Goal: Task Accomplishment & Management: Use online tool/utility

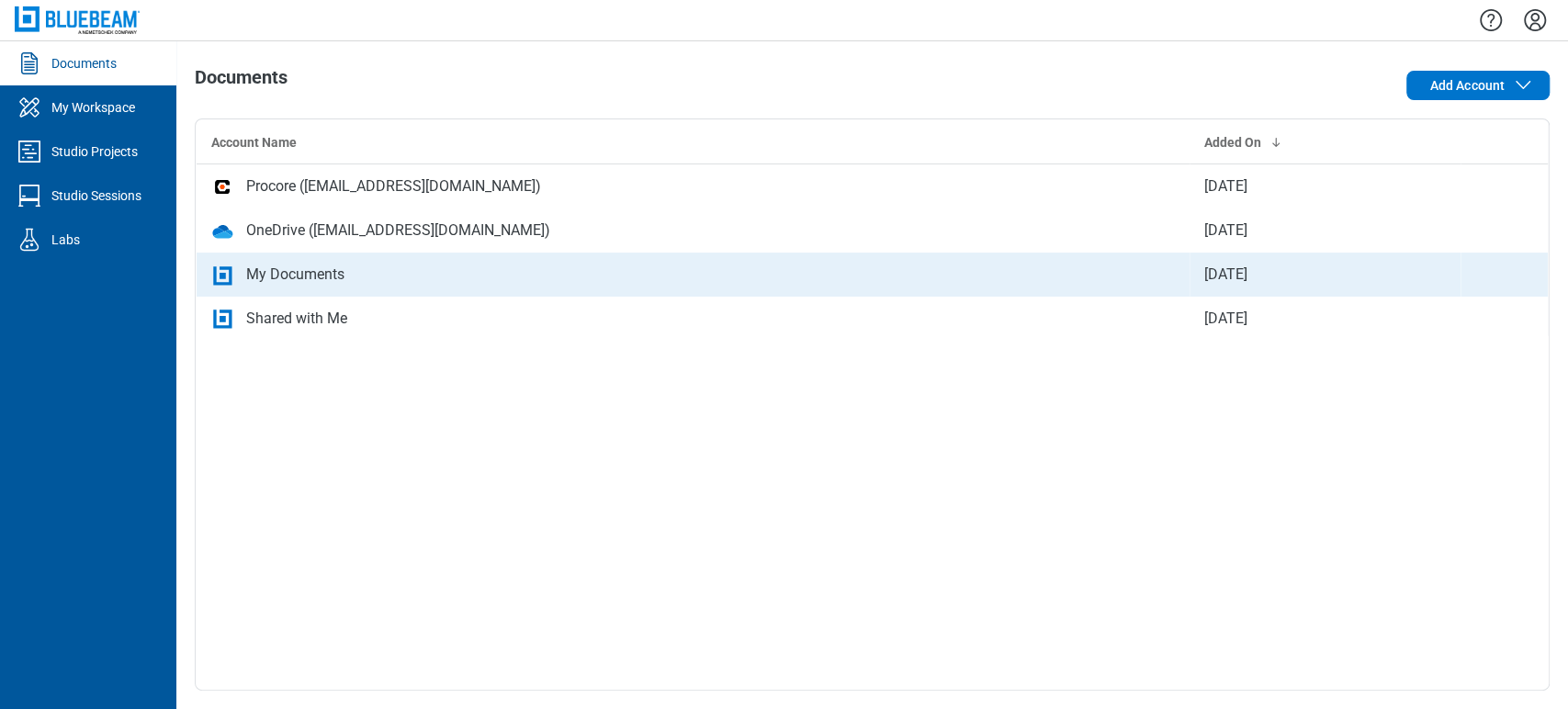
click at [246, 274] on div "My Documents" at bounding box center [295, 275] width 98 height 22
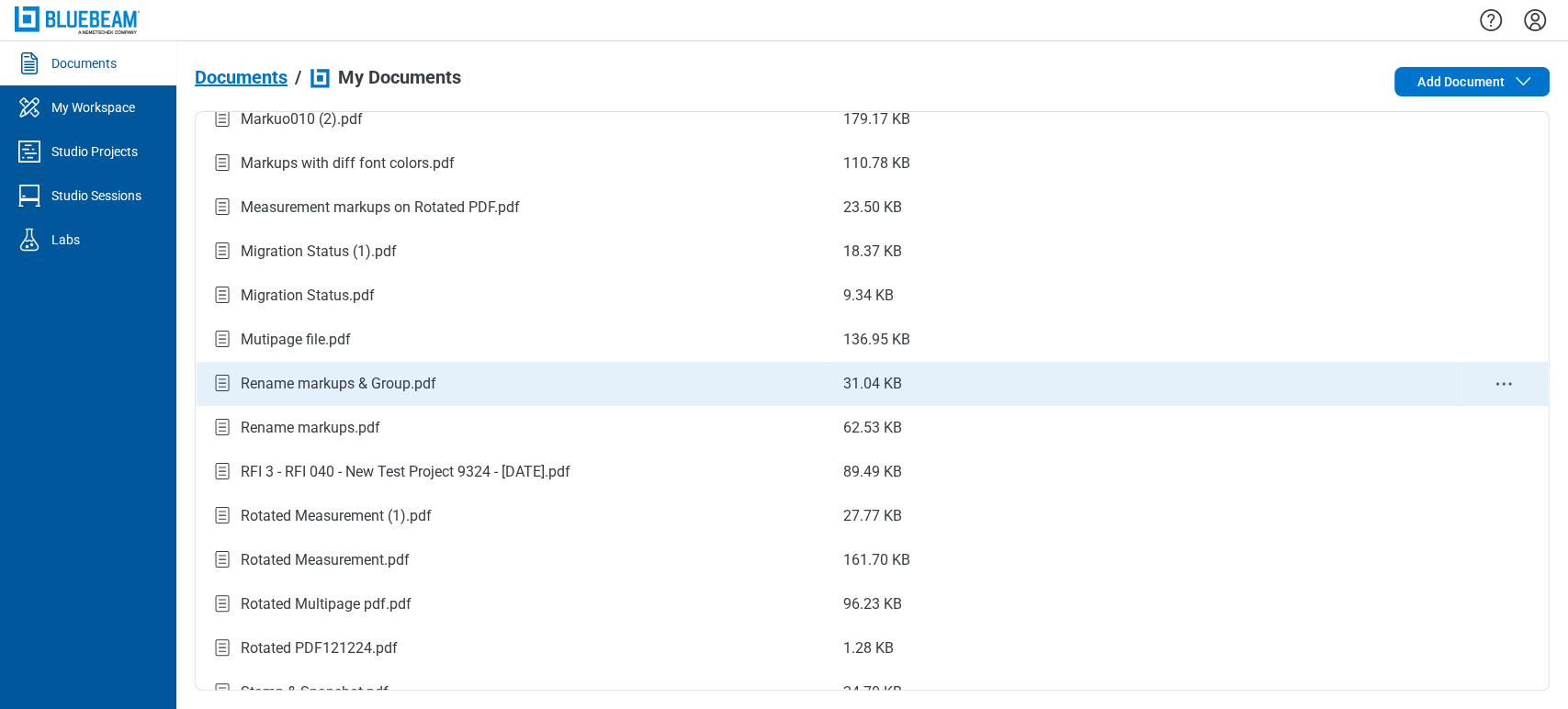
scroll to position [480, 0]
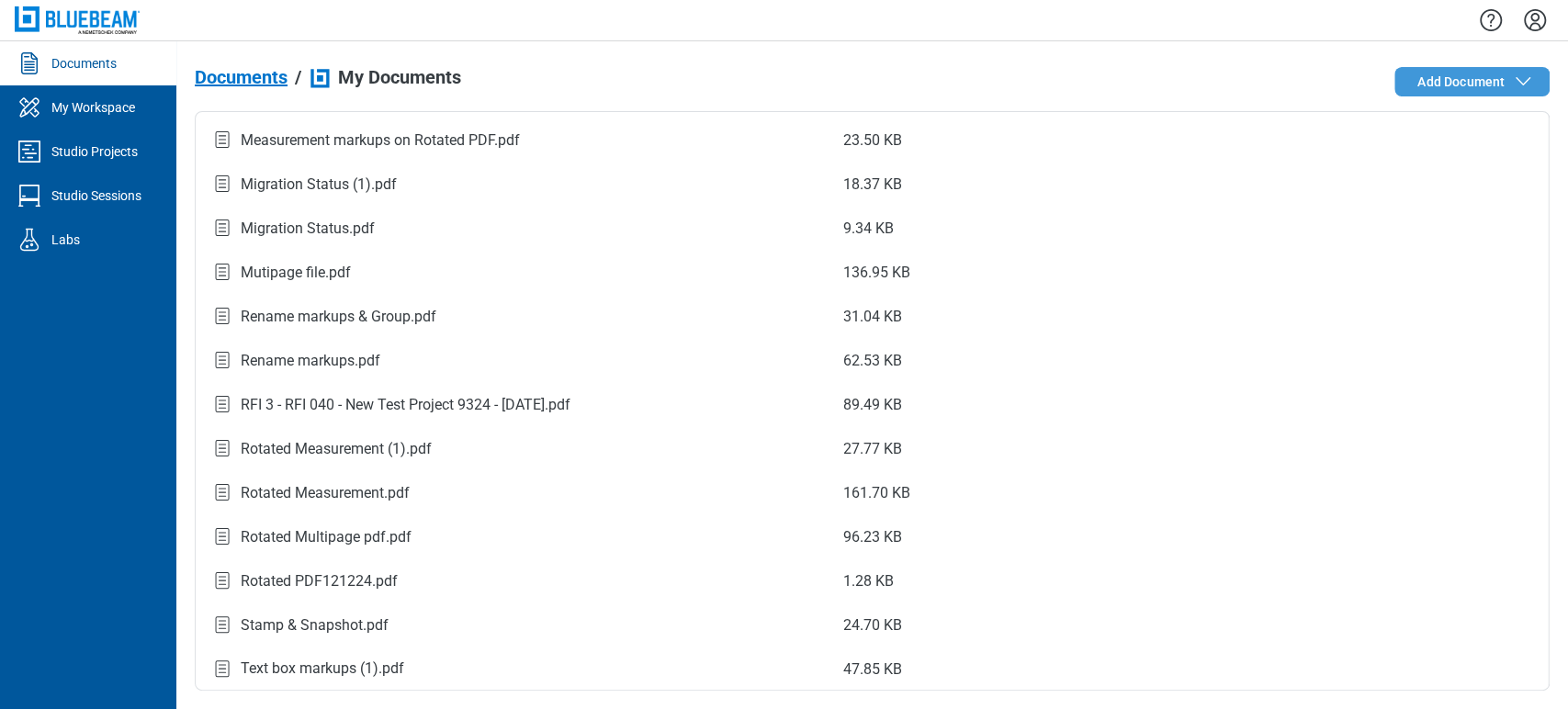
click at [1425, 71] on span "Add Document" at bounding box center [1476, 82] width 117 height 22
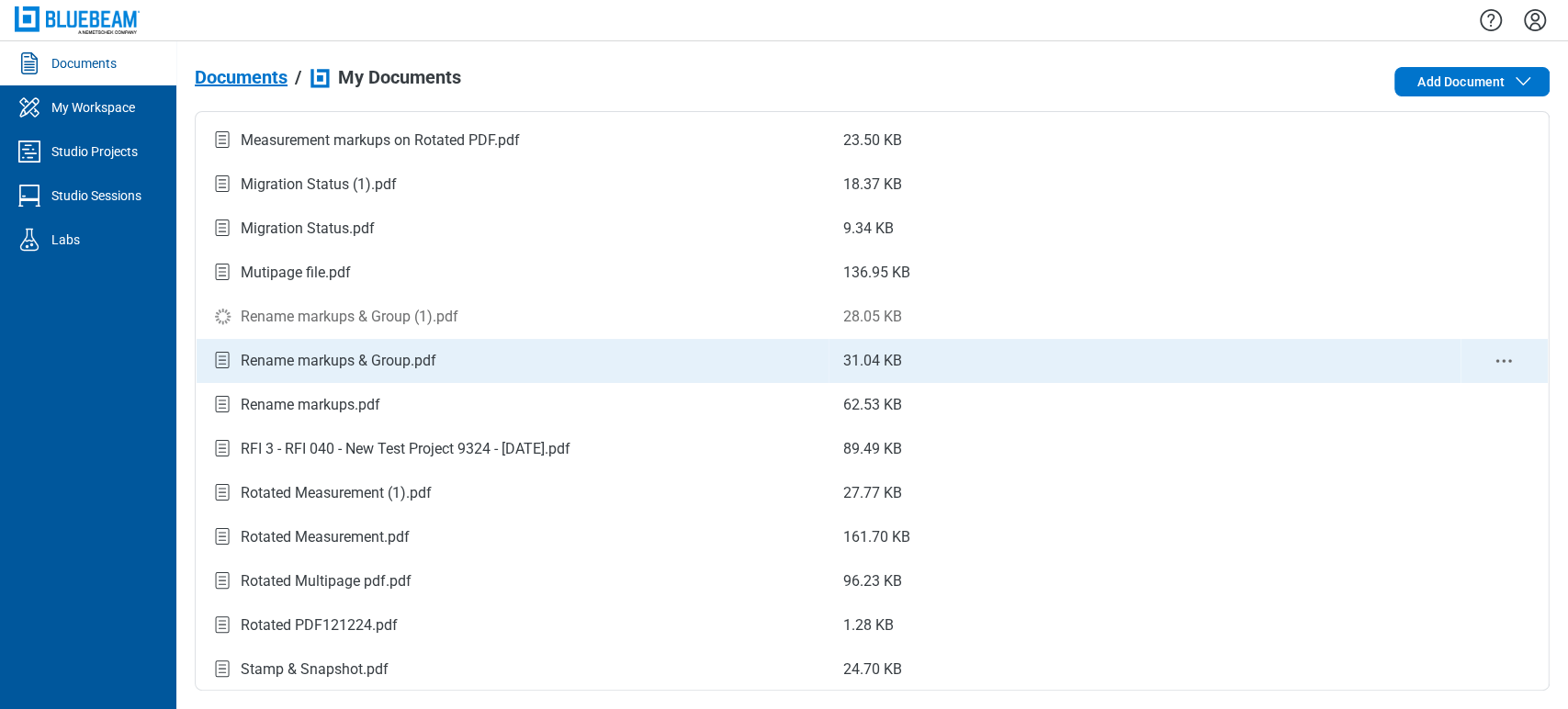
click at [531, 342] on td "Rename markups & Group.pdf" at bounding box center [512, 361] width 632 height 45
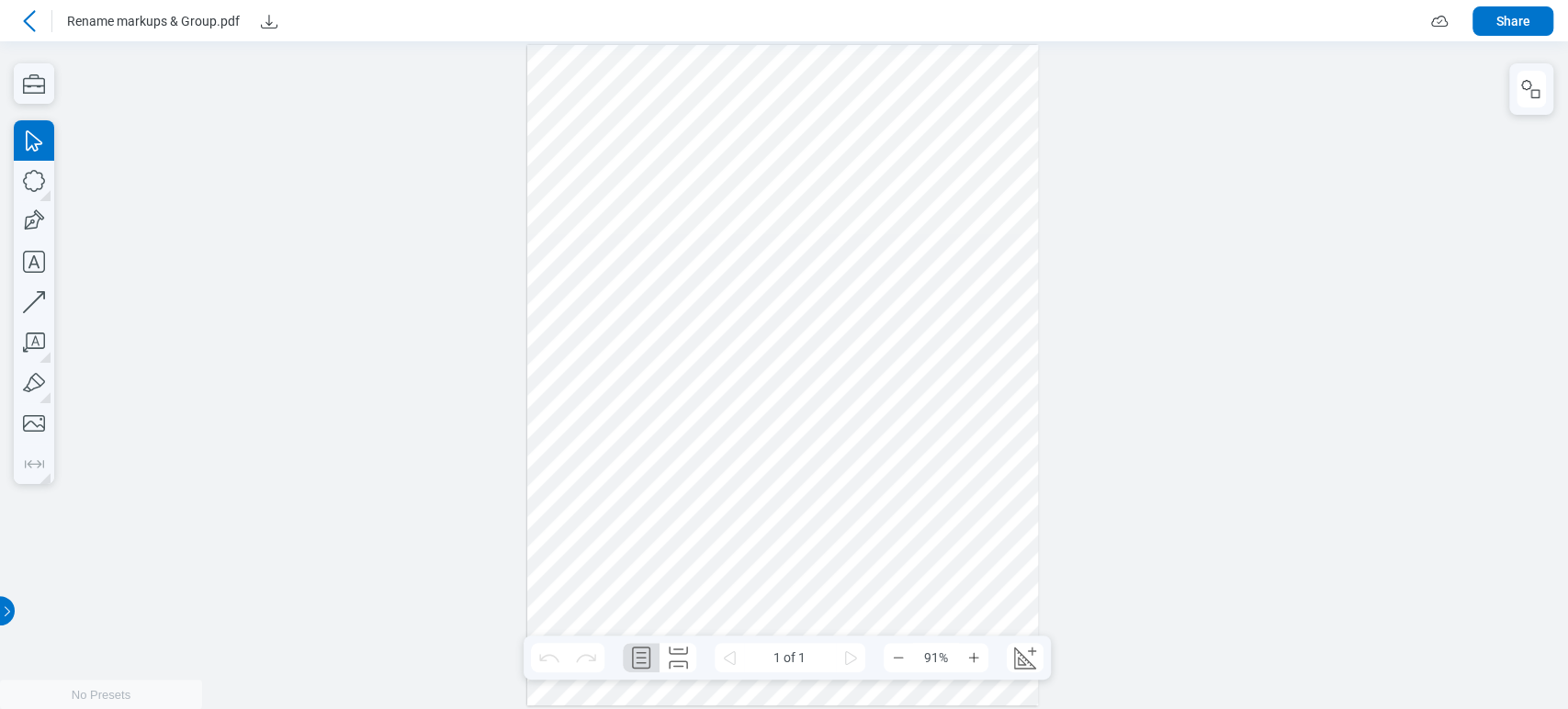
click at [645, 245] on div at bounding box center [782, 376] width 510 height 662
click at [756, 397] on div at bounding box center [782, 376] width 510 height 662
click at [1528, 84] on icon "button" at bounding box center [1531, 89] width 22 height 22
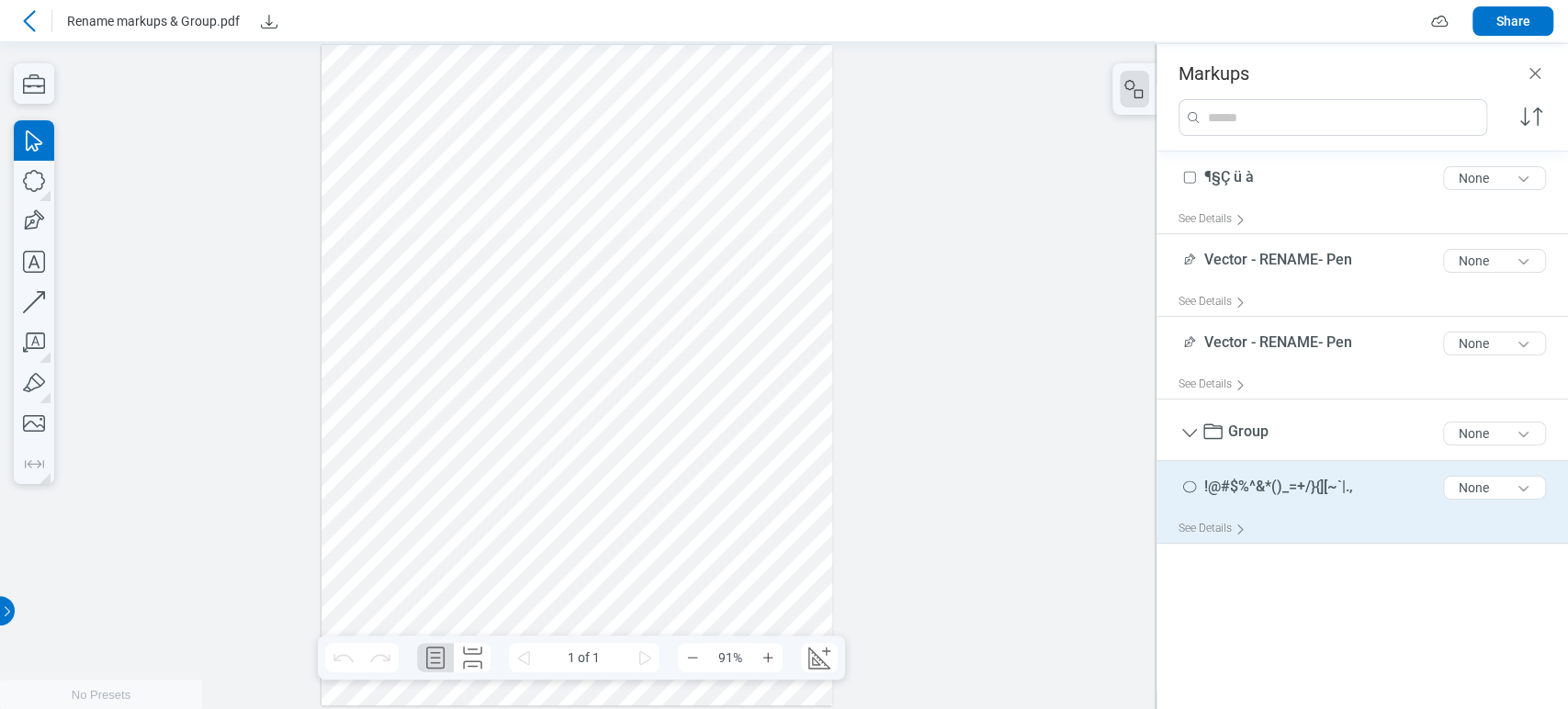
click at [1289, 506] on div "!@#$%^&*()_=+/}{][~`|., 23 of 300 characters None" at bounding box center [1369, 492] width 382 height 46
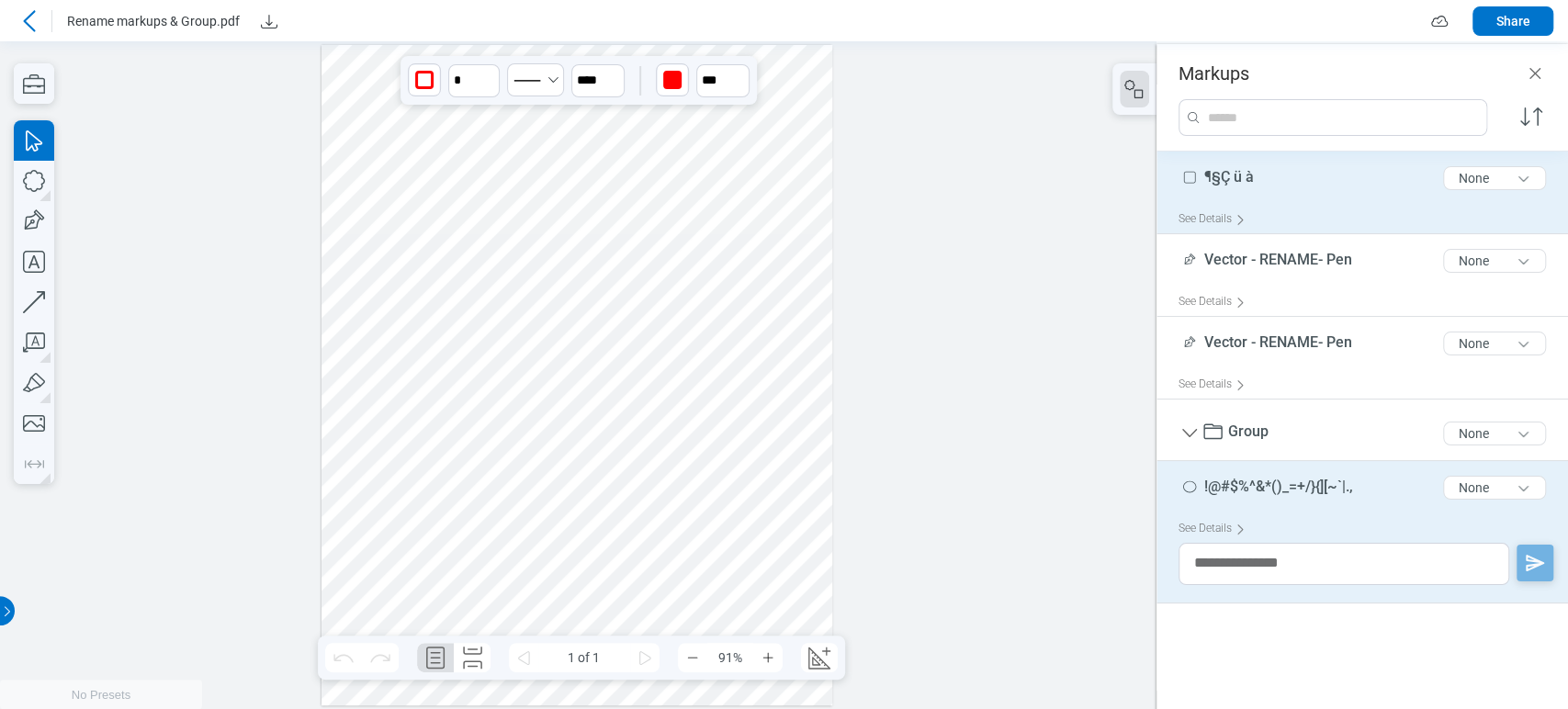
click at [1273, 182] on div "¶§Ç ü à 8 of 300 characters None" at bounding box center [1369, 182] width 382 height 46
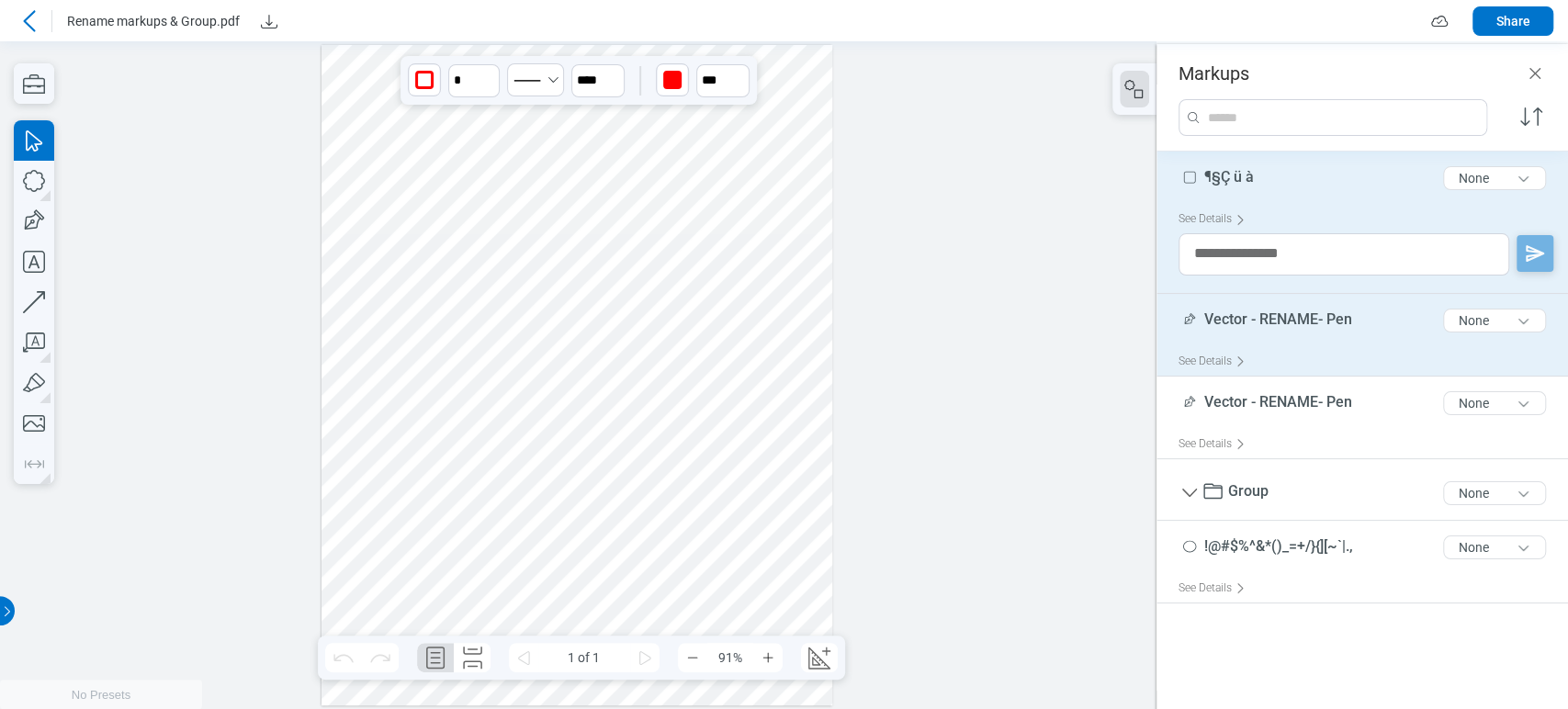
click at [1276, 316] on span "Vector - RENAME- Pen" at bounding box center [1278, 319] width 148 height 18
type input "****"
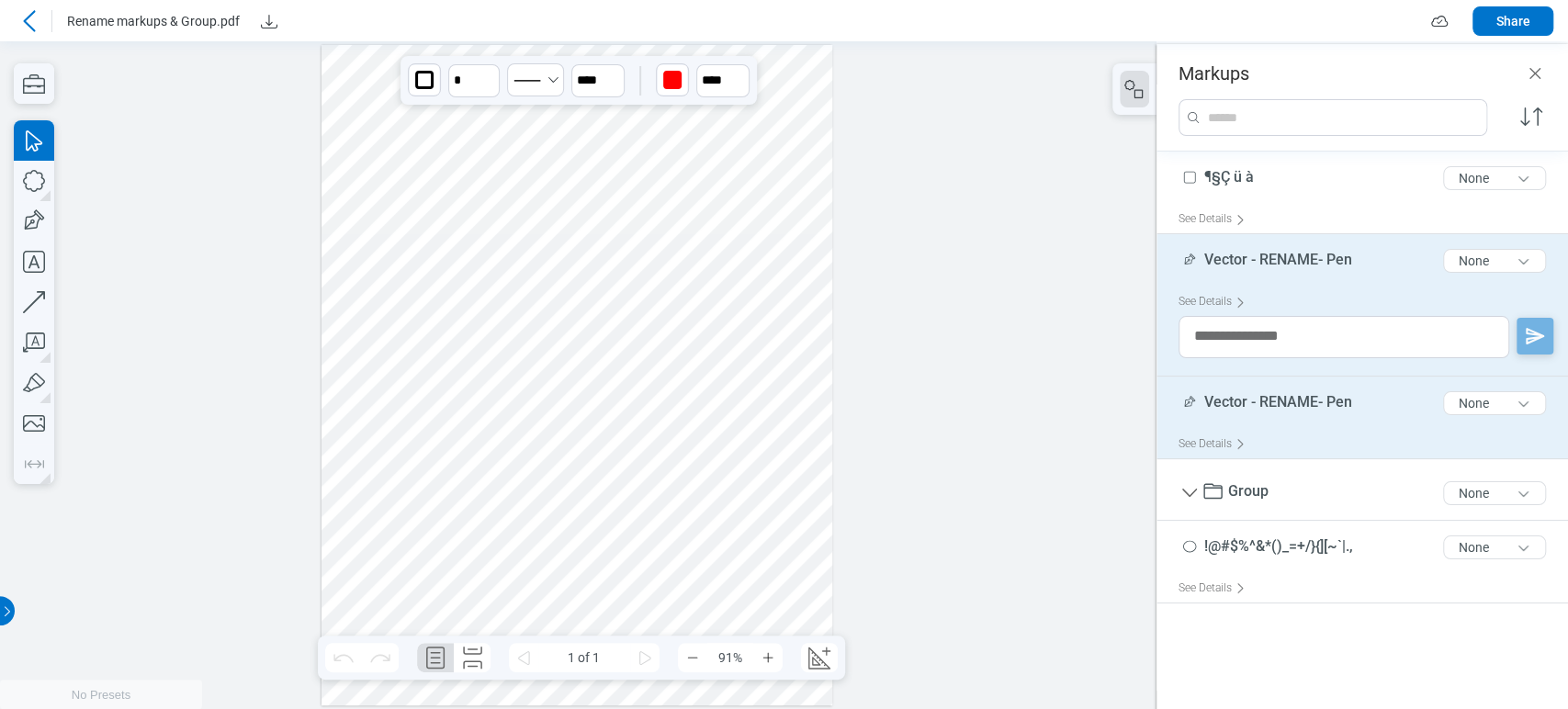
click at [1244, 388] on div "Vector - RENAME- Pen 21 of 300 characters None" at bounding box center [1369, 407] width 382 height 46
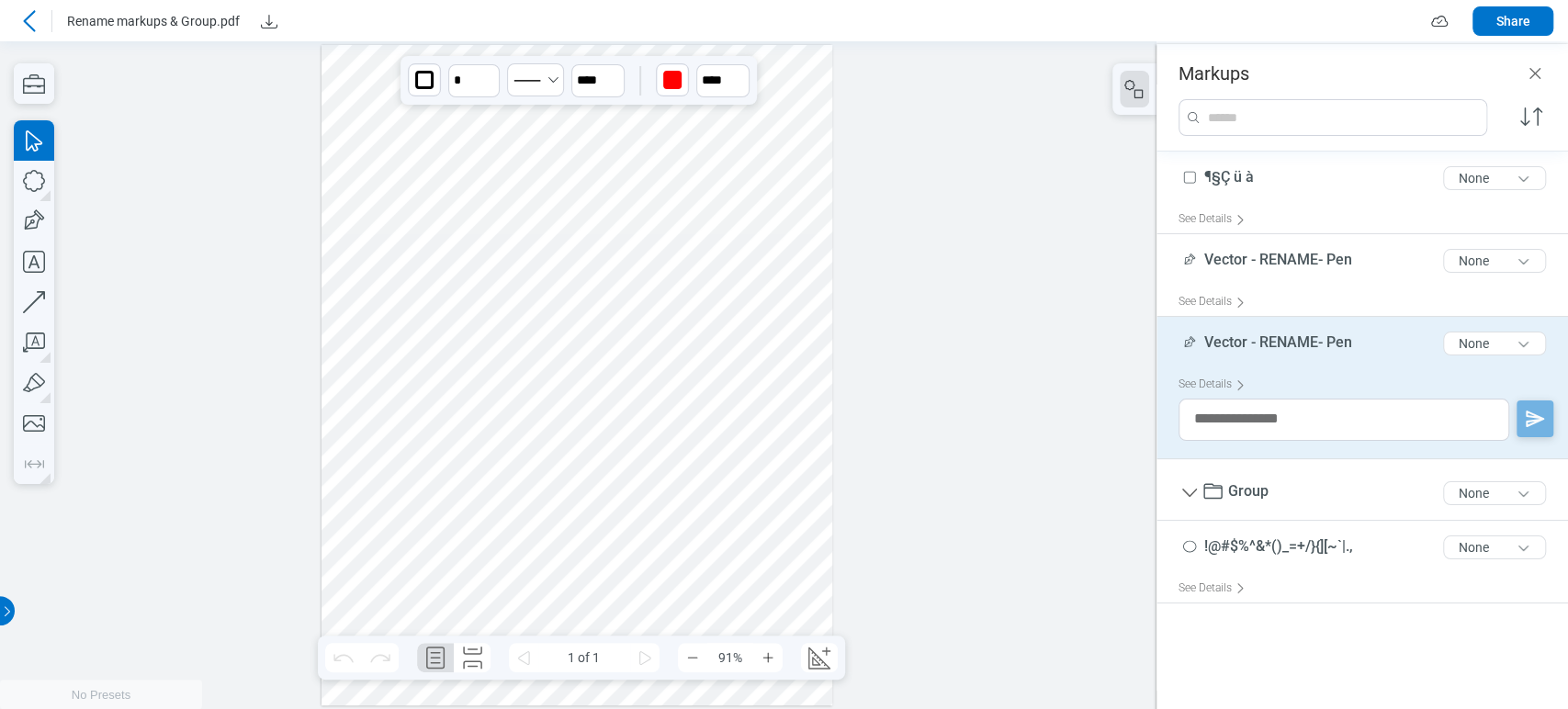
click at [690, 314] on div at bounding box center [577, 376] width 510 height 662
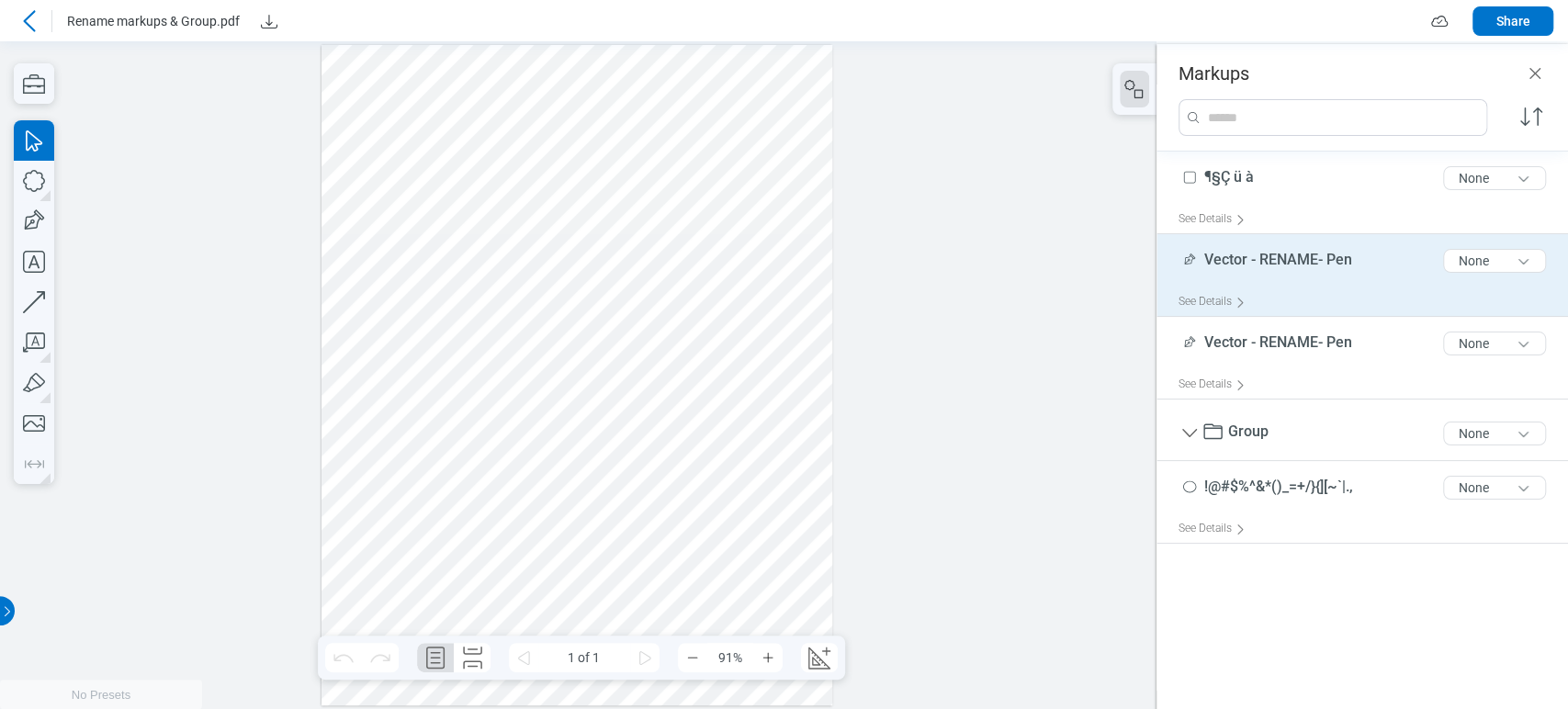
click at [1335, 259] on span "Vector - RENAME- Pen" at bounding box center [1278, 259] width 148 height 18
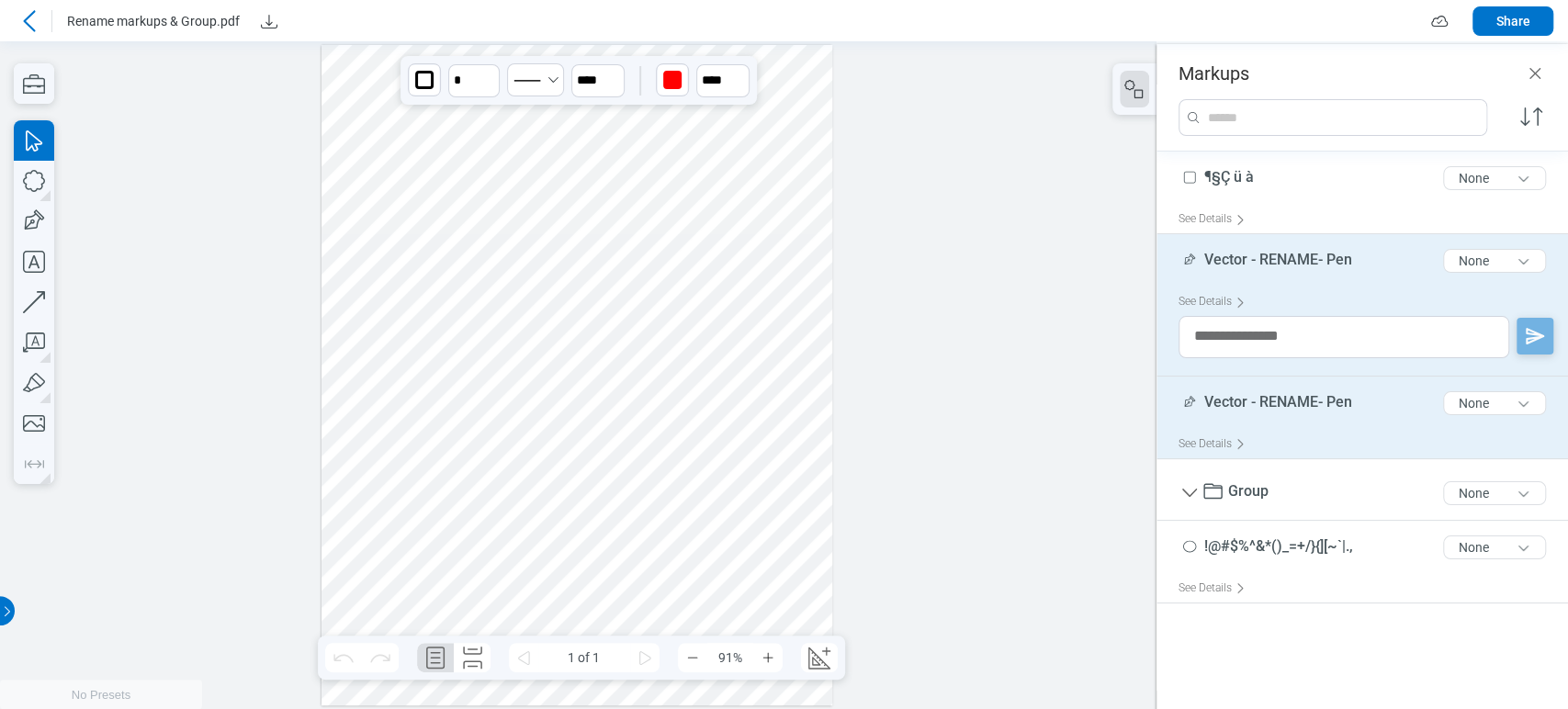
click at [1328, 406] on span "Vector - RENAME- Pen" at bounding box center [1278, 402] width 148 height 18
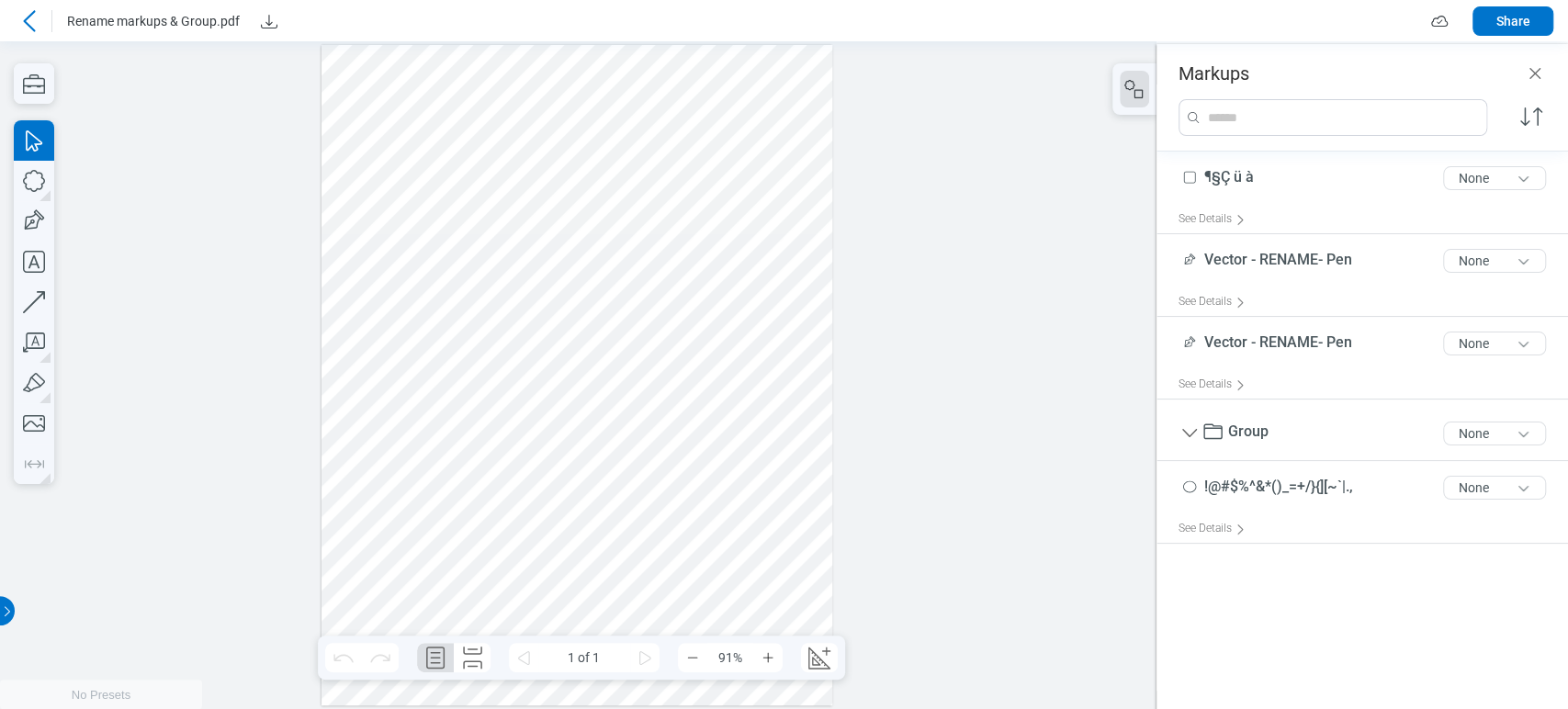
click at [789, 337] on div at bounding box center [577, 376] width 510 height 662
click at [522, 426] on div at bounding box center [577, 376] width 510 height 662
drag, startPoint x: 522, startPoint y: 426, endPoint x: 522, endPoint y: 402, distance: 24.0
click at [509, 471] on div at bounding box center [577, 376] width 510 height 662
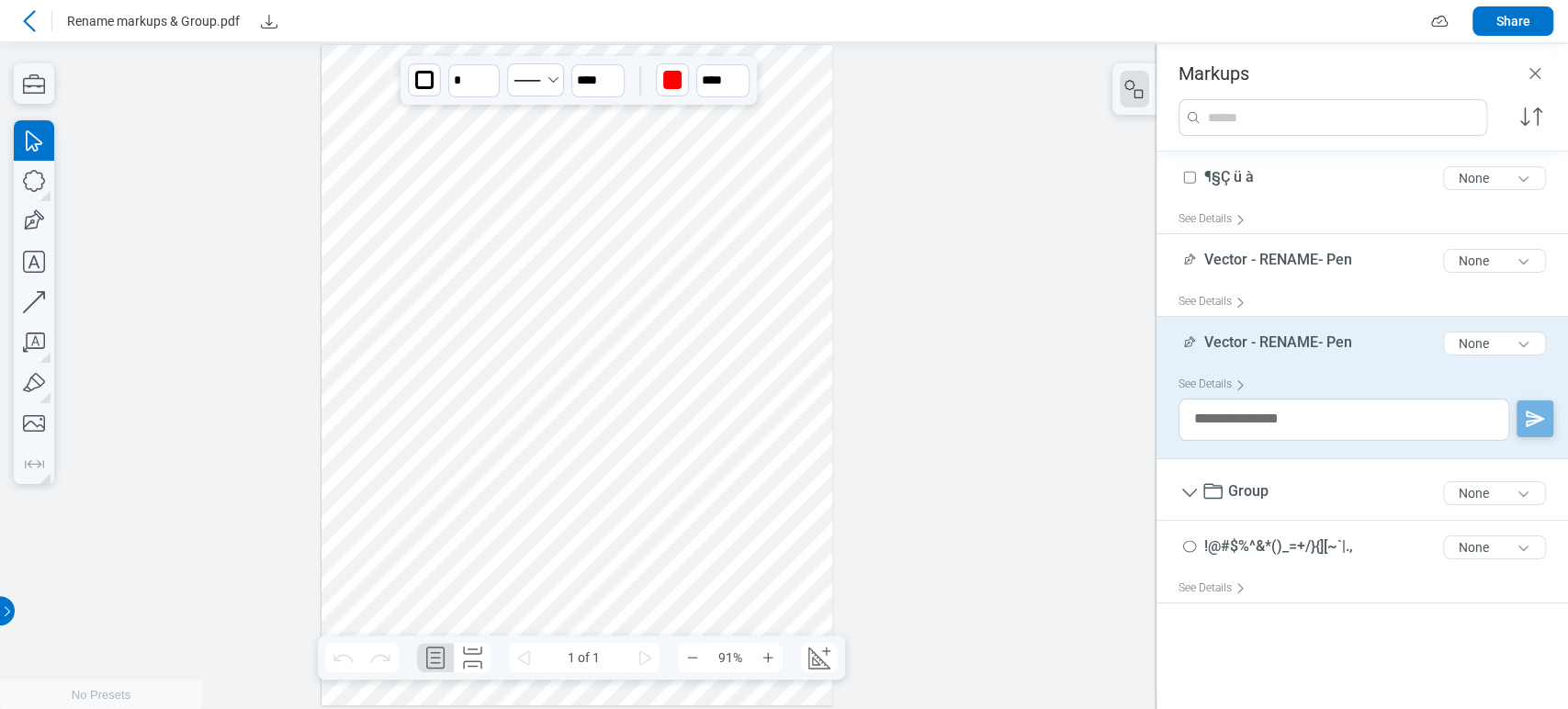
click at [524, 400] on div at bounding box center [577, 376] width 510 height 662
drag, startPoint x: 527, startPoint y: 397, endPoint x: 619, endPoint y: 339, distance: 108.8
click at [619, 339] on div at bounding box center [577, 376] width 510 height 662
drag, startPoint x: 619, startPoint y: 339, endPoint x: 720, endPoint y: 306, distance: 106.3
click at [720, 306] on div at bounding box center [577, 376] width 510 height 662
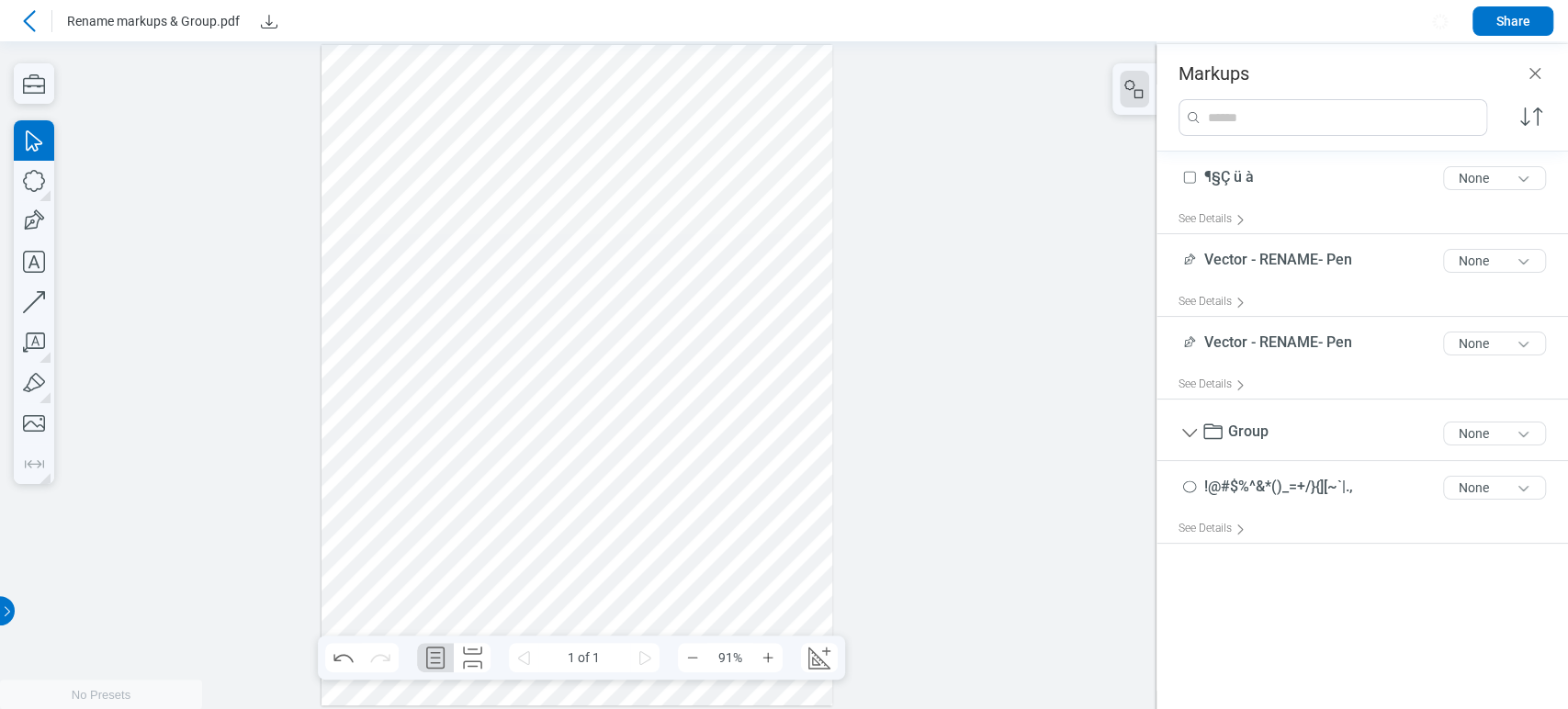
click at [637, 321] on div at bounding box center [577, 376] width 510 height 662
click at [543, 407] on div at bounding box center [577, 376] width 510 height 662
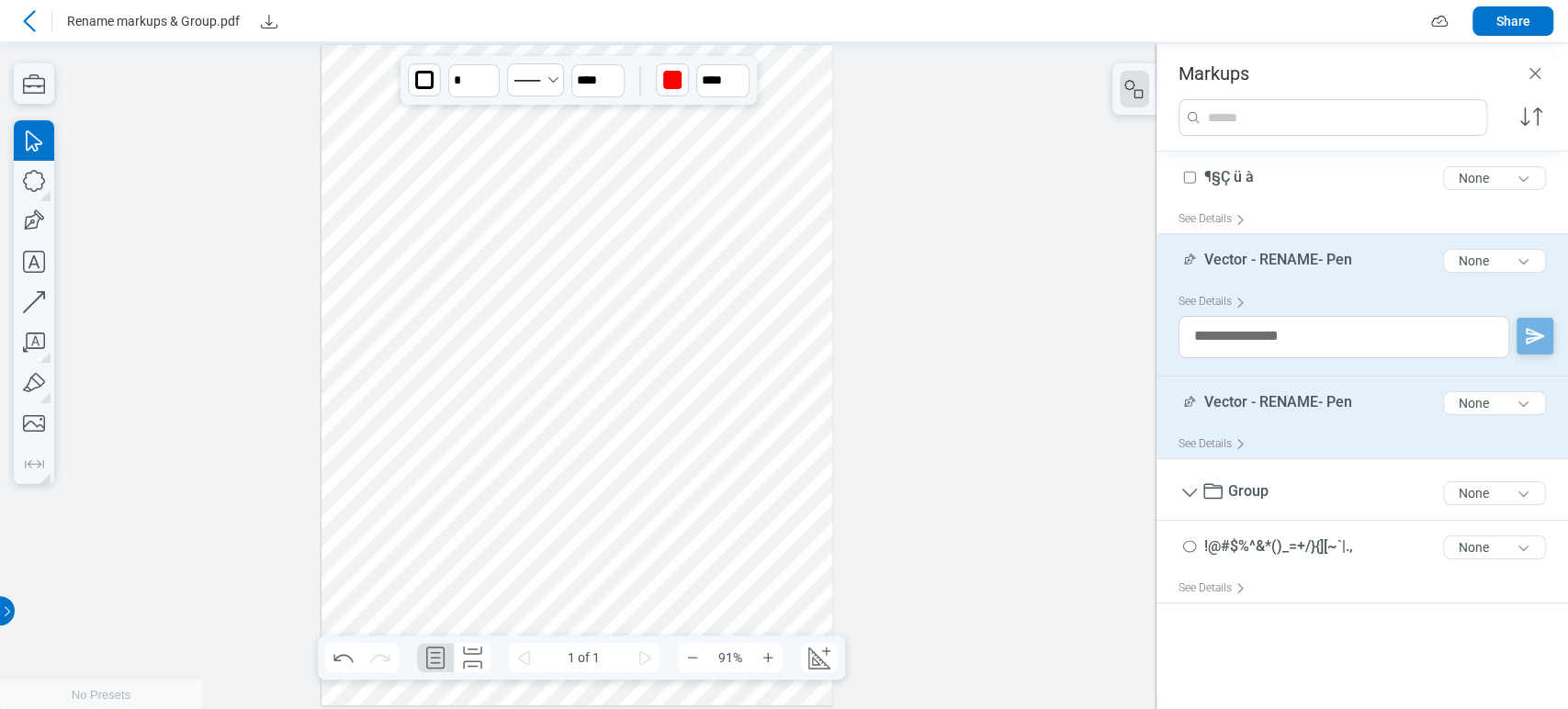
click at [1269, 431] on div "See Details" at bounding box center [1369, 444] width 382 height 29
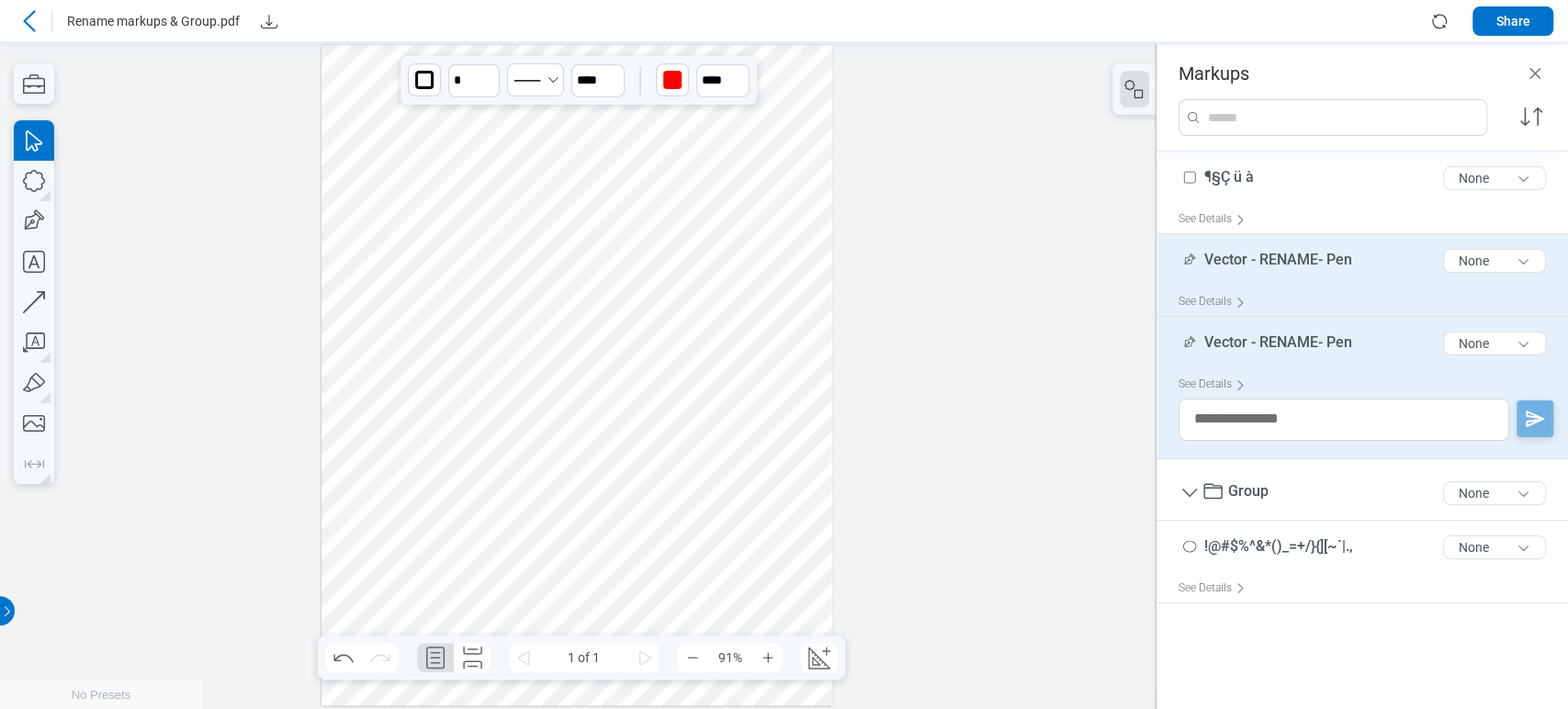
click at [1297, 290] on div "See Details" at bounding box center [1369, 302] width 382 height 29
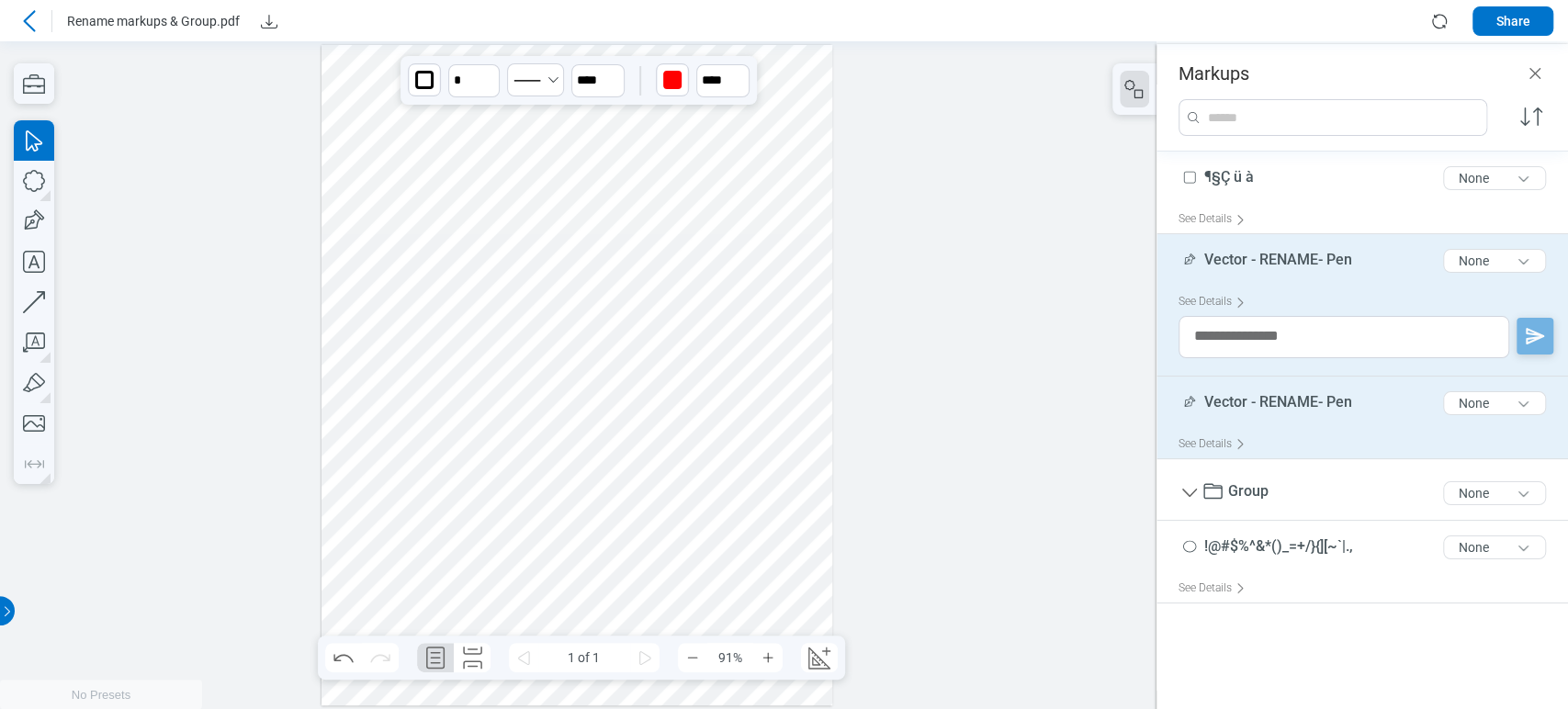
click at [1293, 379] on div "Vector - RENAME- Pen 21 of 300 characters None See Details" at bounding box center [1362, 418] width 412 height 83
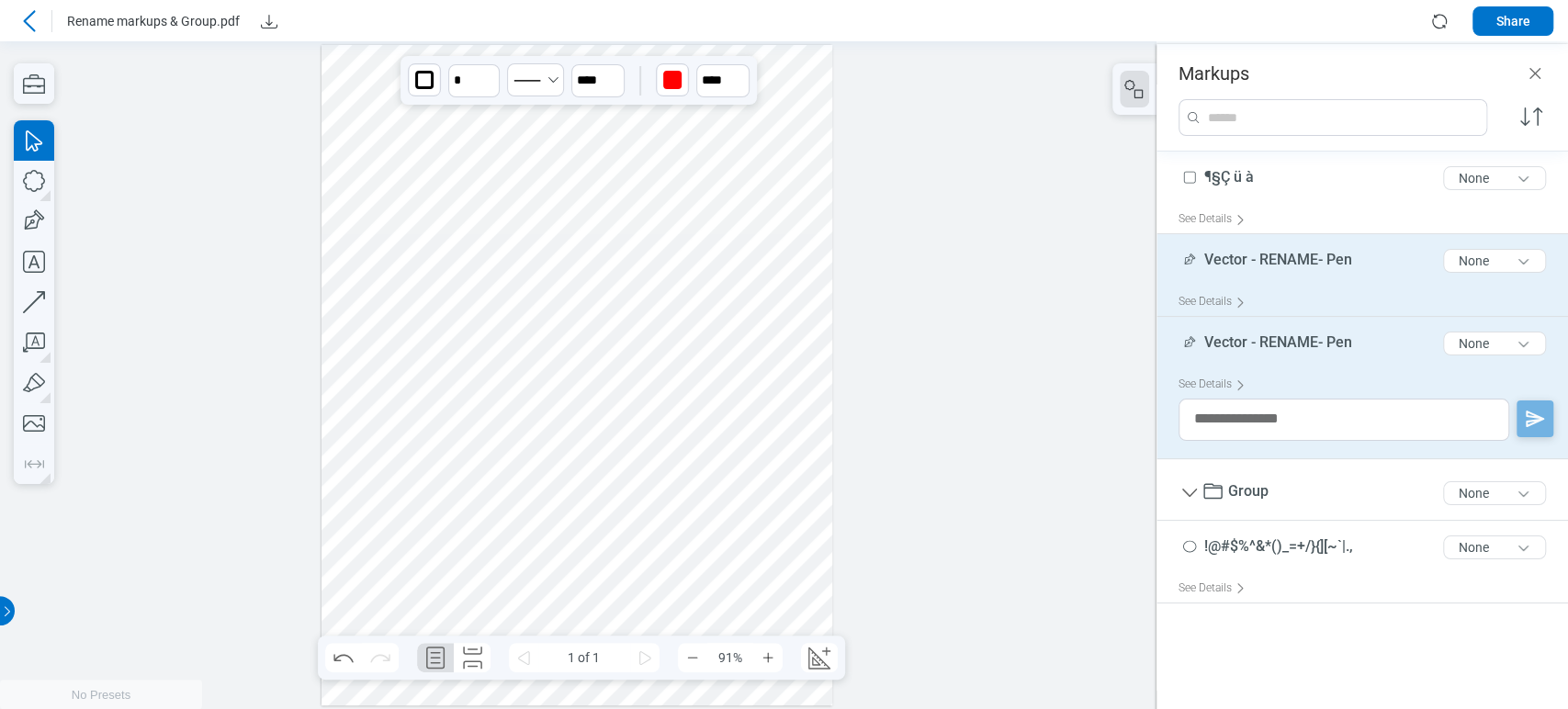
click at [1293, 301] on div "See Details" at bounding box center [1369, 302] width 382 height 29
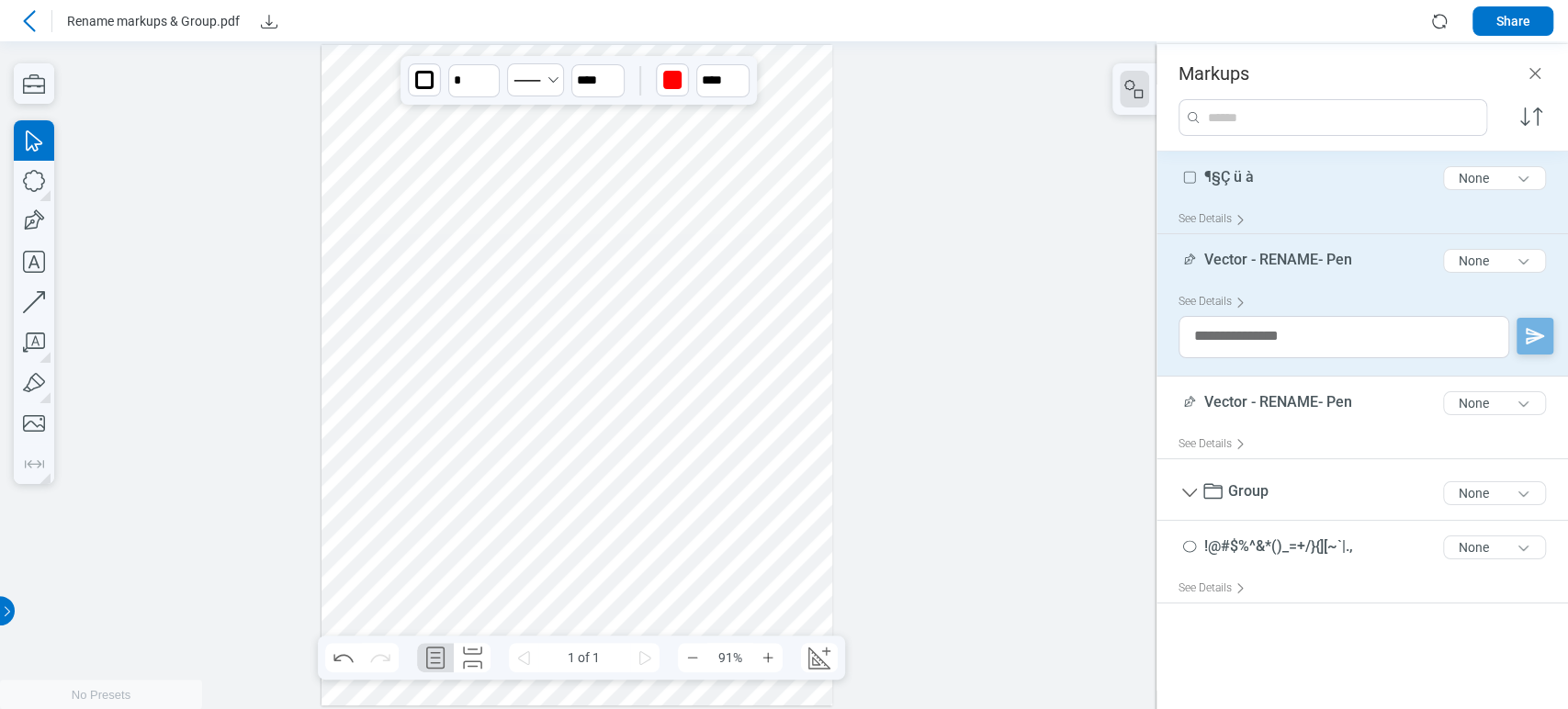
click at [1256, 166] on div "¶§Ç ü à 8 of 300 characters None" at bounding box center [1369, 182] width 382 height 46
type input "***"
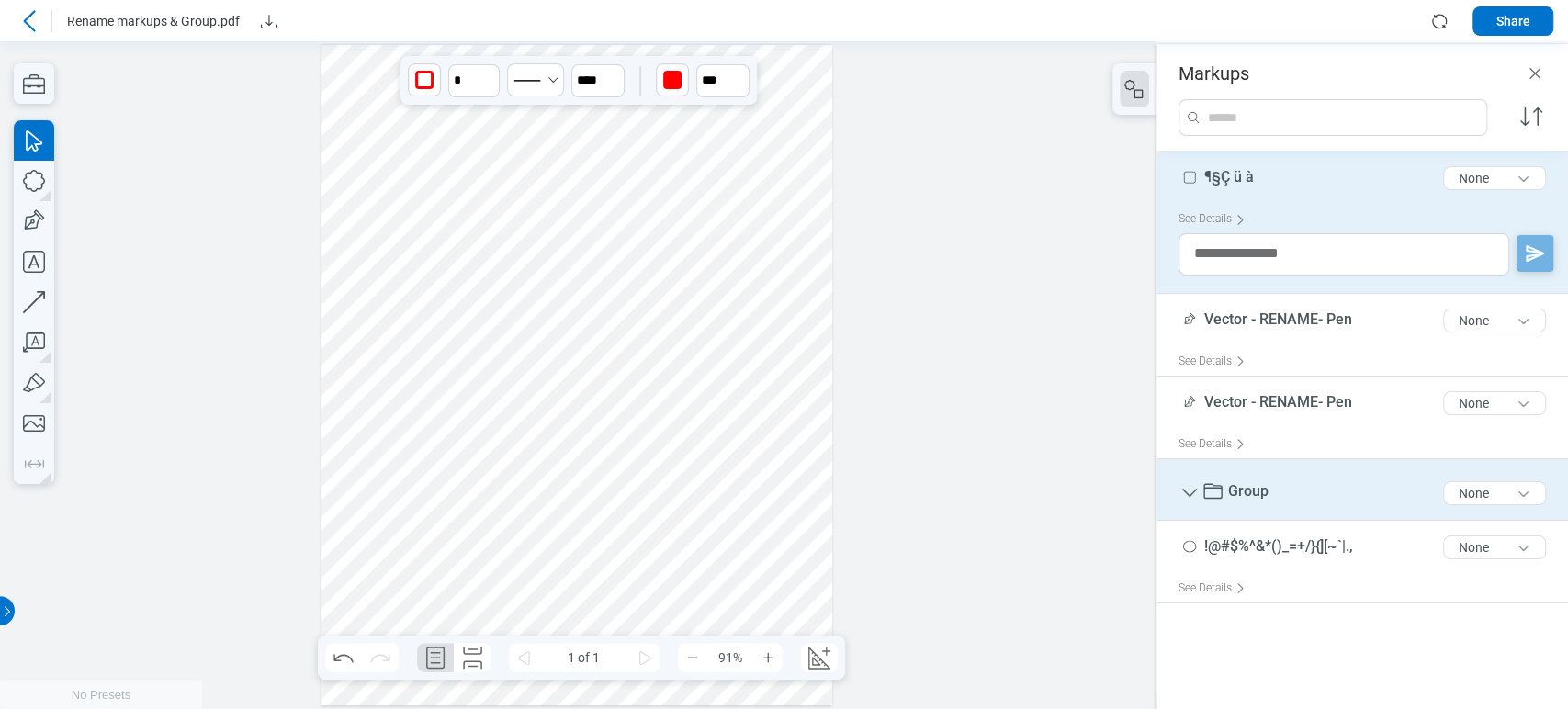
click at [1285, 506] on div "Group 5 of 300 characters None" at bounding box center [1369, 493] width 382 height 53
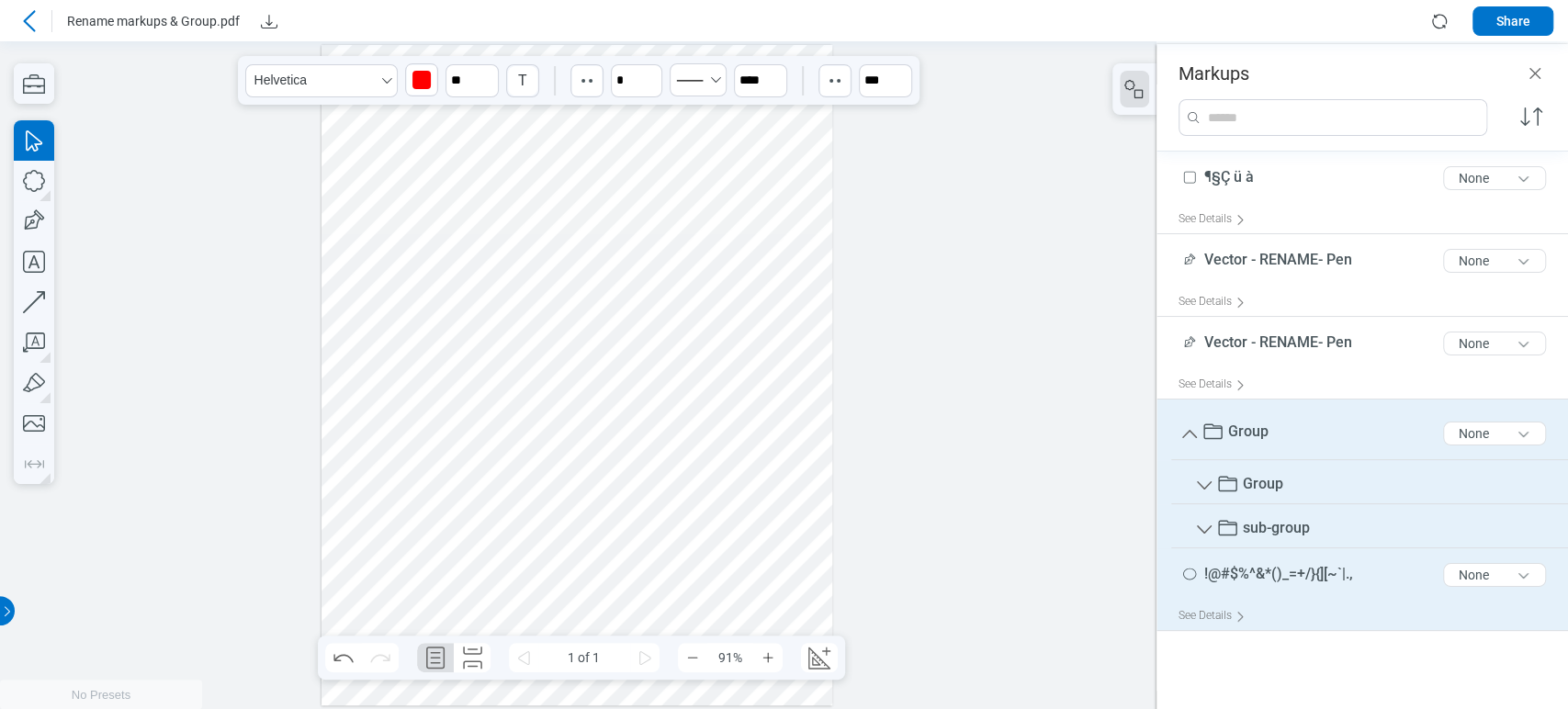
click at [1208, 570] on span "!@#$%^&*()_=+/}{][~`|.," at bounding box center [1279, 574] width 148 height 18
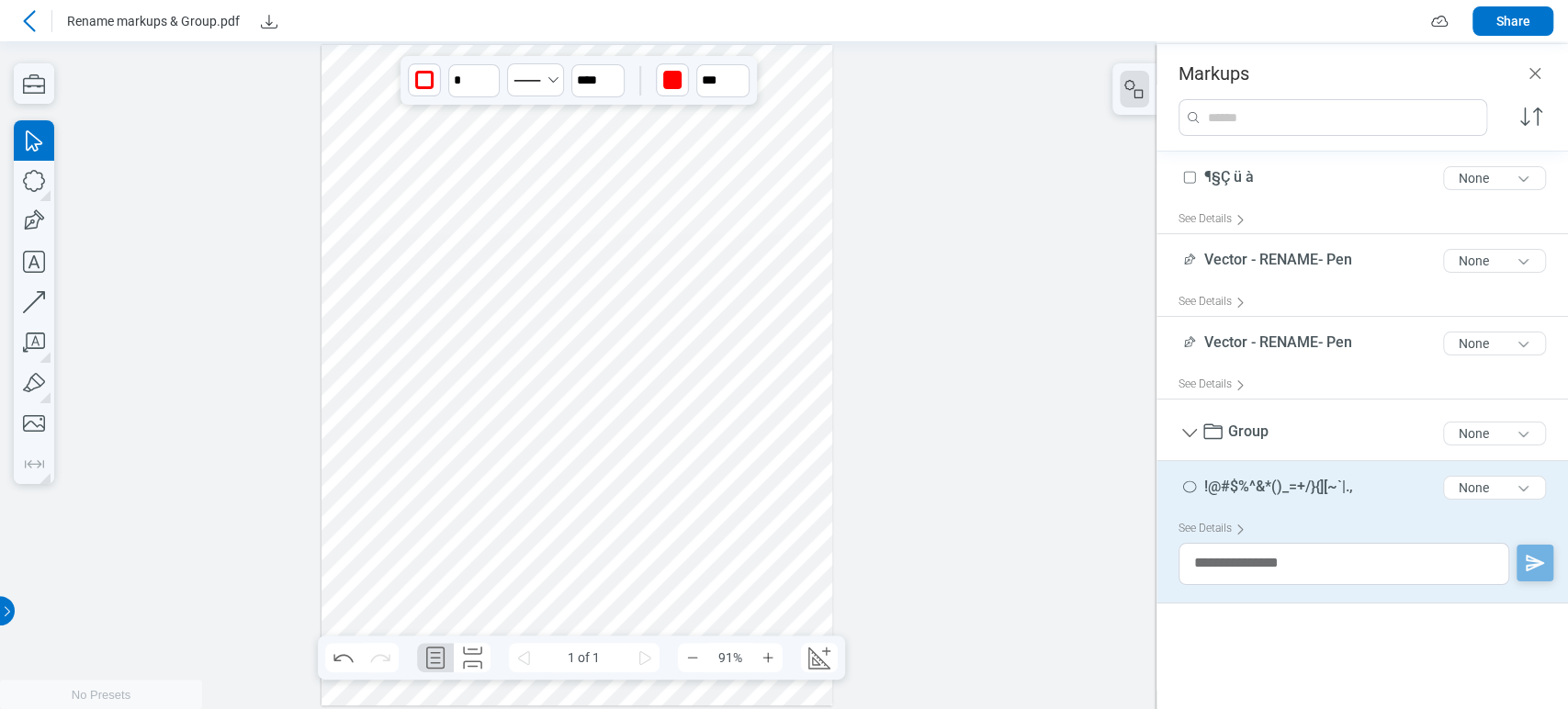
click at [23, 19] on icon at bounding box center [30, 21] width 22 height 22
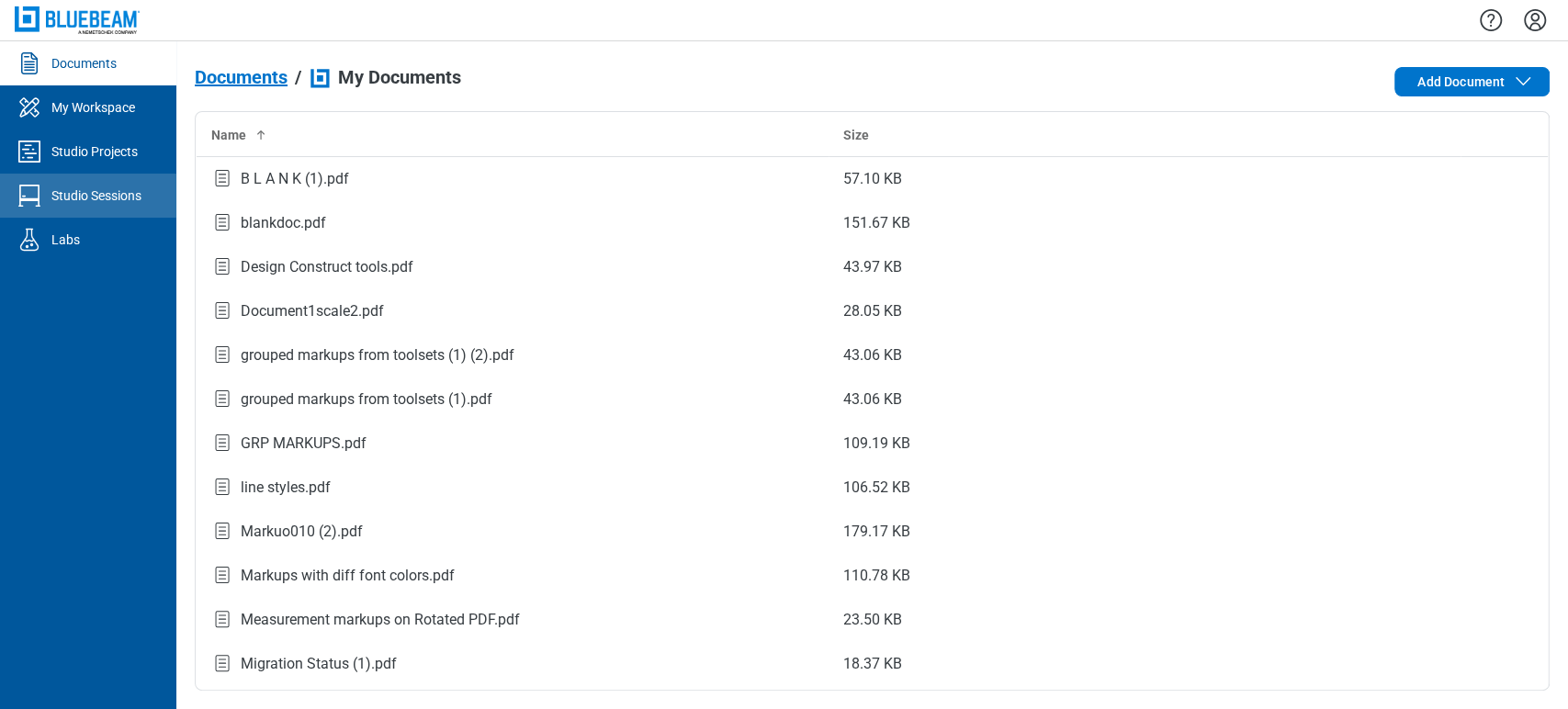
click at [89, 201] on div "Studio Sessions" at bounding box center [96, 196] width 90 height 19
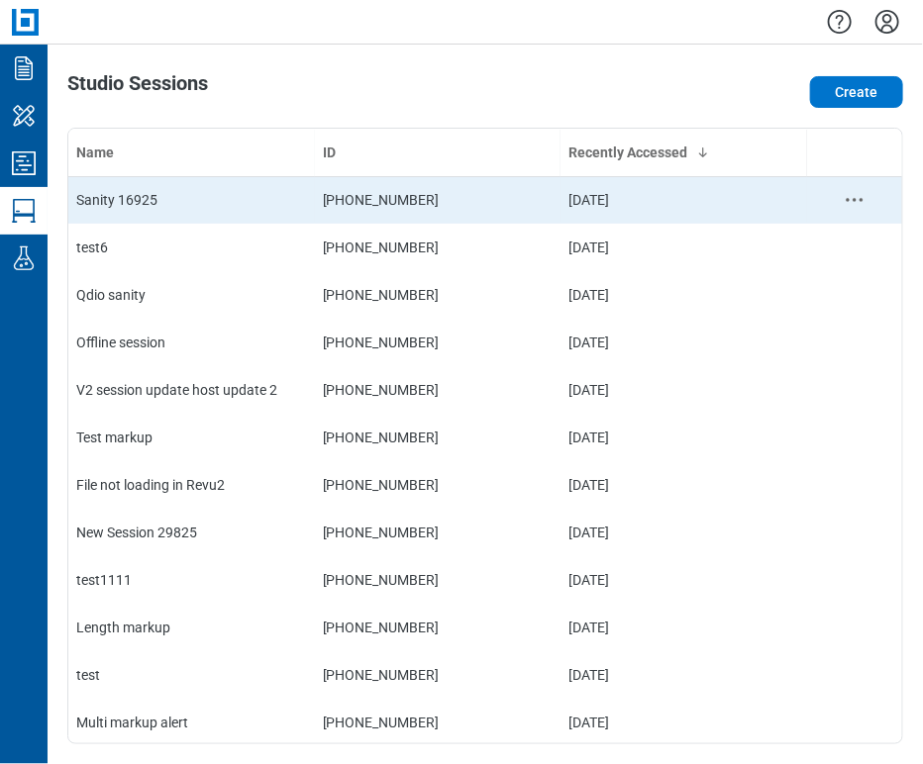
click at [264, 202] on div "Sanity 16925" at bounding box center [191, 200] width 231 height 20
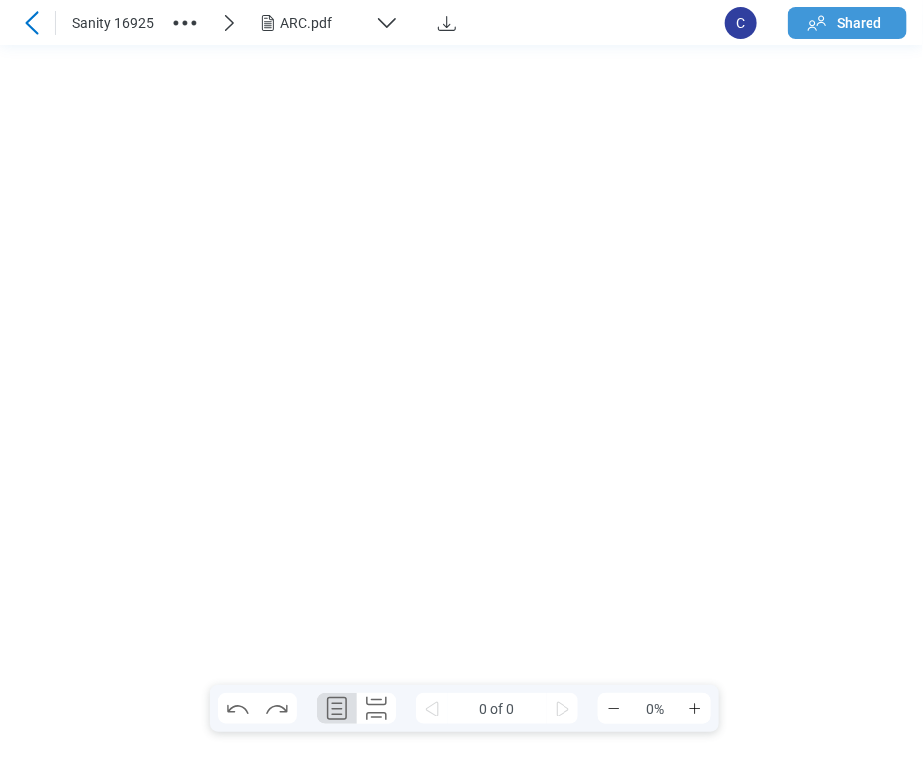
click at [869, 23] on span "Shared" at bounding box center [860, 23] width 46 height 20
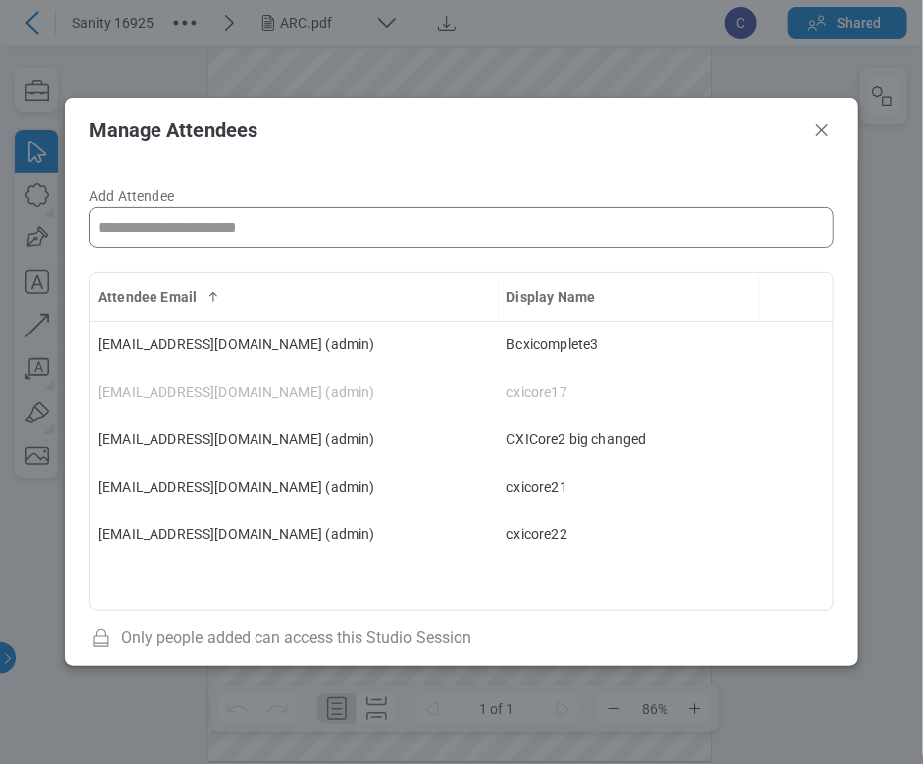
click at [210, 233] on input "Add Attendee" at bounding box center [461, 228] width 743 height 40
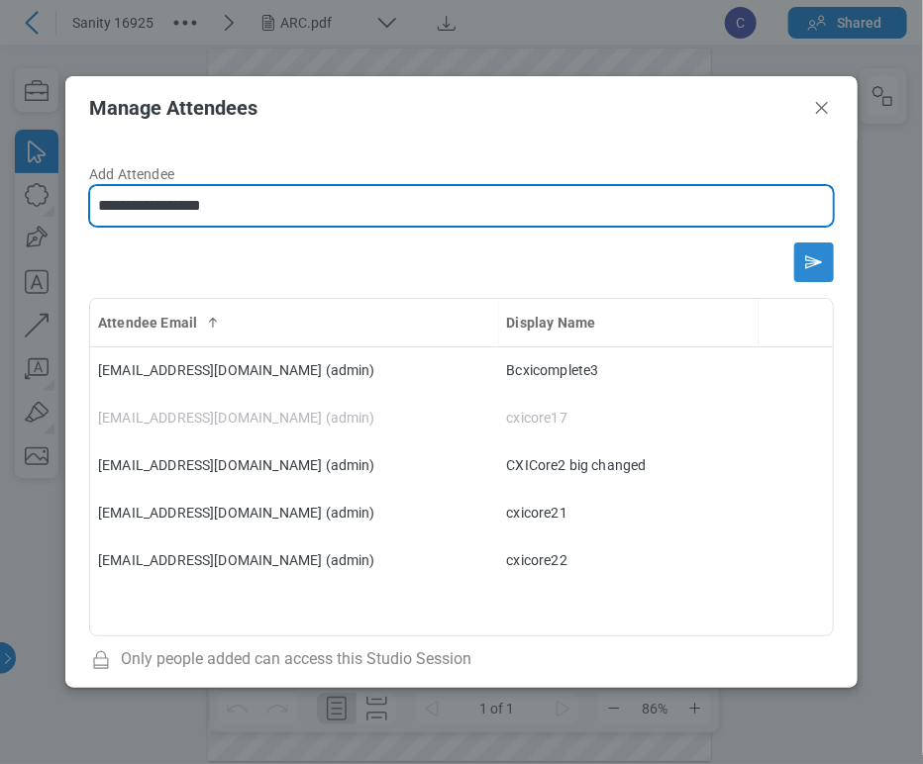
type input "**********"
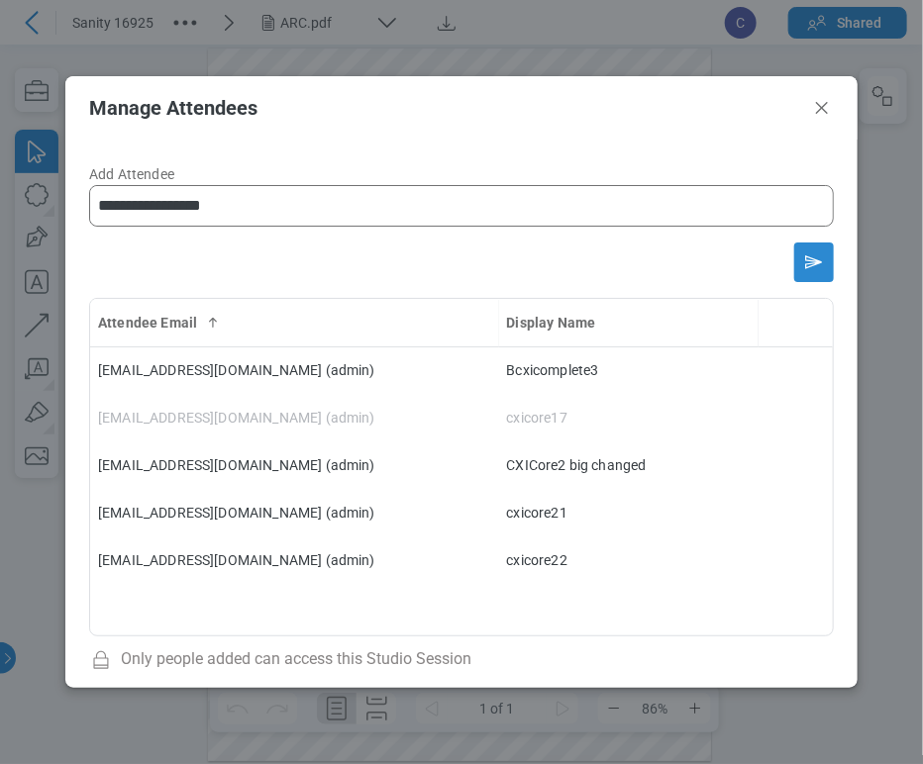
click at [794, 271] on button "Send email invitation" at bounding box center [814, 263] width 40 height 40
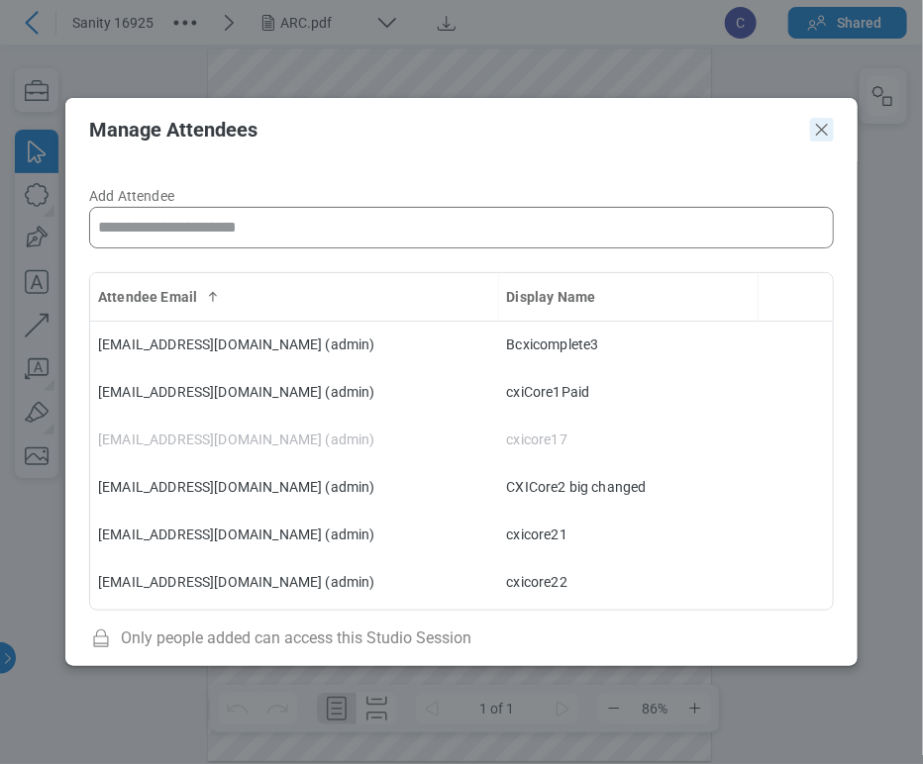
click at [819, 127] on icon "Close" at bounding box center [822, 130] width 12 height 12
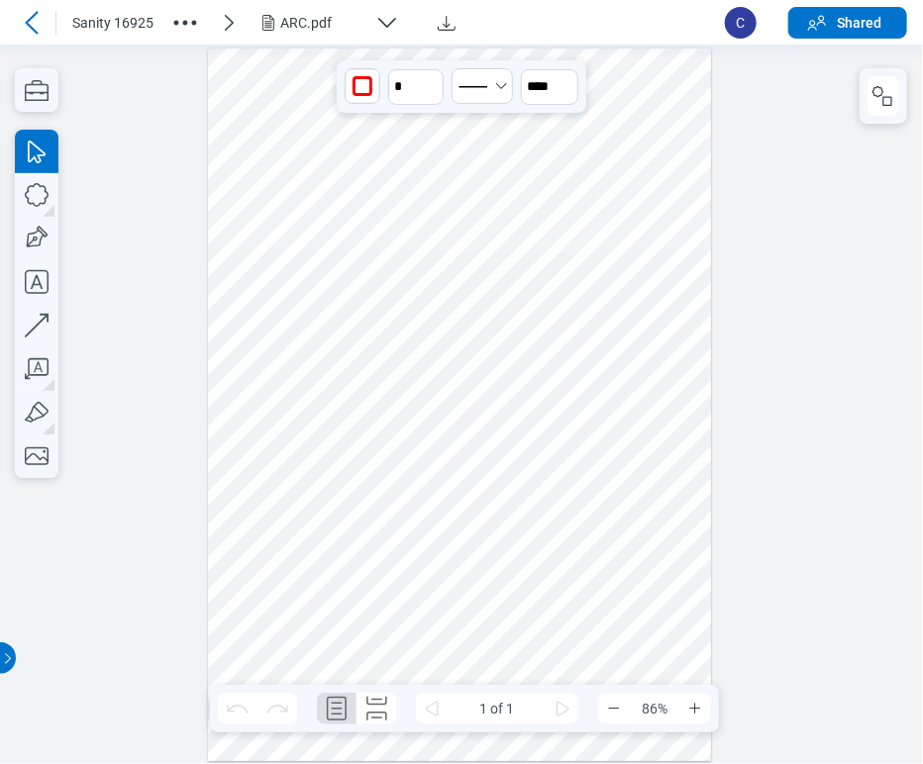
click at [678, 133] on div at bounding box center [460, 405] width 504 height 713
drag, startPoint x: 674, startPoint y: 136, endPoint x: 628, endPoint y: 108, distance: 54.2
click at [628, 108] on div at bounding box center [460, 405] width 504 height 713
click at [640, 154] on div at bounding box center [460, 405] width 504 height 713
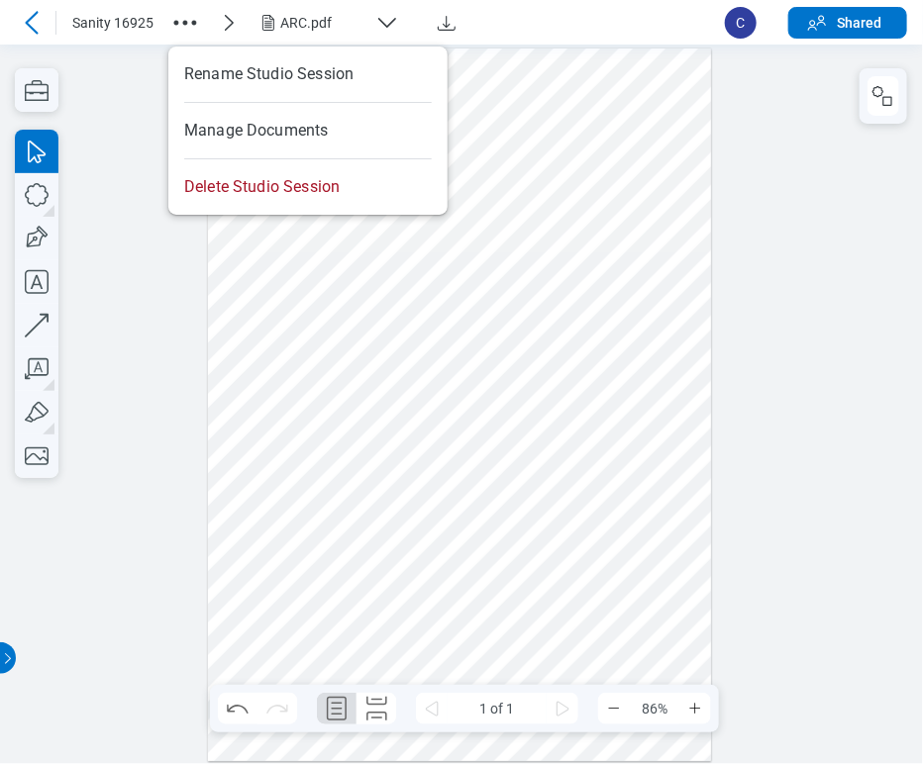
click at [183, 21] on circle "button" at bounding box center [185, 22] width 5 height 5
click at [131, 116] on div at bounding box center [461, 405] width 923 height 720
click at [134, 67] on div at bounding box center [461, 405] width 923 height 720
click at [307, 13] on div "ARC.pdf" at bounding box center [323, 23] width 87 height 20
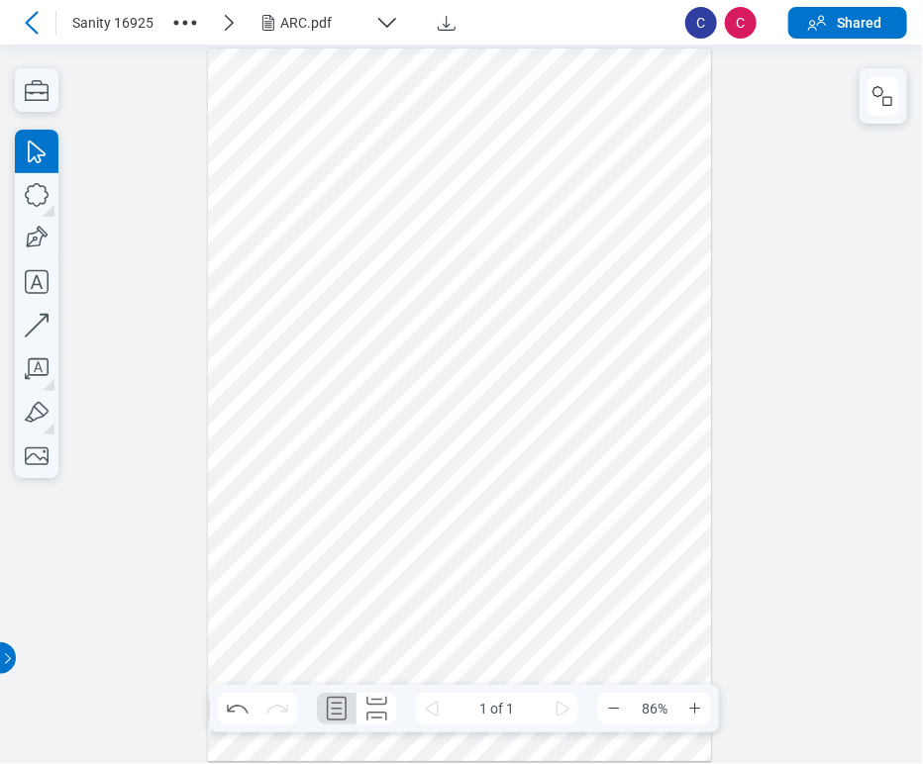
click at [307, 13] on div "ARC.pdf" at bounding box center [323, 23] width 87 height 20
click at [174, 332] on div at bounding box center [461, 405] width 923 height 720
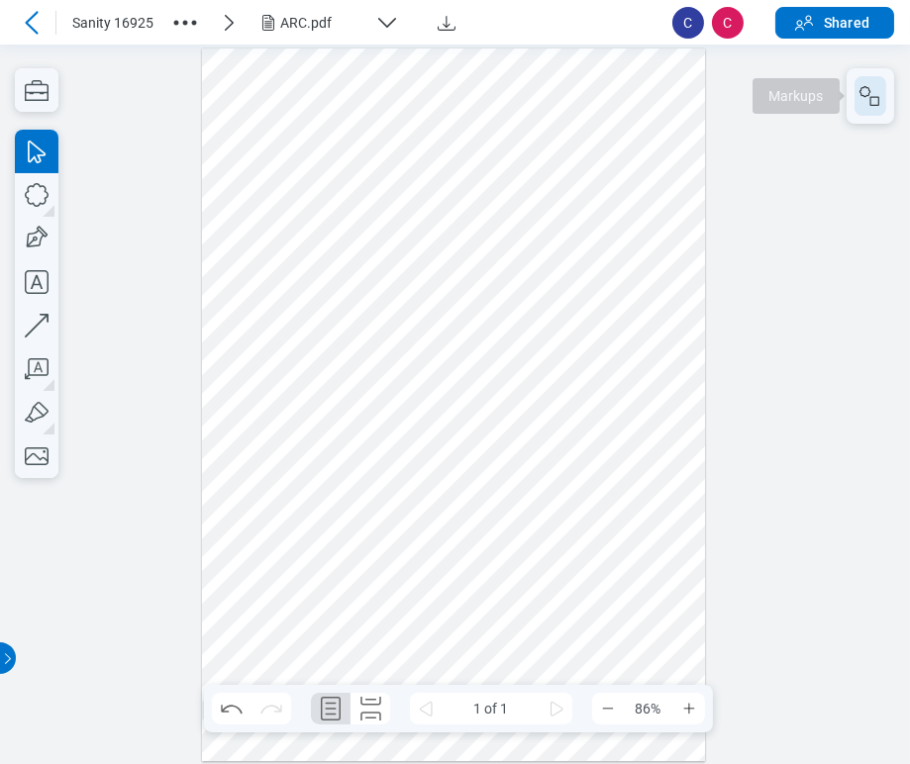
click at [875, 95] on icon "button" at bounding box center [870, 96] width 24 height 24
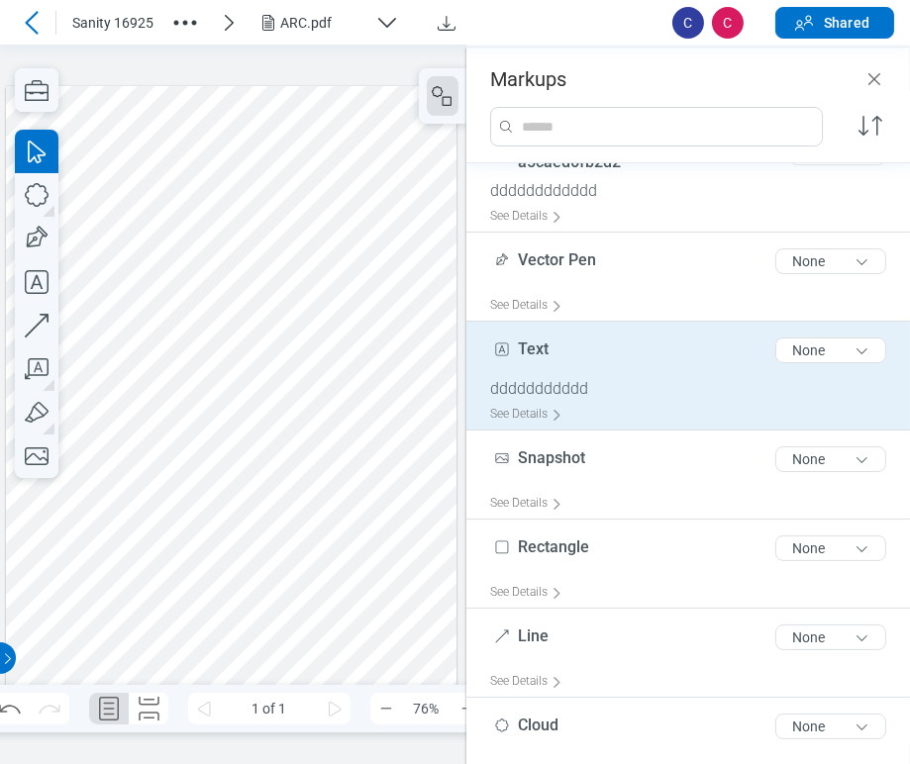
scroll to position [110, 0]
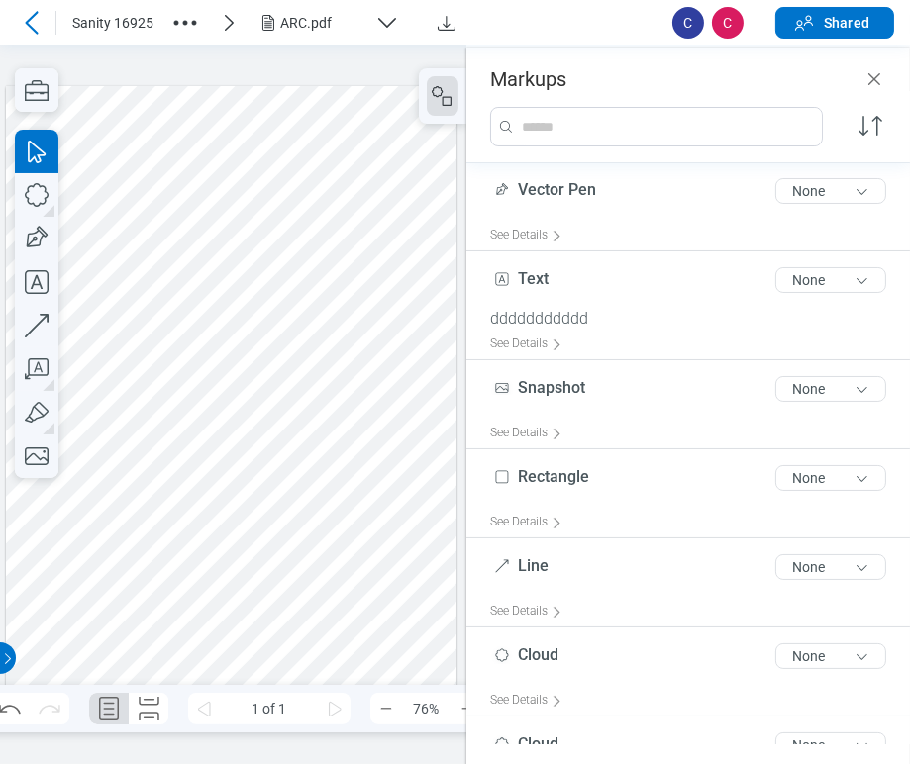
click at [397, 173] on div at bounding box center [231, 405] width 450 height 638
click at [296, 13] on div "ARC.pdf" at bounding box center [323, 23] width 87 height 20
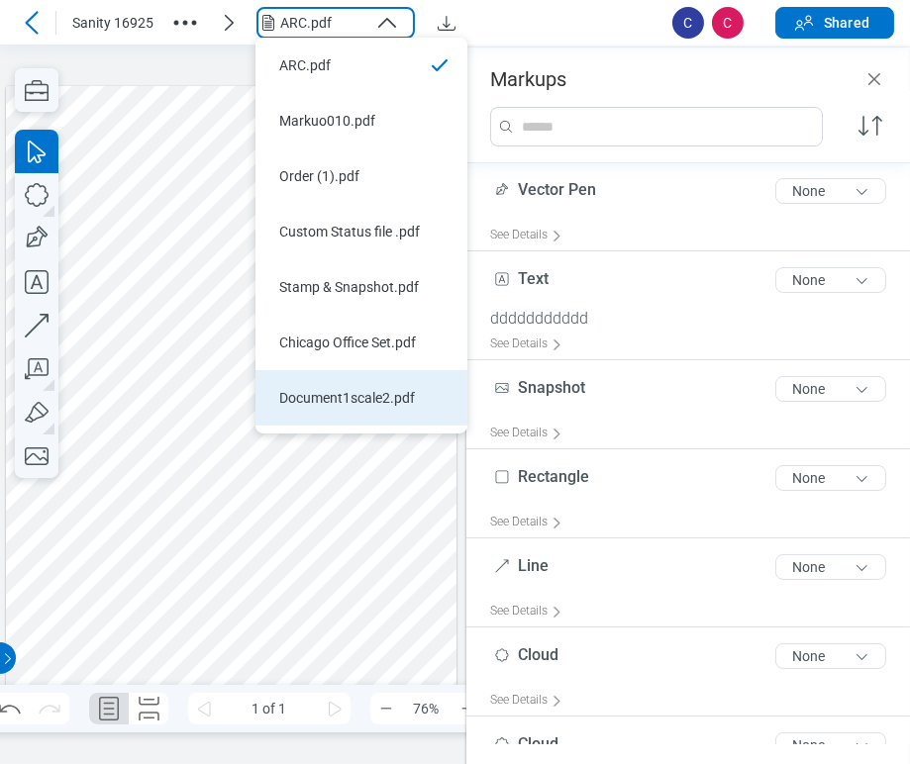
click at [358, 386] on li "Document1scale2.pdf" at bounding box center [361, 397] width 212 height 55
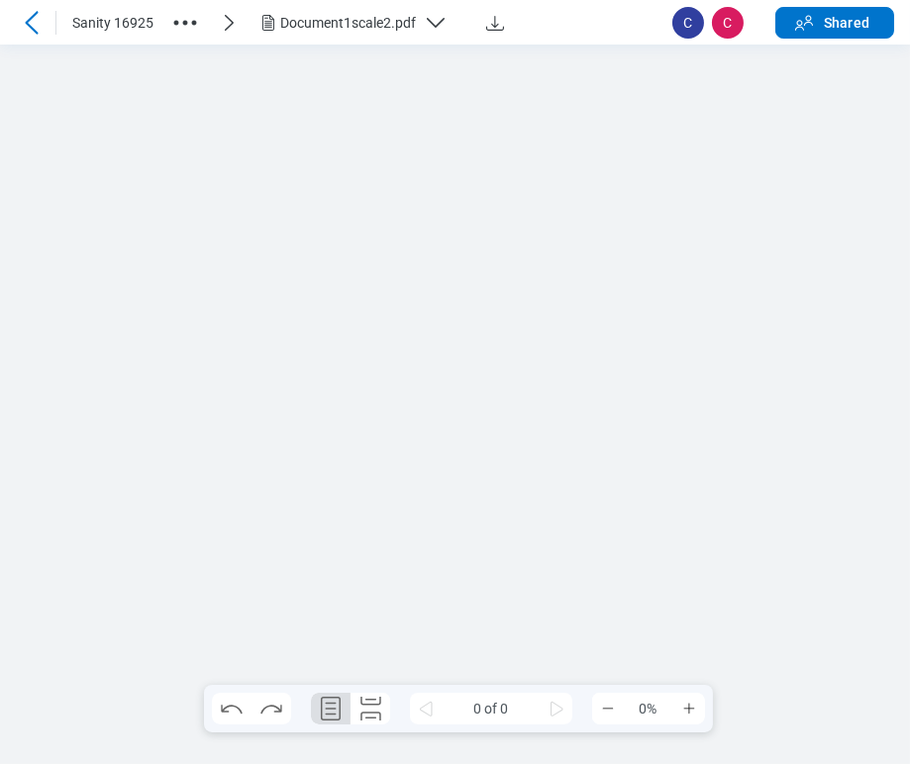
scroll to position [0, 0]
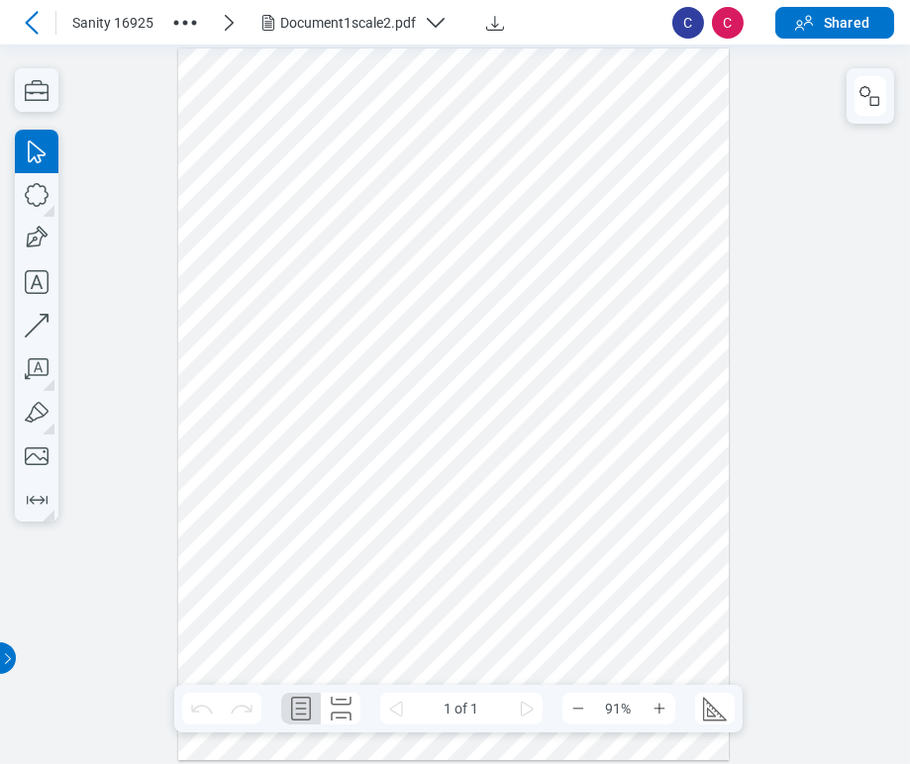
click at [199, 22] on icon "button" at bounding box center [185, 23] width 32 height 32
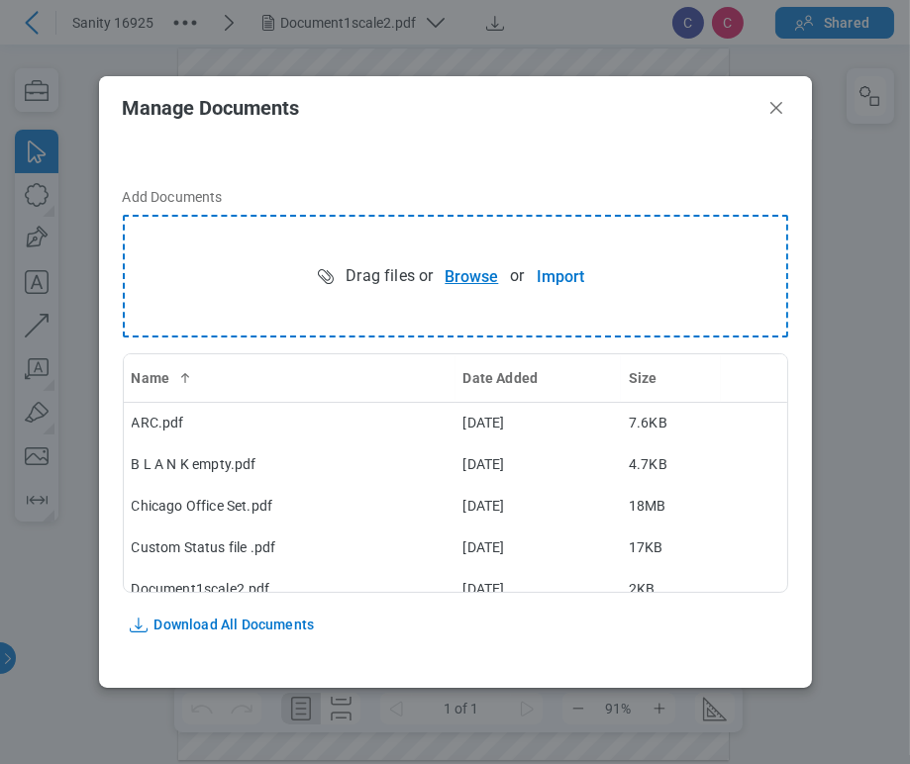
click at [455, 278] on button "Browse" at bounding box center [471, 276] width 77 height 40
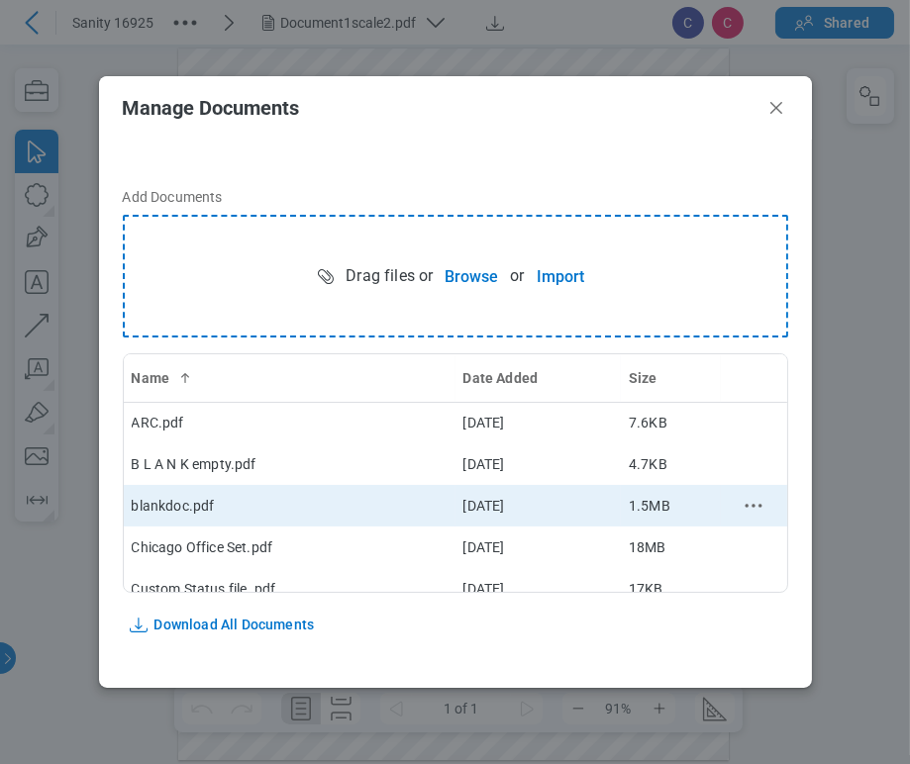
click at [189, 506] on div "blankdoc.pdf" at bounding box center [290, 506] width 316 height 20
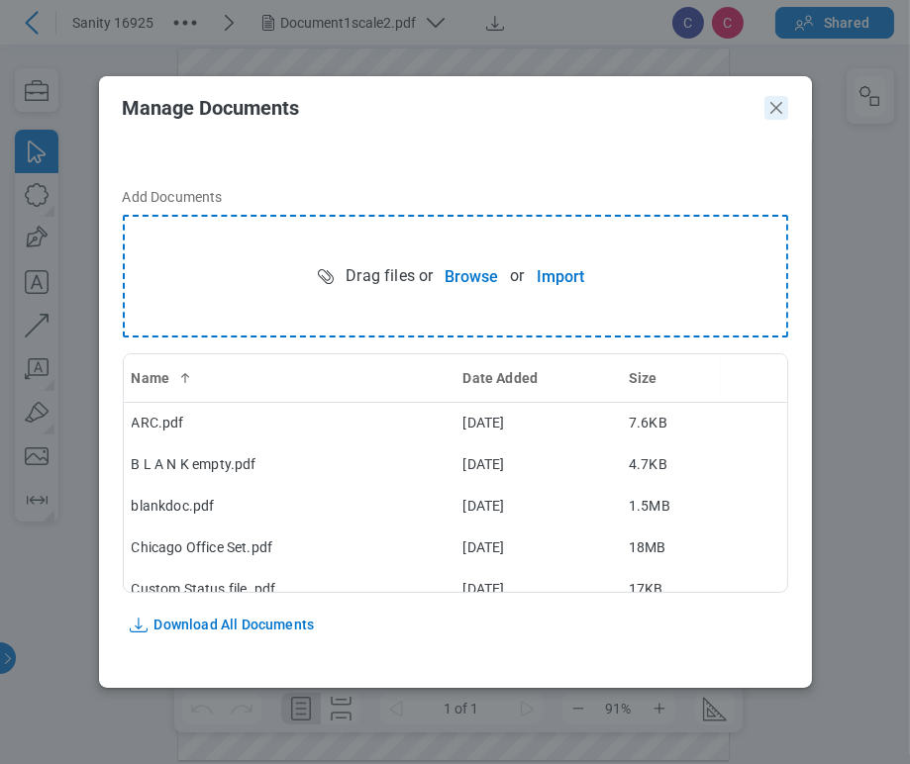
click at [776, 106] on icon "Close" at bounding box center [776, 108] width 24 height 24
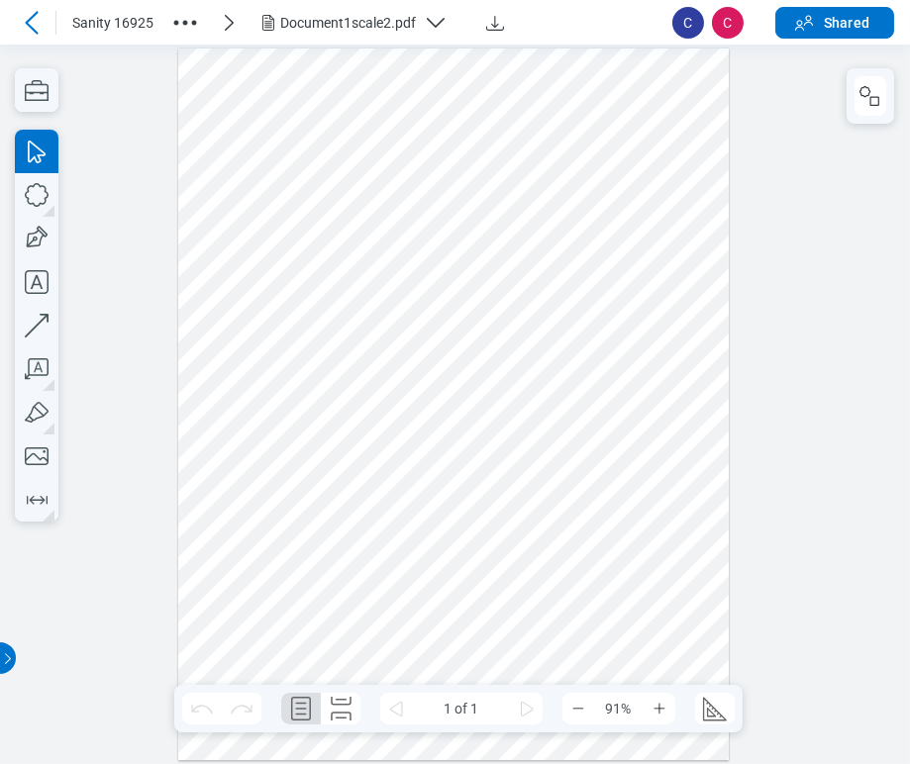
click at [380, 21] on div "Document1scale2.pdf" at bounding box center [348, 23] width 136 height 20
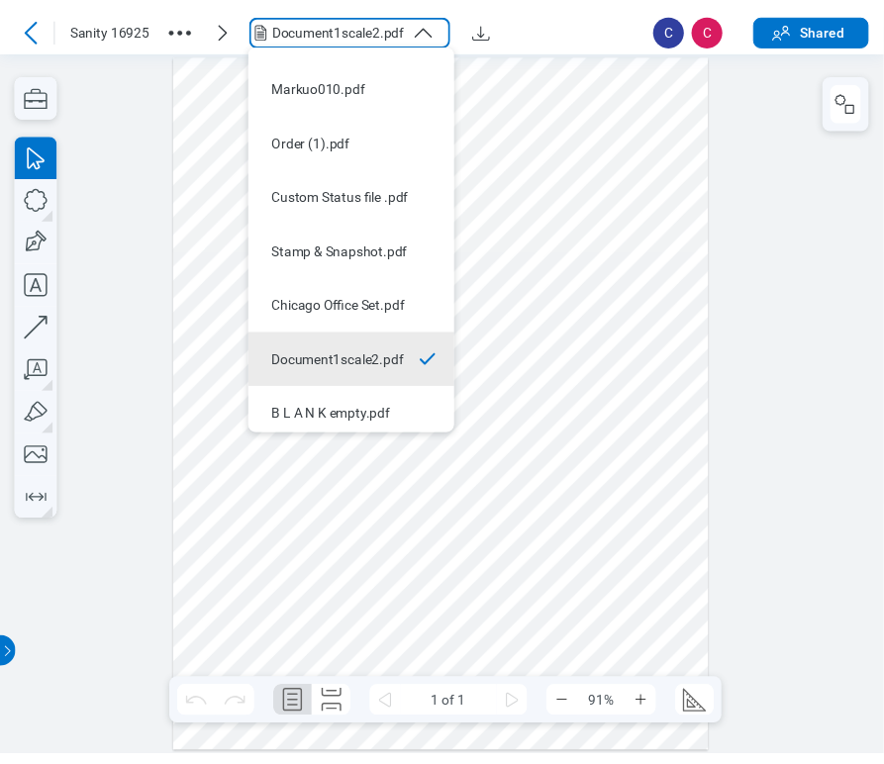
scroll to position [103, 0]
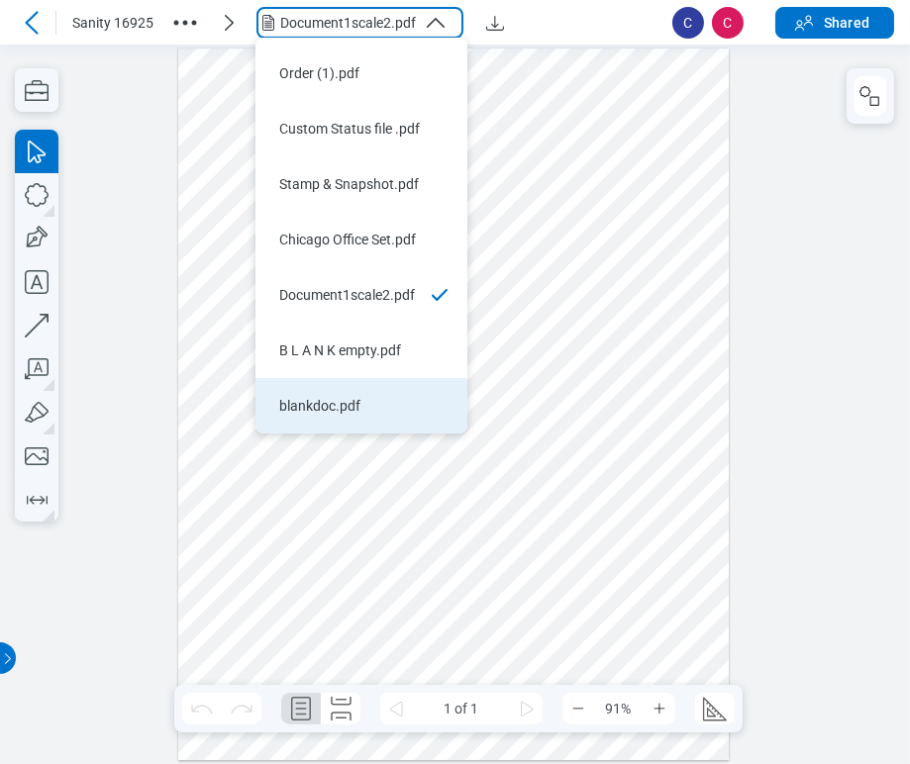
click at [348, 414] on div "blankdoc.pdf" at bounding box center [349, 406] width 141 height 20
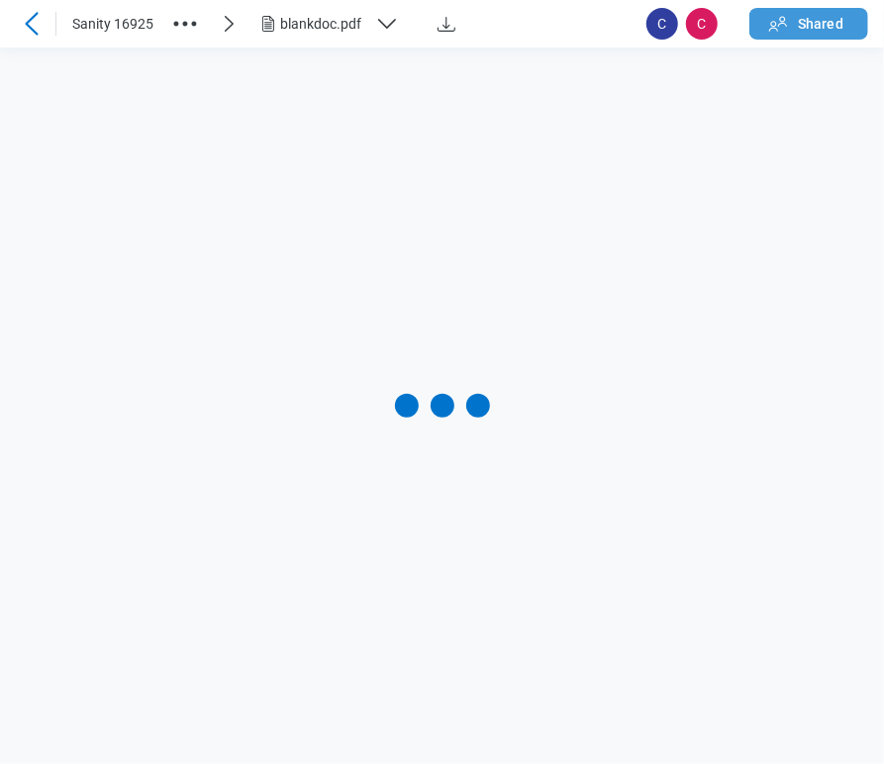
click at [836, 27] on span "Shared" at bounding box center [821, 24] width 46 height 20
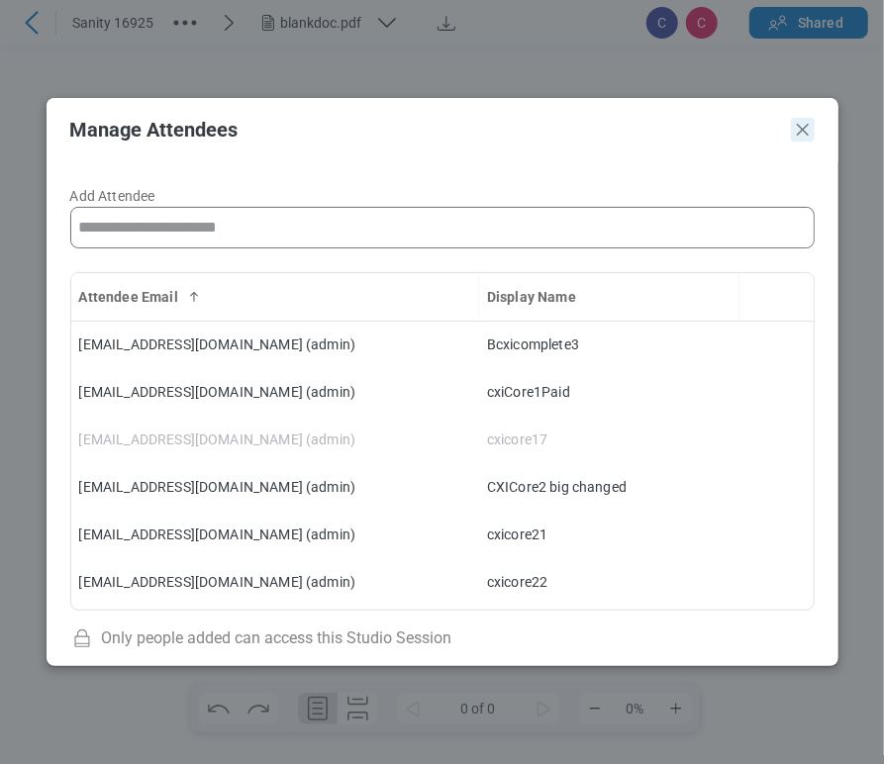
click at [804, 120] on icon "Close" at bounding box center [803, 130] width 24 height 24
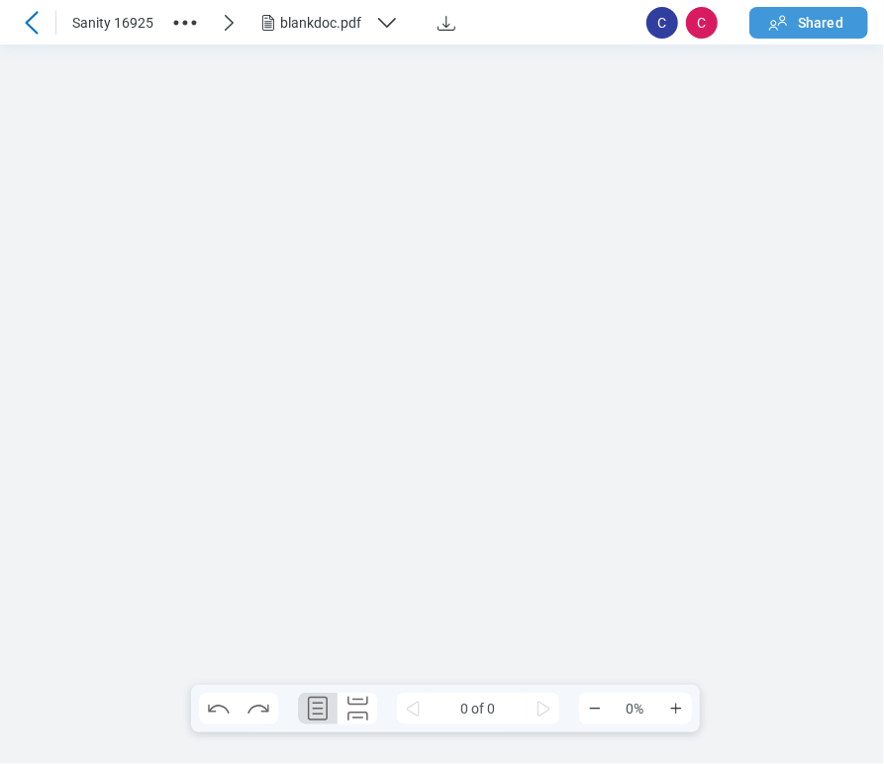
scroll to position [0, 0]
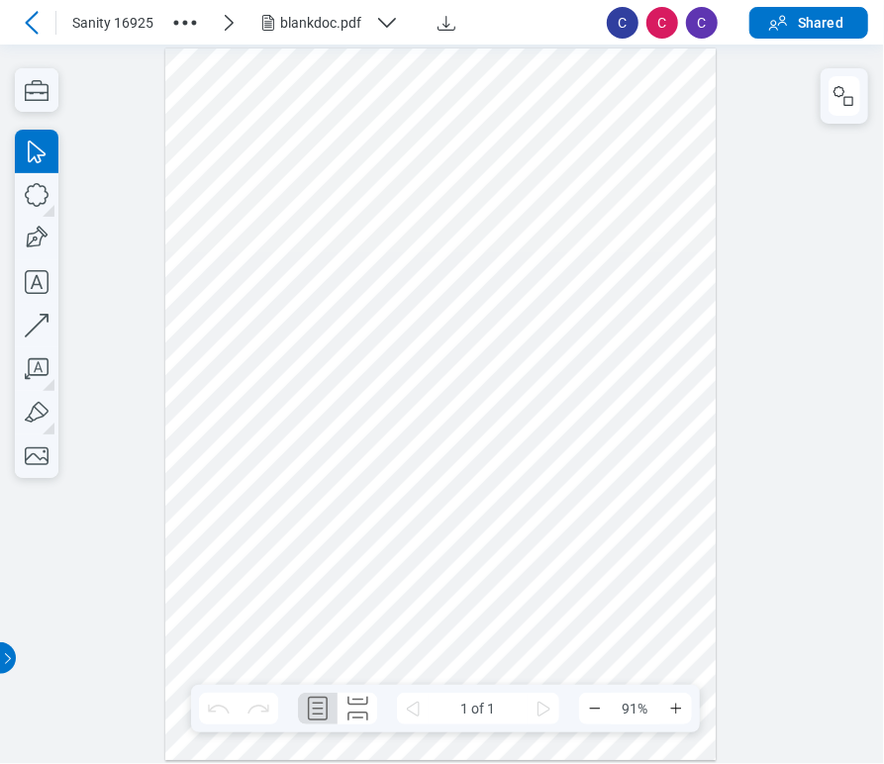
click at [396, 187] on div at bounding box center [440, 405] width 550 height 713
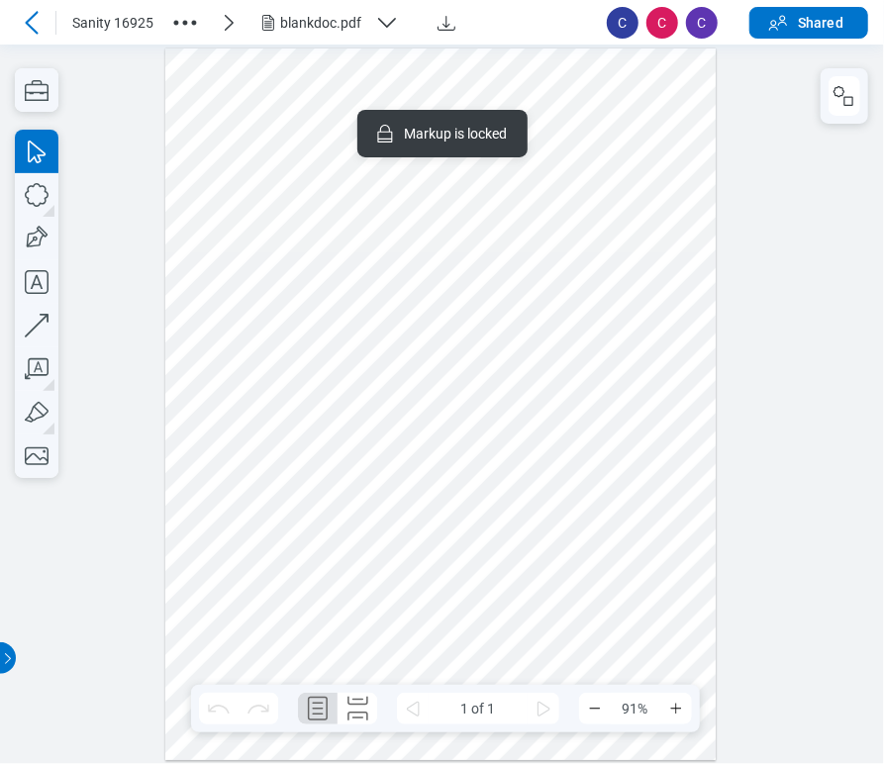
click at [307, 26] on div "blankdoc.pdf" at bounding box center [323, 23] width 87 height 20
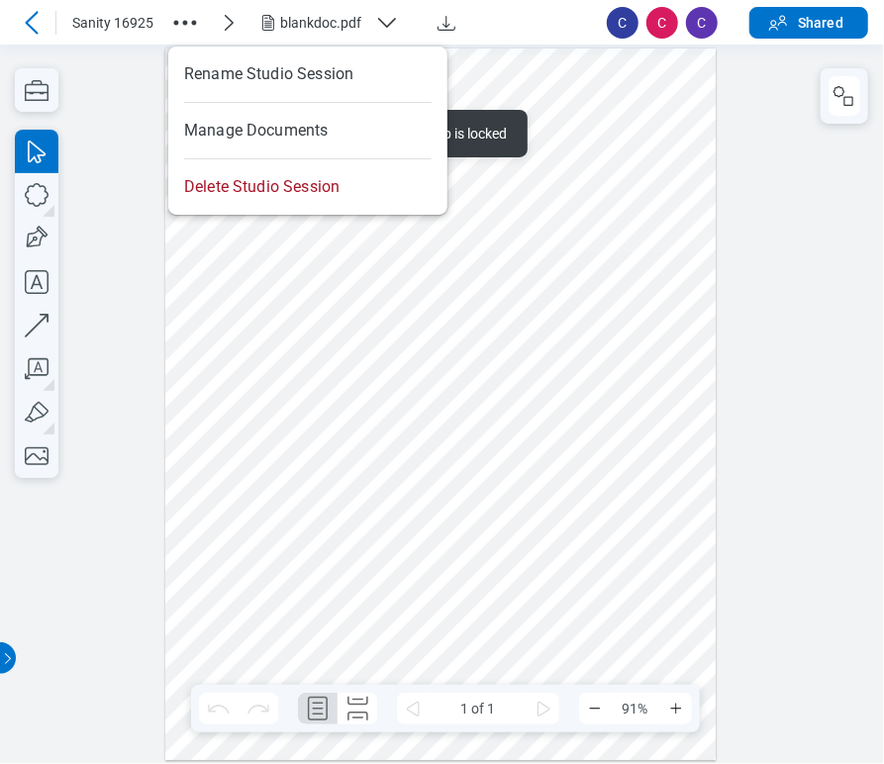
click at [179, 22] on icon "button" at bounding box center [185, 23] width 32 height 32
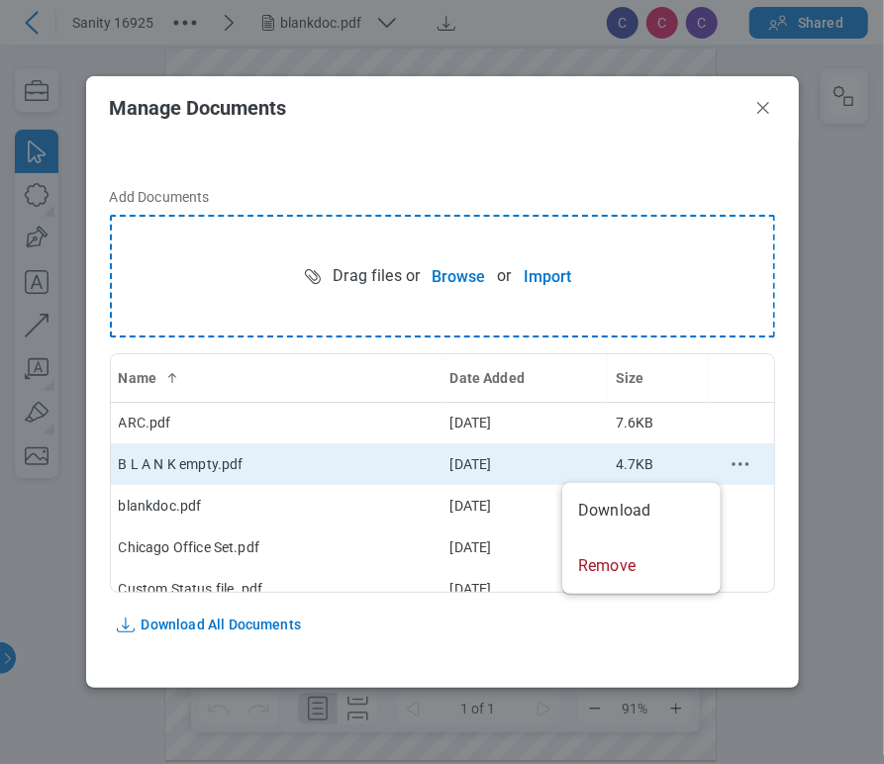
click at [729, 468] on icon "context-menu" at bounding box center [741, 464] width 24 height 24
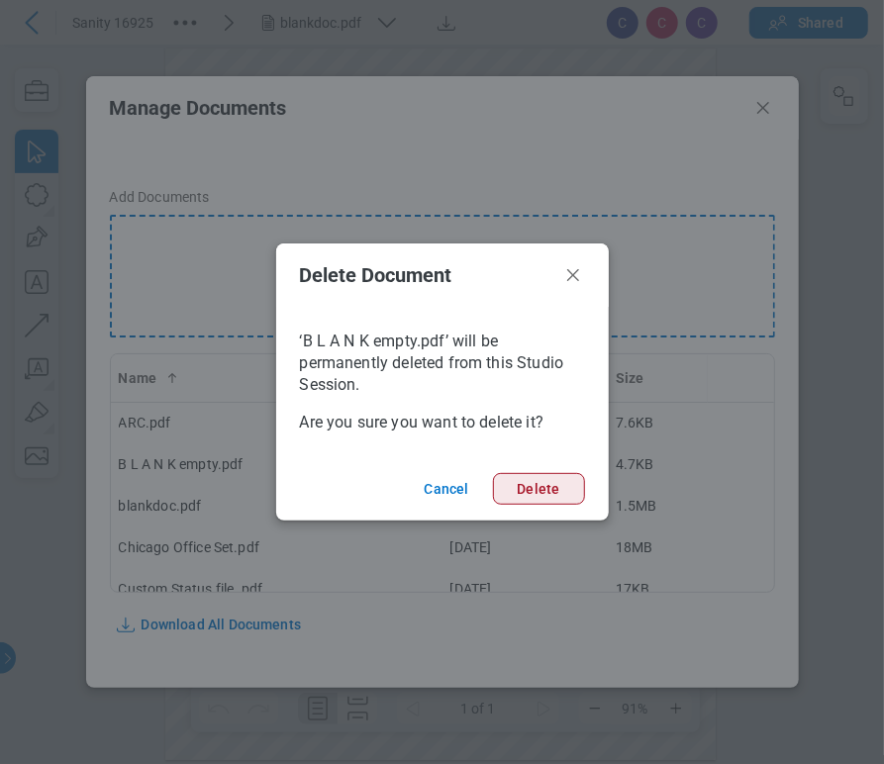
click at [559, 494] on button "Delete" at bounding box center [539, 489] width 92 height 32
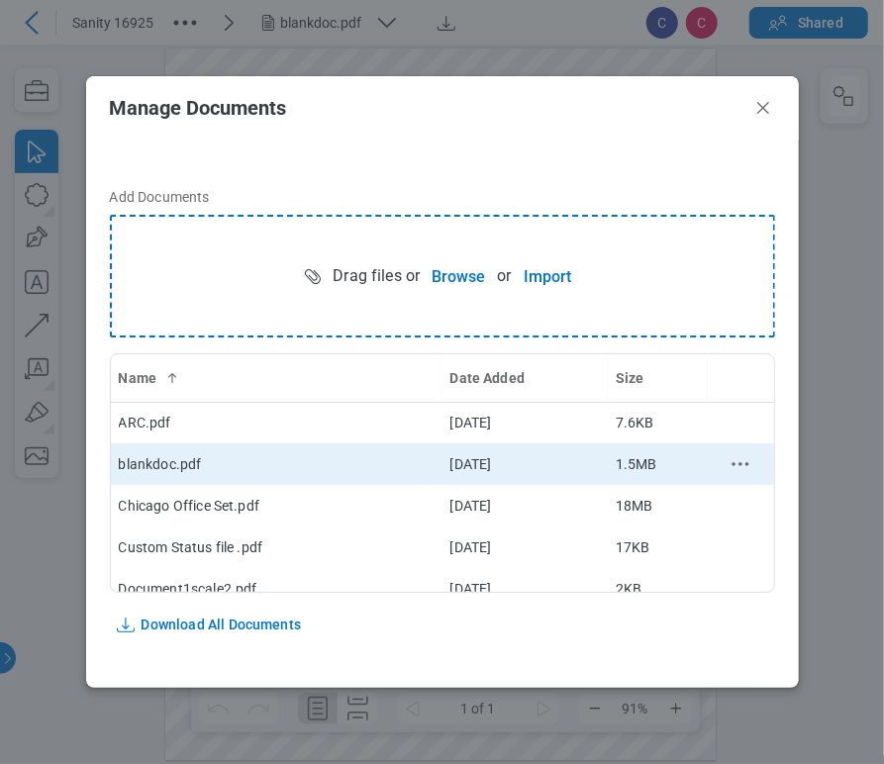
click at [729, 459] on icon "context-menu" at bounding box center [741, 464] width 24 height 24
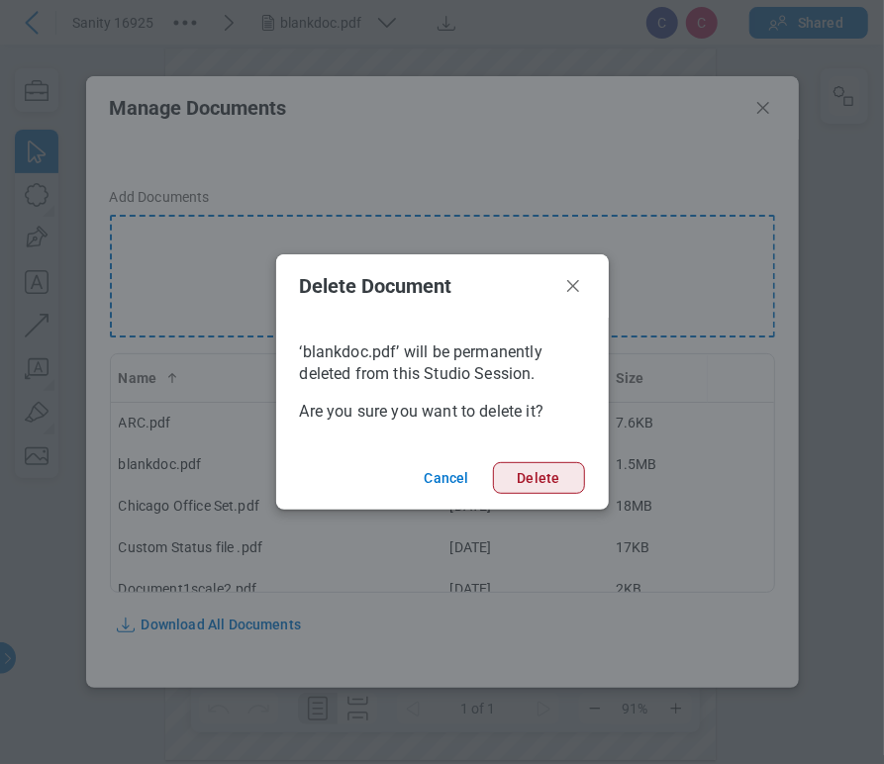
click at [554, 470] on button "Delete" at bounding box center [539, 478] width 92 height 32
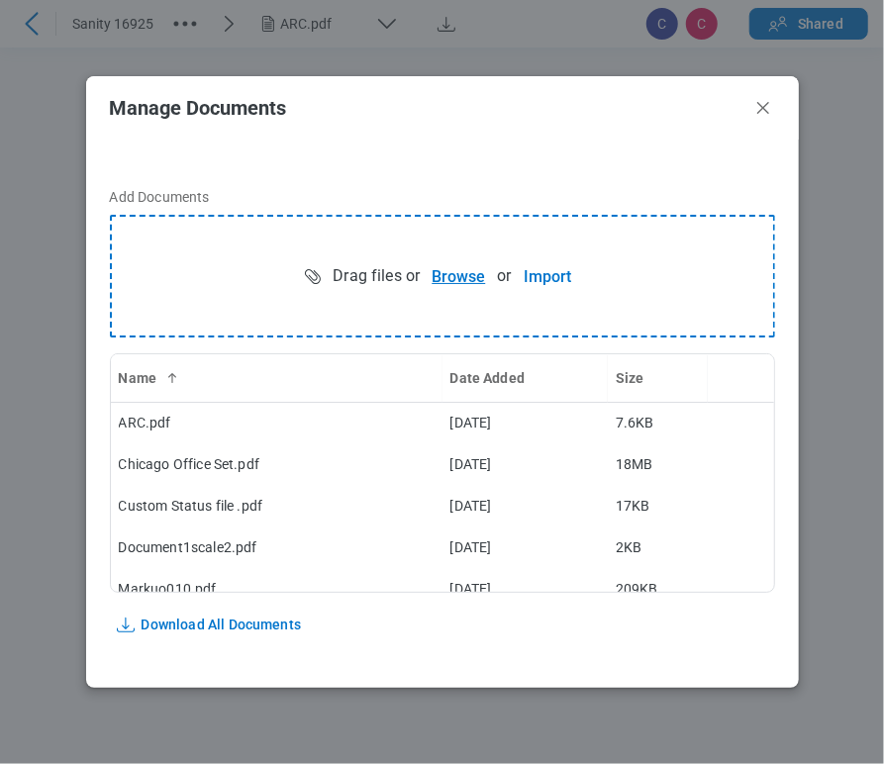
click at [453, 273] on button "Browse" at bounding box center [458, 276] width 77 height 40
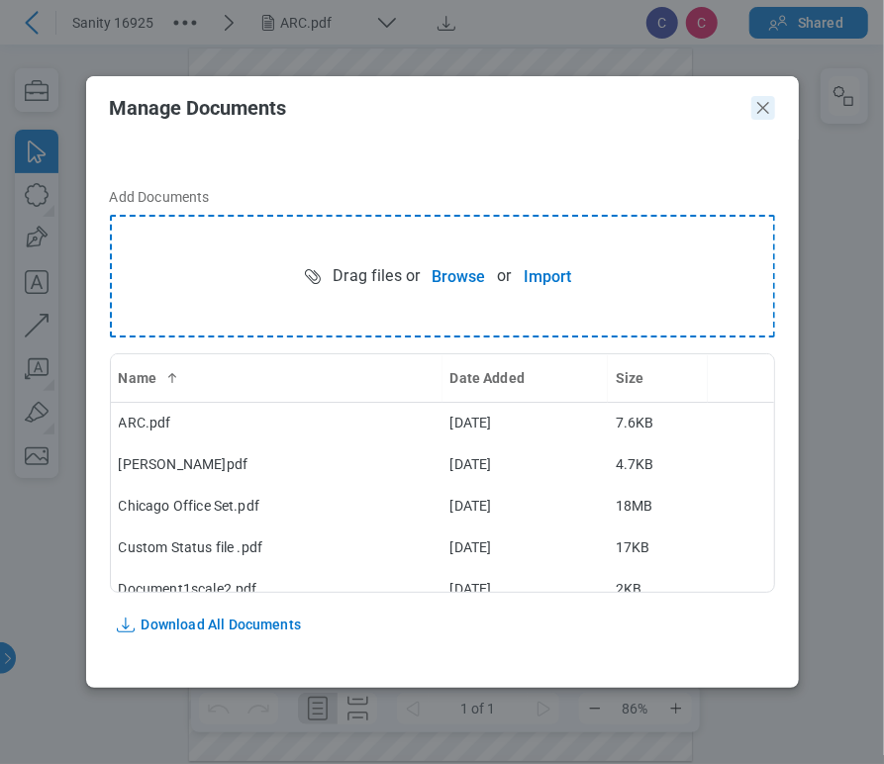
click at [764, 110] on icon "Close" at bounding box center [763, 108] width 24 height 24
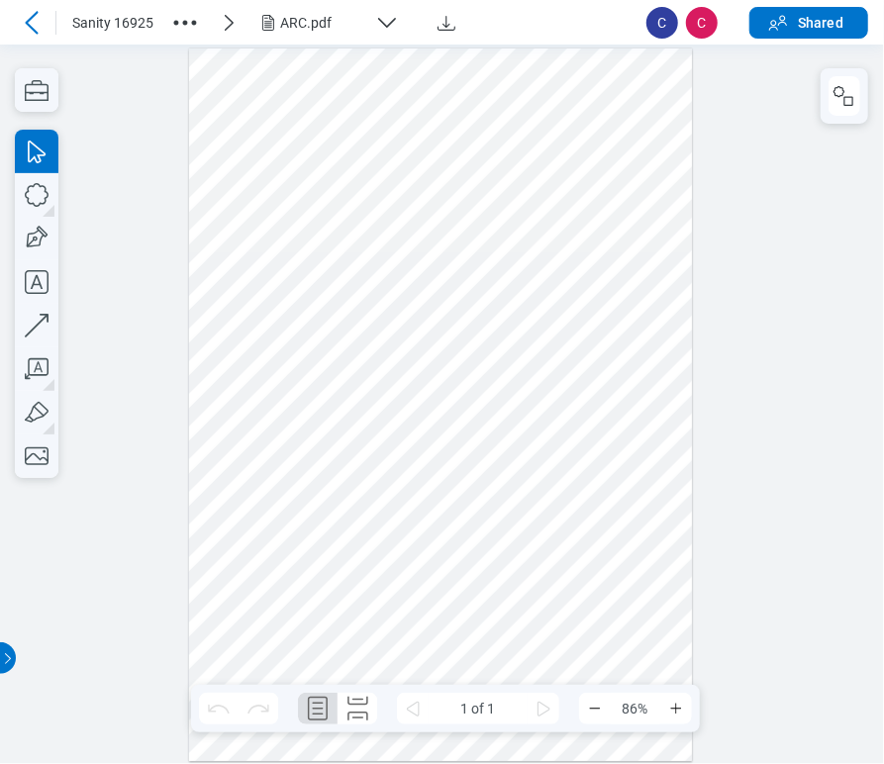
click at [339, 11] on div "ARC.pdf" at bounding box center [335, 23] width 158 height 24
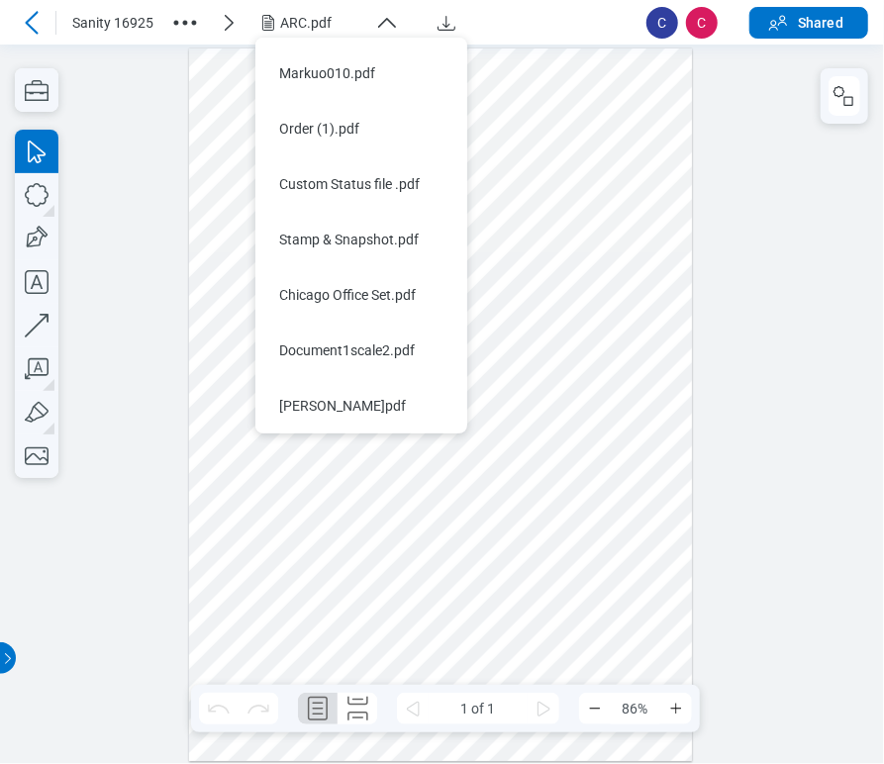
scroll to position [48, 0]
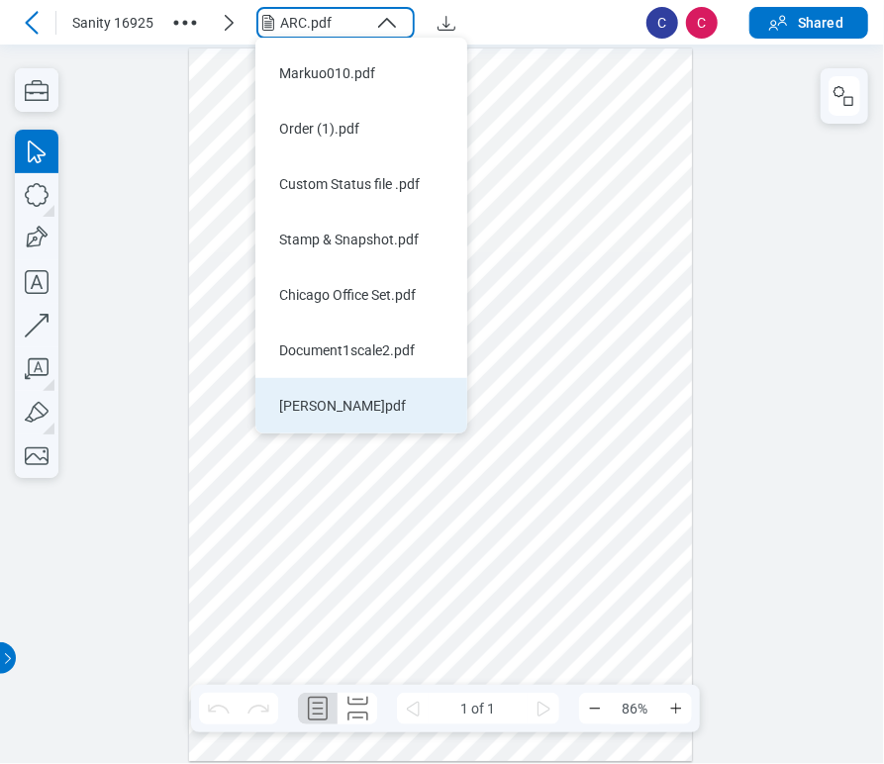
click at [325, 399] on div "[PERSON_NAME]pdf" at bounding box center [349, 406] width 141 height 20
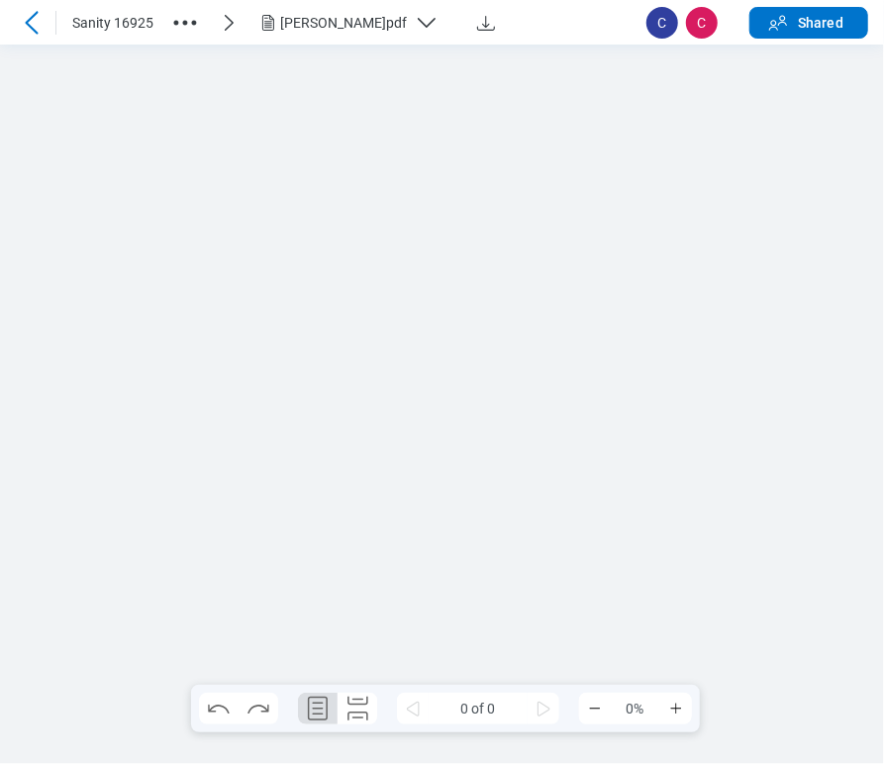
scroll to position [0, 0]
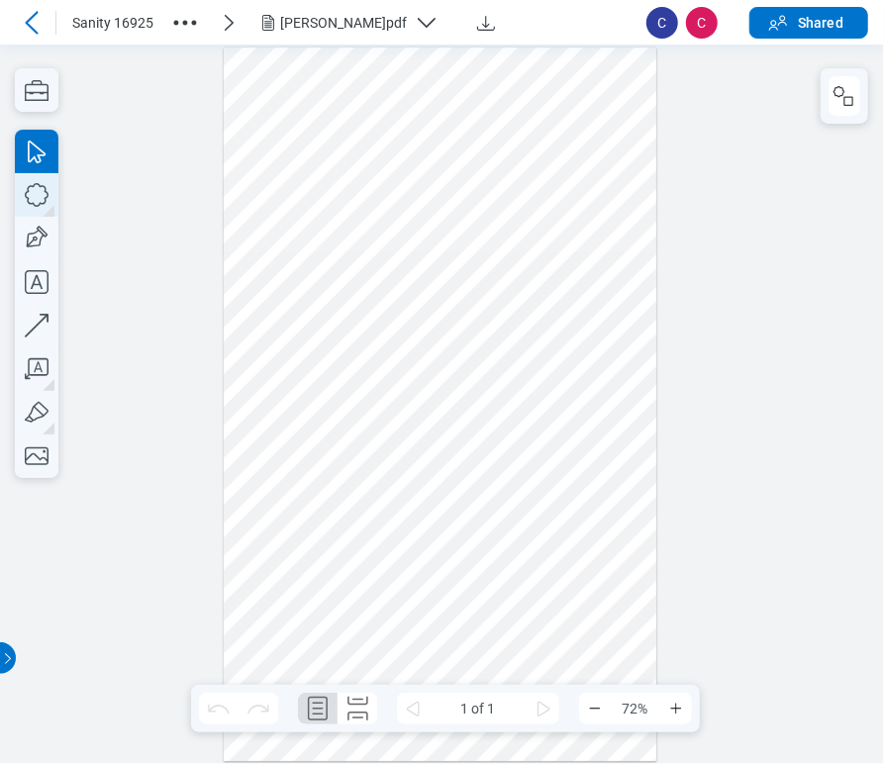
click at [44, 189] on icon "button" at bounding box center [37, 195] width 44 height 44
drag, startPoint x: 261, startPoint y: 238, endPoint x: 340, endPoint y: 313, distance: 108.5
click at [340, 313] on div at bounding box center [441, 405] width 434 height 714
click at [43, 239] on icon "button" at bounding box center [37, 239] width 44 height 44
drag, startPoint x: 374, startPoint y: 234, endPoint x: 437, endPoint y: 325, distance: 110.4
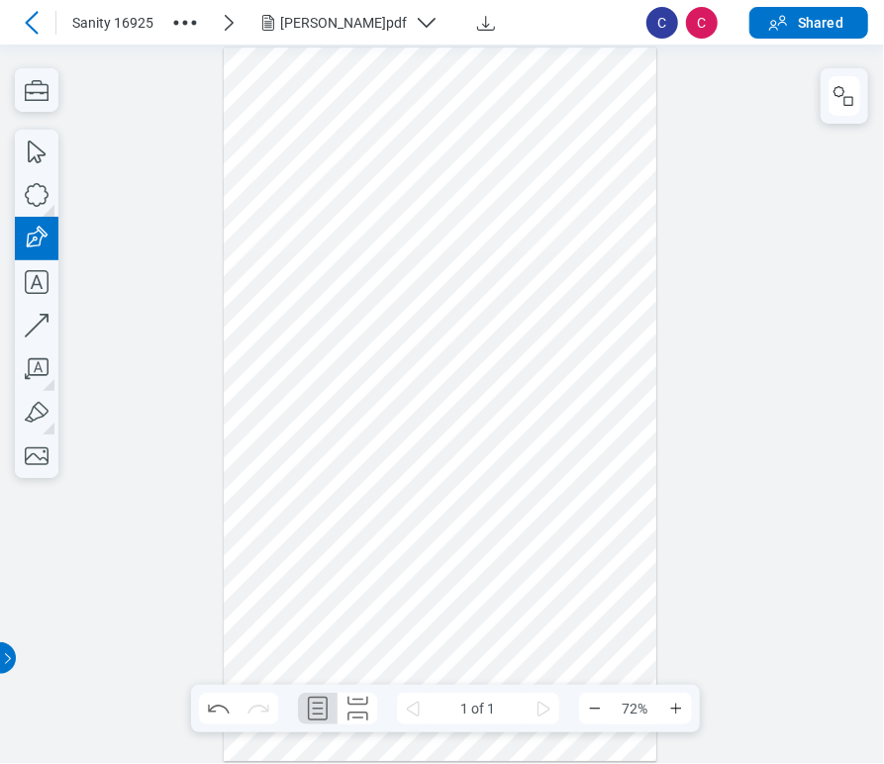
click at [437, 325] on div at bounding box center [441, 405] width 434 height 714
click at [420, 285] on div at bounding box center [441, 405] width 434 height 714
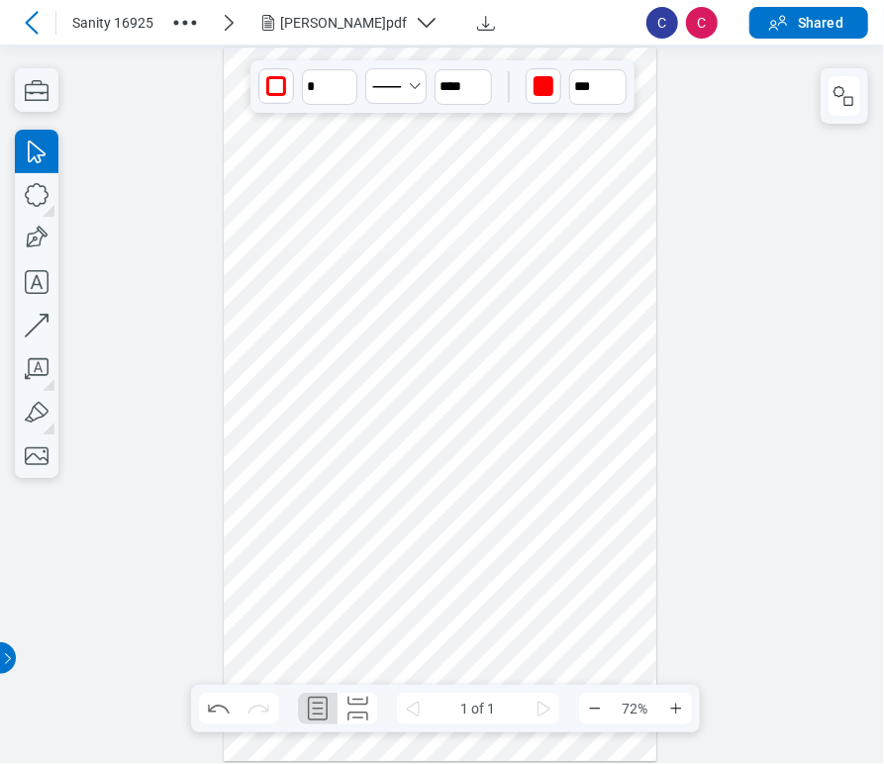
click at [249, 267] on div at bounding box center [441, 405] width 434 height 714
click at [266, 268] on div at bounding box center [441, 405] width 434 height 714
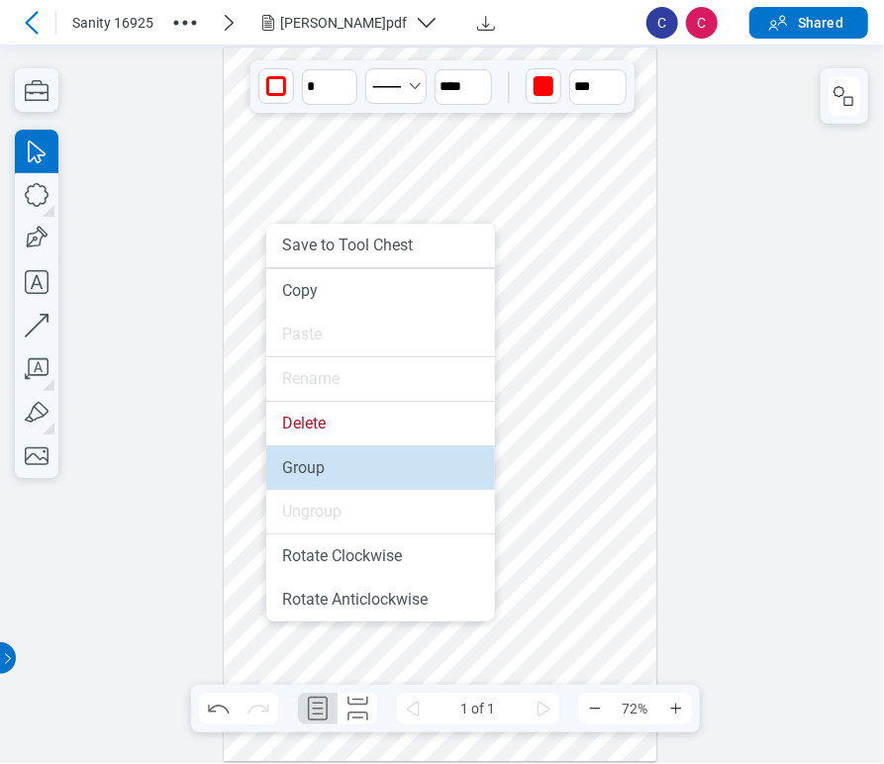
click at [327, 457] on li "Group" at bounding box center [380, 468] width 229 height 44
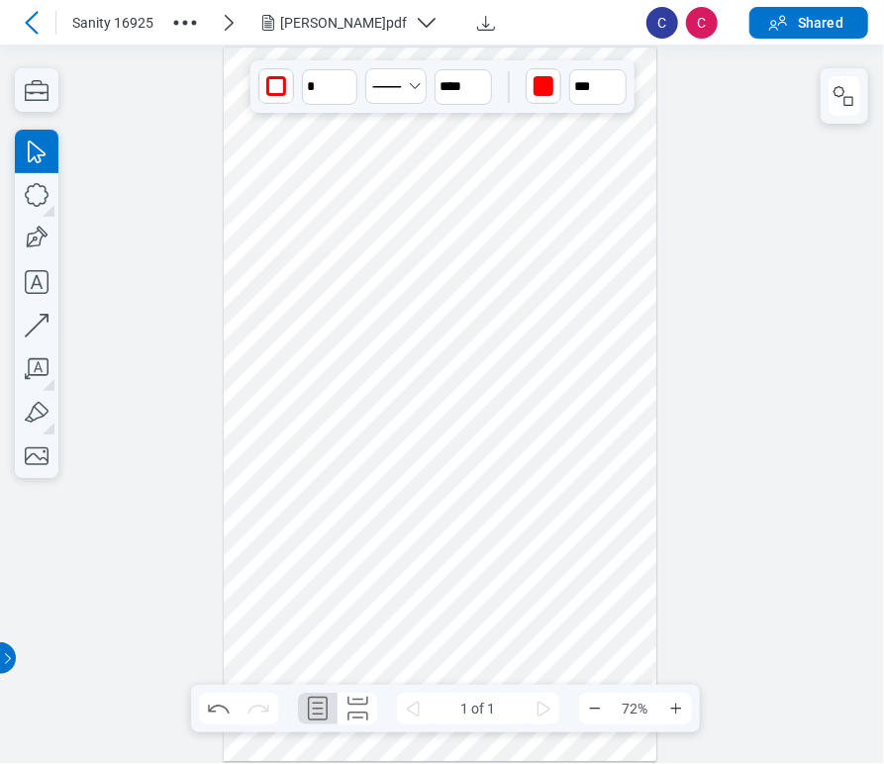
click at [840, 88] on icon "button" at bounding box center [845, 96] width 24 height 24
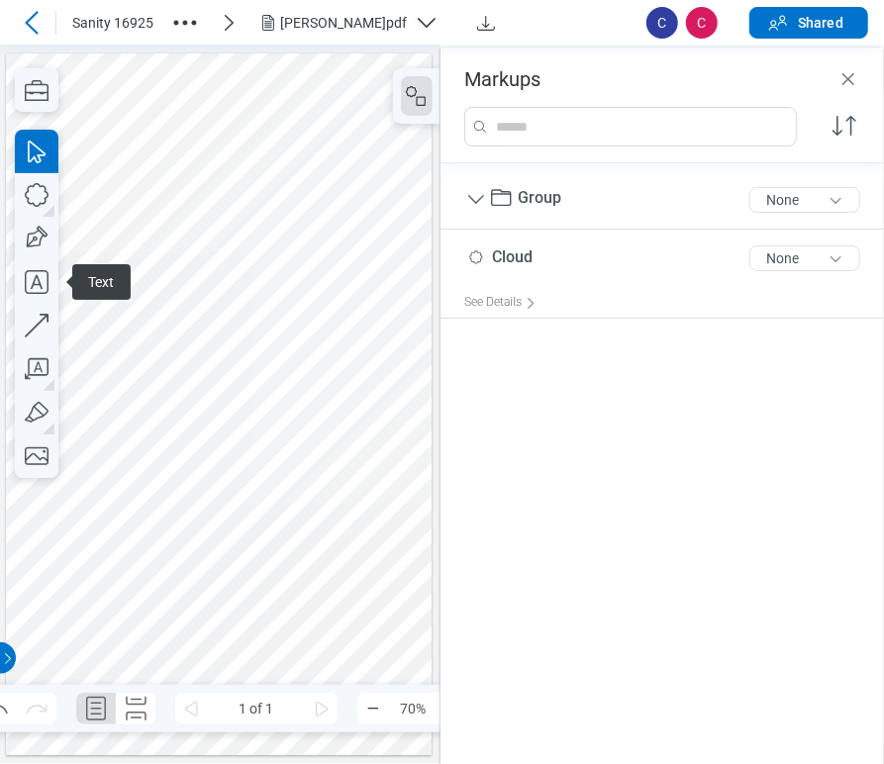
click at [96, 272] on span "Text" at bounding box center [101, 282] width 58 height 36
click at [182, 260] on div at bounding box center [219, 404] width 427 height 702
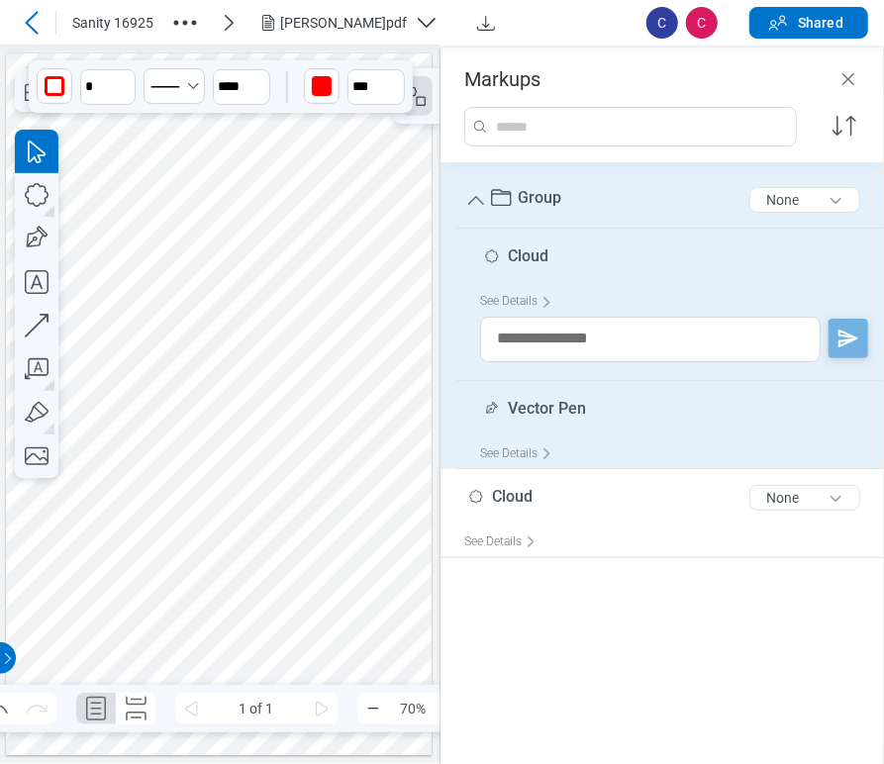
click at [554, 188] on span "Group" at bounding box center [540, 197] width 44 height 19
click at [544, 193] on span "Group" at bounding box center [540, 197] width 44 height 19
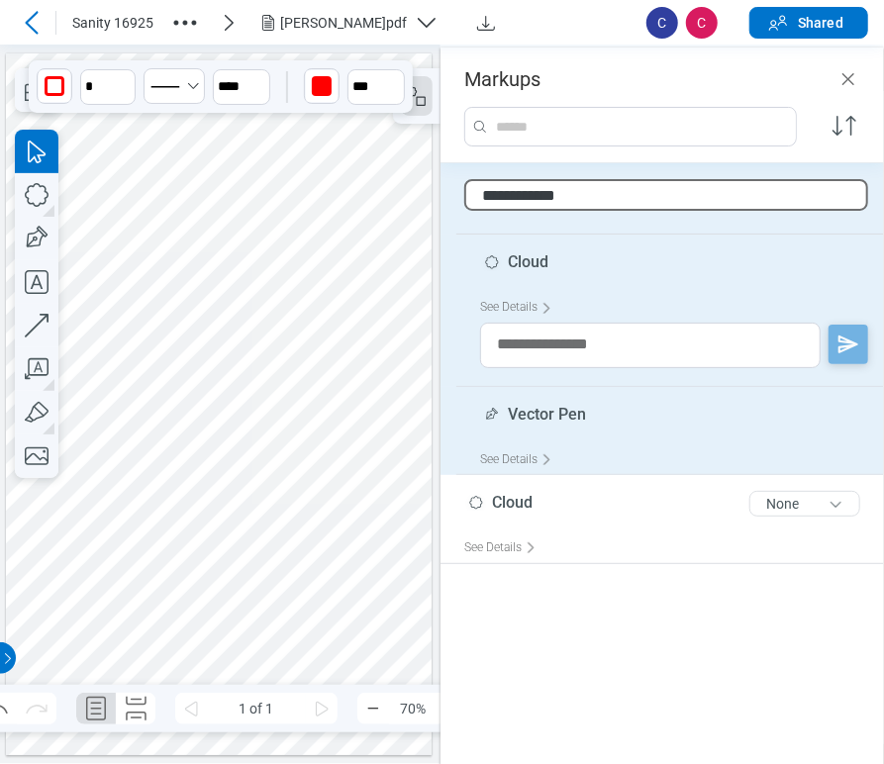
type input "**********"
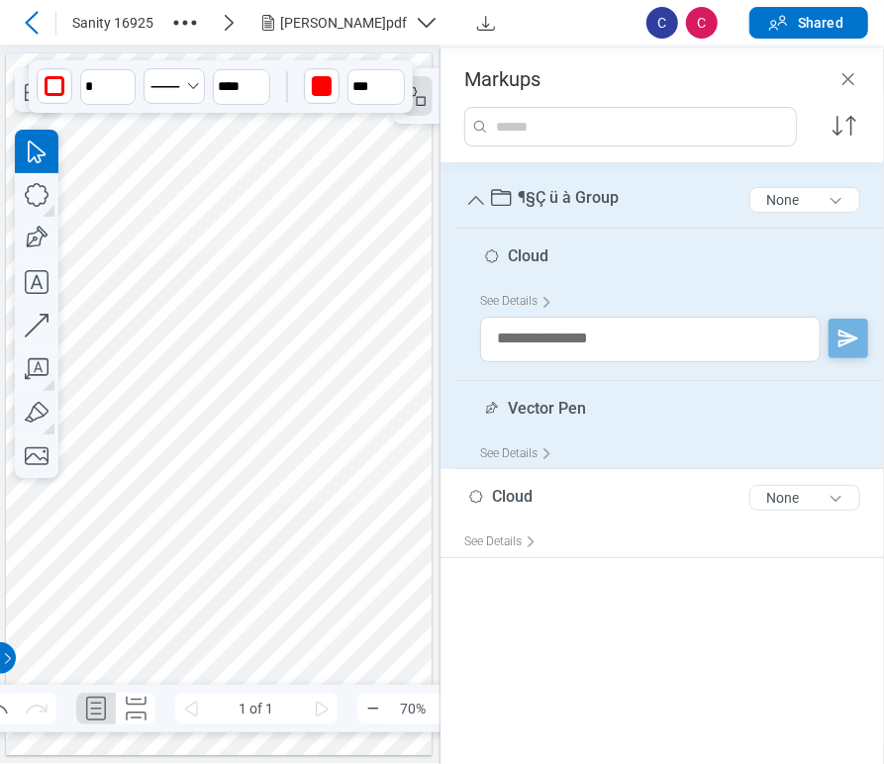
click at [365, 262] on div at bounding box center [219, 404] width 427 height 702
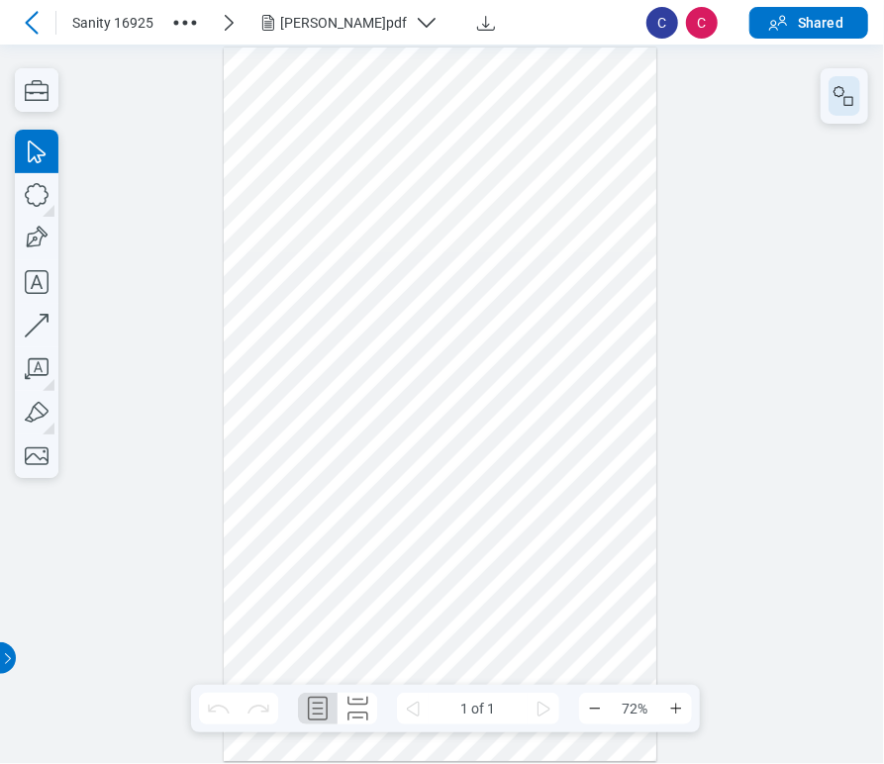
click at [836, 80] on button "button" at bounding box center [845, 96] width 32 height 40
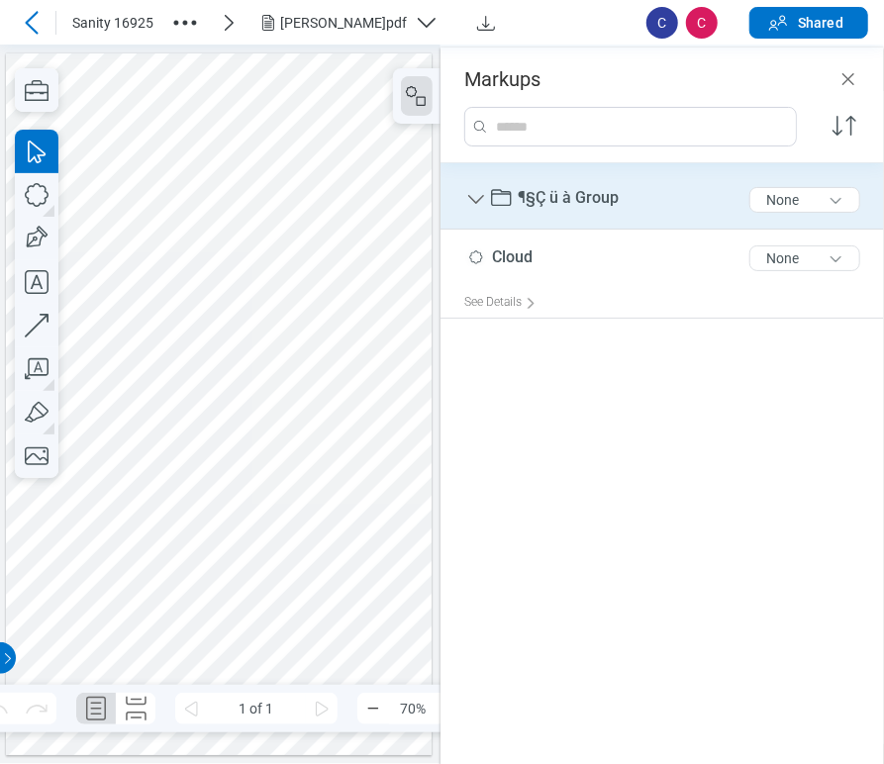
click at [521, 193] on span "¶§Ç ü à Group" at bounding box center [568, 197] width 101 height 19
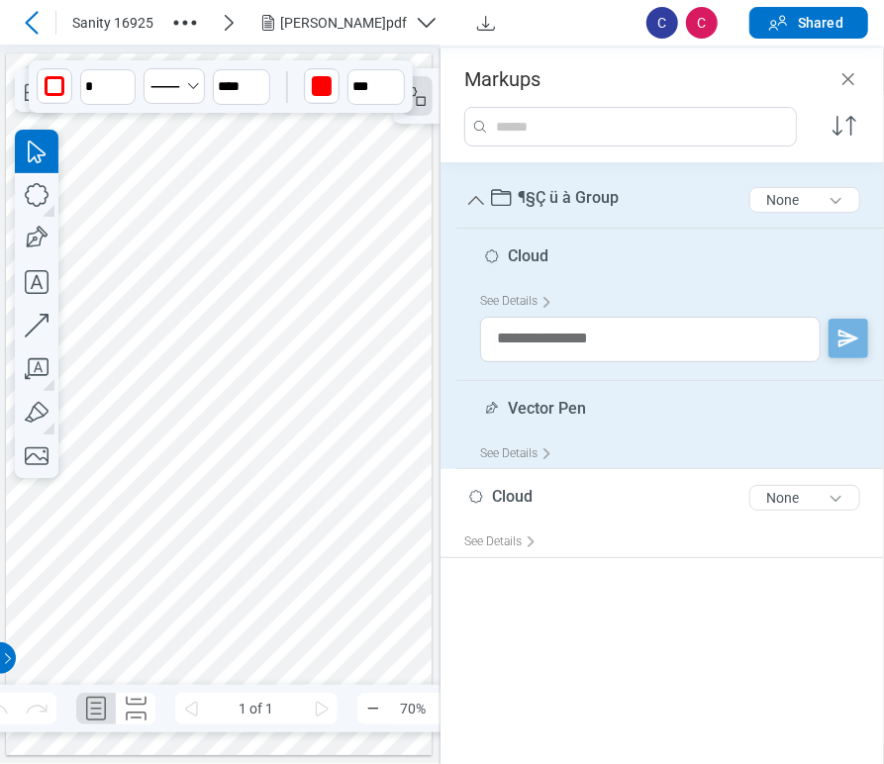
click at [521, 193] on span "¶§Ç ü à Group" at bounding box center [568, 197] width 101 height 19
click at [25, 279] on icon "button" at bounding box center [37, 282] width 44 height 44
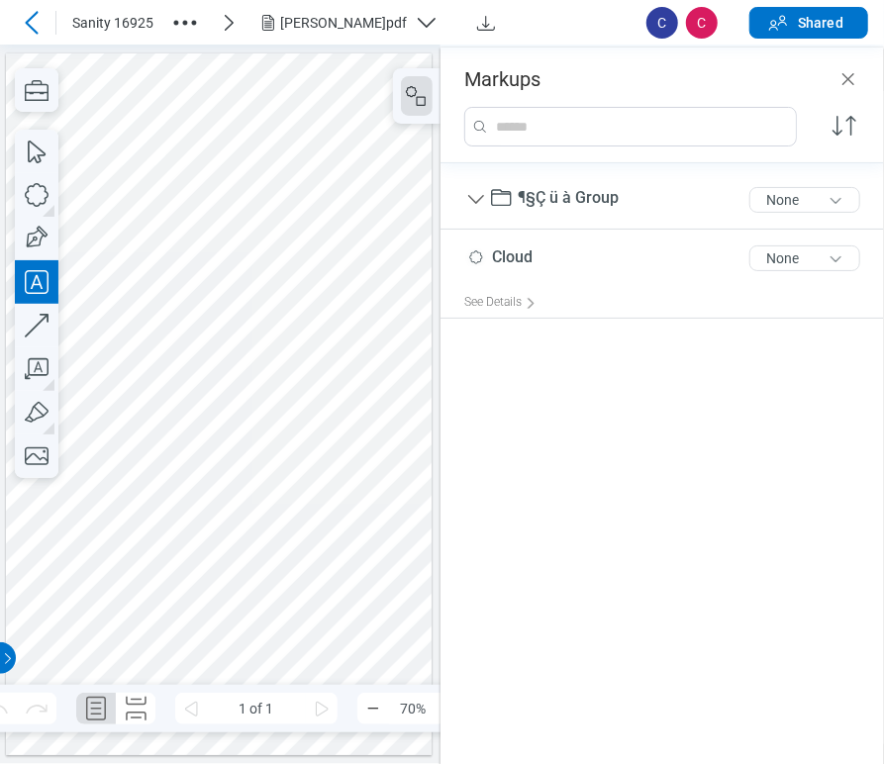
drag, startPoint x: 213, startPoint y: 449, endPoint x: 291, endPoint y: 479, distance: 83.7
click at [291, 479] on div at bounding box center [219, 404] width 427 height 702
click at [257, 540] on div at bounding box center [219, 404] width 427 height 702
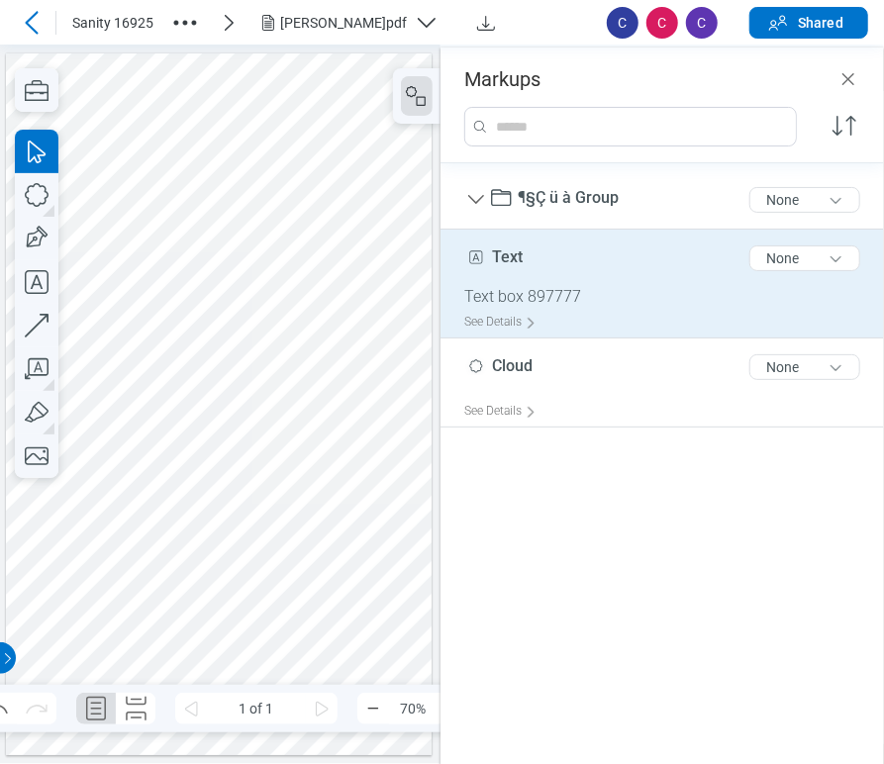
click at [502, 259] on span "Text" at bounding box center [507, 257] width 31 height 19
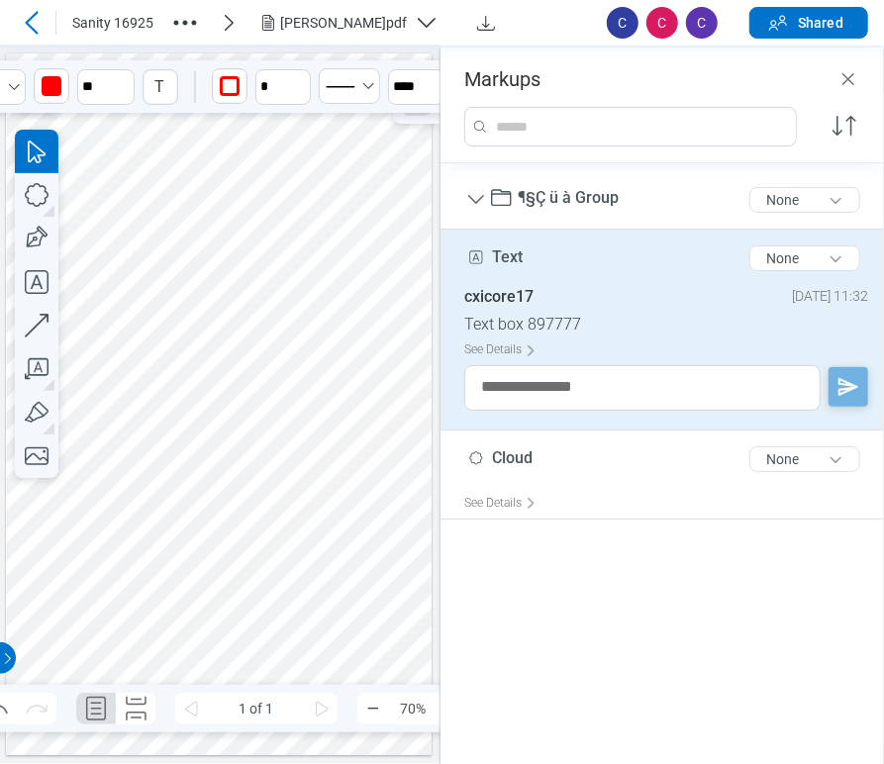
click at [502, 259] on span "Text" at bounding box center [507, 257] width 31 height 19
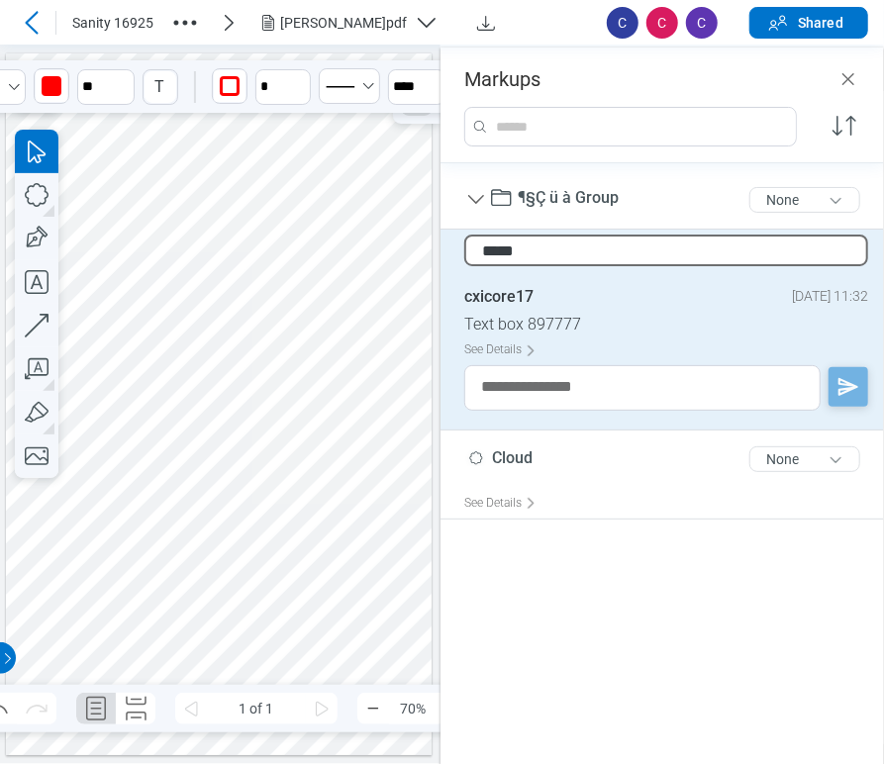
type input "******"
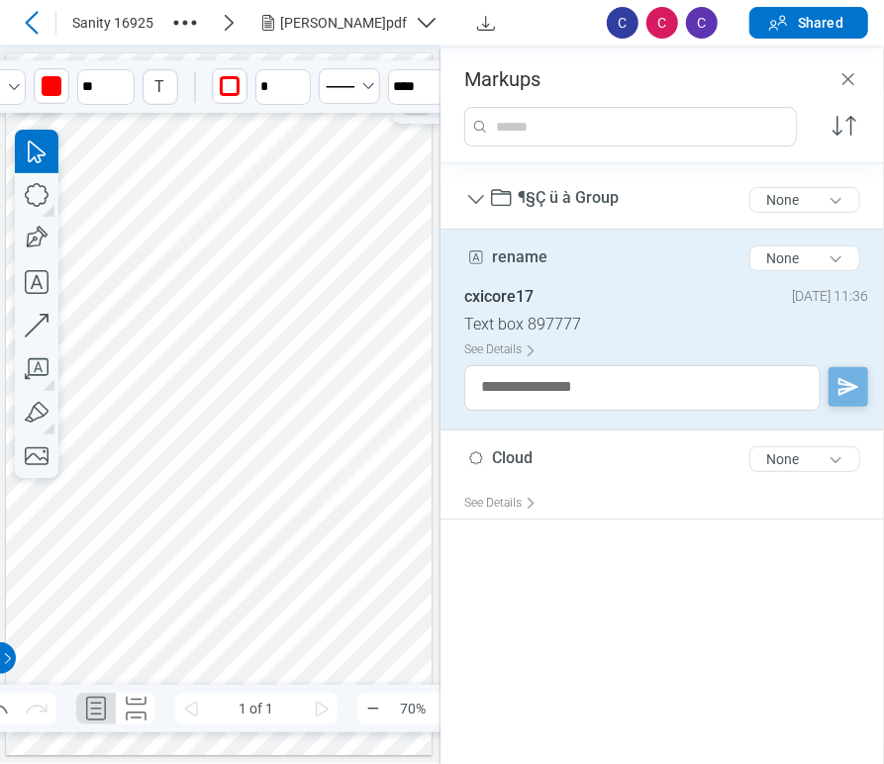
click at [190, 282] on div at bounding box center [219, 404] width 427 height 702
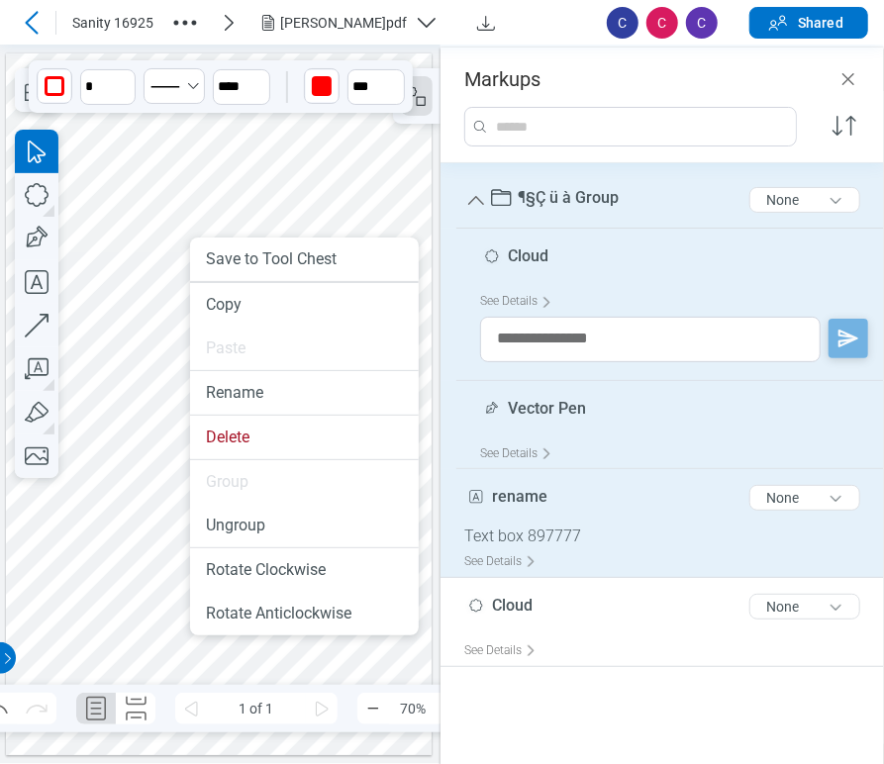
click at [122, 461] on div at bounding box center [219, 404] width 427 height 702
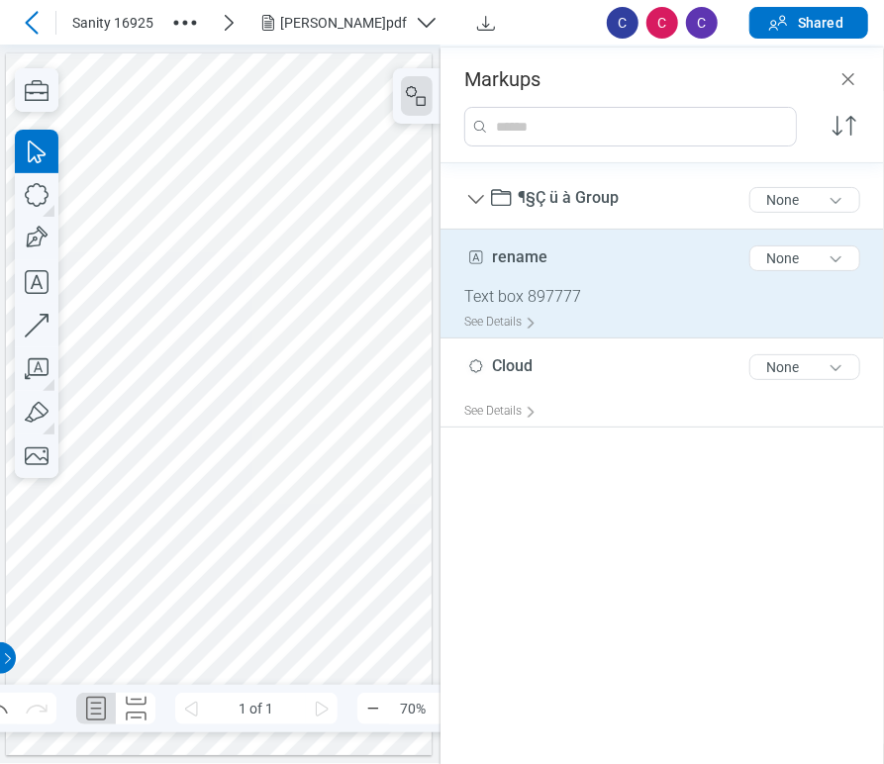
click at [216, 458] on div at bounding box center [219, 404] width 427 height 702
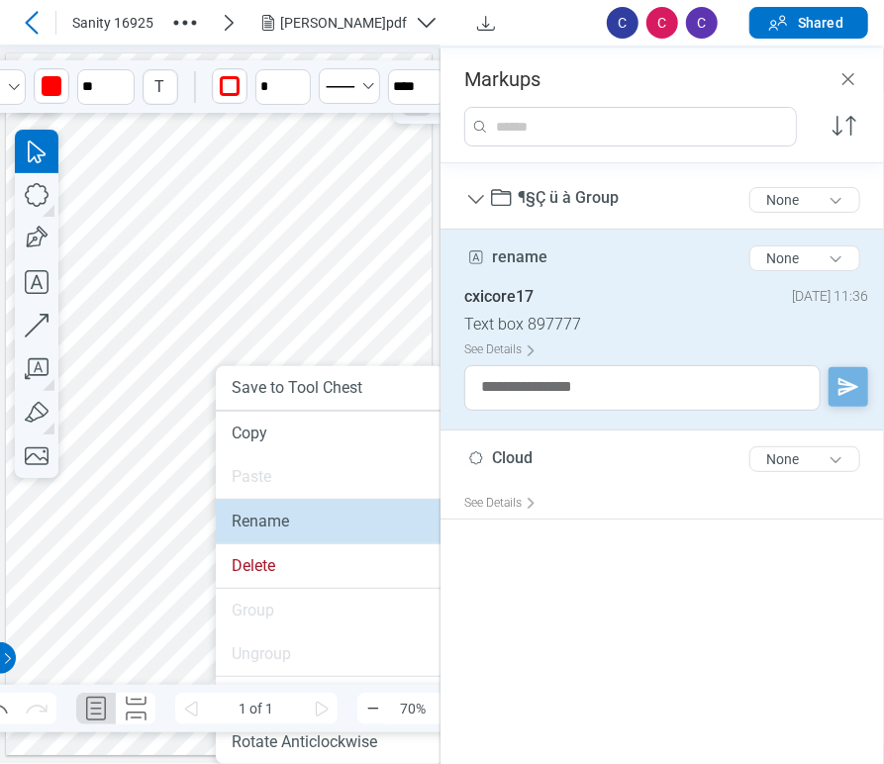
click at [260, 522] on li "Rename" at bounding box center [330, 522] width 229 height 44
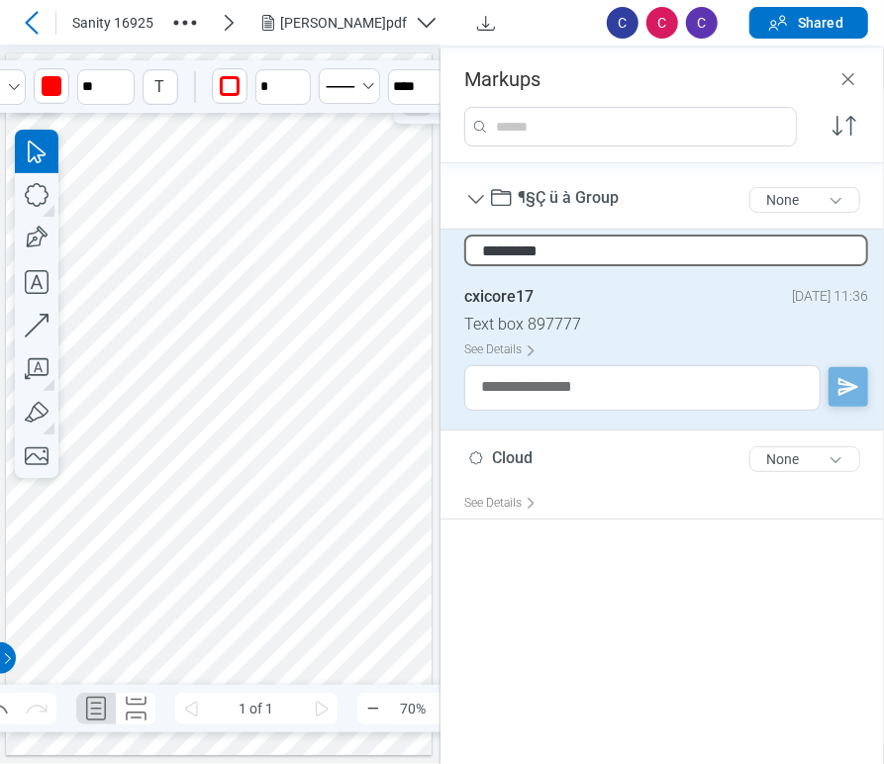
type input "**********"
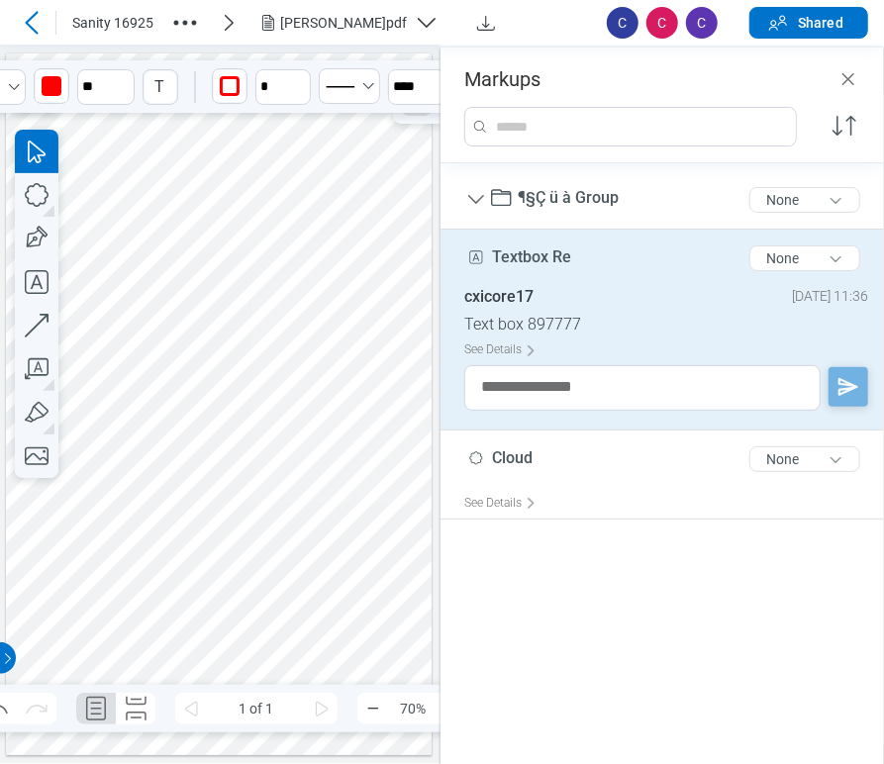
click at [539, 259] on span "Textbox Re" at bounding box center [531, 257] width 79 height 19
click at [547, 251] on span "Textbox Re" at bounding box center [531, 257] width 79 height 19
click at [855, 73] on icon "Close" at bounding box center [849, 79] width 24 height 24
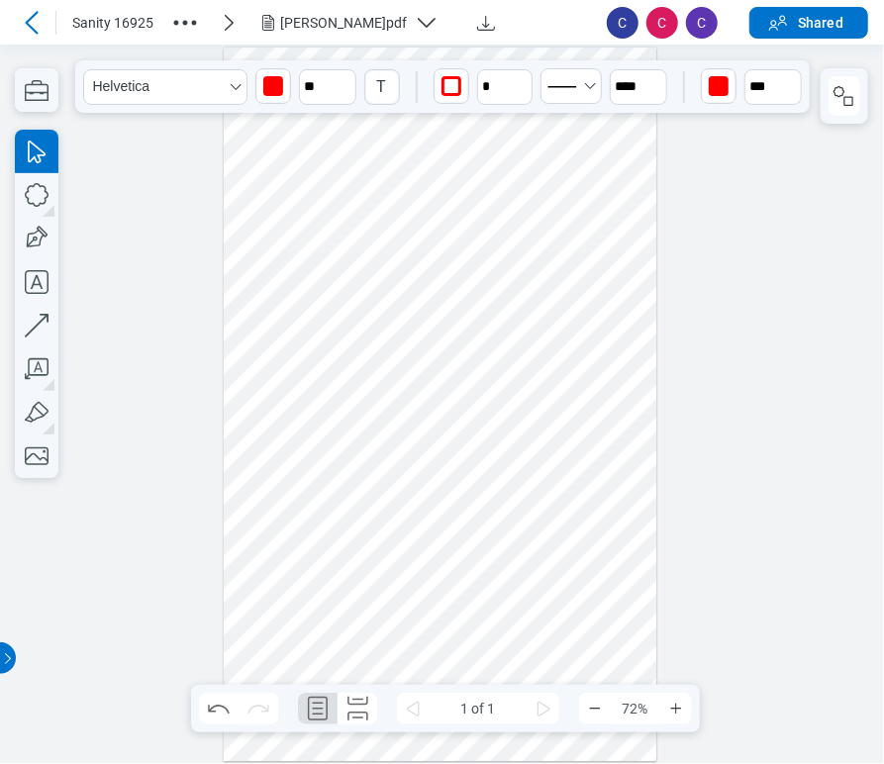
click at [459, 464] on div at bounding box center [441, 405] width 434 height 714
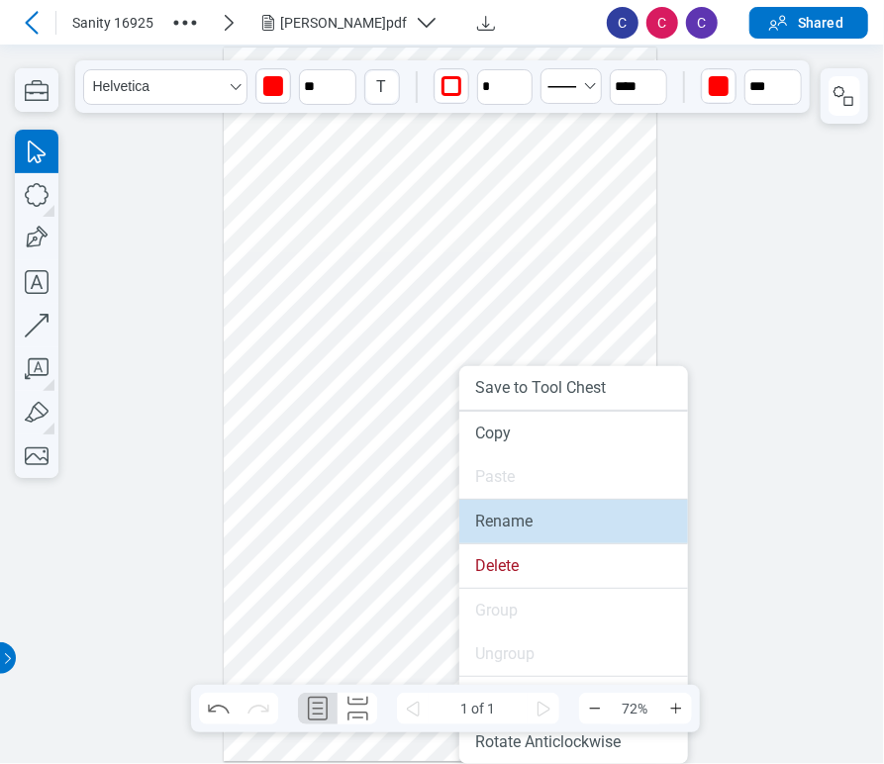
click at [480, 503] on li "Rename" at bounding box center [573, 522] width 229 height 44
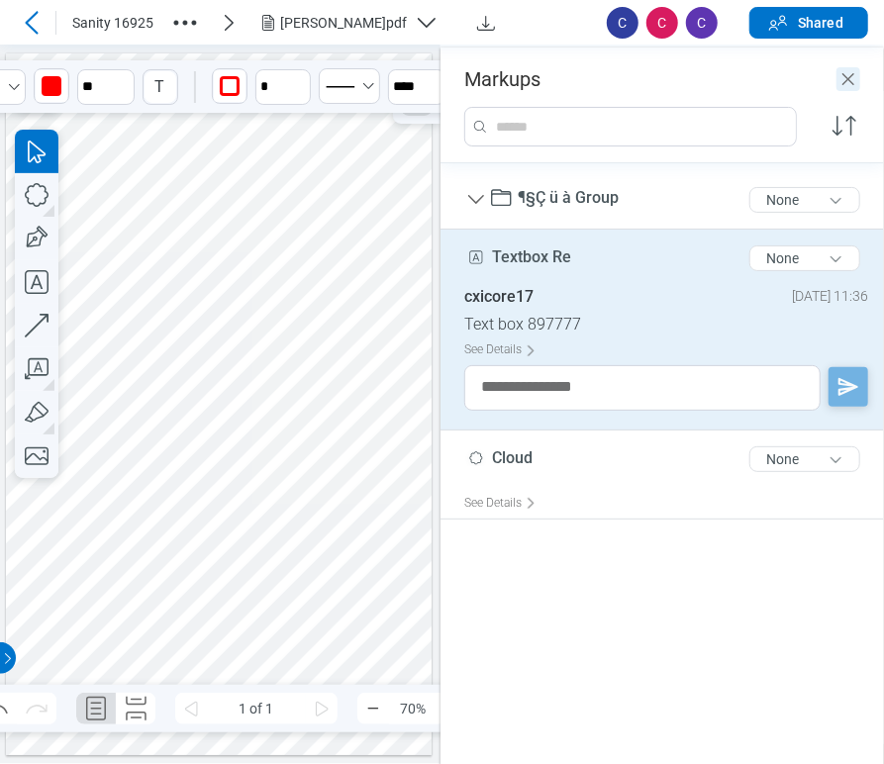
click at [850, 69] on header "Markups" at bounding box center [663, 70] width 444 height 44
click at [853, 85] on icon "Close" at bounding box center [849, 79] width 24 height 24
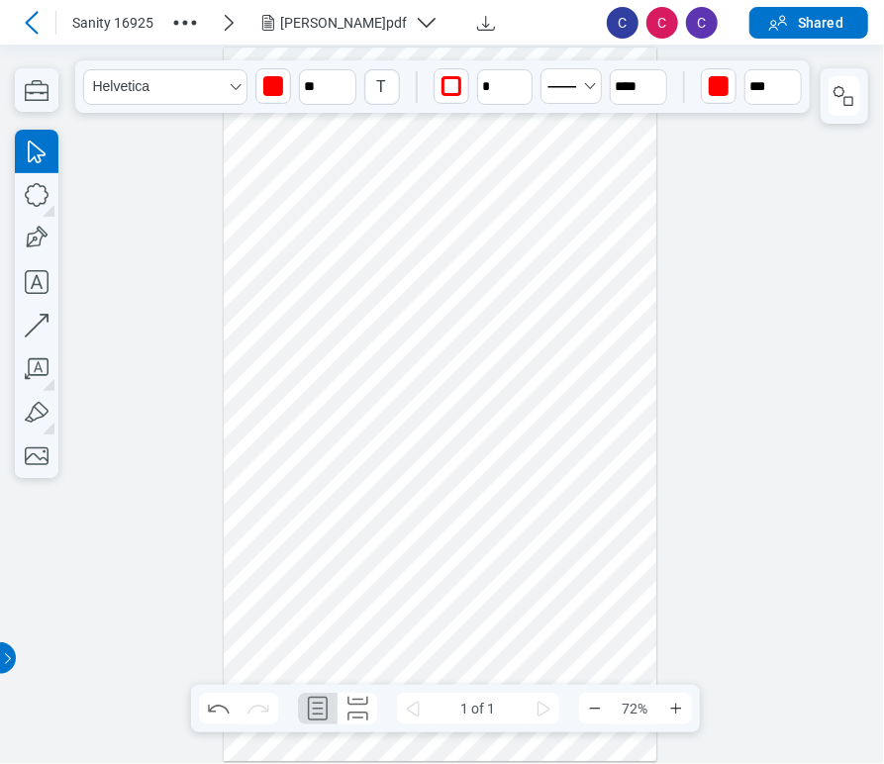
click at [347, 439] on div at bounding box center [441, 405] width 434 height 714
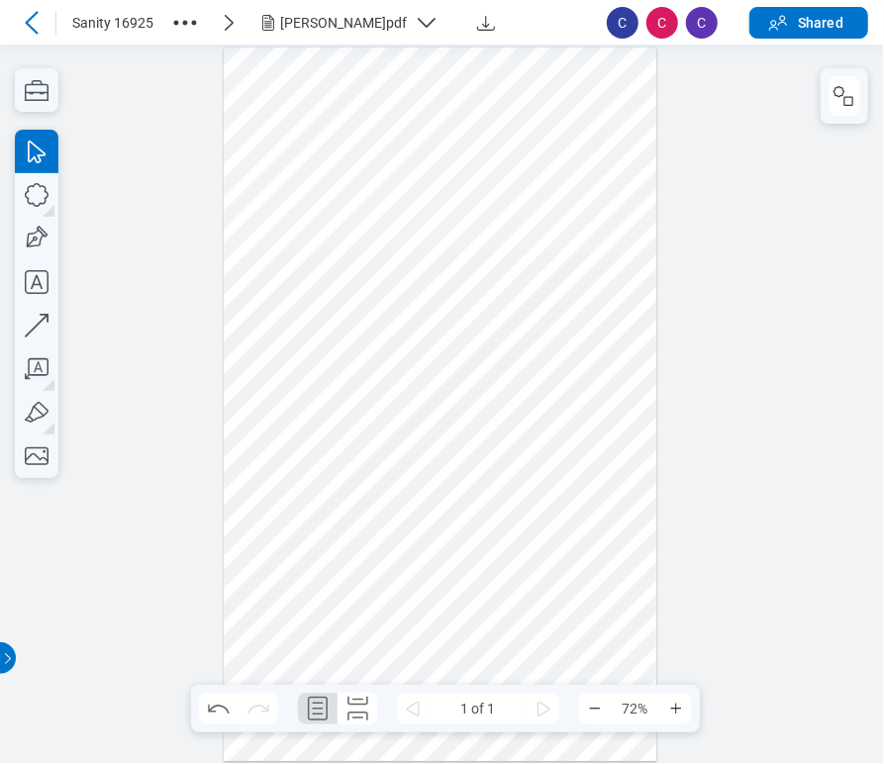
click at [444, 460] on div at bounding box center [441, 405] width 434 height 714
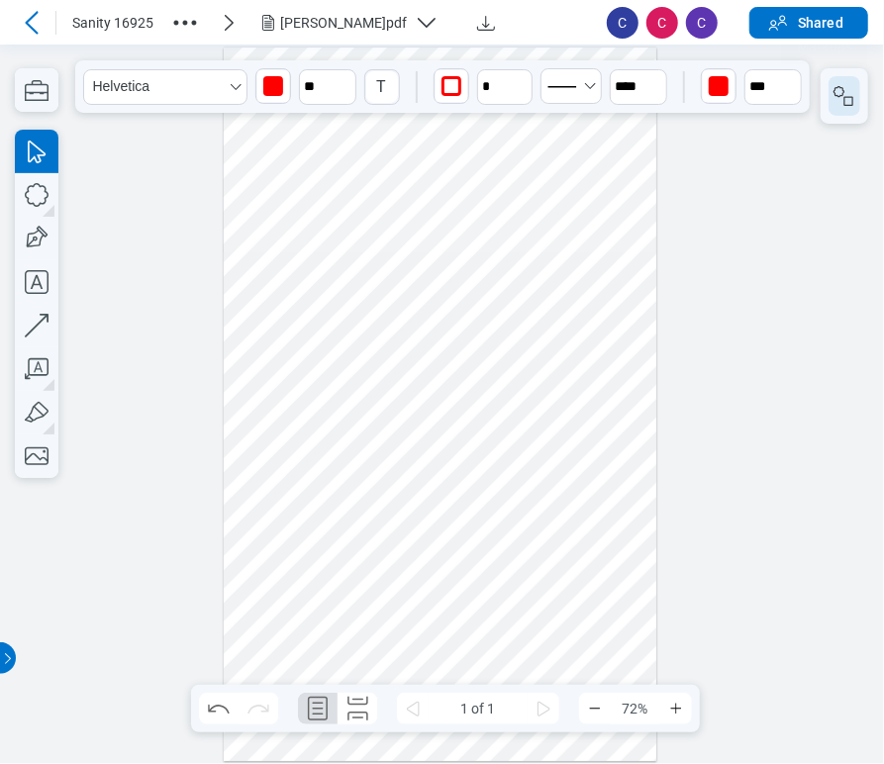
click at [850, 98] on icon "button" at bounding box center [845, 96] width 24 height 24
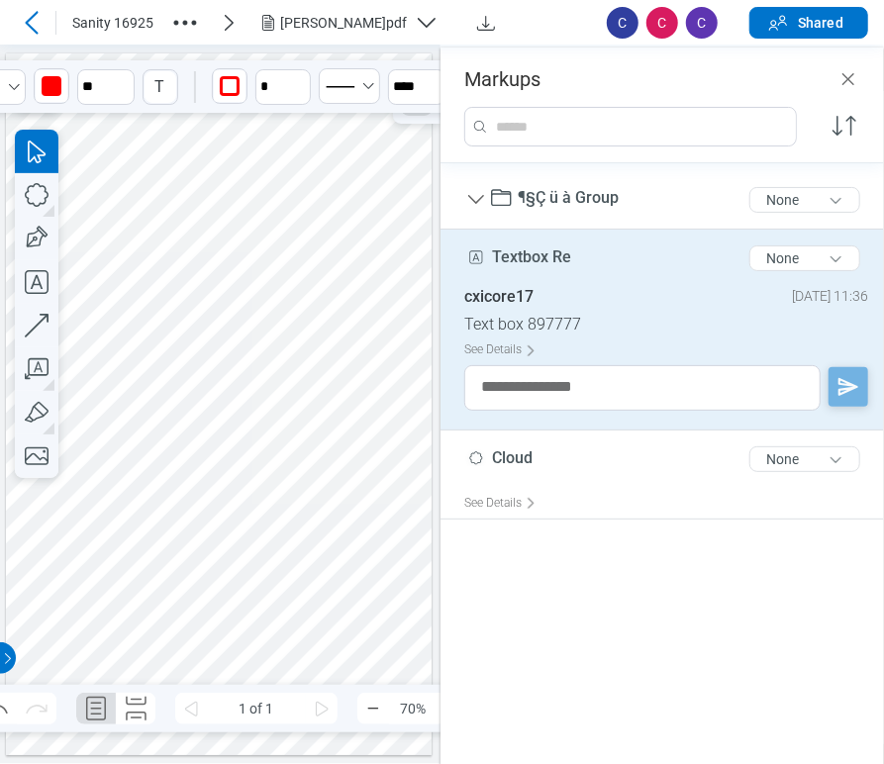
click at [190, 265] on div at bounding box center [219, 404] width 427 height 702
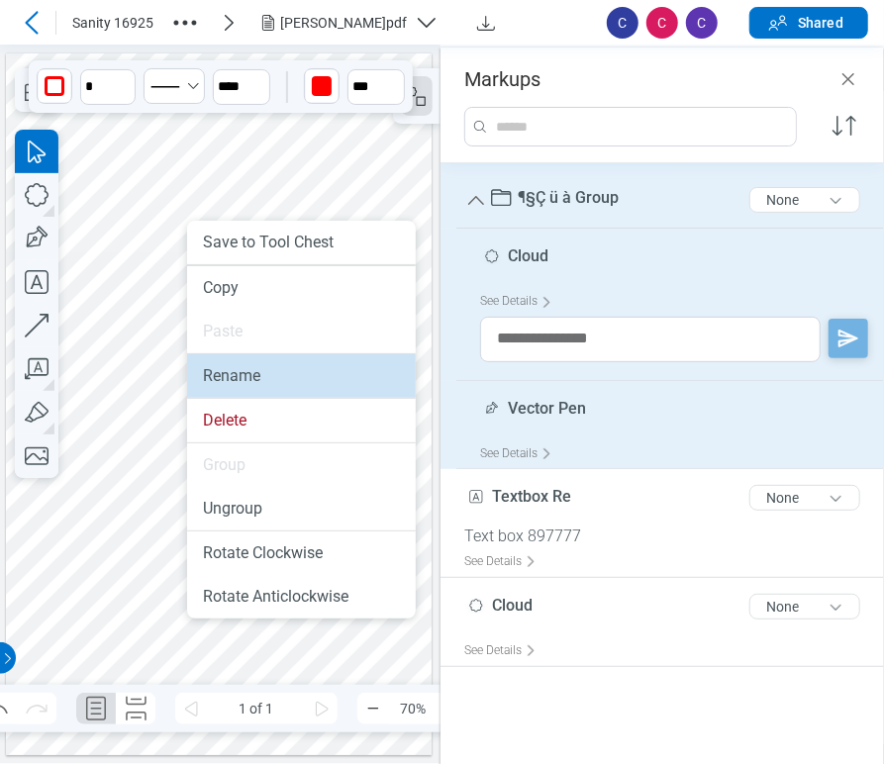
click at [221, 358] on li "Rename" at bounding box center [301, 376] width 229 height 44
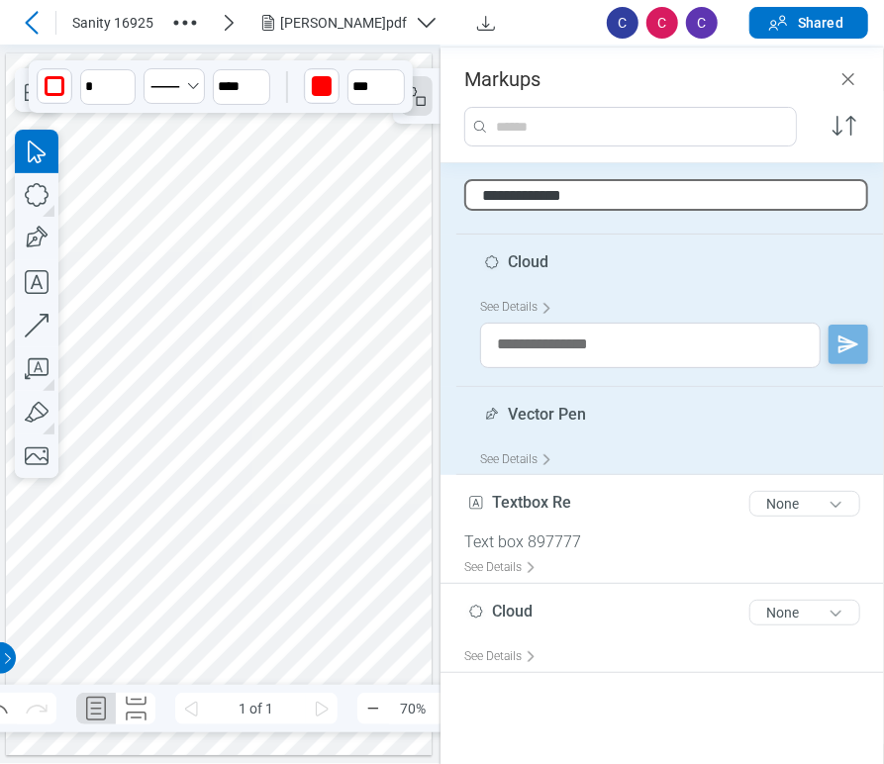
click at [621, 179] on input "**********" at bounding box center [666, 195] width 404 height 32
type input "**********"
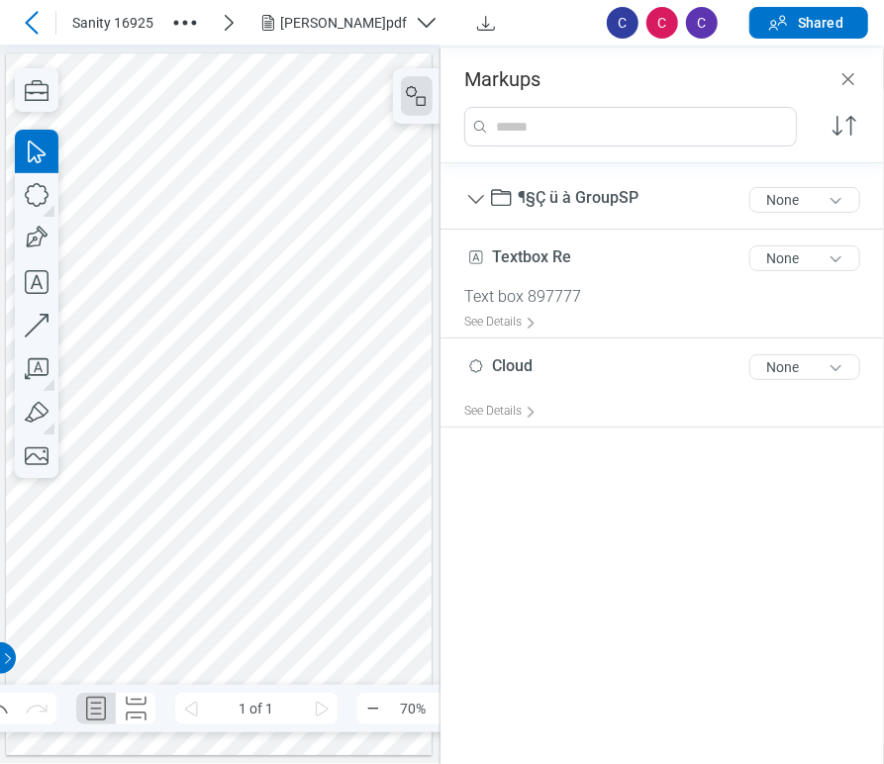
click at [285, 314] on div at bounding box center [219, 404] width 427 height 702
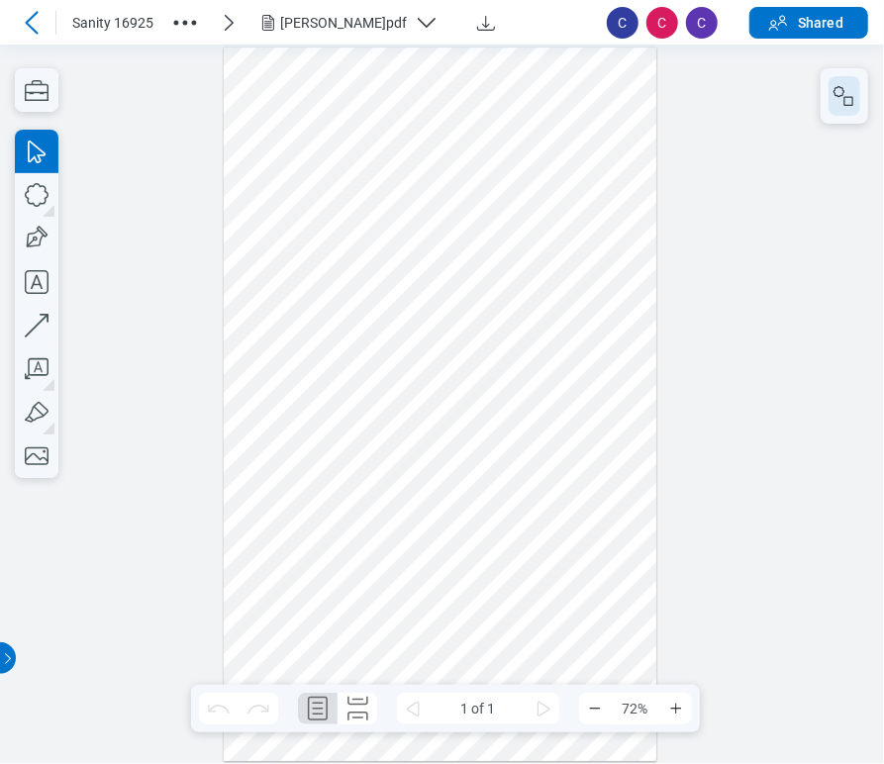
click at [846, 99] on icon "button" at bounding box center [845, 96] width 24 height 24
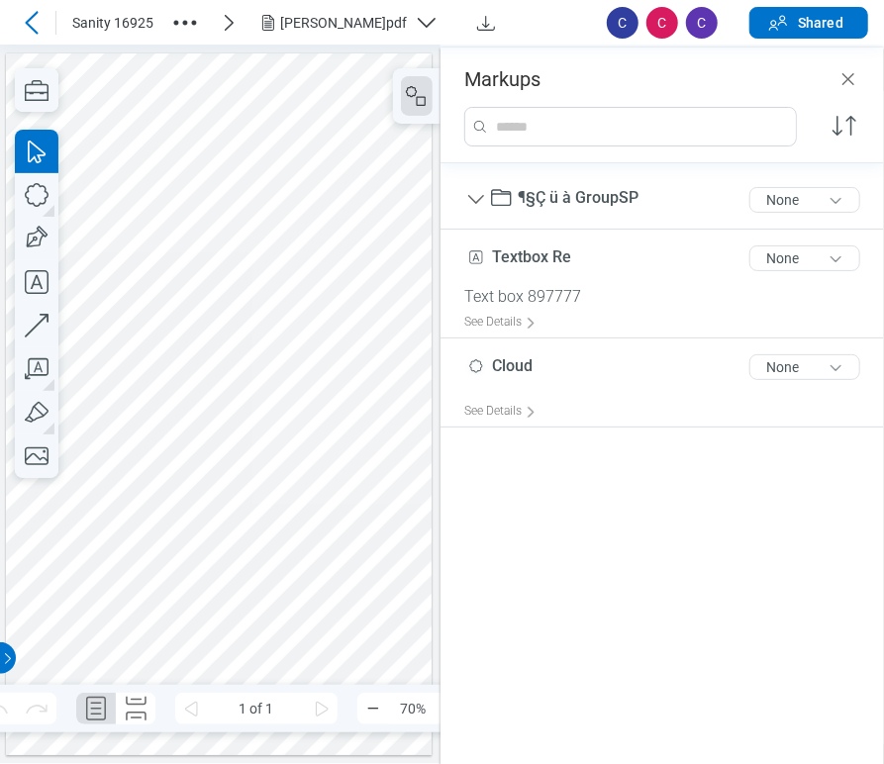
click at [198, 280] on div at bounding box center [219, 404] width 427 height 702
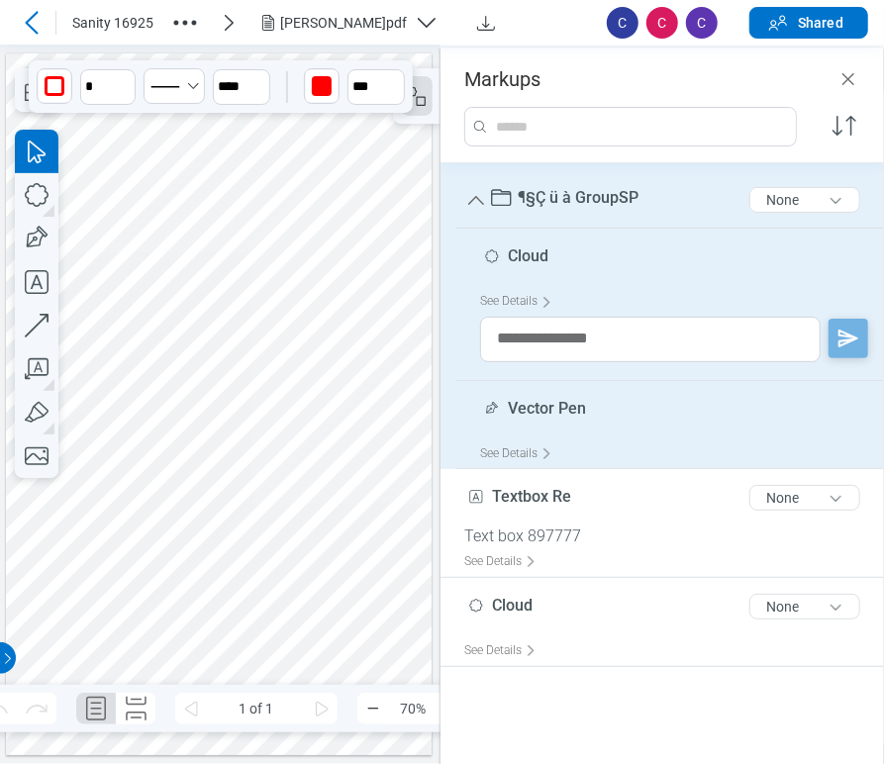
click at [649, 199] on div "¶§Ç ü à GroupSP 15 of 300 characters None" at bounding box center [670, 199] width 412 height 57
click at [616, 195] on span "¶§Ç ü à GroupSP" at bounding box center [578, 197] width 121 height 19
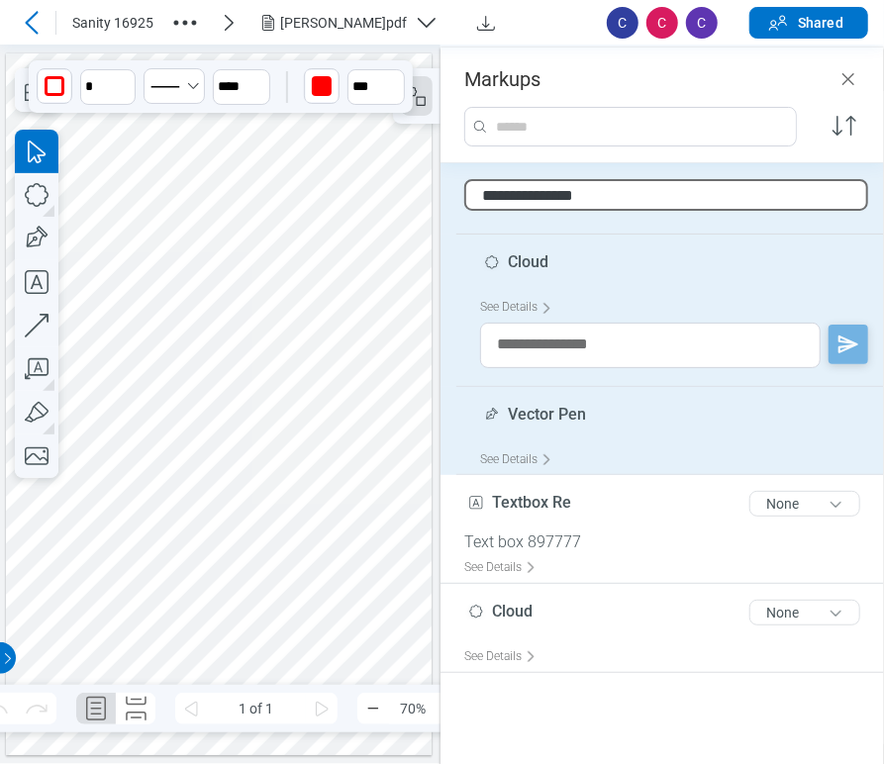
click at [639, 202] on input "**********" at bounding box center [666, 195] width 404 height 32
type input "**********"
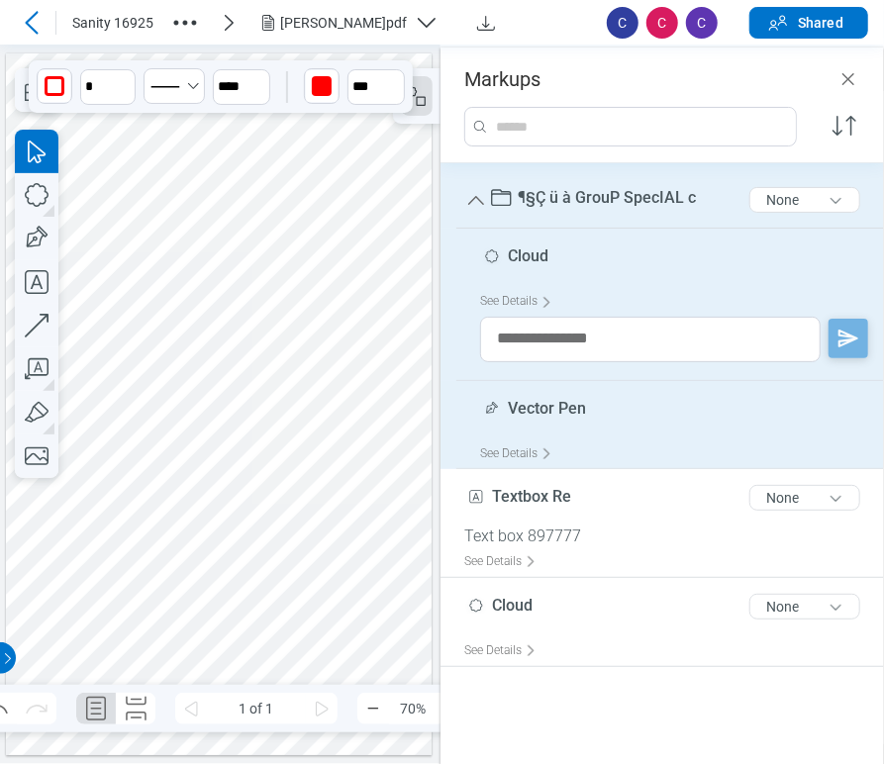
drag, startPoint x: 294, startPoint y: 223, endPoint x: 279, endPoint y: 227, distance: 15.4
click at [295, 223] on div at bounding box center [219, 404] width 427 height 702
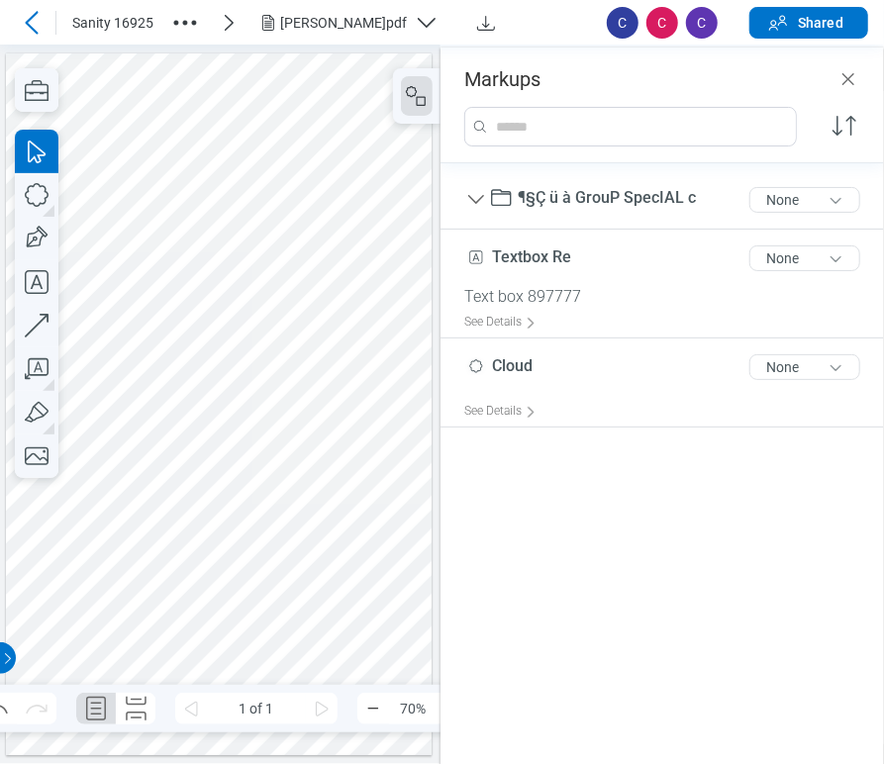
click at [305, 245] on div at bounding box center [219, 404] width 427 height 702
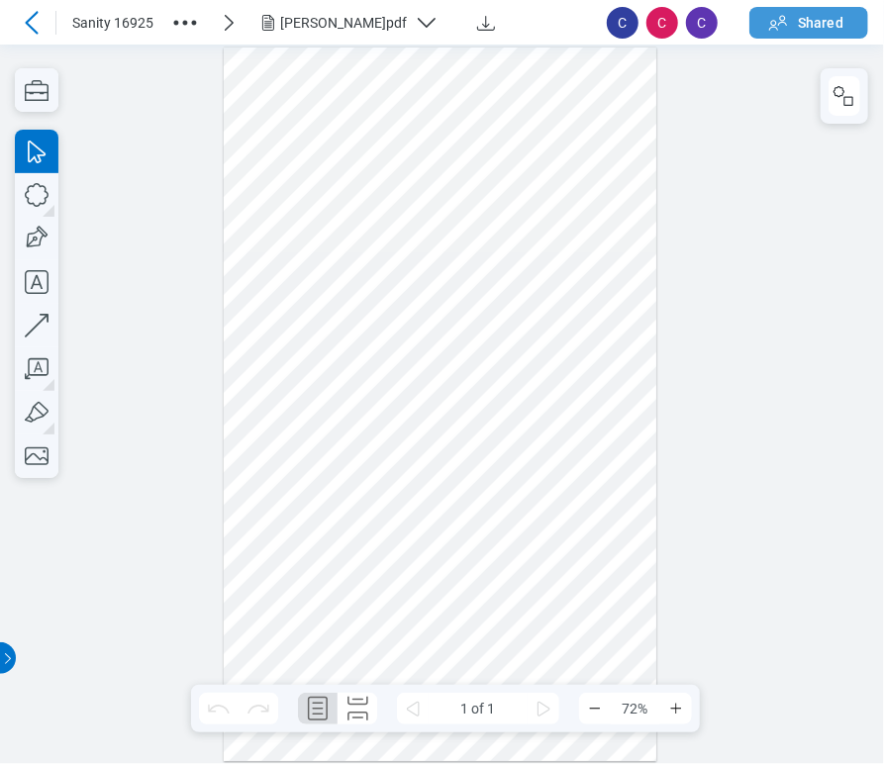
click at [858, 19] on button "Shared" at bounding box center [808, 23] width 119 height 32
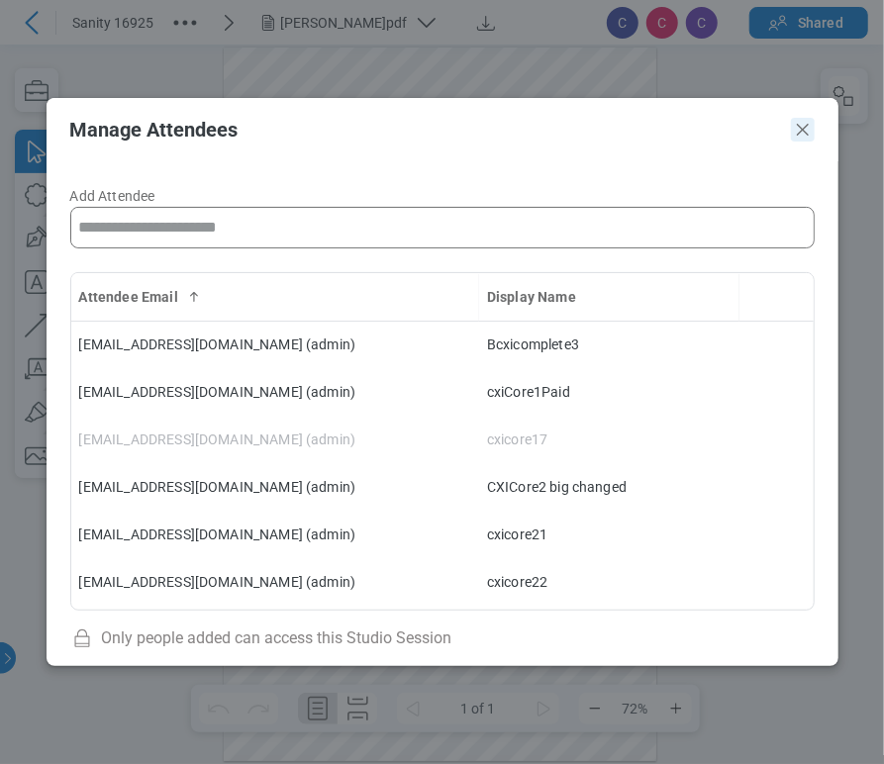
click at [802, 136] on icon "Close" at bounding box center [803, 130] width 24 height 24
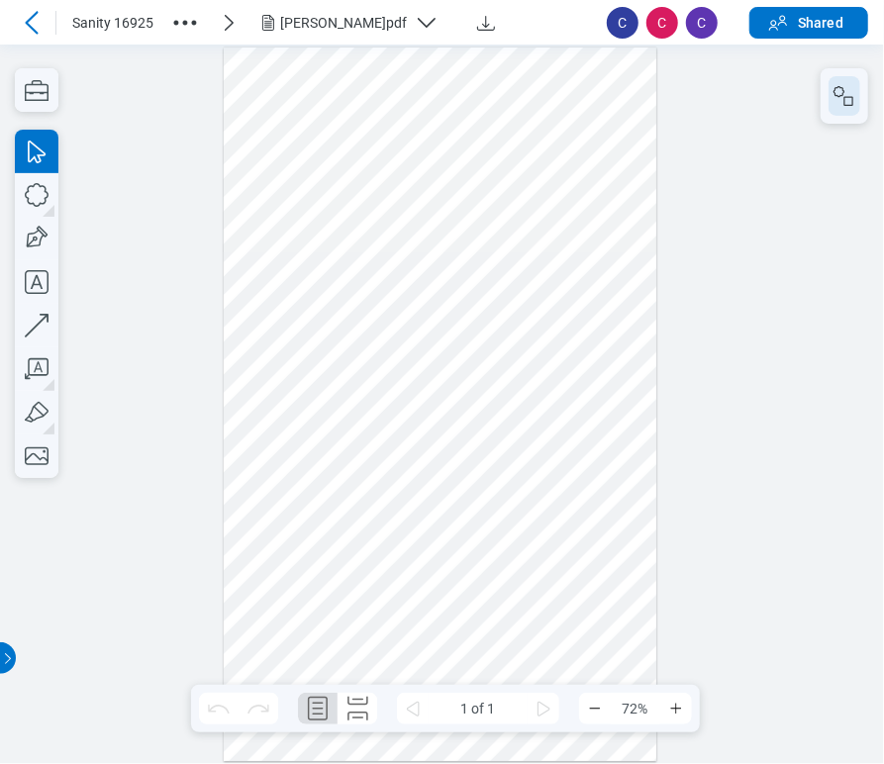
click at [854, 95] on icon "button" at bounding box center [845, 96] width 24 height 24
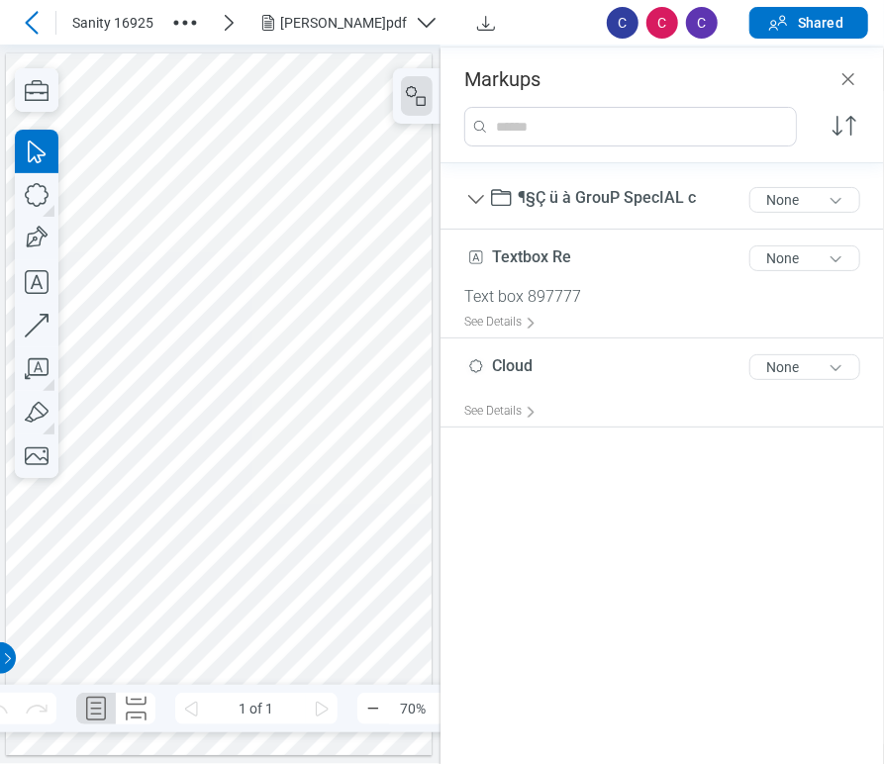
click at [32, 17] on icon at bounding box center [31, 22] width 13 height 23
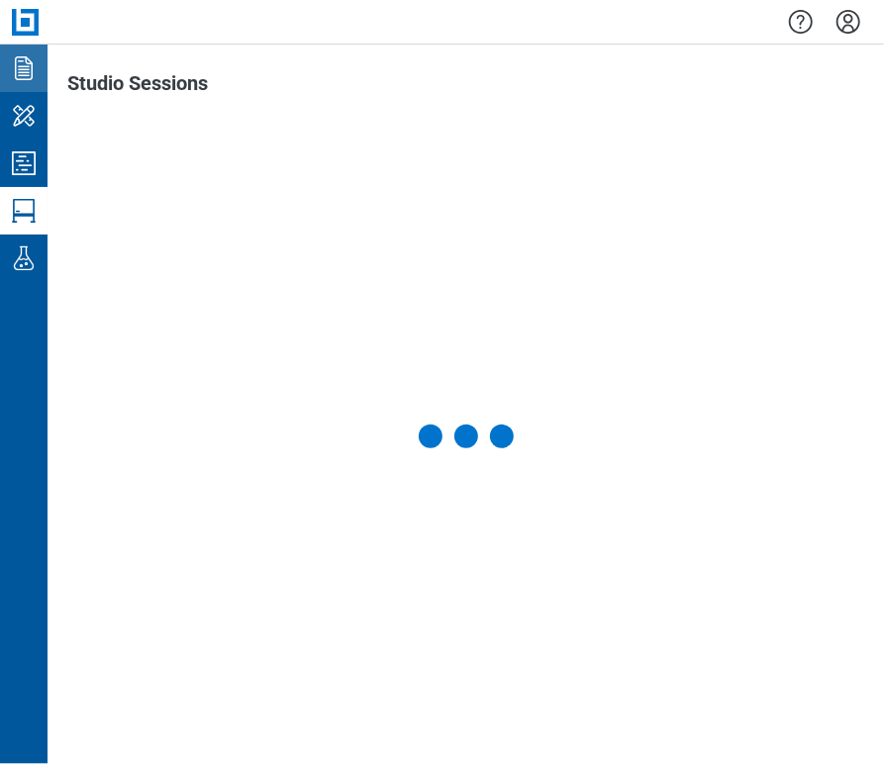
click at [31, 66] on icon "Documents" at bounding box center [24, 68] width 32 height 32
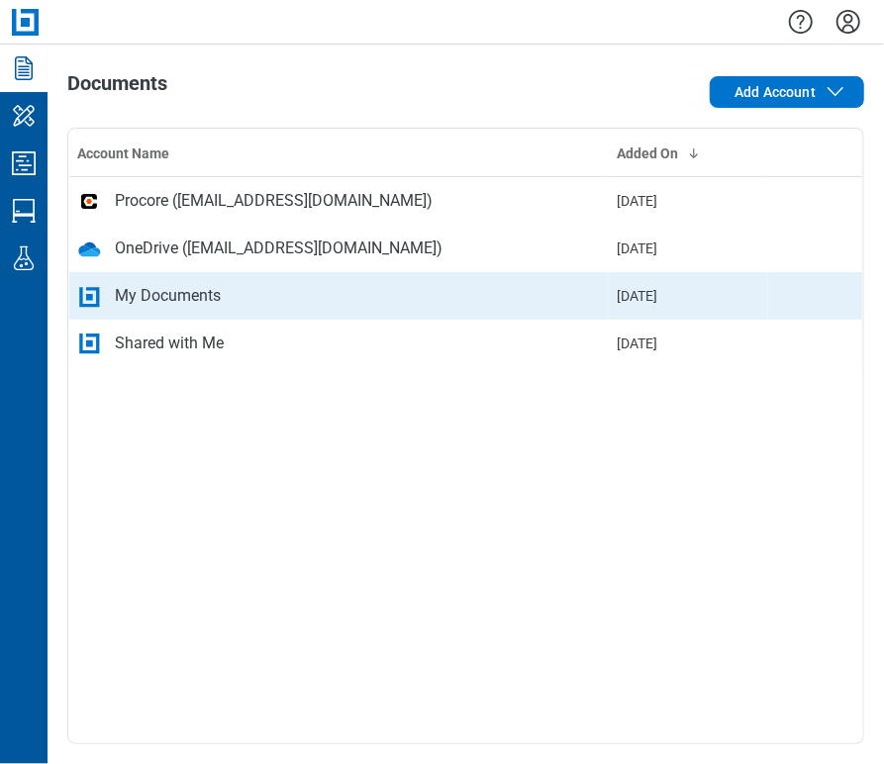
click at [169, 291] on div "My Documents" at bounding box center [168, 296] width 106 height 24
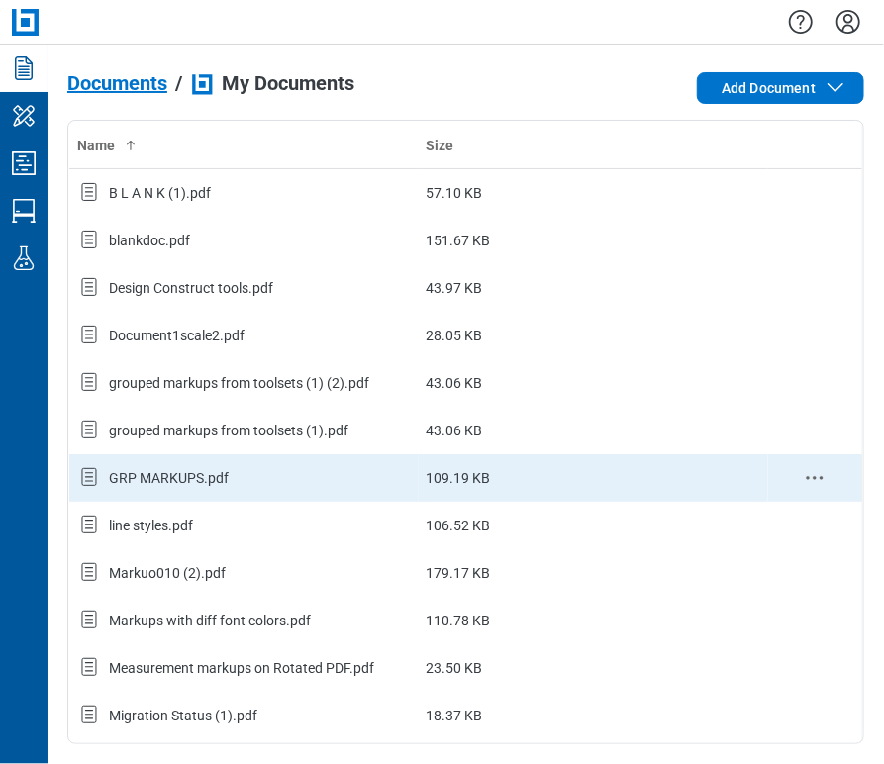
click at [803, 471] on icon "context-menu" at bounding box center [815, 478] width 24 height 24
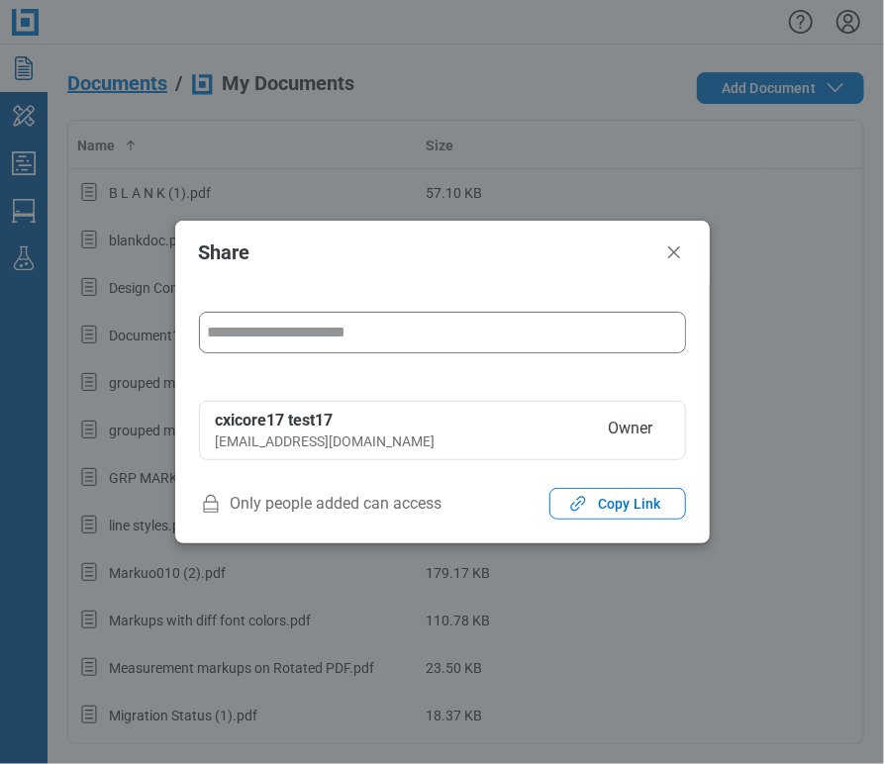
click at [328, 333] on input "form" at bounding box center [442, 333] width 485 height 40
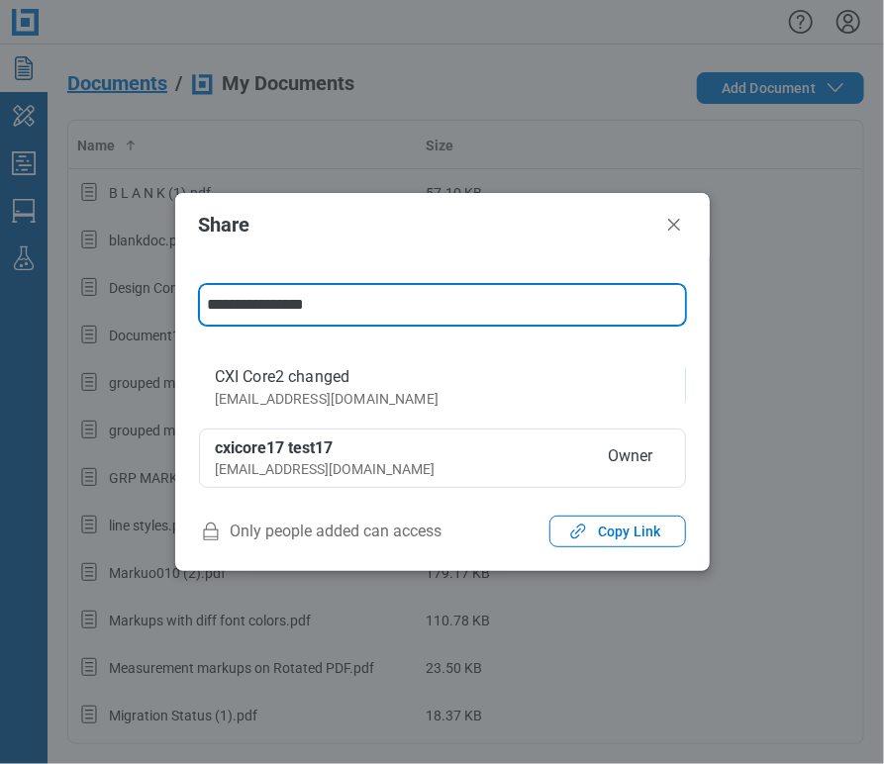
type input "**********"
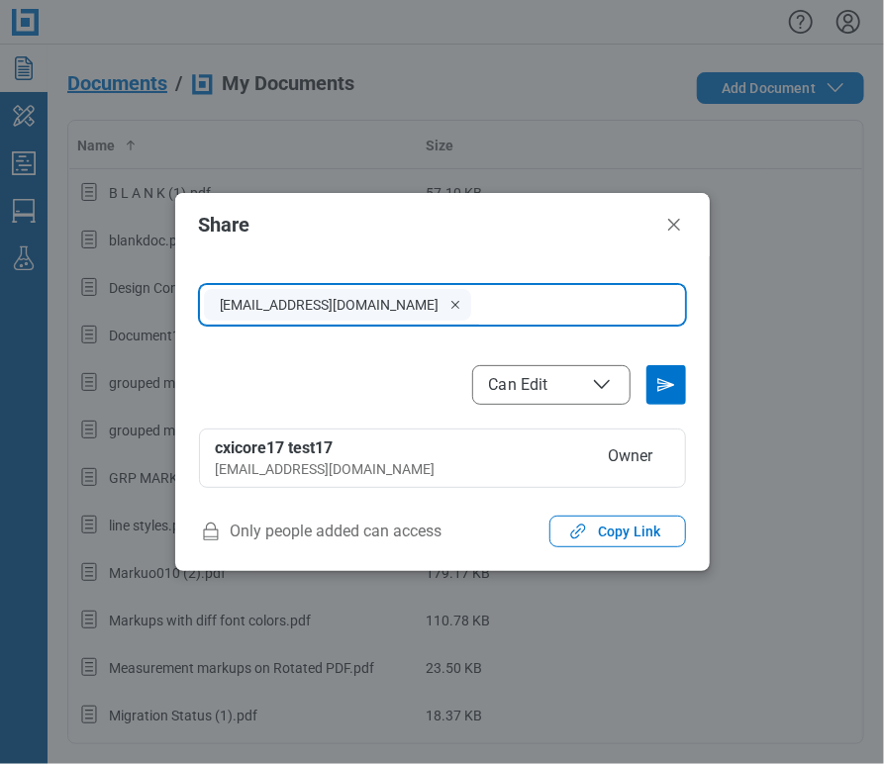
click at [600, 386] on icon "File Access" at bounding box center [602, 385] width 24 height 24
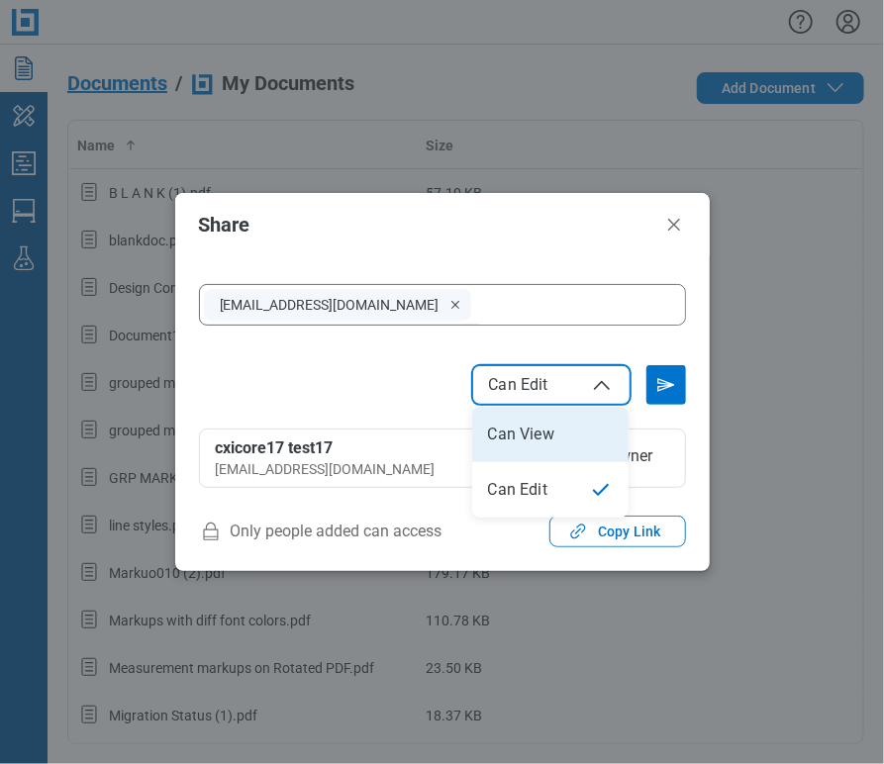
select select "****"
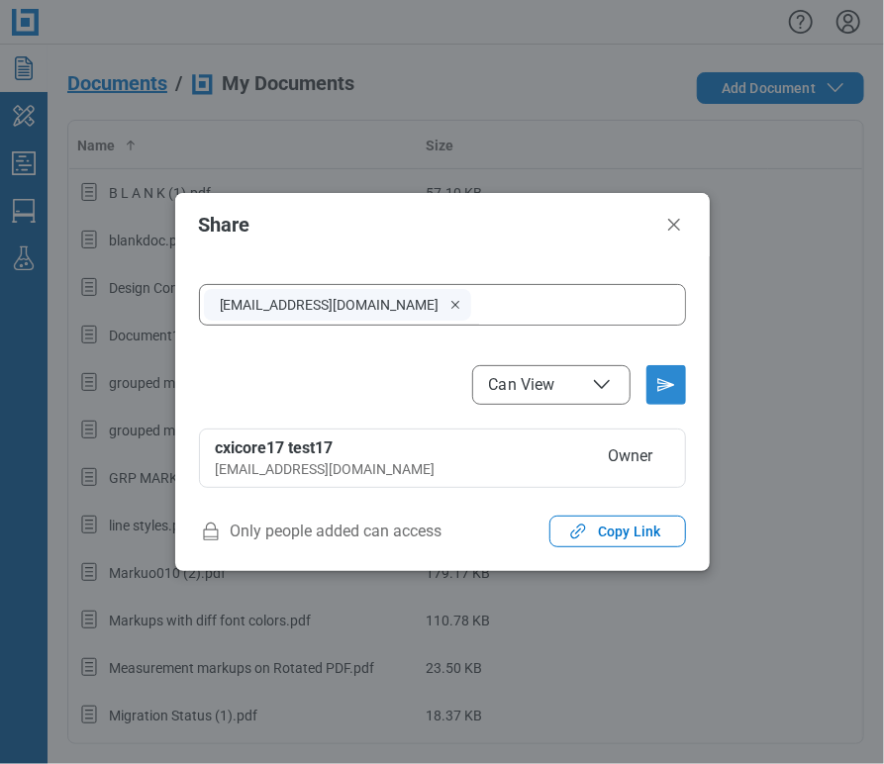
click at [659, 394] on icon "Send email invitation" at bounding box center [666, 385] width 32 height 32
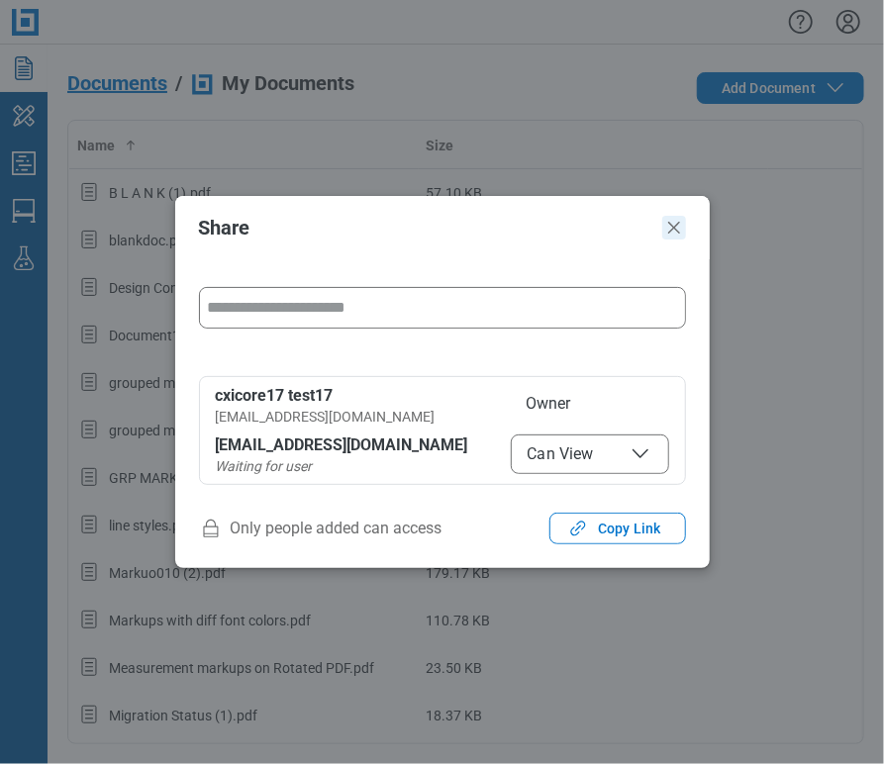
click at [665, 224] on icon "Close" at bounding box center [674, 228] width 24 height 24
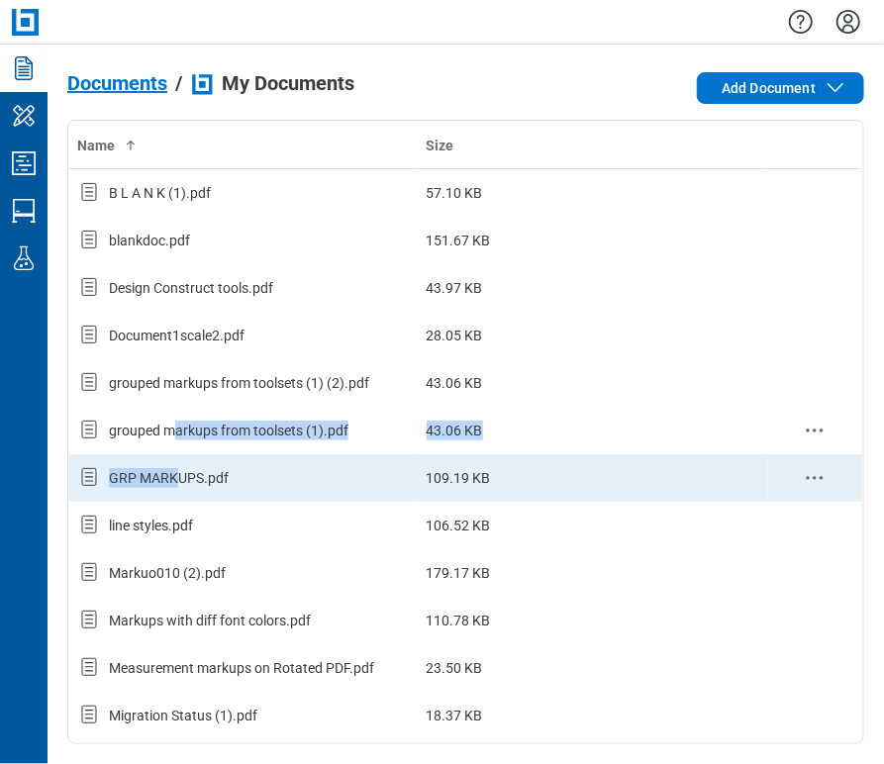
drag, startPoint x: 175, startPoint y: 445, endPoint x: 176, endPoint y: 473, distance: 28.7
click at [176, 473] on tbody "B L A N K (1).pdf 57.10 KB blankdoc.pdf 151.67 KB Design Construct tools.pdf 43…" at bounding box center [466, 739] width 794 height 1140
click at [175, 474] on div "GRP MARKUPS.pdf" at bounding box center [169, 478] width 120 height 20
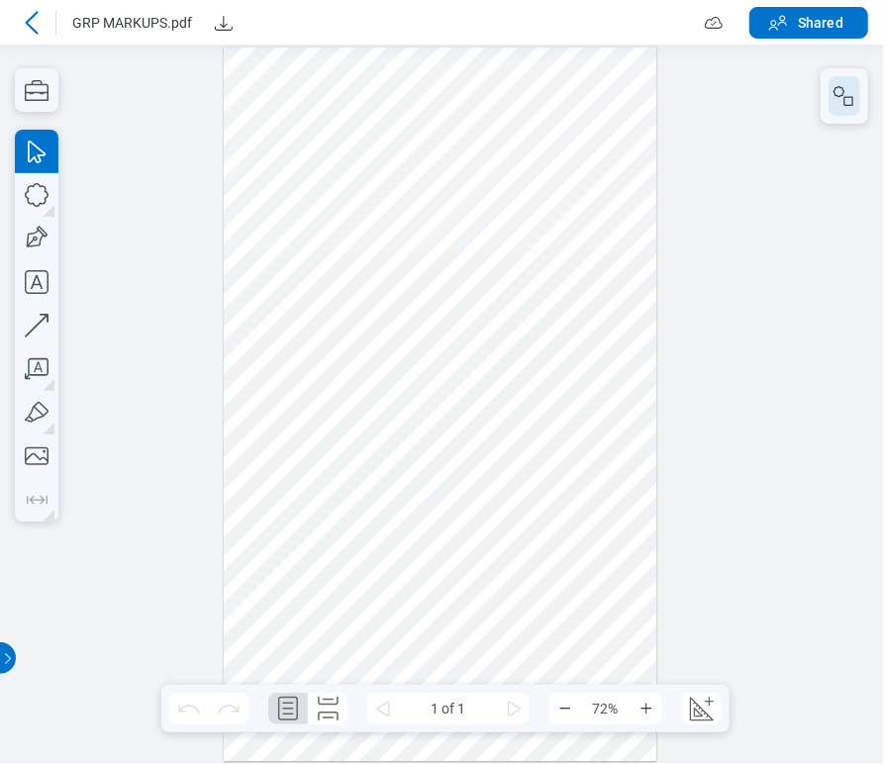
click at [850, 95] on icon "button" at bounding box center [845, 96] width 24 height 24
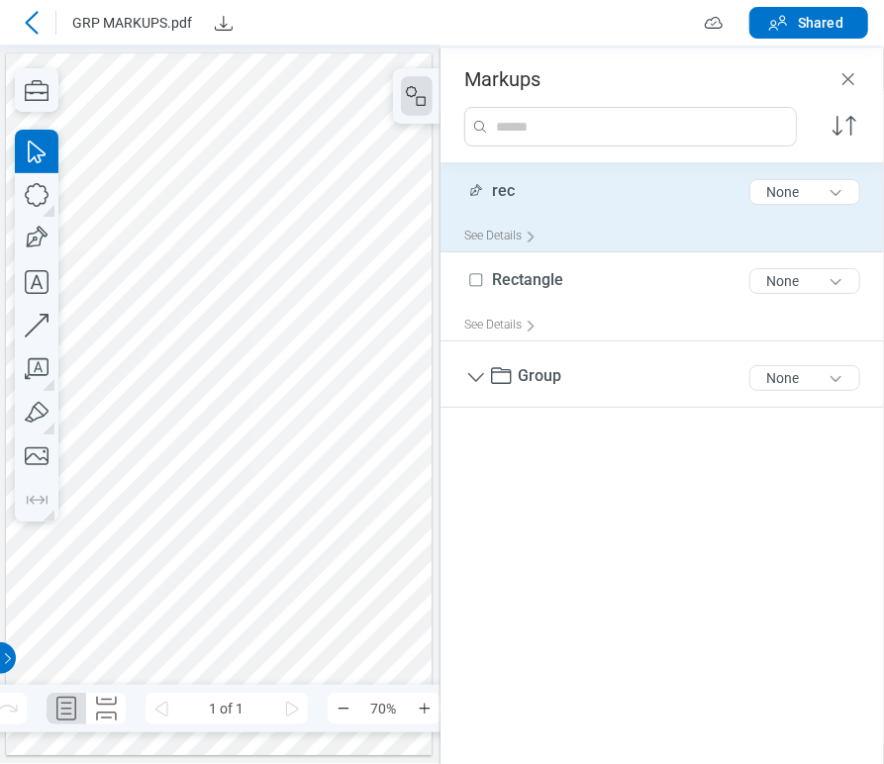
click at [506, 189] on span "rec" at bounding box center [503, 190] width 23 height 19
click at [506, 191] on span "rec" at bounding box center [503, 190] width 23 height 19
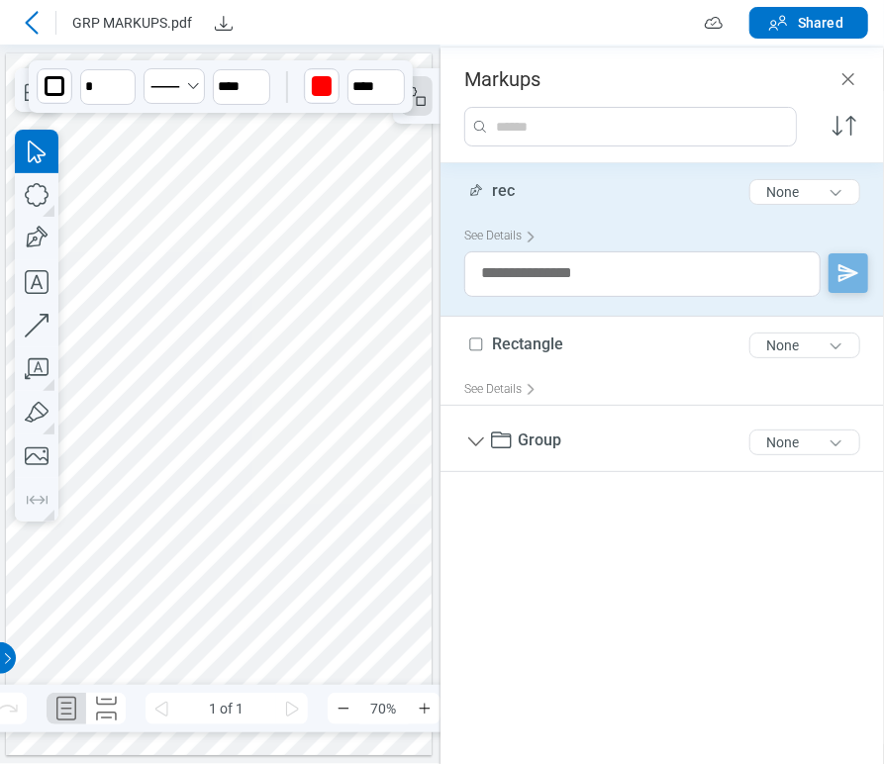
click at [506, 193] on span "rec" at bounding box center [503, 190] width 23 height 19
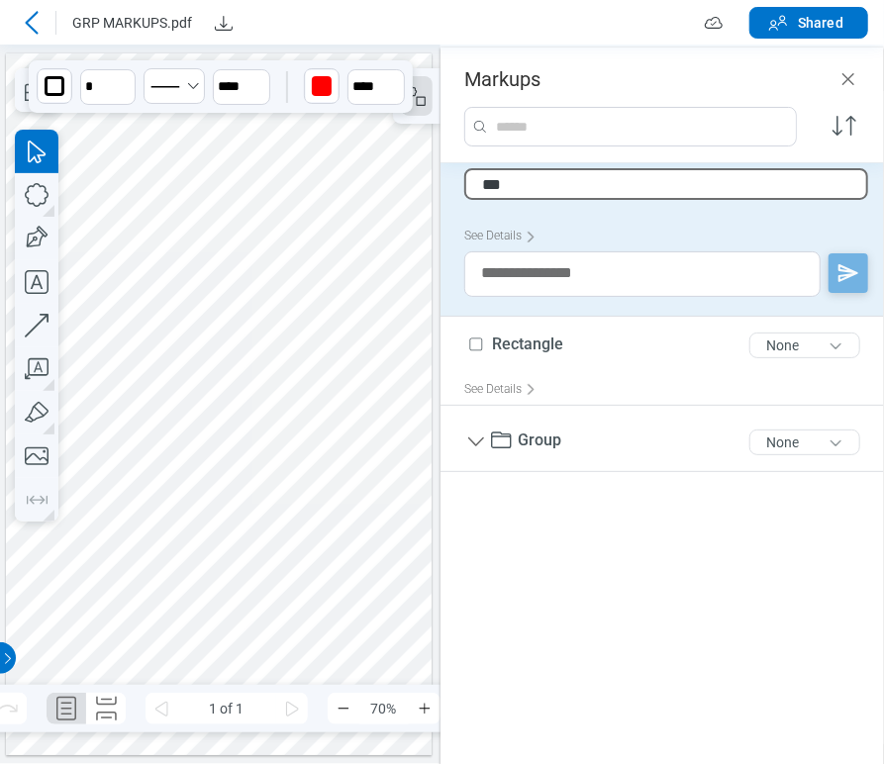
click at [528, 185] on input "***" at bounding box center [666, 184] width 404 height 32
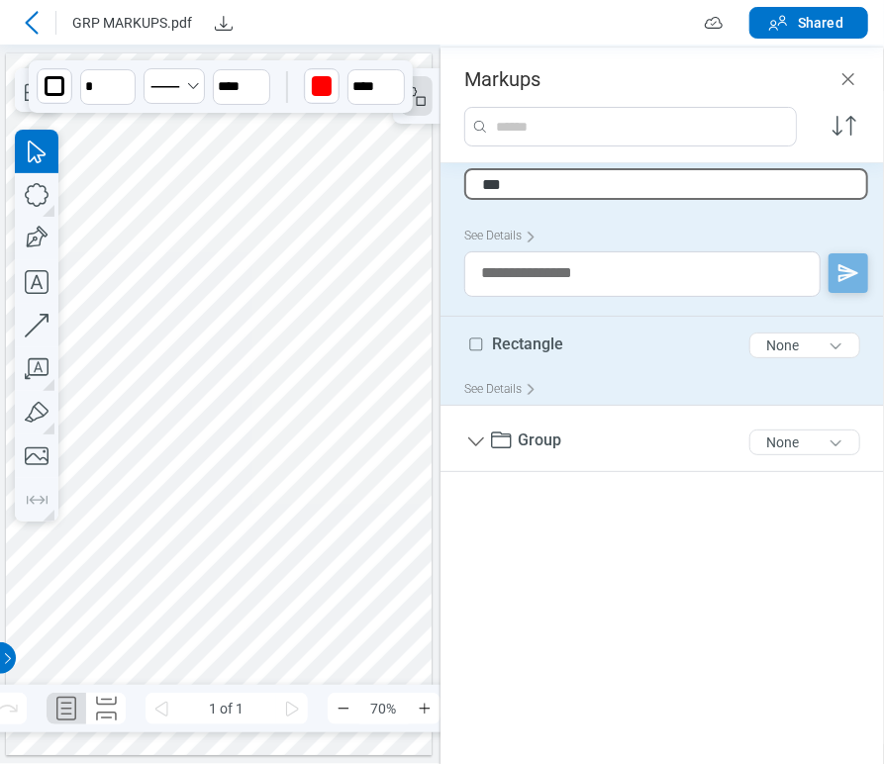
click at [517, 341] on span "Rectangle" at bounding box center [527, 344] width 71 height 19
type input "***"
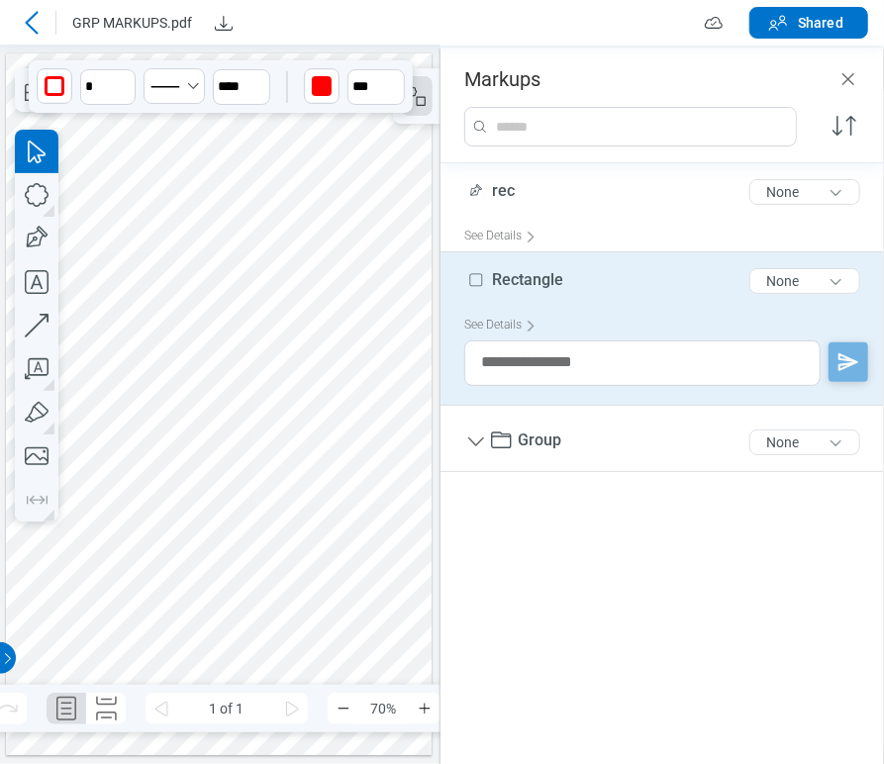
click at [517, 341] on textarea at bounding box center [642, 364] width 356 height 46
click at [540, 274] on span "Rectangle" at bounding box center [527, 279] width 71 height 19
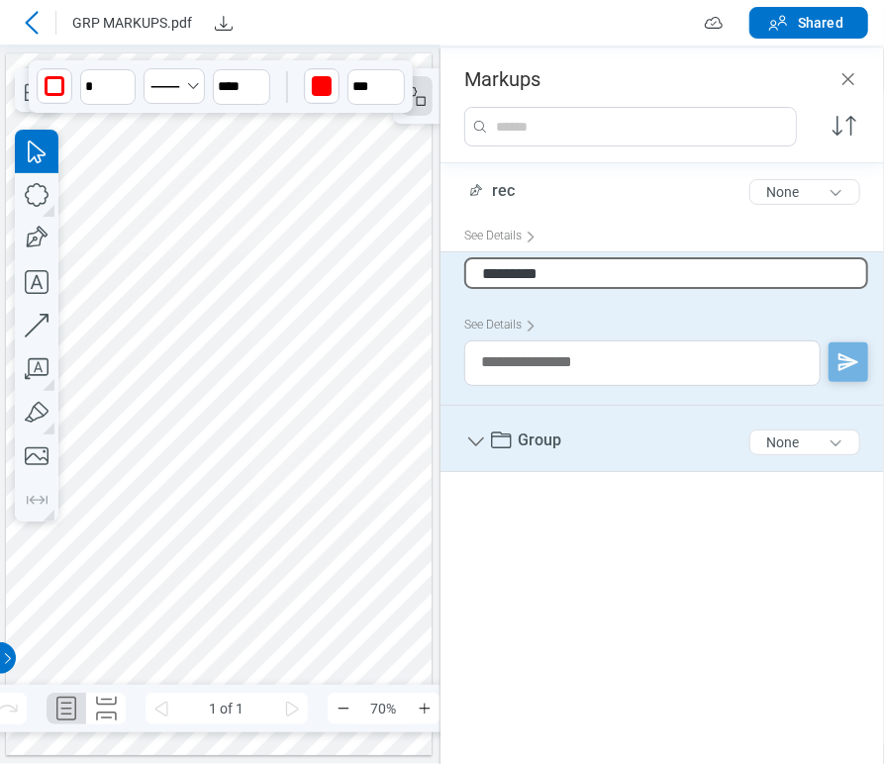
click at [540, 425] on div "Group 5 of 300 characters None" at bounding box center [670, 442] width 412 height 57
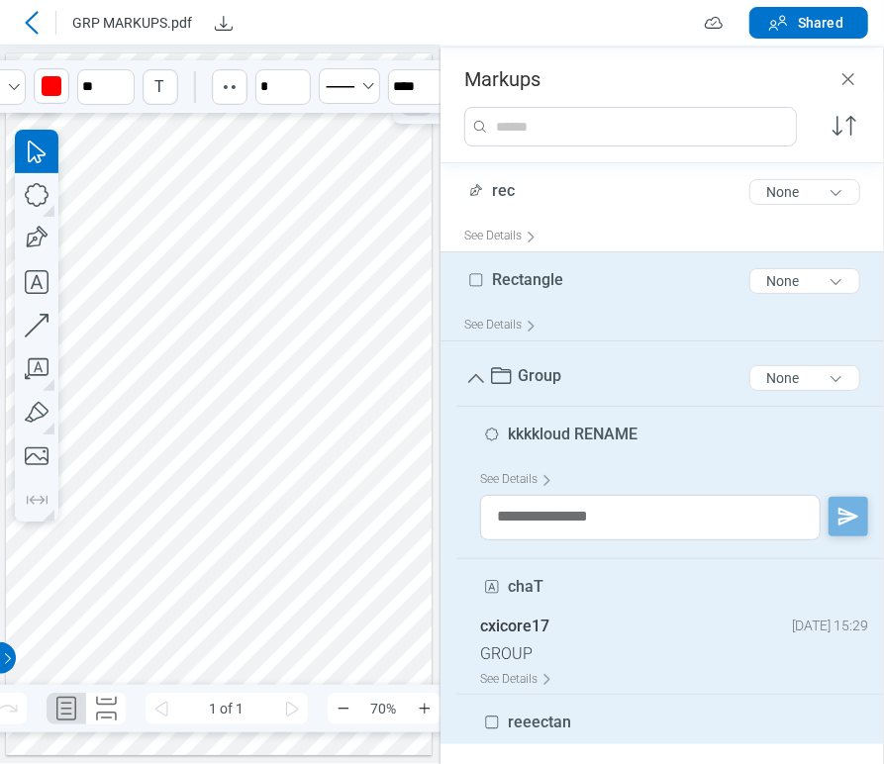
click at [541, 439] on span "kkkkloud RENAME" at bounding box center [573, 434] width 130 height 19
click at [545, 369] on span "Group" at bounding box center [540, 375] width 44 height 19
click at [39, 189] on icon "button" at bounding box center [37, 195] width 44 height 44
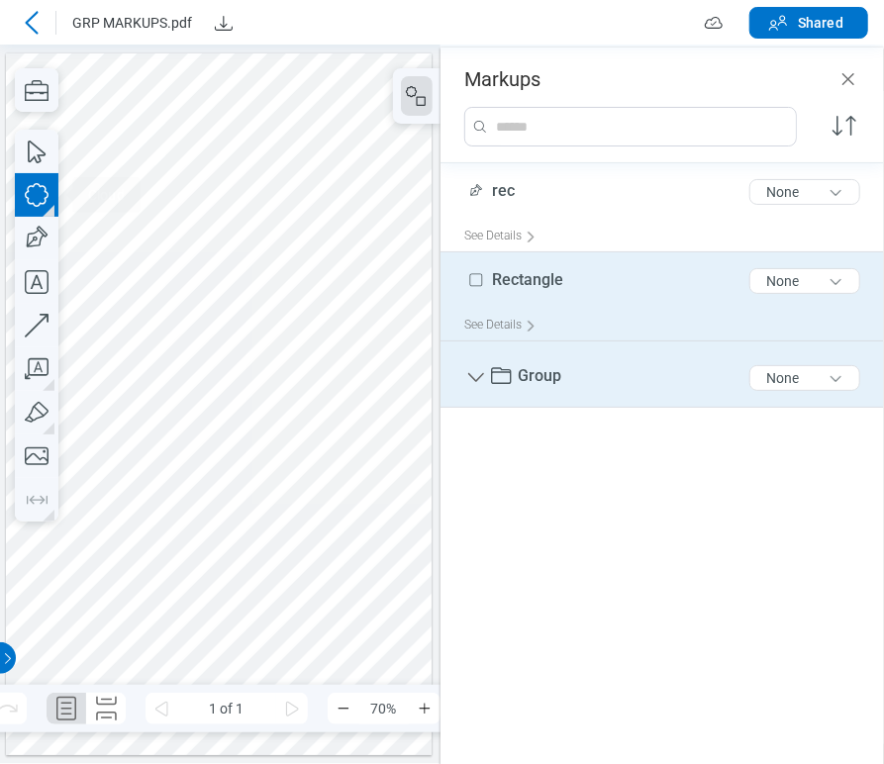
drag, startPoint x: 356, startPoint y: 195, endPoint x: 412, endPoint y: 274, distance: 96.7
click at [412, 274] on div at bounding box center [219, 404] width 427 height 702
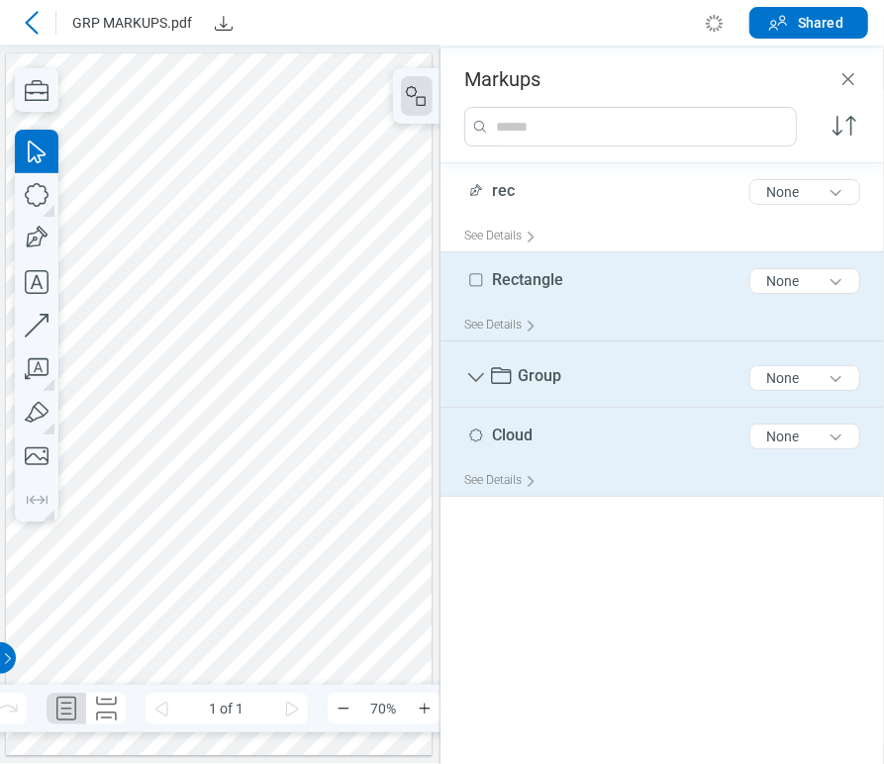
click at [522, 434] on span "Cloud" at bounding box center [512, 435] width 41 height 19
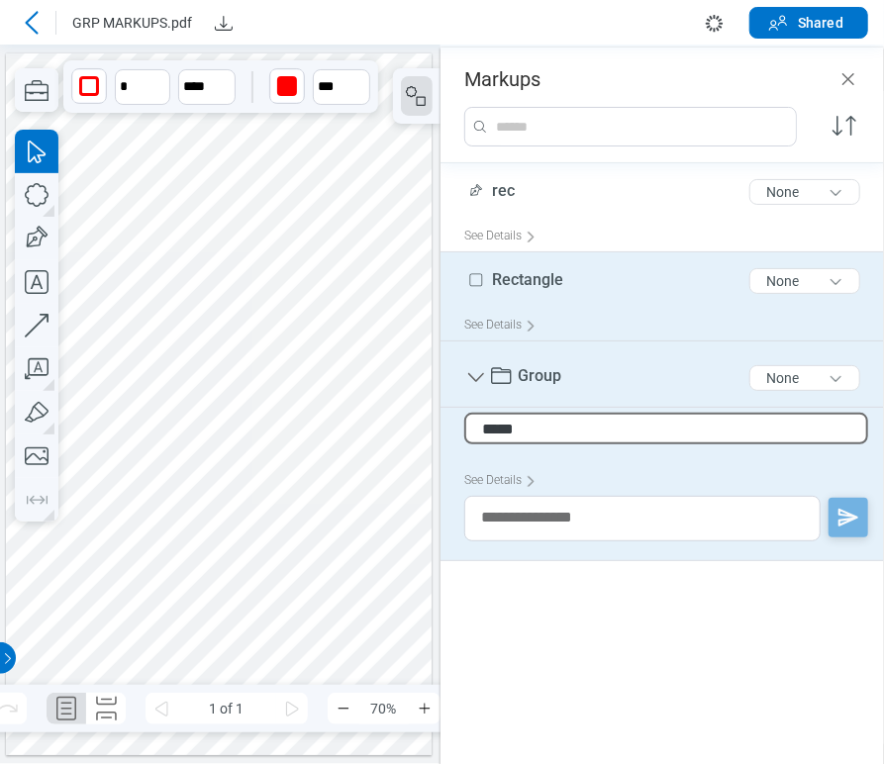
type input "*"
type input "*****"
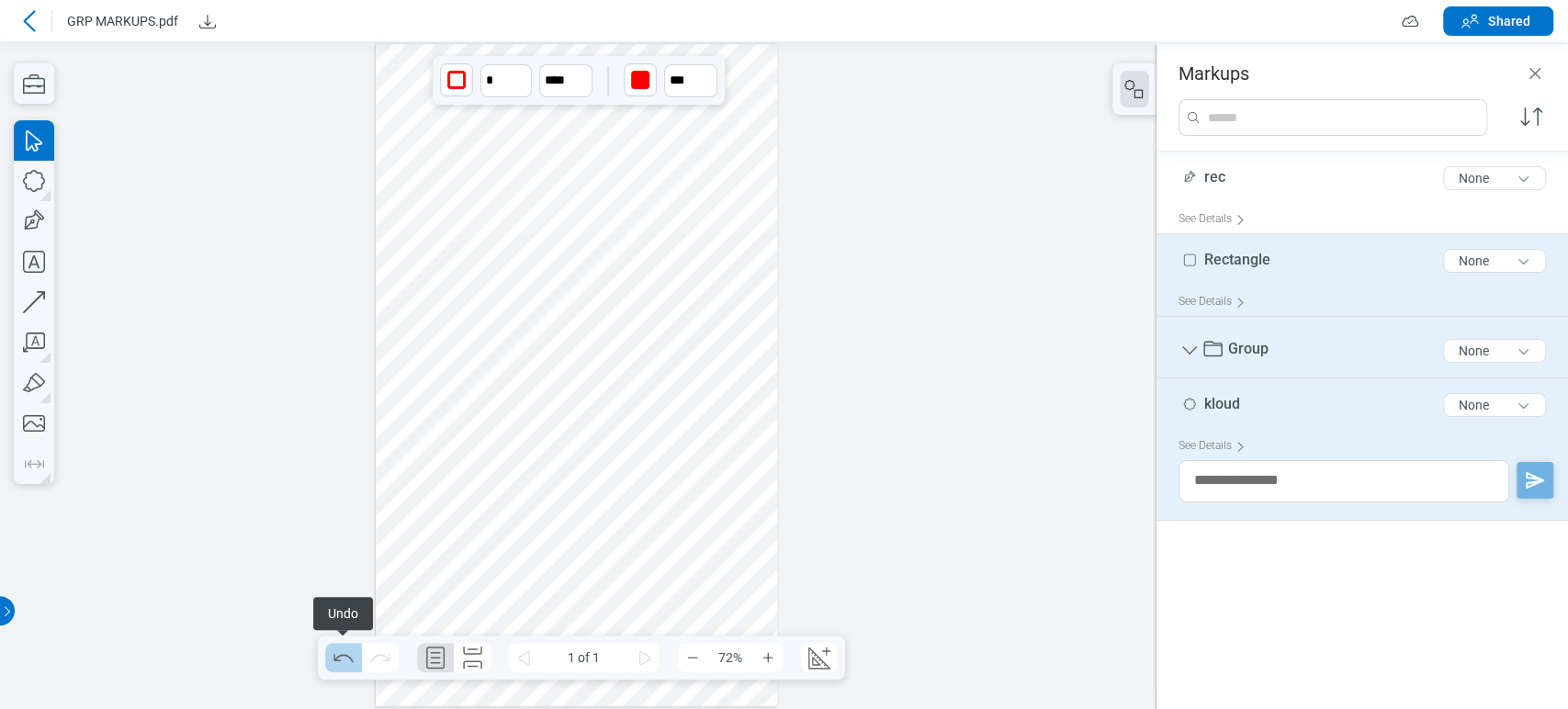
click at [333, 648] on icon "Undo" at bounding box center [343, 658] width 30 height 30
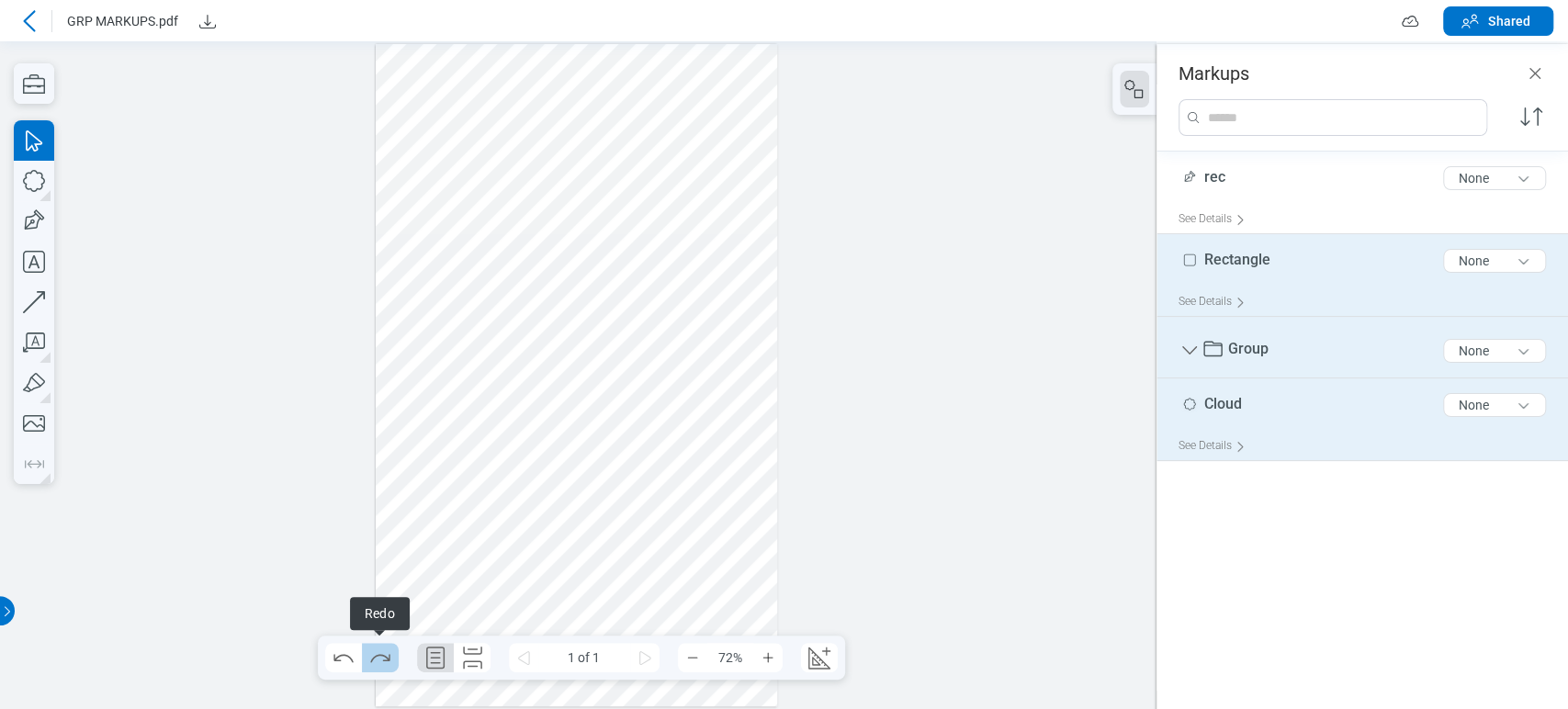
click at [382, 661] on icon "Redo" at bounding box center [379, 658] width 19 height 8
click at [330, 651] on icon "Undo" at bounding box center [343, 658] width 30 height 30
click at [372, 651] on icon "Redo" at bounding box center [380, 658] width 30 height 30
click at [739, 213] on div at bounding box center [577, 376] width 403 height 663
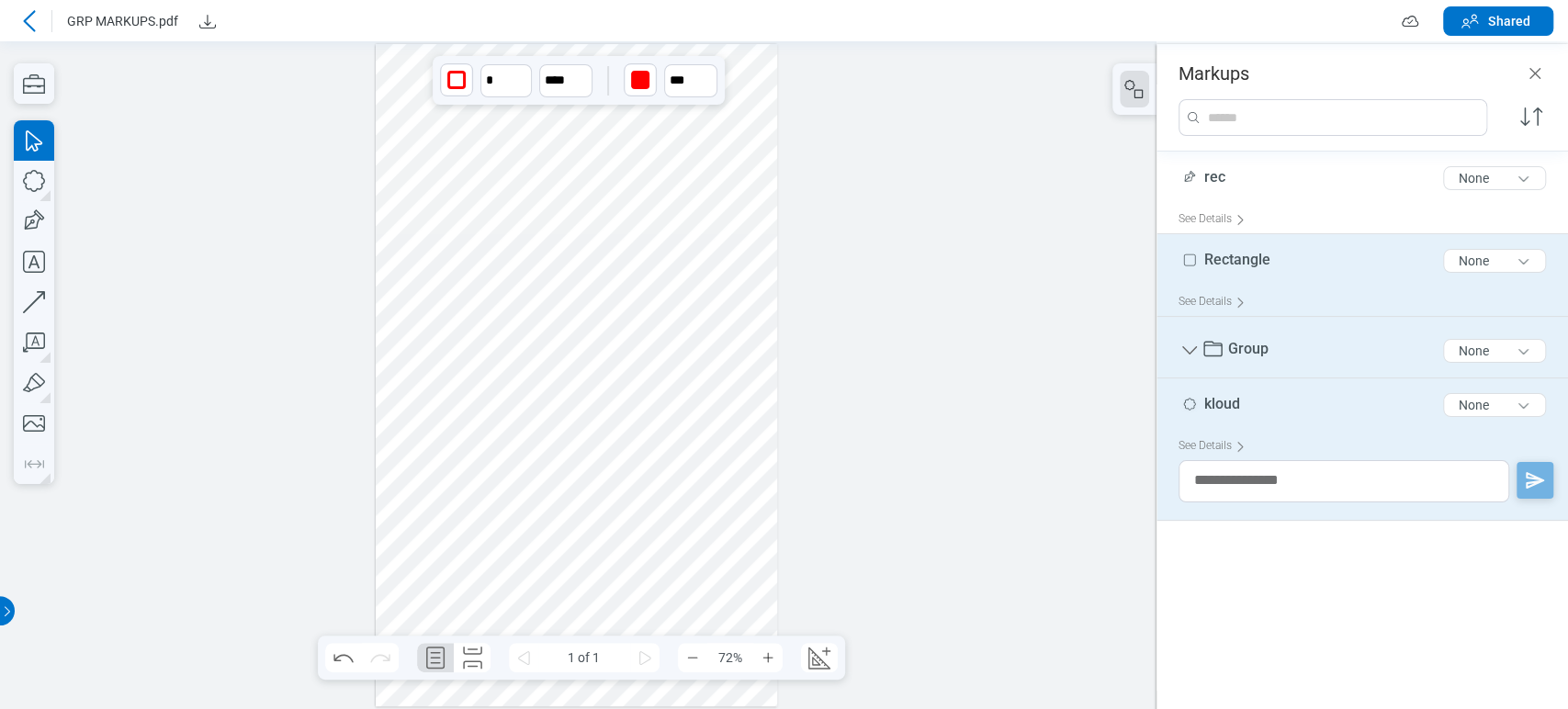
click at [621, 270] on div at bounding box center [577, 376] width 403 height 663
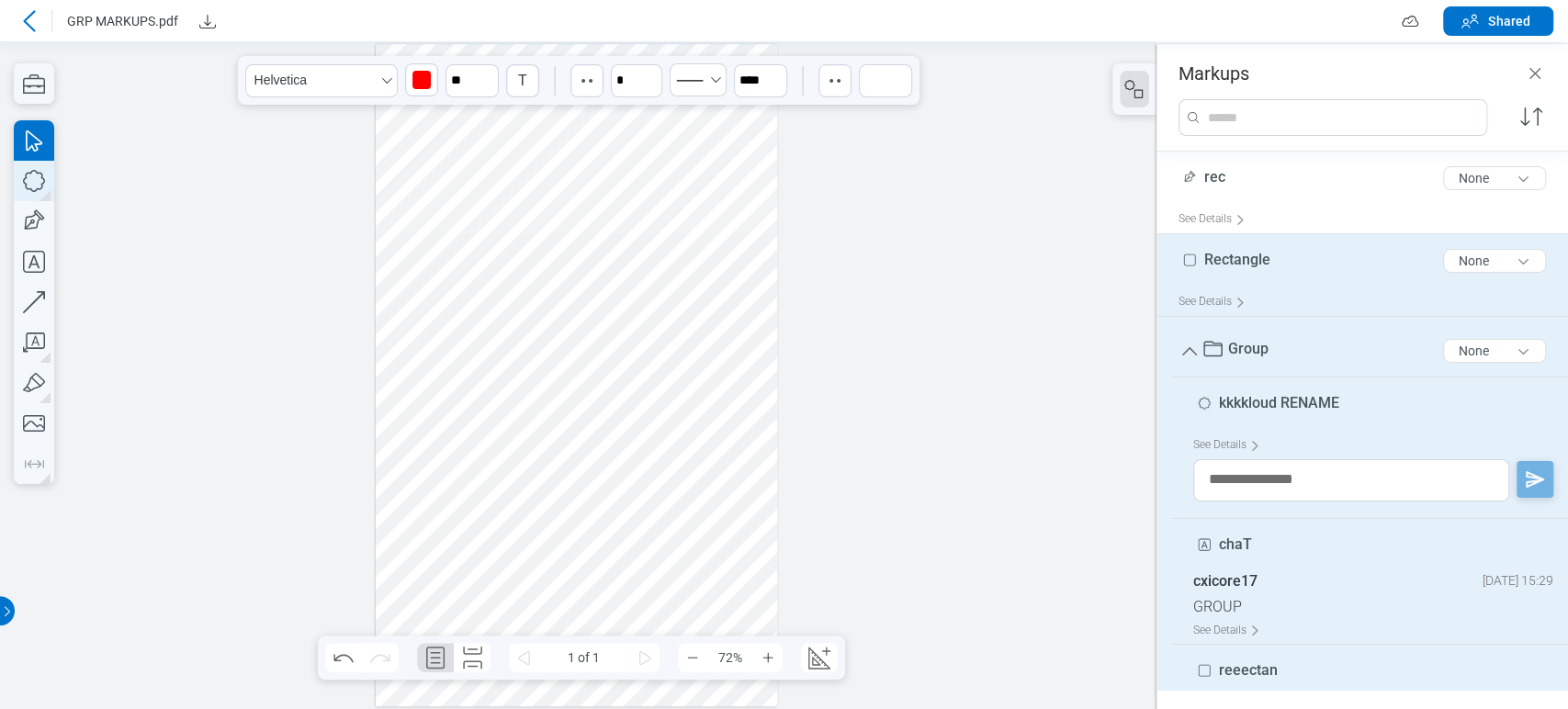
click at [32, 174] on icon "button" at bounding box center [34, 181] width 41 height 41
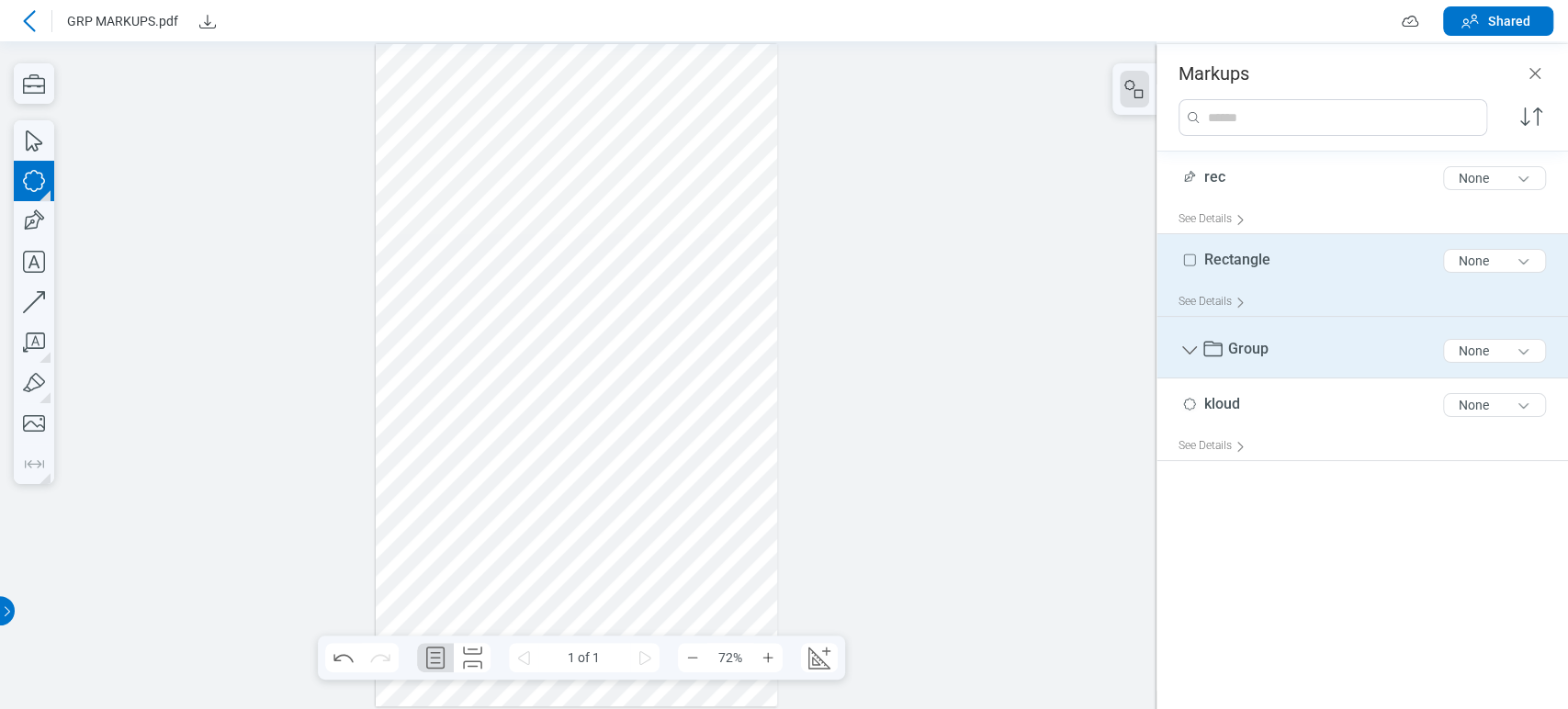
drag, startPoint x: 608, startPoint y: 408, endPoint x: 0, endPoint y: 233, distance: 632.7
click at [726, 514] on div at bounding box center [577, 376] width 403 height 663
click at [42, 230] on icon "button" at bounding box center [34, 222] width 41 height 41
drag, startPoint x: 742, startPoint y: 386, endPoint x: 763, endPoint y: 473, distance: 89.5
click at [763, 473] on div at bounding box center [577, 376] width 403 height 663
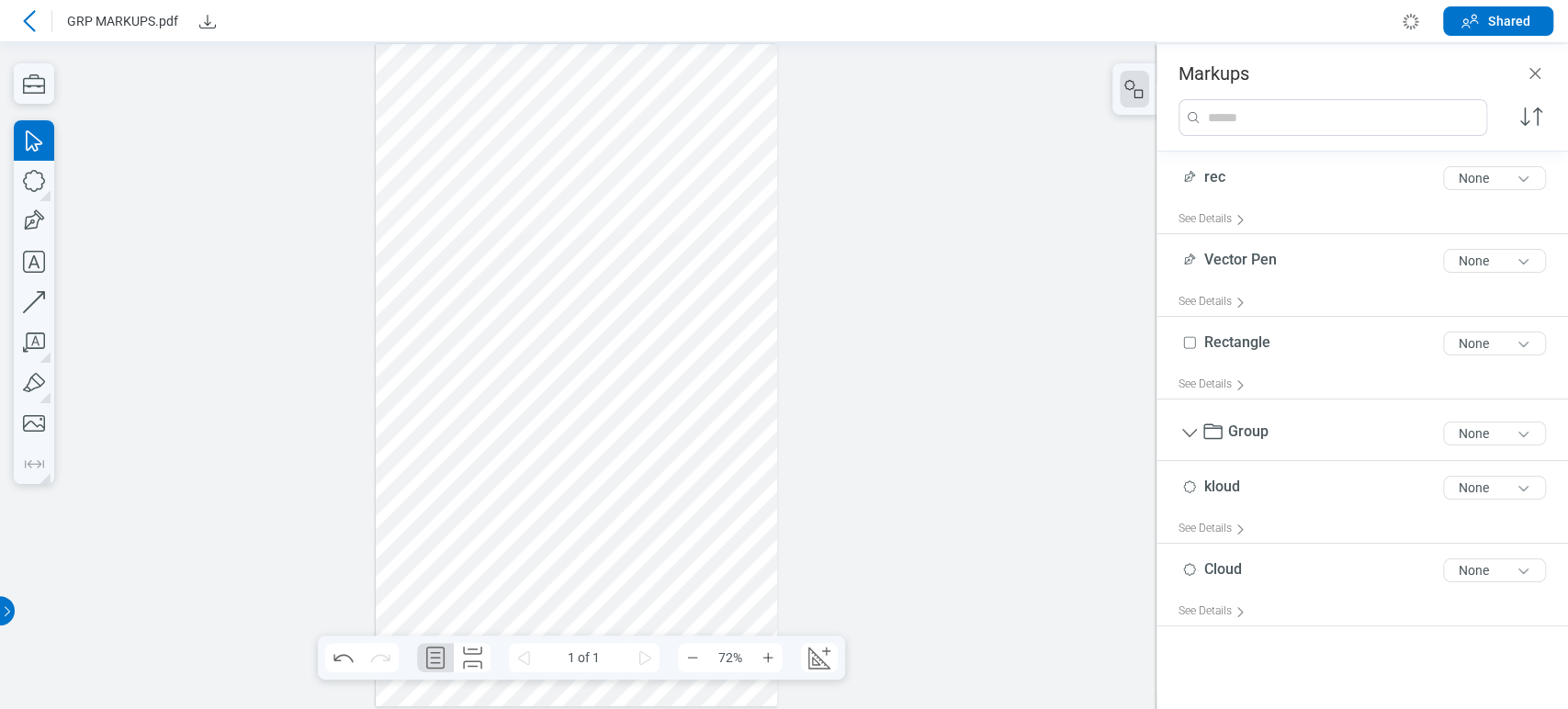
click at [702, 427] on div at bounding box center [577, 376] width 403 height 663
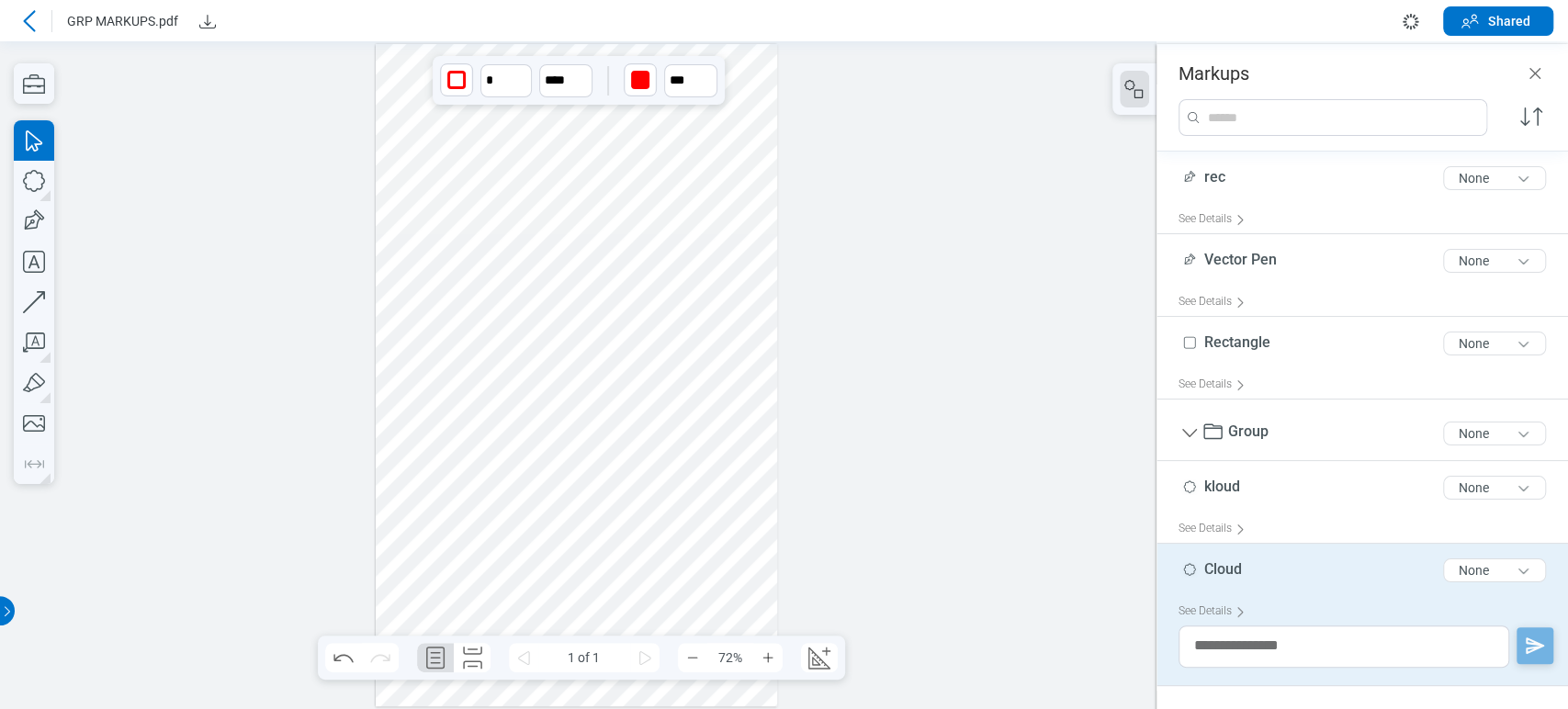
click at [753, 422] on div at bounding box center [577, 376] width 403 height 663
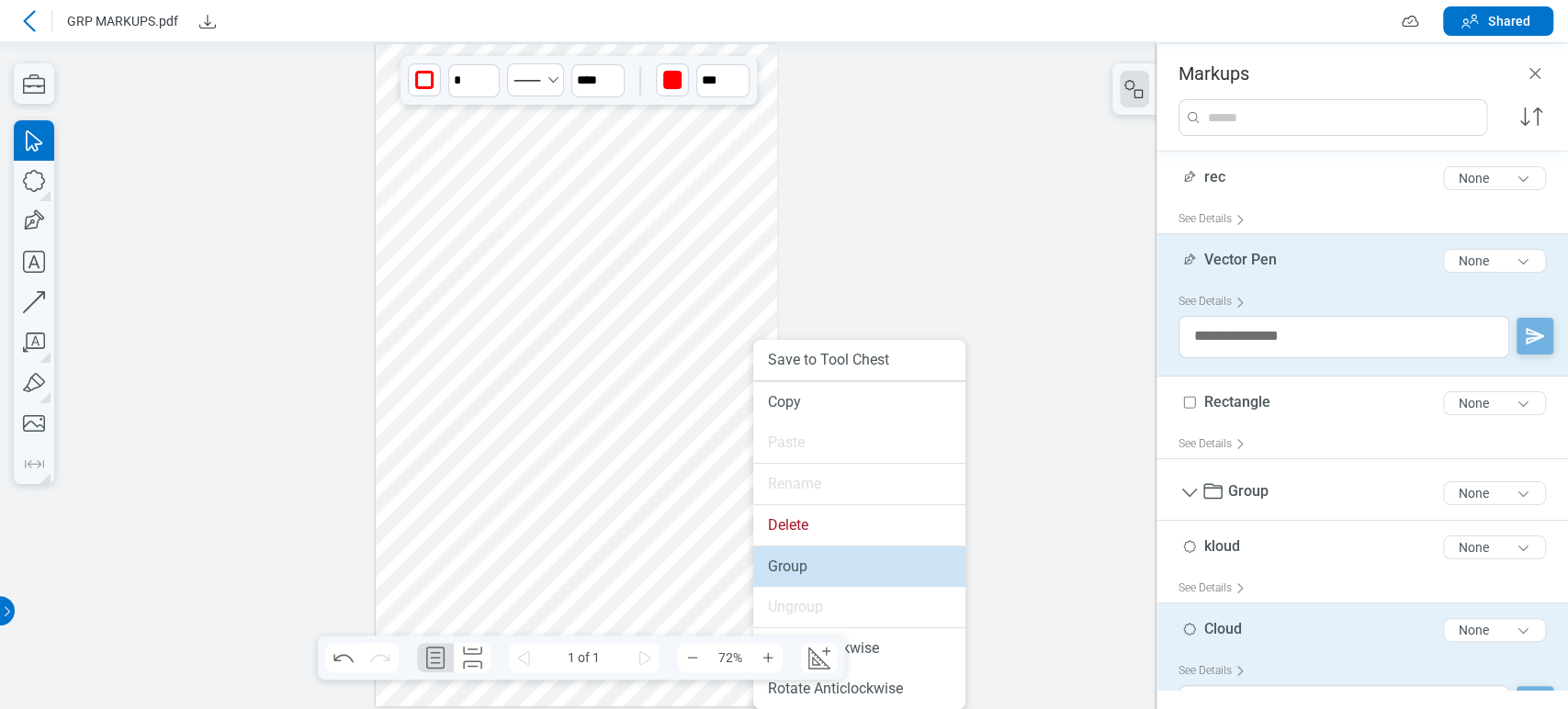
click at [819, 569] on li "Group" at bounding box center [859, 567] width 212 height 41
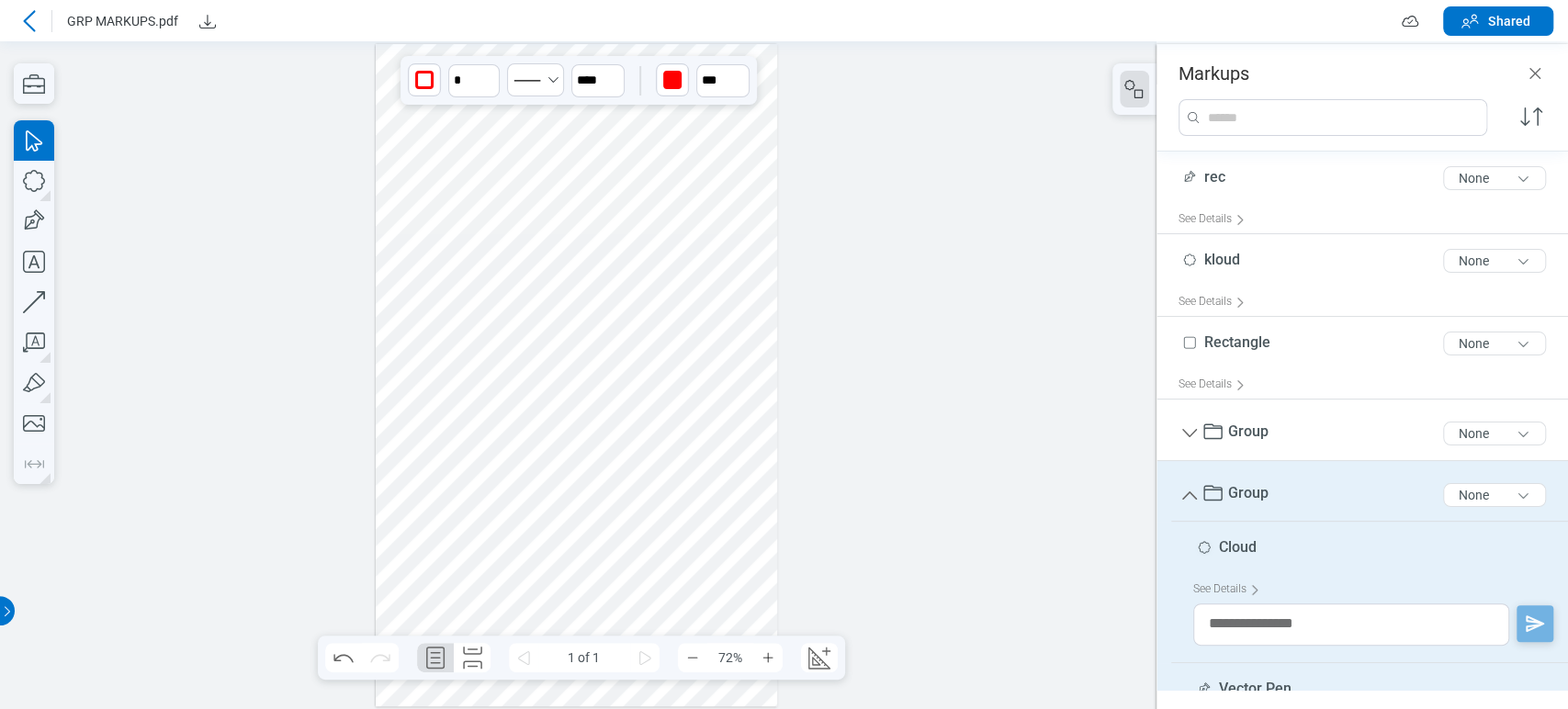
click at [819, 487] on span "Group" at bounding box center [1249, 493] width 41 height 18
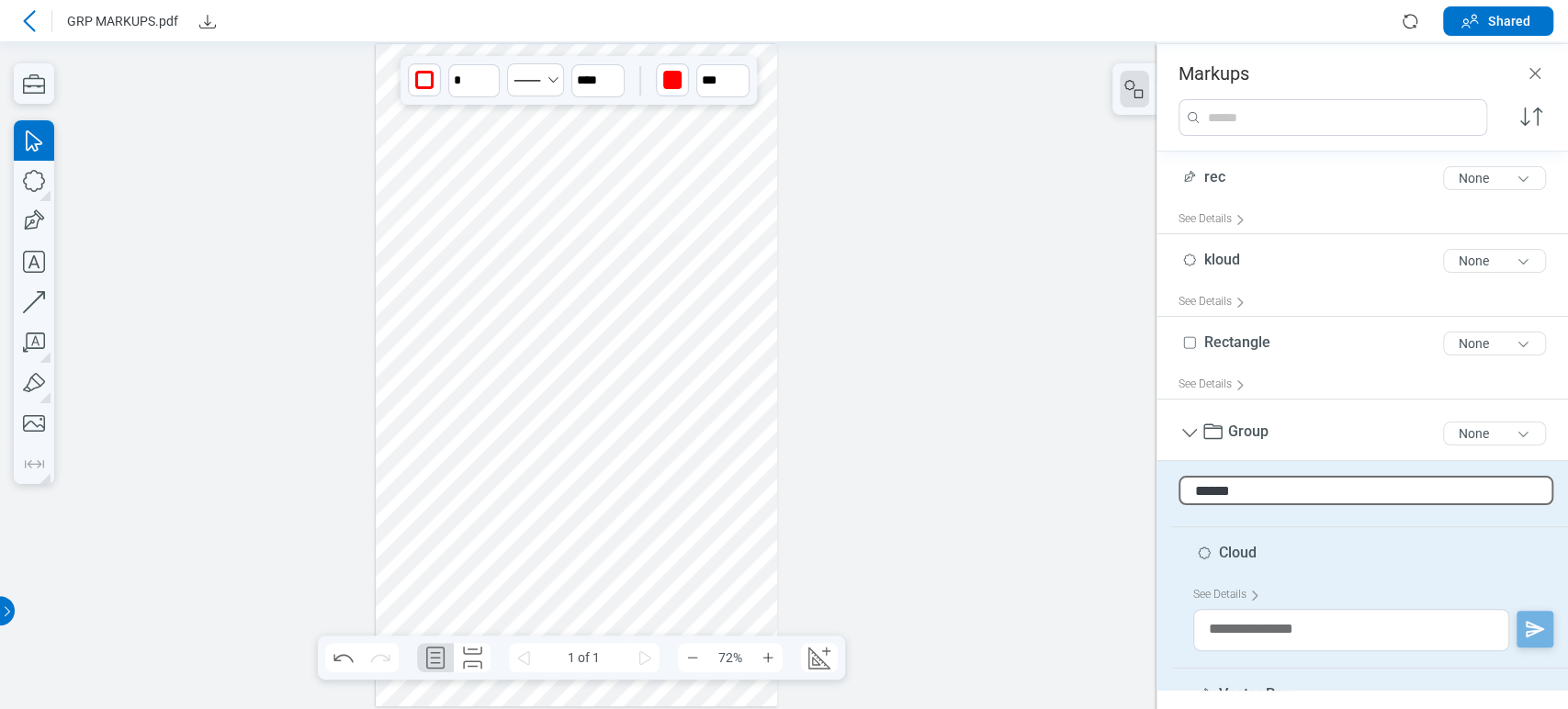
type input "*******"
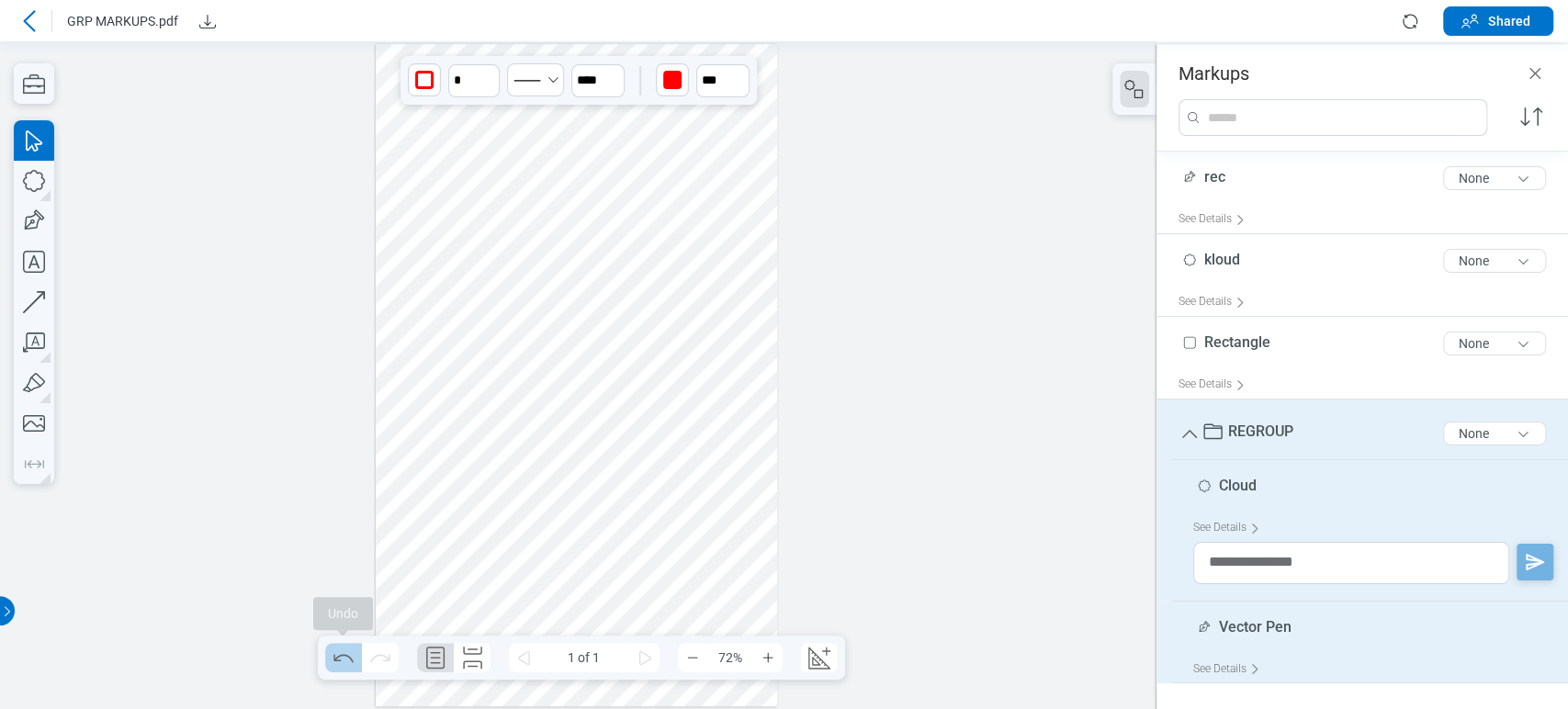
click at [342, 652] on icon "Undo" at bounding box center [343, 658] width 30 height 30
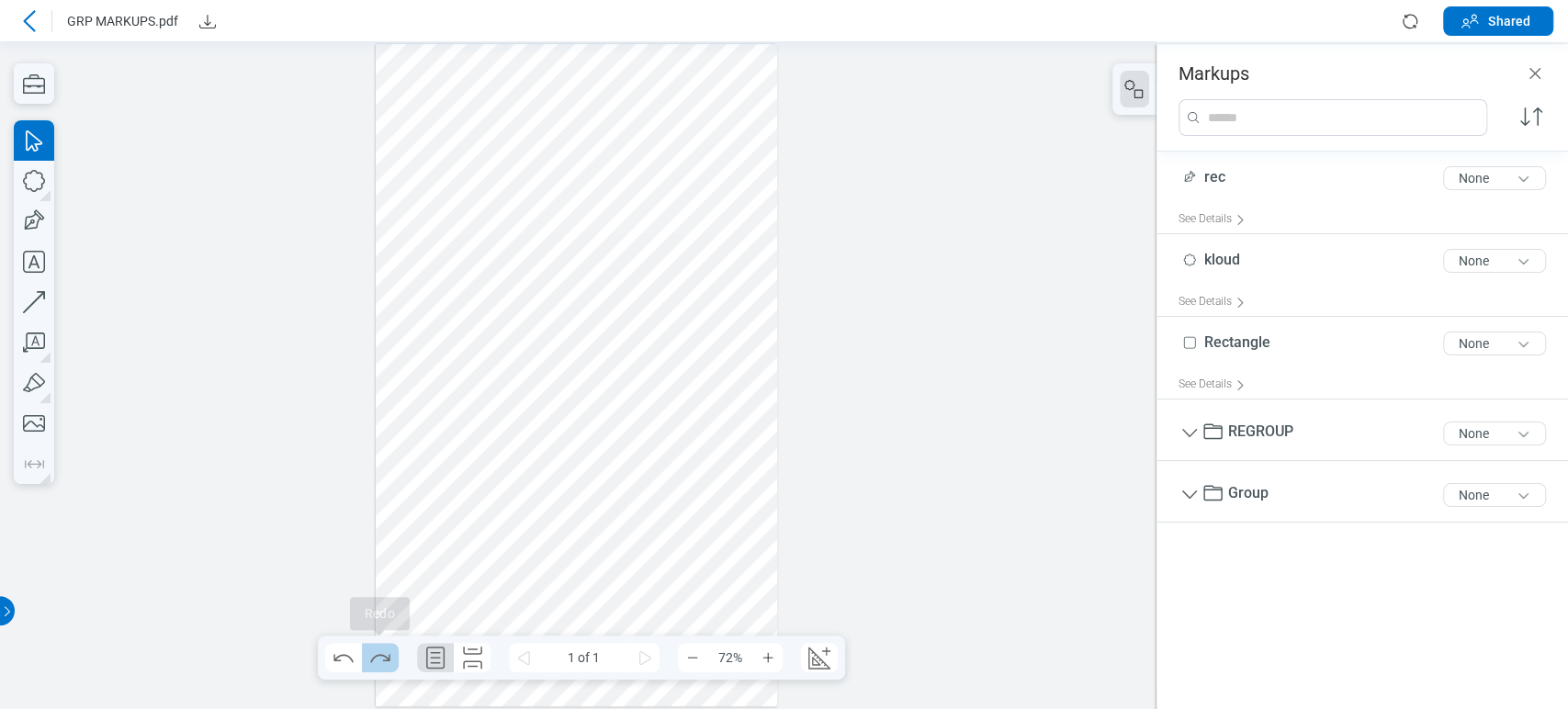
click at [394, 653] on button "Redo" at bounding box center [380, 658] width 37 height 30
click at [626, 471] on div at bounding box center [577, 376] width 403 height 663
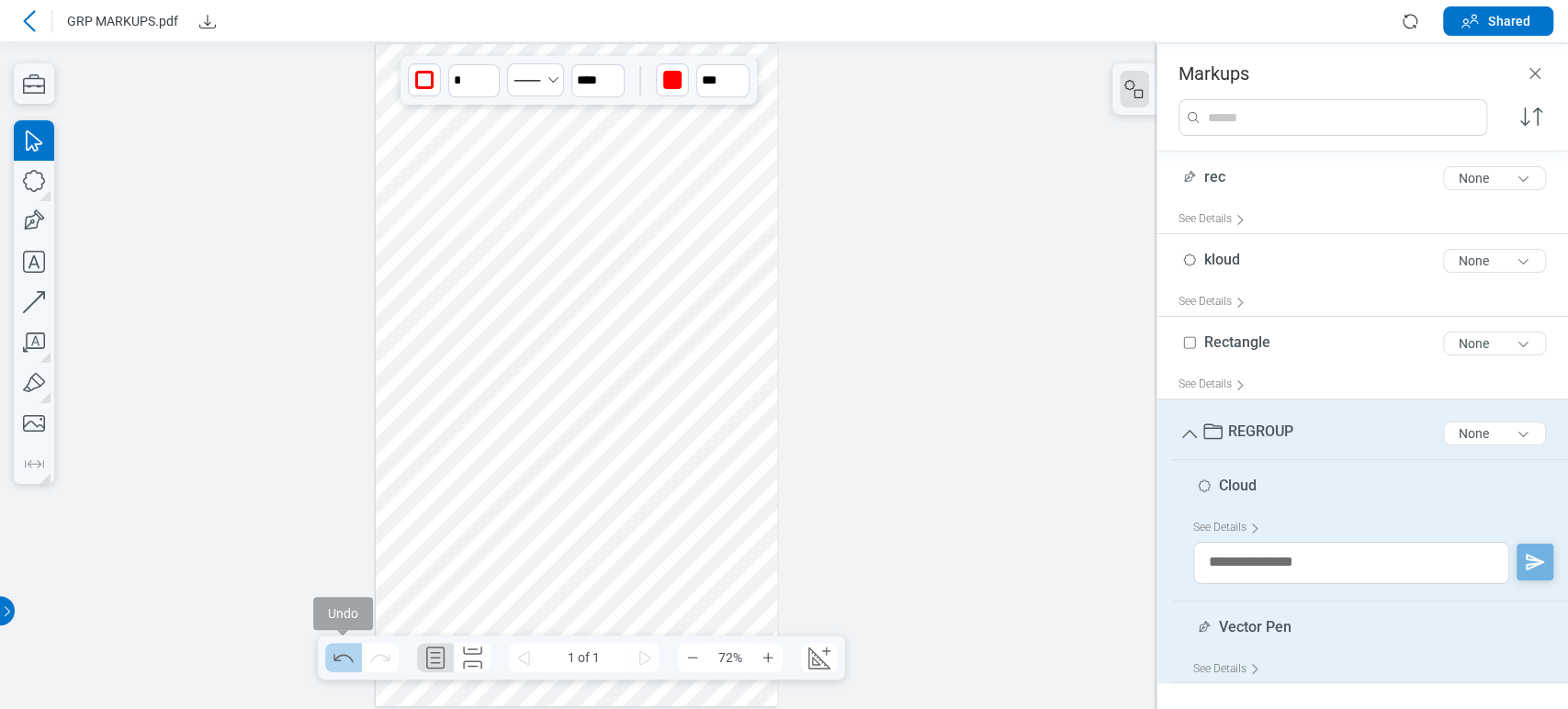
click at [353, 655] on icon "Undo" at bounding box center [343, 658] width 30 height 30
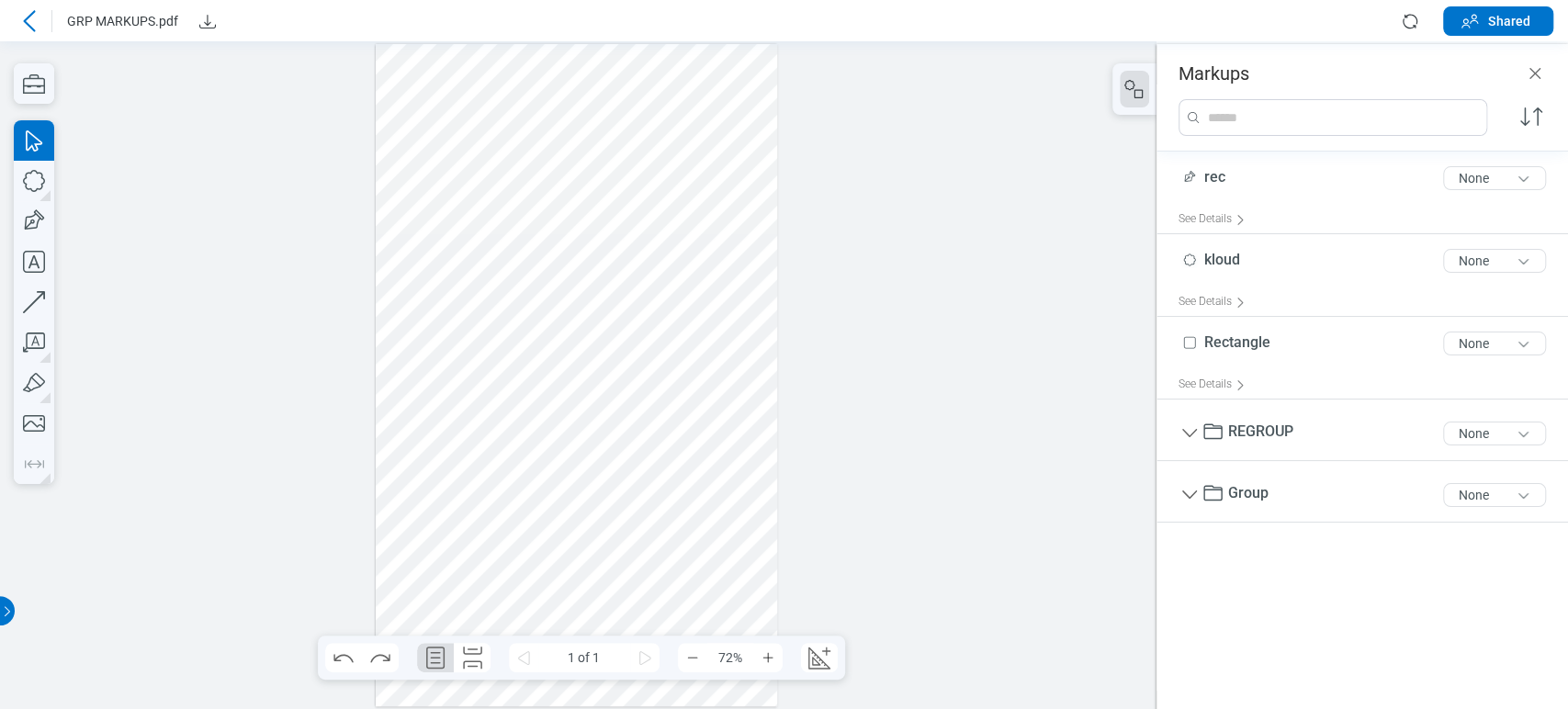
click at [633, 488] on div at bounding box center [577, 376] width 403 height 663
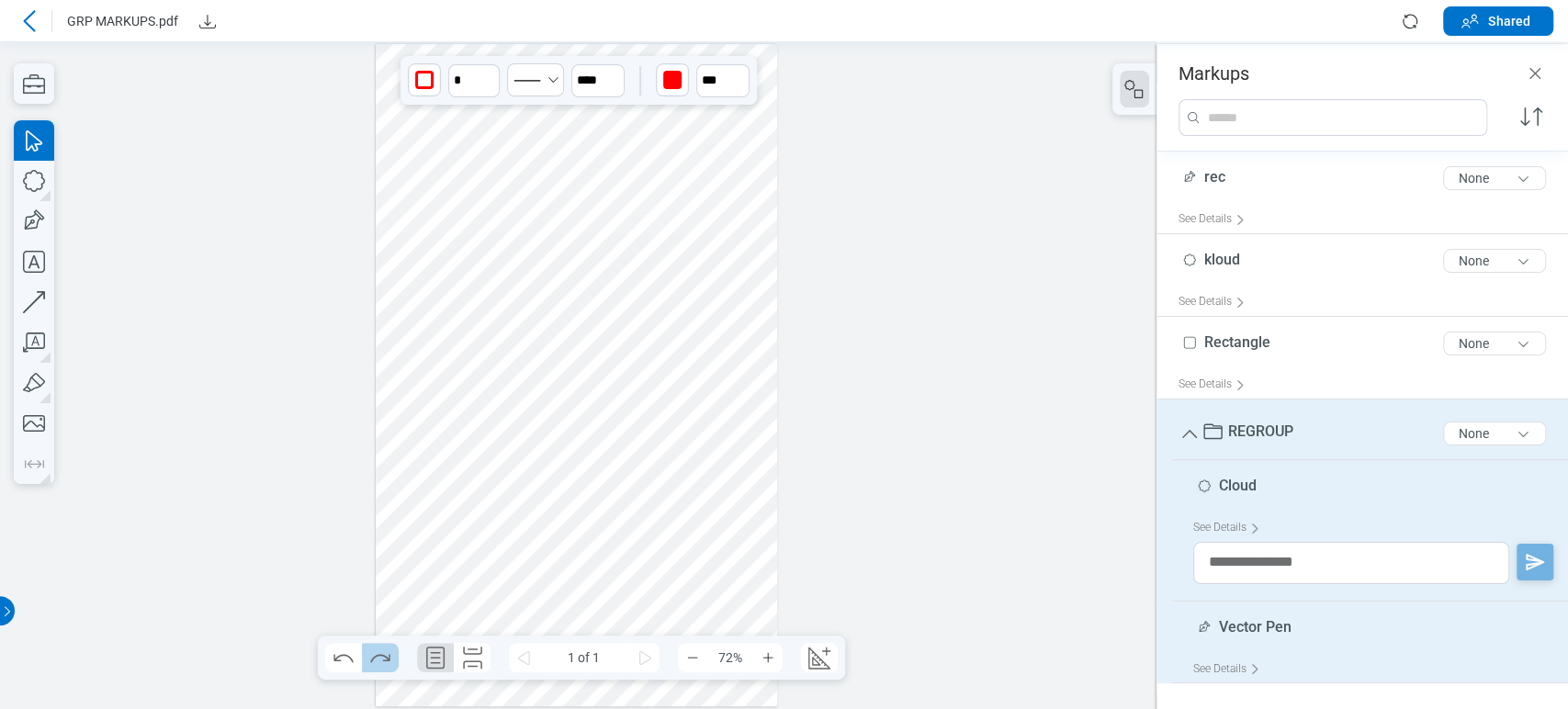
click at [378, 660] on icon "Redo" at bounding box center [380, 658] width 30 height 30
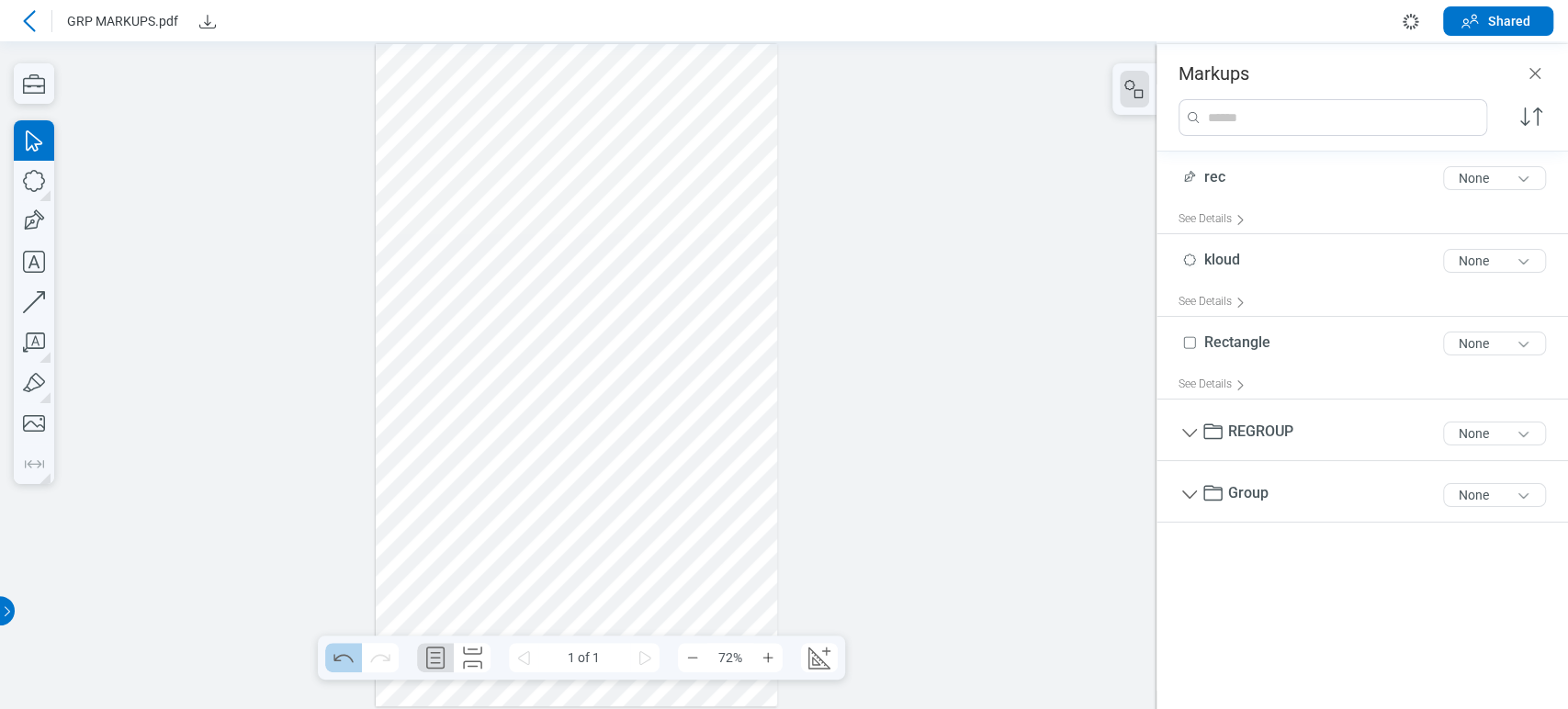
click at [348, 660] on icon "Undo" at bounding box center [343, 658] width 30 height 30
click at [382, 661] on icon "Redo" at bounding box center [379, 658] width 19 height 8
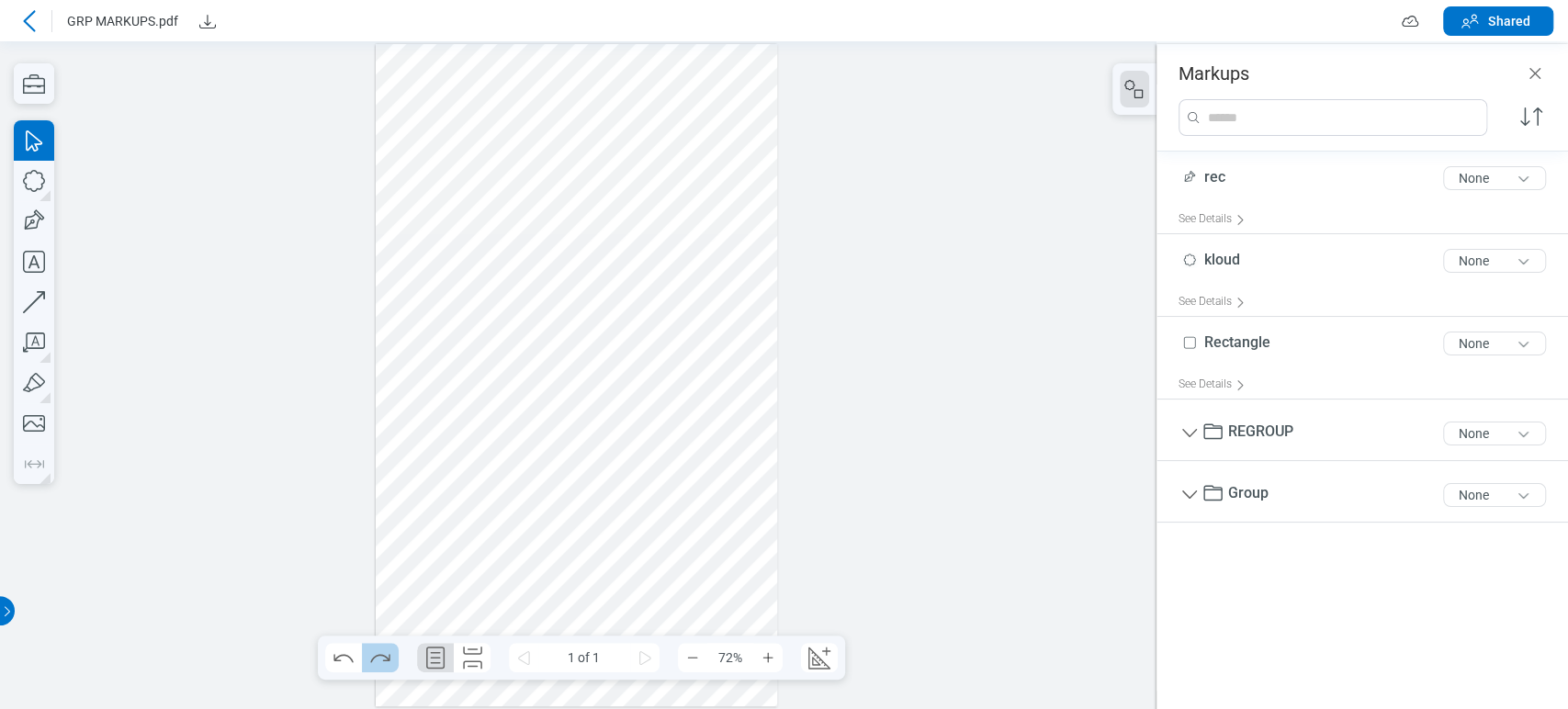
click at [382, 661] on icon "Redo" at bounding box center [379, 658] width 19 height 8
click at [357, 658] on button "Undo" at bounding box center [343, 658] width 37 height 30
click at [25, 19] on icon at bounding box center [29, 20] width 12 height 21
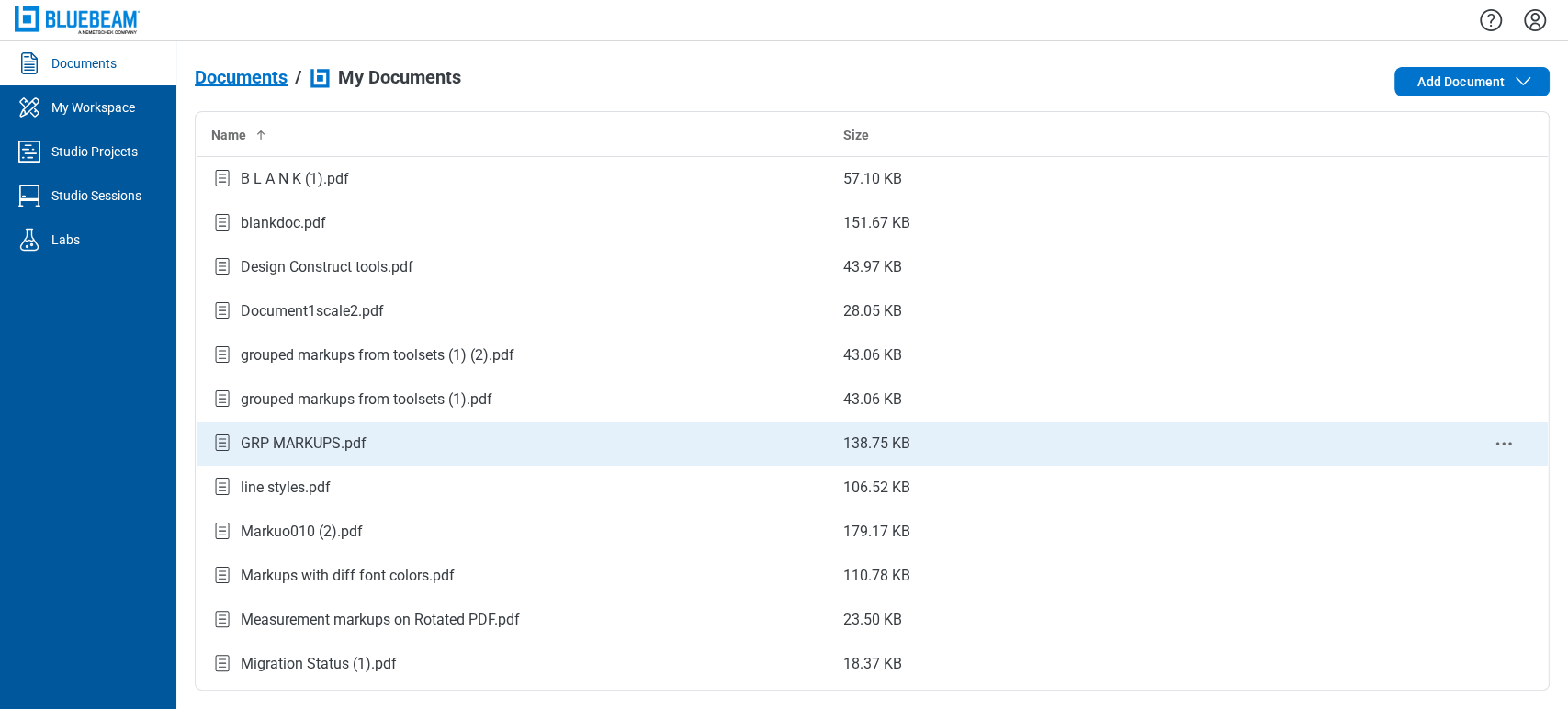
click at [333, 441] on div "GRP MARKUPS.pdf" at bounding box center [303, 444] width 126 height 22
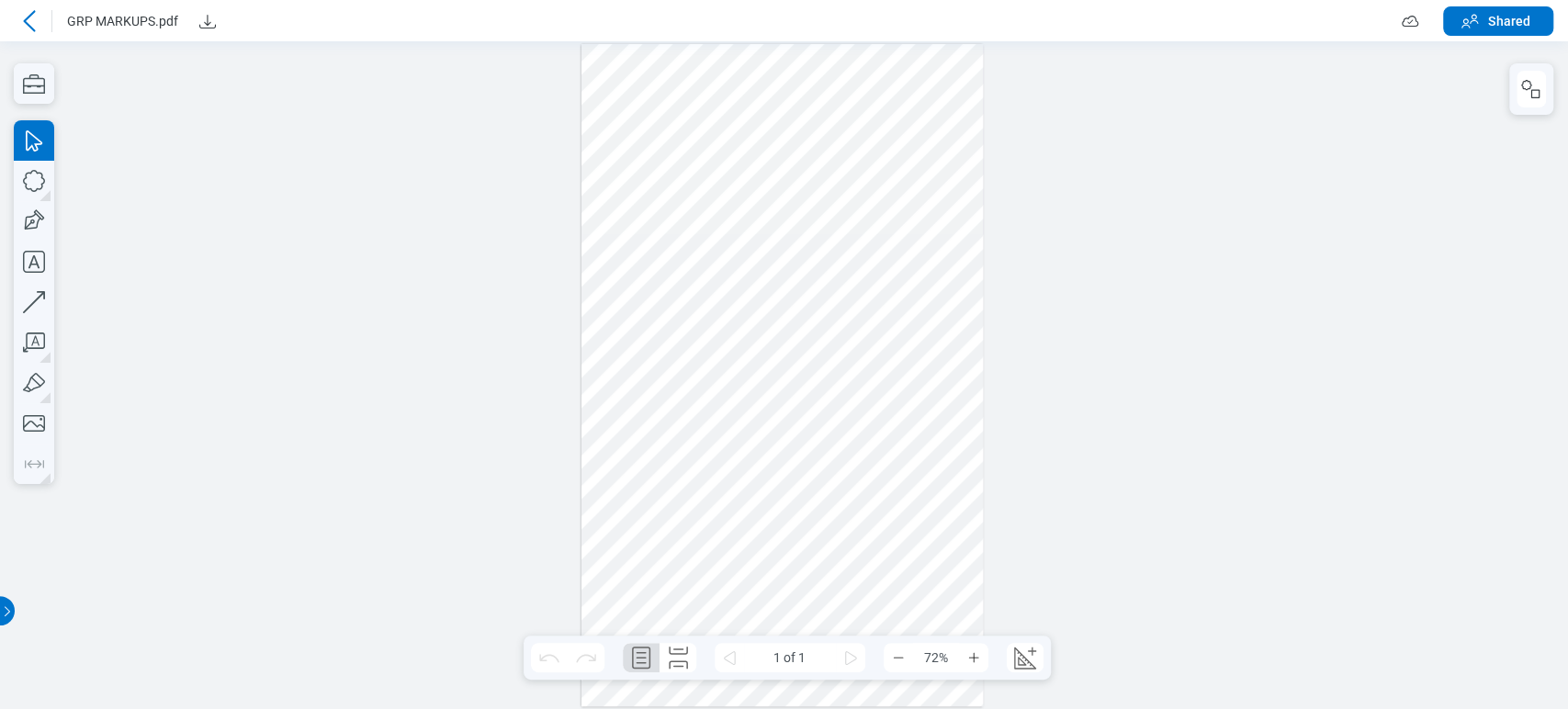
click at [819, 231] on div at bounding box center [783, 376] width 403 height 663
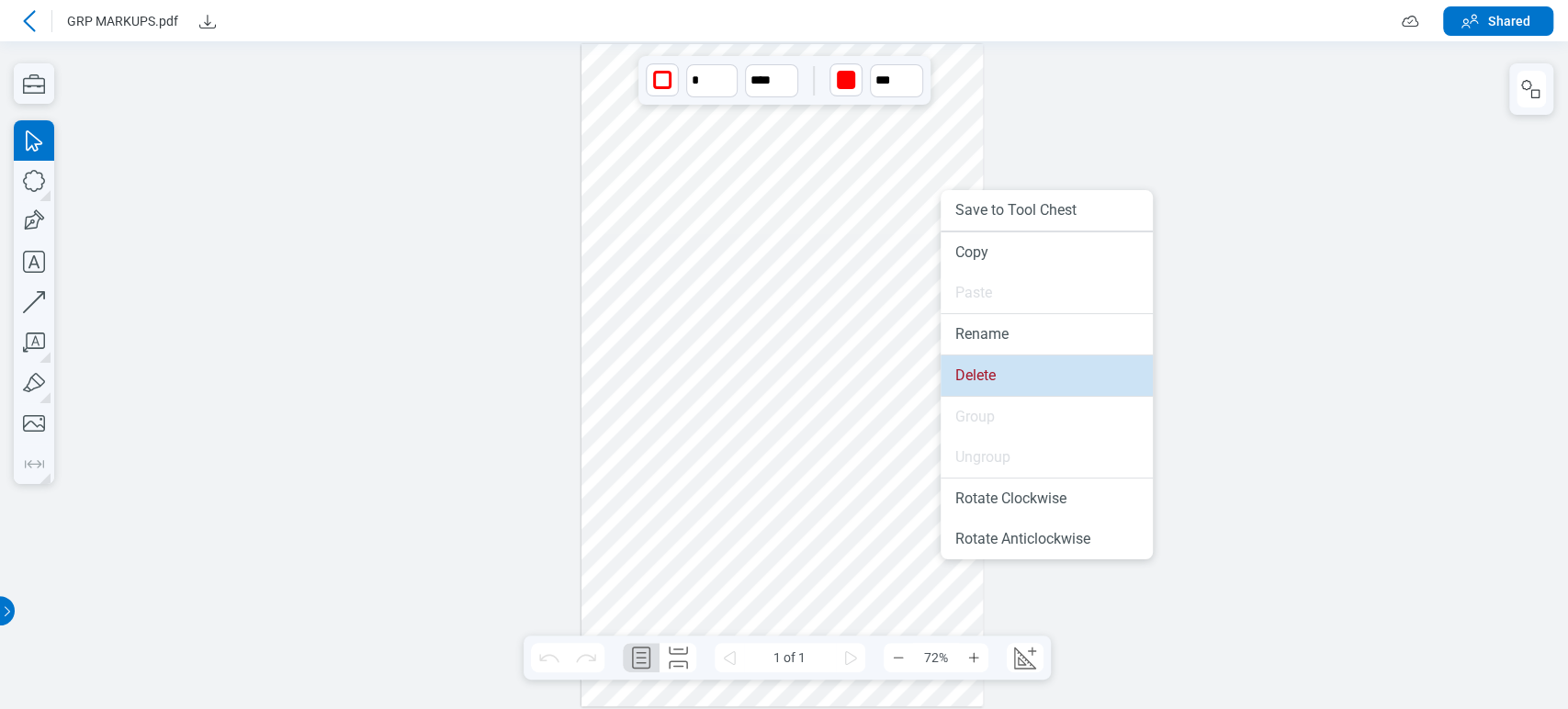
click at [819, 380] on li "Delete" at bounding box center [1047, 376] width 212 height 41
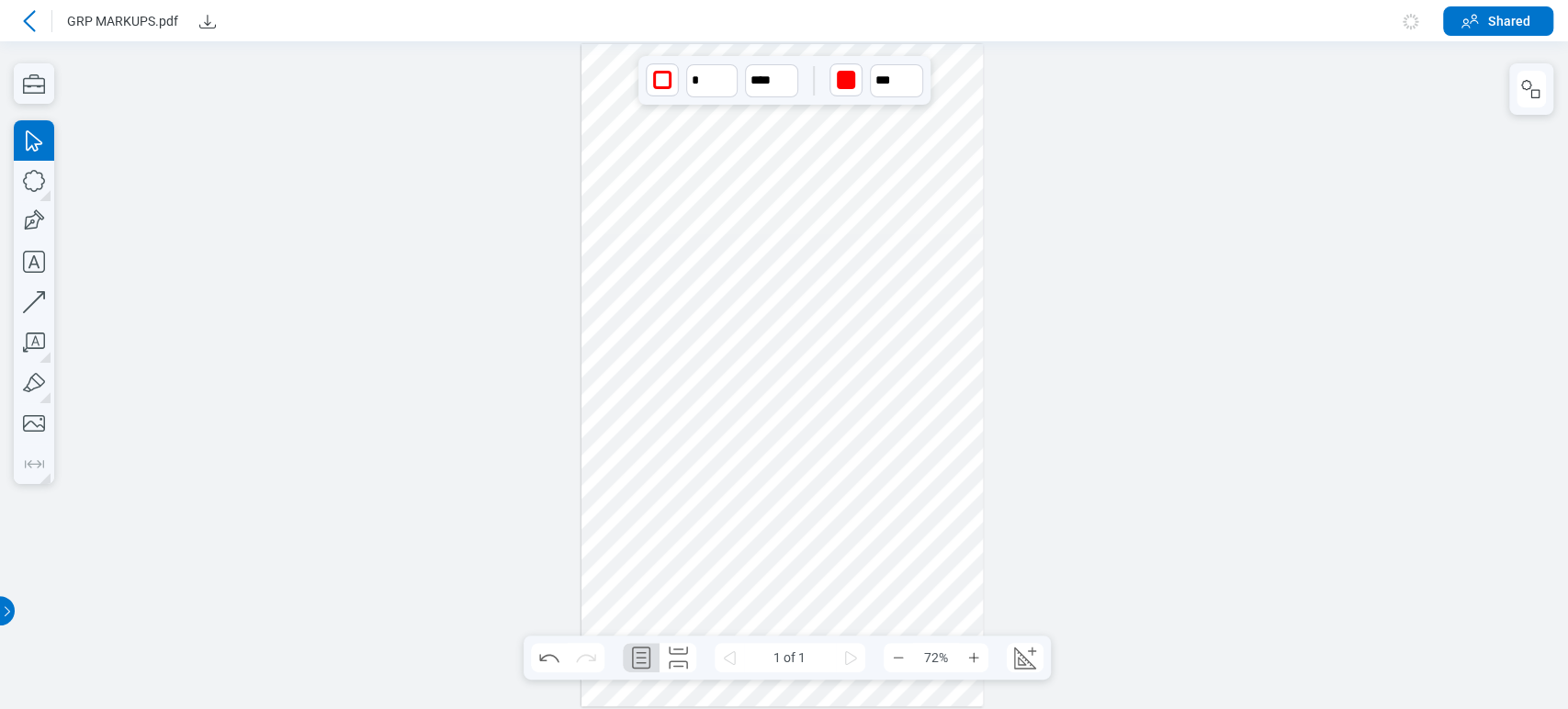
click at [819, 431] on div at bounding box center [783, 376] width 403 height 663
click at [801, 308] on div at bounding box center [783, 376] width 403 height 663
click at [819, 80] on icon "button" at bounding box center [1531, 89] width 22 height 22
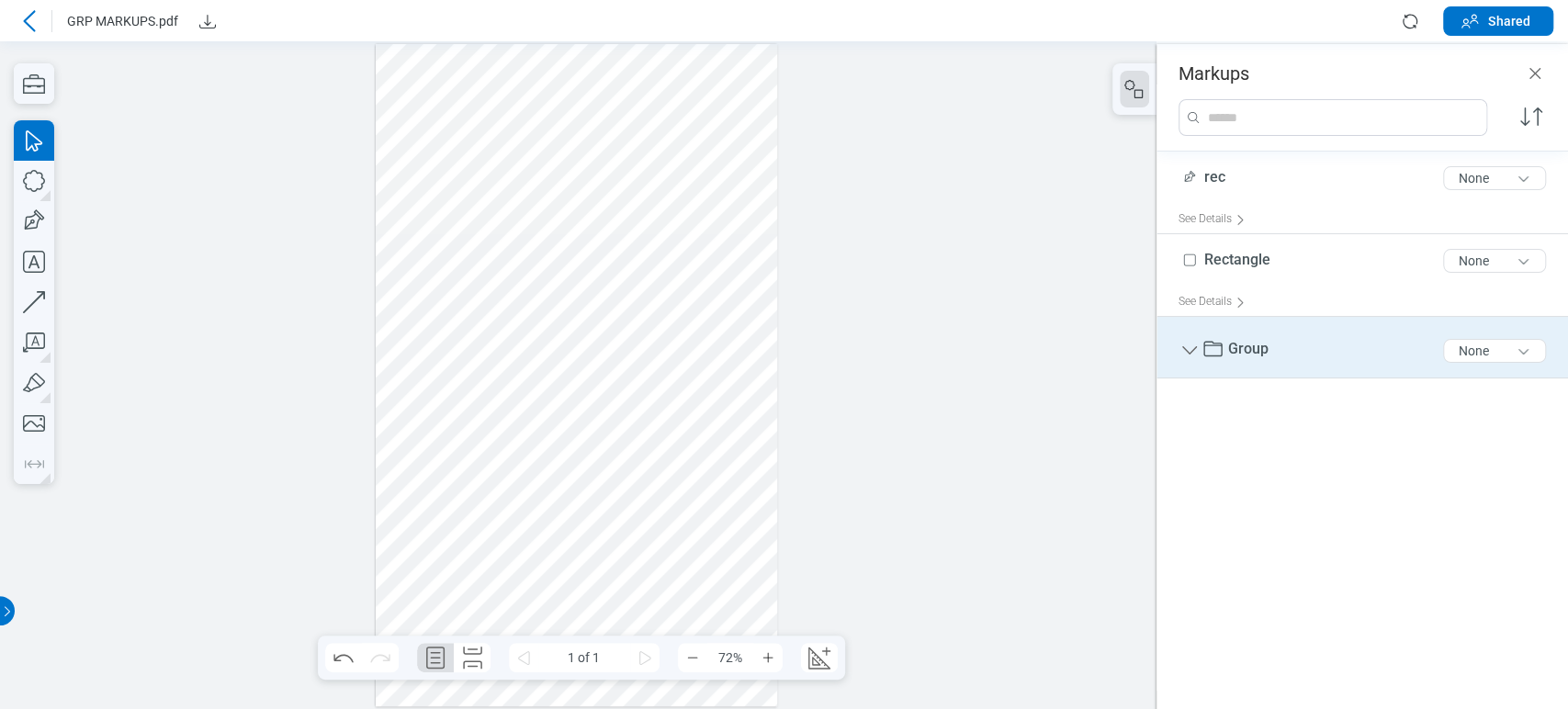
click at [819, 359] on span "Group" at bounding box center [1249, 351] width 41 height 22
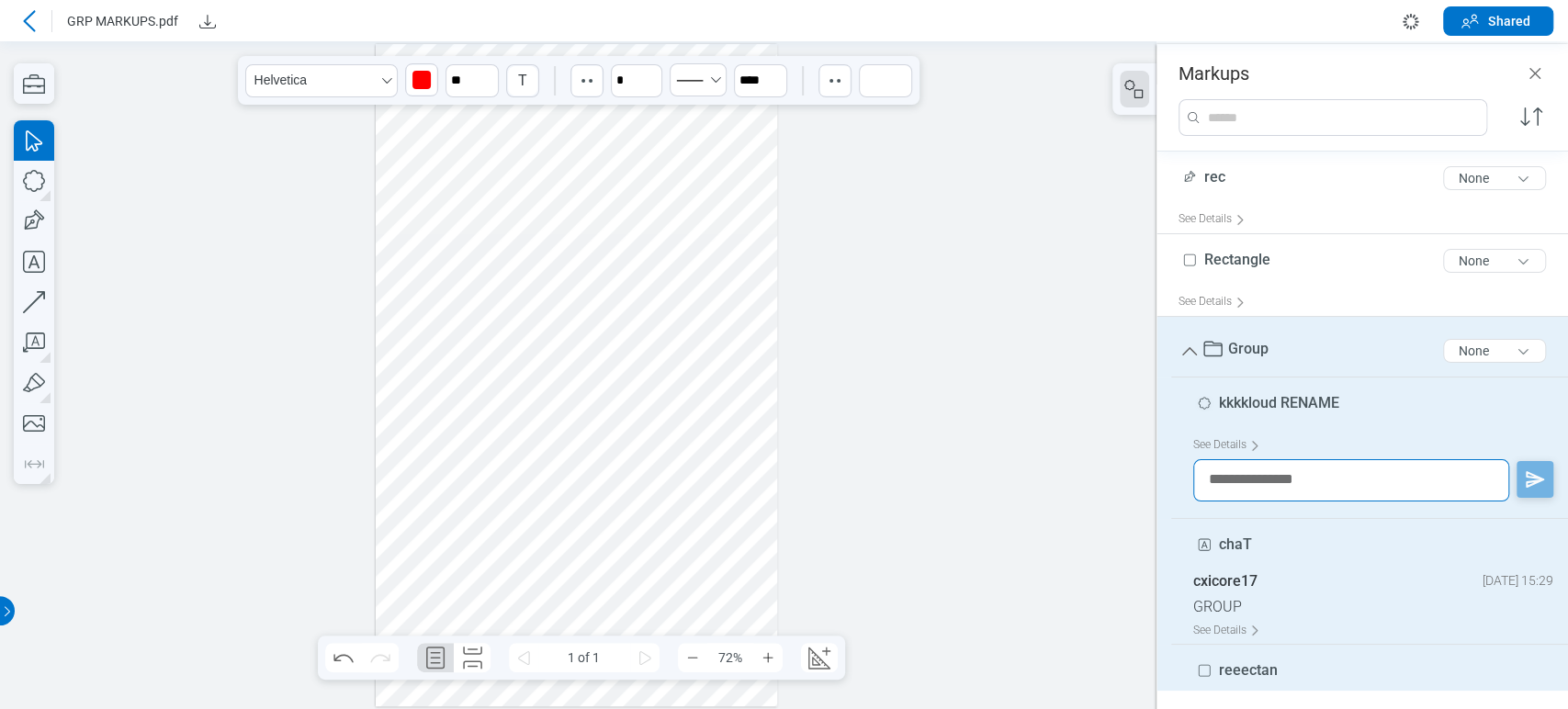
click at [819, 479] on textarea at bounding box center [1351, 481] width 316 height 43
drag, startPoint x: 632, startPoint y: 338, endPoint x: 525, endPoint y: 482, distance: 179.4
click at [626, 335] on div at bounding box center [577, 376] width 403 height 663
click at [516, 503] on div at bounding box center [577, 376] width 403 height 663
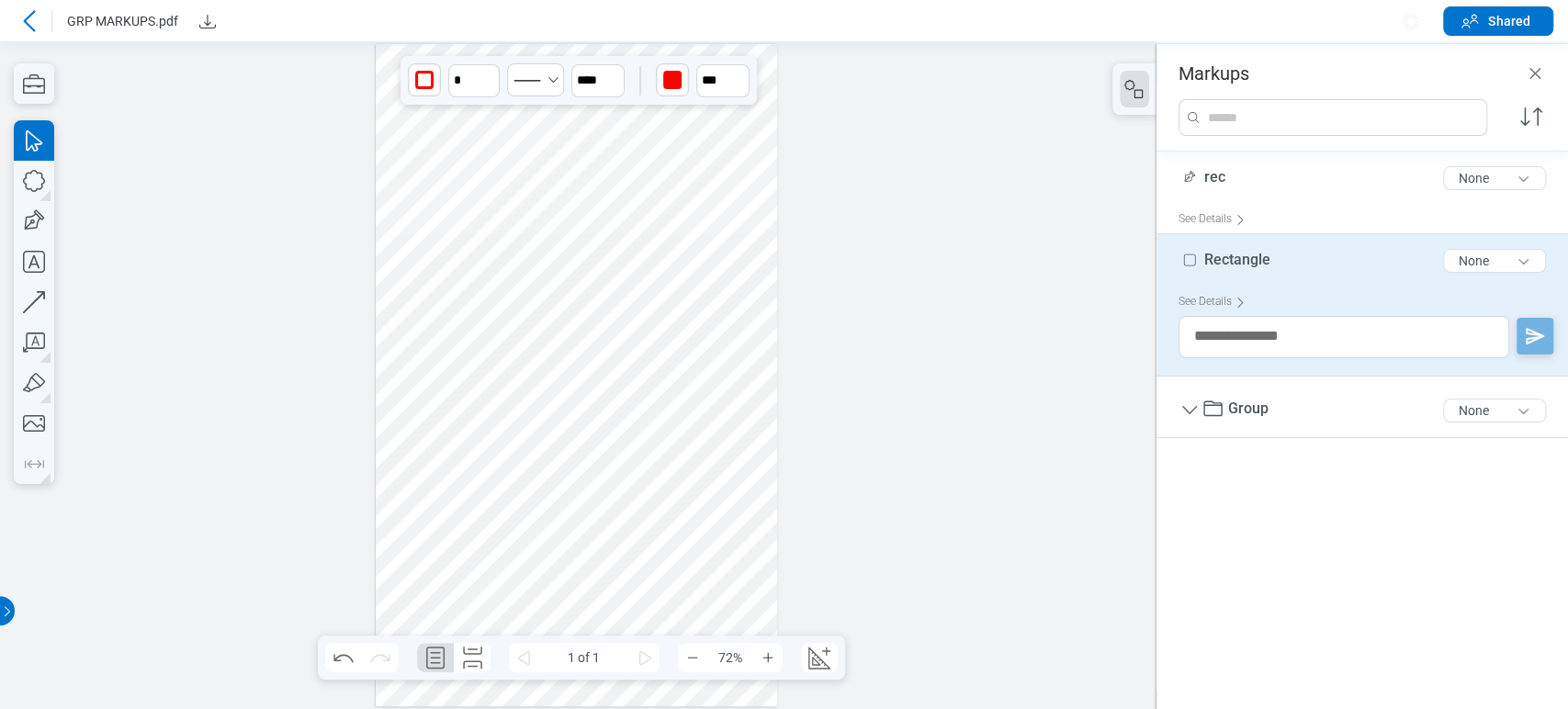
drag, startPoint x: 521, startPoint y: 485, endPoint x: 619, endPoint y: 563, distance: 125.3
click at [619, 563] on div at bounding box center [577, 376] width 403 height 663
click at [416, 479] on div at bounding box center [577, 376] width 403 height 663
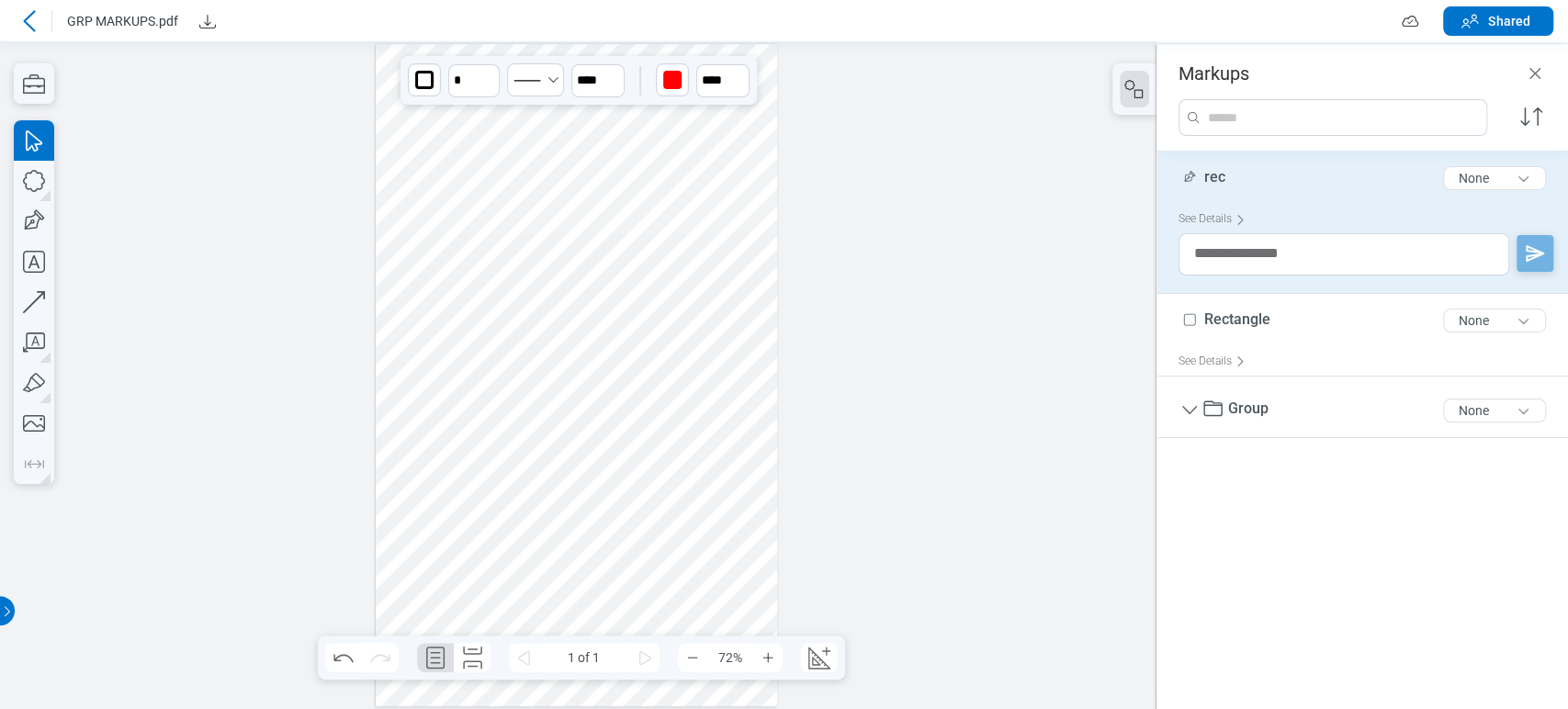
drag, startPoint x: 476, startPoint y: 448, endPoint x: 568, endPoint y: 420, distance: 96.2
click at [568, 420] on div at bounding box center [577, 376] width 403 height 663
click at [604, 548] on div at bounding box center [577, 376] width 403 height 663
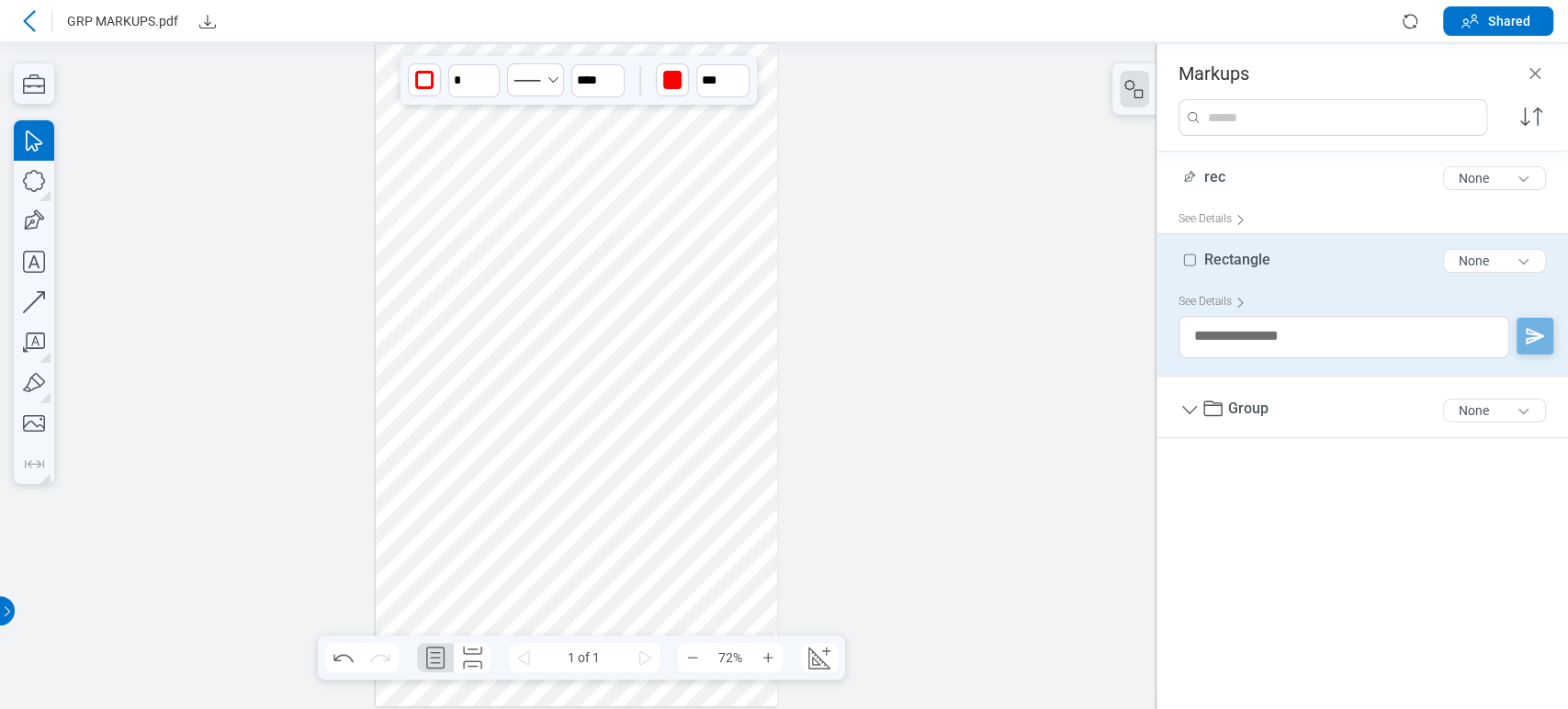
drag, startPoint x: 608, startPoint y: 524, endPoint x: 654, endPoint y: 504, distance: 50.2
click at [654, 504] on div at bounding box center [577, 376] width 403 height 663
drag, startPoint x: 642, startPoint y: 547, endPoint x: 680, endPoint y: 513, distance: 51.0
click at [678, 520] on div at bounding box center [577, 376] width 403 height 663
click at [684, 508] on div at bounding box center [577, 376] width 403 height 663
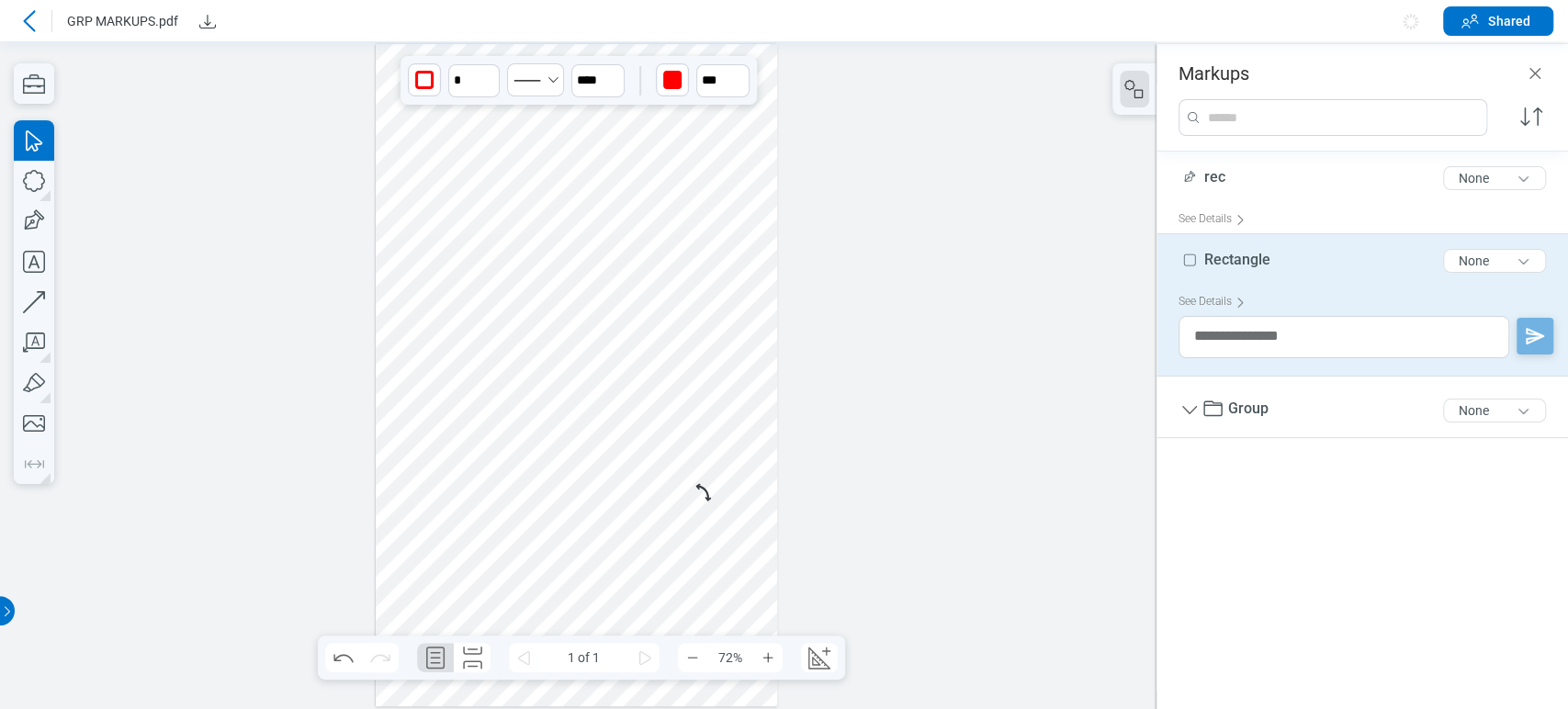
click at [520, 470] on div at bounding box center [577, 376] width 403 height 663
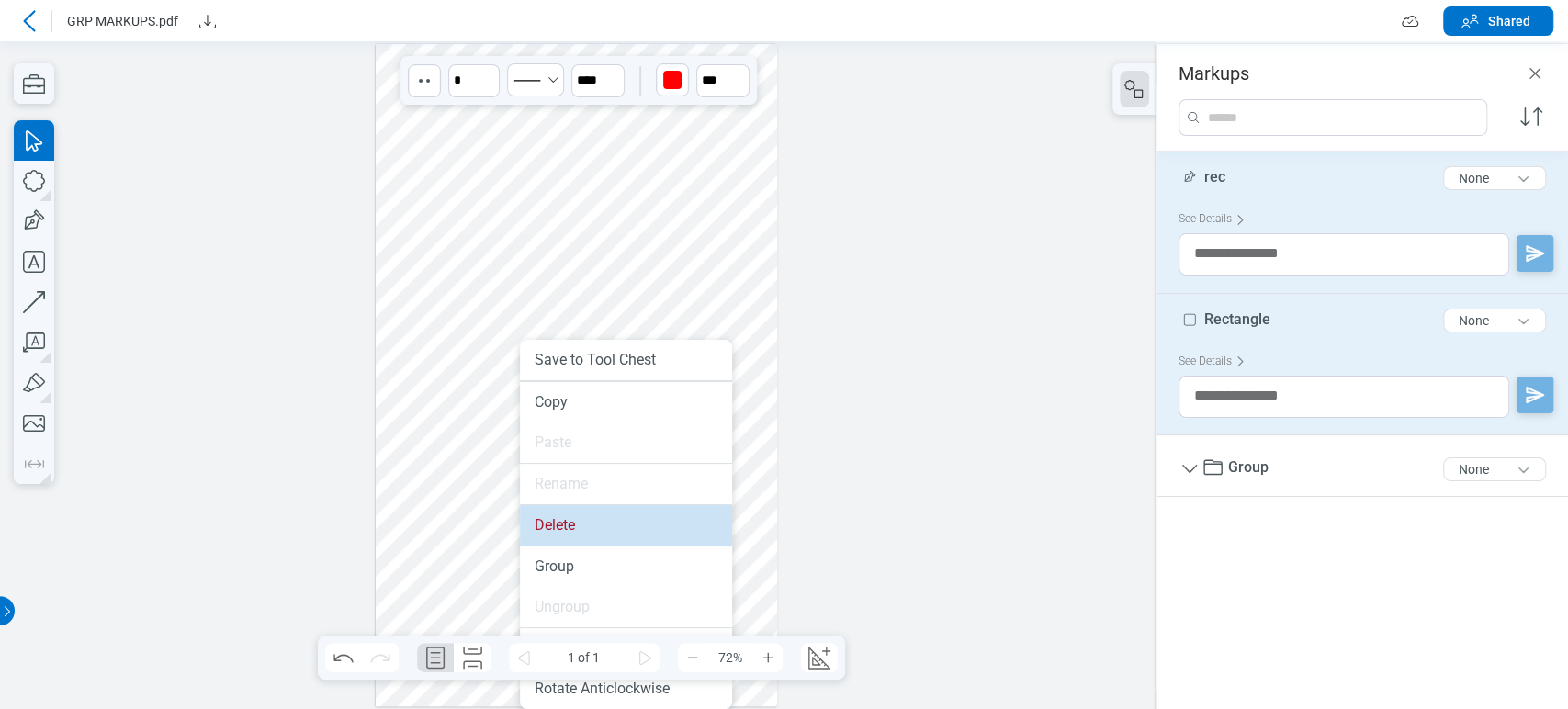
drag, startPoint x: 566, startPoint y: 529, endPoint x: 536, endPoint y: 477, distance: 60.0
click at [566, 529] on li "Delete" at bounding box center [625, 526] width 212 height 41
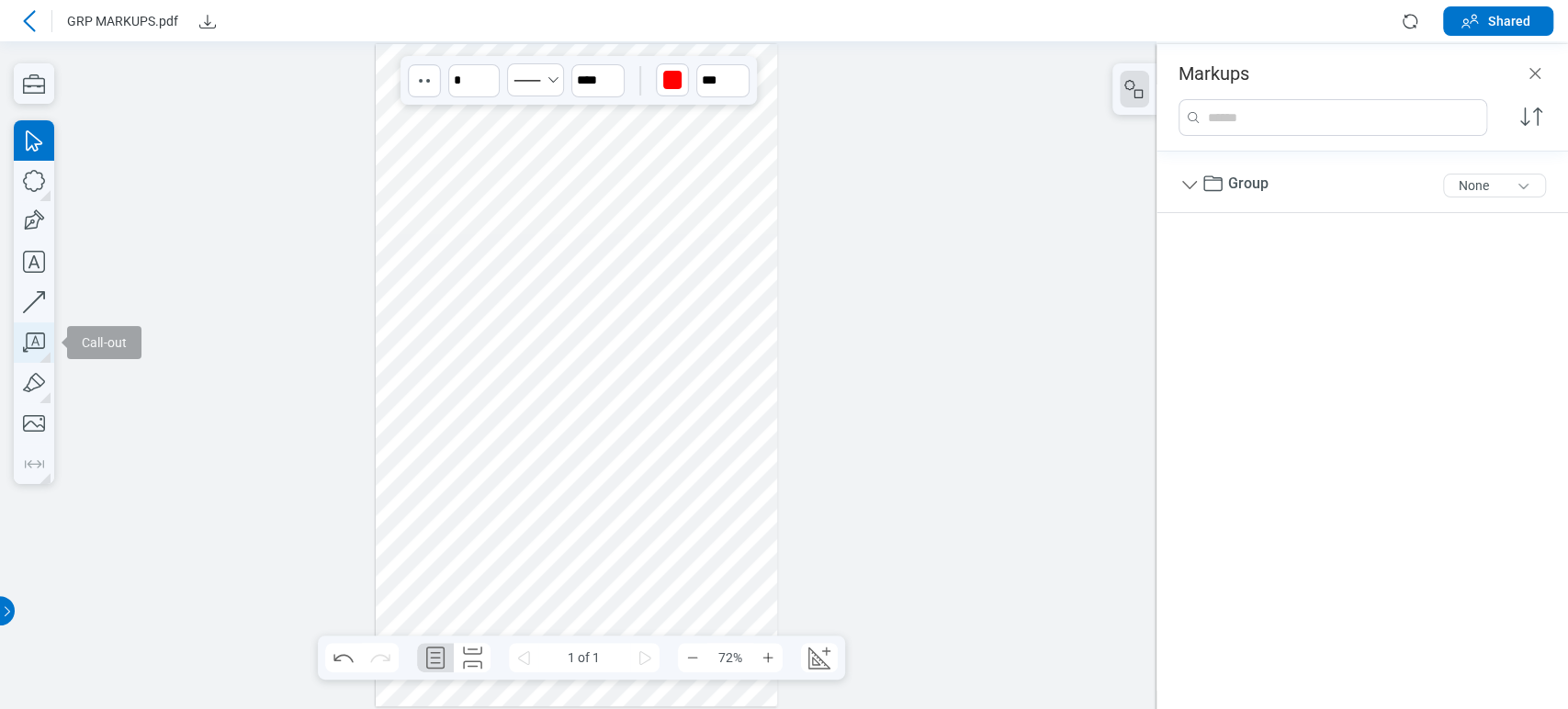
click at [41, 343] on icon "button" at bounding box center [34, 342] width 41 height 41
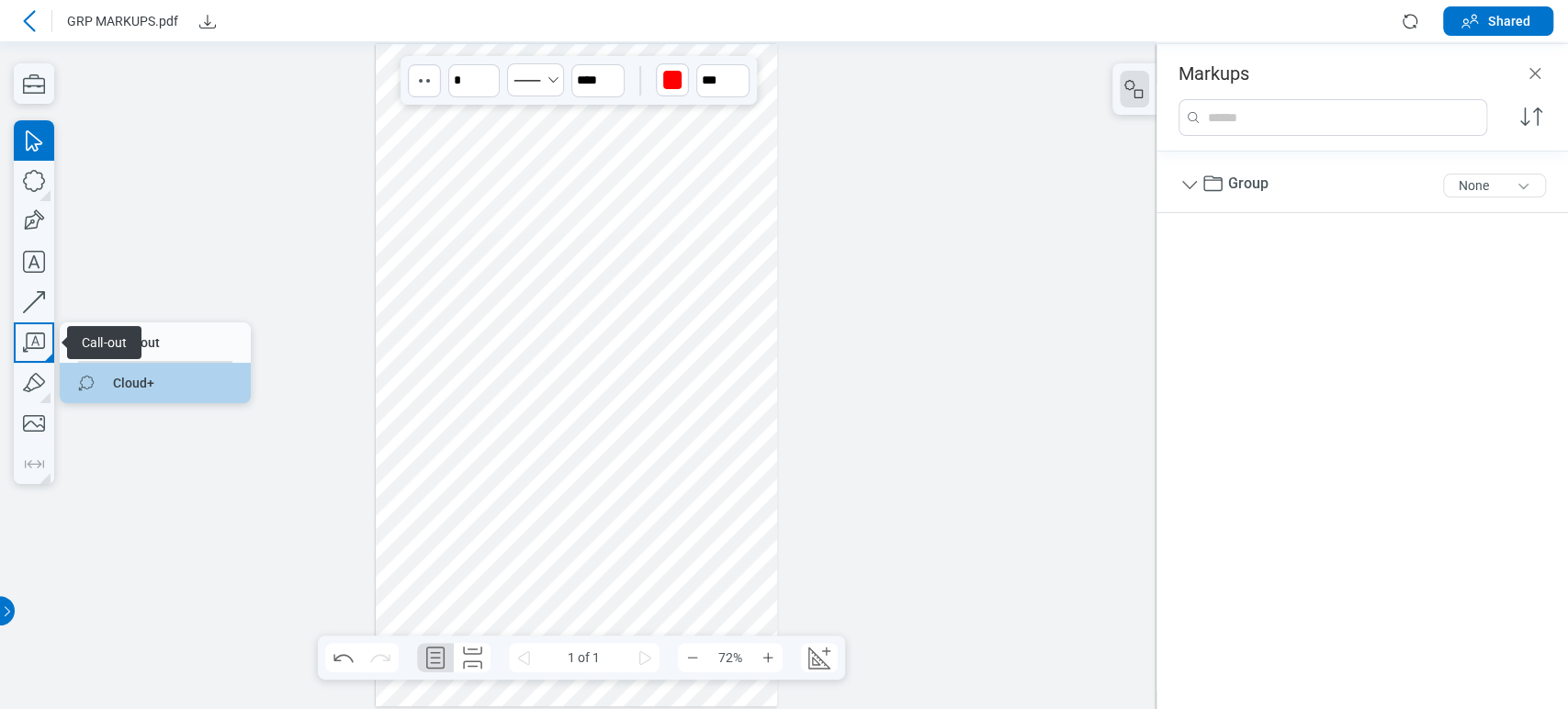
drag, startPoint x: 92, startPoint y: 375, endPoint x: 350, endPoint y: 281, distance: 274.6
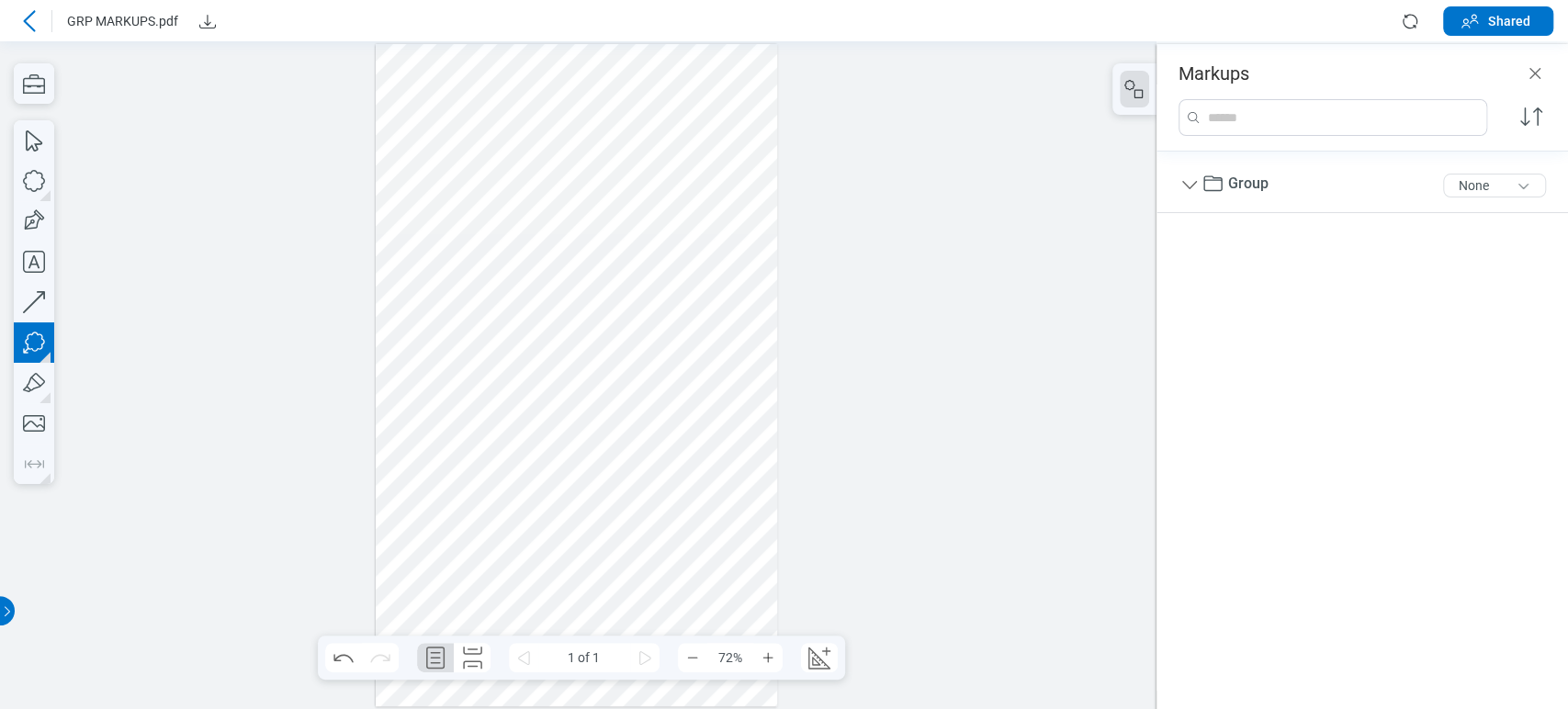
drag, startPoint x: 507, startPoint y: 437, endPoint x: 547, endPoint y: 470, distance: 51.9
click at [547, 470] on div at bounding box center [577, 376] width 403 height 663
click at [535, 513] on div at bounding box center [577, 376] width 403 height 663
click at [629, 481] on div at bounding box center [577, 376] width 403 height 663
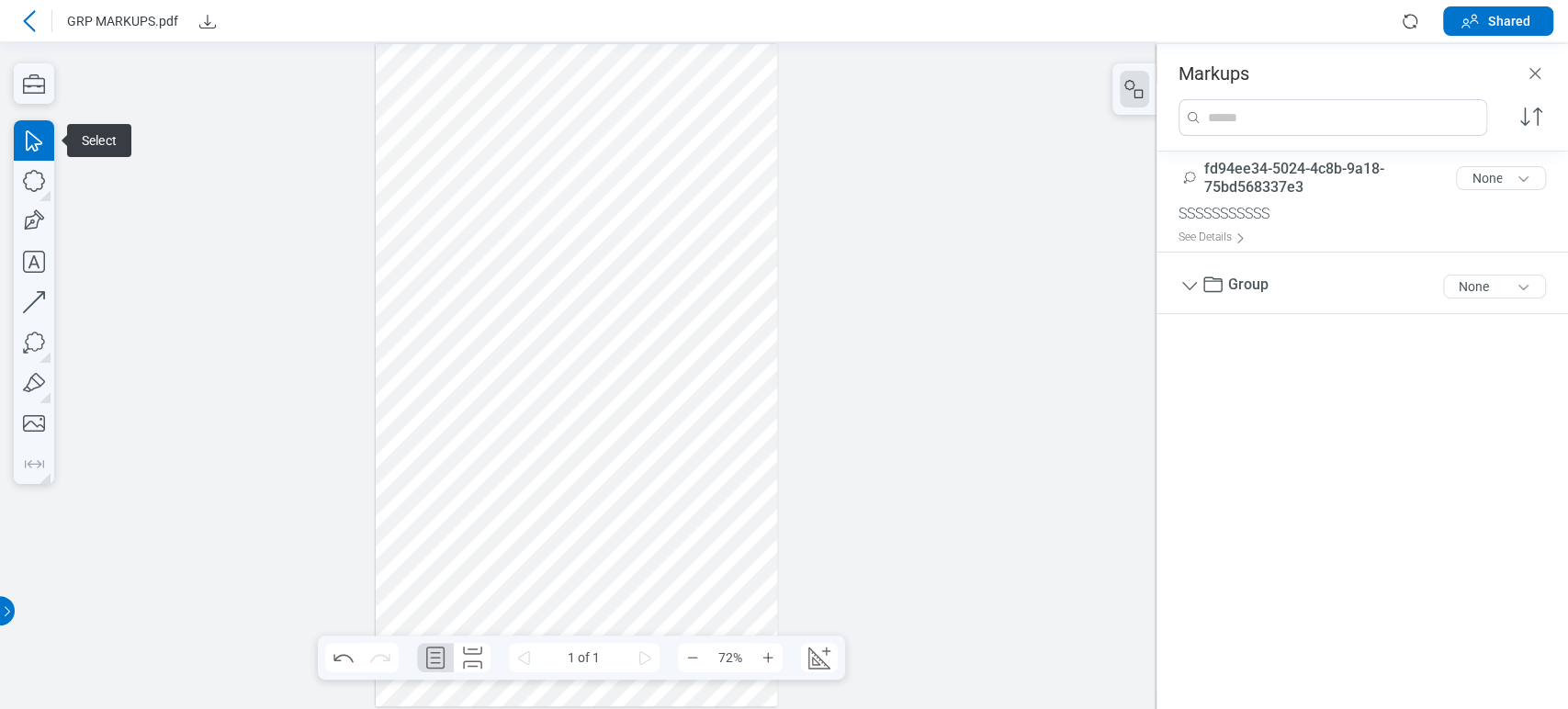
click at [503, 468] on div at bounding box center [577, 376] width 403 height 663
click at [639, 394] on div at bounding box center [577, 376] width 403 height 663
click at [546, 437] on div at bounding box center [577, 376] width 403 height 663
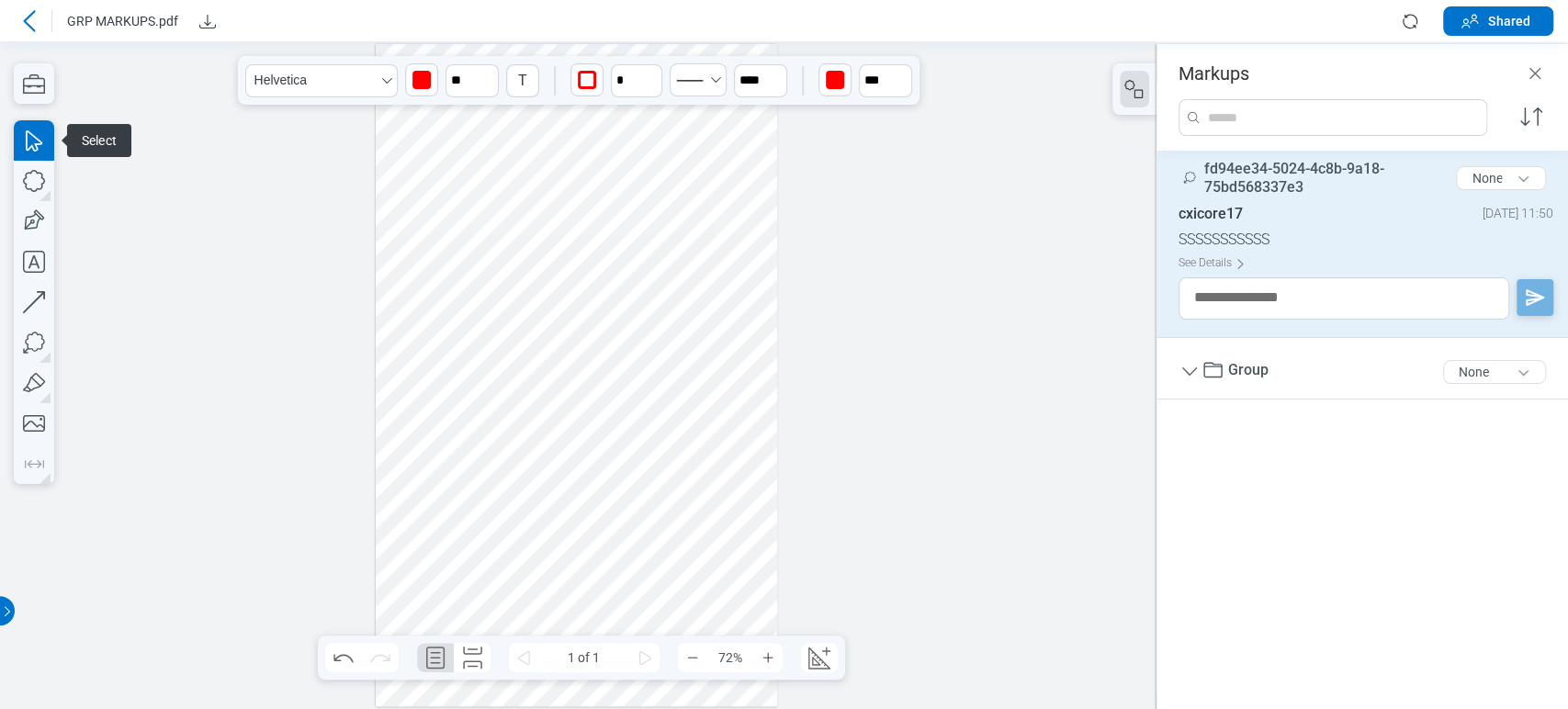
drag, startPoint x: 599, startPoint y: 522, endPoint x: 620, endPoint y: 503, distance: 28.3
click at [620, 503] on div at bounding box center [577, 376] width 403 height 663
drag, startPoint x: 581, startPoint y: 508, endPoint x: 705, endPoint y: 494, distance: 124.8
click at [581, 514] on div at bounding box center [577, 376] width 403 height 663
click at [539, 522] on div at bounding box center [577, 376] width 403 height 663
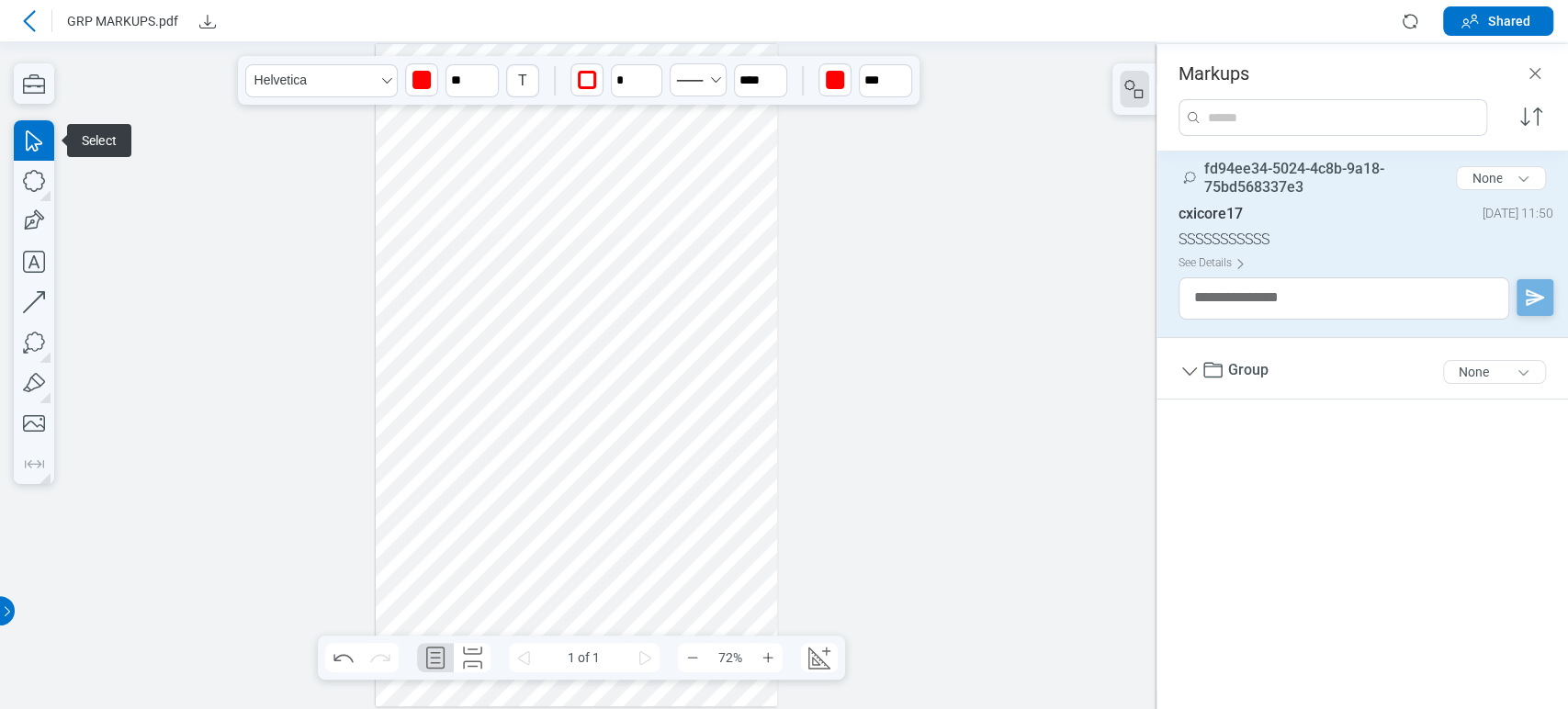
click at [547, 467] on div at bounding box center [577, 376] width 403 height 663
click at [28, 296] on icon "button" at bounding box center [34, 303] width 41 height 41
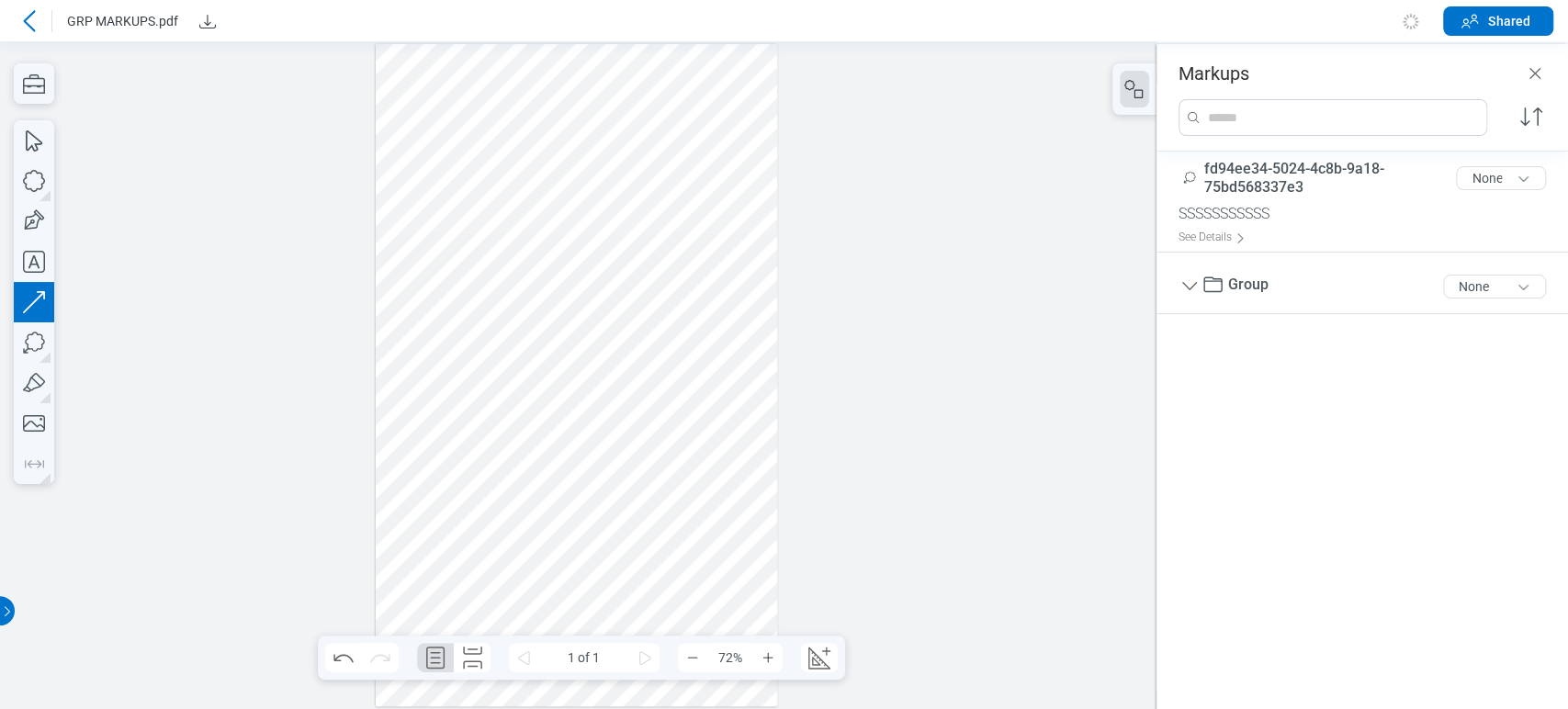
drag, startPoint x: 682, startPoint y: 331, endPoint x: 697, endPoint y: 413, distance: 83.4
click at [697, 413] on div at bounding box center [577, 376] width 403 height 663
click at [696, 401] on div at bounding box center [577, 376] width 403 height 663
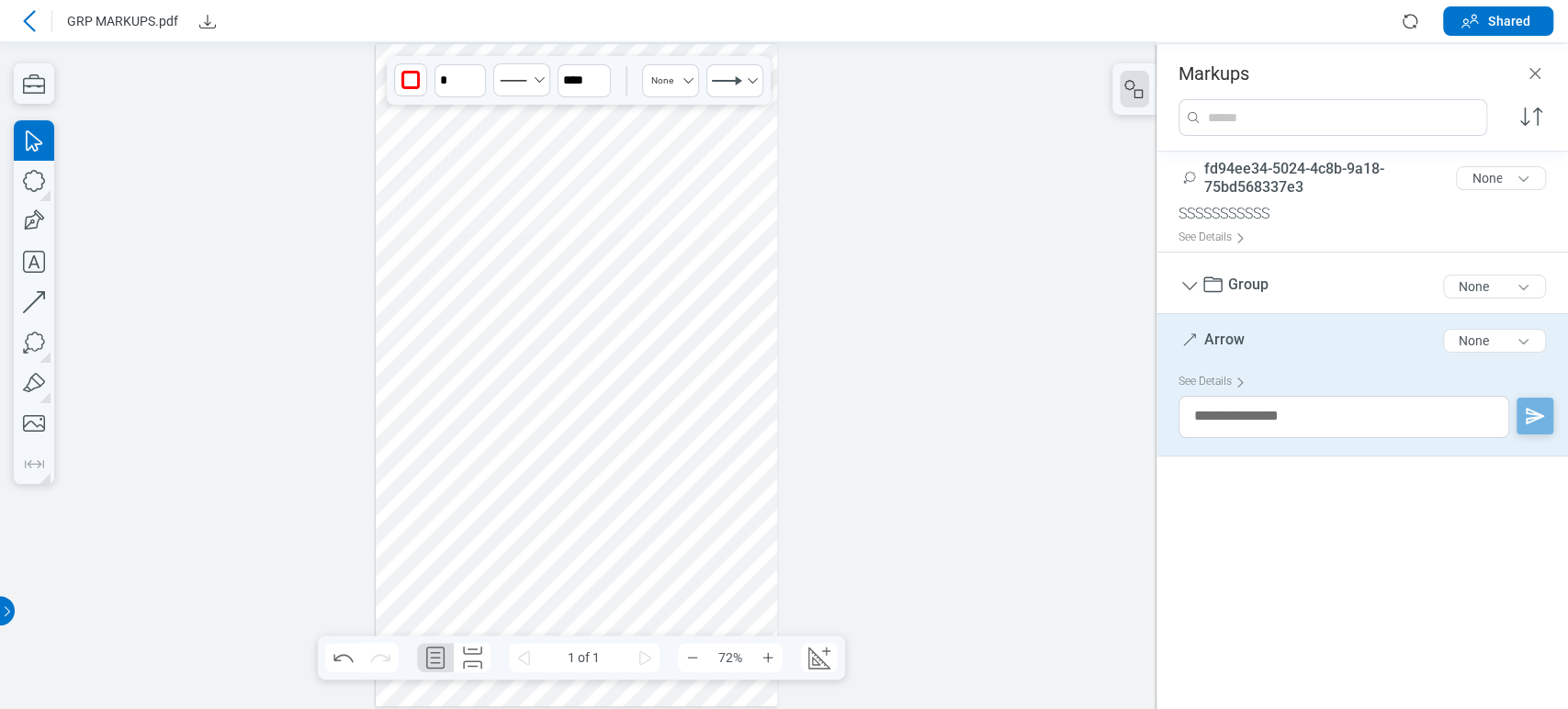
drag, startPoint x: 698, startPoint y: 423, endPoint x: 687, endPoint y: 433, distance: 14.9
click at [687, 433] on div at bounding box center [577, 376] width 403 height 663
click at [27, 358] on icon "button" at bounding box center [34, 342] width 41 height 41
drag, startPoint x: 94, startPoint y: 375, endPoint x: 133, endPoint y: 291, distance: 92.6
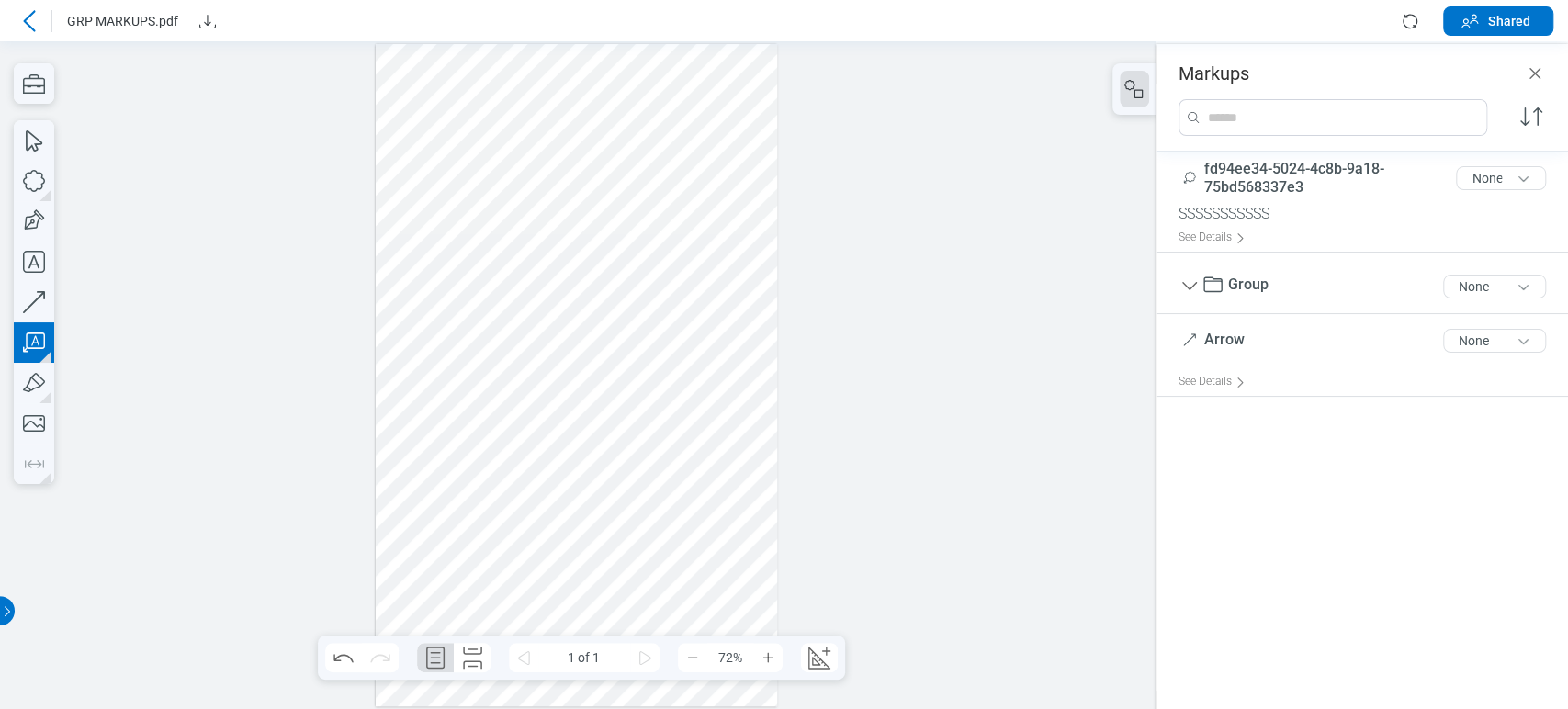
click at [133, 332] on div at bounding box center [578, 376] width 1156 height 668
click at [23, 339] on icon "button" at bounding box center [34, 342] width 41 height 41
drag, startPoint x: 410, startPoint y: 326, endPoint x: 435, endPoint y: 365, distance: 46.3
click at [435, 365] on div at bounding box center [577, 376] width 403 height 663
click at [473, 372] on div at bounding box center [577, 376] width 403 height 663
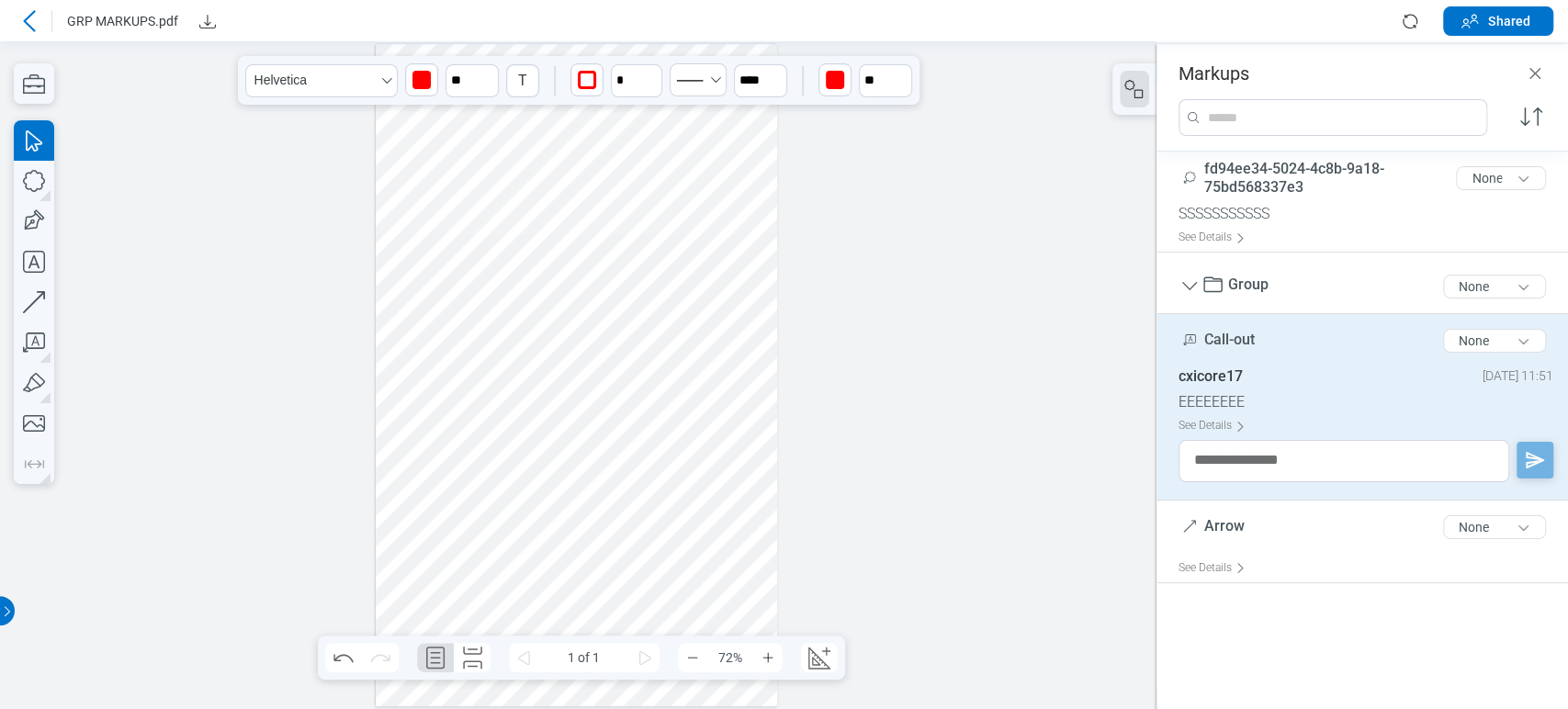
click at [471, 360] on div at bounding box center [577, 376] width 403 height 663
drag, startPoint x: 470, startPoint y: 358, endPoint x: 492, endPoint y: 406, distance: 52.8
click at [492, 406] on div at bounding box center [577, 376] width 403 height 663
drag, startPoint x: 434, startPoint y: 392, endPoint x: 422, endPoint y: 404, distance: 17.0
click at [422, 404] on div at bounding box center [577, 376] width 403 height 663
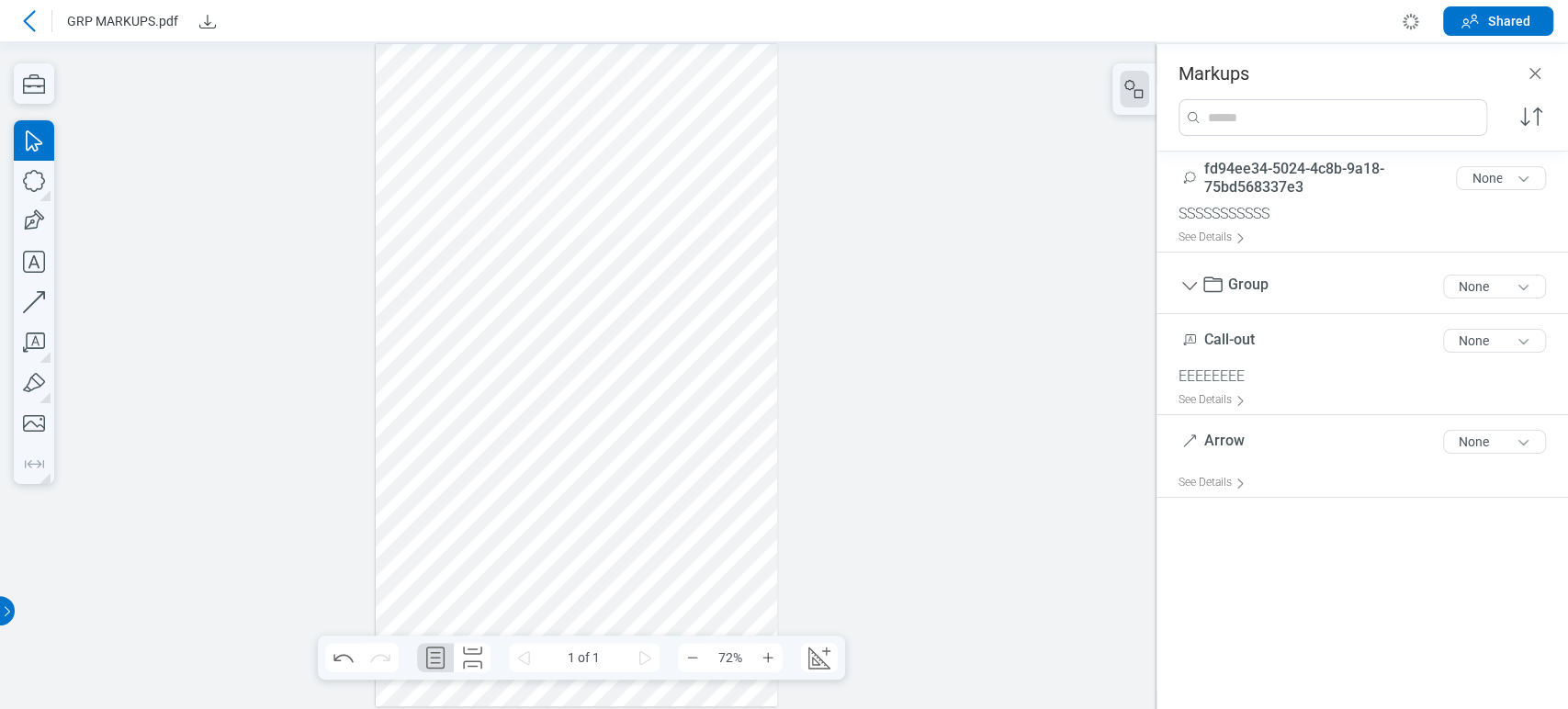
click at [508, 387] on div at bounding box center [577, 376] width 403 height 663
click at [456, 373] on div at bounding box center [577, 376] width 403 height 663
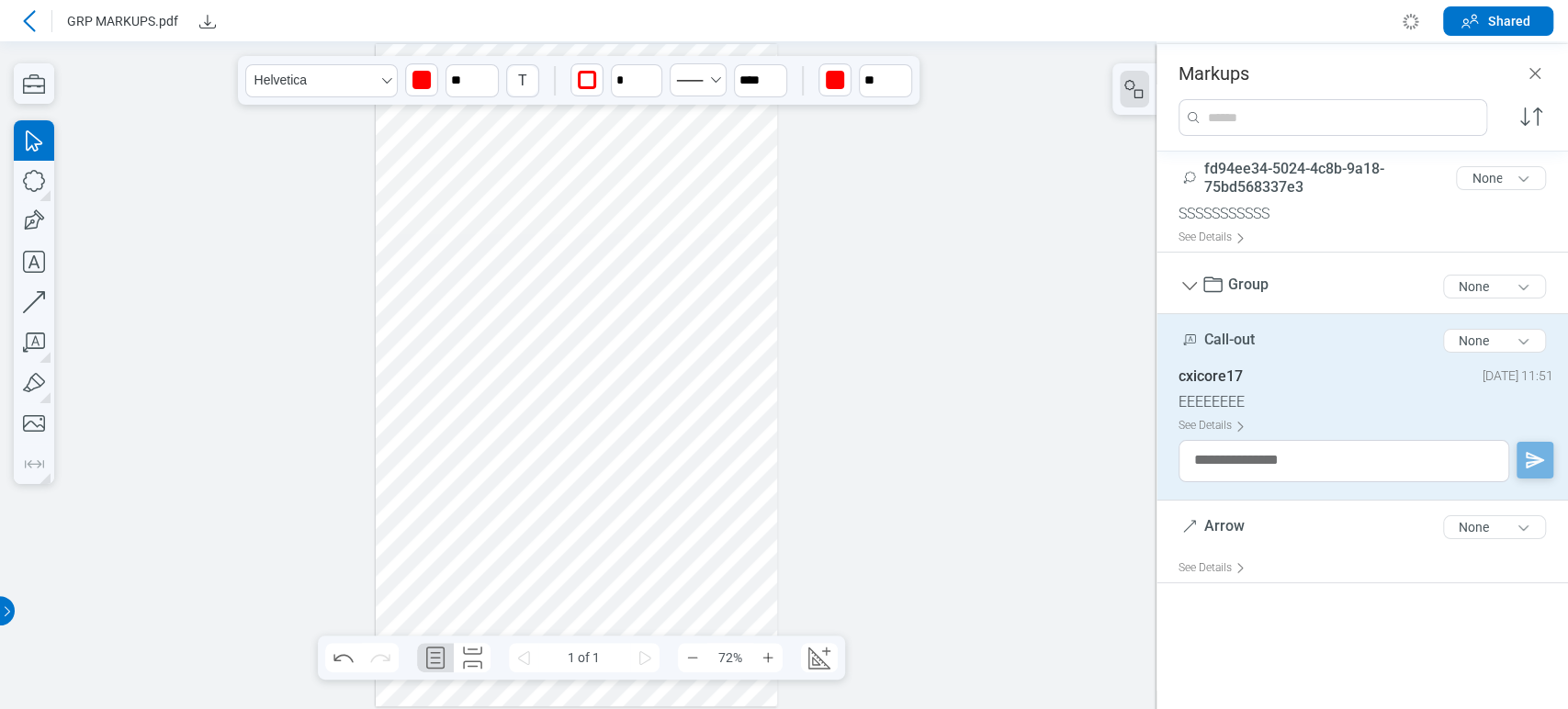
drag, startPoint x: 500, startPoint y: 390, endPoint x: 512, endPoint y: 393, distance: 12.4
click at [512, 393] on div at bounding box center [577, 376] width 403 height 663
click at [45, 392] on icon "button" at bounding box center [34, 383] width 41 height 41
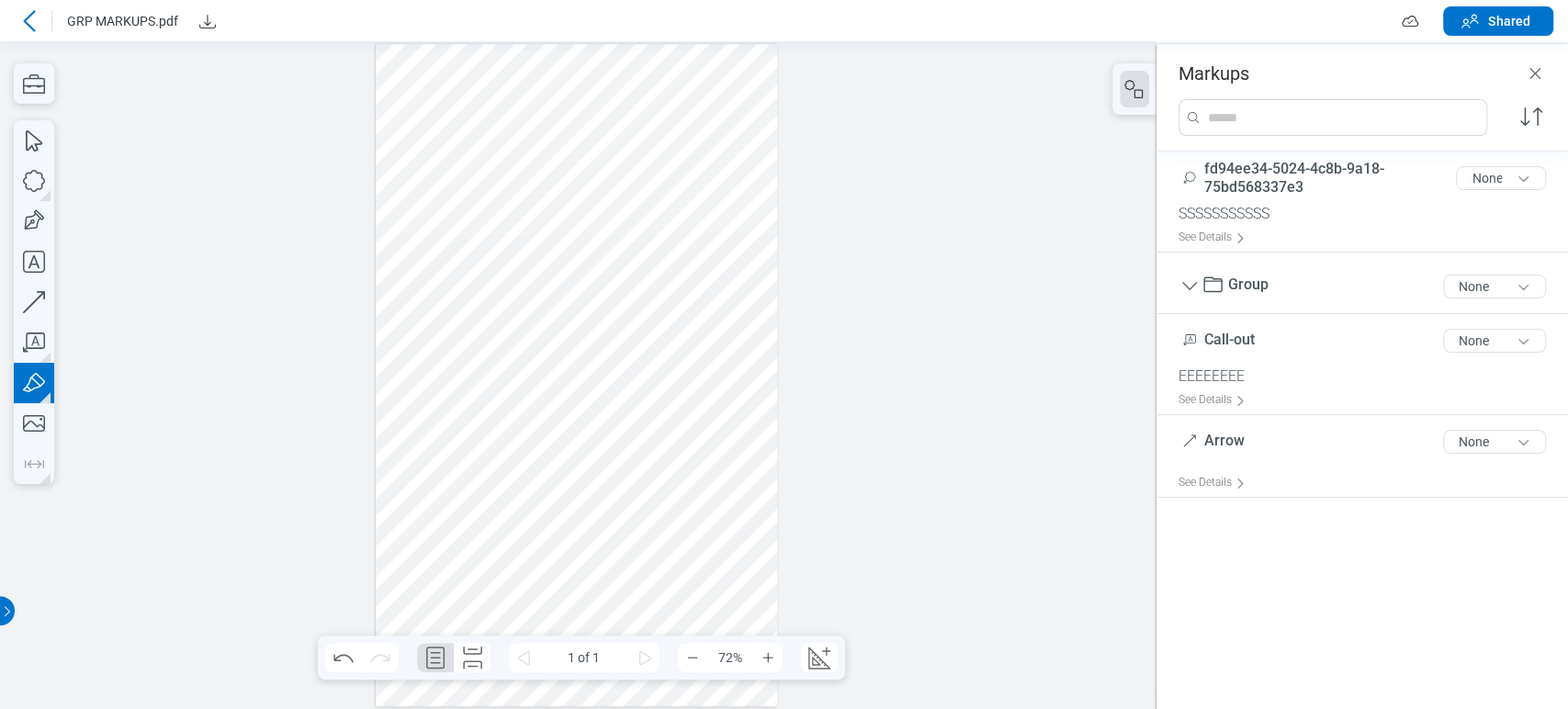
drag, startPoint x: 624, startPoint y: 440, endPoint x: 617, endPoint y: 456, distance: 17.5
click at [617, 456] on div at bounding box center [577, 376] width 403 height 663
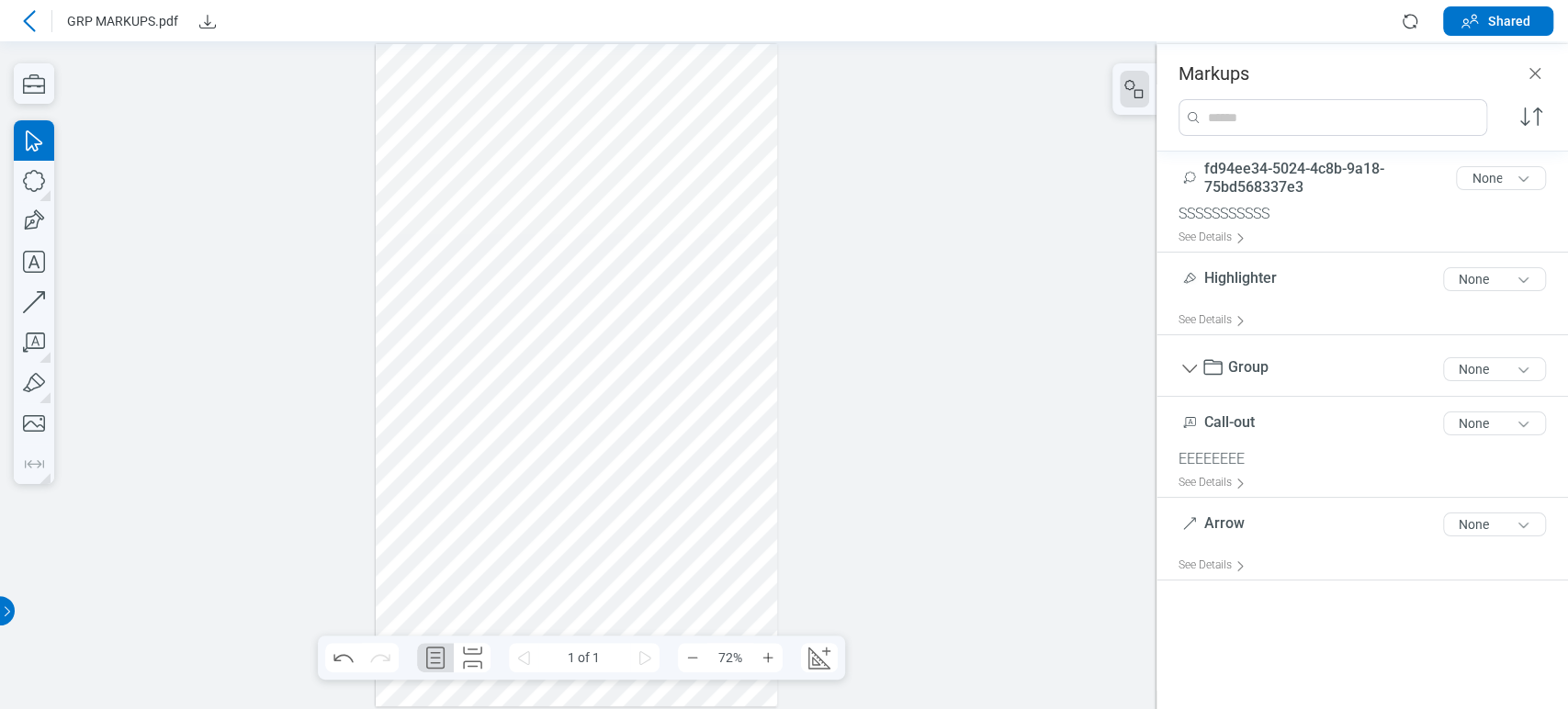
click at [662, 454] on div at bounding box center [577, 376] width 403 height 663
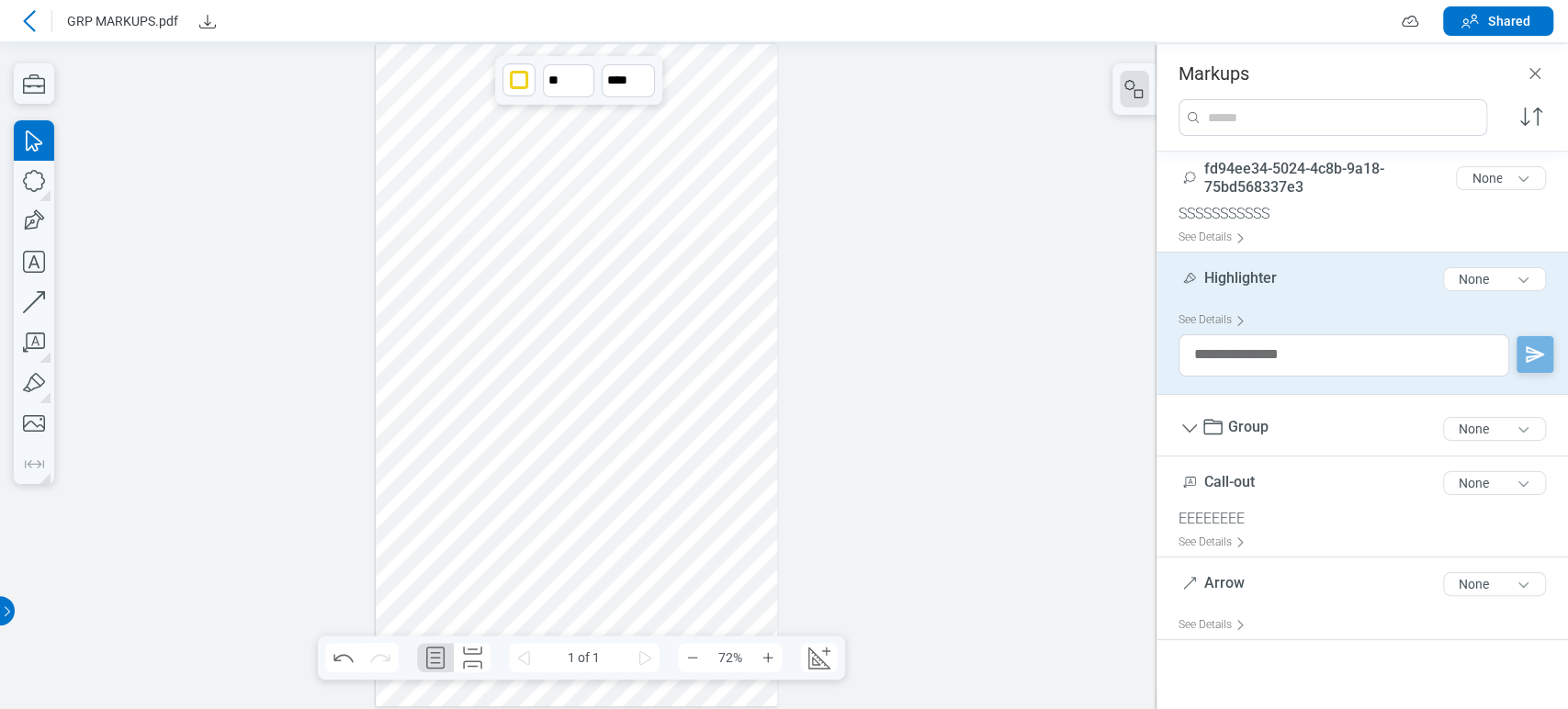
drag, startPoint x: 649, startPoint y: 454, endPoint x: 673, endPoint y: 482, distance: 36.9
click at [668, 484] on div at bounding box center [577, 376] width 403 height 663
drag, startPoint x: 703, startPoint y: 459, endPoint x: 696, endPoint y: 467, distance: 10.6
click at [696, 467] on div at bounding box center [577, 376] width 403 height 663
drag, startPoint x: 695, startPoint y: 466, endPoint x: 683, endPoint y: 469, distance: 12.4
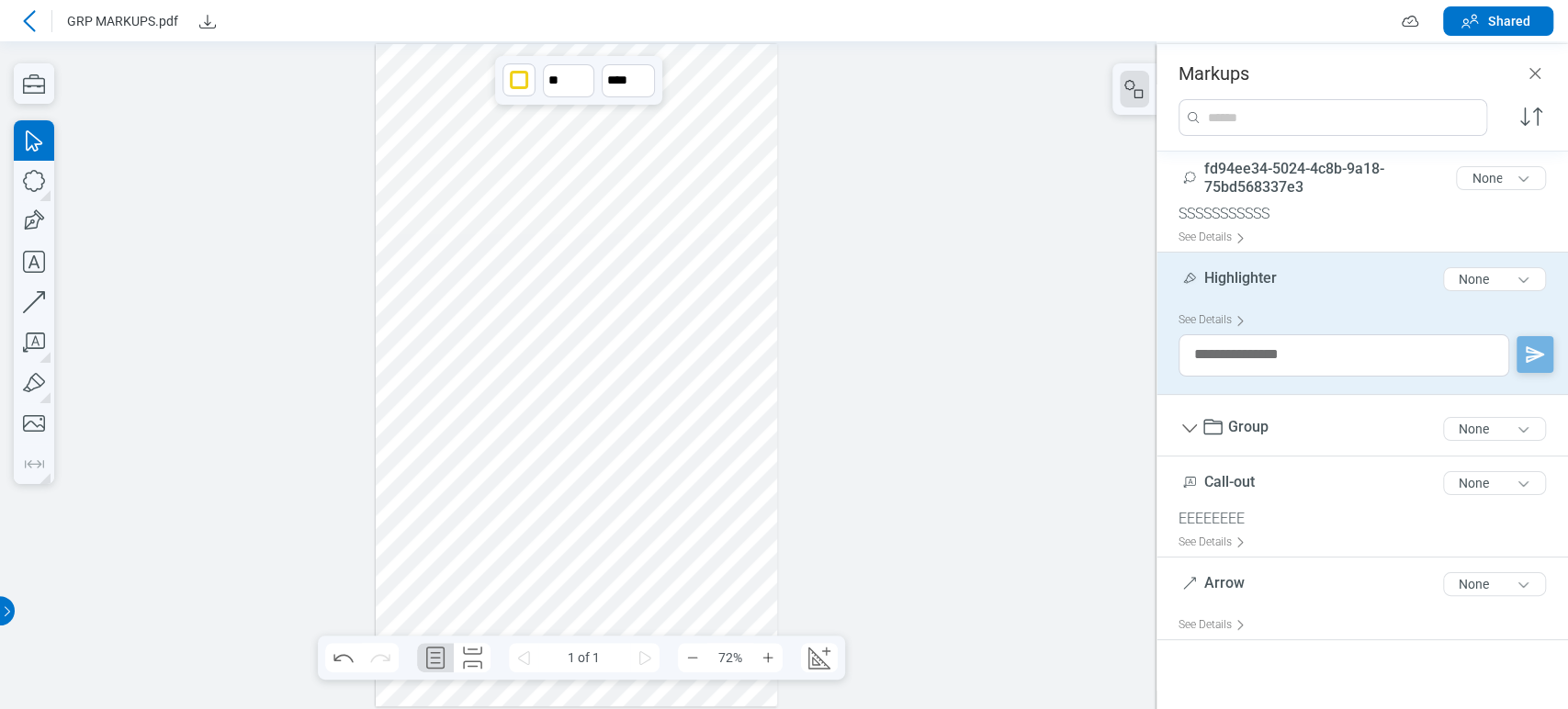
click at [683, 469] on div at bounding box center [577, 376] width 403 height 663
drag, startPoint x: 689, startPoint y: 527, endPoint x: 715, endPoint y: 574, distance: 53.7
click at [715, 574] on div at bounding box center [577, 376] width 403 height 663
drag, startPoint x: 732, startPoint y: 563, endPoint x: 631, endPoint y: 546, distance: 102.4
click at [731, 546] on div at bounding box center [577, 376] width 403 height 663
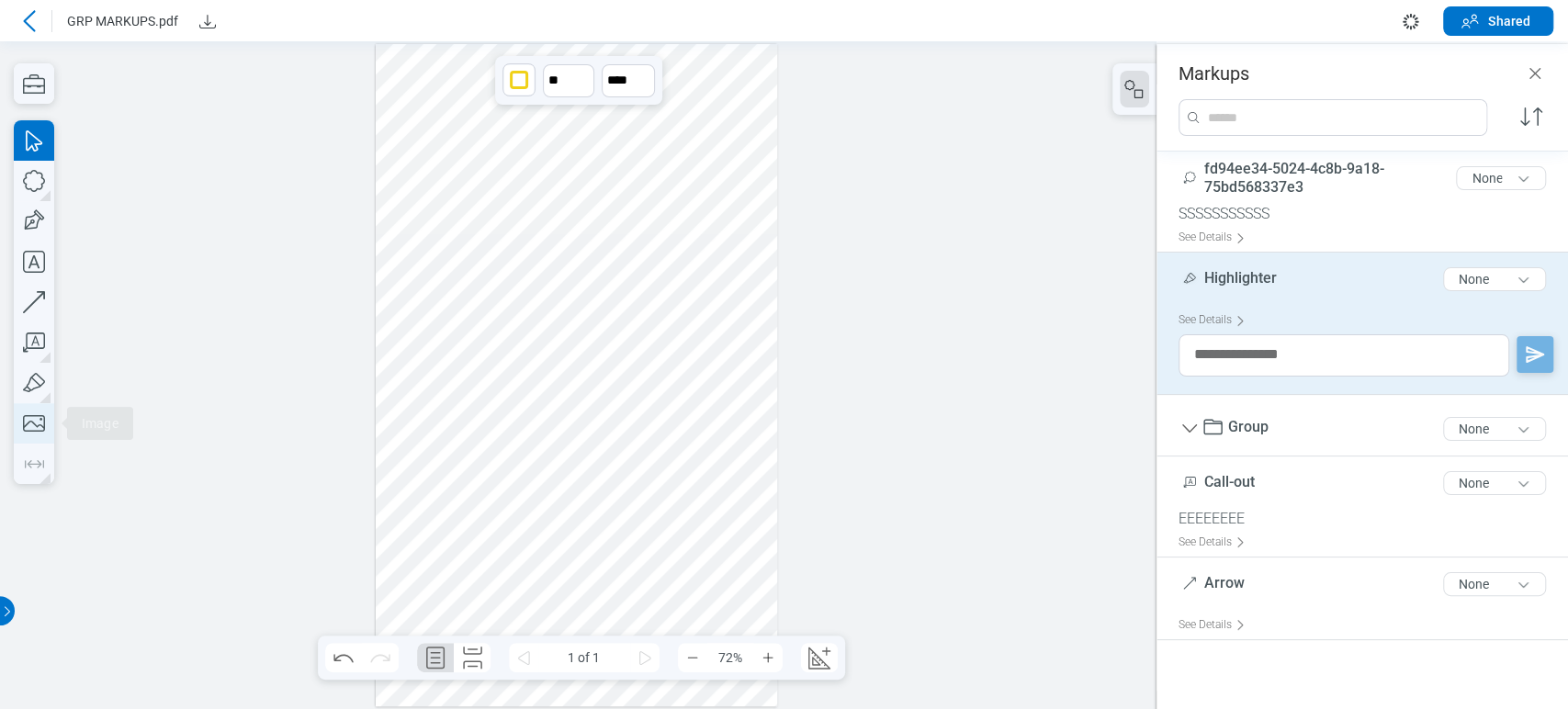
click at [42, 419] on icon "button" at bounding box center [34, 423] width 22 height 17
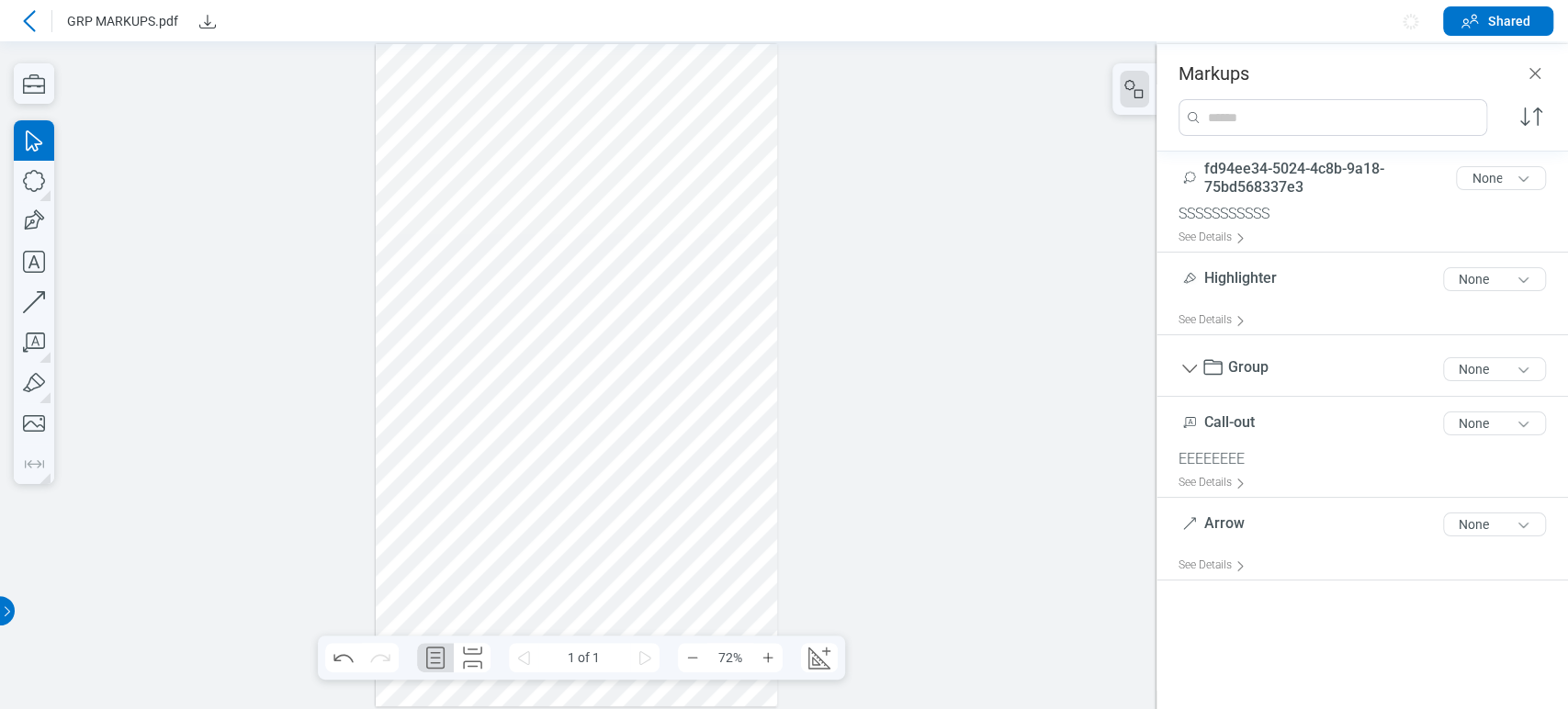
click at [442, 547] on div at bounding box center [577, 376] width 403 height 663
drag, startPoint x: 439, startPoint y: 536, endPoint x: 547, endPoint y: 598, distance: 124.5
click at [547, 598] on div at bounding box center [577, 376] width 403 height 663
click at [448, 504] on div at bounding box center [577, 376] width 403 height 663
click at [36, 413] on icon "button" at bounding box center [34, 424] width 41 height 41
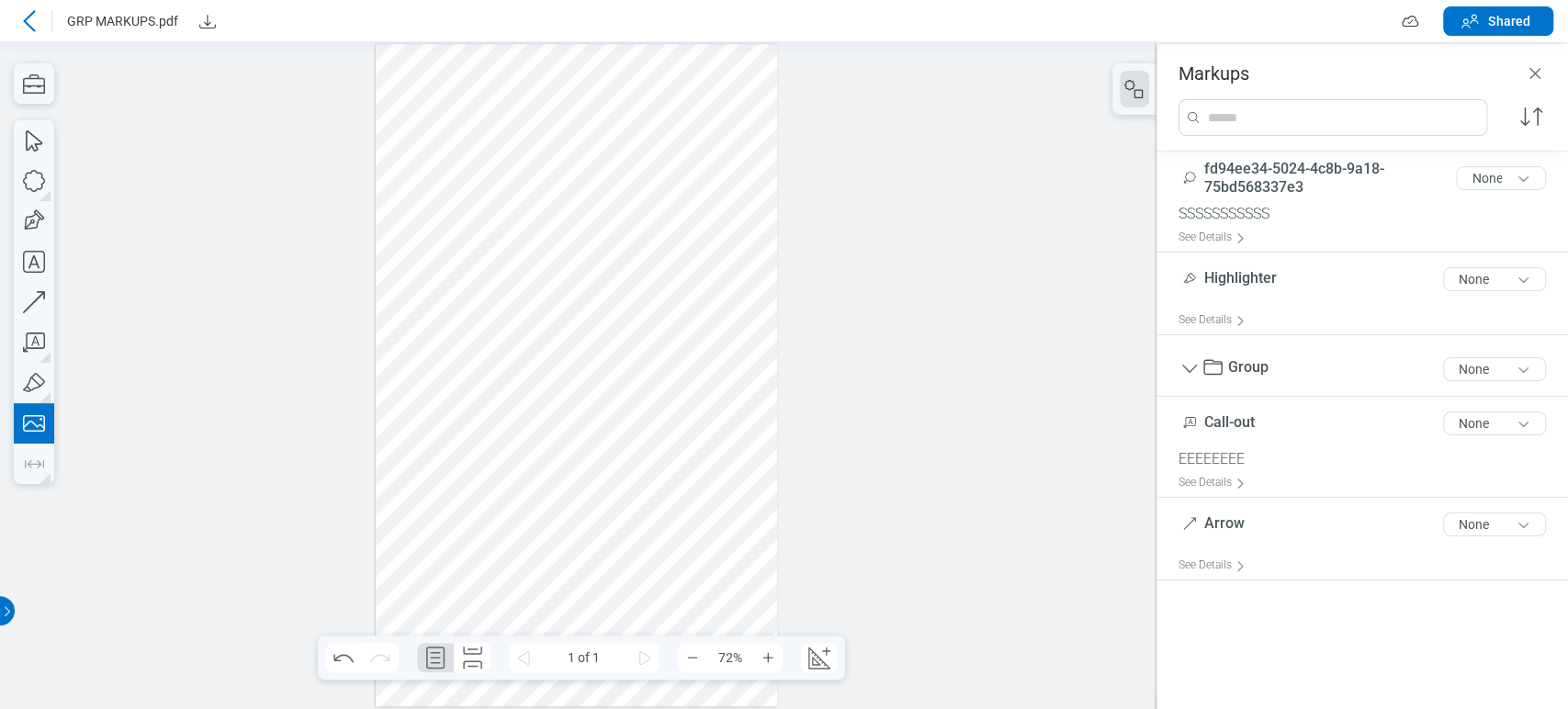
drag, startPoint x: 443, startPoint y: 510, endPoint x: 541, endPoint y: 579, distance: 119.9
click at [541, 579] on div at bounding box center [577, 376] width 403 height 663
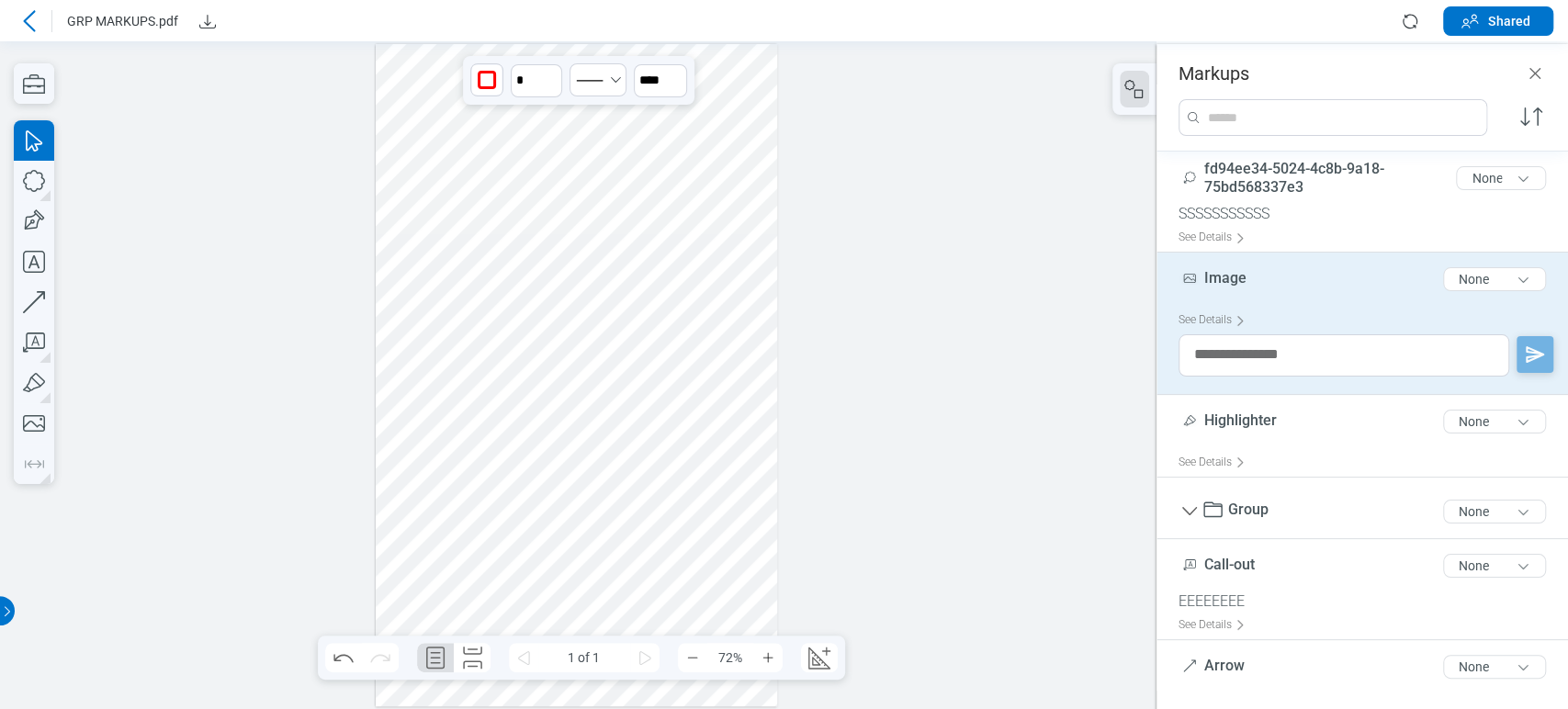
drag, startPoint x: 507, startPoint y: 526, endPoint x: 478, endPoint y: 579, distance: 60.4
click at [478, 579] on div at bounding box center [577, 376] width 403 height 663
drag, startPoint x: 480, startPoint y: 562, endPoint x: 480, endPoint y: 545, distance: 17.0
click at [480, 559] on div at bounding box center [577, 376] width 403 height 663
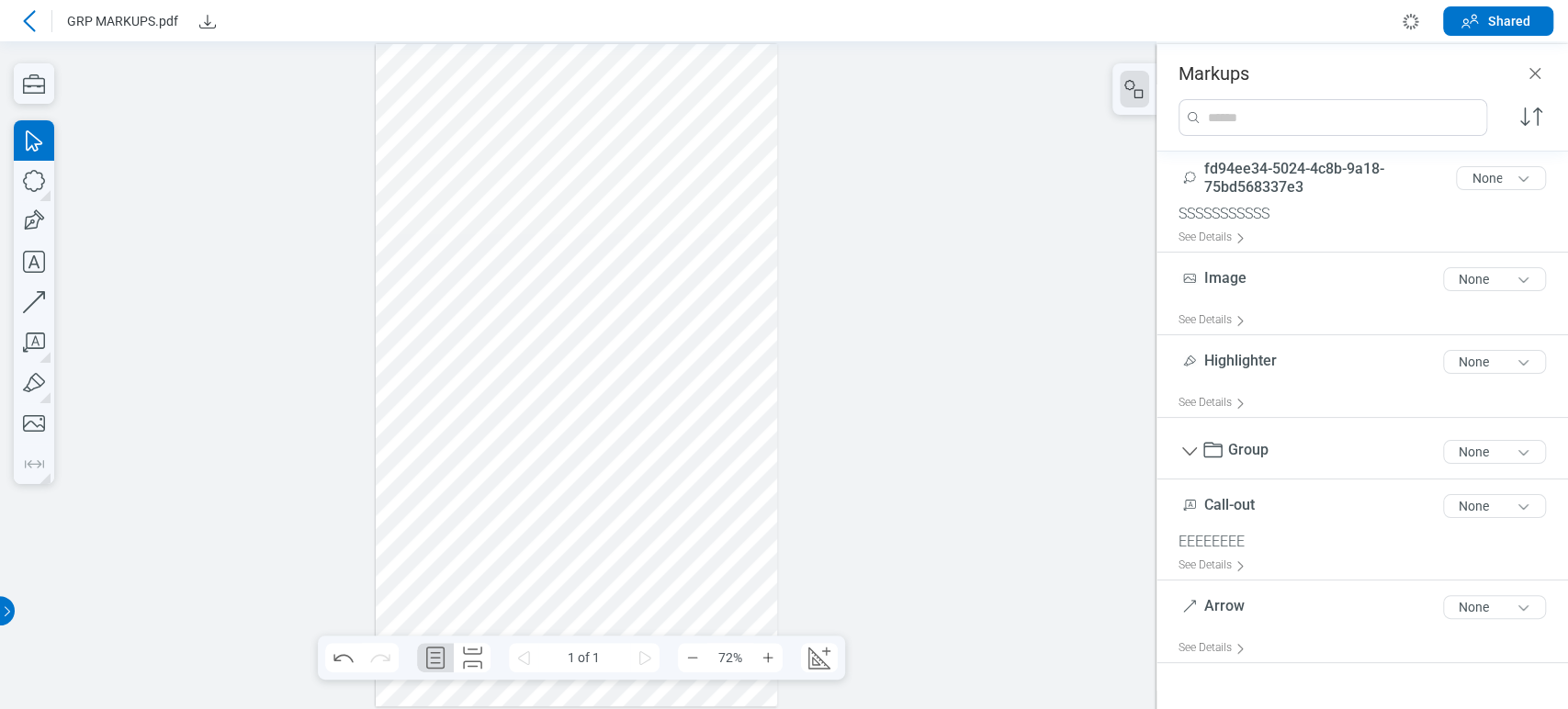
click at [480, 545] on div at bounding box center [577, 376] width 403 height 663
click at [480, 574] on div at bounding box center [577, 376] width 403 height 663
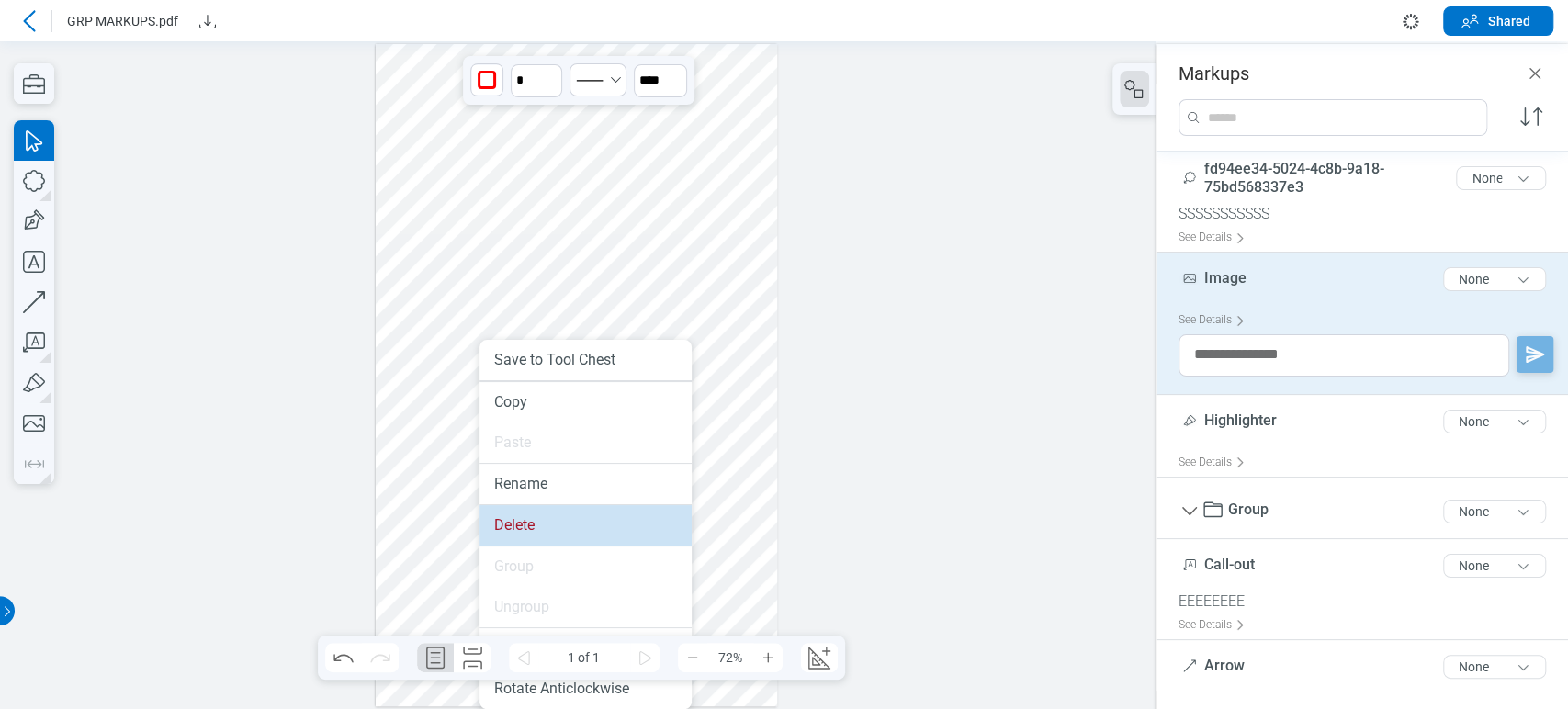
drag, startPoint x: 520, startPoint y: 520, endPoint x: 217, endPoint y: 402, distance: 325.2
click at [520, 520] on li "Delete" at bounding box center [585, 526] width 212 height 41
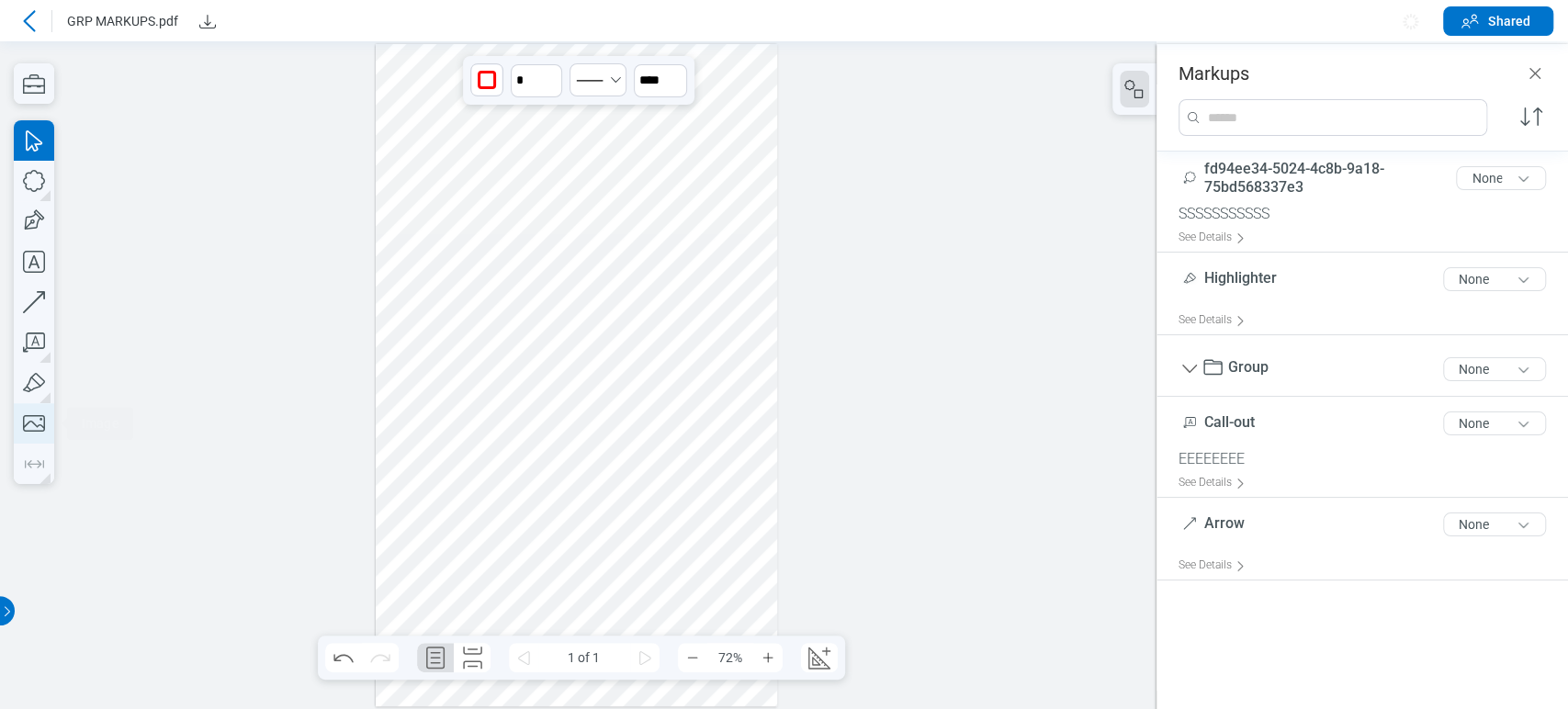
click at [27, 429] on icon "button" at bounding box center [34, 424] width 41 height 41
drag, startPoint x: 420, startPoint y: 538, endPoint x: 440, endPoint y: 553, distance: 25.0
click at [463, 562] on div at bounding box center [577, 376] width 403 height 663
drag, startPoint x: 414, startPoint y: 532, endPoint x: 507, endPoint y: 590, distance: 109.6
click at [507, 590] on div at bounding box center [577, 376] width 403 height 663
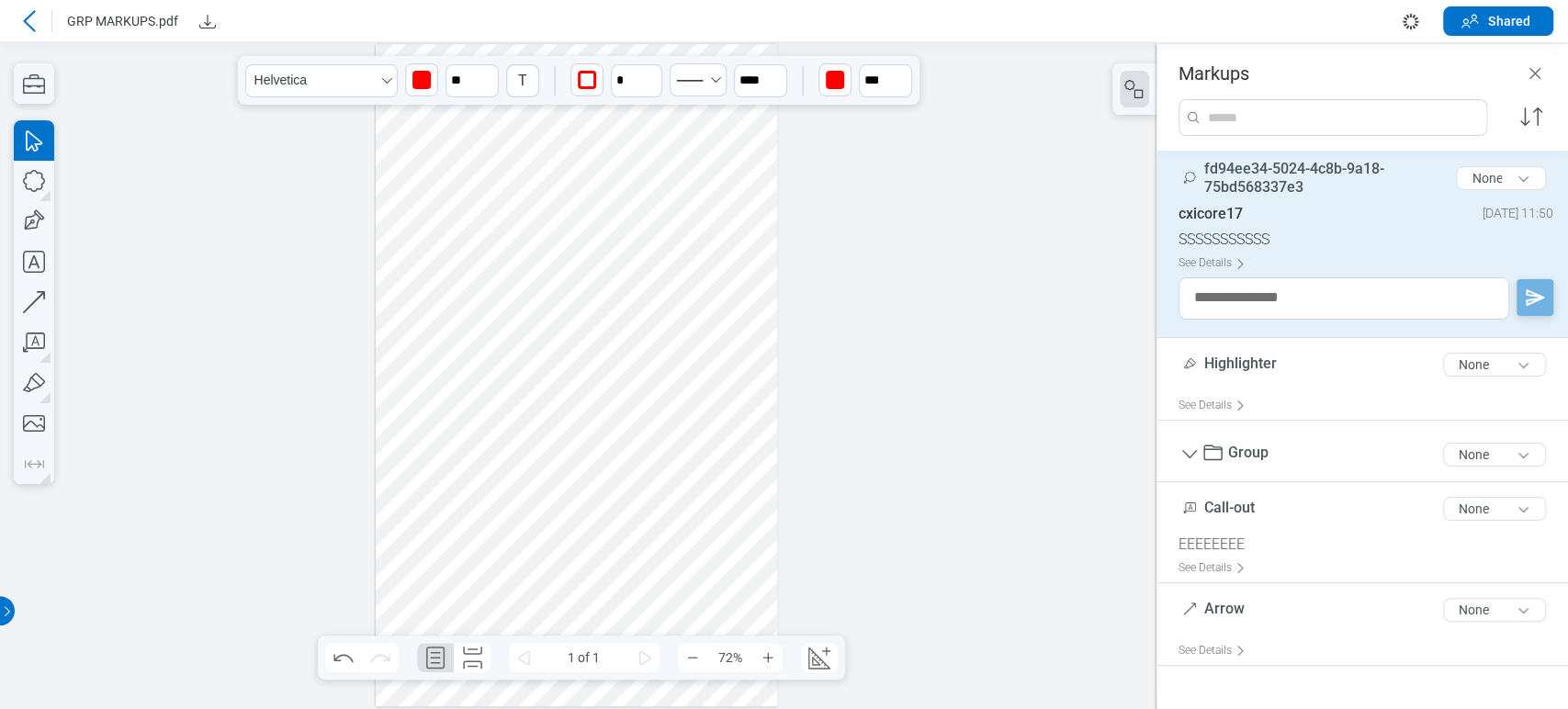
click at [441, 555] on div at bounding box center [577, 376] width 403 height 663
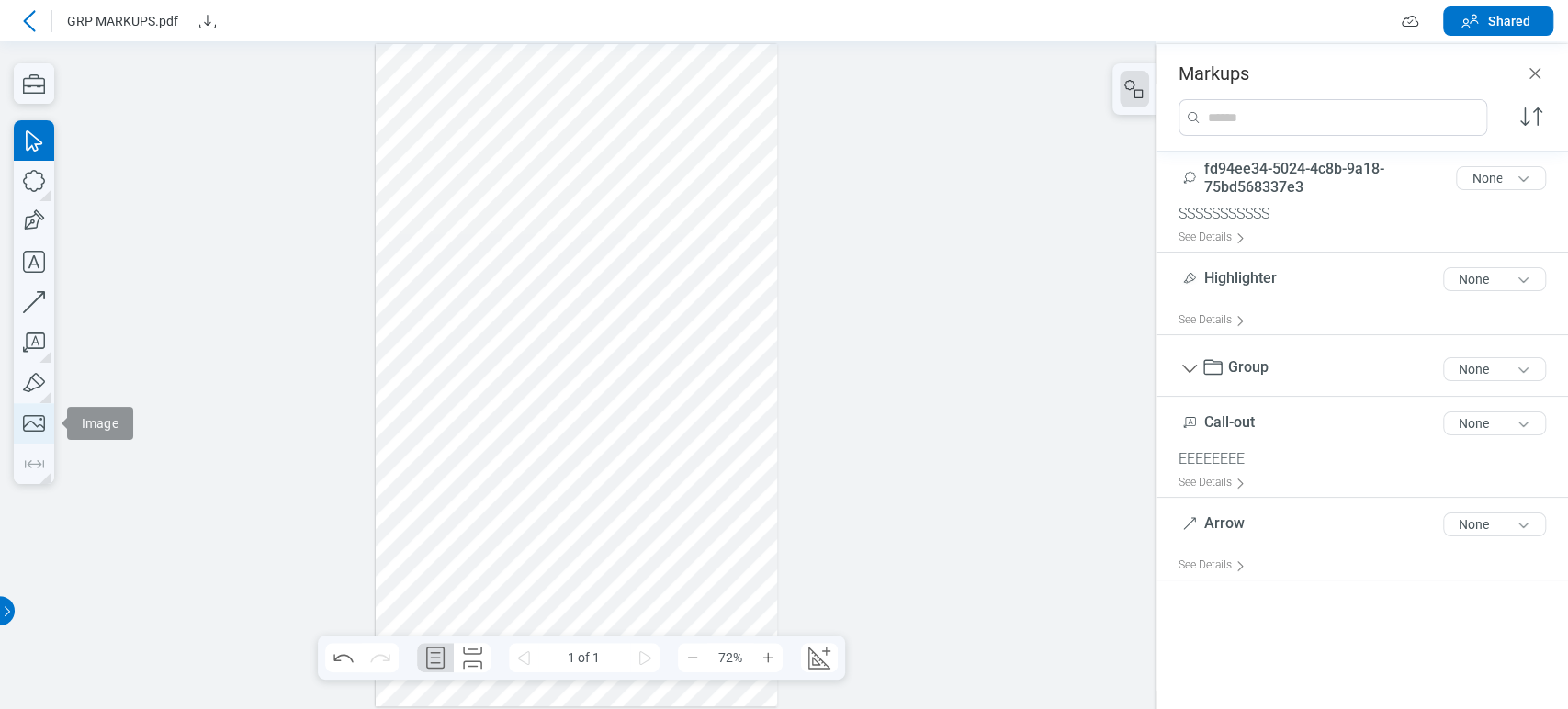
click at [45, 417] on icon "button" at bounding box center [34, 424] width 41 height 41
drag, startPoint x: 388, startPoint y: 506, endPoint x: 473, endPoint y: 539, distance: 91.2
click at [521, 625] on div at bounding box center [577, 376] width 403 height 663
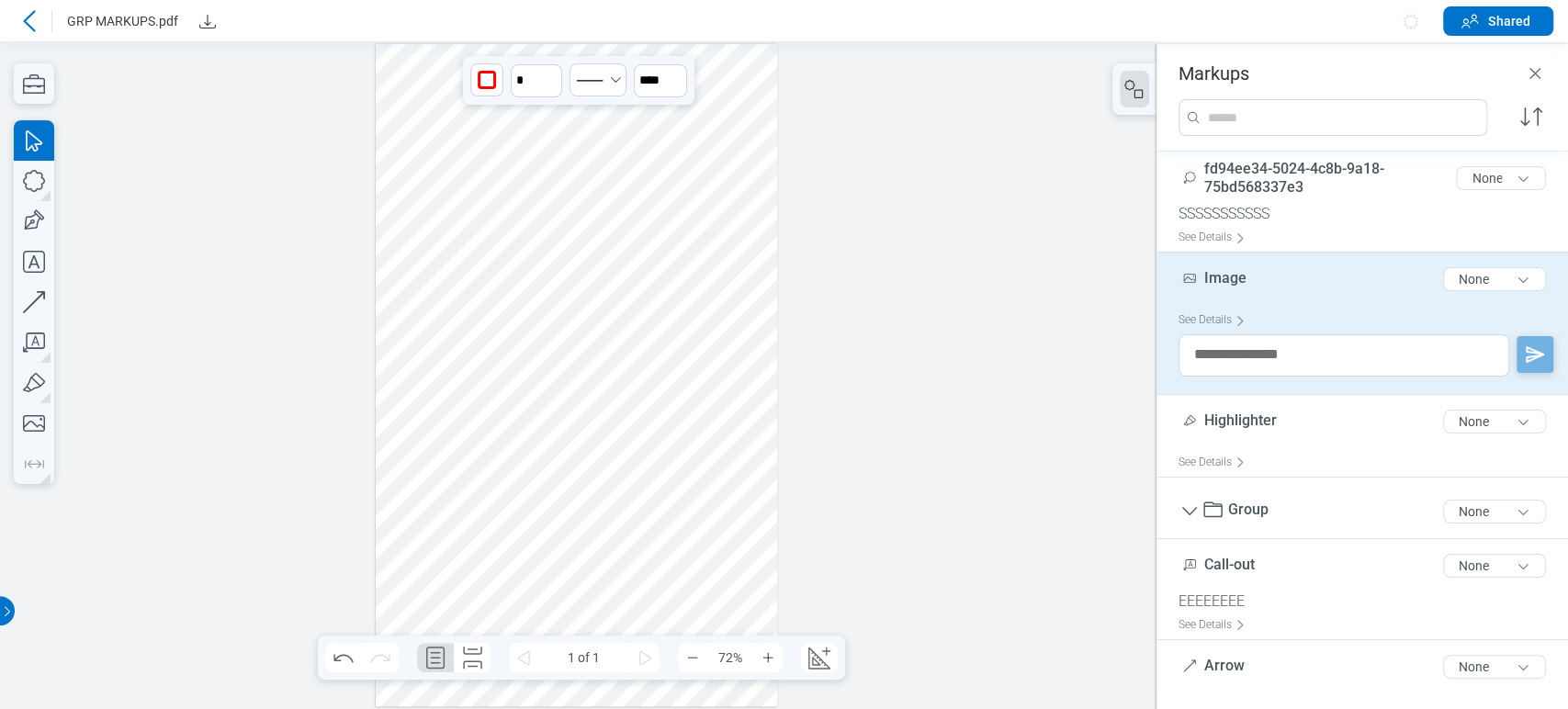
drag, startPoint x: 495, startPoint y: 570, endPoint x: 469, endPoint y: 564, distance: 26.7
click at [469, 564] on div at bounding box center [577, 376] width 403 height 663
drag, startPoint x: 636, startPoint y: 574, endPoint x: 540, endPoint y: 571, distance: 96.0
click at [636, 574] on div at bounding box center [577, 376] width 403 height 663
drag, startPoint x: 538, startPoint y: 571, endPoint x: 566, endPoint y: 571, distance: 28.0
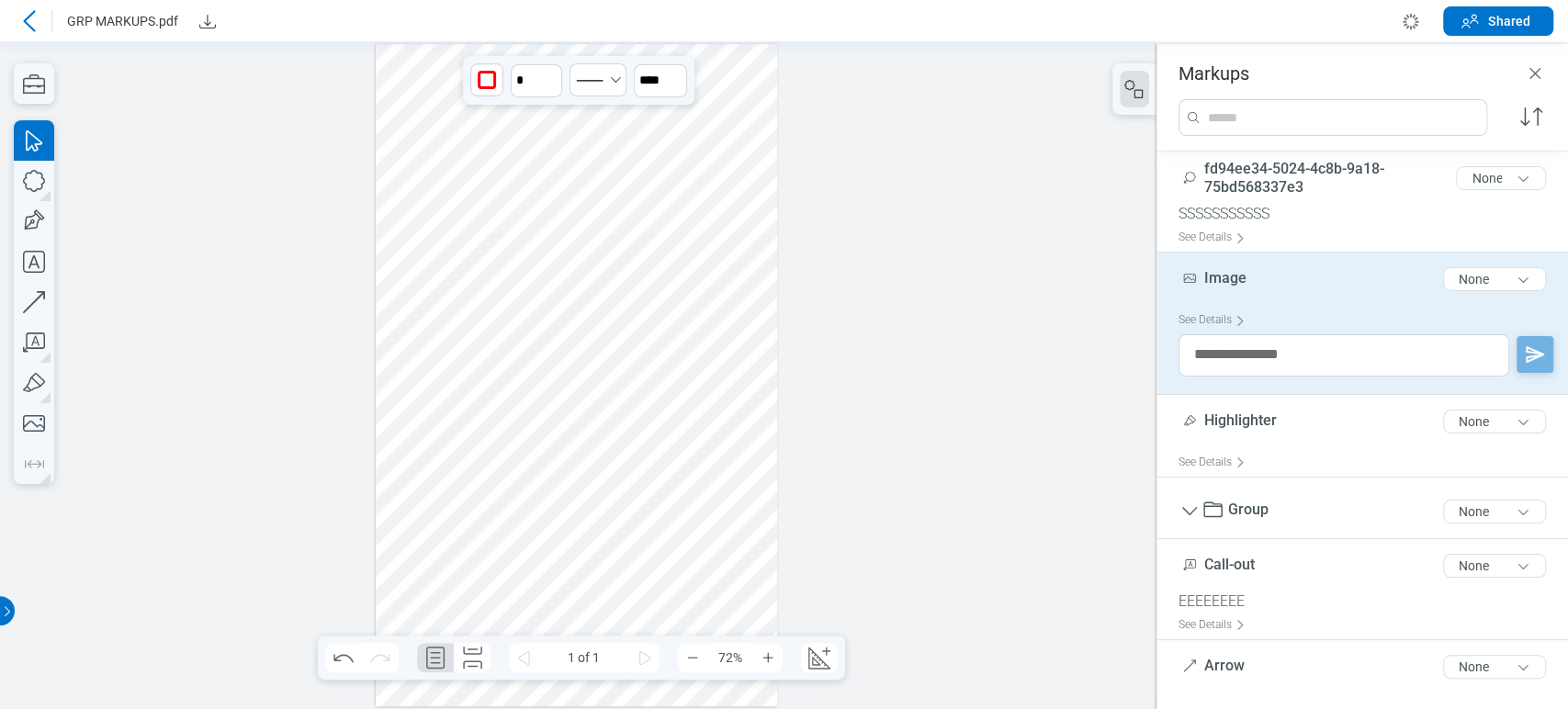
click at [566, 571] on div at bounding box center [577, 376] width 403 height 663
drag, startPoint x: 536, startPoint y: 575, endPoint x: 508, endPoint y: 565, distance: 29.7
click at [508, 565] on div at bounding box center [577, 376] width 403 height 663
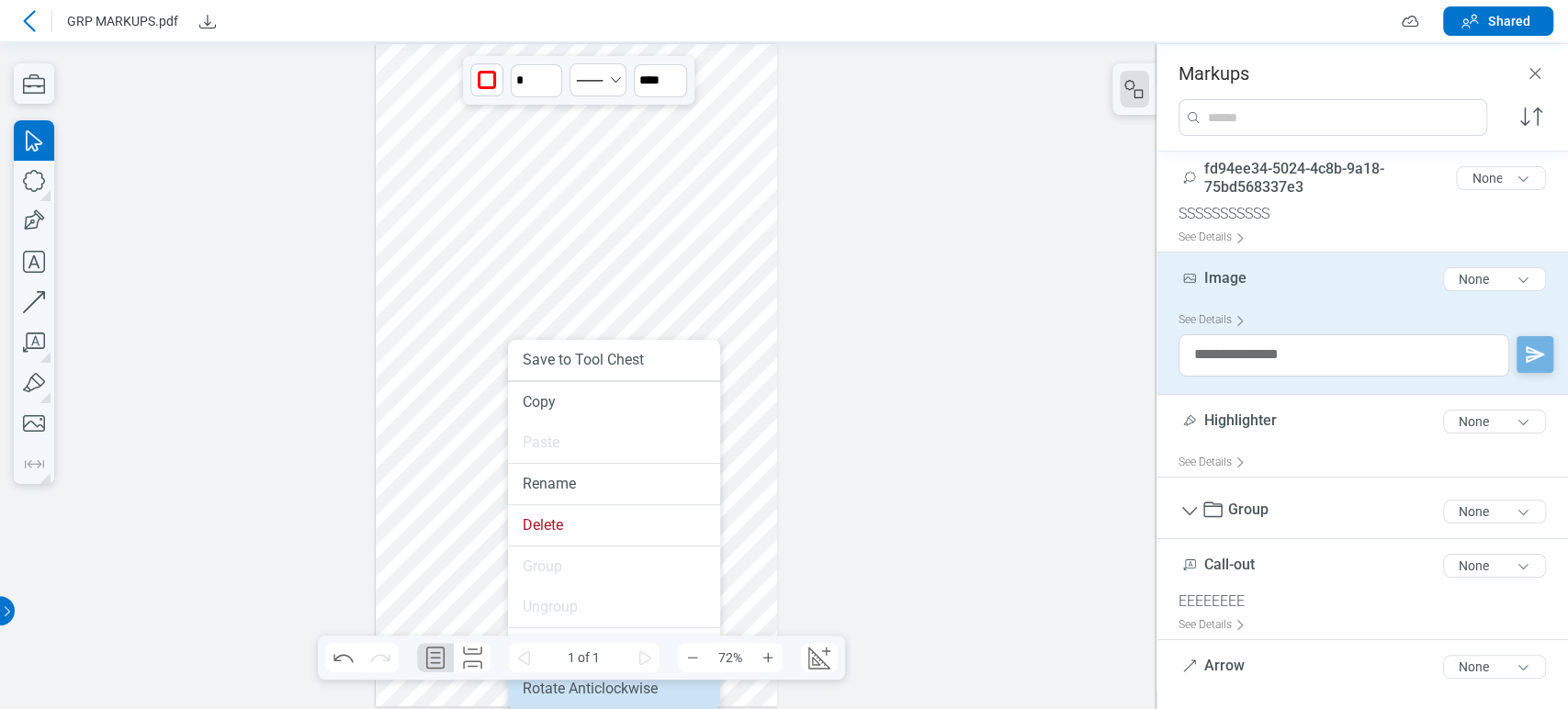
click at [619, 681] on li "Rotate Anticlockwise" at bounding box center [613, 690] width 212 height 41
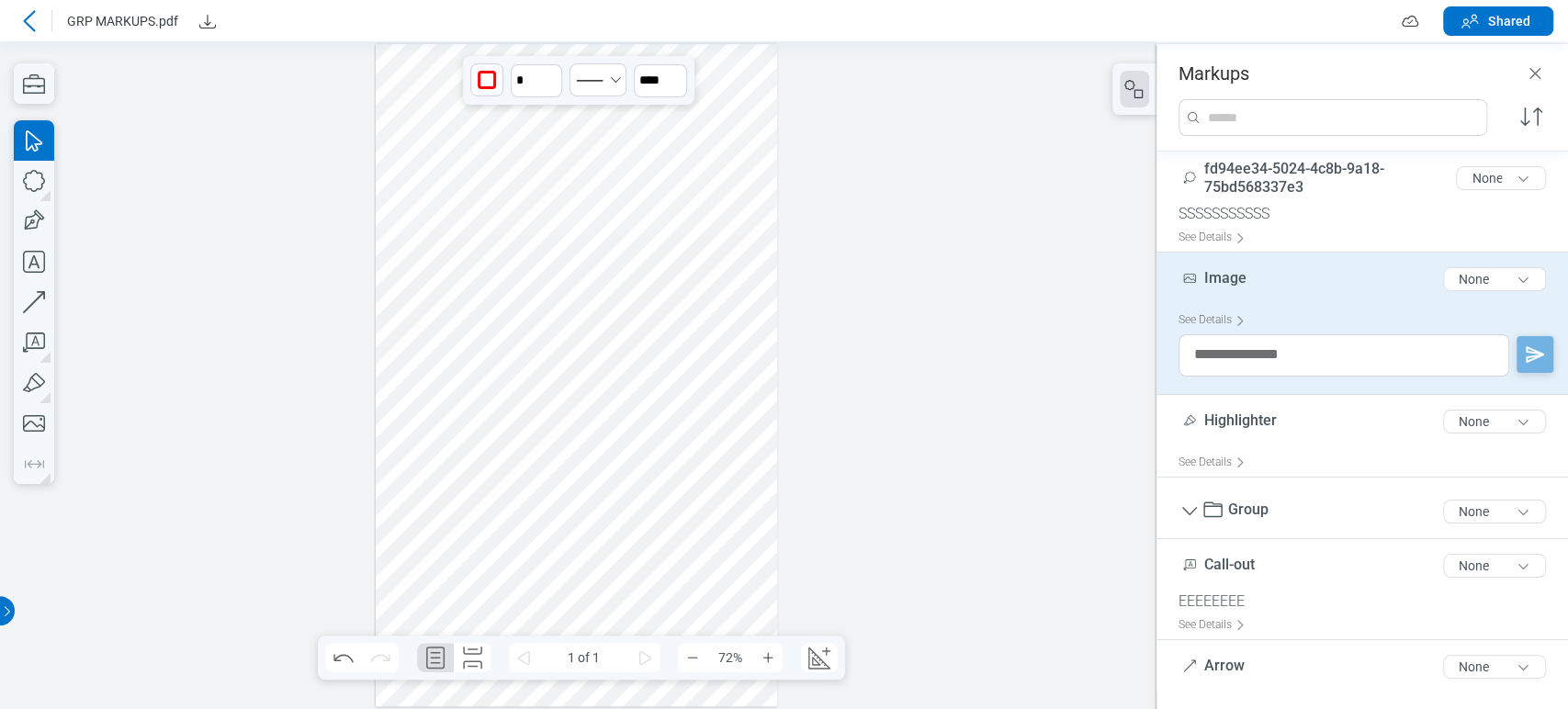
click at [515, 522] on div at bounding box center [577, 376] width 403 height 663
drag, startPoint x: 549, startPoint y: 443, endPoint x: 423, endPoint y: 550, distance: 165.3
click at [423, 550] on div at bounding box center [577, 376] width 403 height 663
click at [496, 554] on div at bounding box center [577, 376] width 403 height 663
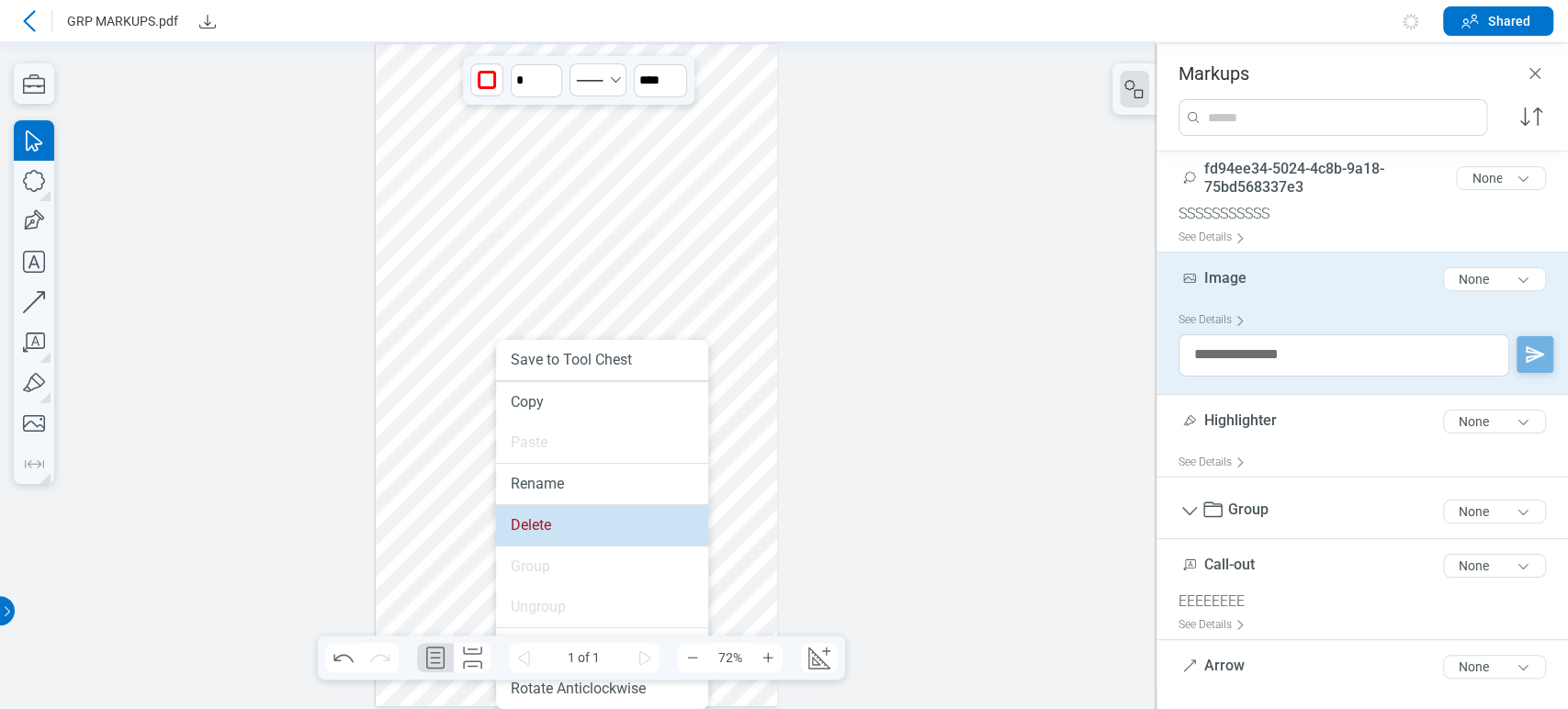
click at [534, 527] on li "Delete" at bounding box center [602, 526] width 212 height 41
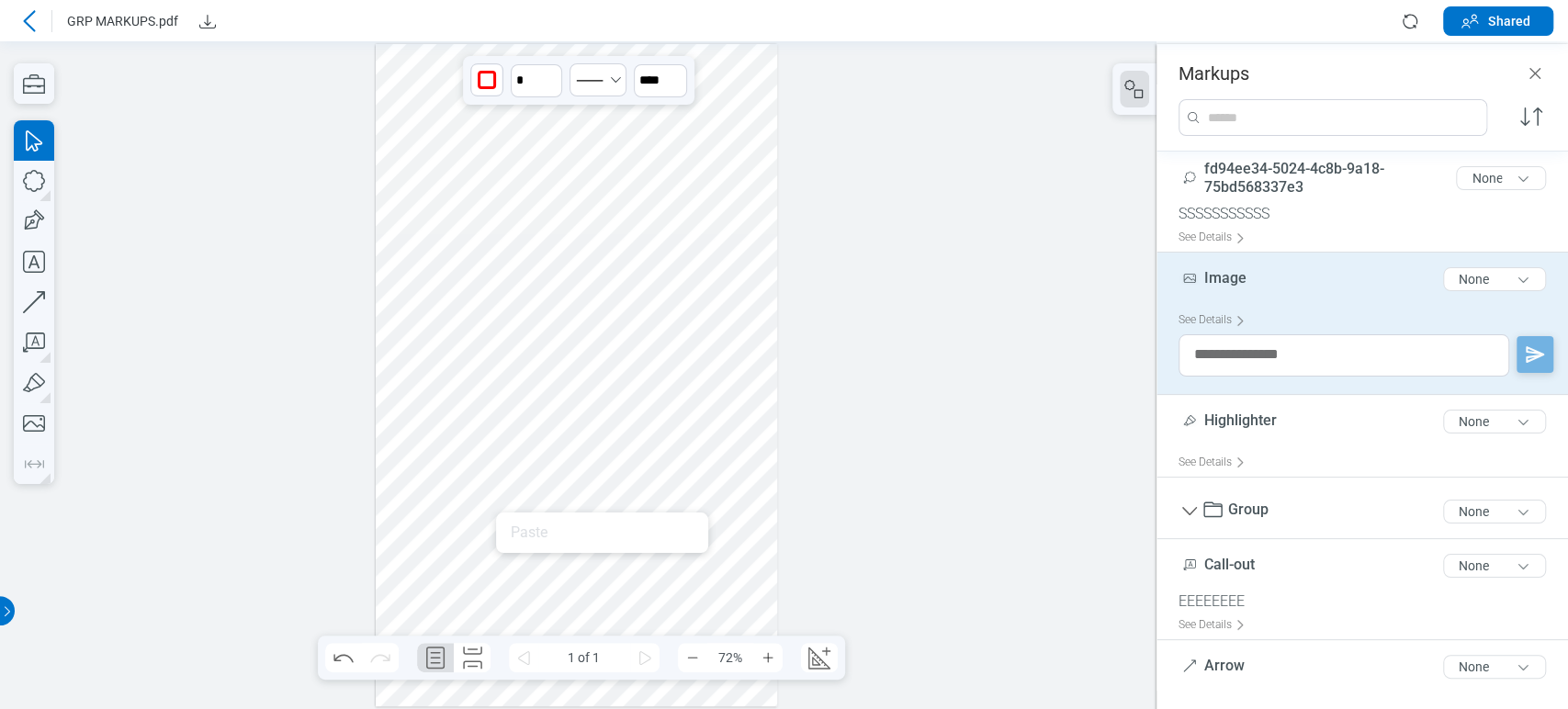
click at [551, 580] on div at bounding box center [577, 376] width 403 height 663
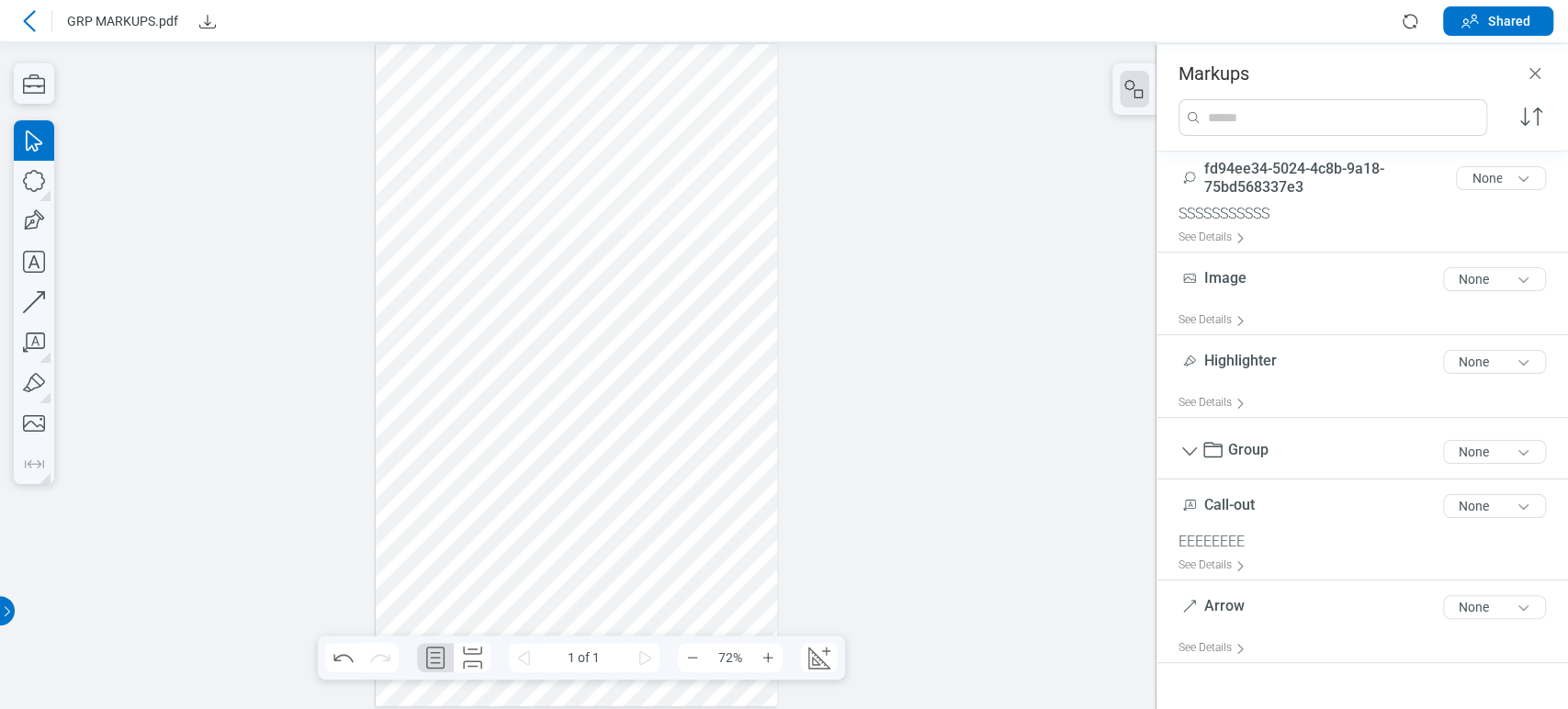
click at [541, 582] on div at bounding box center [577, 376] width 403 height 663
click at [819, 129] on div at bounding box center [578, 376] width 1156 height 668
click at [710, 230] on div at bounding box center [577, 376] width 403 height 663
click at [677, 253] on div at bounding box center [577, 376] width 403 height 663
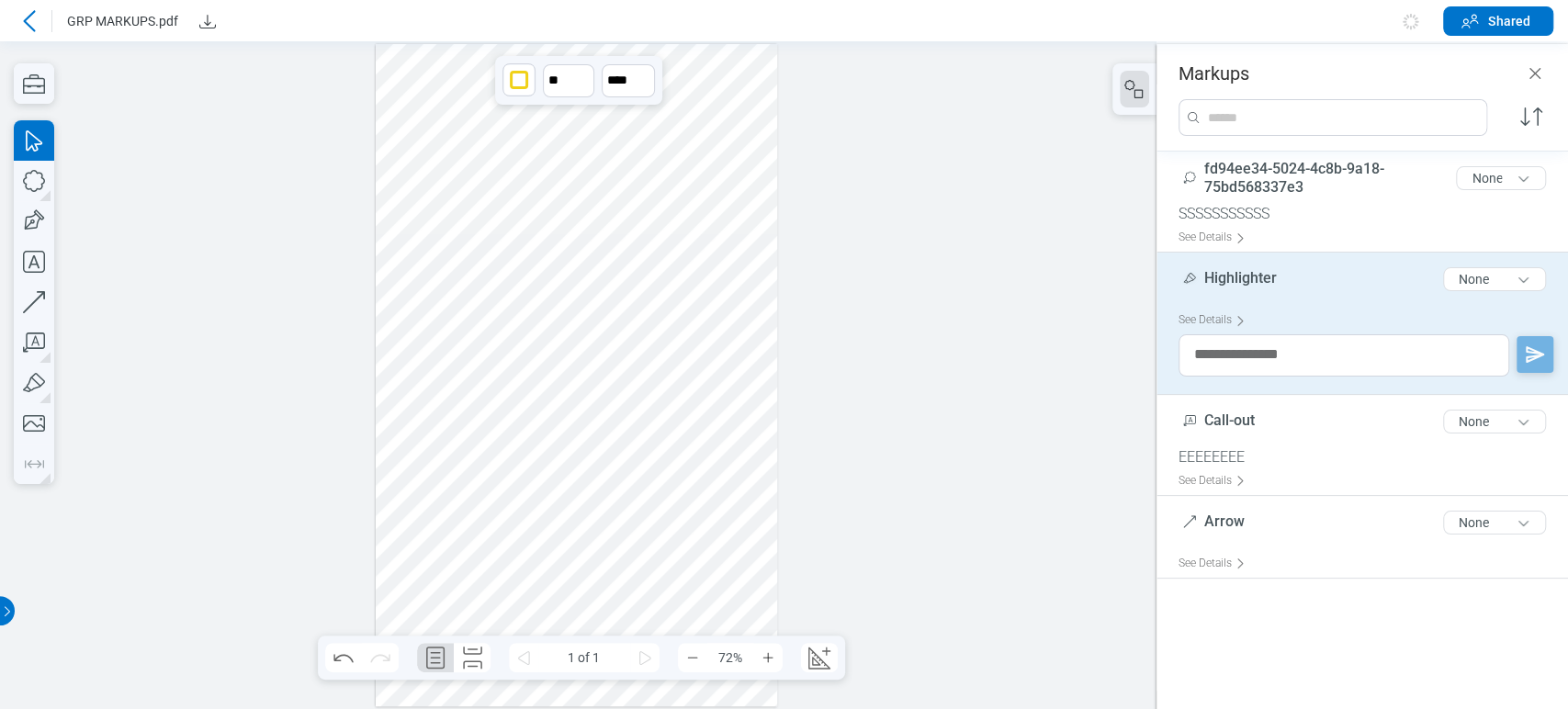
click at [640, 510] on div at bounding box center [577, 376] width 403 height 663
click at [613, 510] on div at bounding box center [577, 376] width 403 height 663
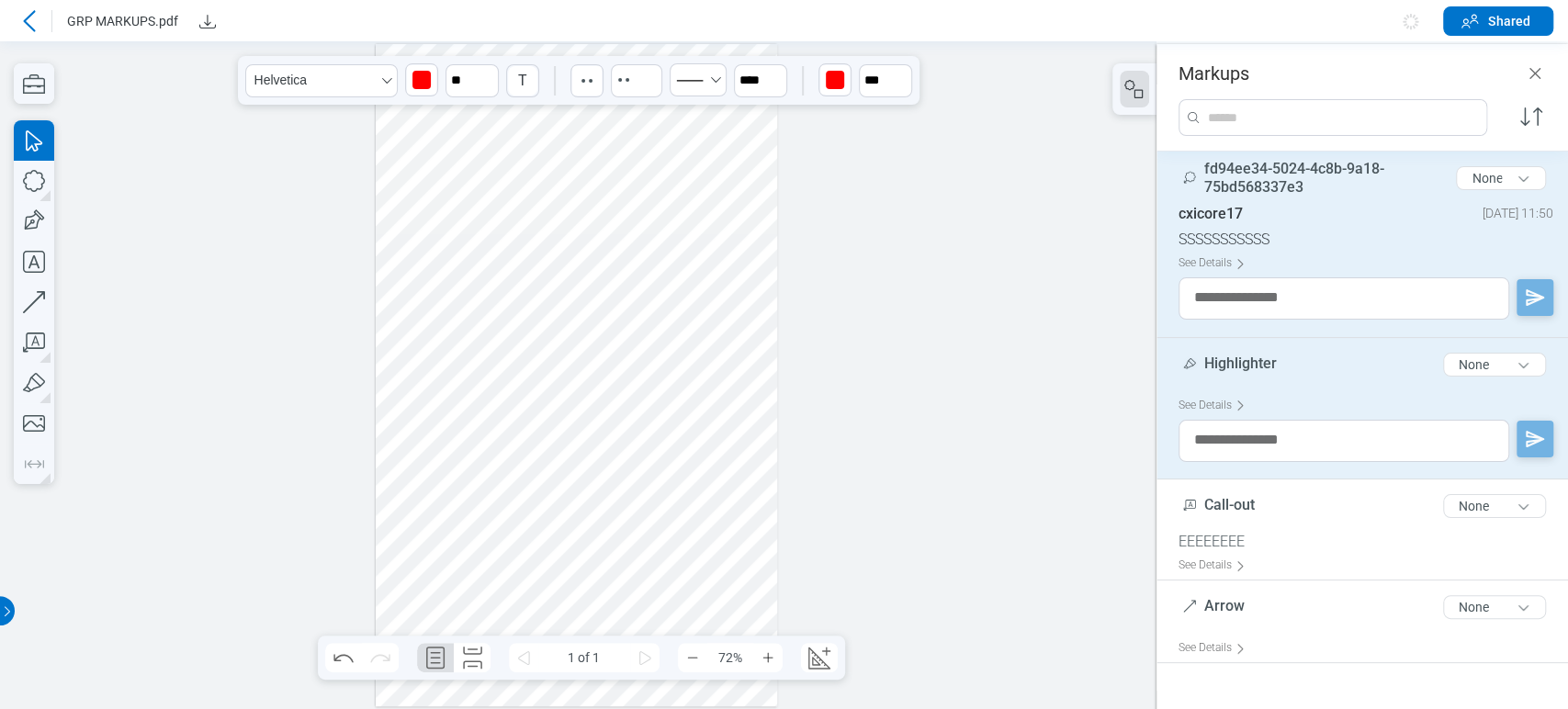
click at [467, 377] on div at bounding box center [577, 376] width 403 height 663
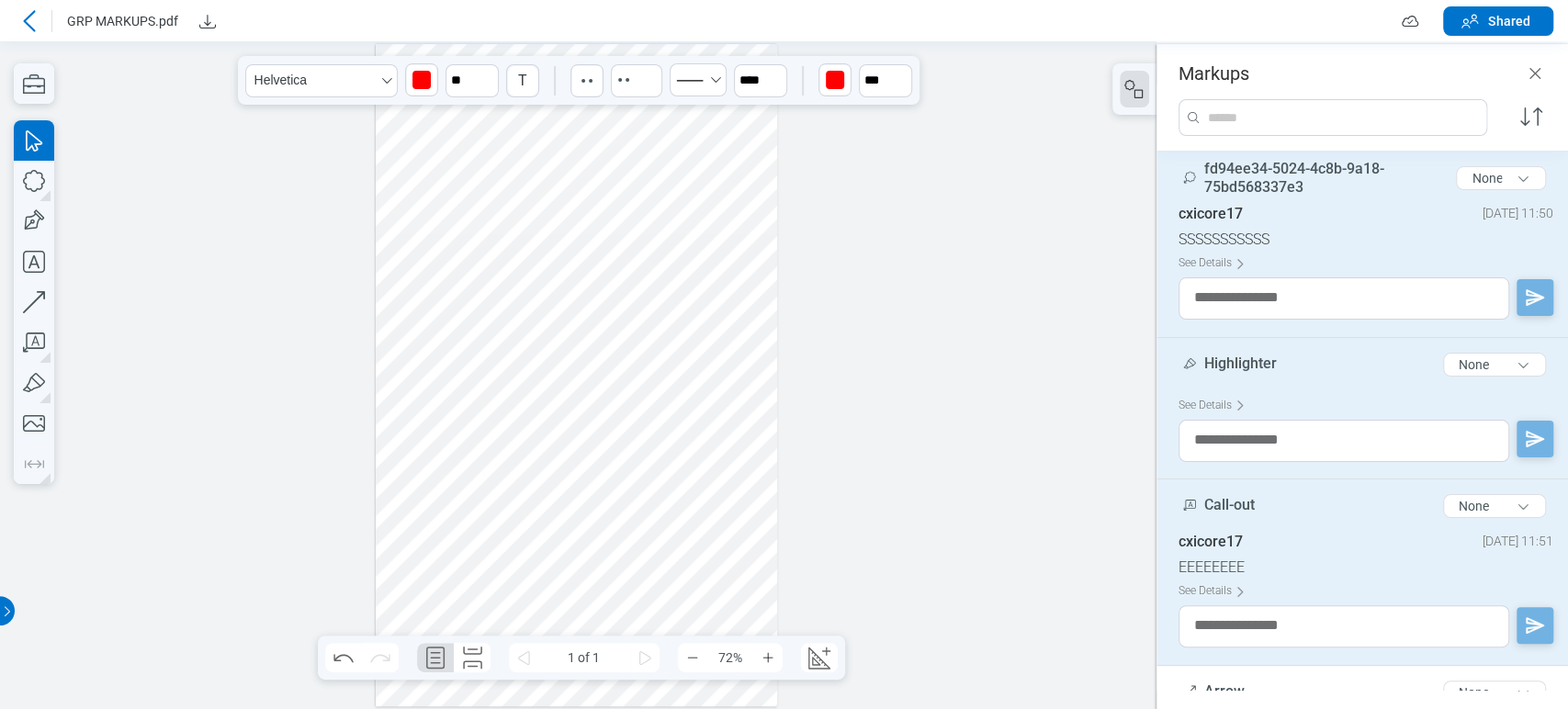
click at [683, 419] on div at bounding box center [577, 376] width 403 height 663
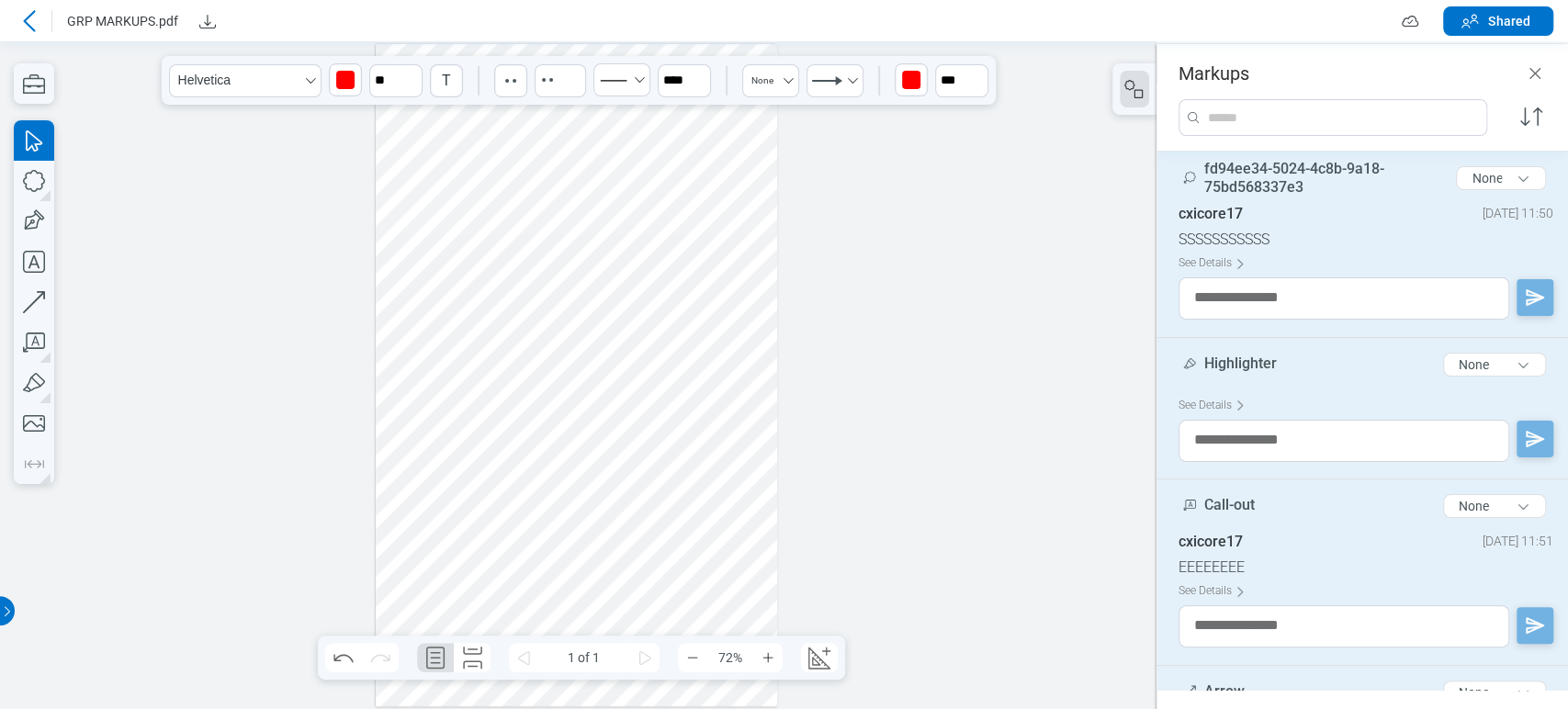
scroll to position [115, 0]
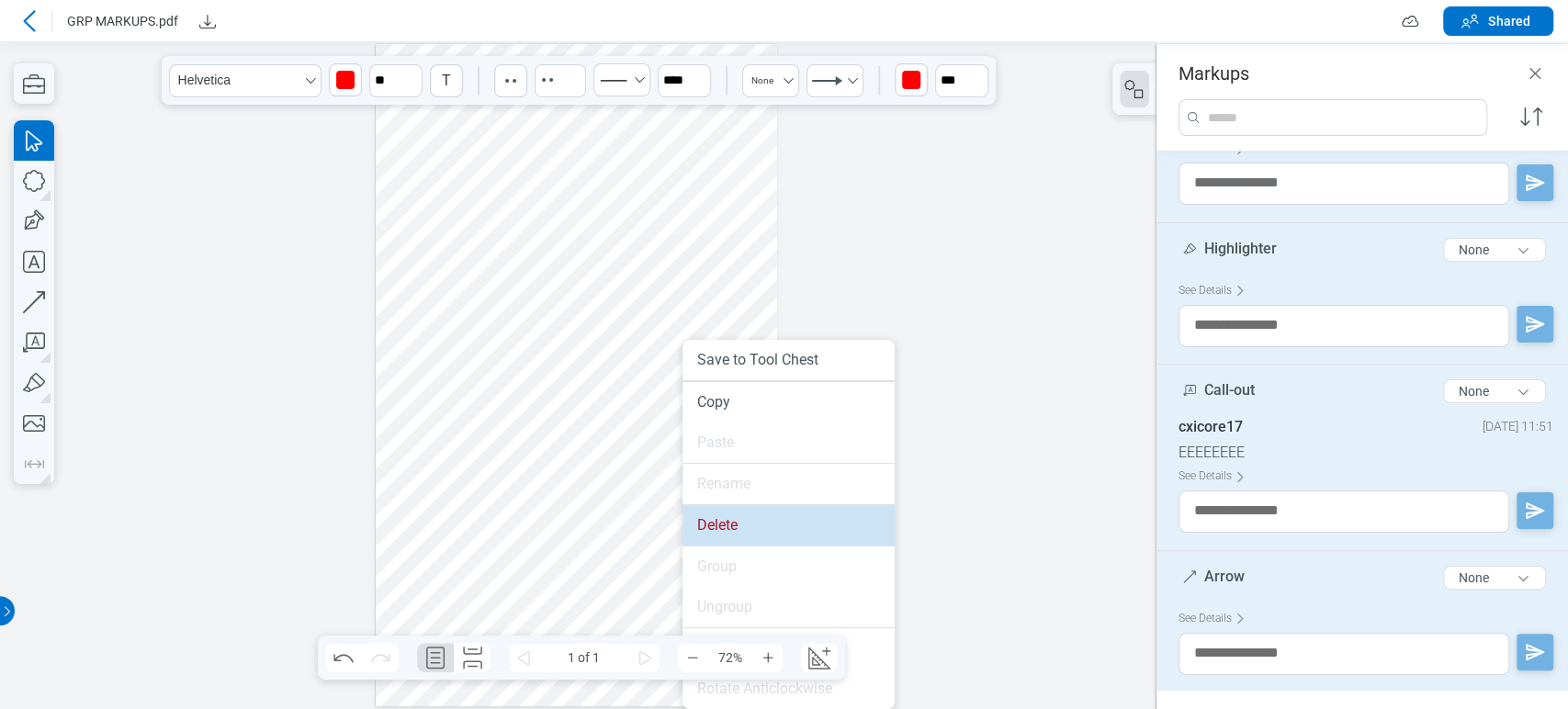
click at [711, 522] on li "Delete" at bounding box center [789, 526] width 212 height 41
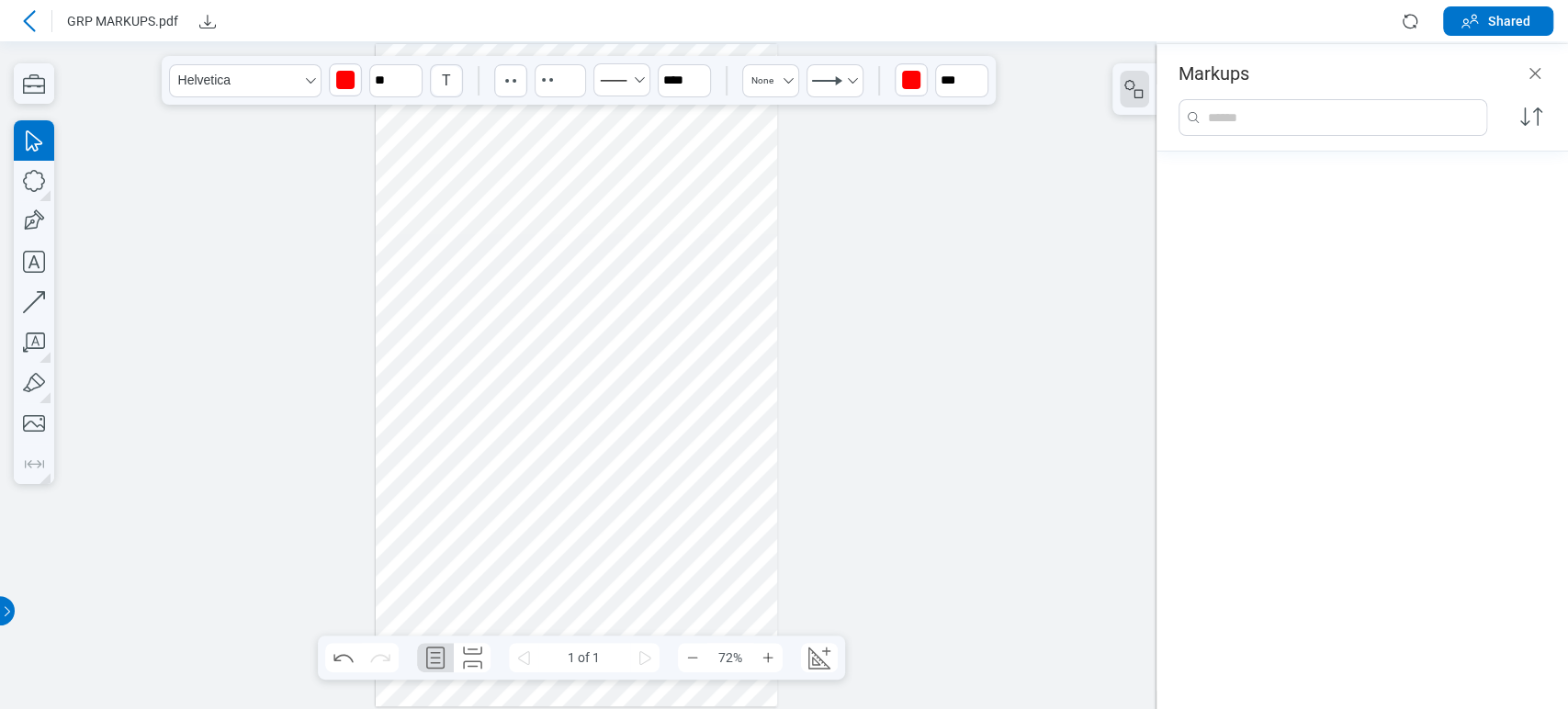
scroll to position [0, 0]
click at [819, 189] on div at bounding box center [578, 376] width 1156 height 668
click at [684, 188] on div at bounding box center [577, 376] width 403 height 663
click at [25, 174] on icon "button" at bounding box center [34, 181] width 41 height 41
drag, startPoint x: 417, startPoint y: 137, endPoint x: 523, endPoint y: 226, distance: 138.4
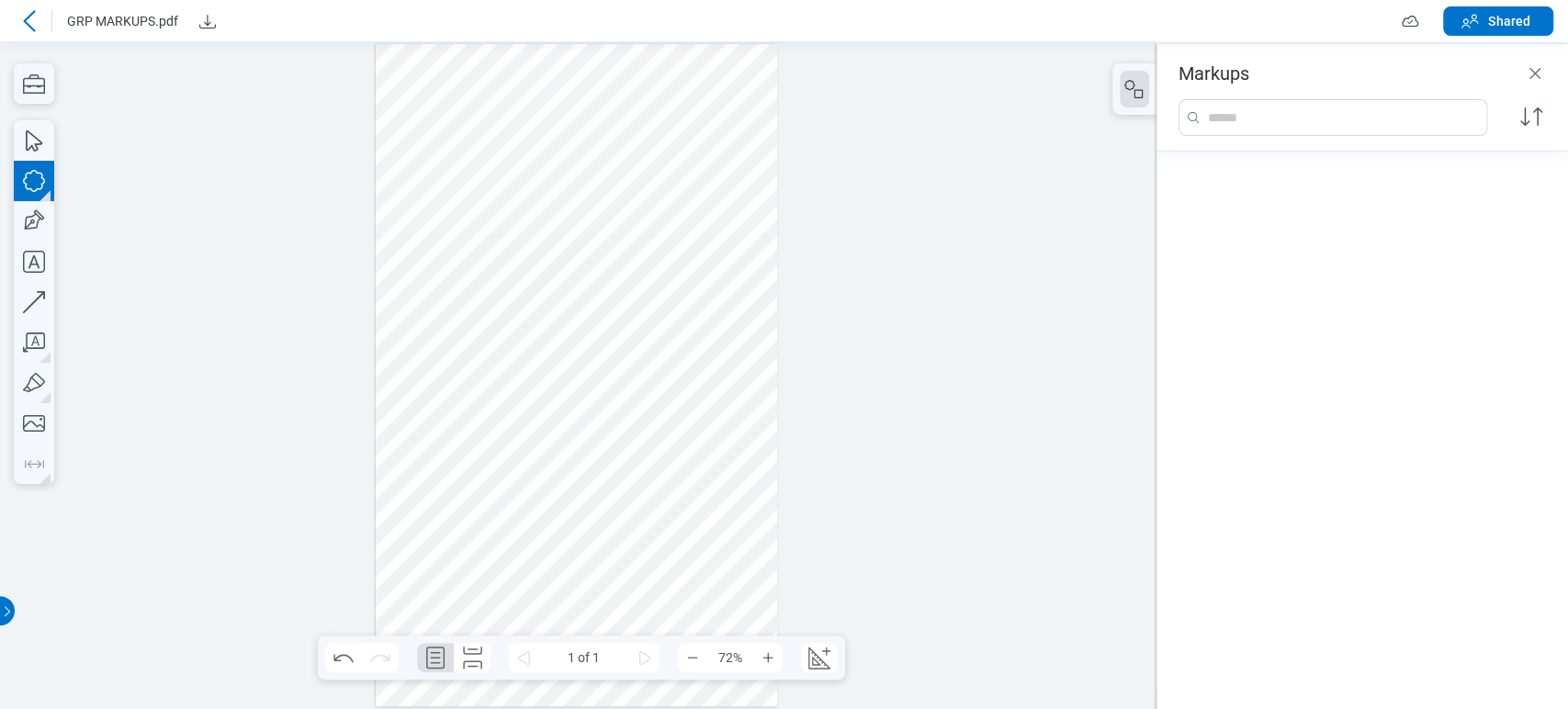
click at [529, 230] on div at bounding box center [577, 376] width 403 height 663
click at [509, 187] on div at bounding box center [577, 376] width 403 height 663
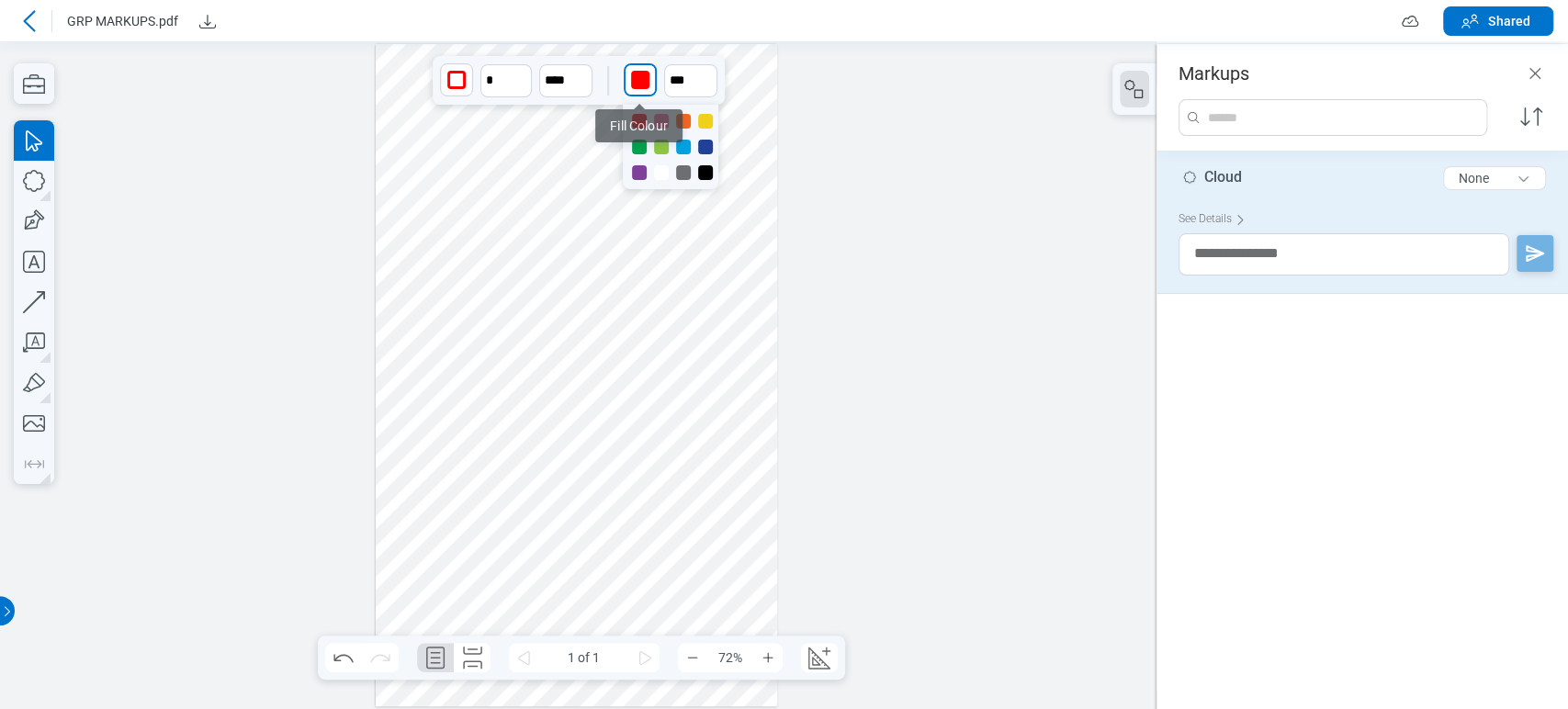
drag, startPoint x: 643, startPoint y: 86, endPoint x: 654, endPoint y: 104, distance: 21.1
click at [644, 86] on div "button" at bounding box center [640, 80] width 19 height 19
drag, startPoint x: 714, startPoint y: 182, endPoint x: 707, endPoint y: 175, distance: 9.9
click at [713, 182] on div at bounding box center [670, 147] width 96 height 84
click at [707, 175] on div at bounding box center [705, 173] width 15 height 15
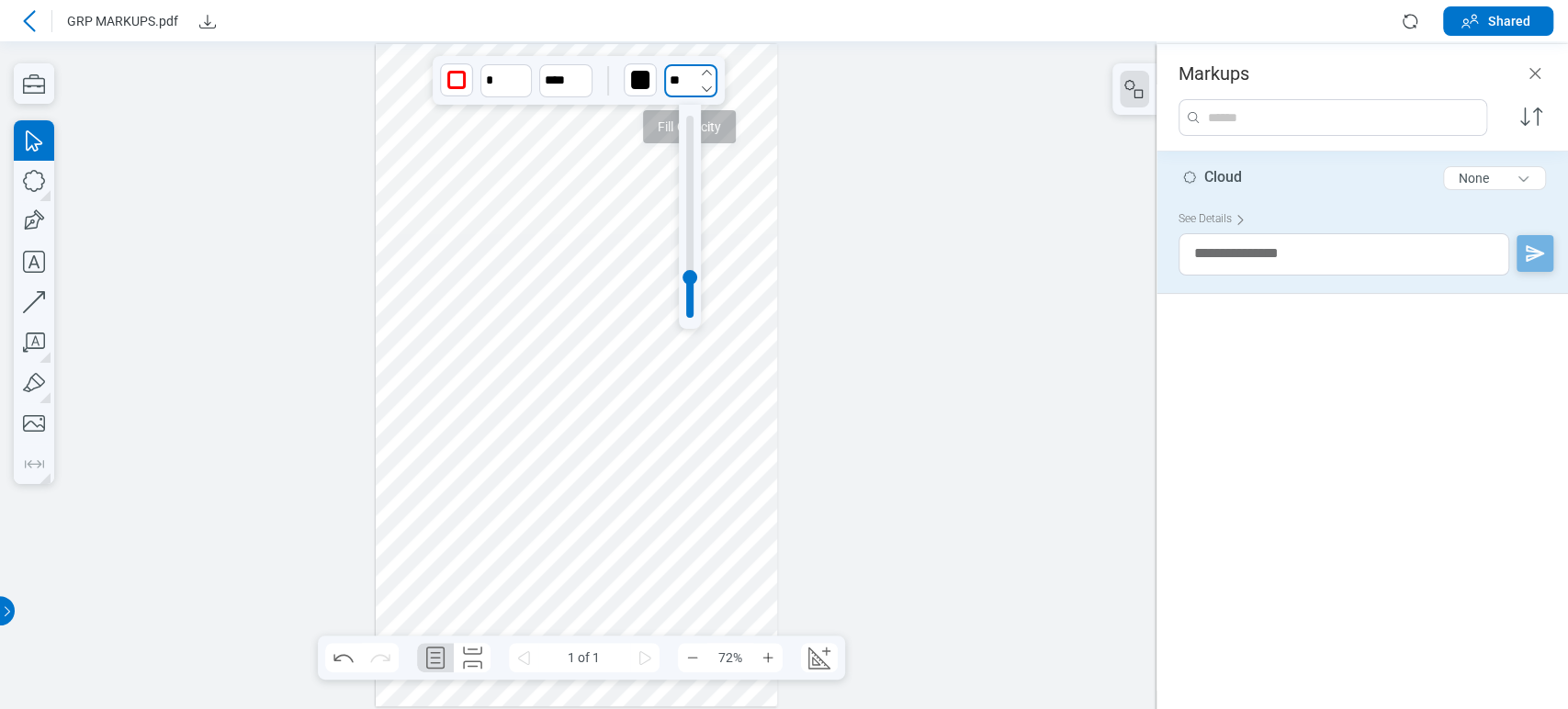
drag, startPoint x: 666, startPoint y: 72, endPoint x: 675, endPoint y: 70, distance: 9.2
click at [666, 72] on input "**" at bounding box center [690, 81] width 53 height 33
drag, startPoint x: 689, startPoint y: 147, endPoint x: 624, endPoint y: 116, distance: 72.0
click at [689, 147] on div at bounding box center [690, 217] width 7 height 202
type input "***"
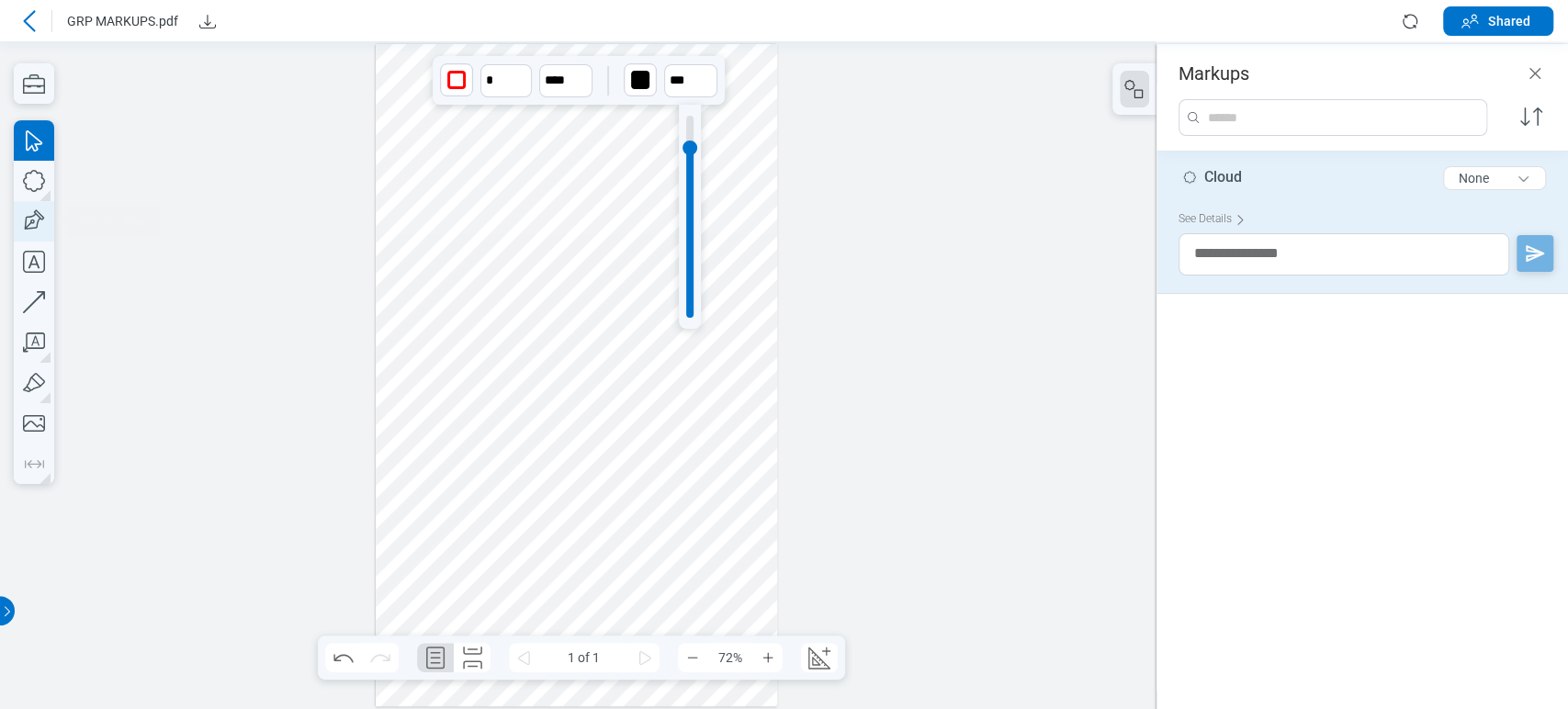
click at [31, 220] on icon "button" at bounding box center [32, 222] width 27 height 27
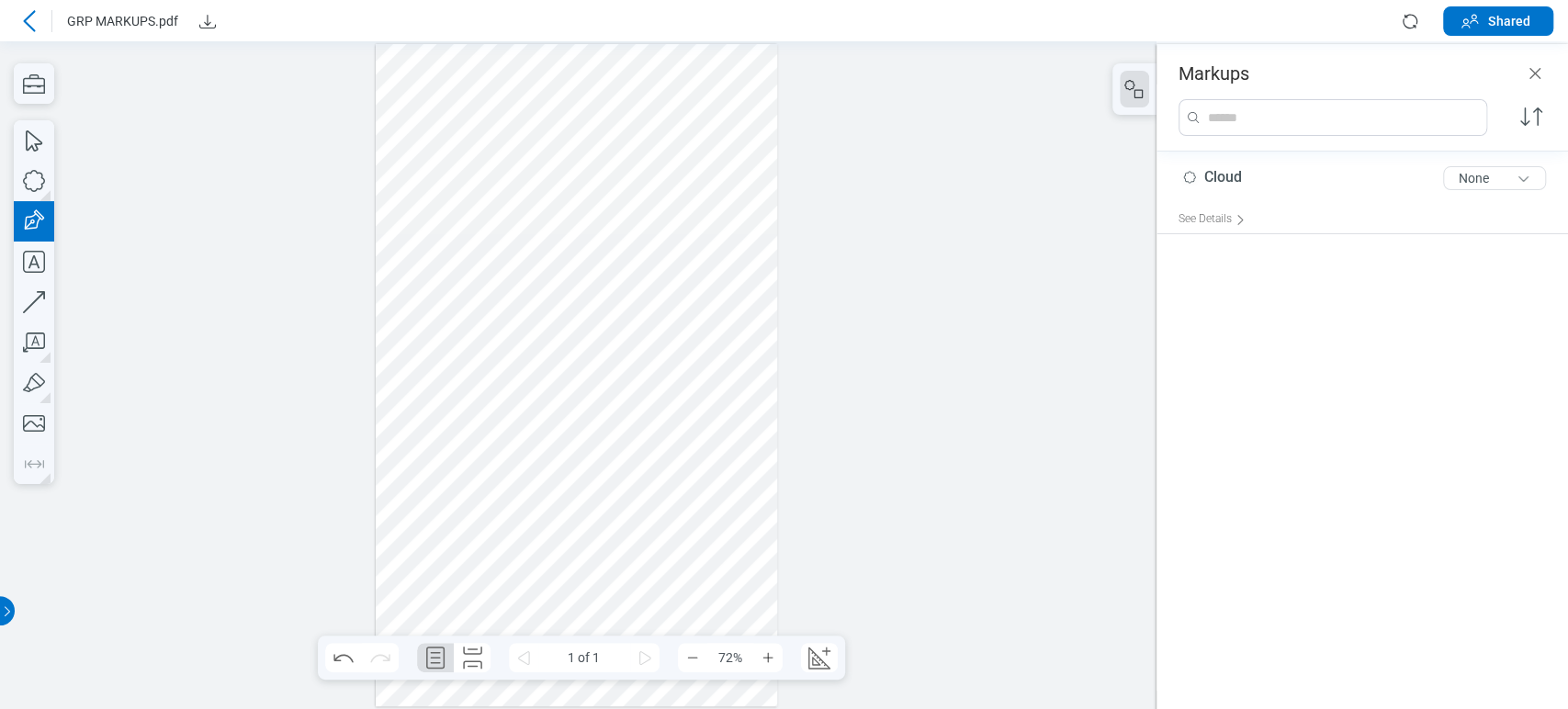
drag, startPoint x: 440, startPoint y: 288, endPoint x: 546, endPoint y: 373, distance: 135.9
click at [546, 373] on div at bounding box center [577, 376] width 403 height 663
click at [585, 283] on div at bounding box center [577, 376] width 403 height 663
click at [482, 330] on div at bounding box center [577, 376] width 403 height 663
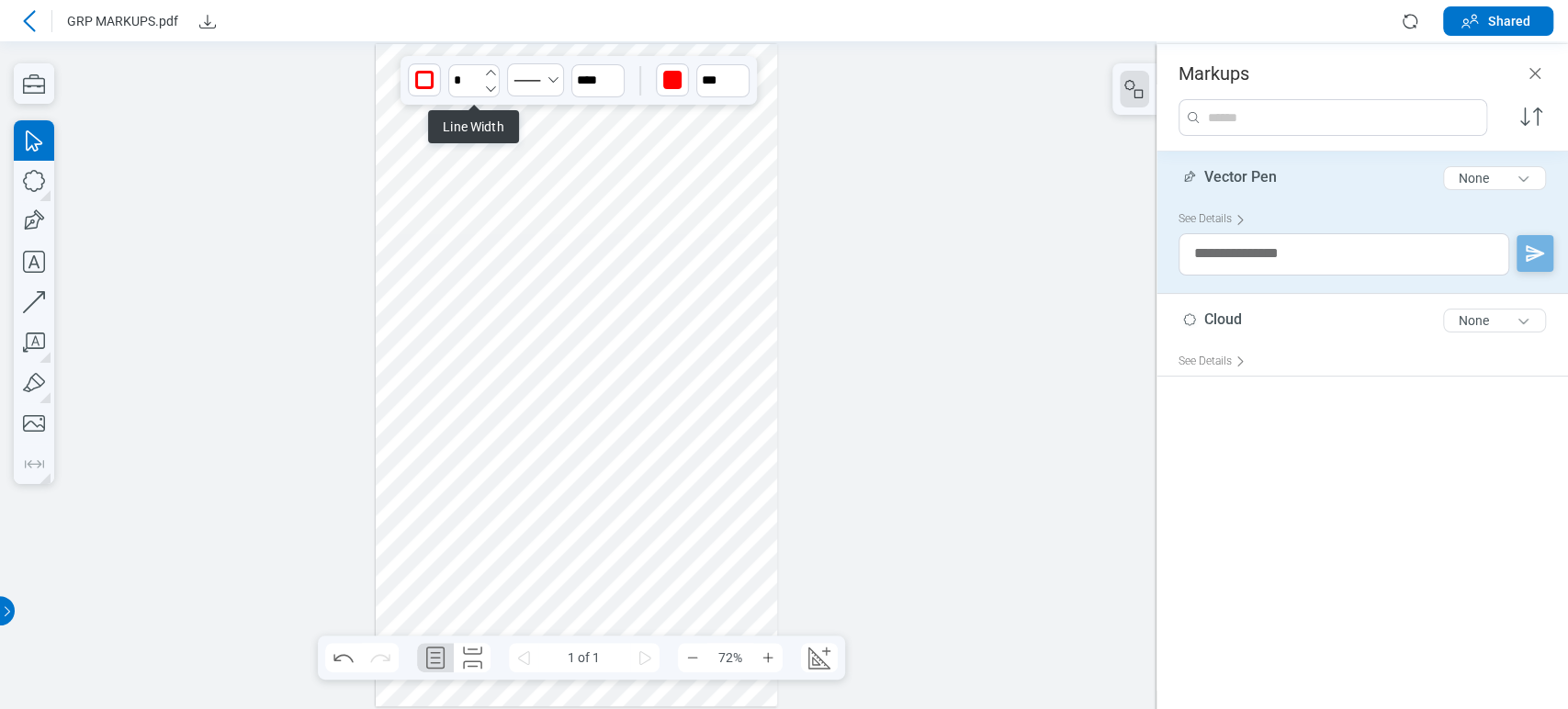
click at [489, 71] on icon "undefined_increment" at bounding box center [491, 72] width 15 height 15
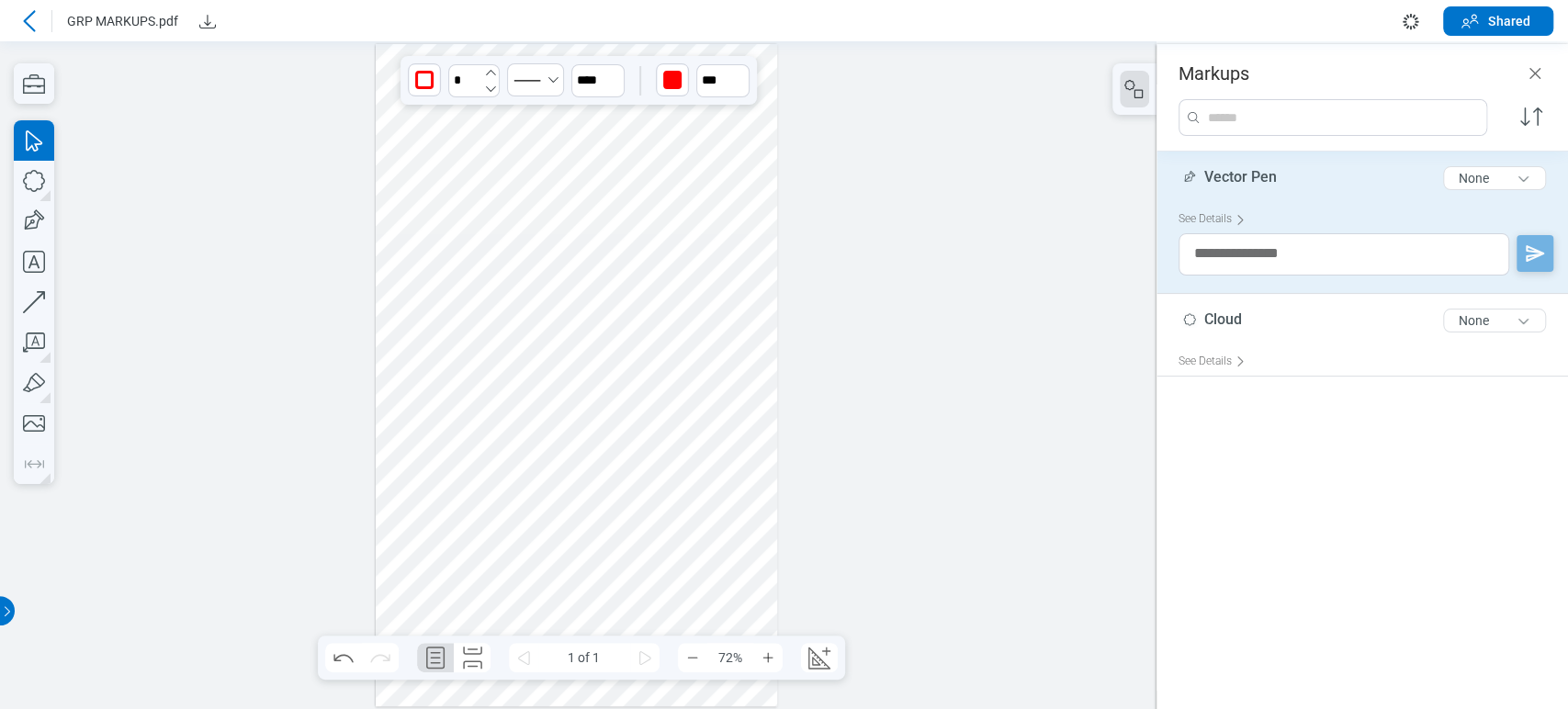
type input "*"
click at [681, 78] on div "button" at bounding box center [673, 80] width 30 height 30
click at [740, 122] on div at bounding box center [738, 122] width 15 height 15
click at [624, 417] on div at bounding box center [577, 376] width 403 height 663
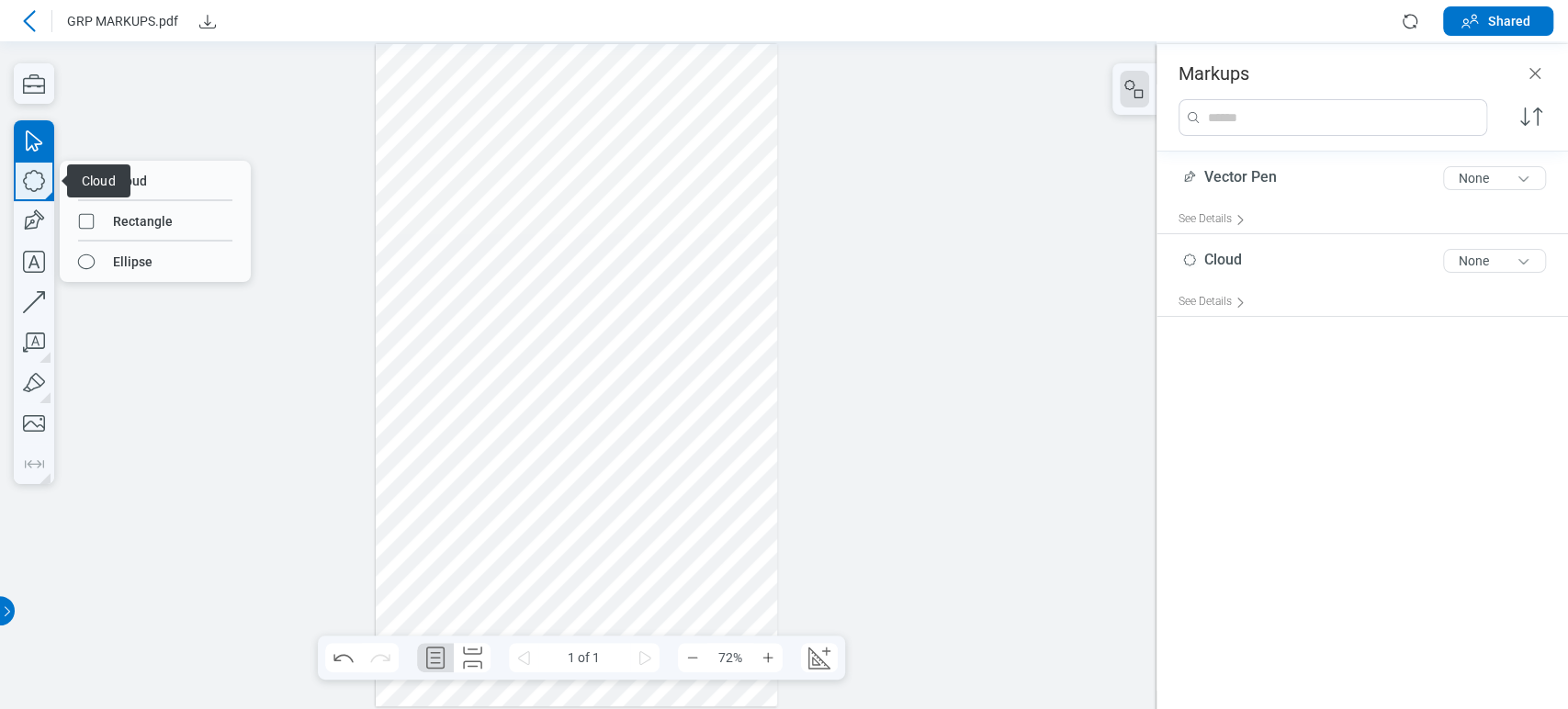
click at [46, 189] on icon "button" at bounding box center [34, 181] width 41 height 41
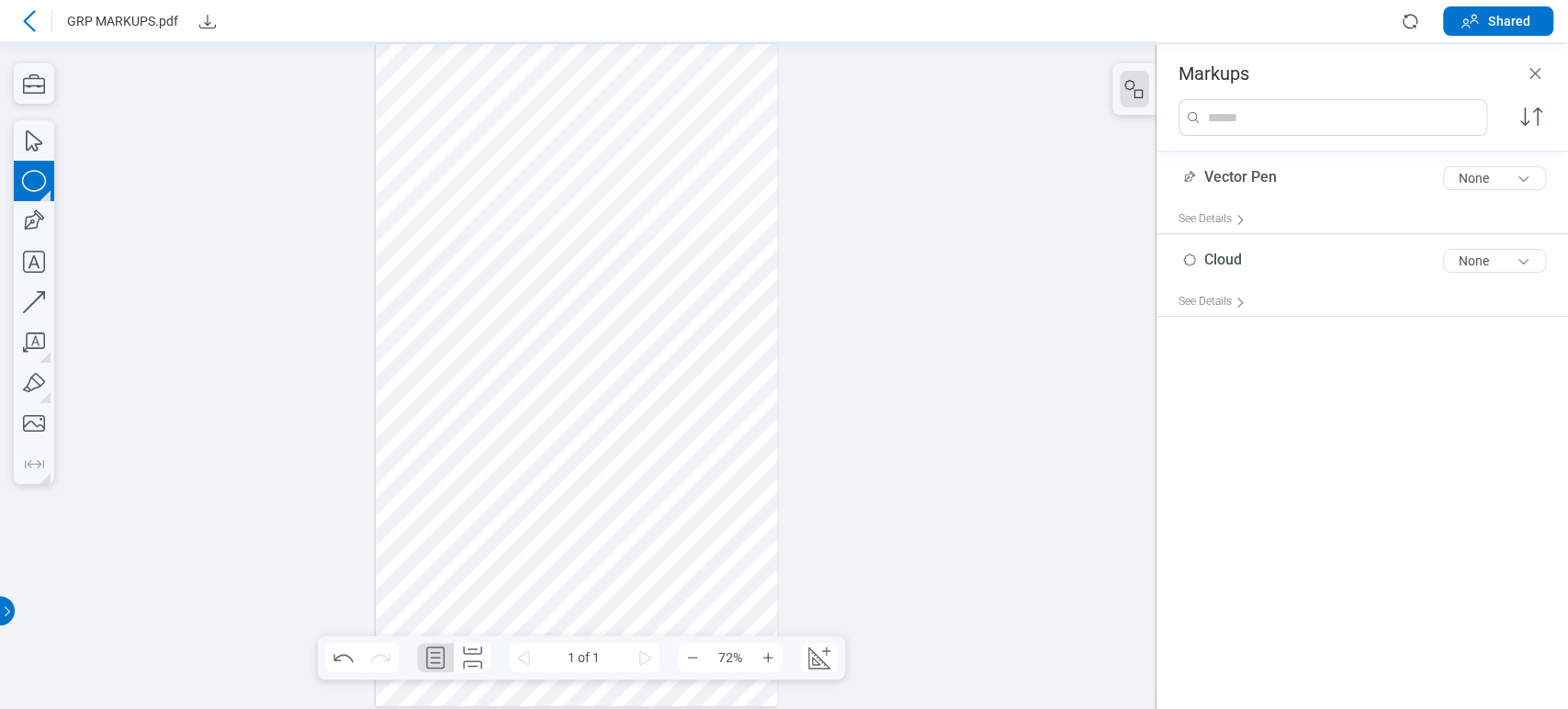
drag, startPoint x: 635, startPoint y: 225, endPoint x: 689, endPoint y: 320, distance: 109.3
click at [689, 320] on div at bounding box center [577, 376] width 403 height 663
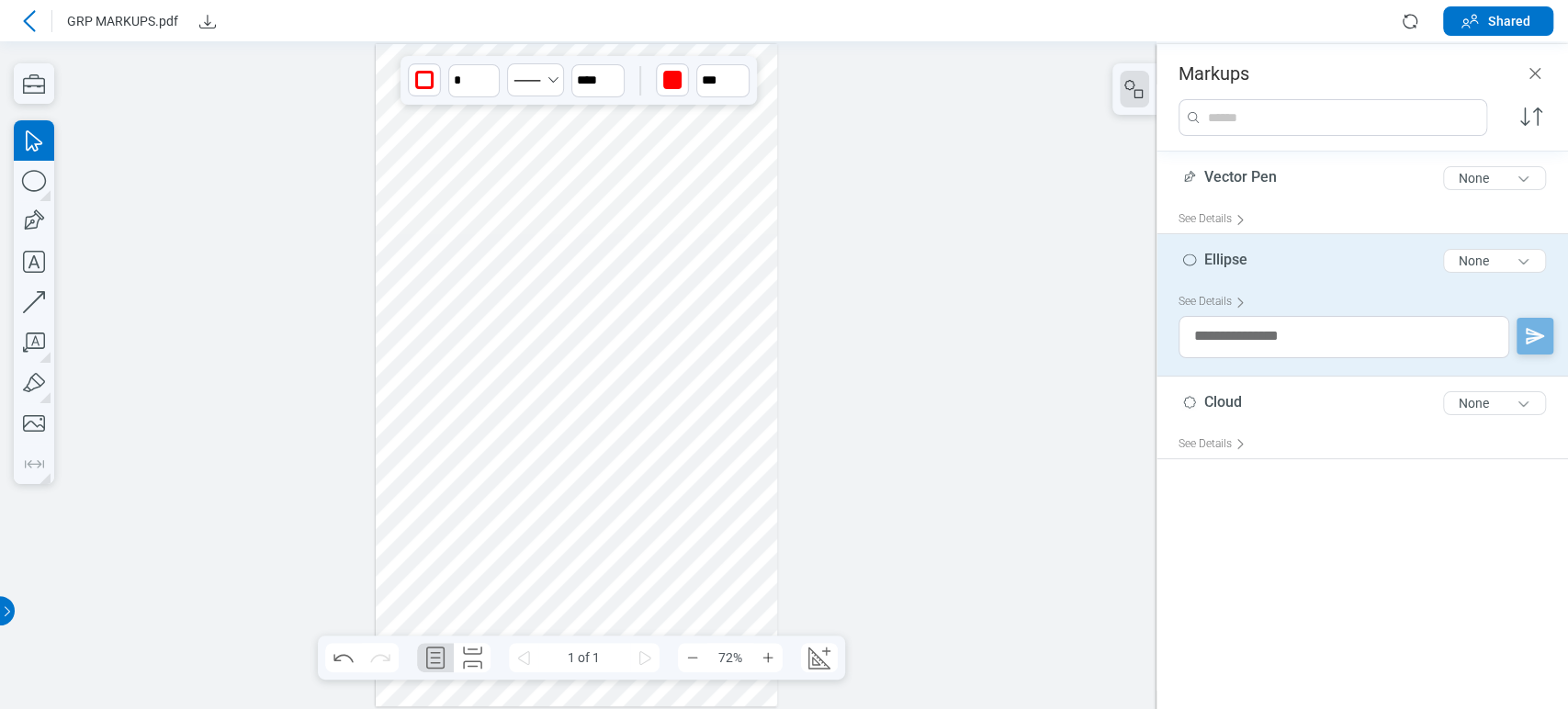
click at [662, 274] on div at bounding box center [577, 376] width 403 height 663
click at [536, 76] on icon "Select Solid" at bounding box center [527, 80] width 37 height 29
click at [536, 203] on icon at bounding box center [526, 207] width 47 height 29
click at [684, 77] on div "button" at bounding box center [673, 80] width 30 height 30
click at [691, 145] on div at bounding box center [694, 147] width 15 height 15
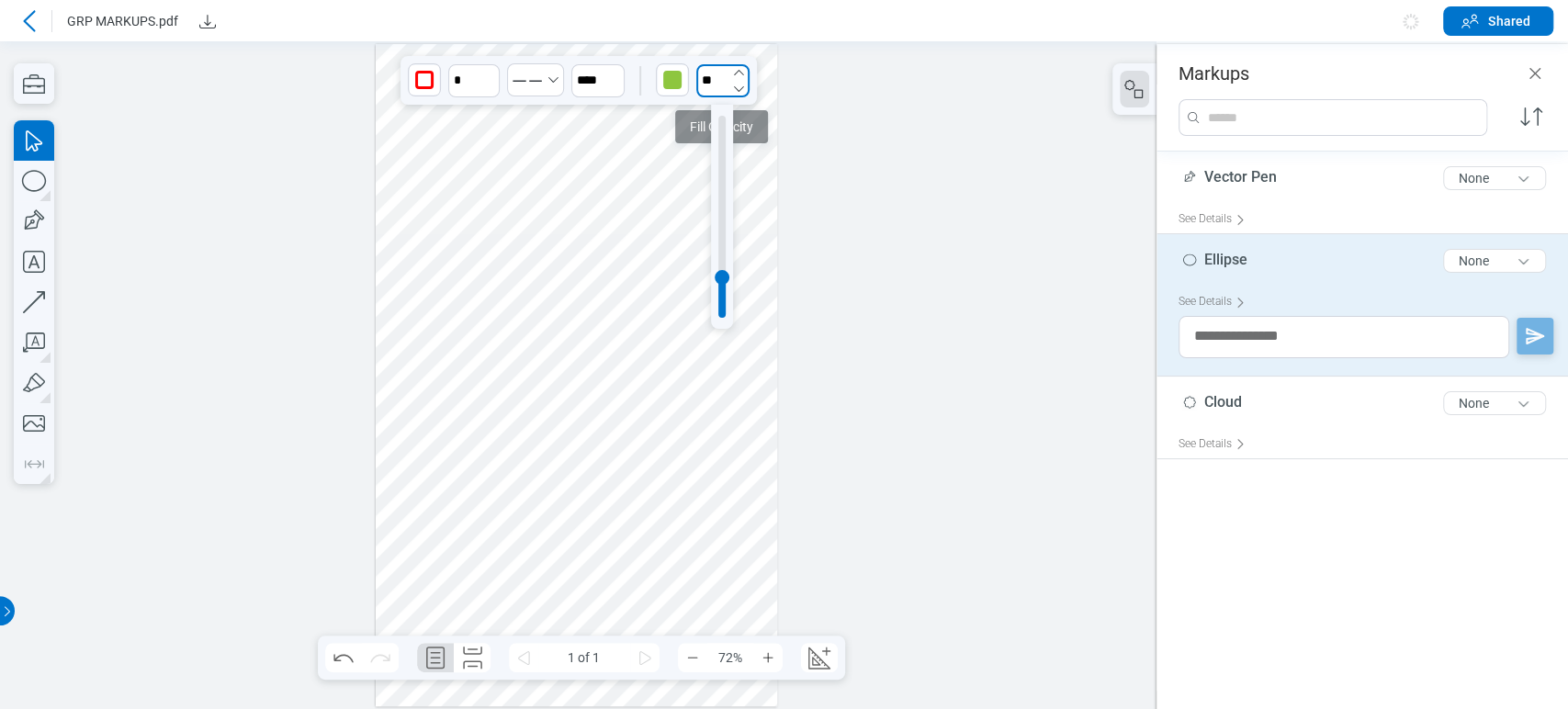
click at [713, 81] on input "**" at bounding box center [722, 81] width 53 height 33
type input "**"
click at [719, 126] on div at bounding box center [722, 217] width 7 height 202
click at [756, 143] on div at bounding box center [577, 376] width 403 height 663
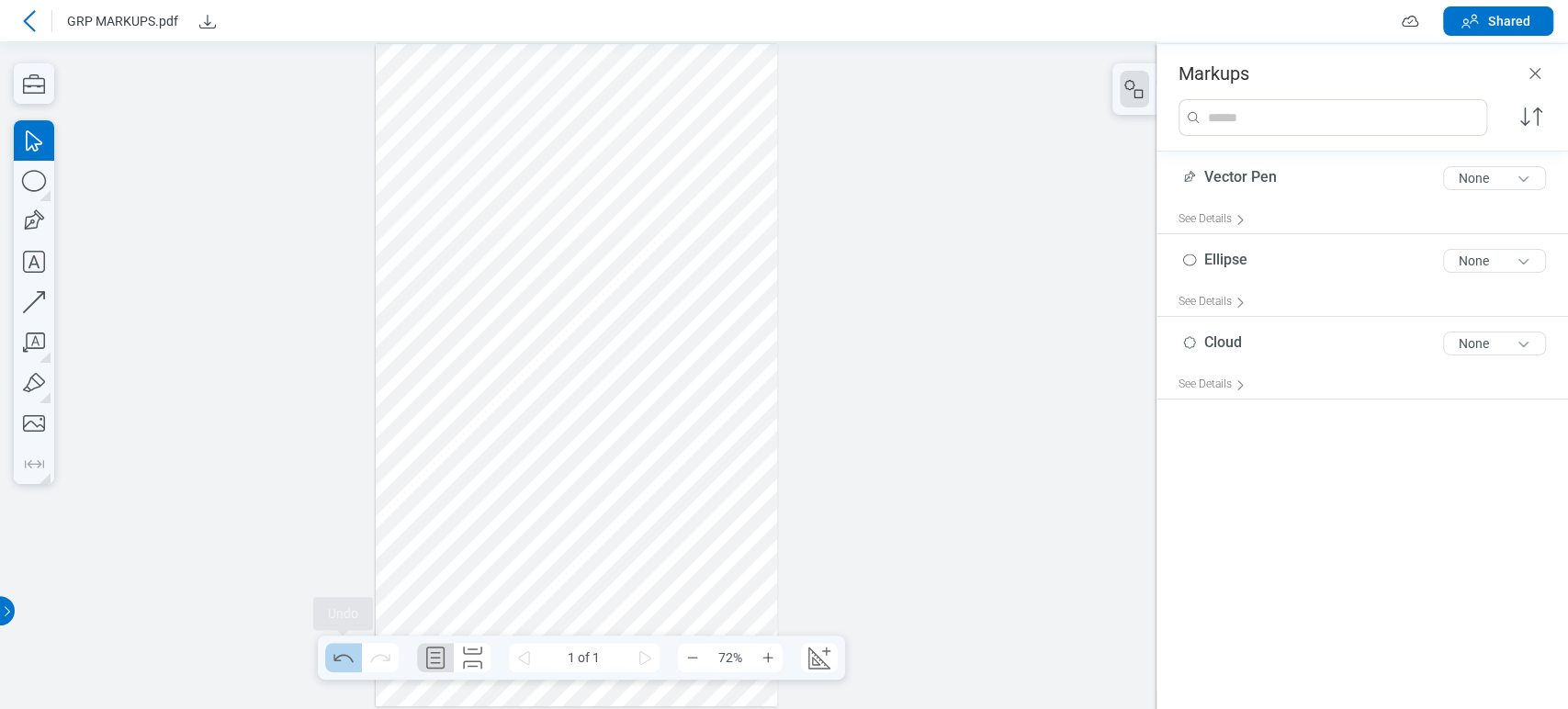
click at [345, 659] on icon "Undo" at bounding box center [343, 658] width 30 height 30
click at [336, 667] on icon "Undo" at bounding box center [343, 658] width 30 height 30
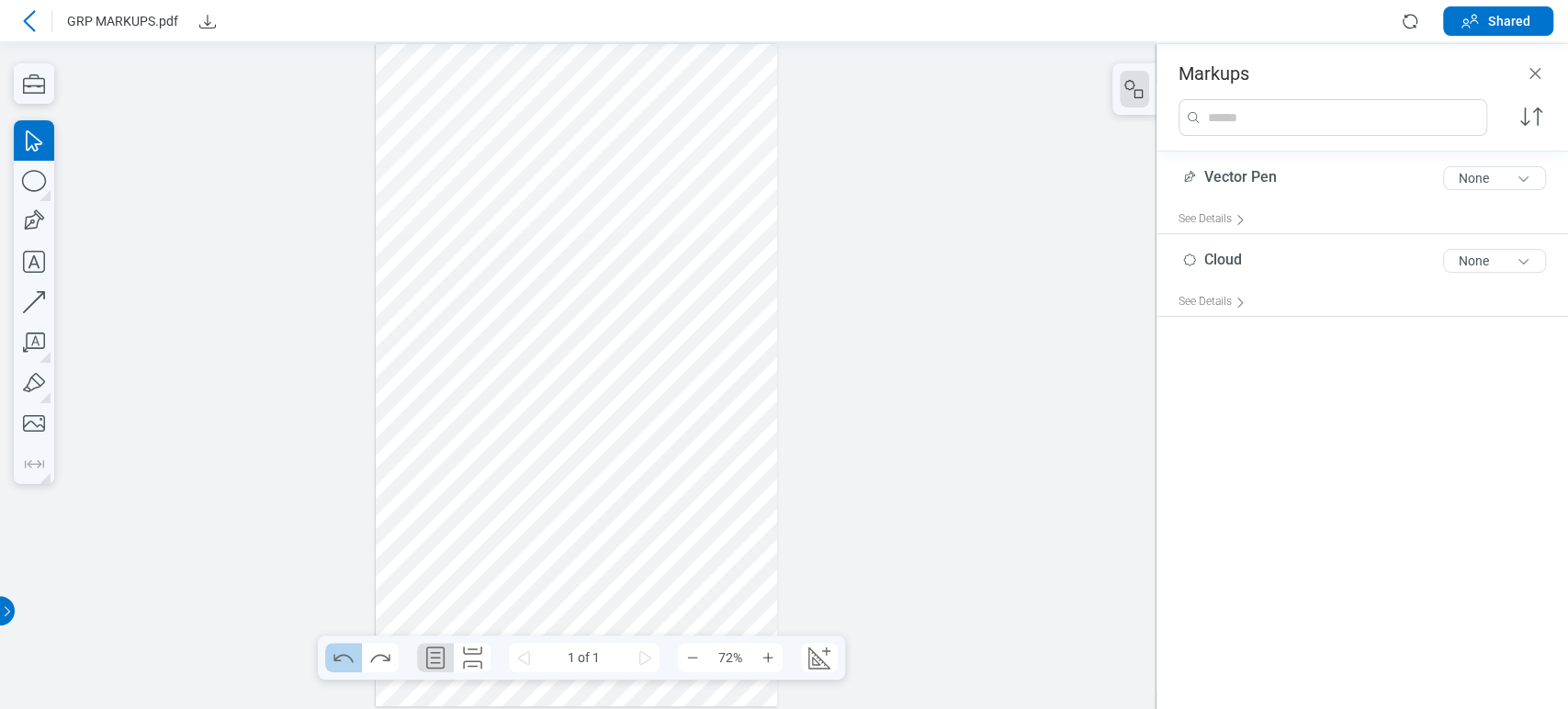
click at [336, 667] on icon "Undo" at bounding box center [343, 658] width 30 height 30
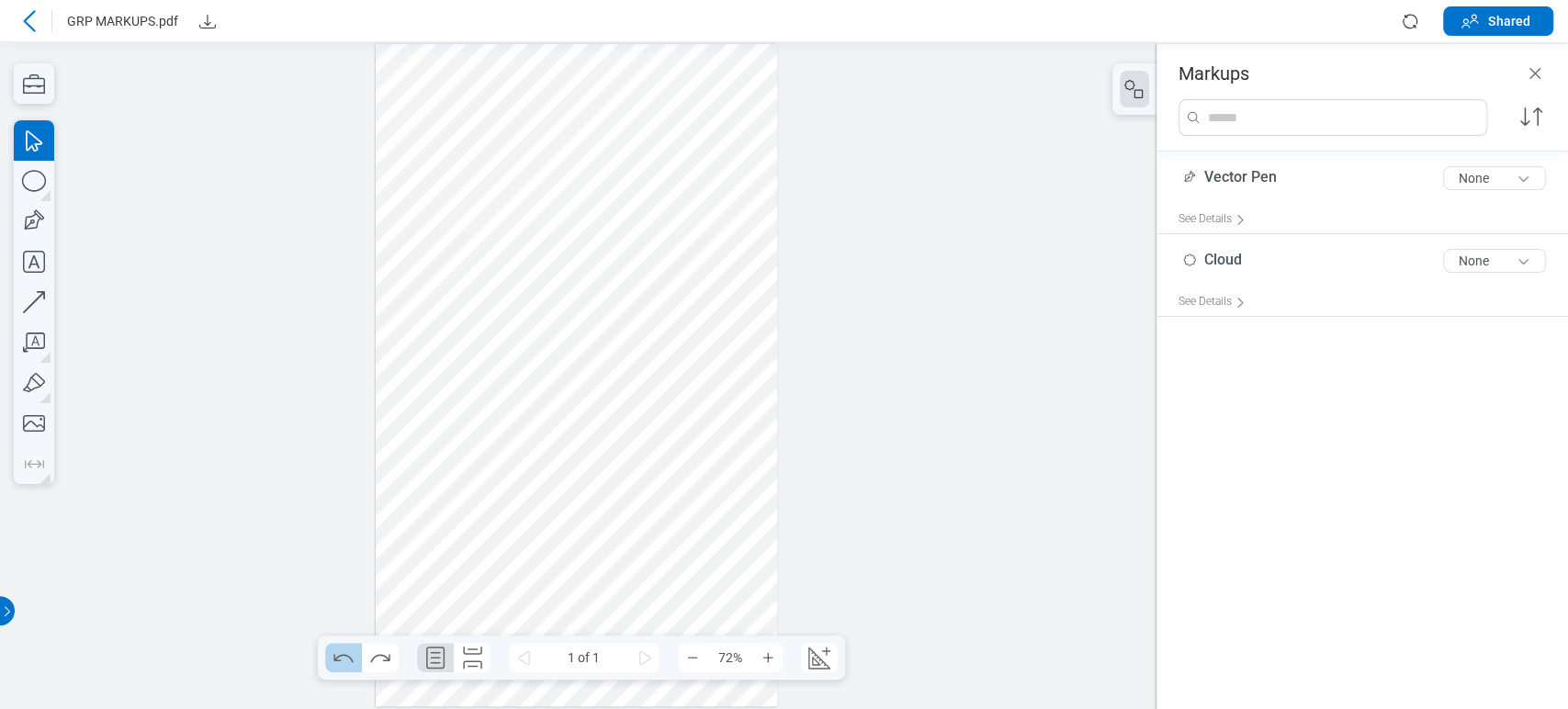
click at [336, 667] on icon "Undo" at bounding box center [343, 658] width 30 height 30
click at [390, 651] on icon "Redo" at bounding box center [380, 658] width 30 height 30
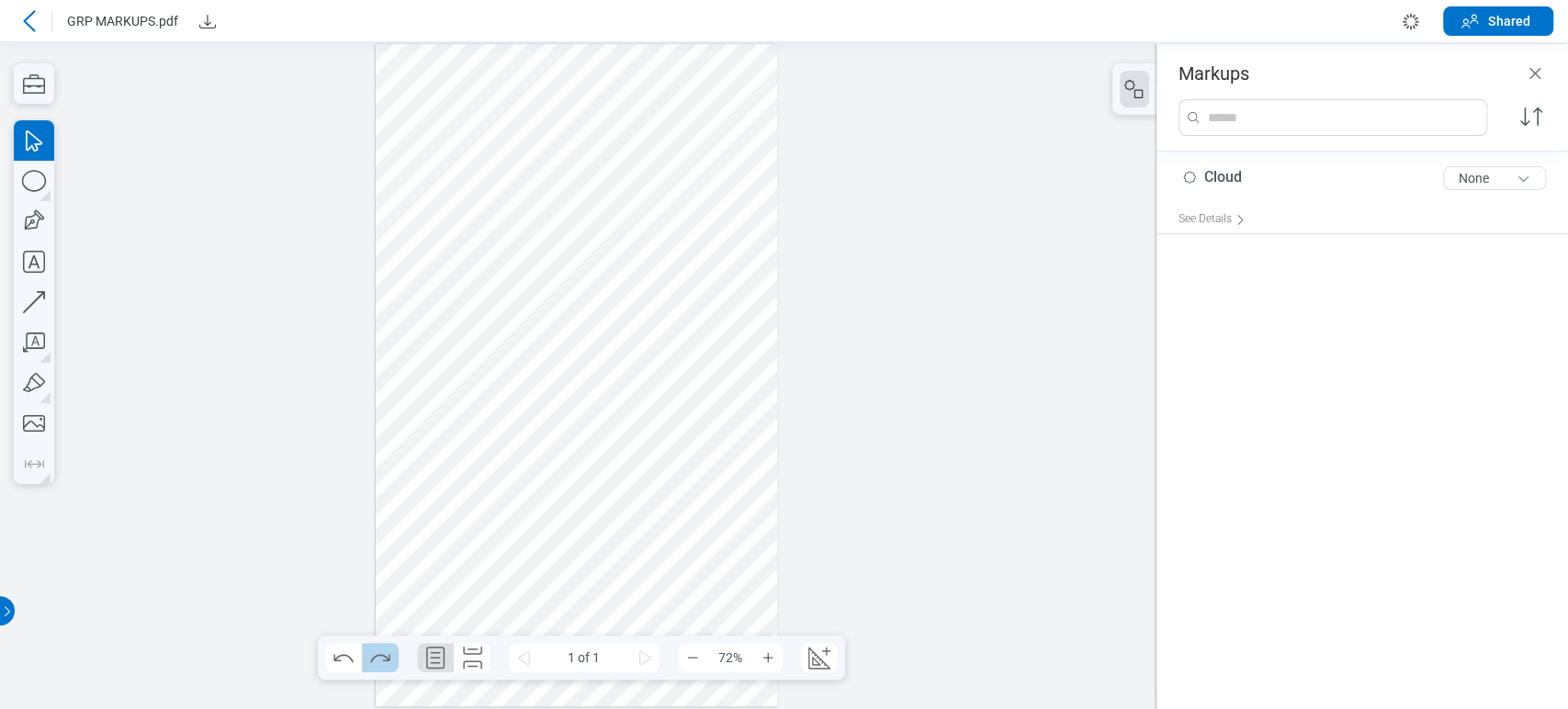
click at [390, 651] on icon "Redo" at bounding box center [380, 658] width 30 height 30
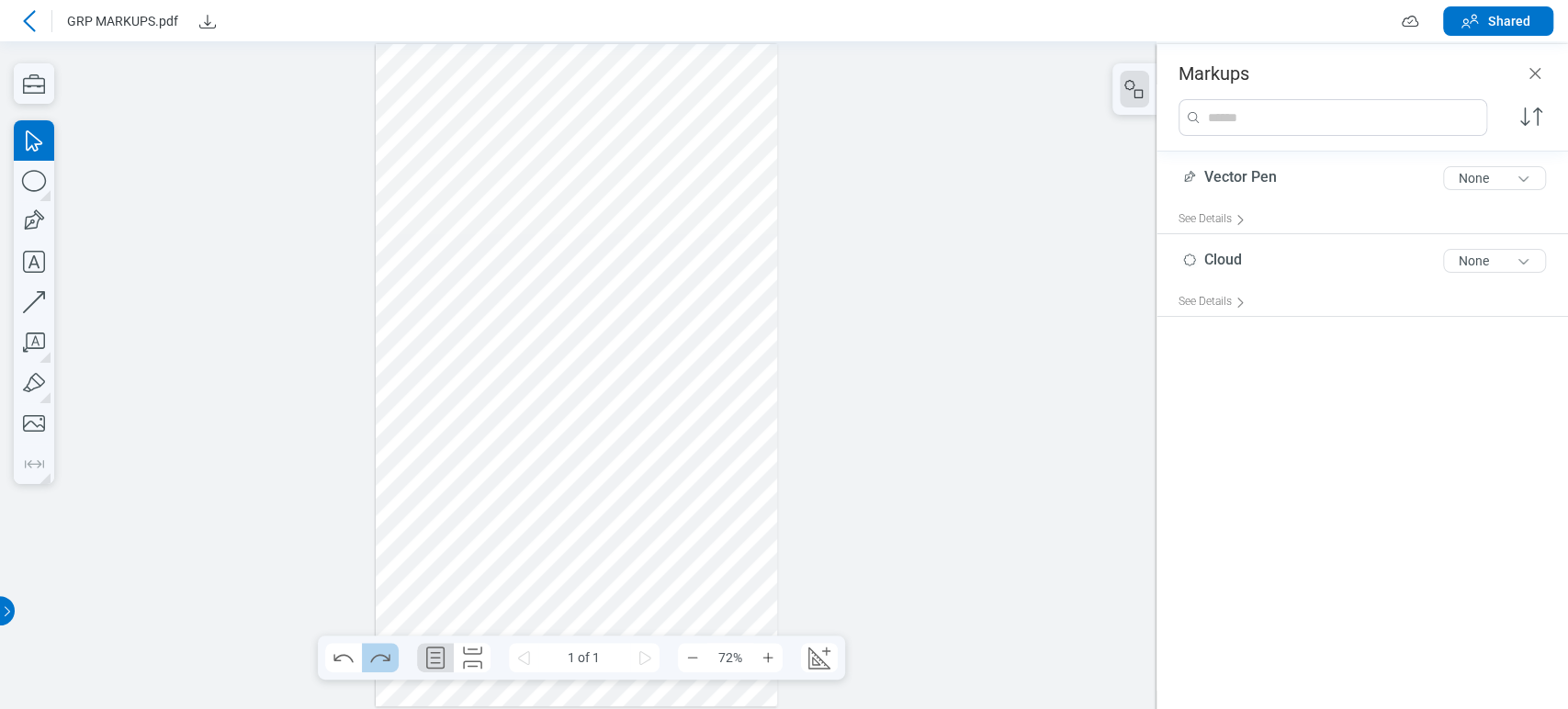
click at [390, 651] on icon "Redo" at bounding box center [380, 658] width 30 height 30
click at [382, 655] on icon "Redo" at bounding box center [379, 658] width 19 height 8
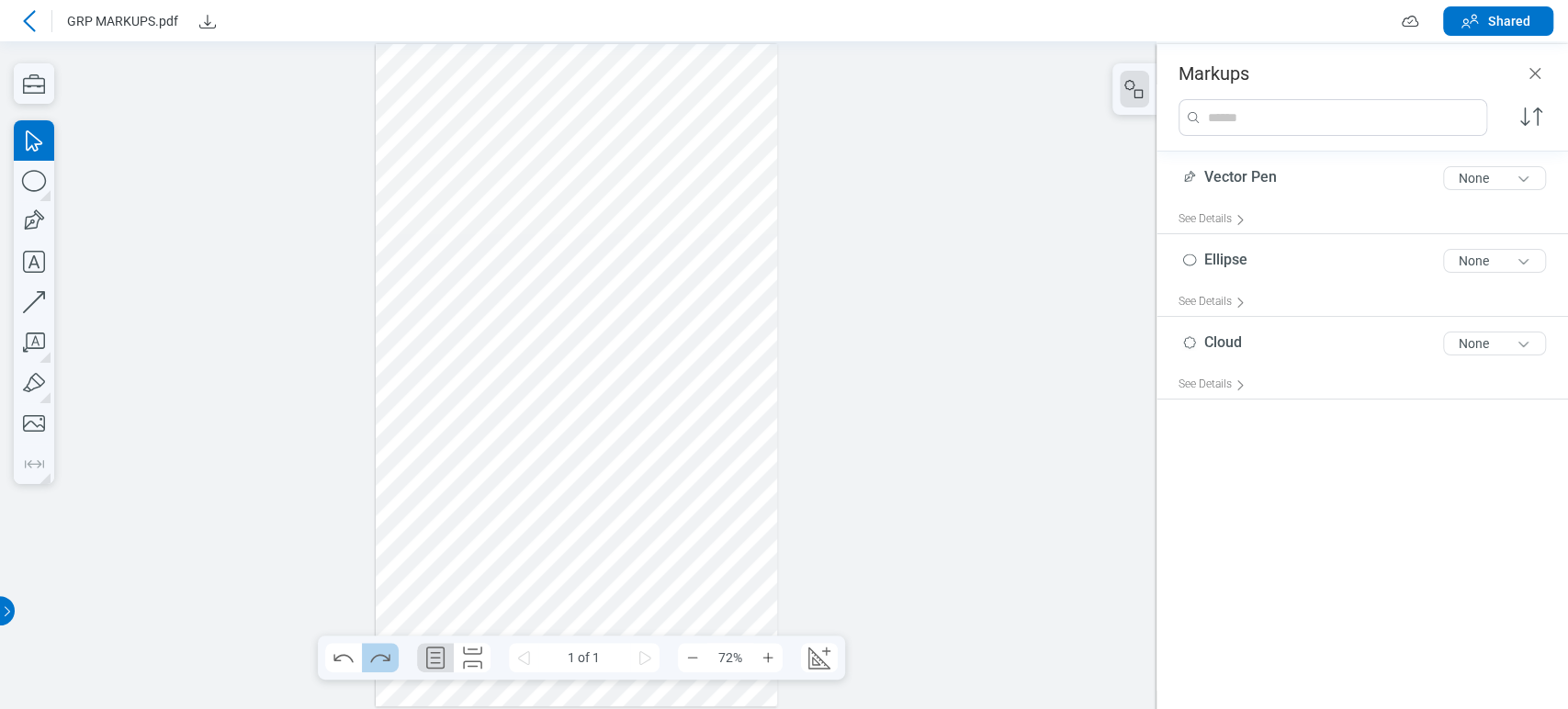
click at [381, 656] on icon "Redo" at bounding box center [379, 658] width 19 height 8
click at [512, 552] on div at bounding box center [577, 376] width 403 height 663
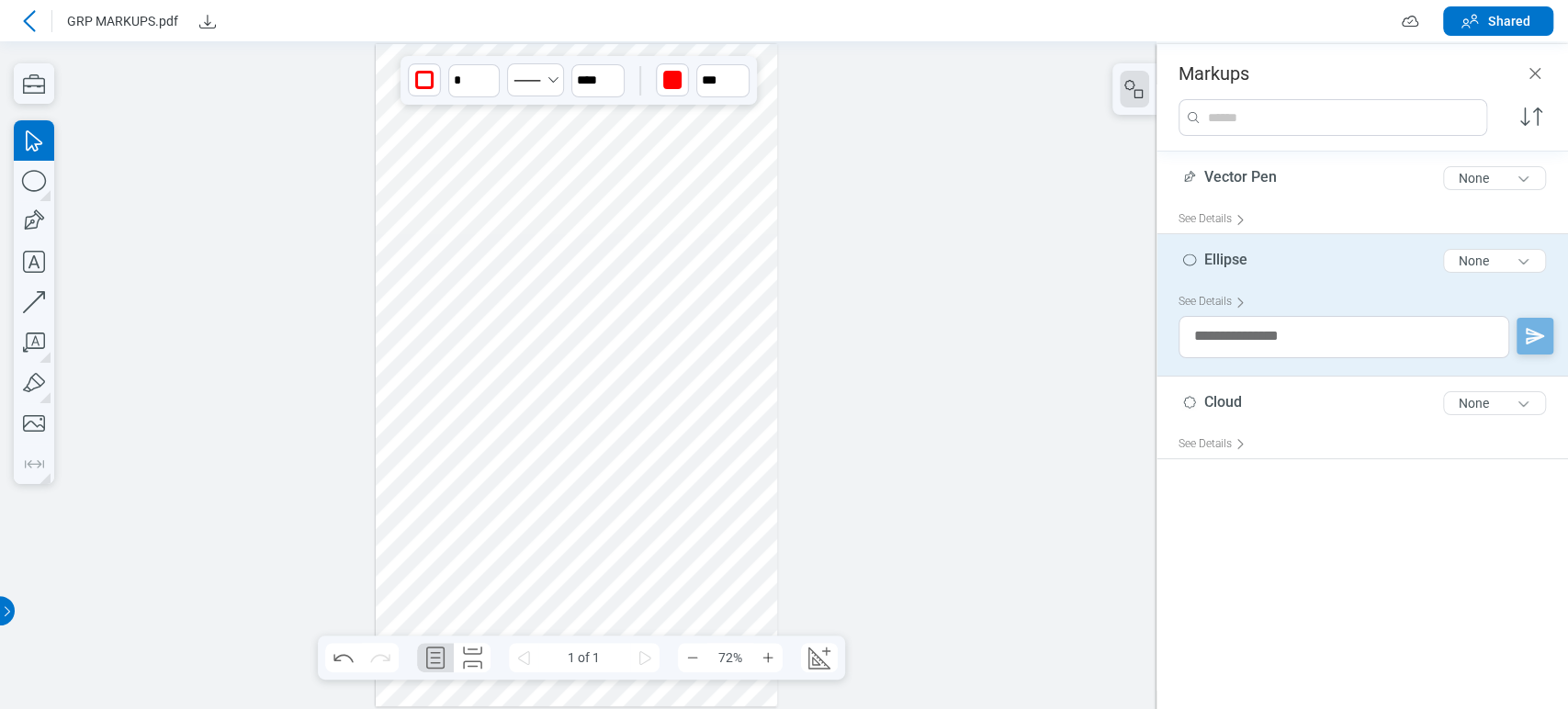
click at [672, 270] on div at bounding box center [577, 376] width 403 height 663
drag, startPoint x: 488, startPoint y: 193, endPoint x: 494, endPoint y: 268, distance: 75.2
click at [487, 193] on div at bounding box center [577, 376] width 403 height 663
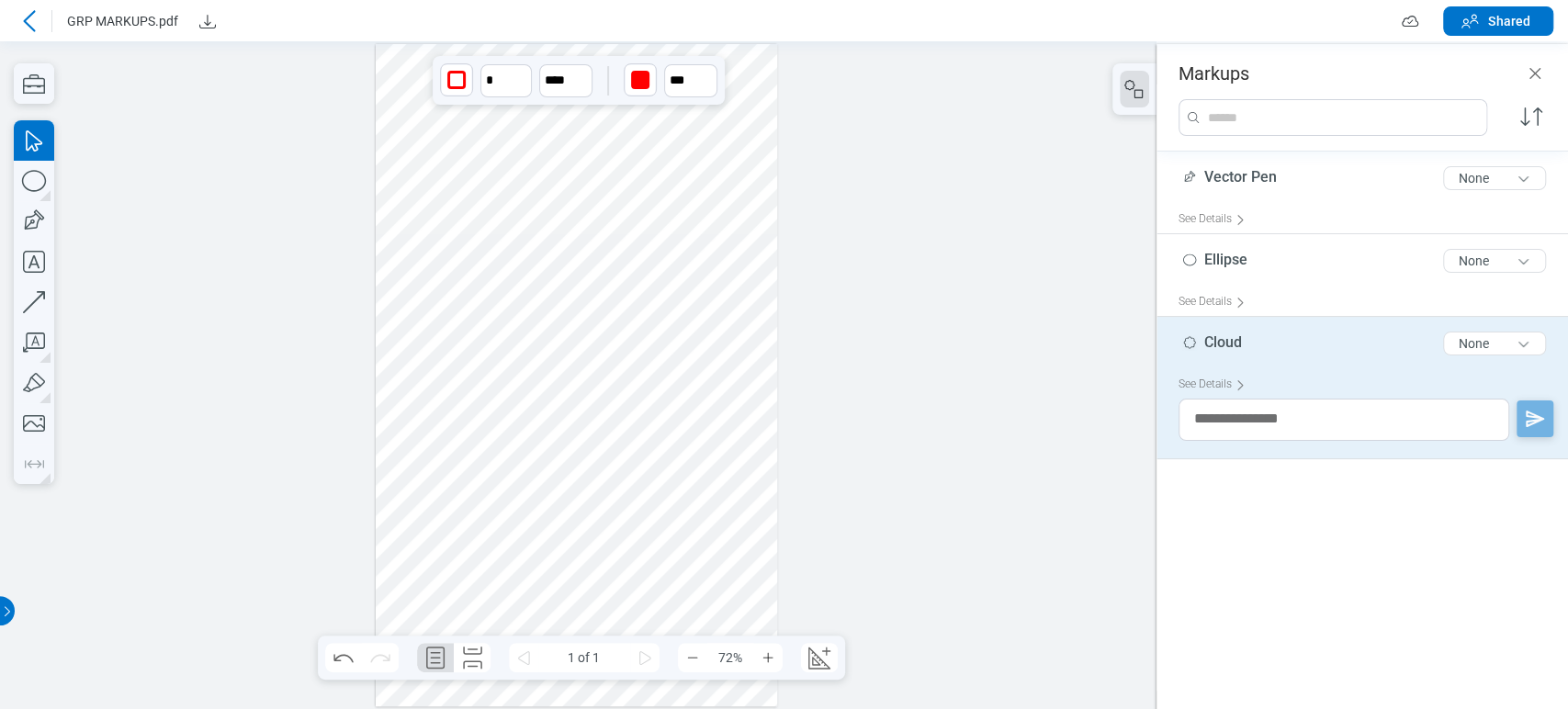
drag, startPoint x: 506, startPoint y: 332, endPoint x: 565, endPoint y: 315, distance: 61.4
click at [507, 332] on div at bounding box center [577, 376] width 403 height 663
click at [449, 187] on div at bounding box center [577, 376] width 403 height 663
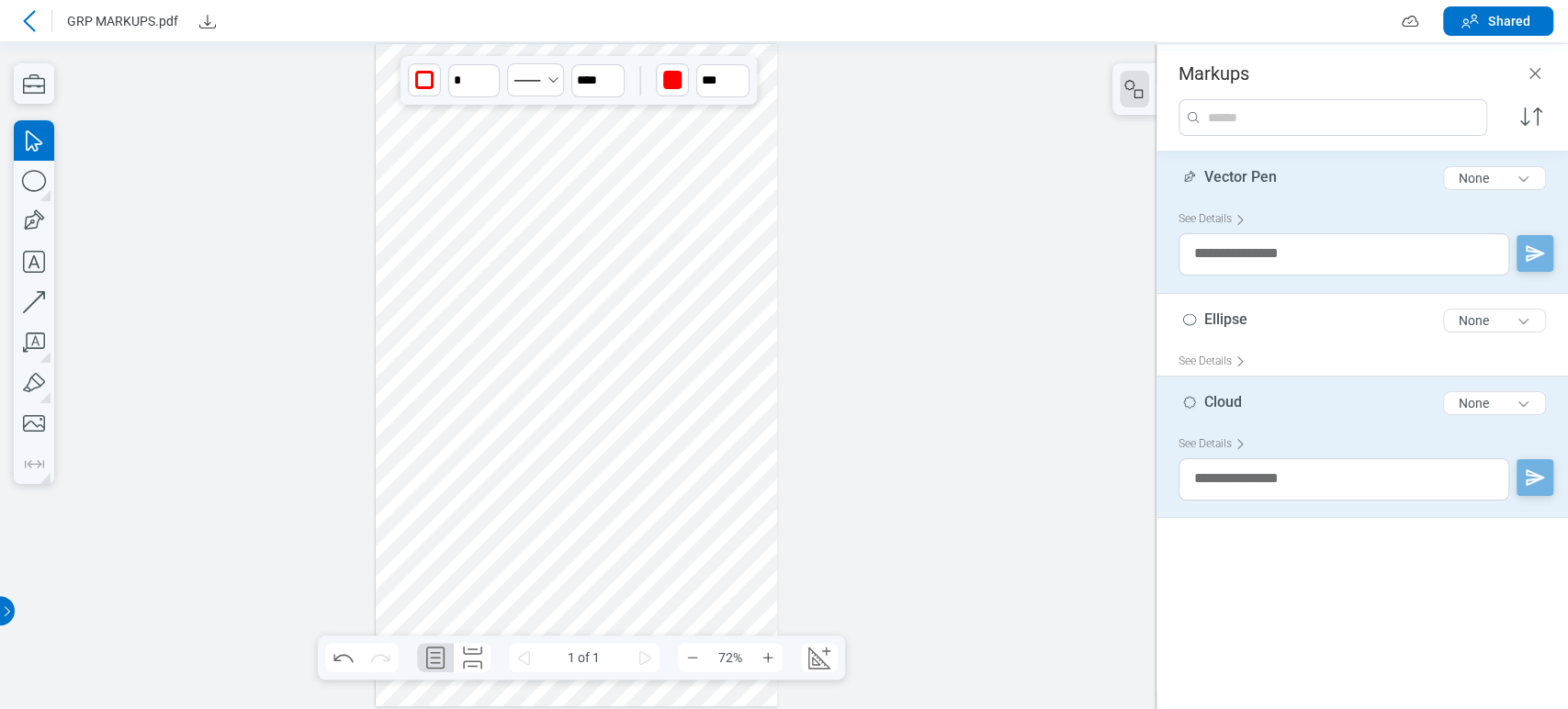
click at [499, 333] on div at bounding box center [577, 376] width 403 height 663
click at [665, 260] on div at bounding box center [577, 376] width 403 height 663
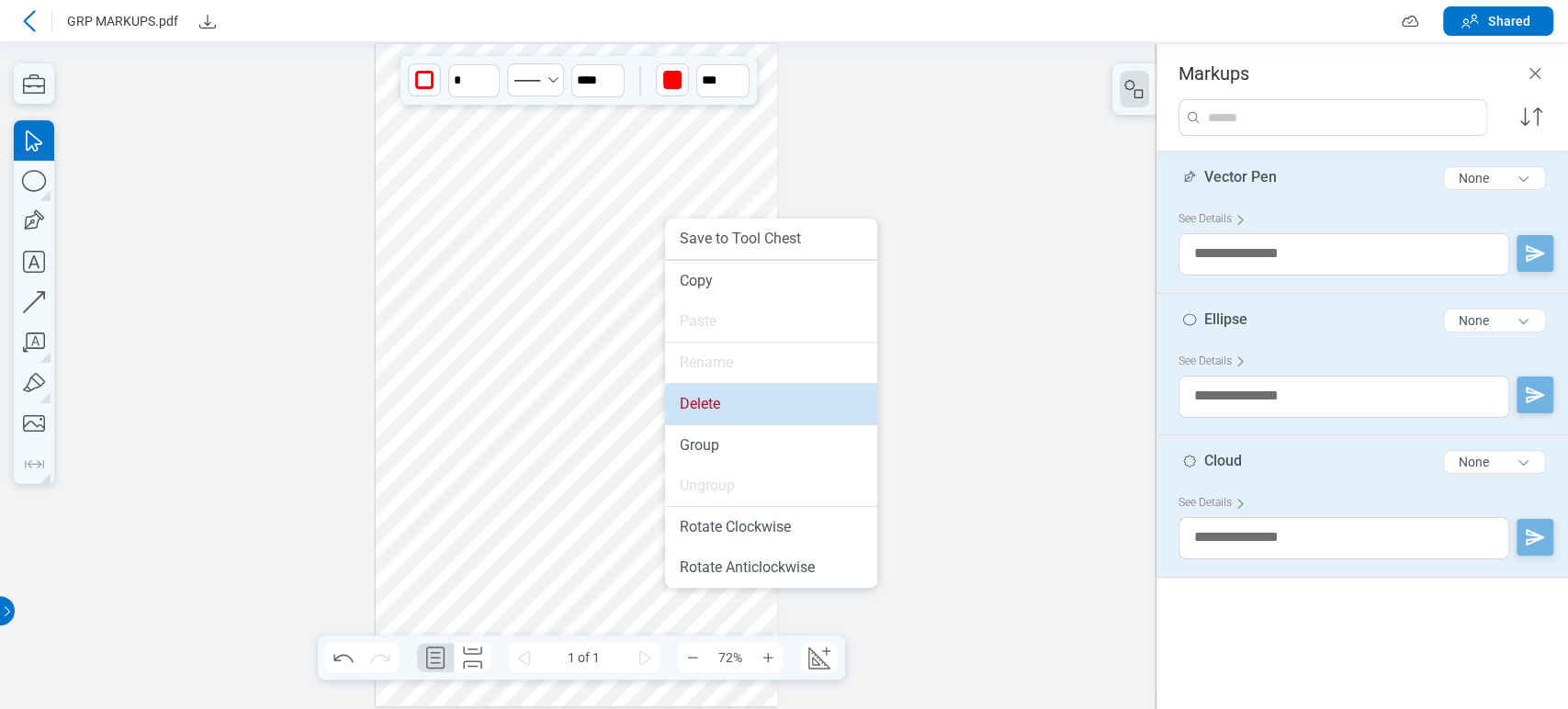
click at [705, 403] on li "Delete" at bounding box center [771, 405] width 212 height 41
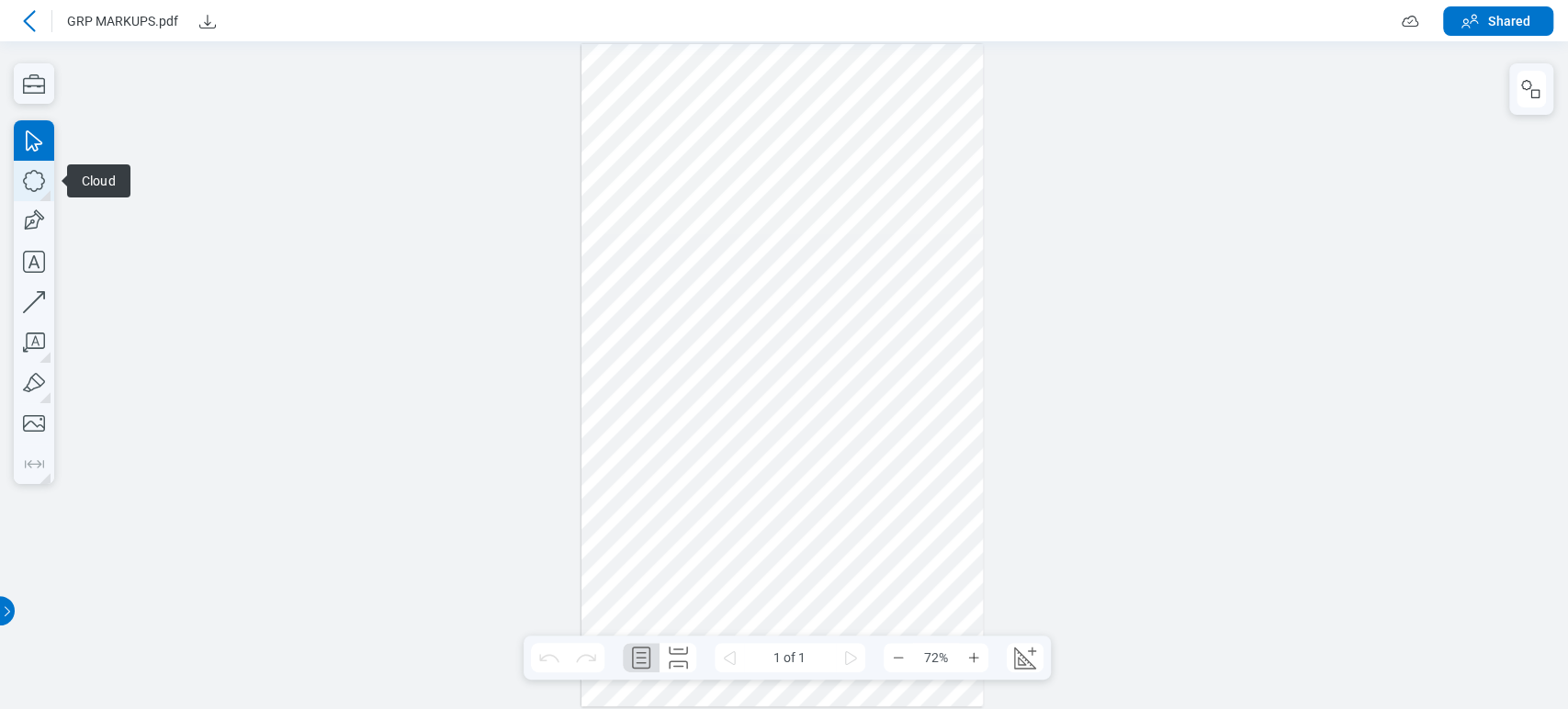
click at [14, 185] on icon "button" at bounding box center [34, 181] width 41 height 41
drag, startPoint x: 655, startPoint y: 135, endPoint x: 768, endPoint y: 233, distance: 149.6
click at [768, 233] on div at bounding box center [783, 376] width 403 height 663
click at [749, 159] on div at bounding box center [783, 376] width 403 height 663
click at [841, 72] on div "button" at bounding box center [846, 80] width 19 height 19
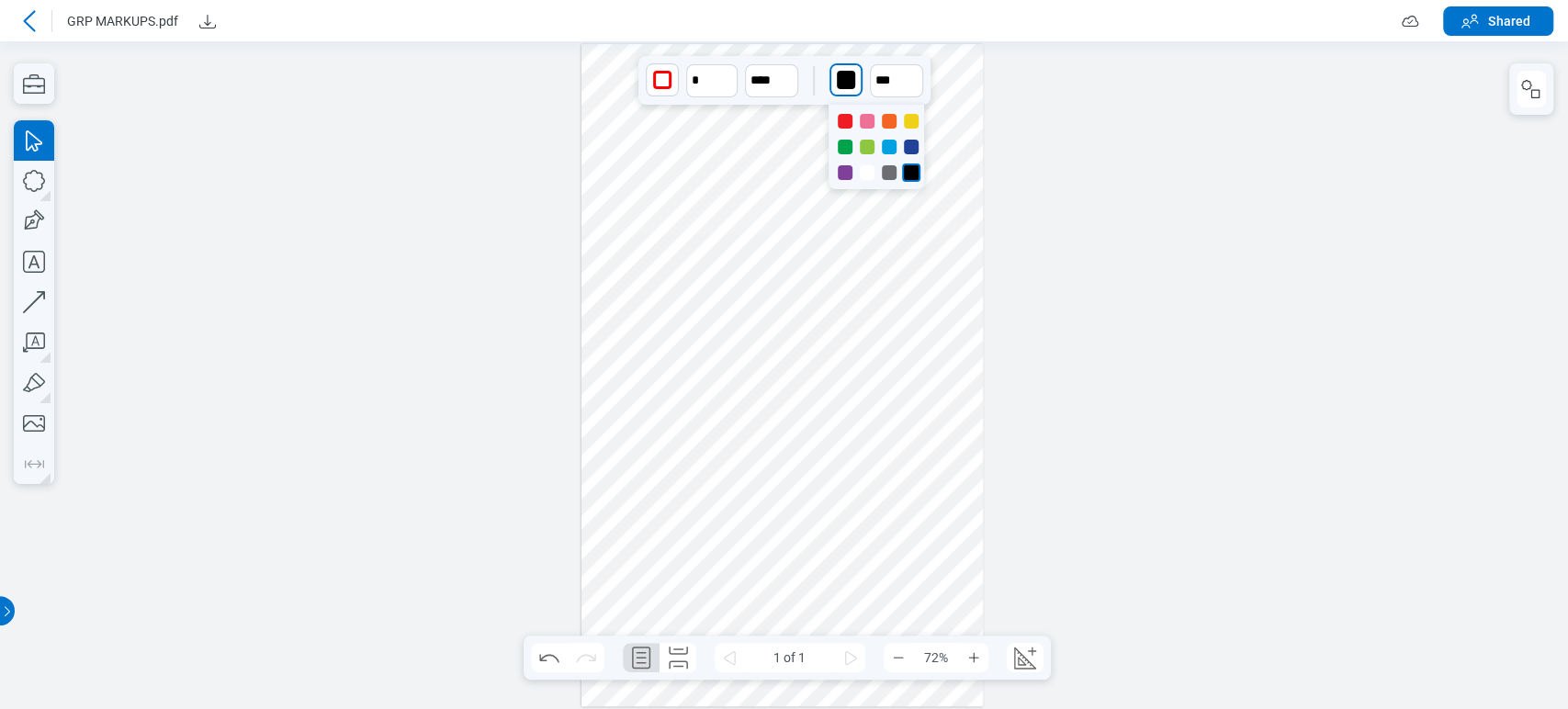
click at [867, 138] on div at bounding box center [876, 147] width 96 height 84
click at [867, 147] on div at bounding box center [868, 147] width 15 height 15
click at [27, 185] on icon "button" at bounding box center [34, 181] width 41 height 41
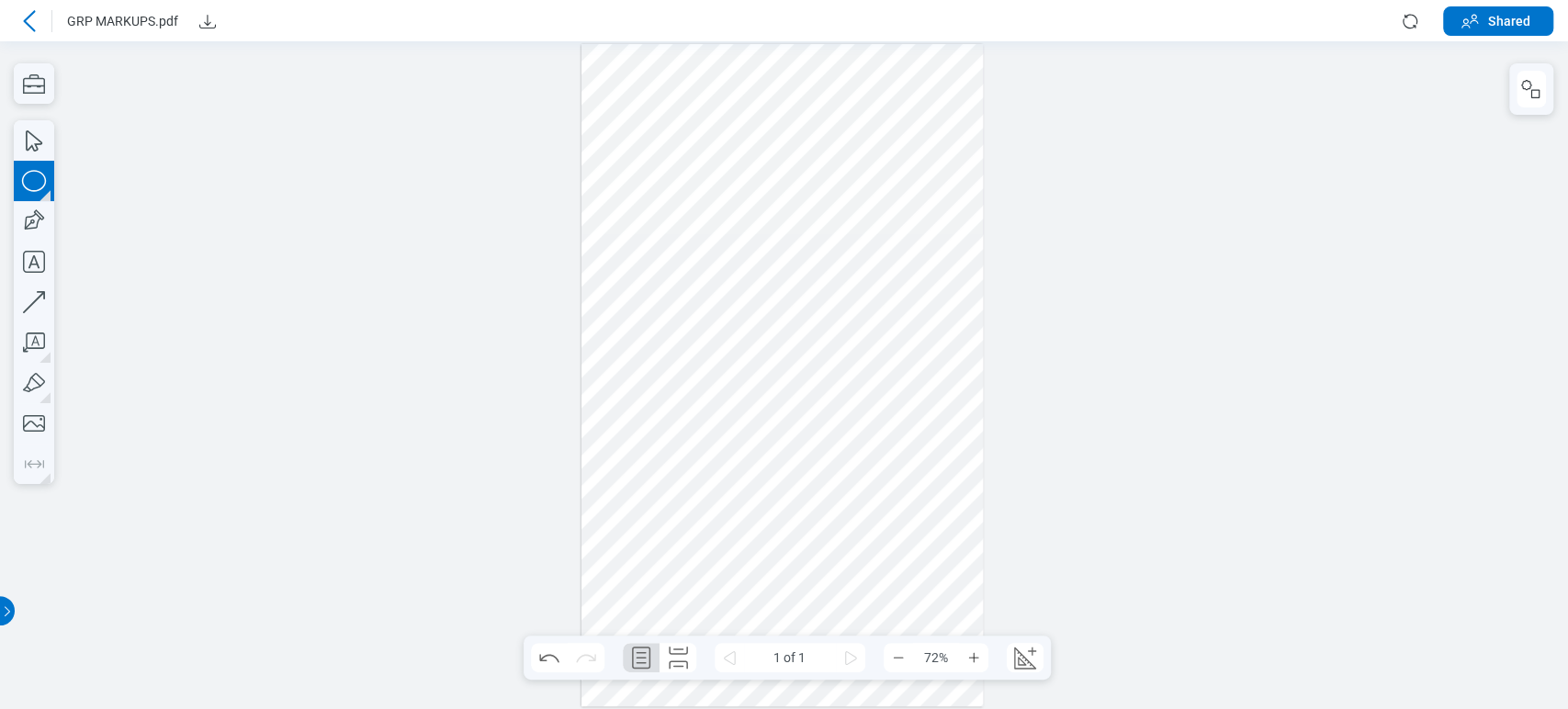
drag, startPoint x: 798, startPoint y: 151, endPoint x: 906, endPoint y: 303, distance: 186.5
click at [907, 304] on div at bounding box center [783, 376] width 403 height 663
click at [874, 227] on div at bounding box center [783, 376] width 403 height 663
click at [875, 74] on div "button" at bounding box center [879, 80] width 19 height 19
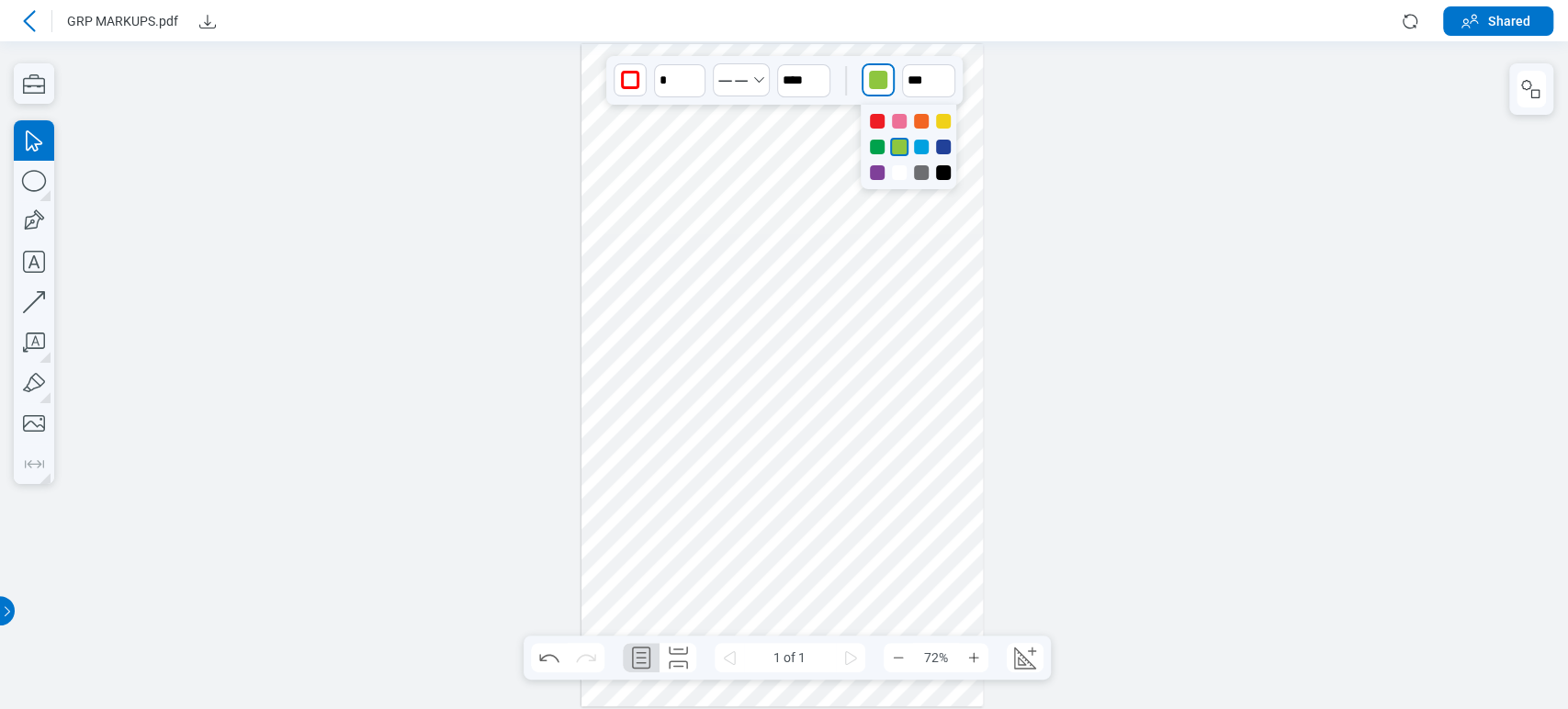
click at [943, 172] on div at bounding box center [944, 173] width 15 height 15
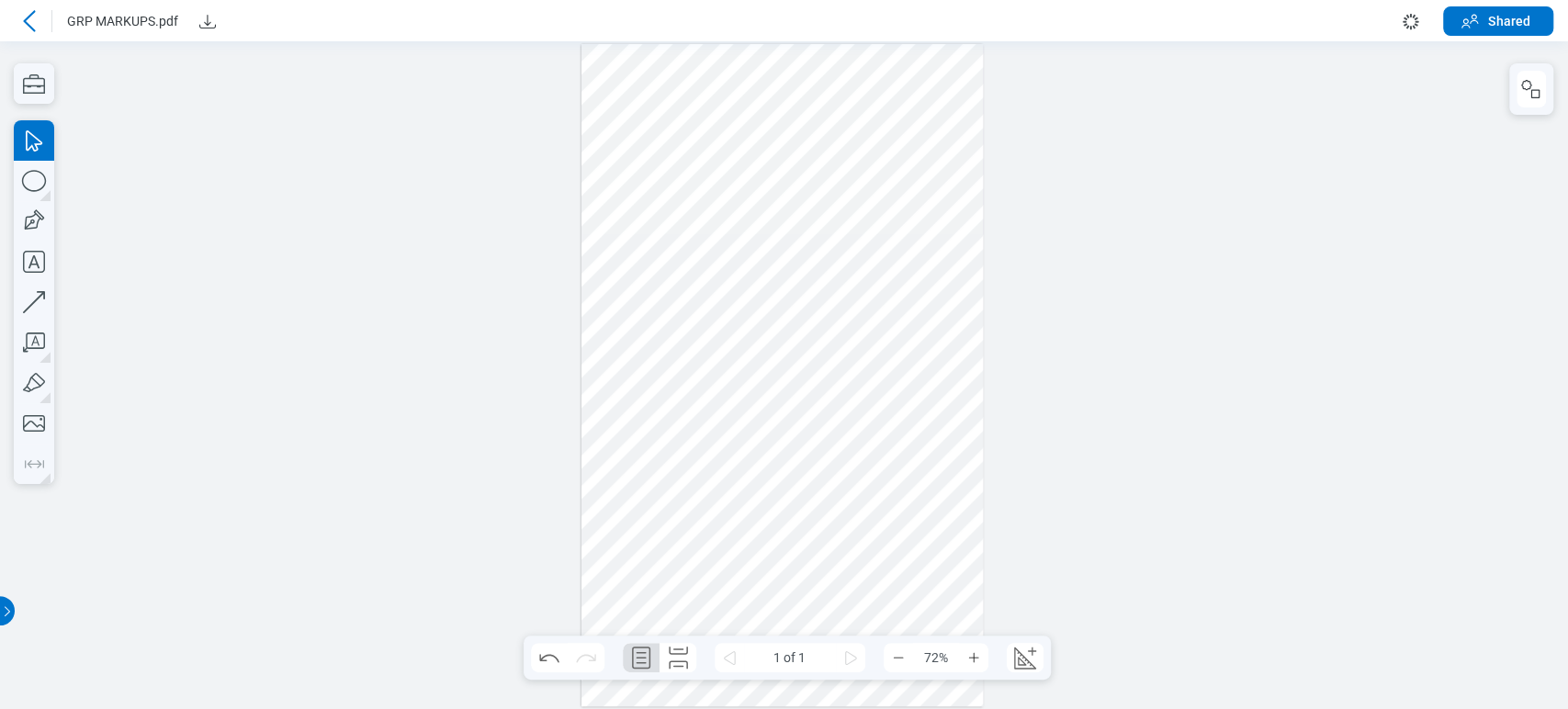
click at [946, 226] on div at bounding box center [783, 376] width 403 height 663
click at [536, 655] on icon "Undo" at bounding box center [549, 658] width 30 height 30
click at [581, 661] on icon "Redo" at bounding box center [586, 658] width 30 height 30
click at [549, 661] on icon "Undo" at bounding box center [549, 658] width 30 height 30
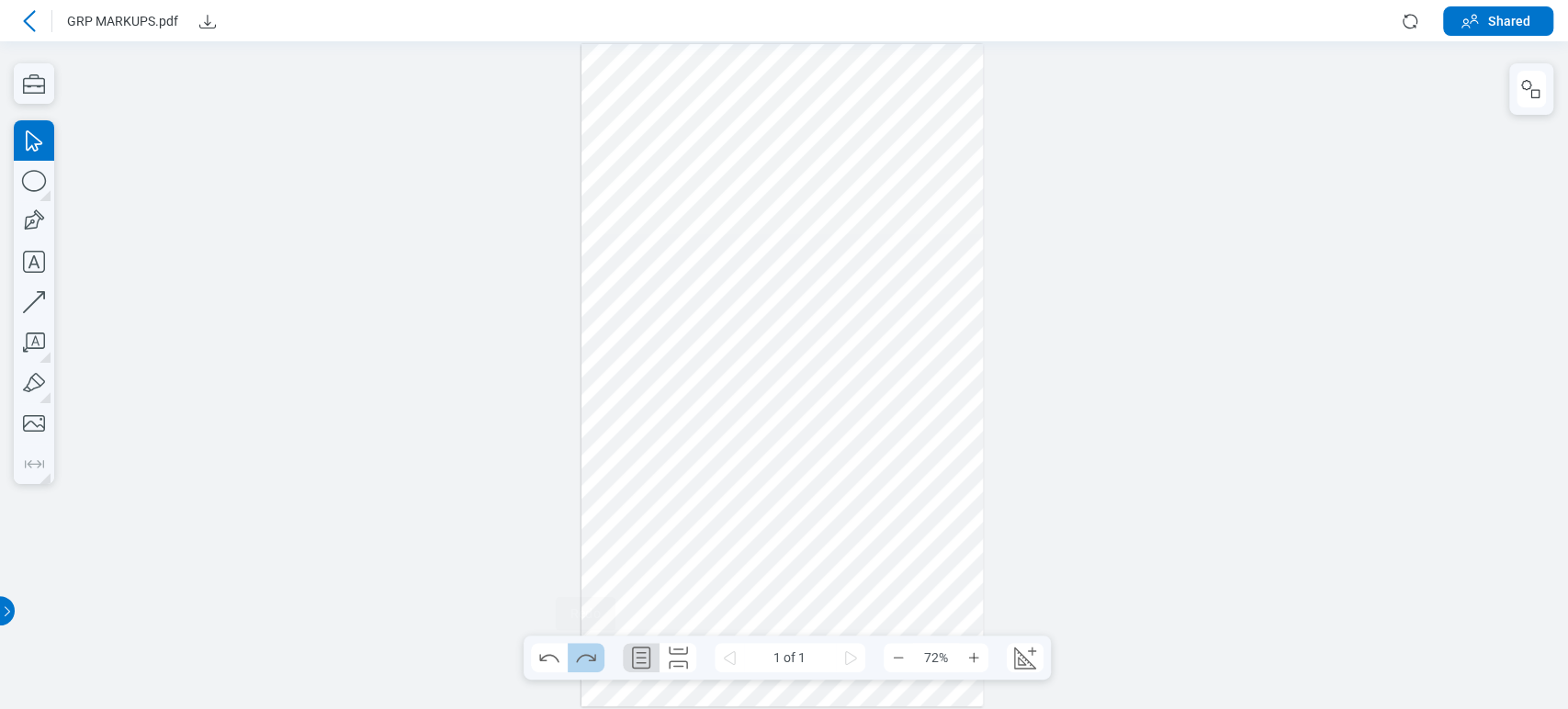
click at [581, 664] on icon "Redo" at bounding box center [586, 658] width 30 height 30
click at [581, 663] on icon "Redo" at bounding box center [586, 658] width 30 height 30
click at [535, 656] on icon "Undo" at bounding box center [549, 658] width 30 height 30
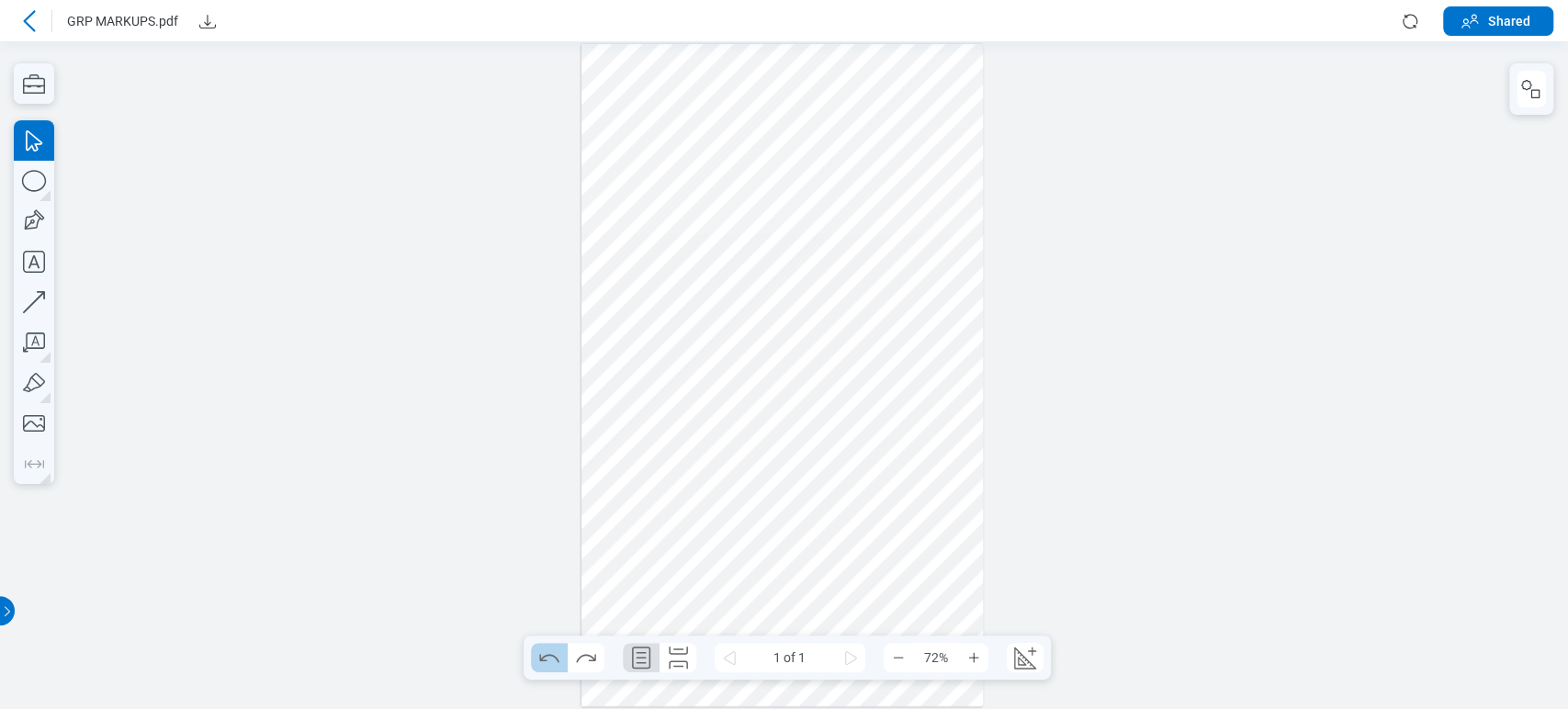
click at [535, 656] on icon "Undo" at bounding box center [549, 658] width 30 height 30
click at [576, 660] on icon "Redo" at bounding box center [586, 658] width 30 height 30
click at [577, 660] on icon "Redo" at bounding box center [585, 658] width 19 height 8
click at [752, 199] on div at bounding box center [783, 376] width 403 height 663
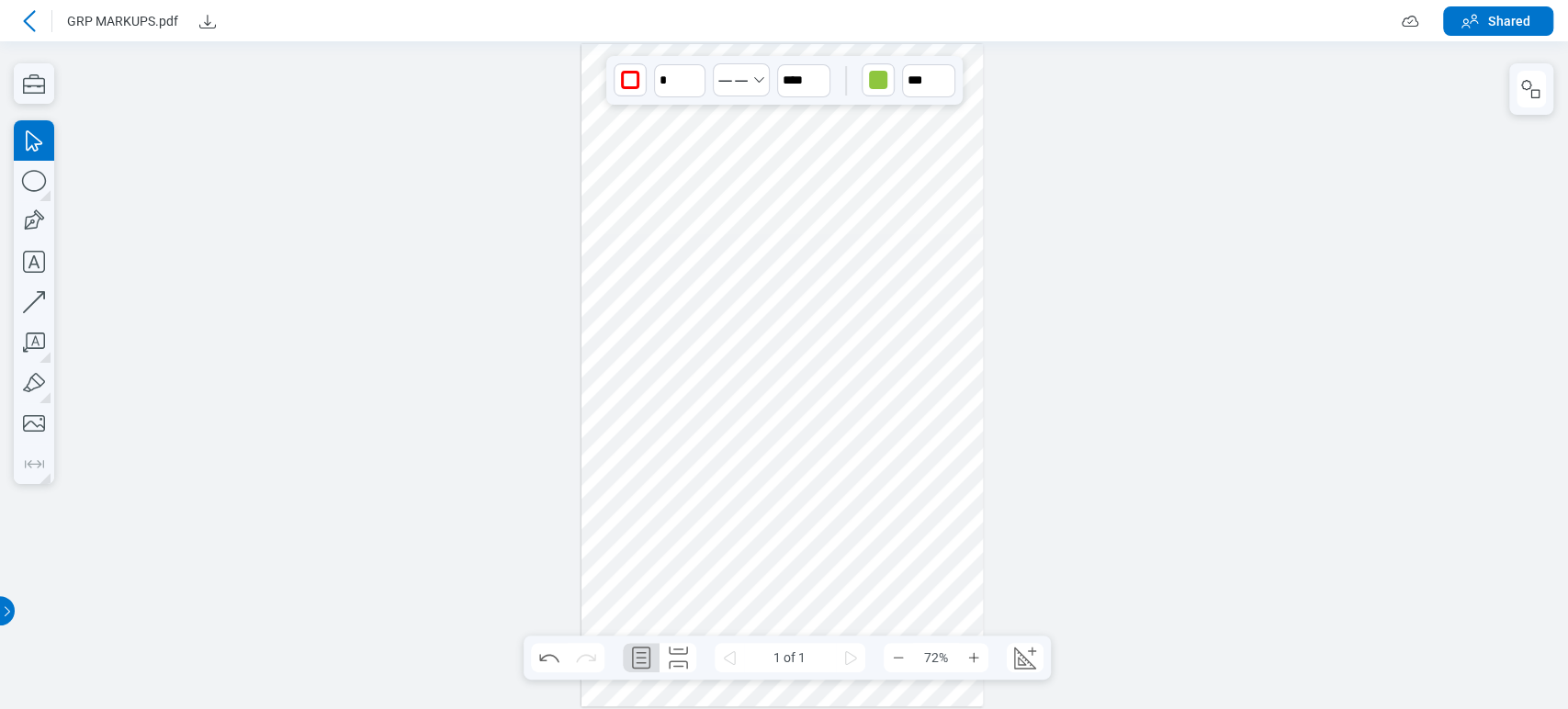
click at [836, 238] on div at bounding box center [783, 376] width 403 height 663
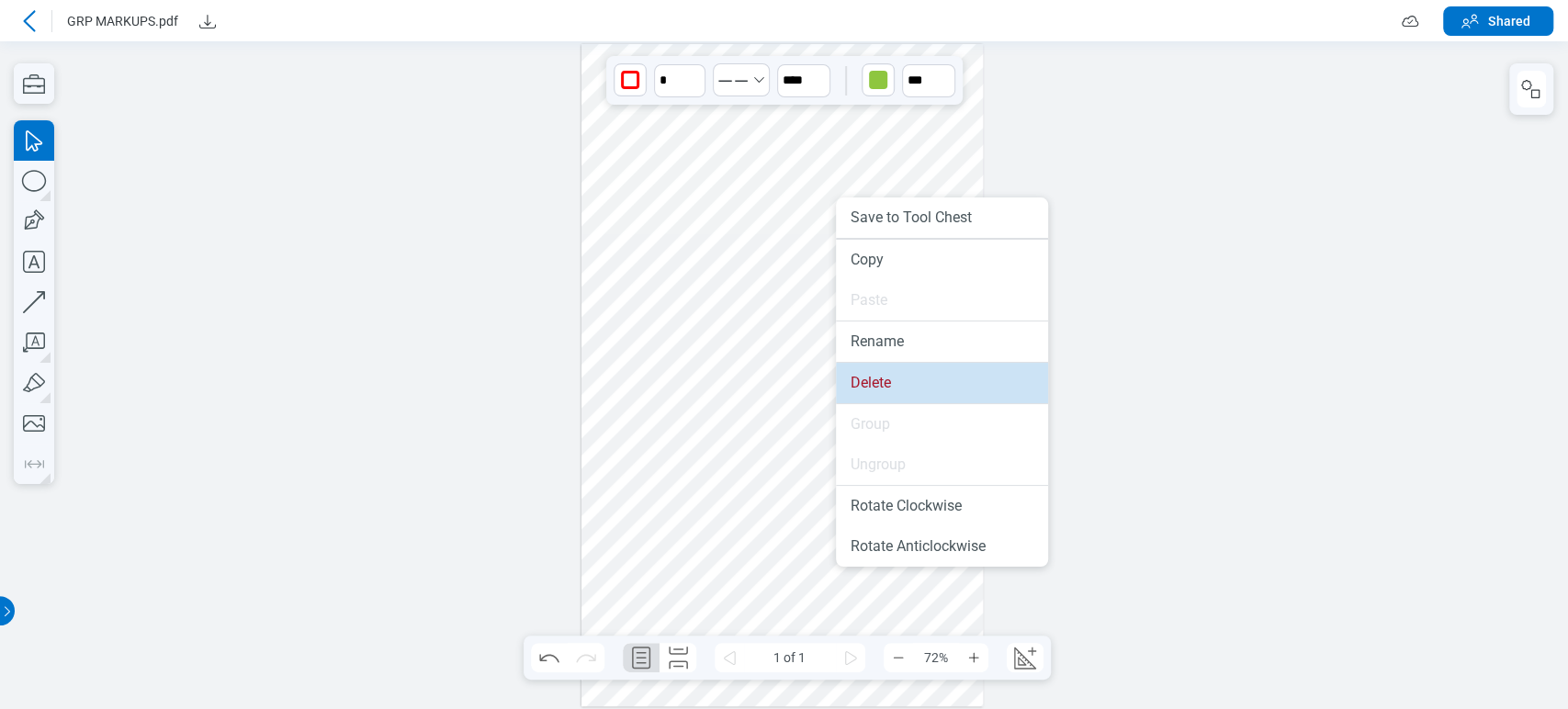
click at [842, 378] on li "Delete" at bounding box center [942, 383] width 212 height 41
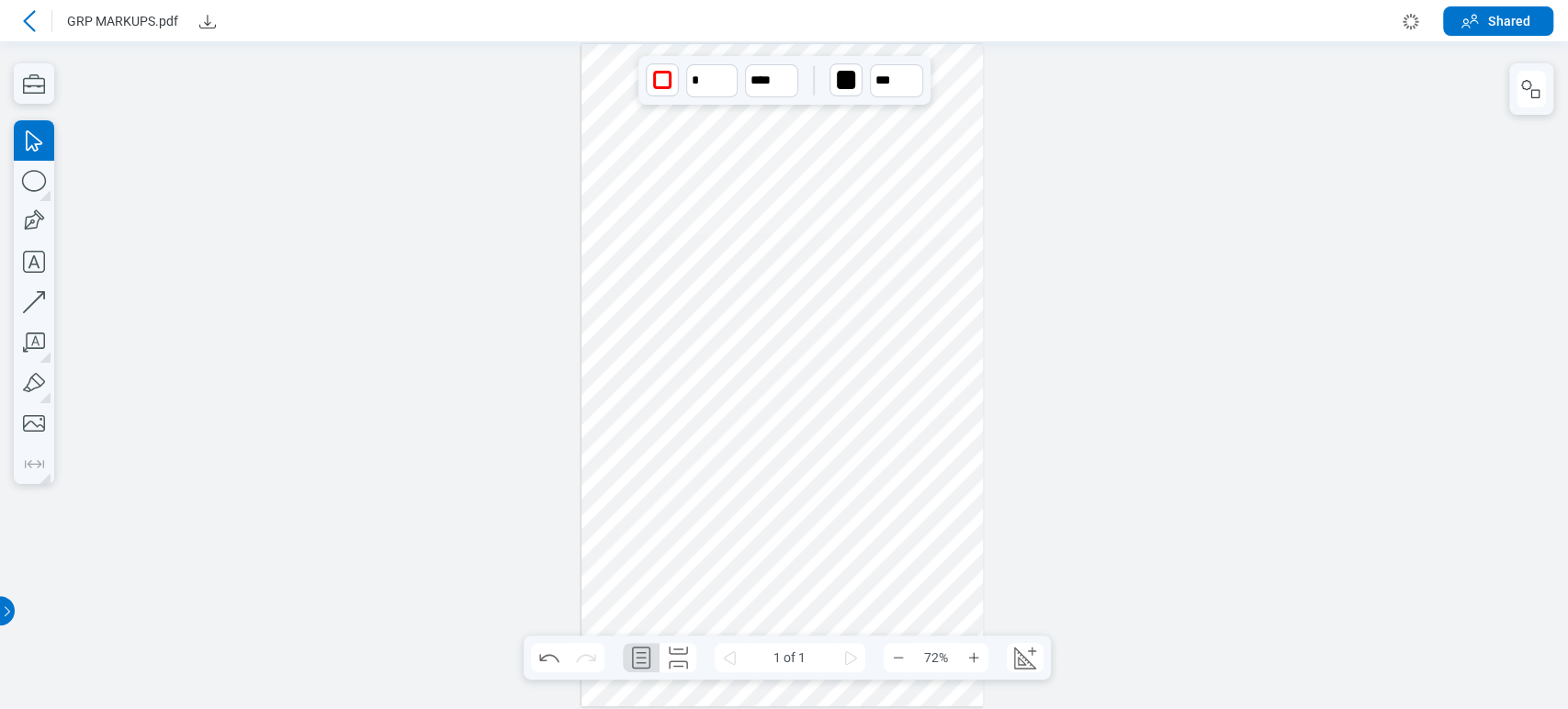
click at [721, 202] on div at bounding box center [783, 376] width 403 height 663
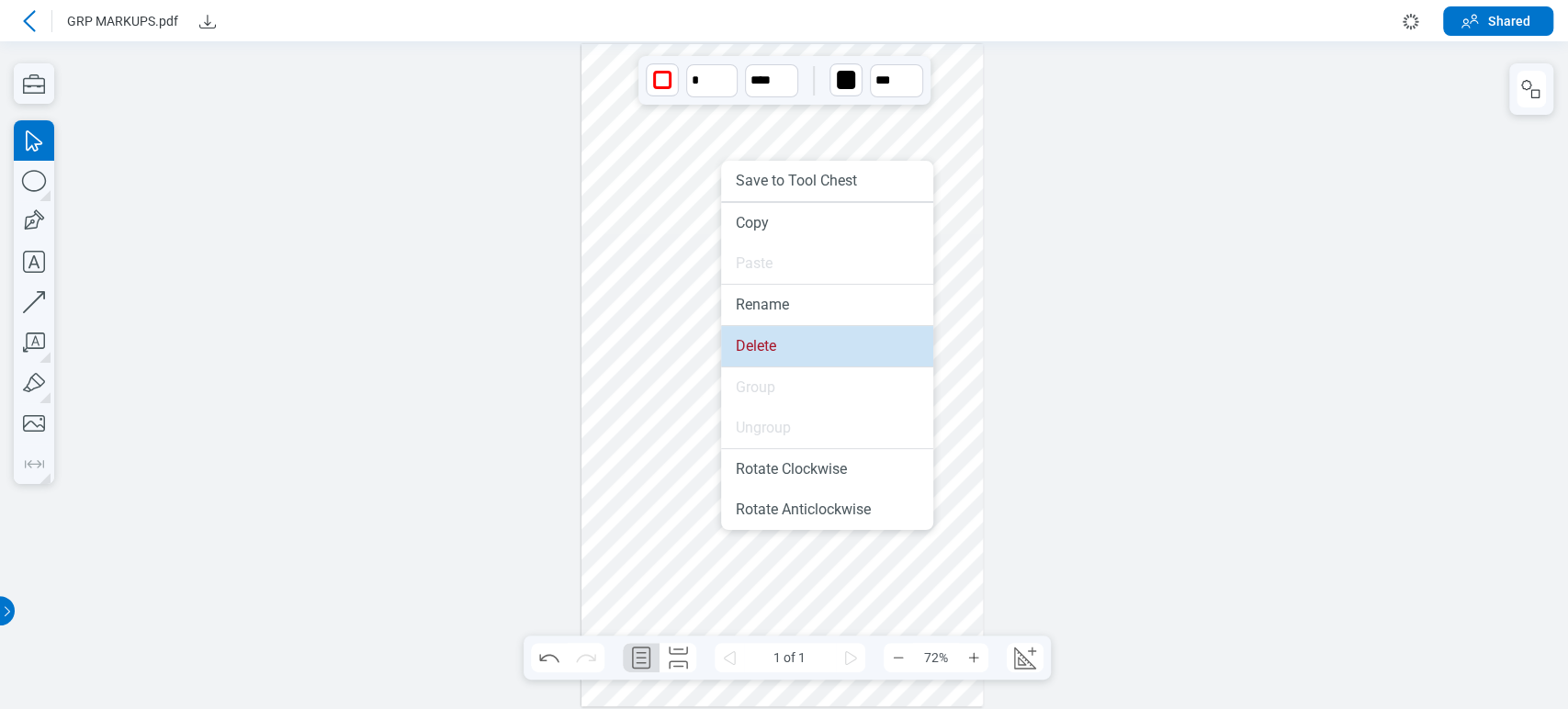
drag, startPoint x: 788, startPoint y: 343, endPoint x: 692, endPoint y: 499, distance: 183.2
click at [788, 343] on li "Delete" at bounding box center [827, 346] width 212 height 41
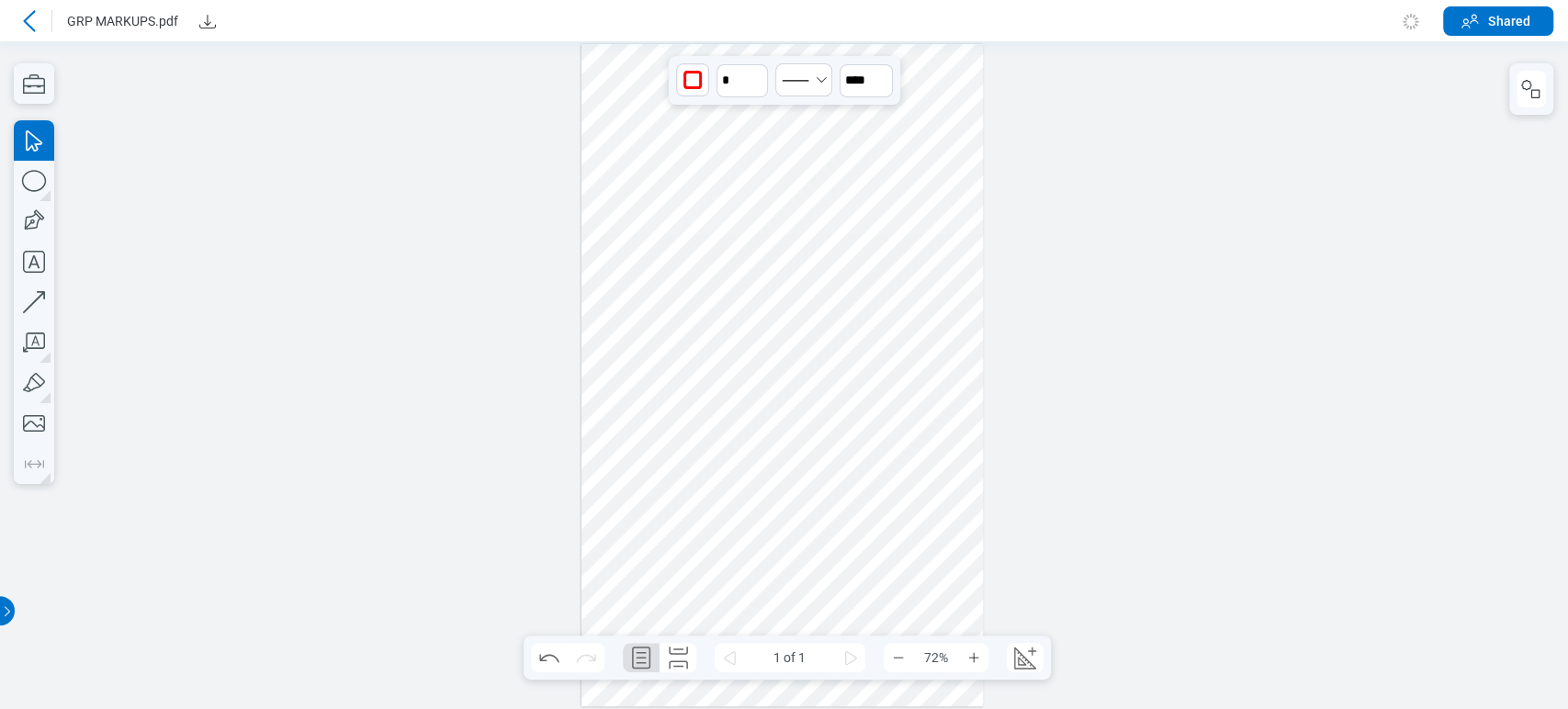
click at [695, 548] on div at bounding box center [783, 376] width 403 height 663
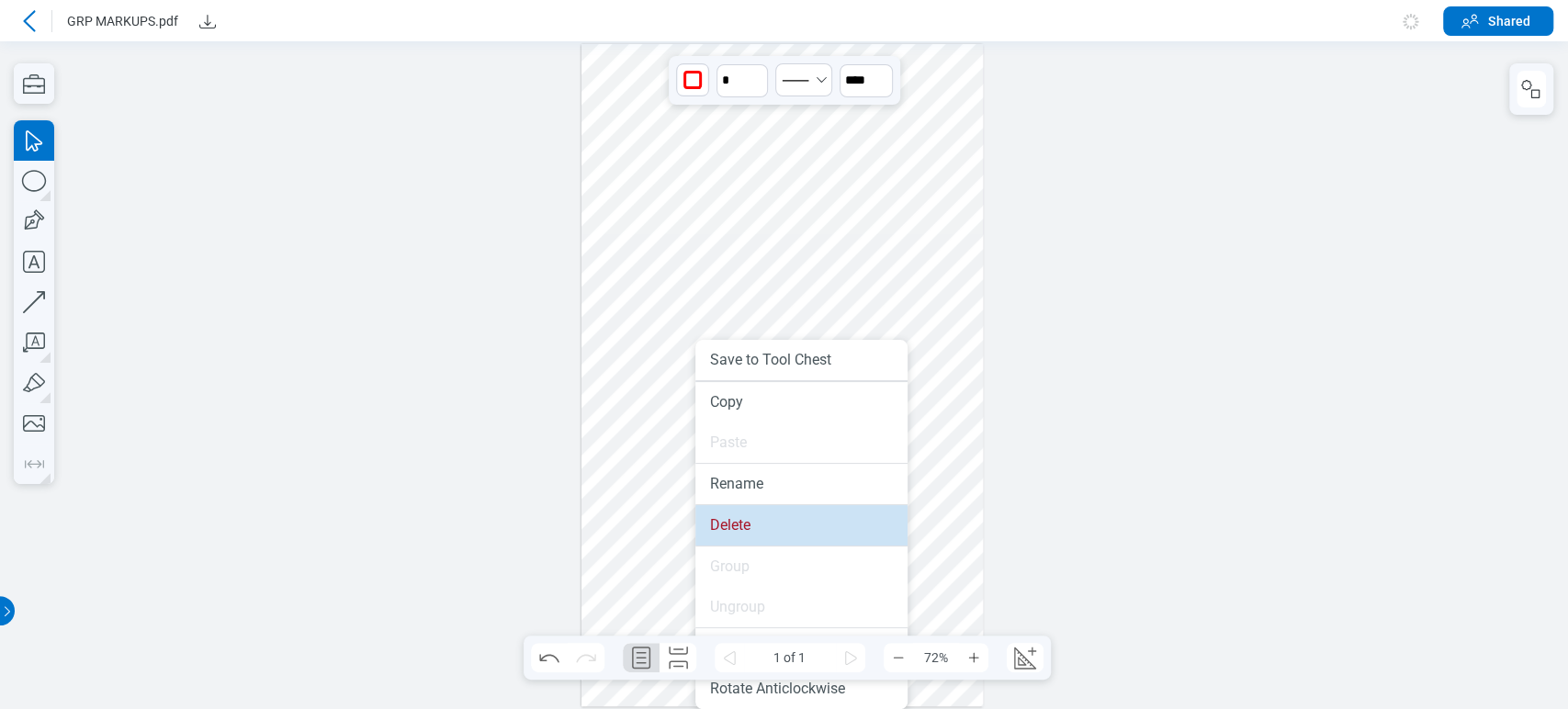
drag, startPoint x: 746, startPoint y: 526, endPoint x: 718, endPoint y: 385, distance: 143.8
click at [746, 526] on li "Delete" at bounding box center [801, 526] width 212 height 41
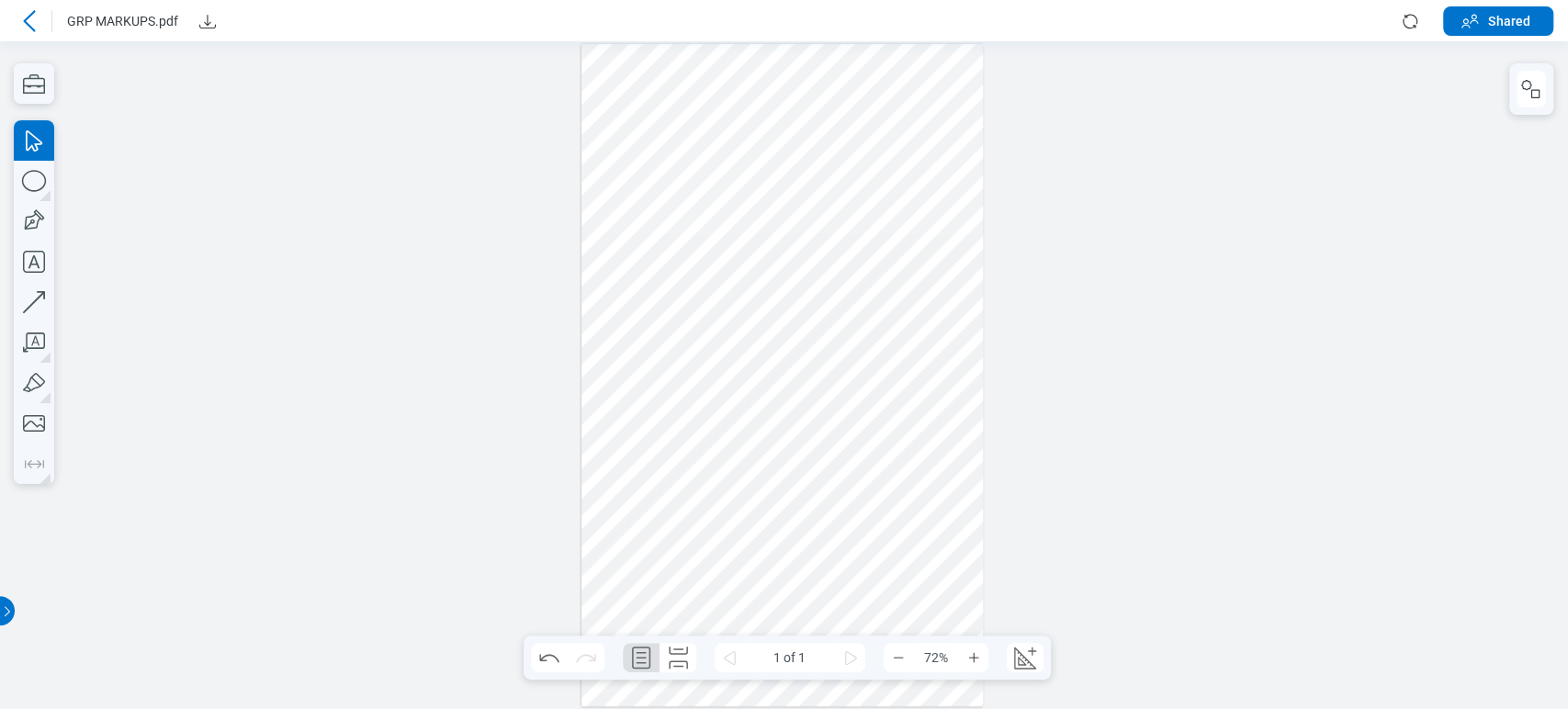
click at [737, 223] on div at bounding box center [783, 376] width 403 height 663
click at [32, 182] on icon "button" at bounding box center [34, 181] width 41 height 41
drag, startPoint x: 662, startPoint y: 186, endPoint x: 737, endPoint y: 260, distance: 105.4
click at [737, 260] on div at bounding box center [783, 376] width 403 height 663
click at [703, 196] on div at bounding box center [783, 376] width 403 height 663
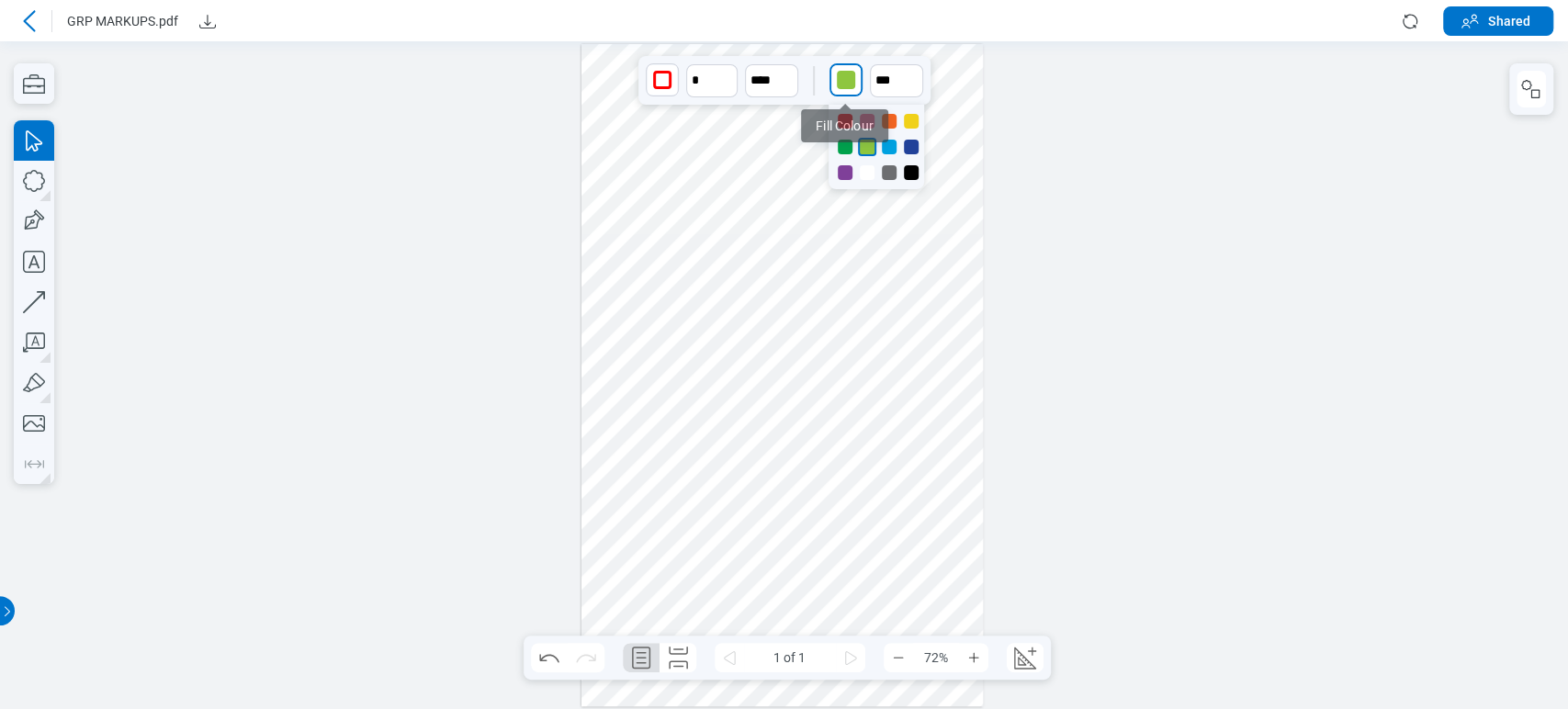
click at [843, 85] on div "button" at bounding box center [846, 80] width 19 height 19
click at [839, 114] on div at bounding box center [845, 122] width 15 height 15
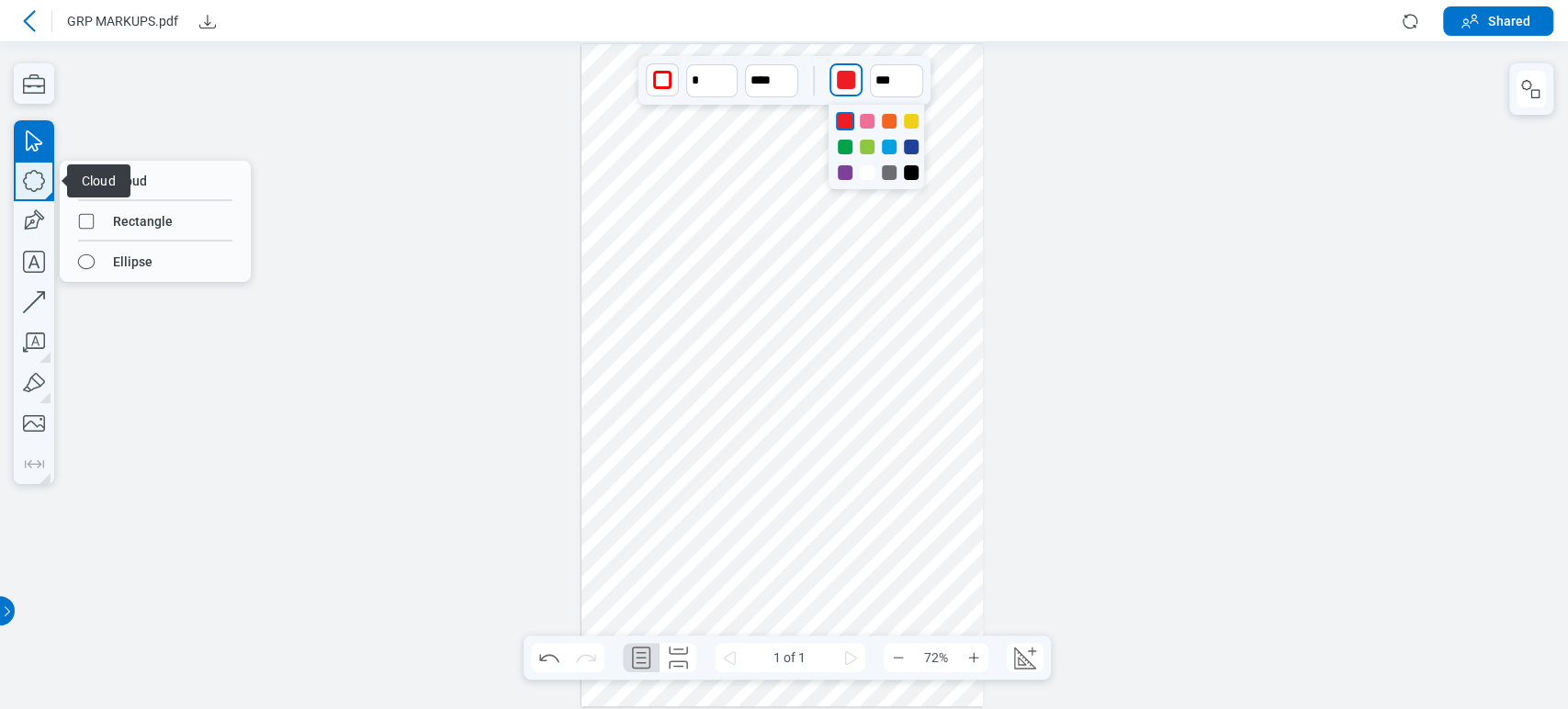
click at [20, 174] on icon "button" at bounding box center [34, 181] width 41 height 41
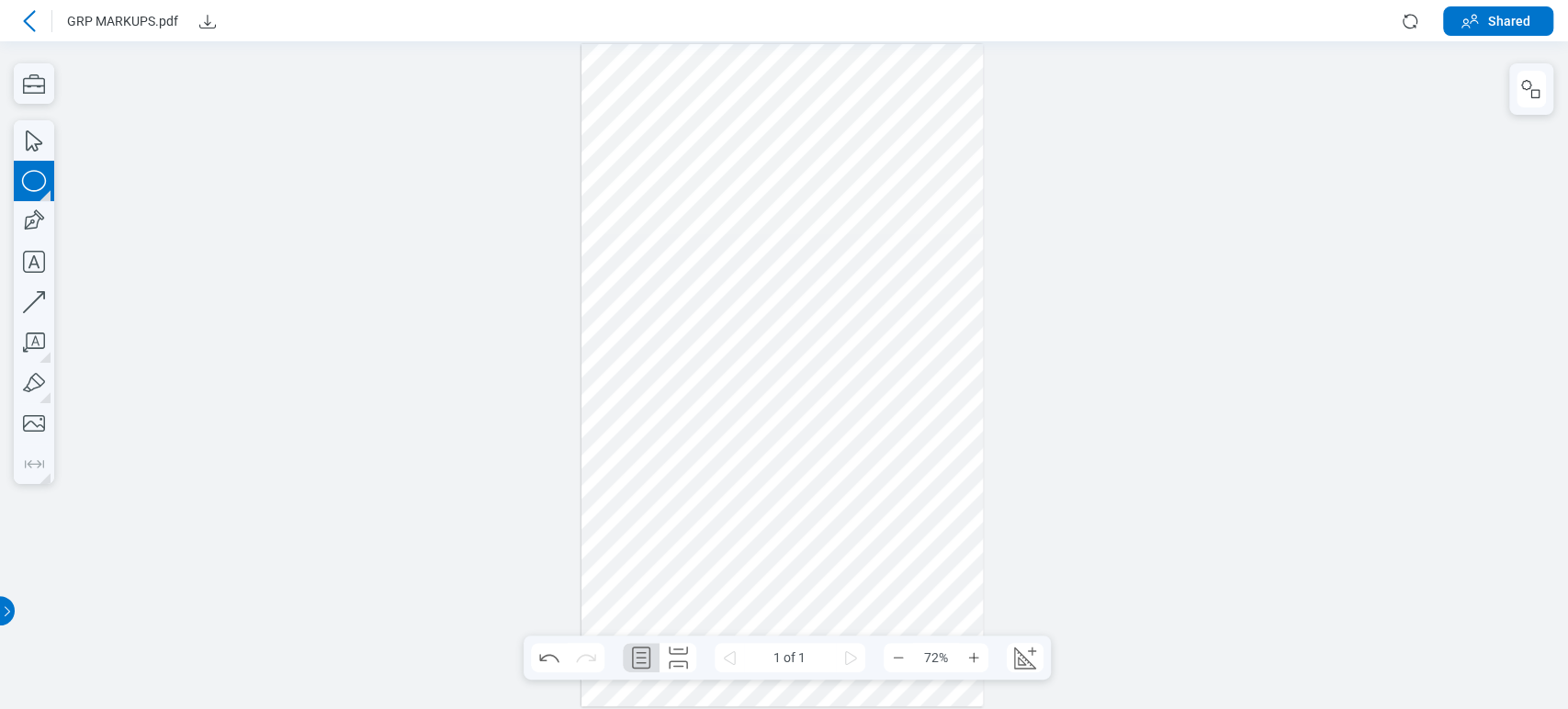
drag, startPoint x: 858, startPoint y: 238, endPoint x: 887, endPoint y: 282, distance: 52.7
click at [892, 289] on div at bounding box center [783, 376] width 403 height 663
click at [856, 226] on div at bounding box center [783, 376] width 403 height 663
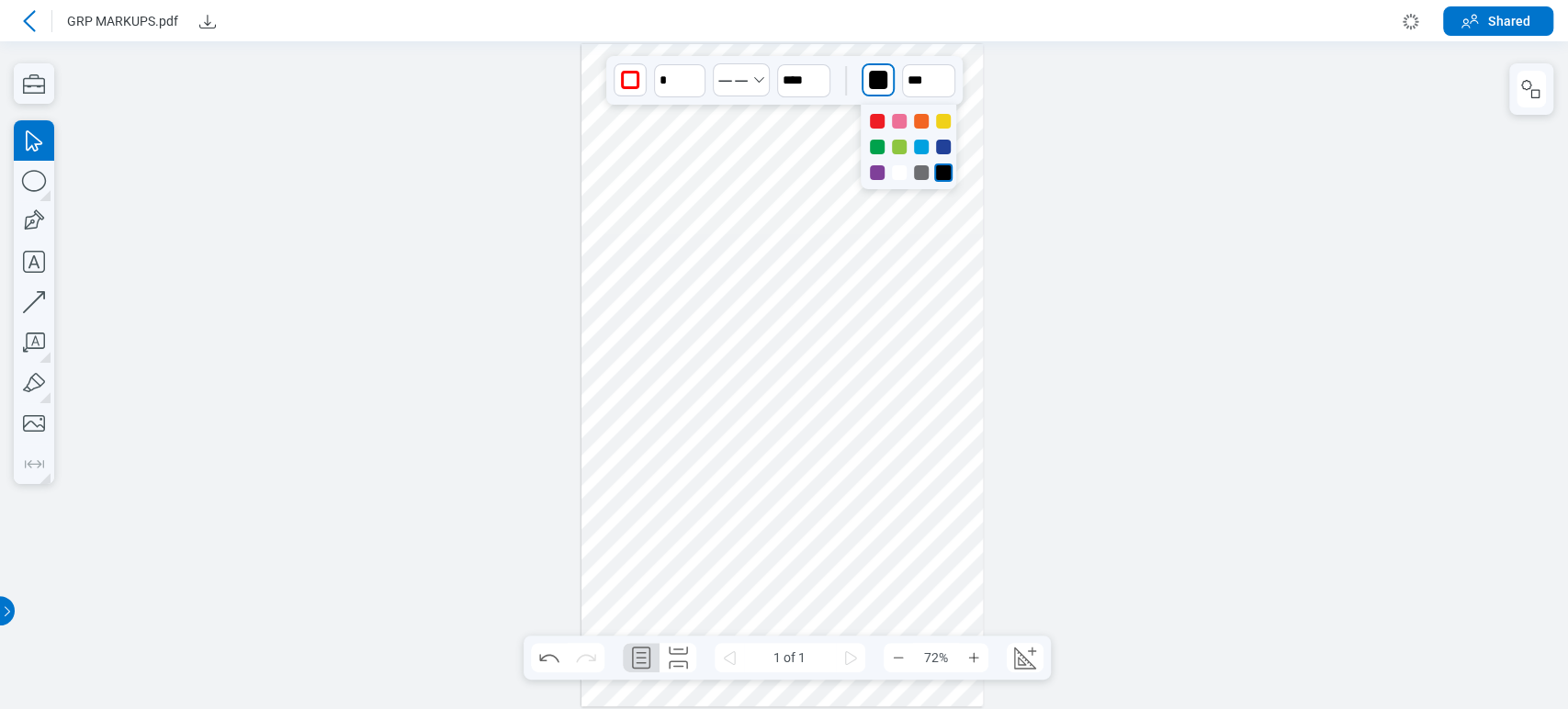
click at [876, 81] on div "button" at bounding box center [879, 80] width 19 height 19
click at [900, 143] on div at bounding box center [899, 147] width 15 height 15
click at [958, 331] on div at bounding box center [783, 376] width 403 height 663
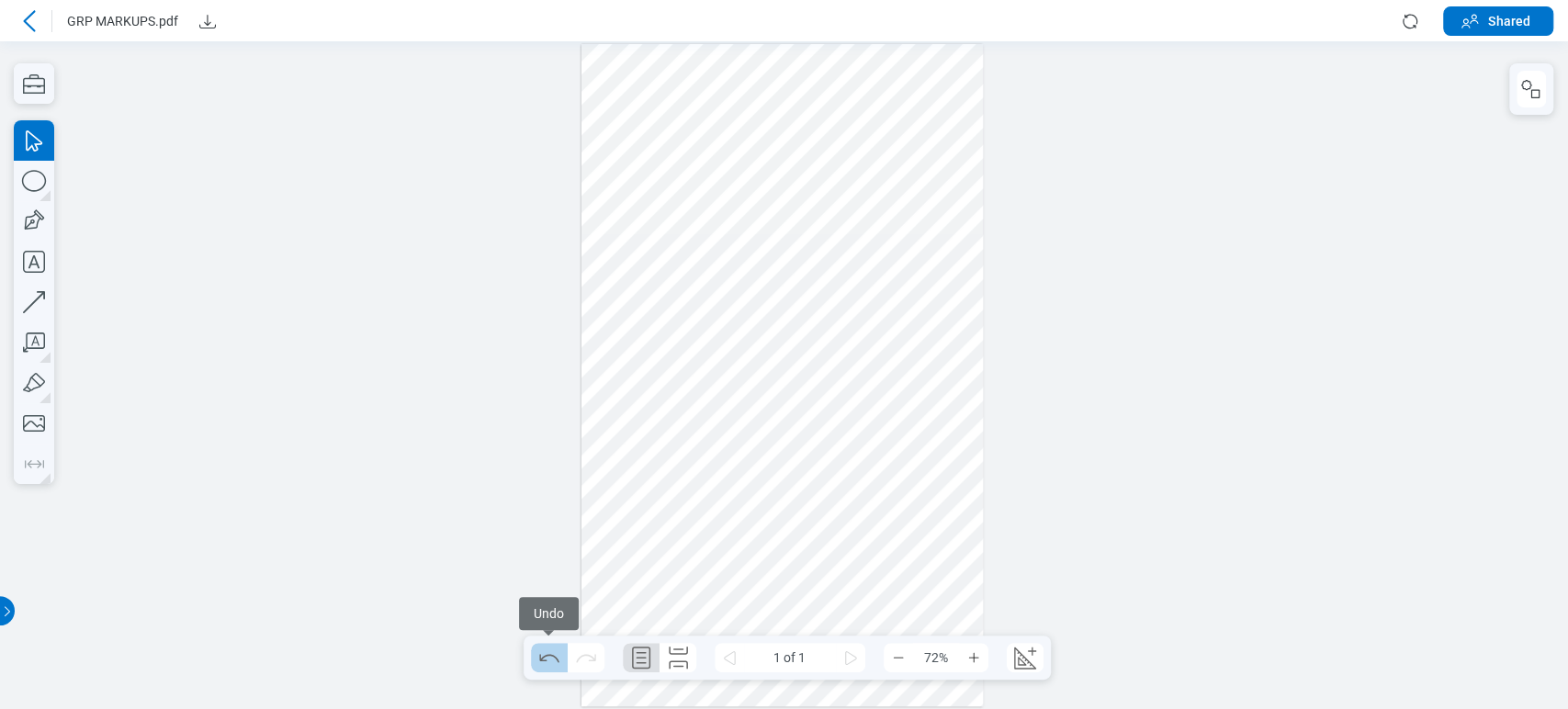
click at [545, 656] on icon "Undo" at bounding box center [548, 658] width 19 height 8
click at [592, 651] on icon "Redo" at bounding box center [586, 658] width 30 height 30
click at [559, 652] on icon "Undo" at bounding box center [549, 658] width 30 height 30
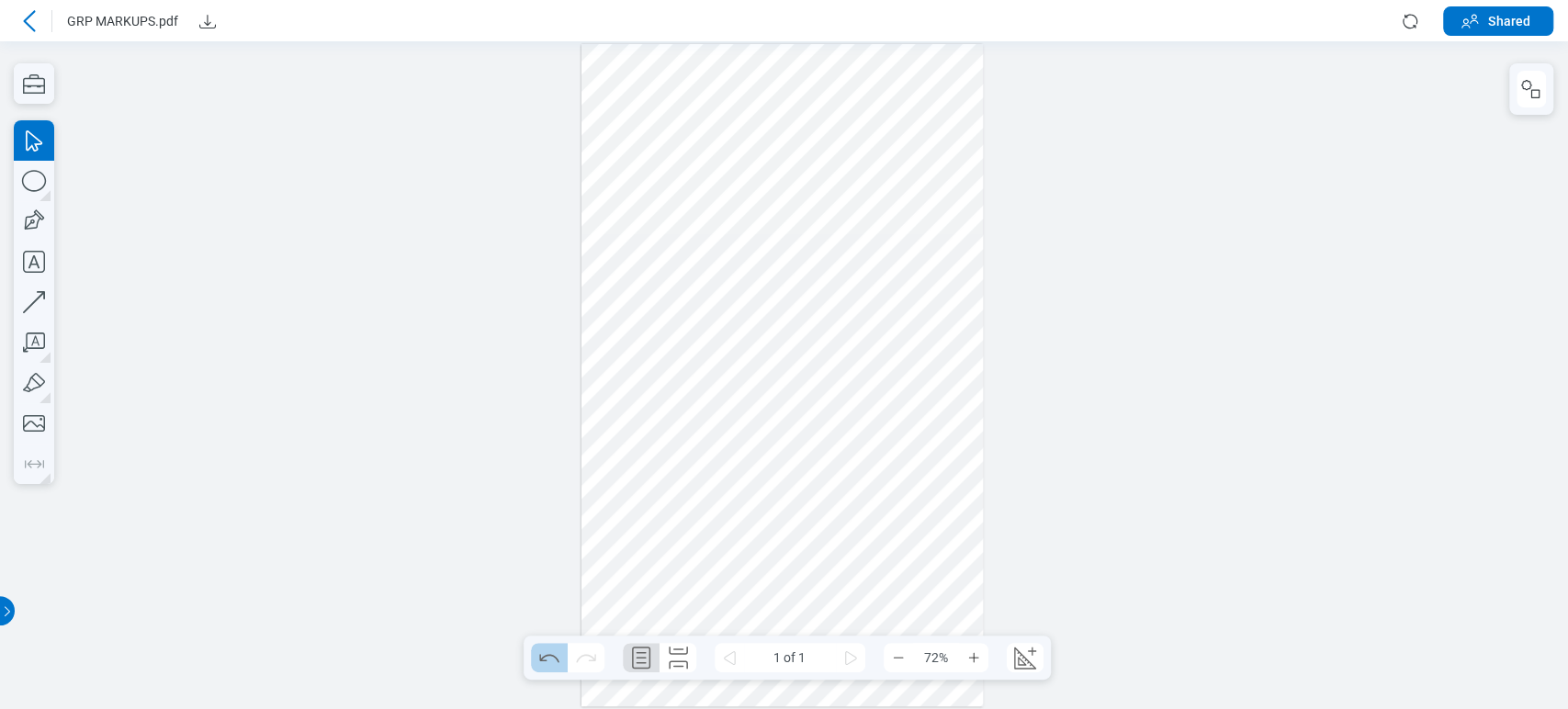
click at [559, 652] on icon "Undo" at bounding box center [549, 658] width 30 height 30
click at [581, 663] on icon "Redo" at bounding box center [586, 658] width 30 height 30
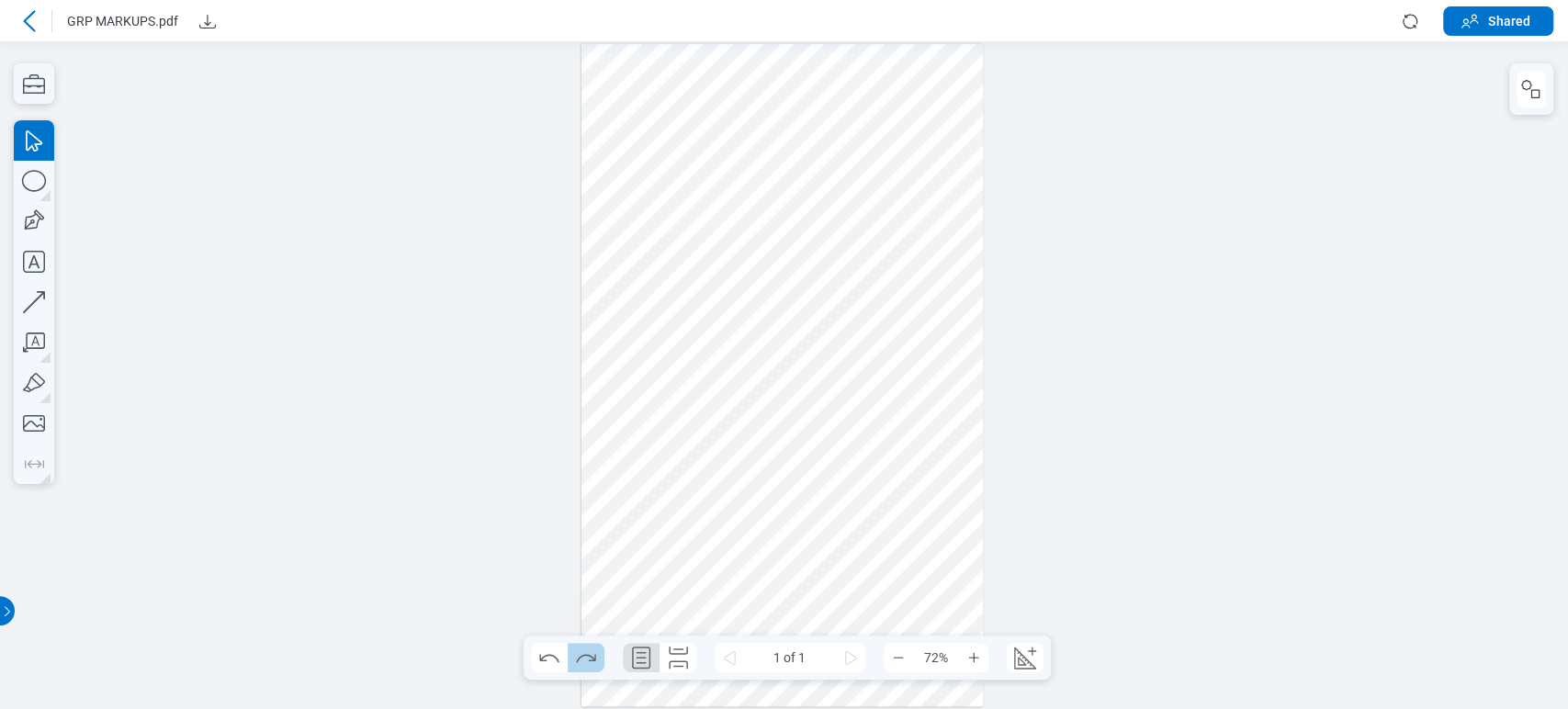
click at [598, 661] on icon "Redo" at bounding box center [586, 658] width 30 height 30
click at [37, 22] on icon at bounding box center [30, 21] width 22 height 22
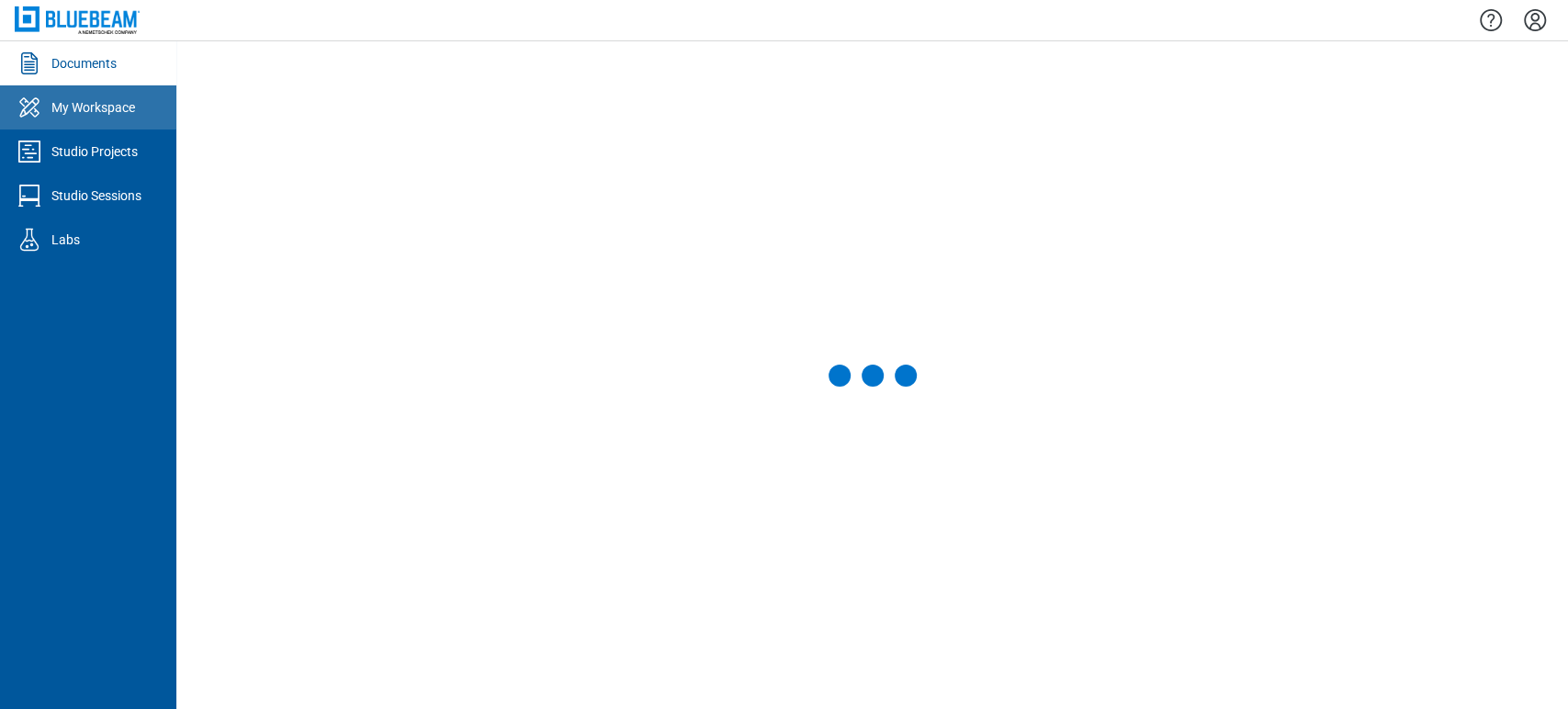
click at [97, 114] on div "My Workspace" at bounding box center [93, 108] width 84 height 19
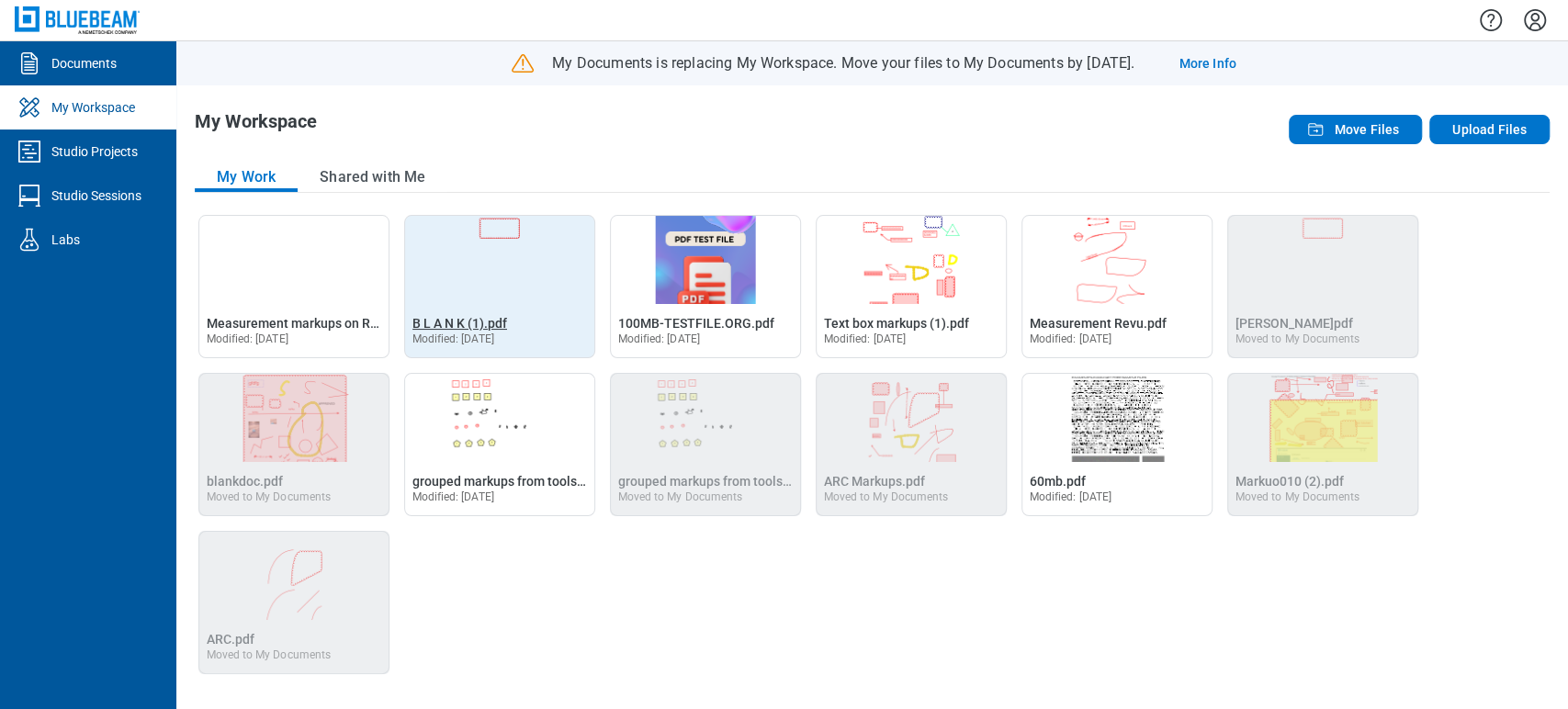
click at [477, 320] on span "B L A N K (1).pdf" at bounding box center [460, 324] width 95 height 15
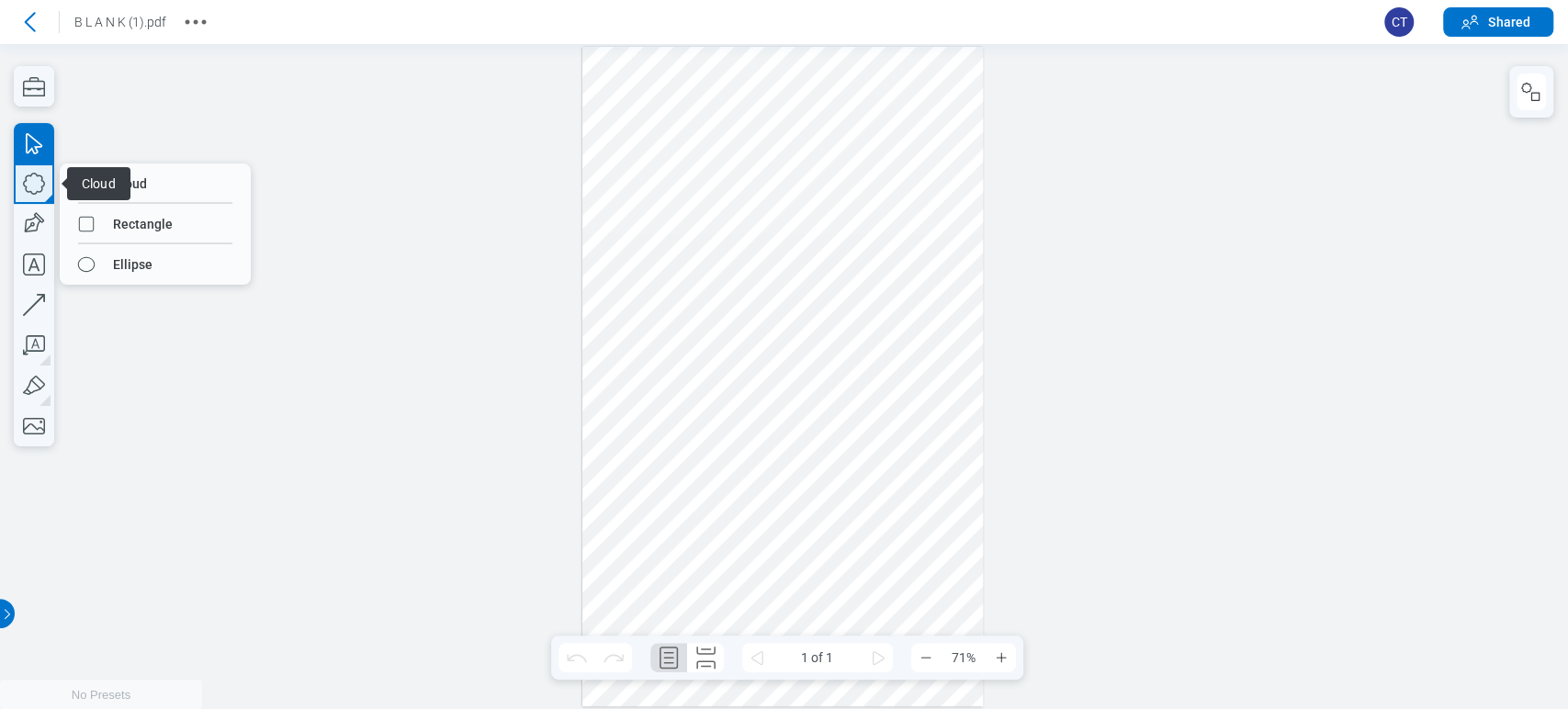
click at [37, 174] on icon "button" at bounding box center [34, 184] width 22 height 22
drag, startPoint x: 811, startPoint y: 406, endPoint x: 856, endPoint y: 467, distance: 75.8
click at [856, 467] on div at bounding box center [783, 376] width 401 height 660
click at [47, 187] on icon "button" at bounding box center [34, 184] width 41 height 41
drag, startPoint x: 813, startPoint y: 397, endPoint x: 893, endPoint y: 503, distance: 132.8
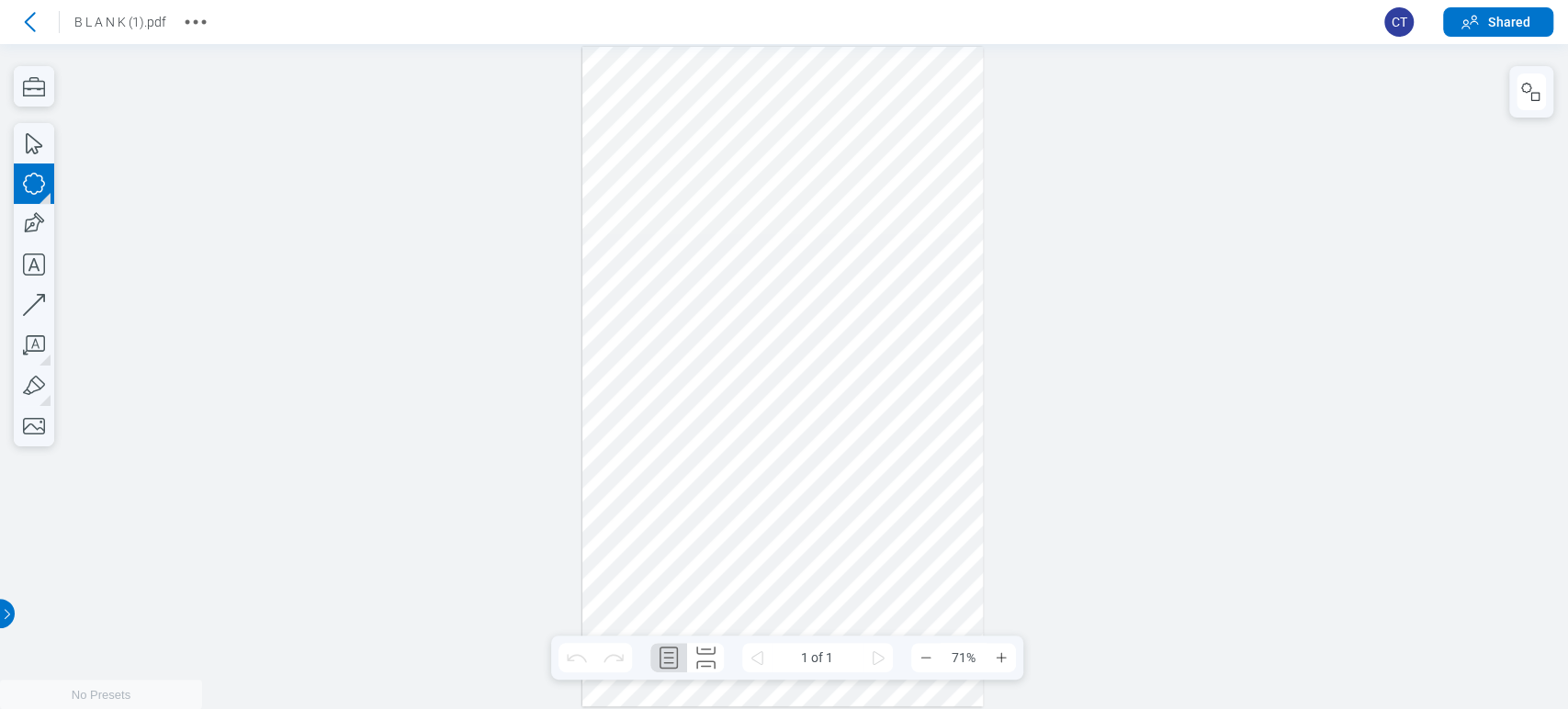
click at [893, 503] on div at bounding box center [783, 376] width 401 height 660
click at [884, 439] on div at bounding box center [783, 376] width 401 height 660
click at [842, 81] on div "button" at bounding box center [846, 83] width 19 height 19
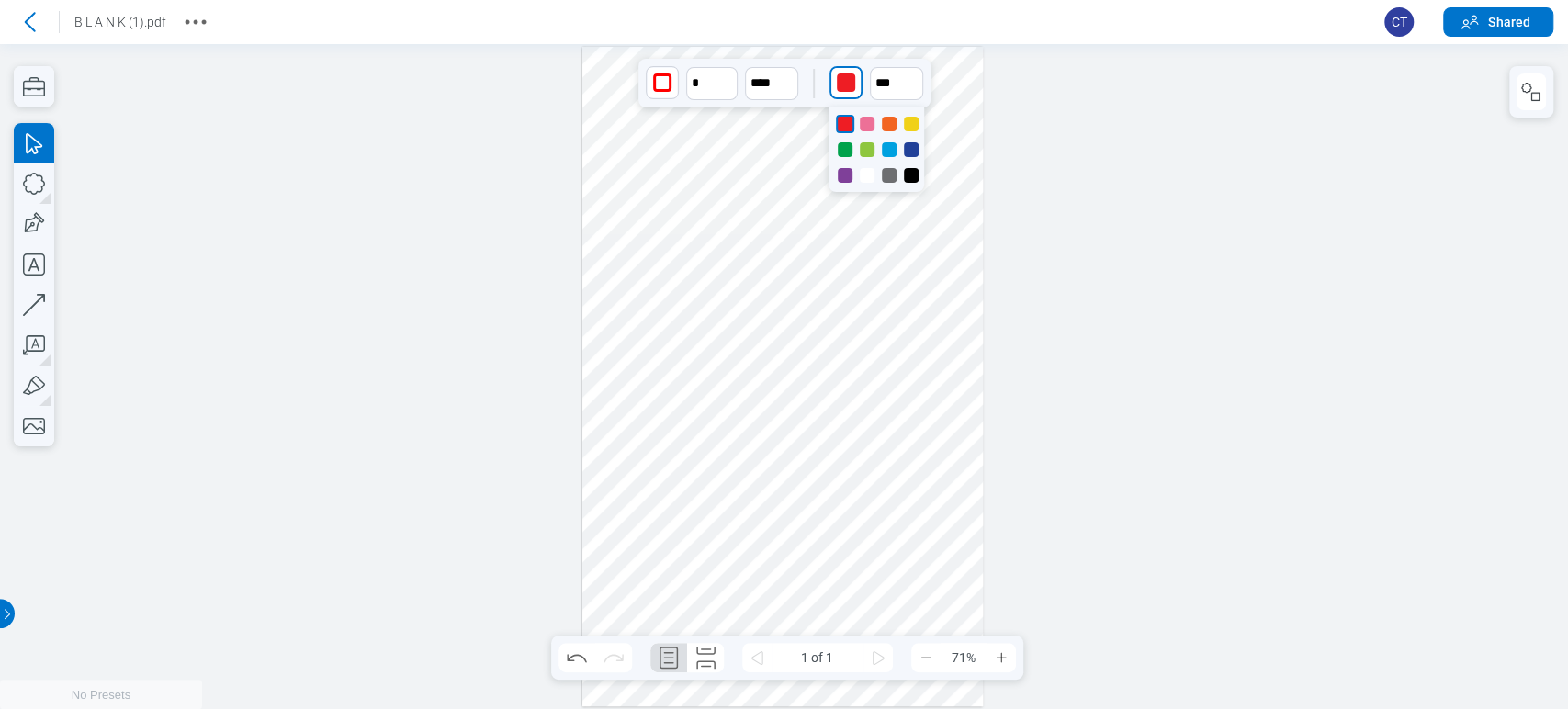
click at [911, 172] on div at bounding box center [911, 175] width 15 height 15
click at [33, 204] on icon "button" at bounding box center [34, 225] width 41 height 41
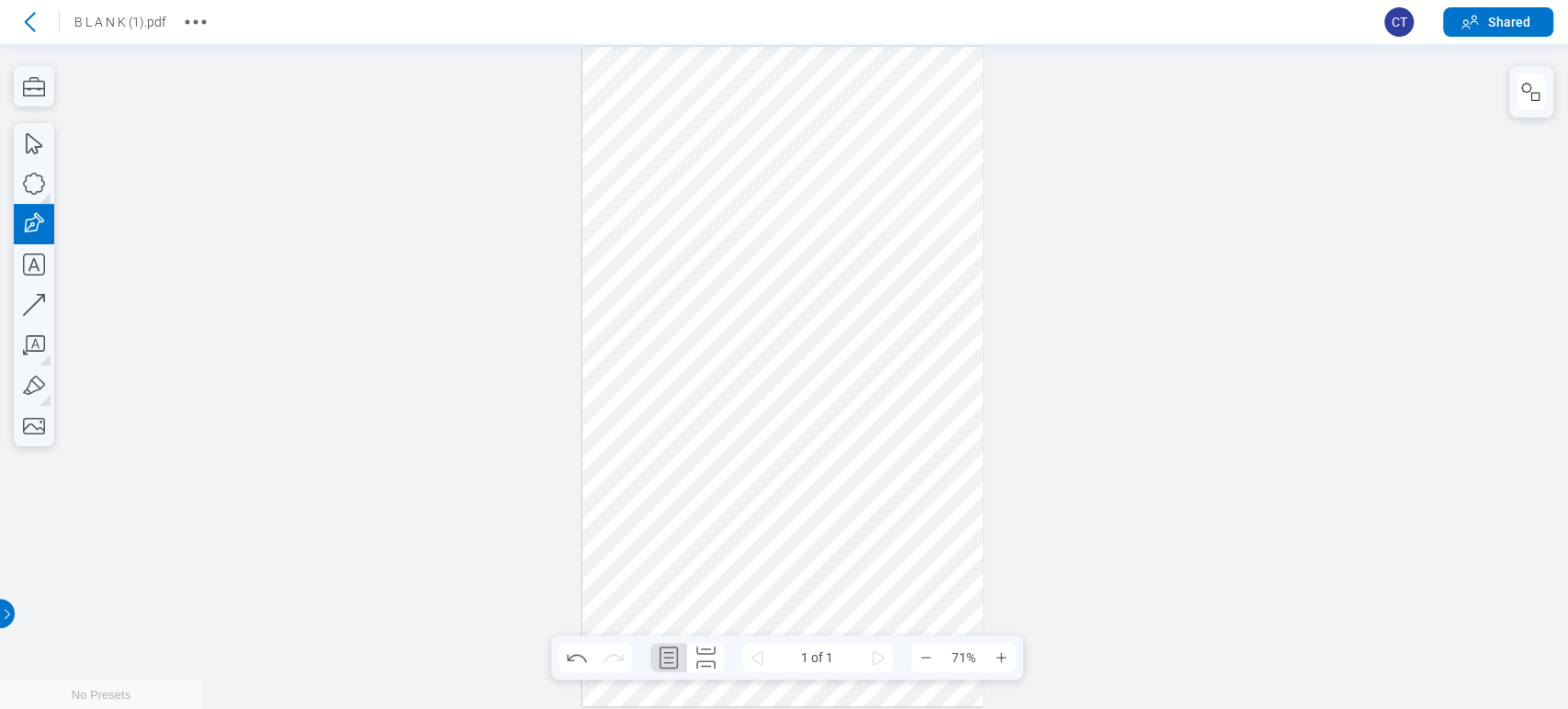
drag, startPoint x: 726, startPoint y: 528, endPoint x: 815, endPoint y: 604, distance: 117.0
click at [815, 604] on div at bounding box center [783, 376] width 401 height 660
click at [783, 549] on div at bounding box center [783, 376] width 401 height 660
click at [869, 77] on div "button" at bounding box center [879, 83] width 19 height 19
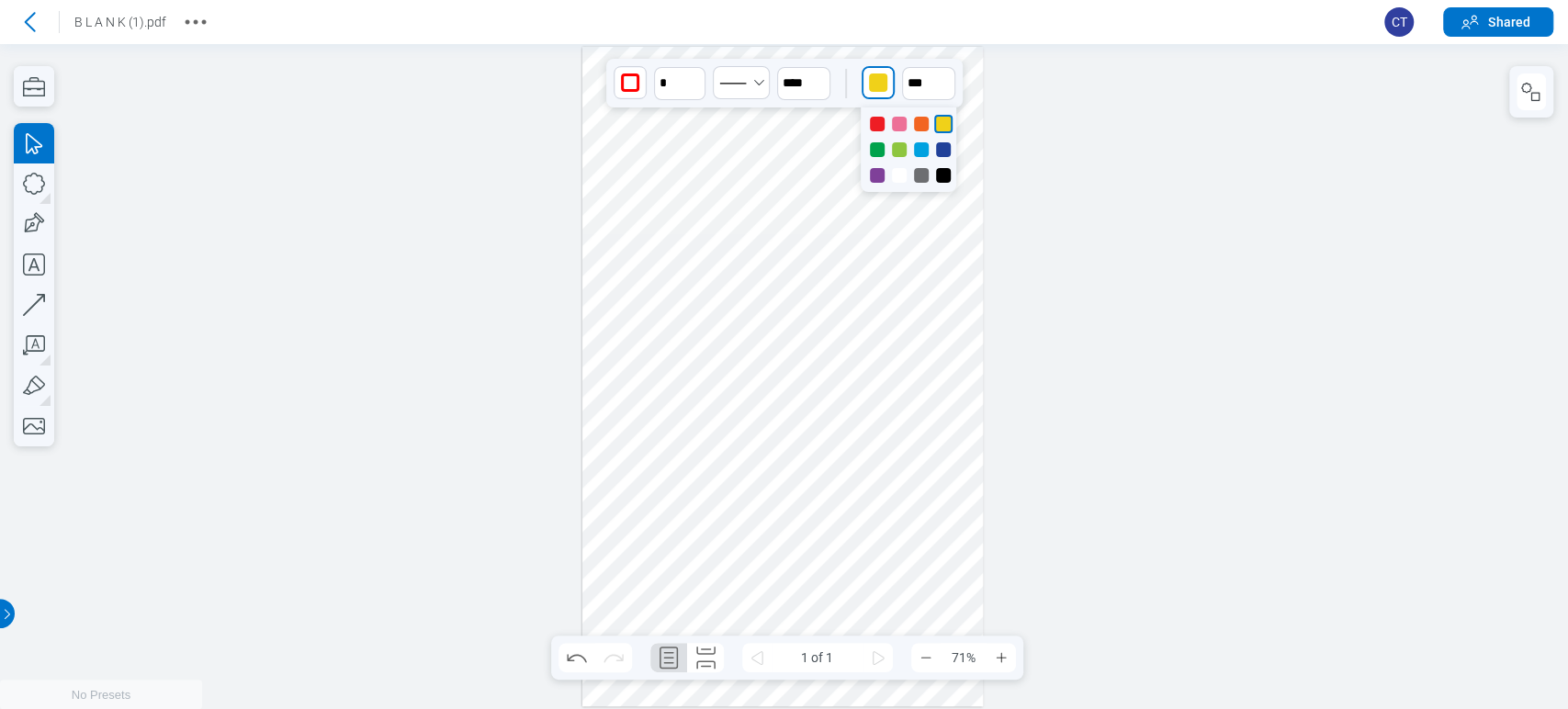
click at [898, 117] on div at bounding box center [899, 124] width 15 height 15
click at [923, 83] on input "**" at bounding box center [928, 84] width 53 height 33
type input "**"
click at [927, 126] on div at bounding box center [928, 220] width 7 height 202
click at [889, 607] on div at bounding box center [783, 376] width 401 height 660
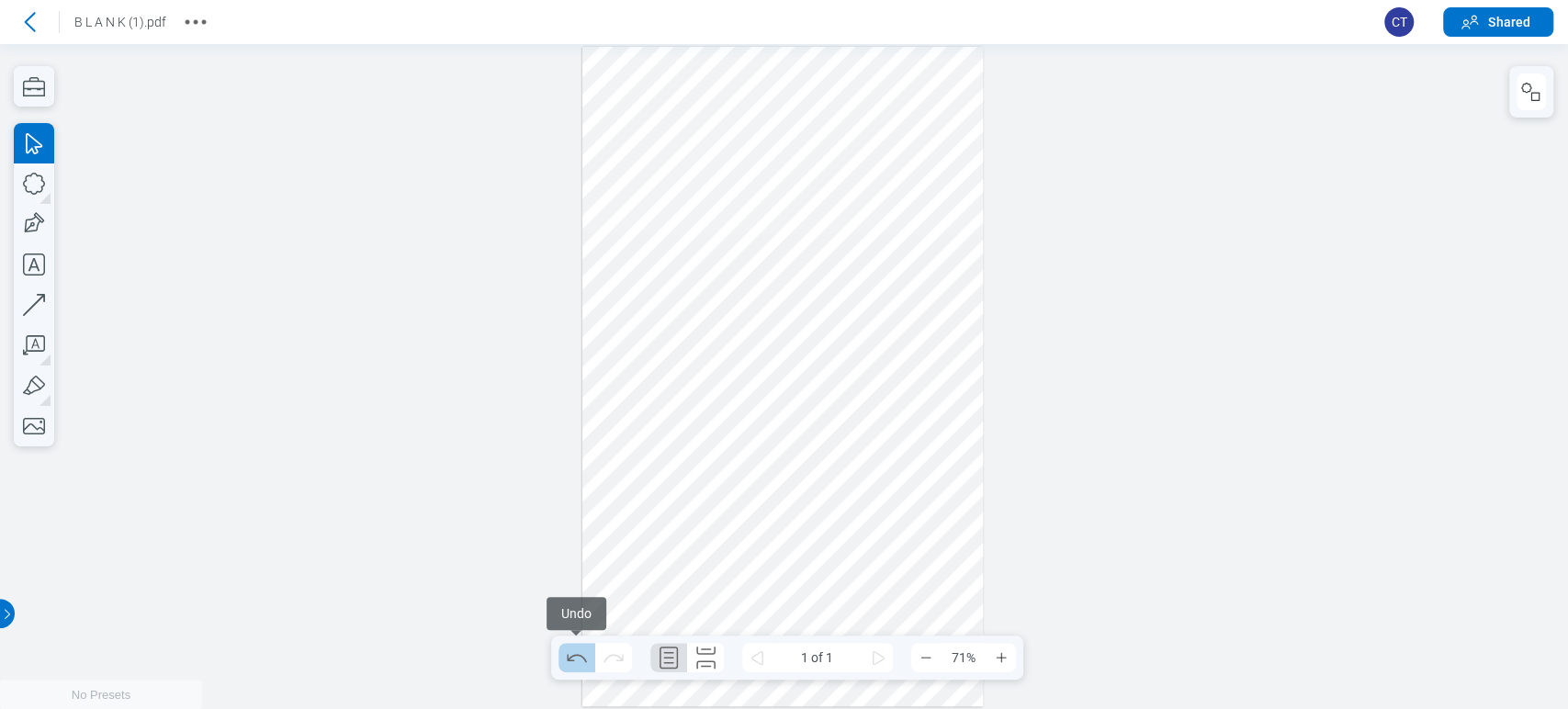
click at [567, 665] on icon "Undo" at bounding box center [577, 658] width 30 height 30
click at [568, 664] on icon "Undo" at bounding box center [577, 658] width 30 height 30
click at [609, 661] on icon "Redo" at bounding box center [613, 658] width 30 height 30
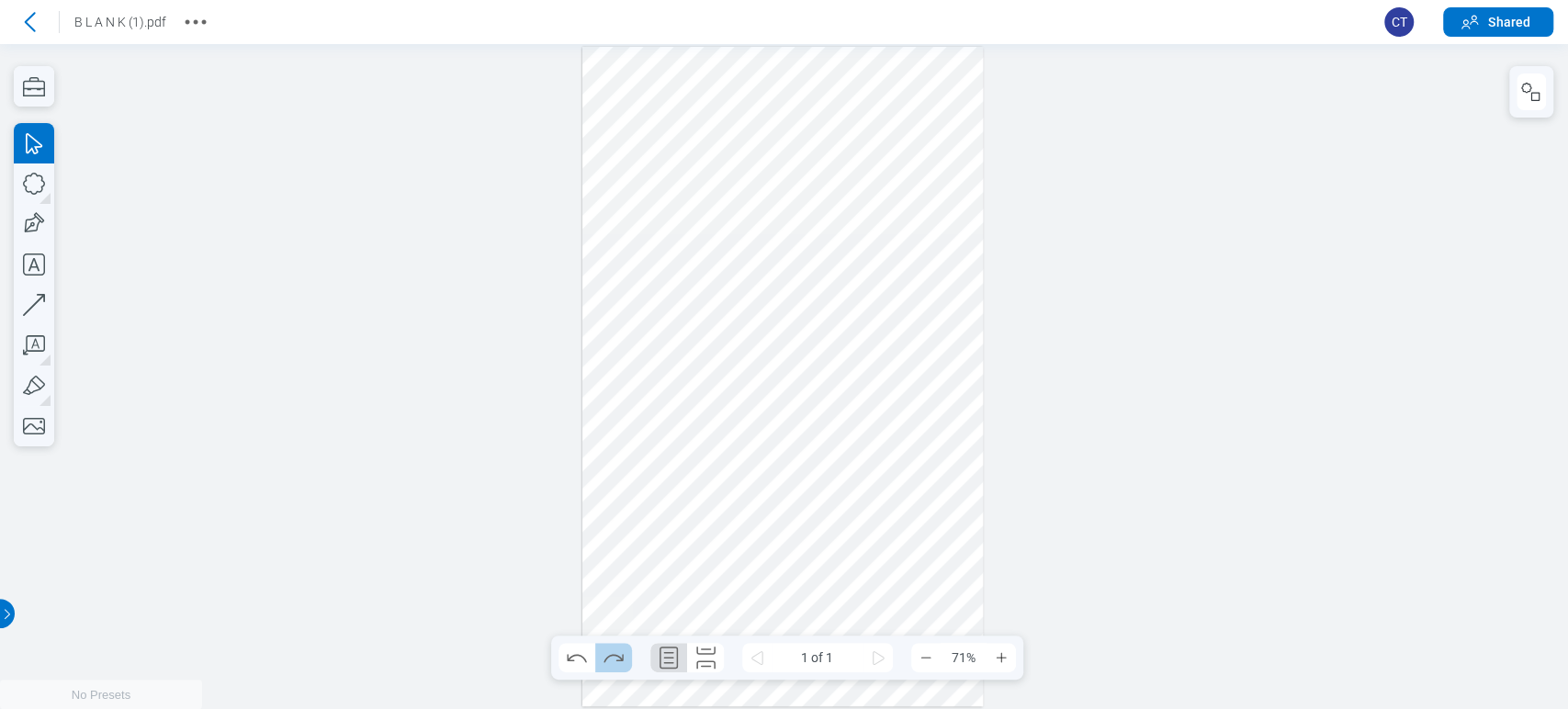
click at [609, 661] on icon "Redo" at bounding box center [613, 658] width 30 height 30
click at [574, 652] on icon "Undo" at bounding box center [577, 658] width 30 height 30
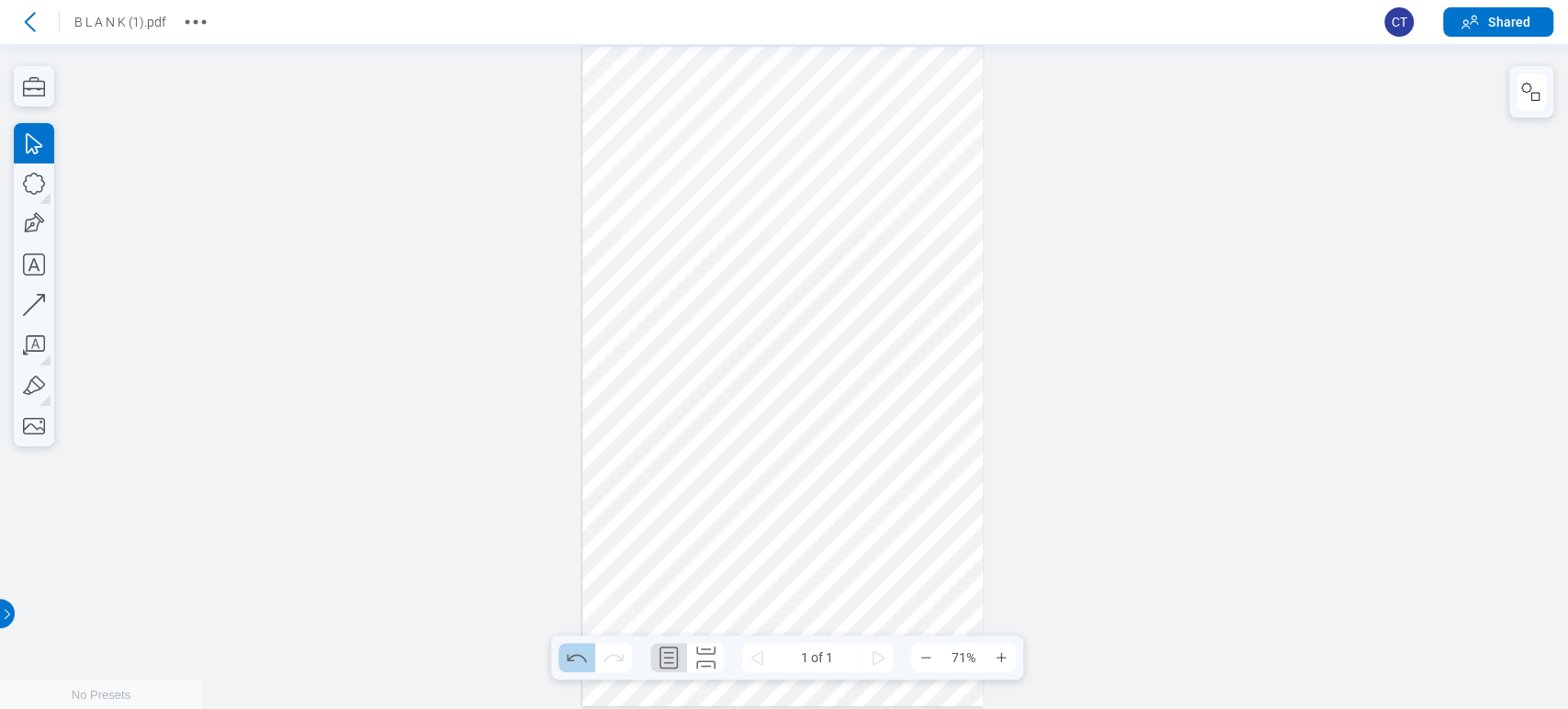
click at [574, 652] on icon "Undo" at bounding box center [577, 658] width 30 height 30
click at [606, 652] on icon "Redo" at bounding box center [613, 658] width 30 height 30
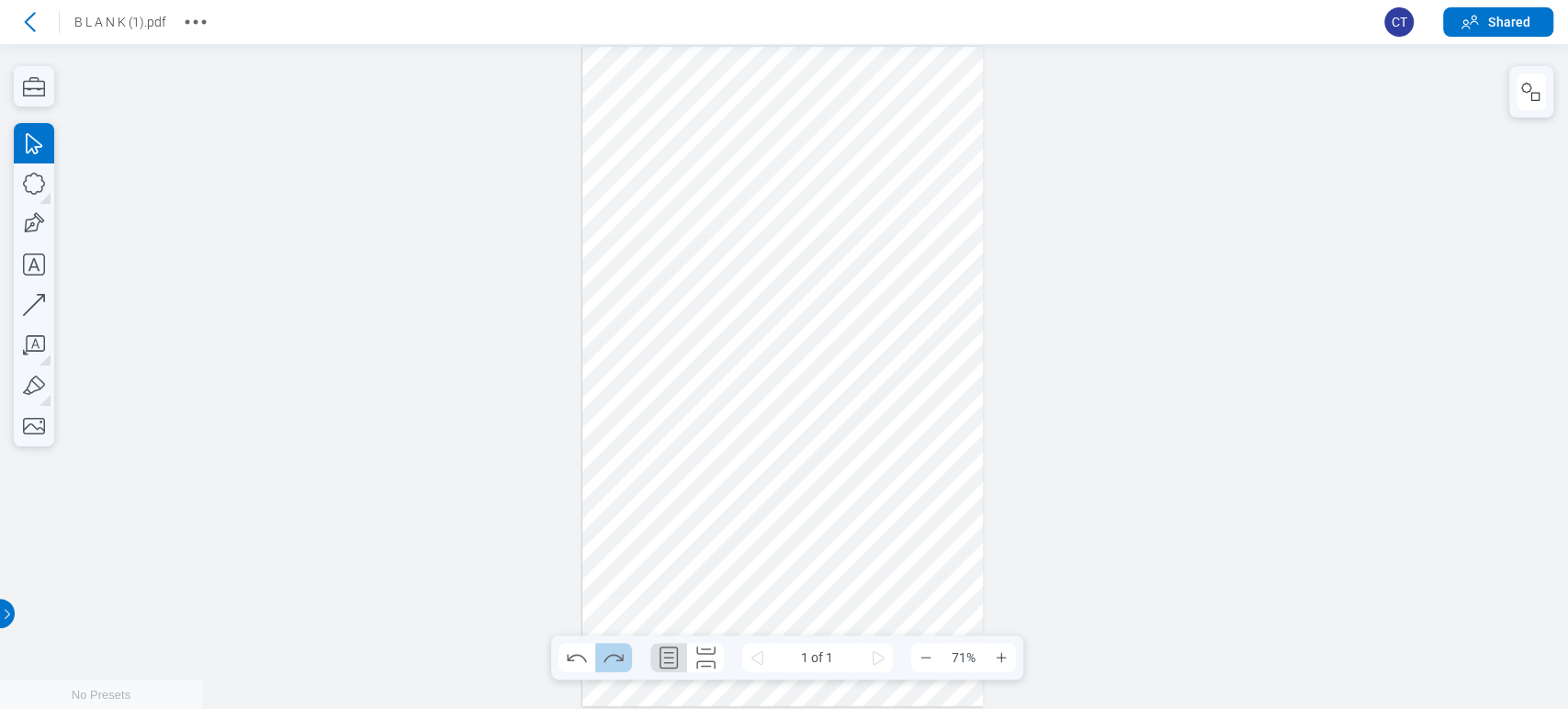
click at [606, 652] on icon "Redo" at bounding box center [613, 658] width 30 height 30
drag, startPoint x: 443, startPoint y: 372, endPoint x: 433, endPoint y: 367, distance: 11.2
click at [442, 370] on div at bounding box center [784, 377] width 1568 height 665
click at [37, 30] on icon at bounding box center [30, 22] width 30 height 30
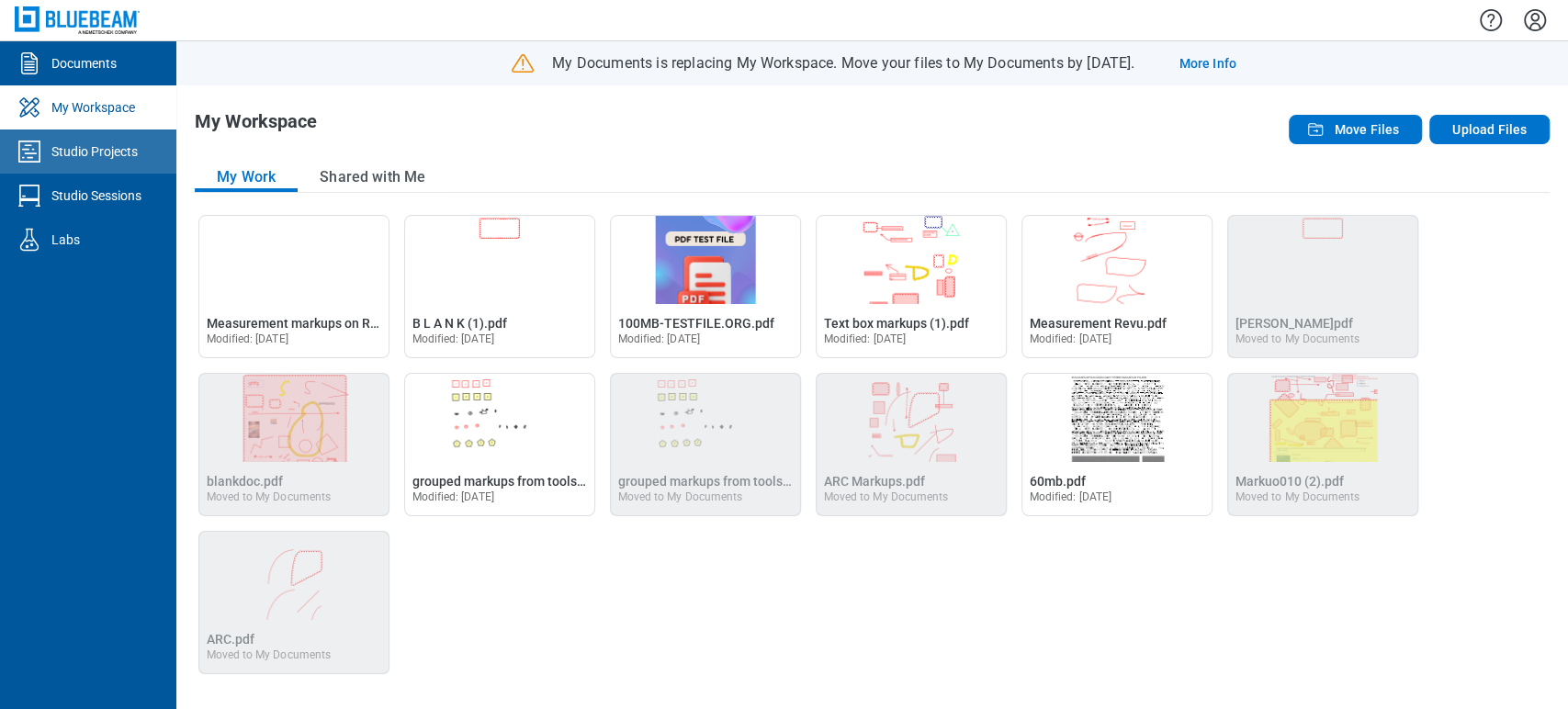
click at [85, 152] on div "Studio Projects" at bounding box center [94, 151] width 86 height 19
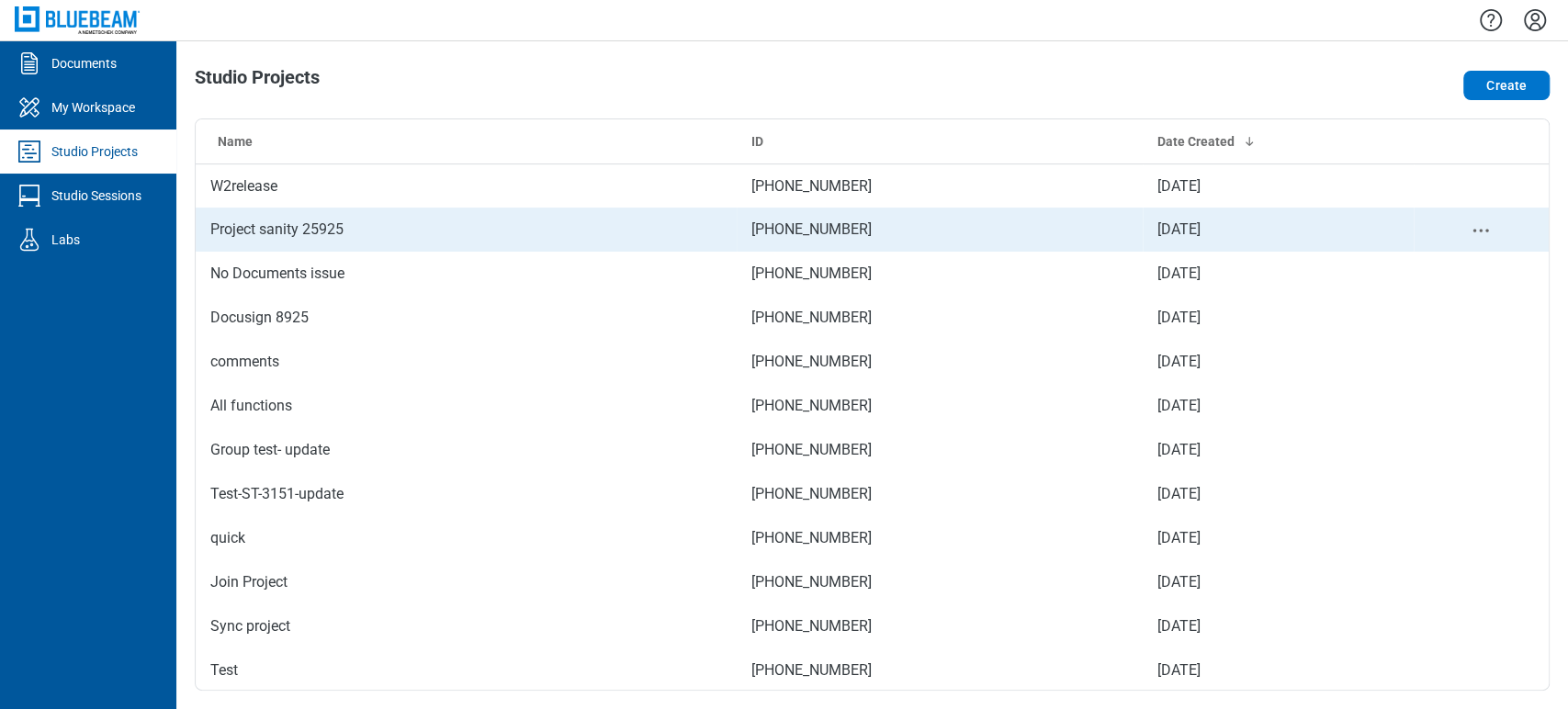
click at [230, 219] on td "Project sanity 25925" at bounding box center [466, 230] width 541 height 45
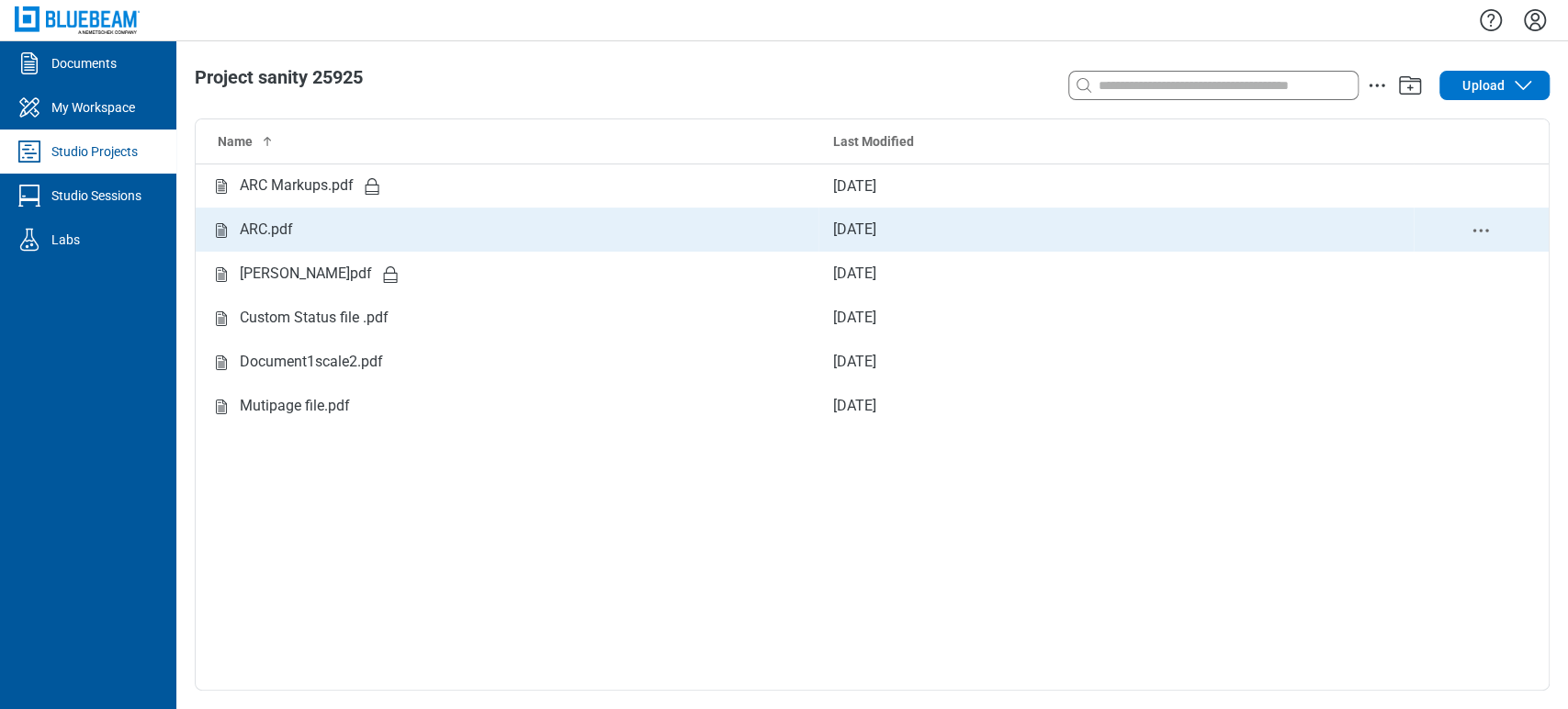
click at [315, 230] on div "ARC.pdf" at bounding box center [508, 230] width 594 height 23
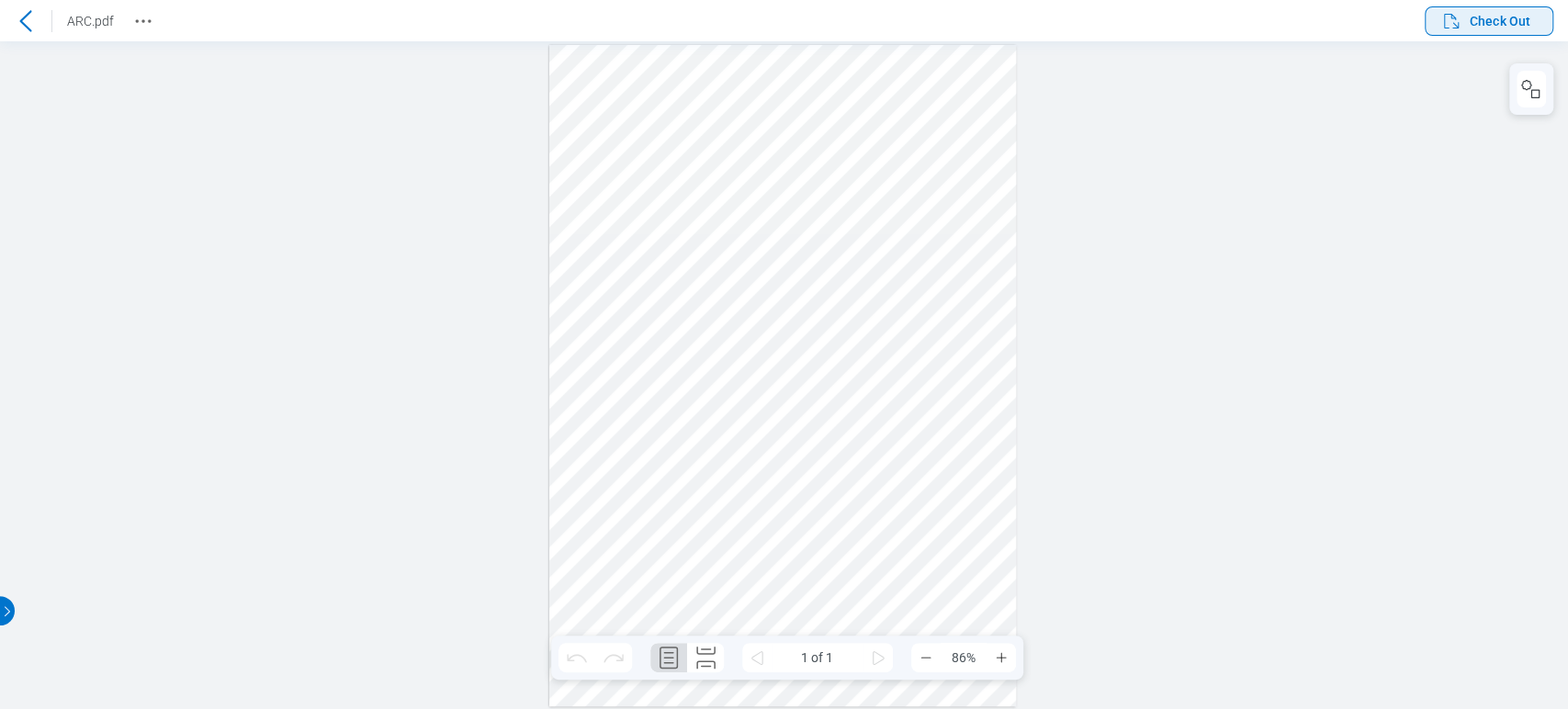
click at [1459, 15] on icon "button" at bounding box center [1451, 21] width 22 height 22
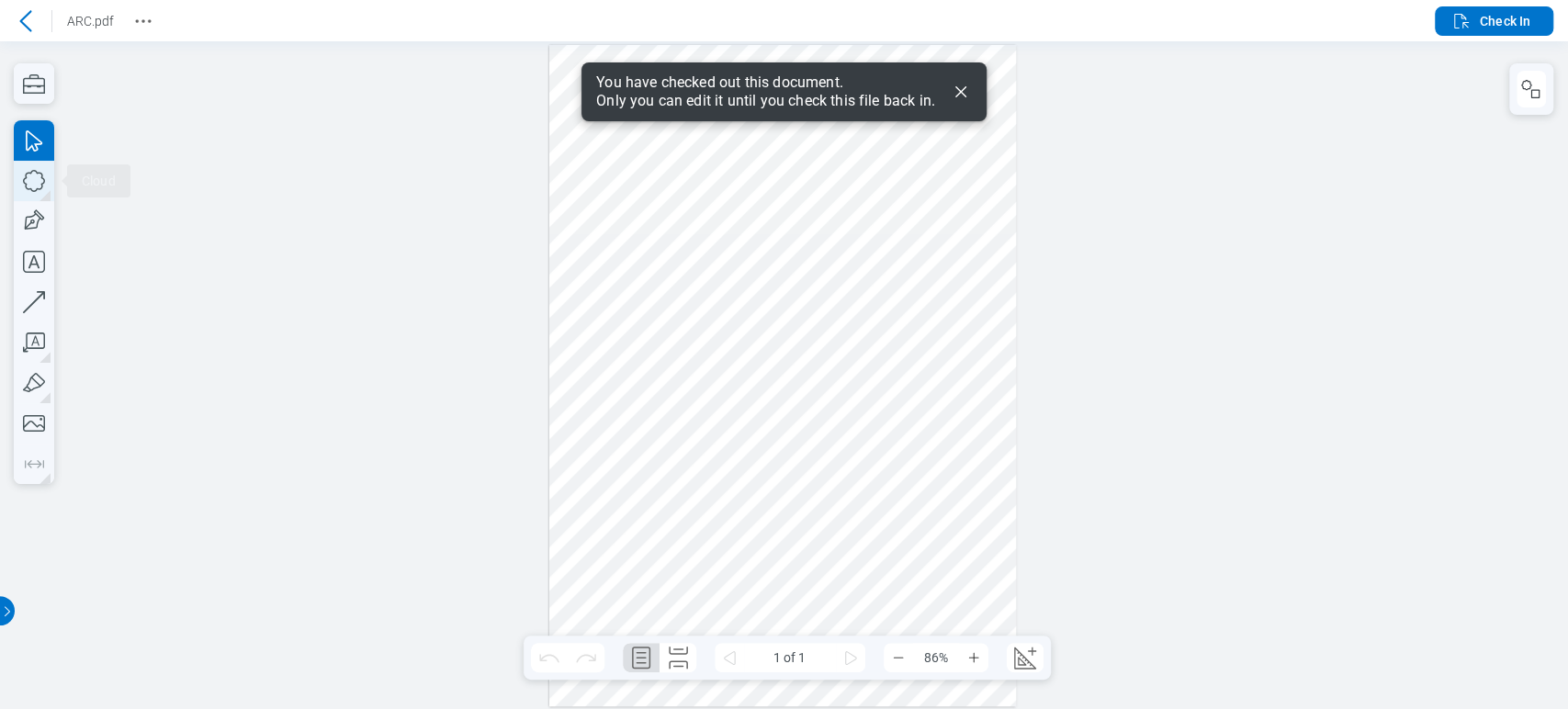
click at [45, 169] on icon "button" at bounding box center [34, 181] width 41 height 41
drag, startPoint x: 583, startPoint y: 183, endPoint x: 624, endPoint y: 239, distance: 69.4
click at [624, 239] on div at bounding box center [783, 376] width 468 height 662
click at [590, 189] on div at bounding box center [783, 376] width 468 height 662
click at [956, 91] on icon "Dismiss" at bounding box center [961, 92] width 22 height 22
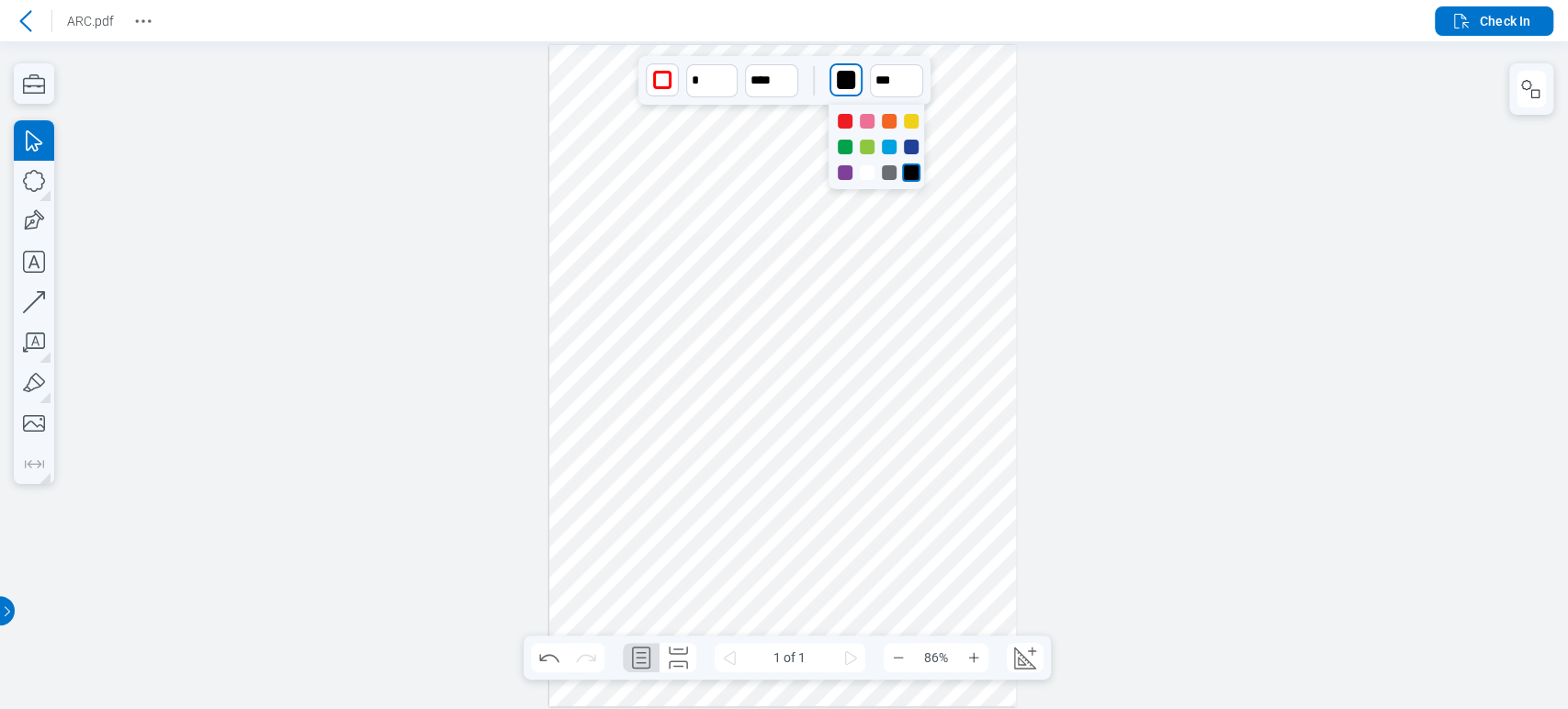
click at [842, 76] on div "button" at bounding box center [846, 80] width 19 height 19
click at [913, 120] on div at bounding box center [911, 122] width 15 height 15
click at [42, 216] on icon "button" at bounding box center [34, 222] width 41 height 41
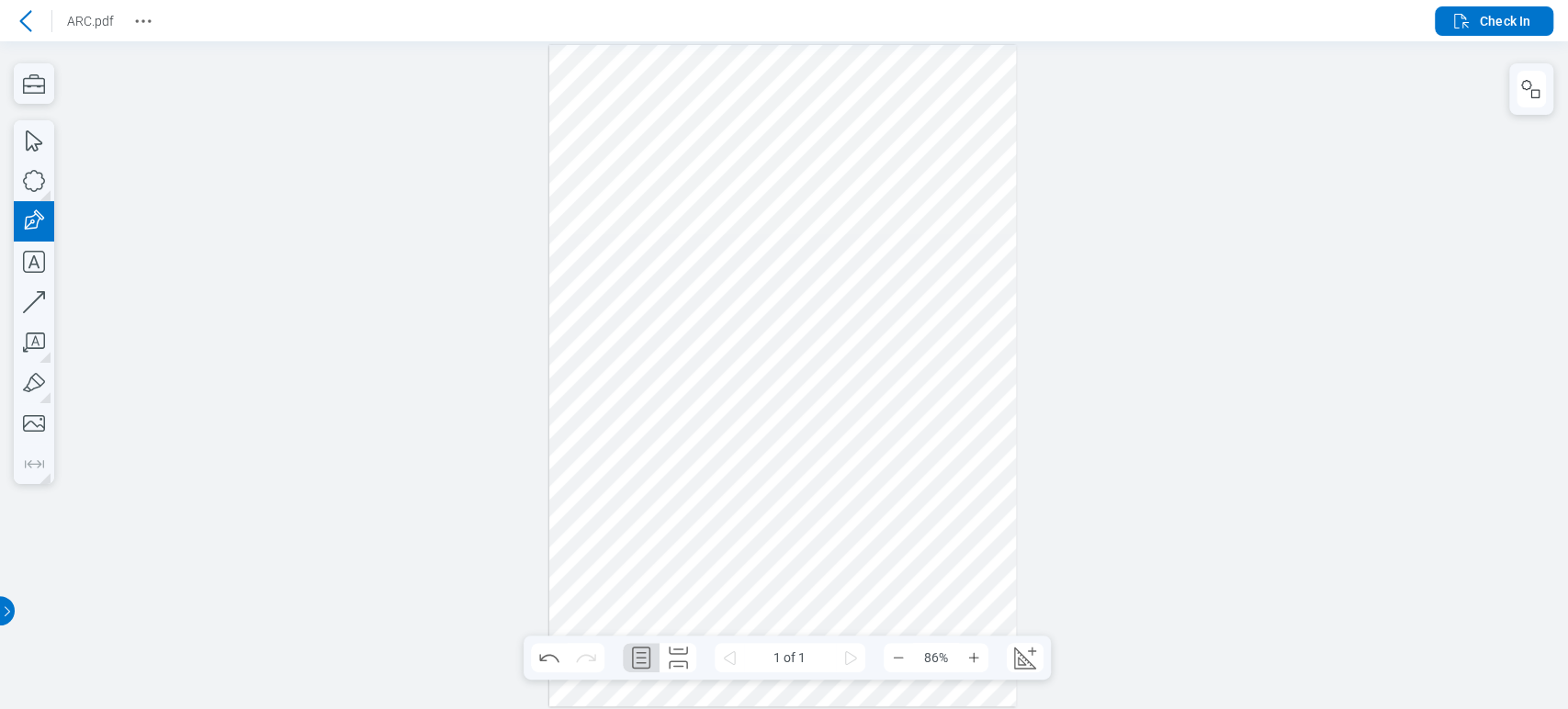
drag, startPoint x: 700, startPoint y: 235, endPoint x: 749, endPoint y: 278, distance: 65.2
click at [749, 278] on div at bounding box center [783, 376] width 468 height 662
click at [726, 247] on div at bounding box center [783, 376] width 468 height 662
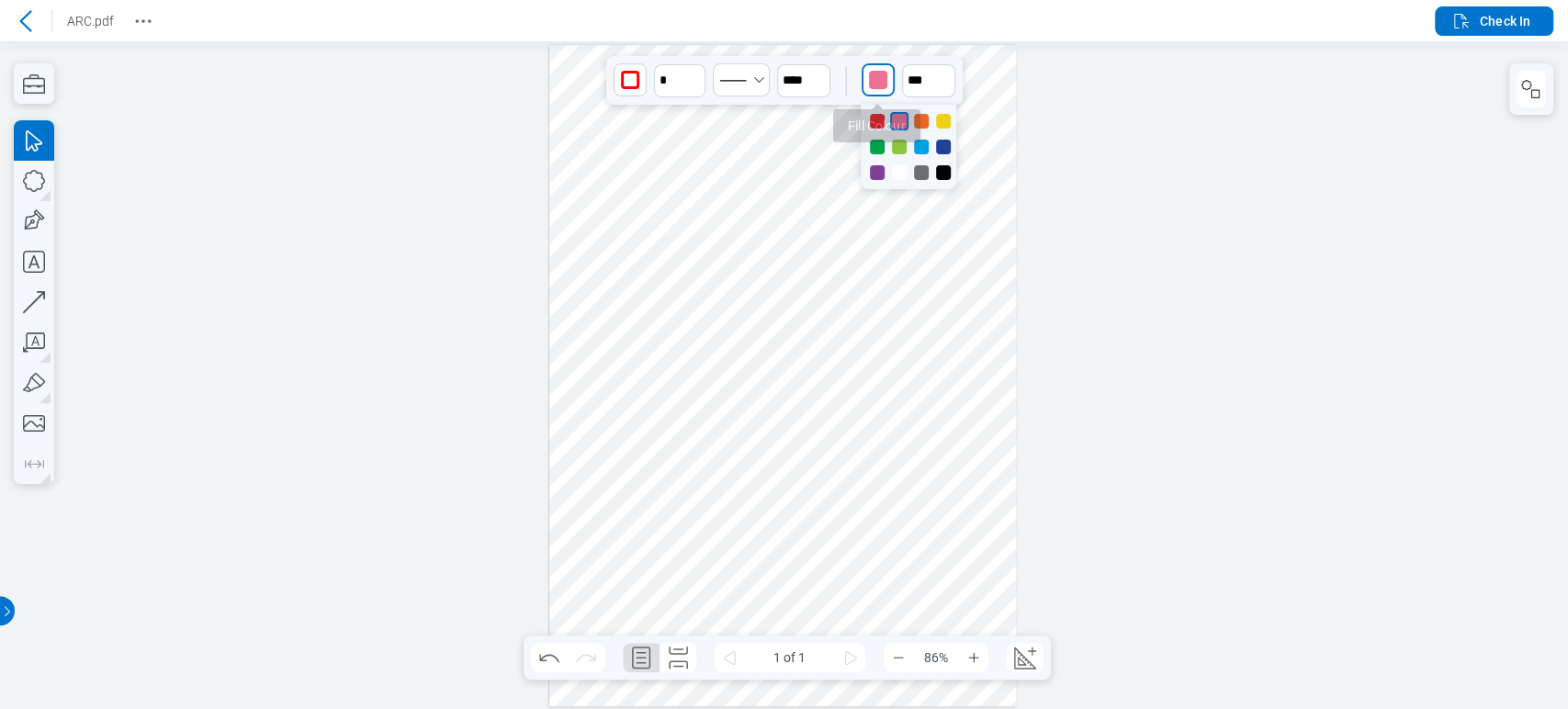
click at [873, 80] on div "button" at bounding box center [879, 80] width 19 height 19
click at [873, 169] on div at bounding box center [878, 173] width 15 height 15
click at [771, 390] on div at bounding box center [783, 376] width 468 height 662
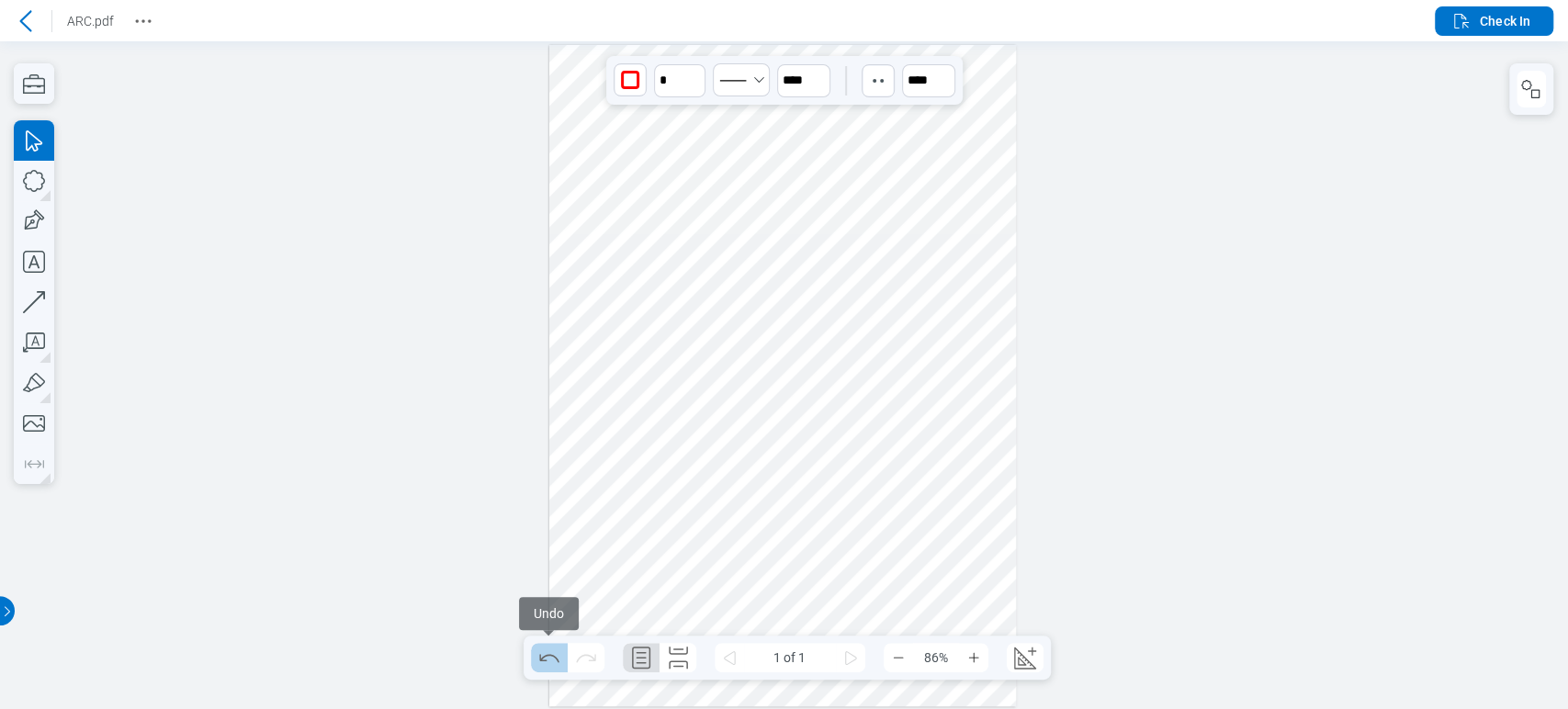
click at [556, 669] on icon "Undo" at bounding box center [549, 658] width 30 height 30
click at [584, 670] on icon "Redo" at bounding box center [586, 658] width 30 height 30
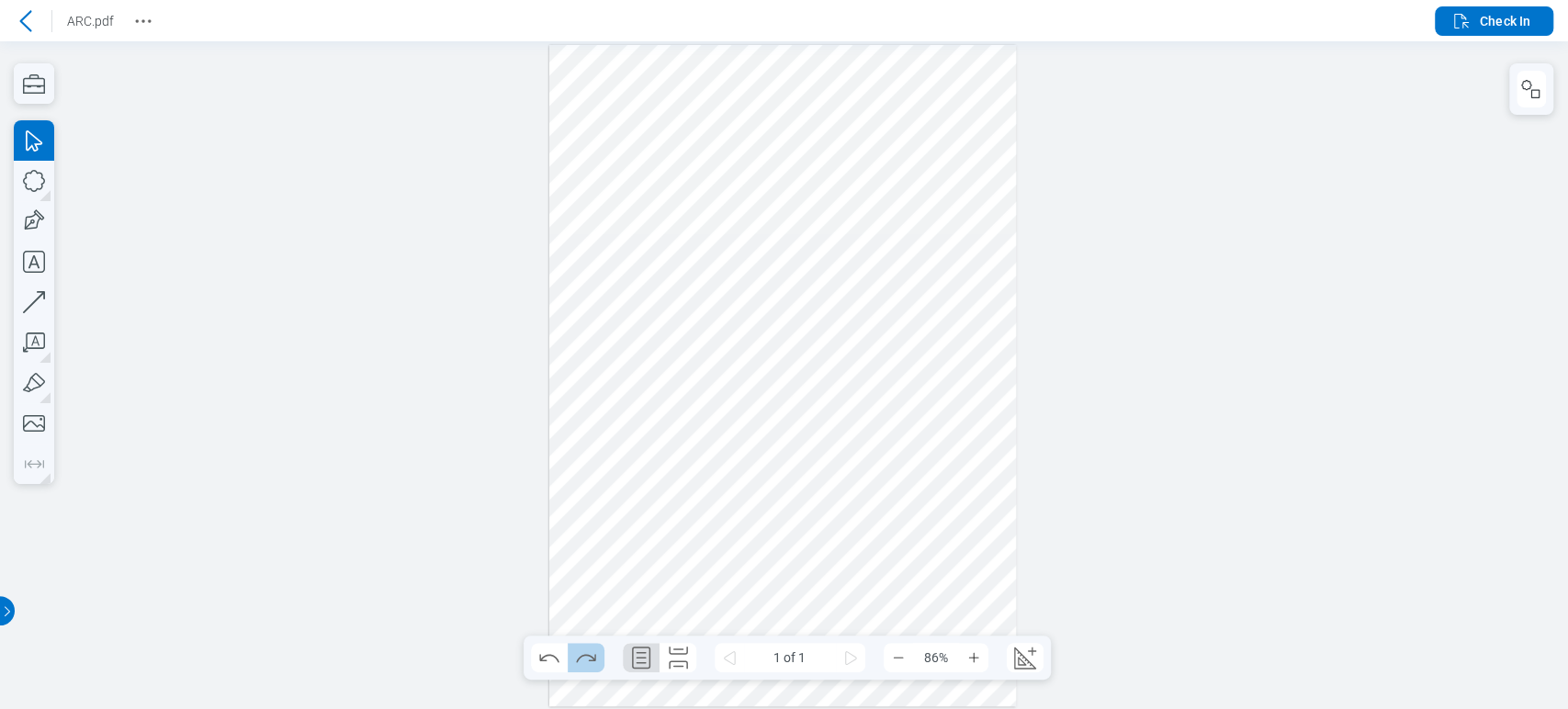
click at [584, 670] on icon "Redo" at bounding box center [586, 658] width 30 height 30
click at [14, 21] on div at bounding box center [26, 21] width 30 height 30
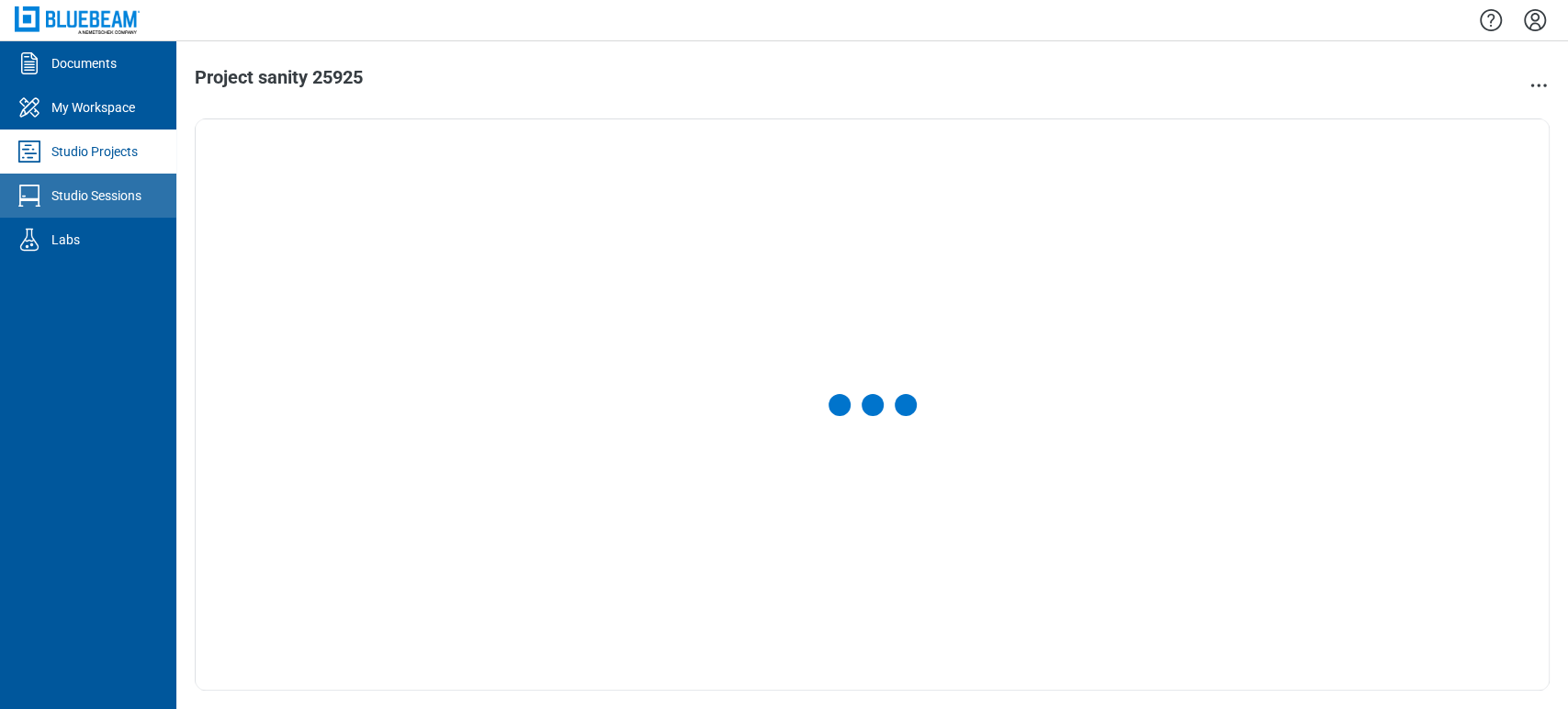
click at [97, 185] on link "Studio Sessions" at bounding box center [88, 196] width 176 height 45
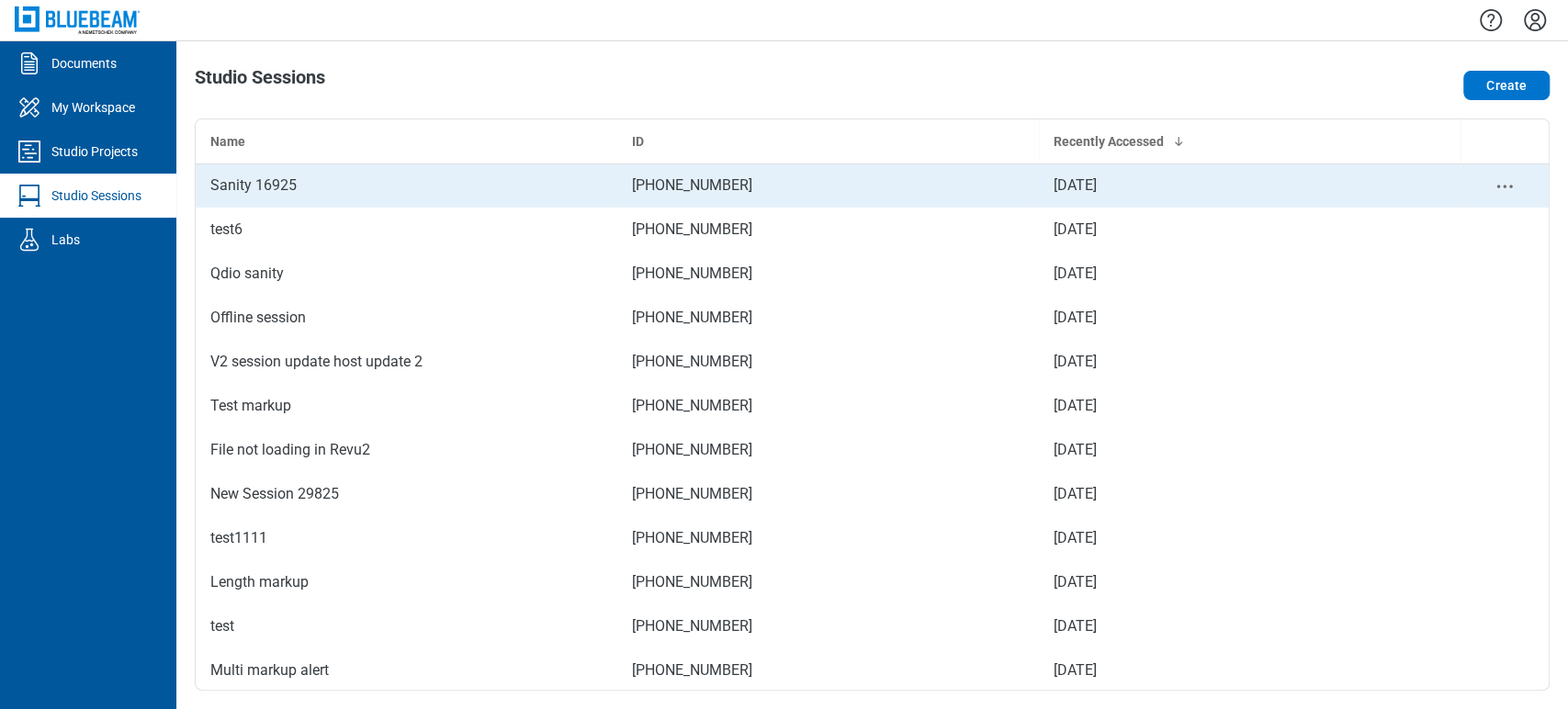
click at [407, 182] on div "Sanity 16925" at bounding box center [406, 186] width 392 height 22
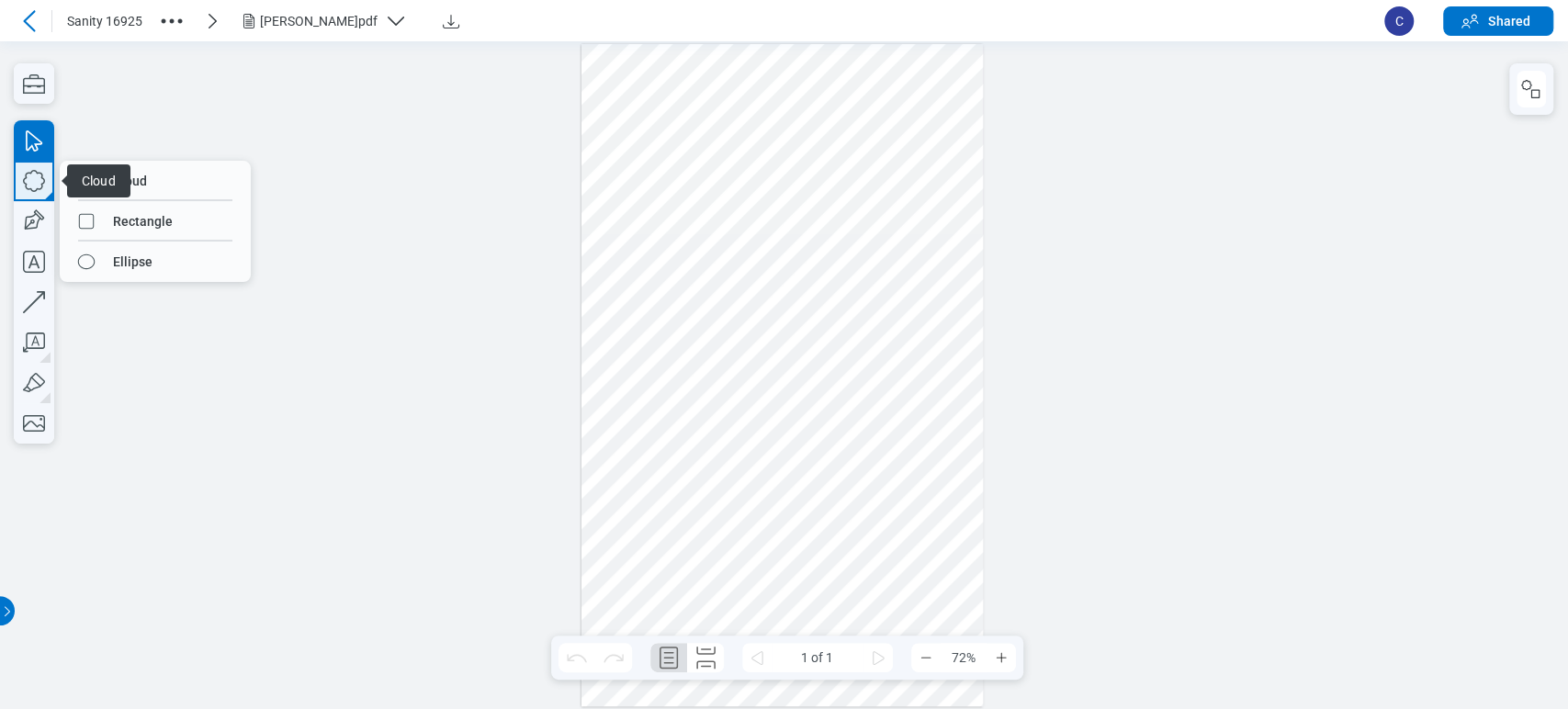
click at [33, 186] on icon "button" at bounding box center [34, 181] width 41 height 41
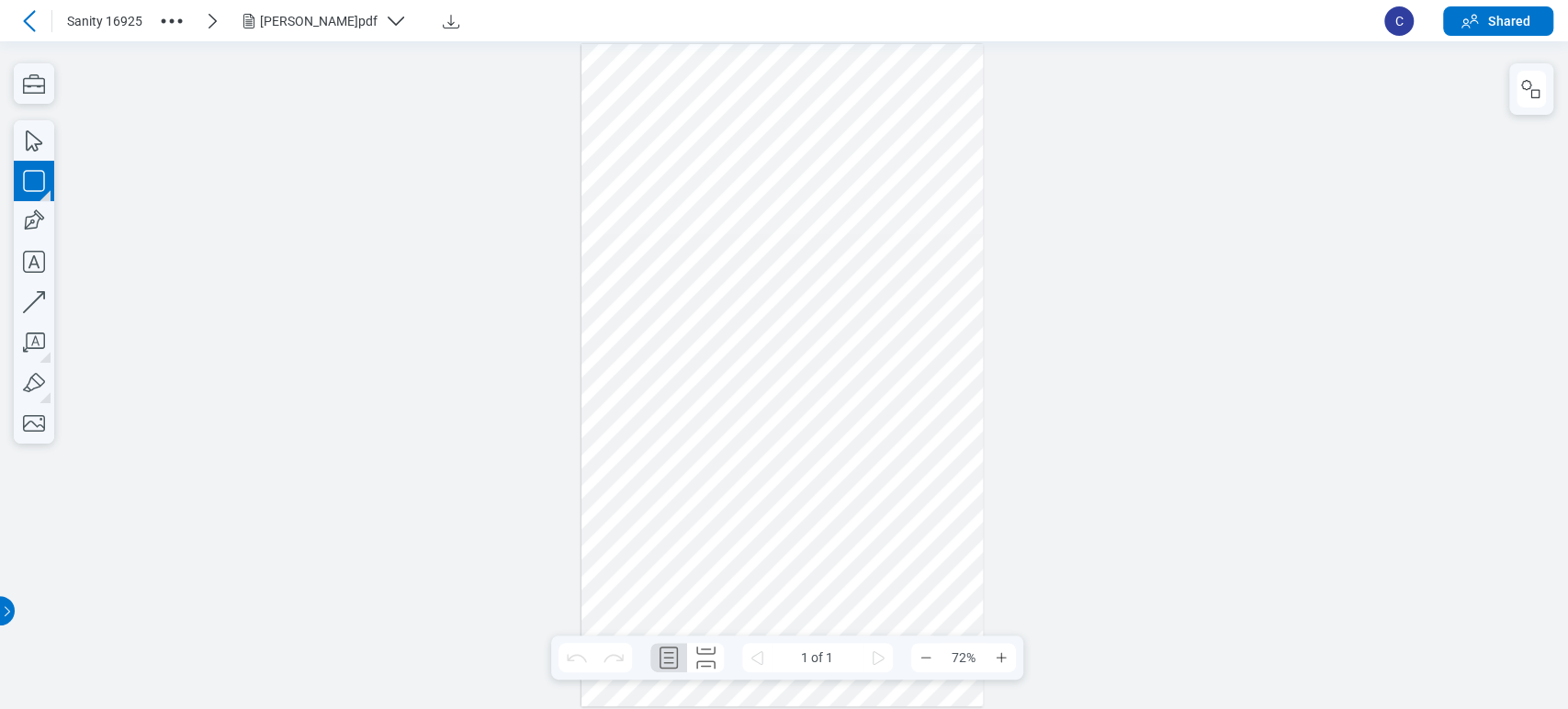
drag, startPoint x: 610, startPoint y: 366, endPoint x: 689, endPoint y: 454, distance: 118.3
click at [689, 454] on div at bounding box center [783, 376] width 403 height 663
click at [675, 425] on div at bounding box center [783, 376] width 403 height 663
click at [873, 78] on div "button" at bounding box center [879, 80] width 19 height 19
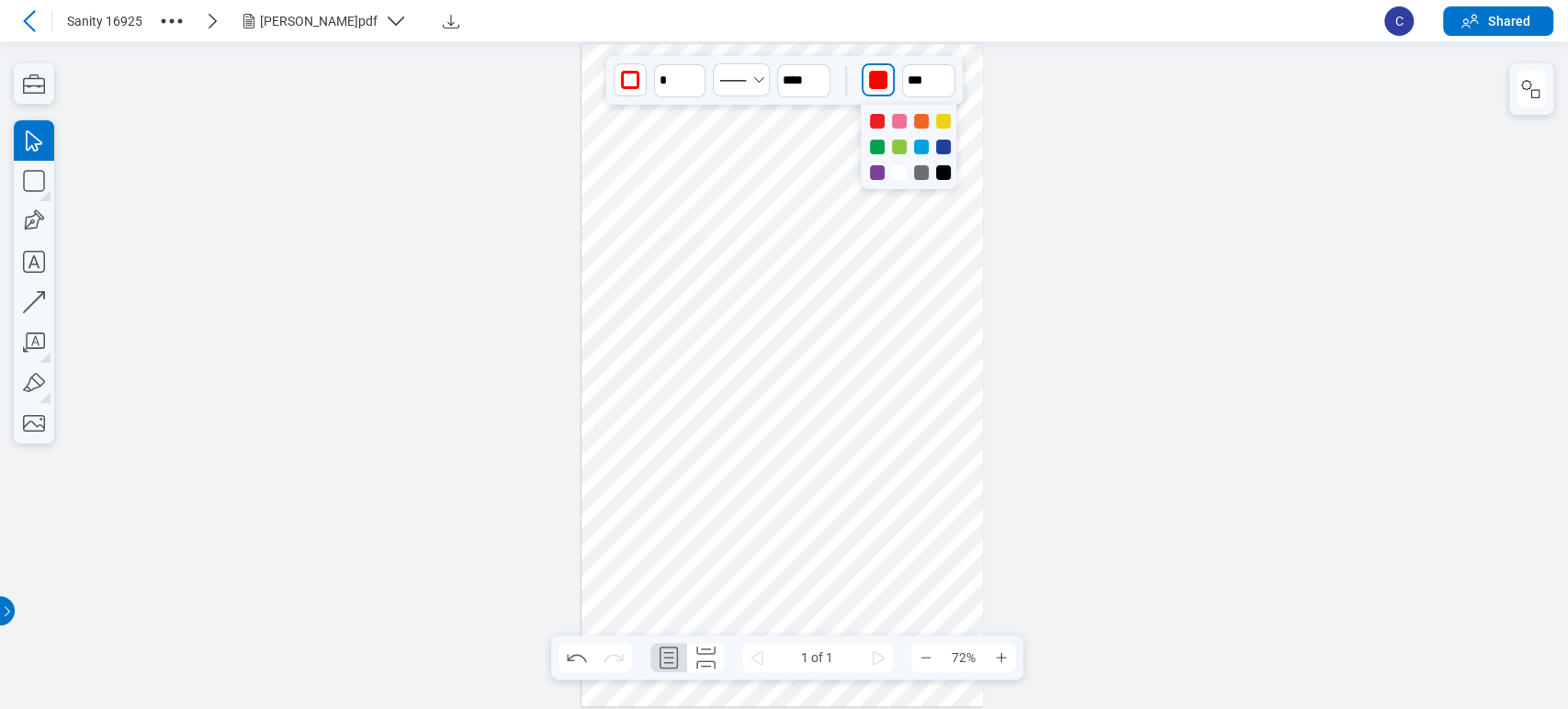
click at [875, 140] on div at bounding box center [878, 147] width 15 height 15
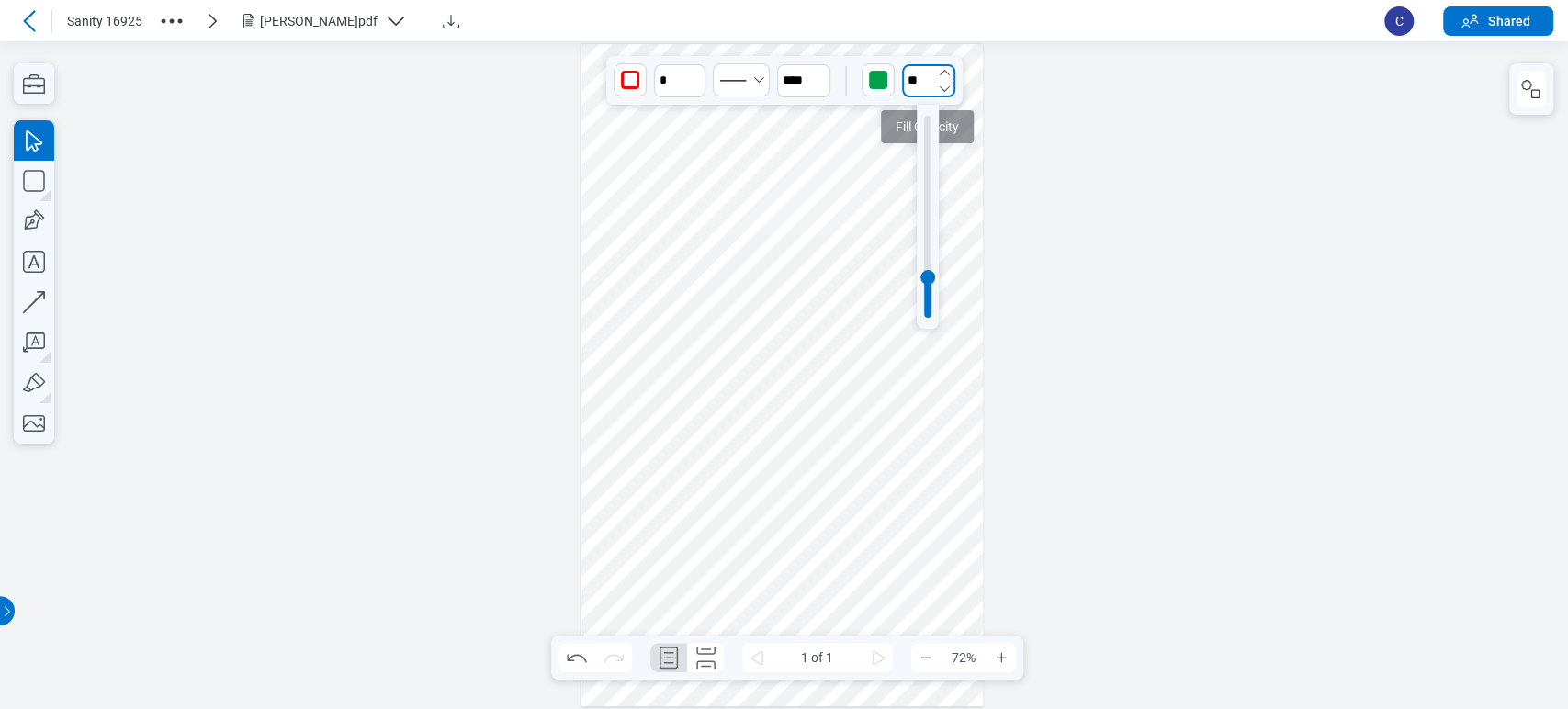
click at [914, 78] on input "**" at bounding box center [928, 81] width 53 height 33
click at [926, 126] on div at bounding box center [928, 217] width 7 height 202
type input "***"
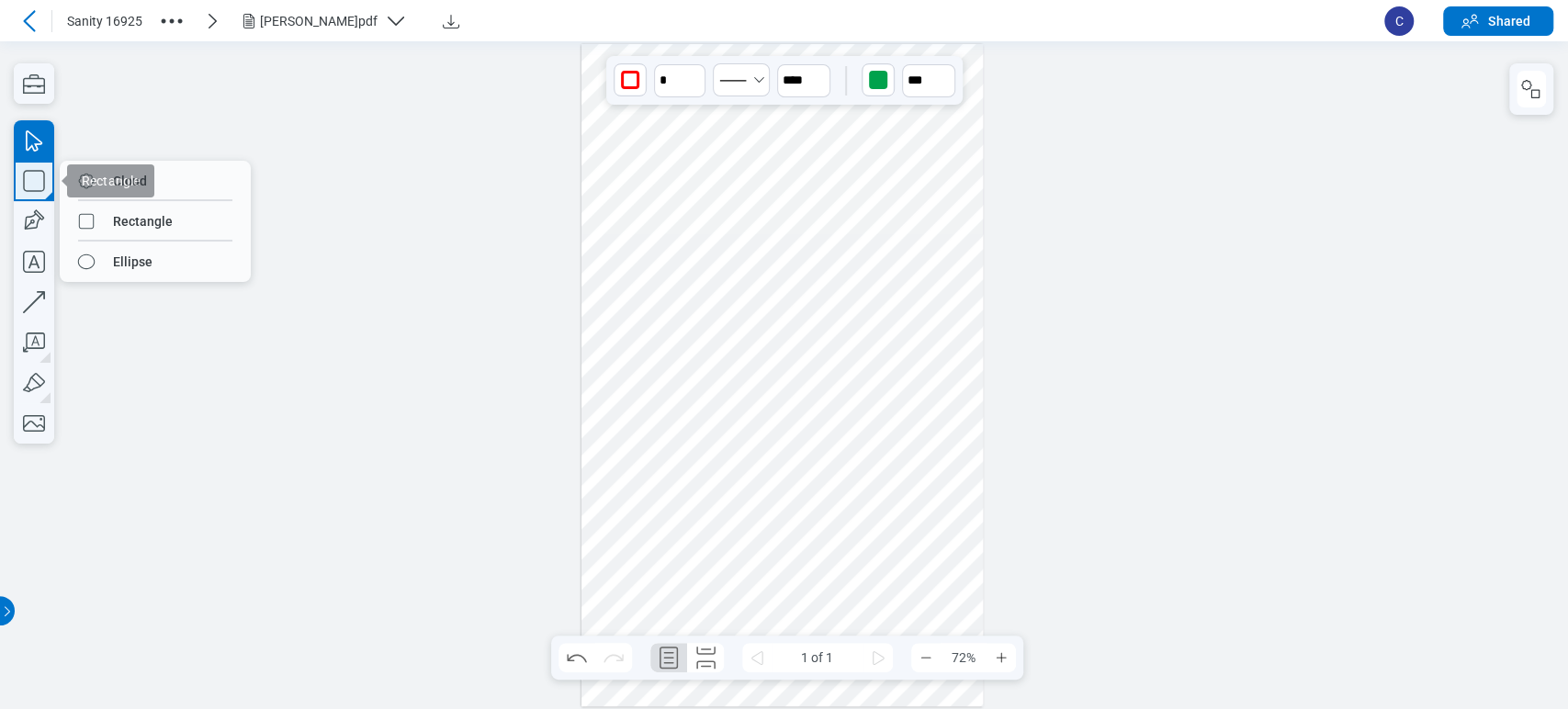
click at [30, 198] on icon "button" at bounding box center [34, 181] width 41 height 41
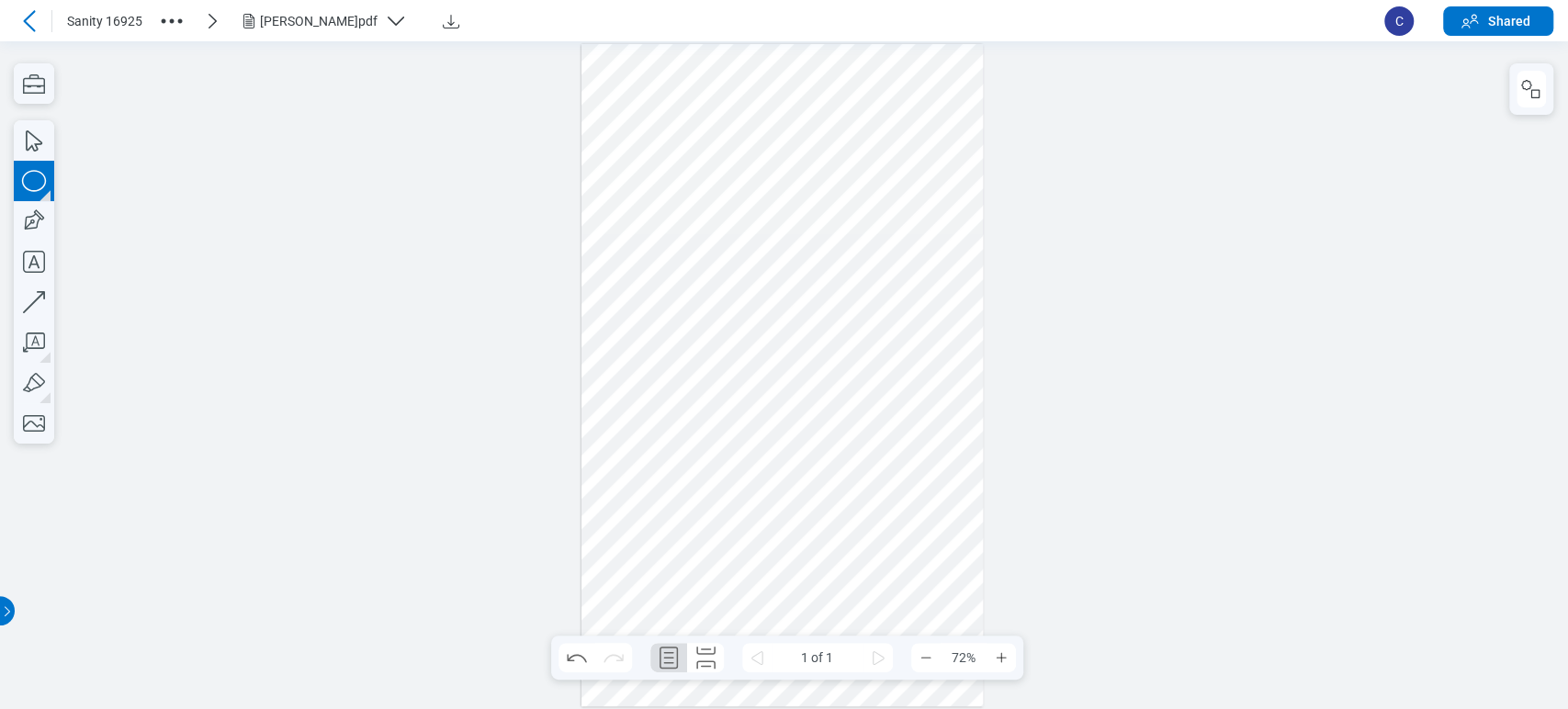
drag, startPoint x: 713, startPoint y: 375, endPoint x: 765, endPoint y: 457, distance: 97.1
click at [765, 457] on div at bounding box center [783, 376] width 403 height 663
click at [750, 418] on div at bounding box center [783, 376] width 403 height 663
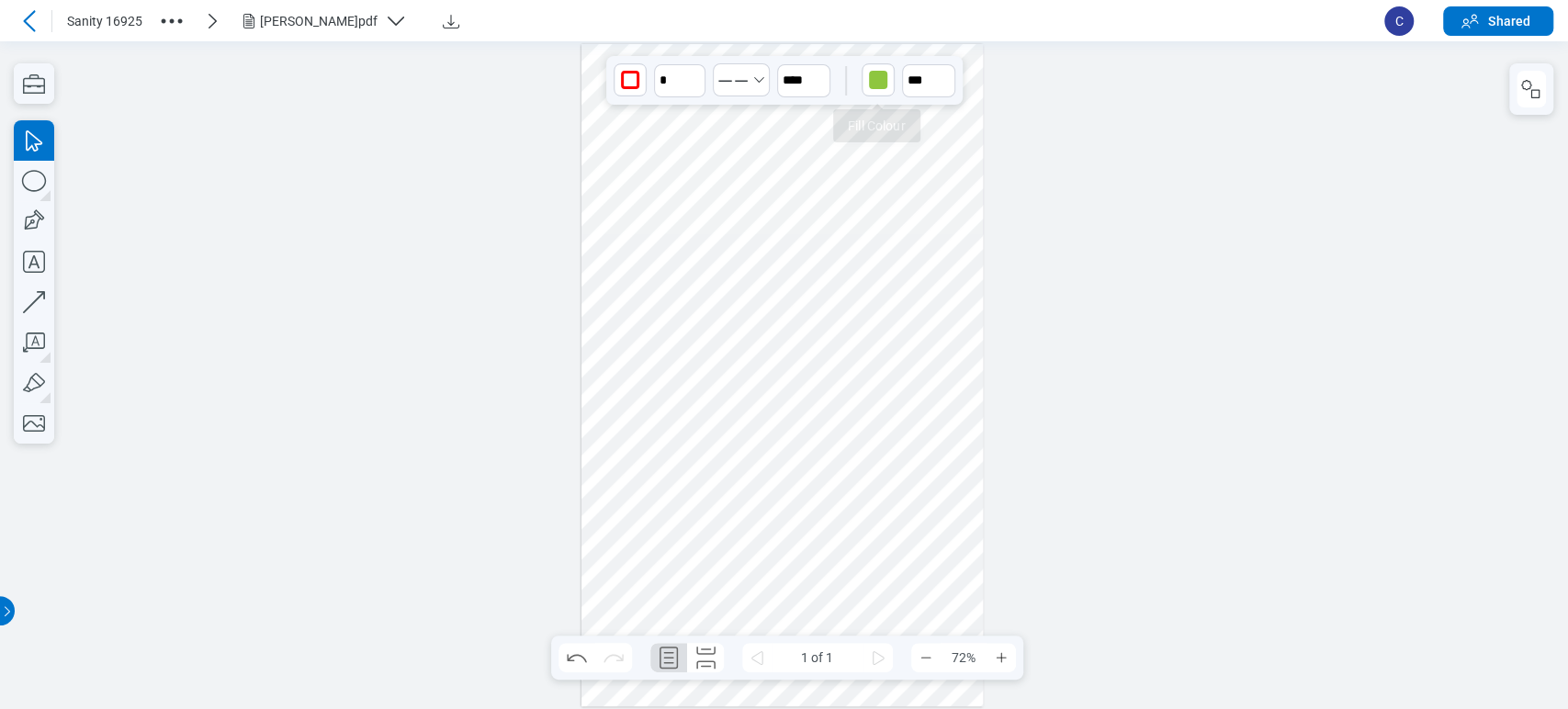
click at [881, 87] on div "button" at bounding box center [879, 80] width 19 height 19
click at [880, 116] on div at bounding box center [878, 122] width 15 height 15
click at [563, 658] on icon "Undo" at bounding box center [577, 658] width 30 height 30
click at [572, 656] on icon "Undo" at bounding box center [576, 658] width 19 height 8
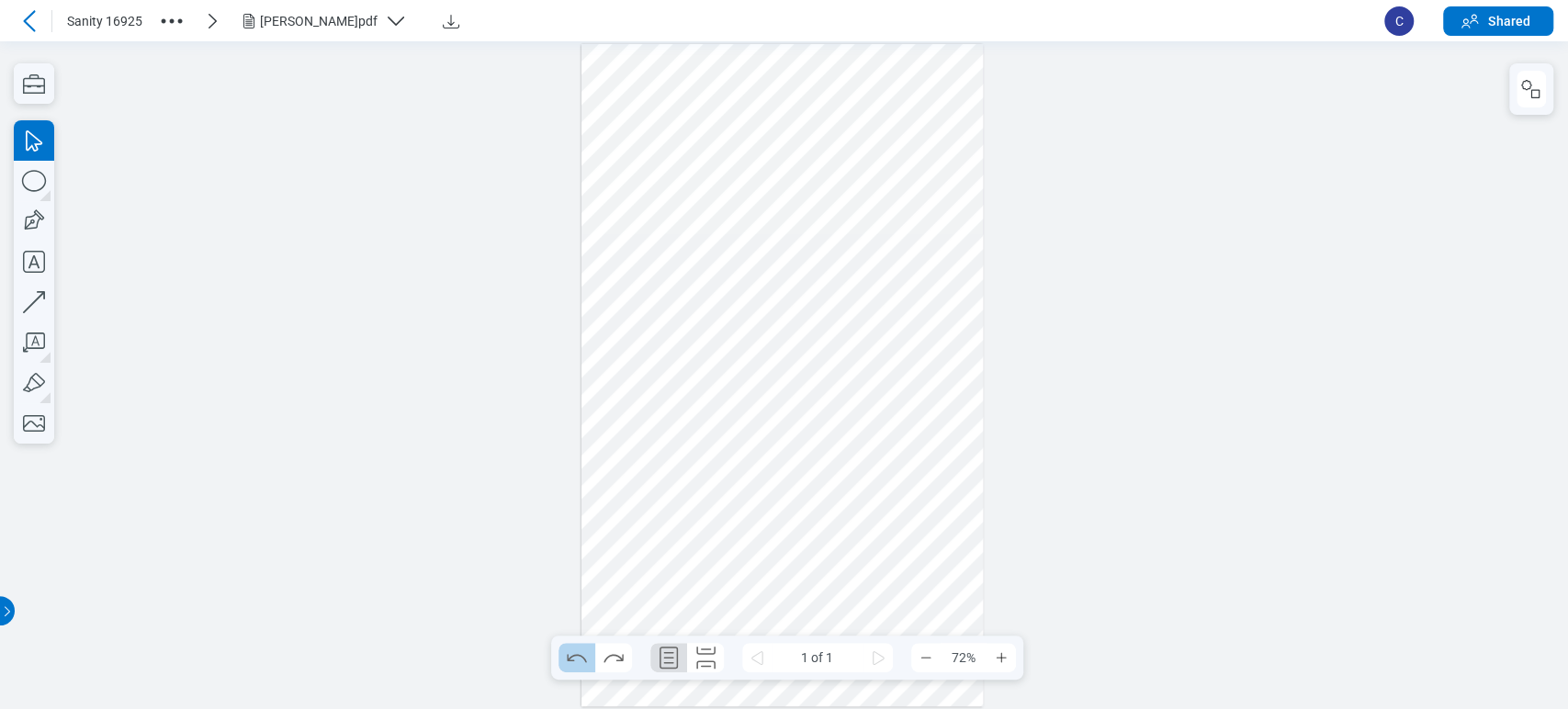
click at [572, 656] on icon "Undo" at bounding box center [576, 658] width 19 height 8
click at [607, 665] on icon "Redo" at bounding box center [613, 658] width 30 height 30
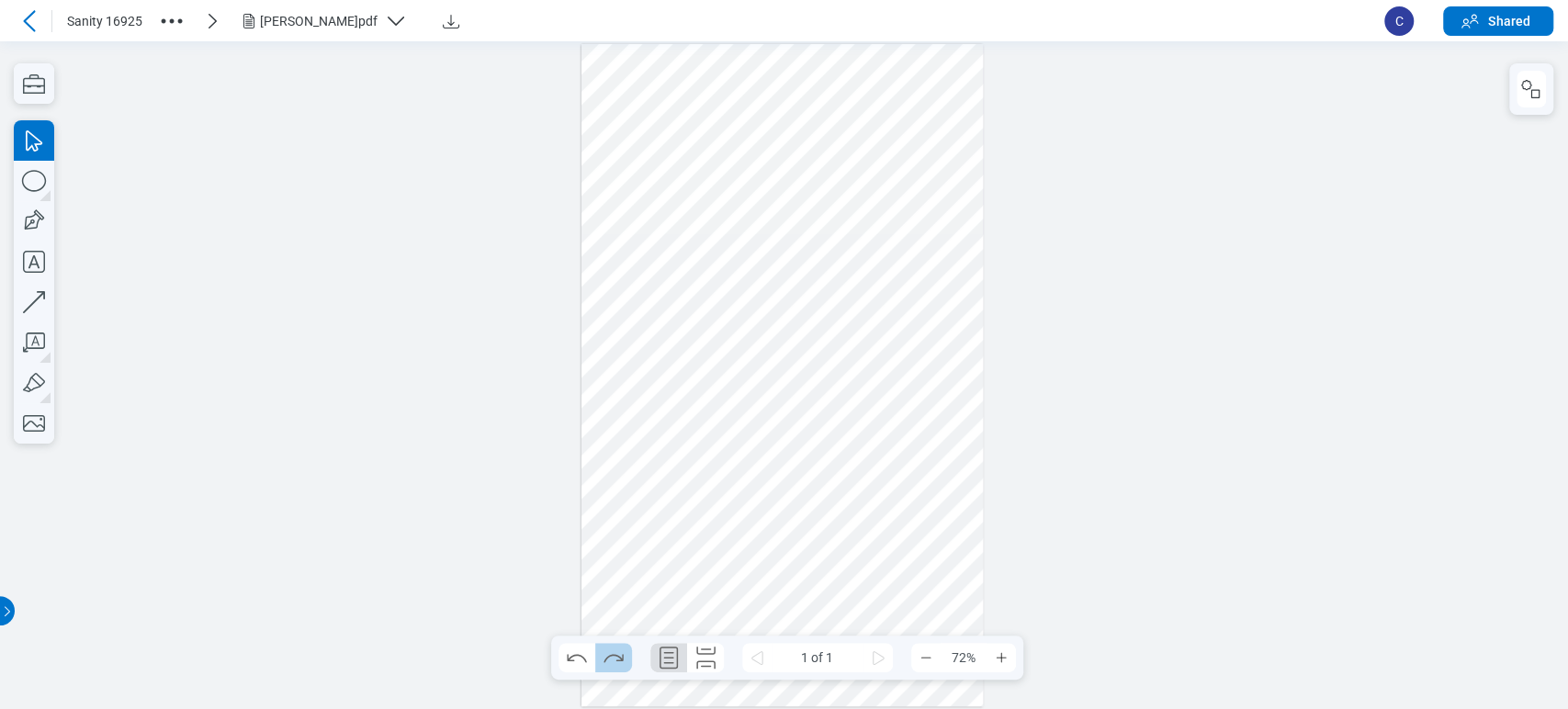
click at [603, 654] on icon "Redo" at bounding box center [613, 658] width 30 height 30
click at [604, 652] on icon "Redo" at bounding box center [613, 658] width 30 height 30
click at [572, 648] on icon "Undo" at bounding box center [577, 658] width 30 height 30
click at [619, 662] on icon "Redo" at bounding box center [613, 658] width 30 height 30
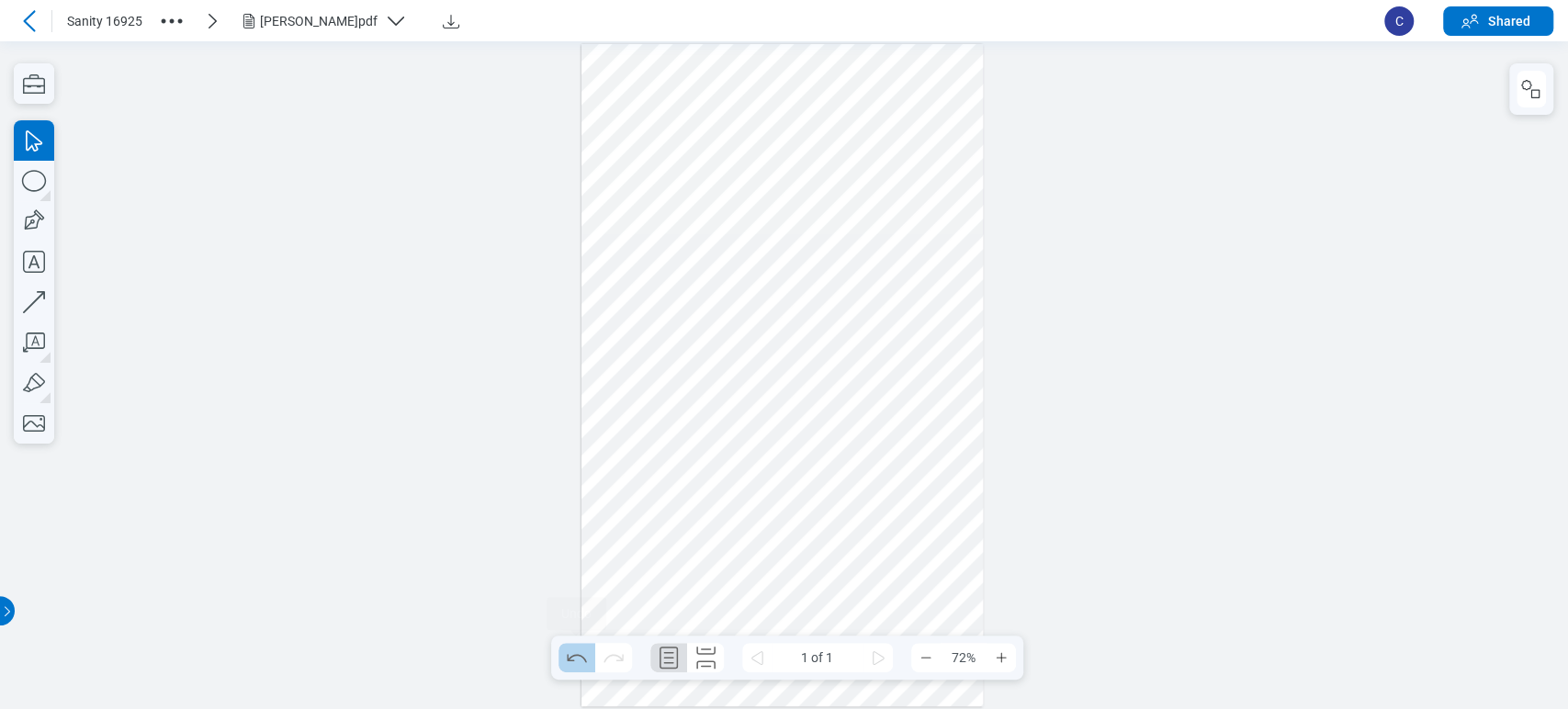
click at [572, 652] on icon "Undo" at bounding box center [577, 658] width 30 height 30
click at [576, 652] on icon "Undo" at bounding box center [577, 658] width 30 height 30
click at [610, 652] on icon "Redo" at bounding box center [613, 658] width 30 height 30
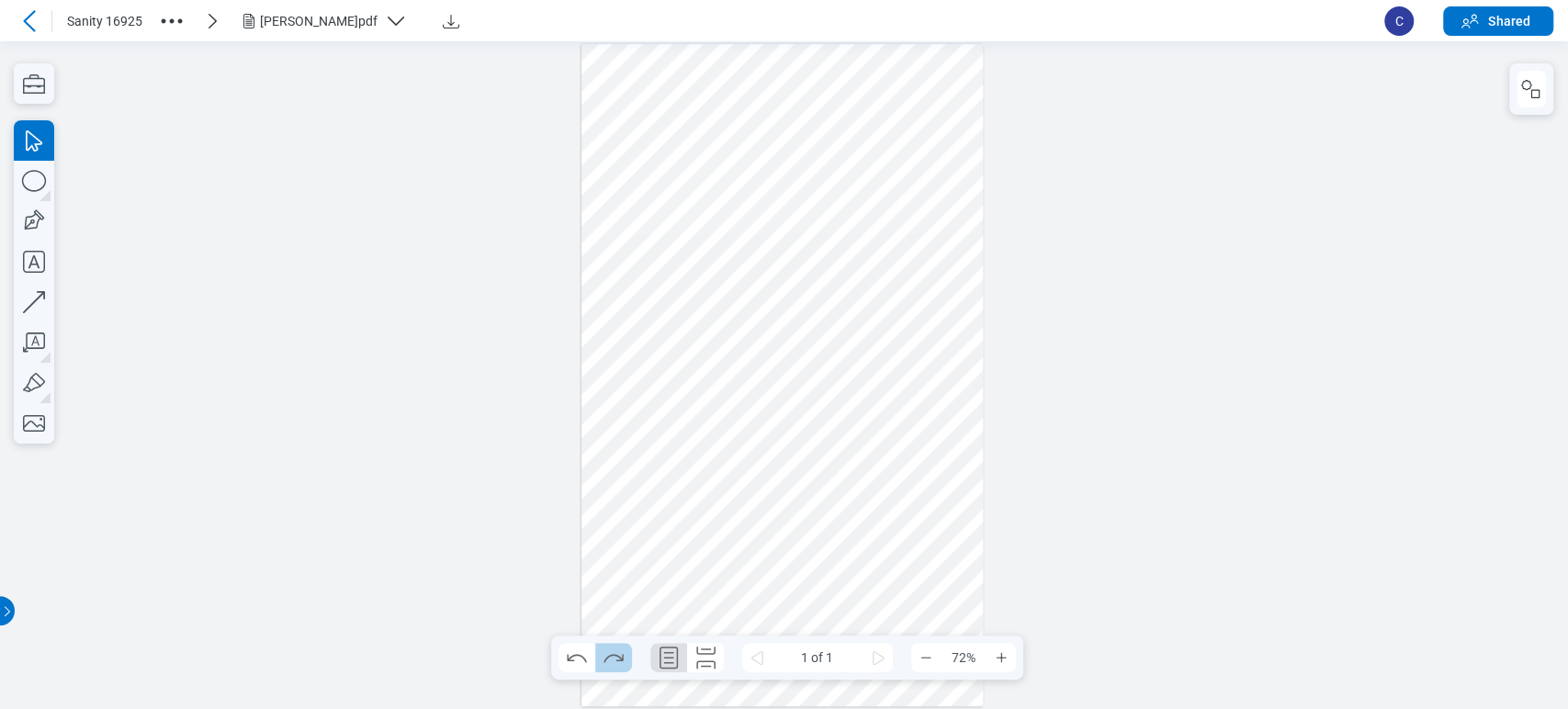
click at [610, 652] on icon "Redo" at bounding box center [613, 658] width 30 height 30
drag, startPoint x: 612, startPoint y: 561, endPoint x: 565, endPoint y: 442, distance: 127.9
click at [614, 555] on div at bounding box center [783, 376] width 403 height 663
click at [14, 185] on icon "button" at bounding box center [34, 181] width 41 height 41
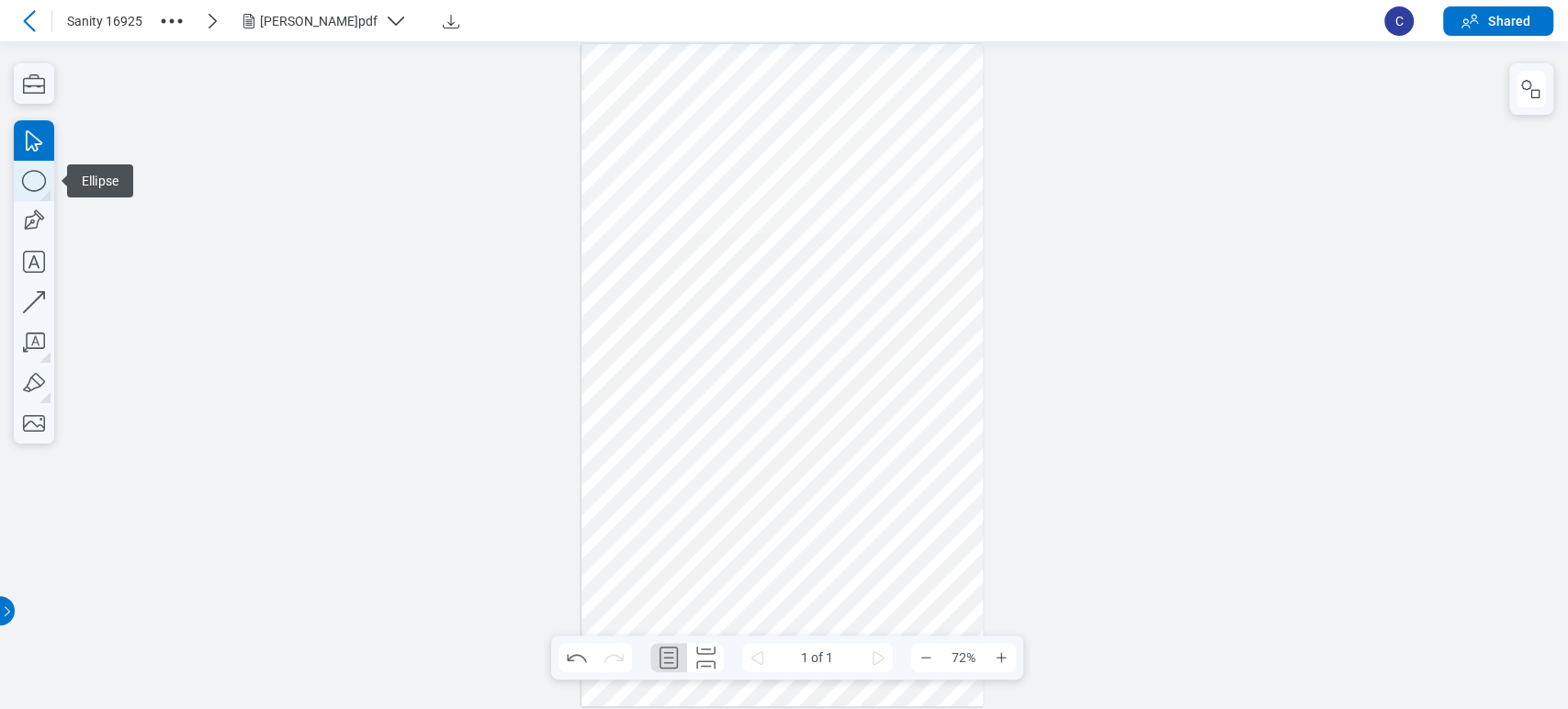
click at [33, 171] on icon "button" at bounding box center [34, 180] width 24 height 21
drag, startPoint x: 630, startPoint y: 167, endPoint x: 679, endPoint y: 191, distance: 54.6
click at [675, 190] on div at bounding box center [783, 376] width 403 height 663
drag, startPoint x: 735, startPoint y: 174, endPoint x: 750, endPoint y: 185, distance: 18.6
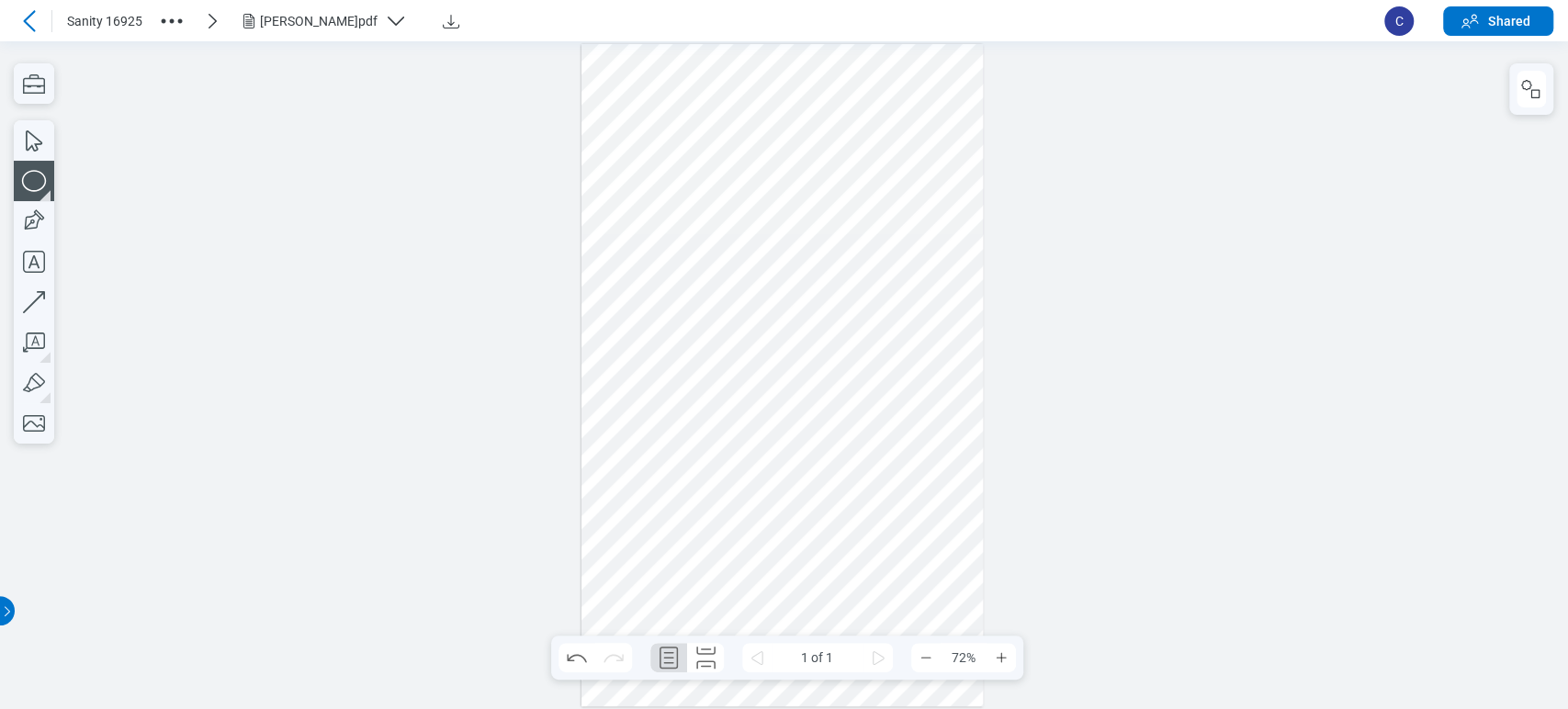
click at [746, 183] on div at bounding box center [783, 376] width 403 height 663
drag, startPoint x: 808, startPoint y: 187, endPoint x: 837, endPoint y: 209, distance: 36.4
click at [837, 209] on div at bounding box center [783, 376] width 403 height 663
drag, startPoint x: 860, startPoint y: 199, endPoint x: 869, endPoint y: 252, distance: 53.8
click at [869, 252] on div at bounding box center [783, 376] width 403 height 663
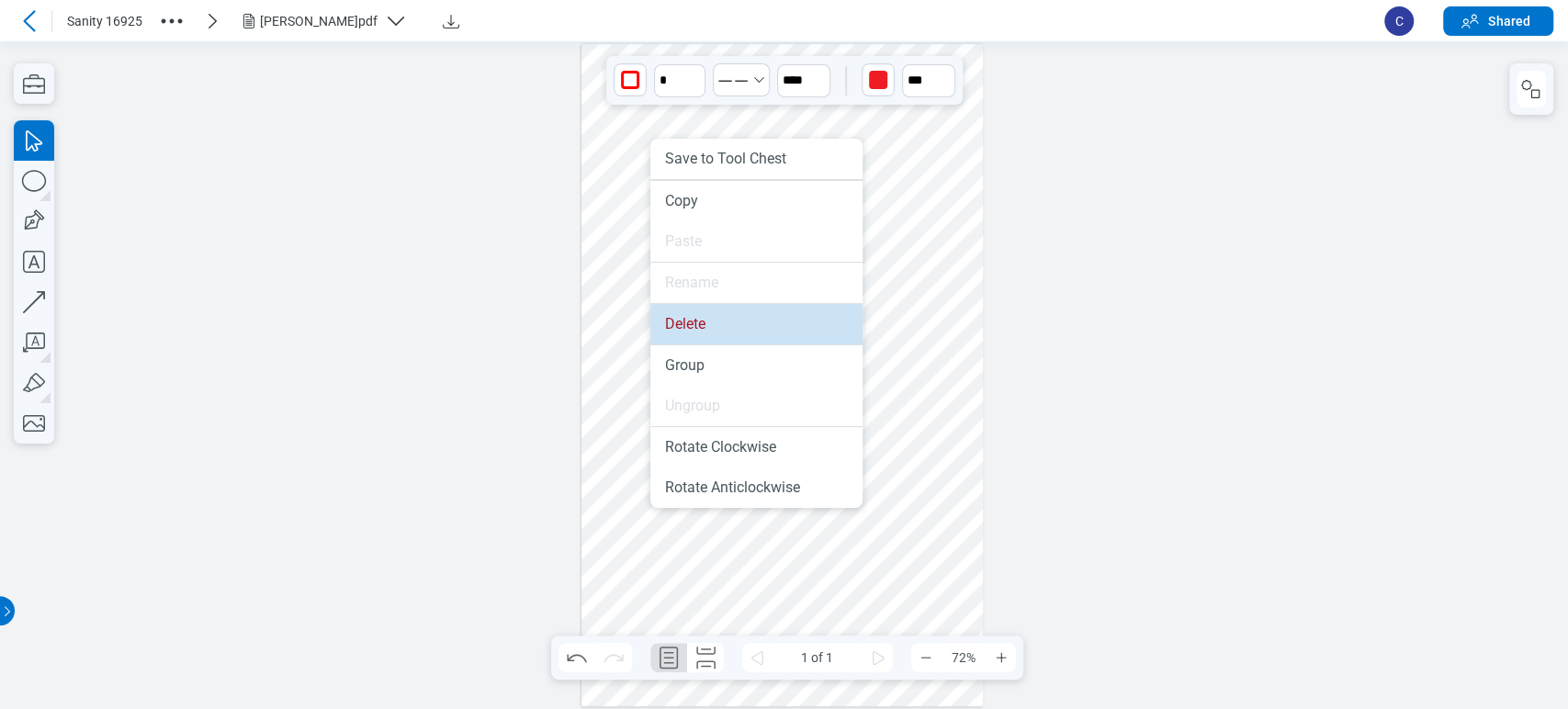
click at [704, 342] on li "Delete" at bounding box center [756, 325] width 212 height 41
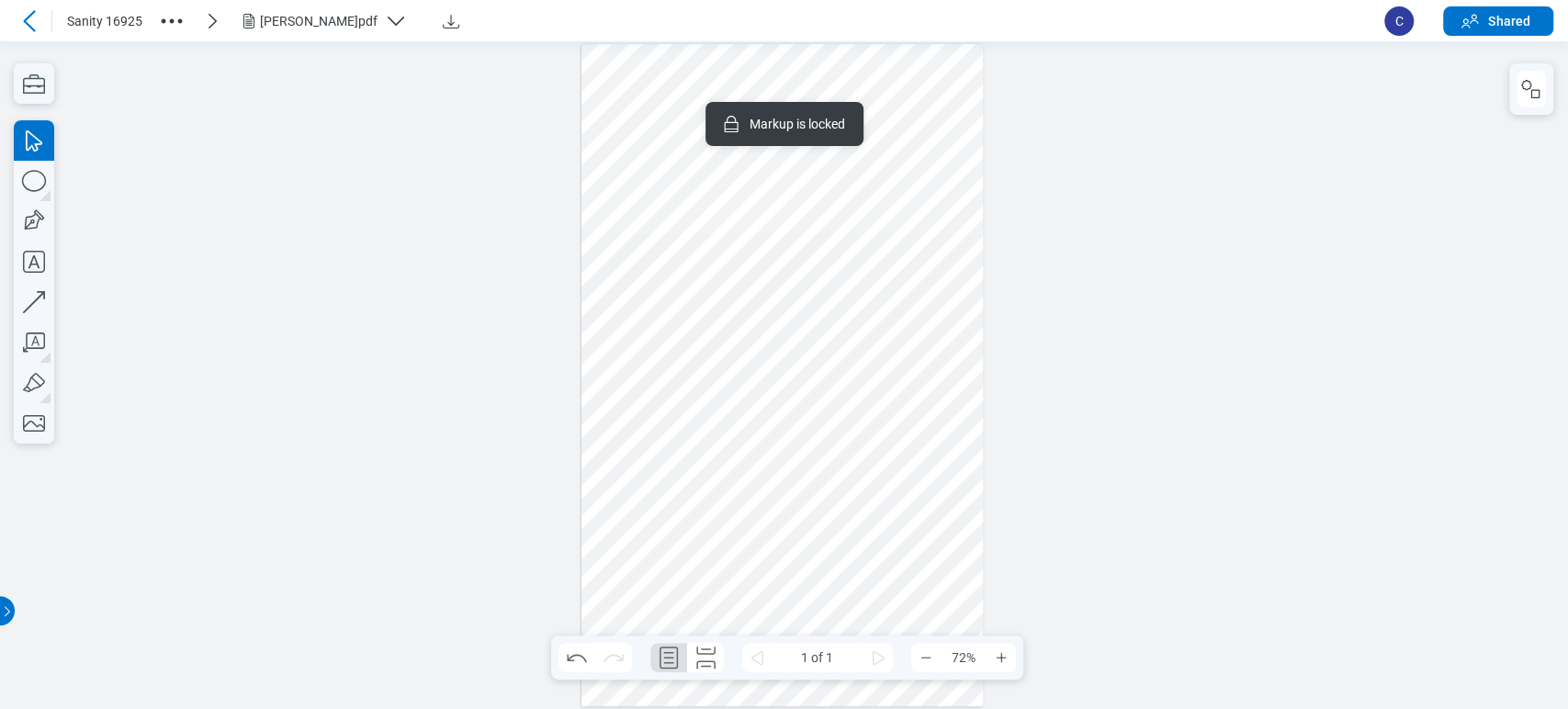
click at [895, 264] on div at bounding box center [783, 376] width 403 height 663
click at [928, 159] on div at bounding box center [783, 376] width 403 height 663
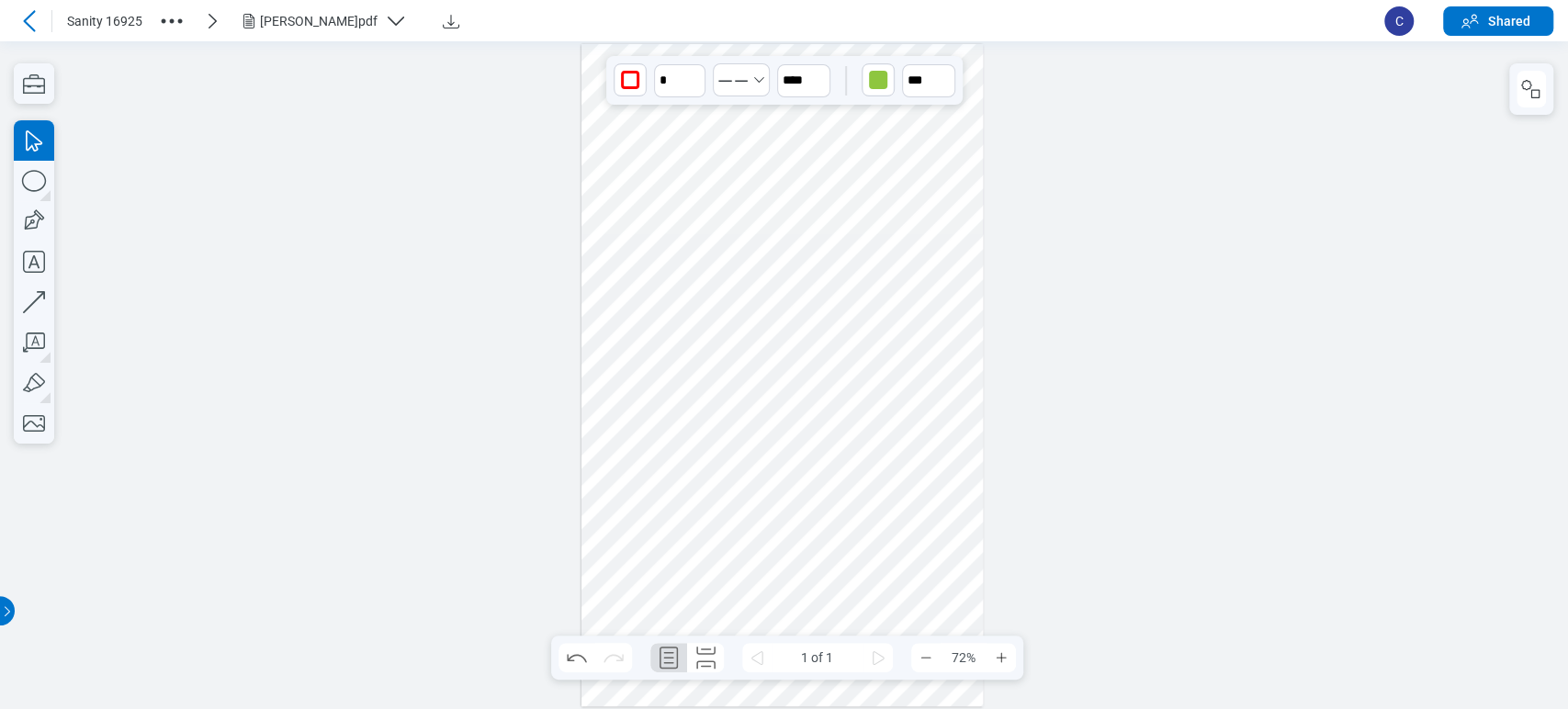
click at [721, 405] on div at bounding box center [783, 376] width 403 height 663
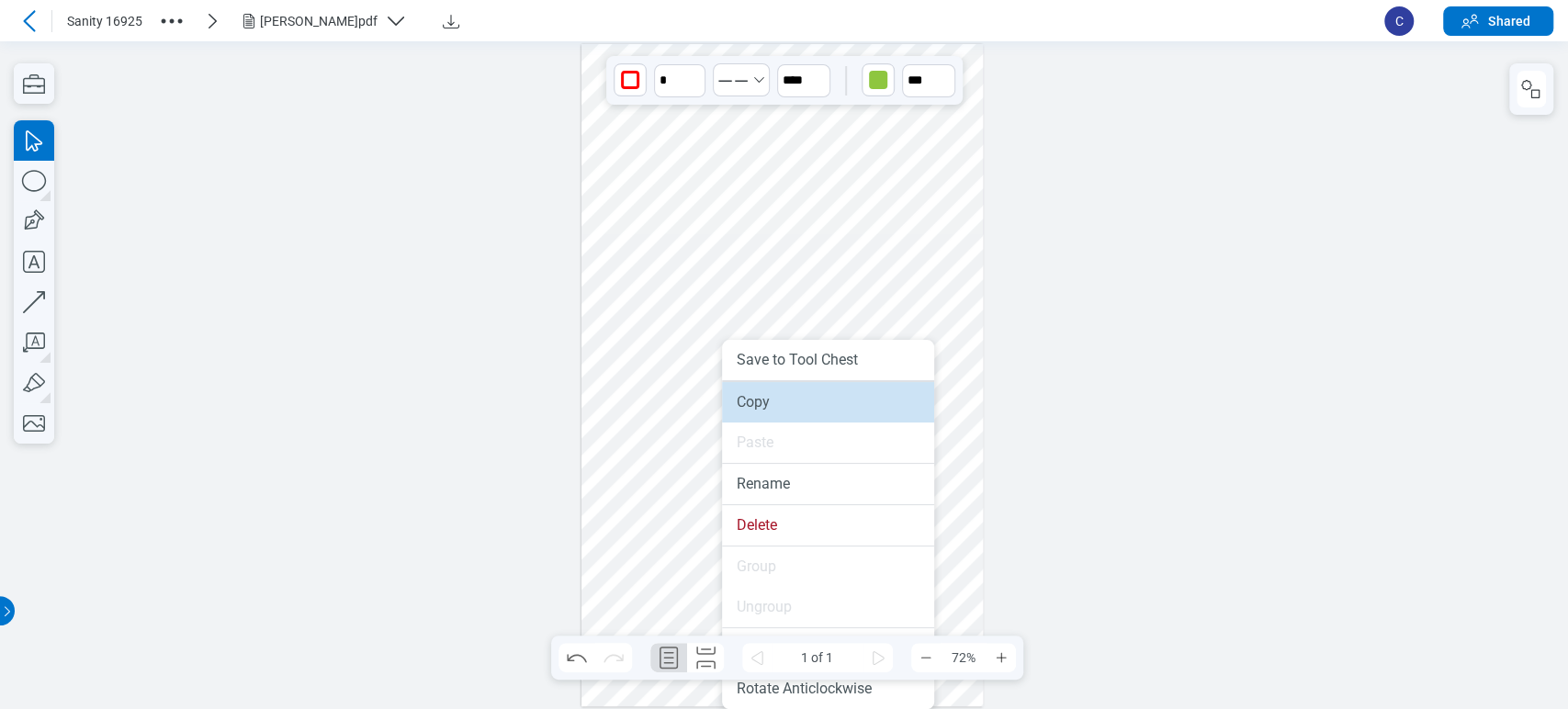
drag, startPoint x: 745, startPoint y: 400, endPoint x: 831, endPoint y: 573, distance: 193.2
click at [745, 400] on li "Copy" at bounding box center [828, 403] width 212 height 41
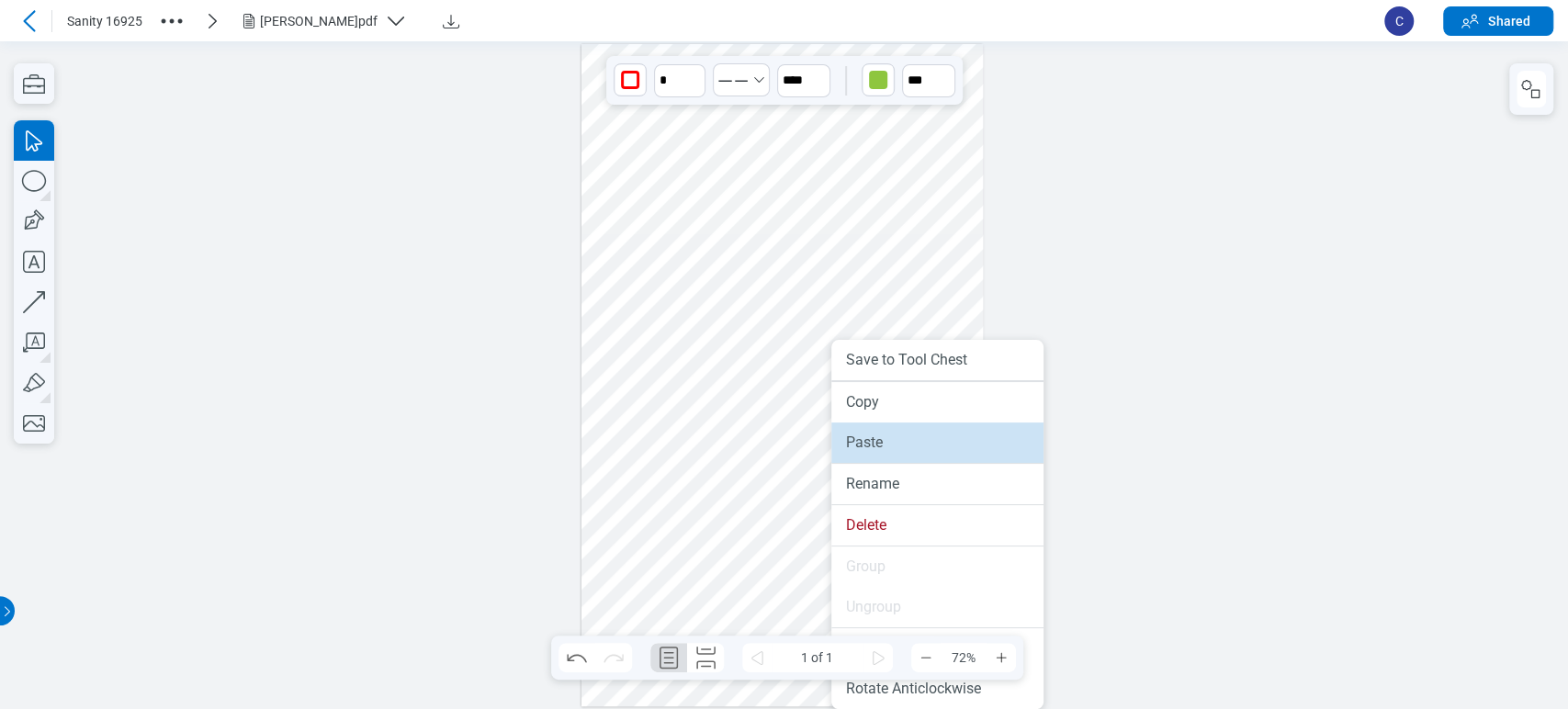
click at [934, 432] on li "Paste" at bounding box center [937, 443] width 212 height 41
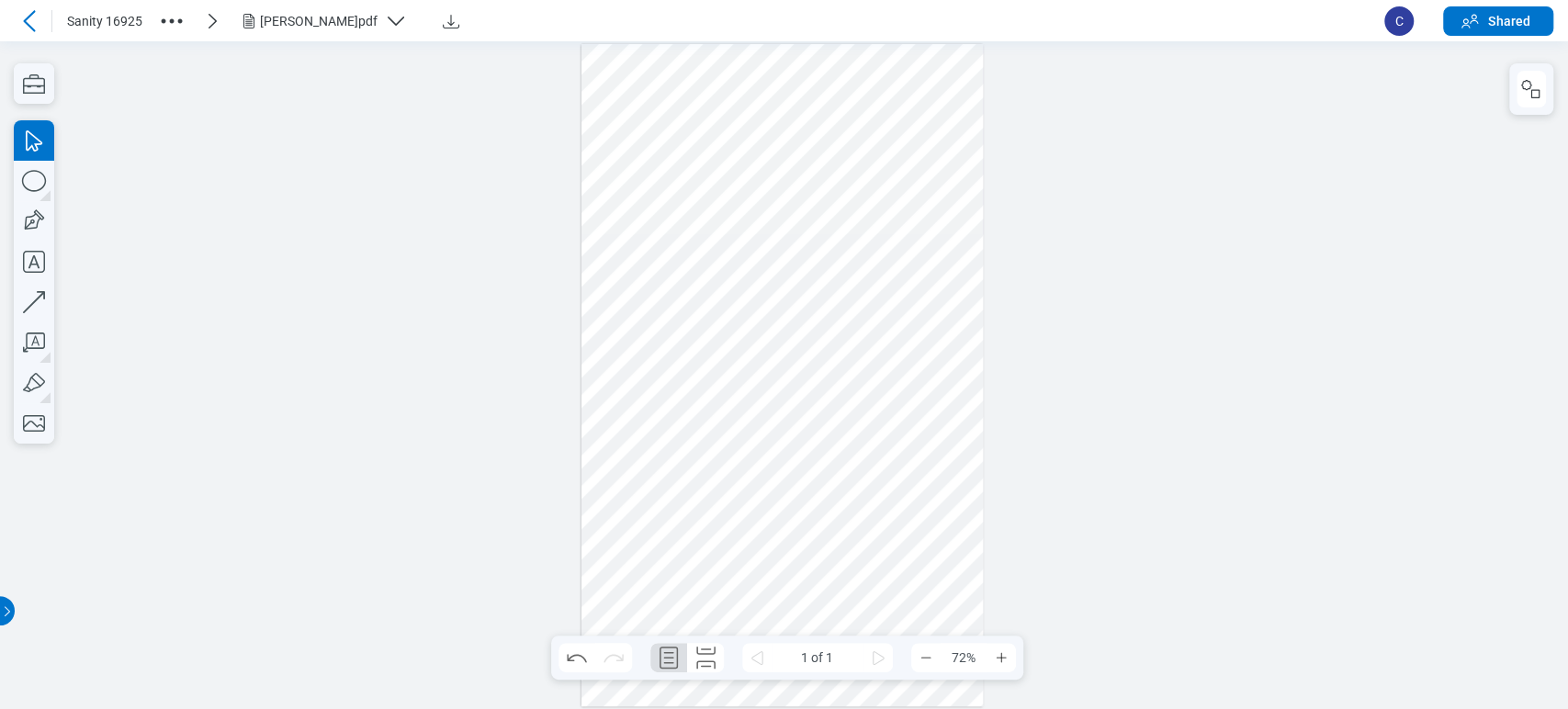
click at [642, 417] on div at bounding box center [783, 376] width 403 height 663
click at [640, 564] on div at bounding box center [783, 376] width 403 height 663
click at [663, 432] on div at bounding box center [783, 376] width 403 height 663
click at [722, 415] on div at bounding box center [783, 376] width 403 height 663
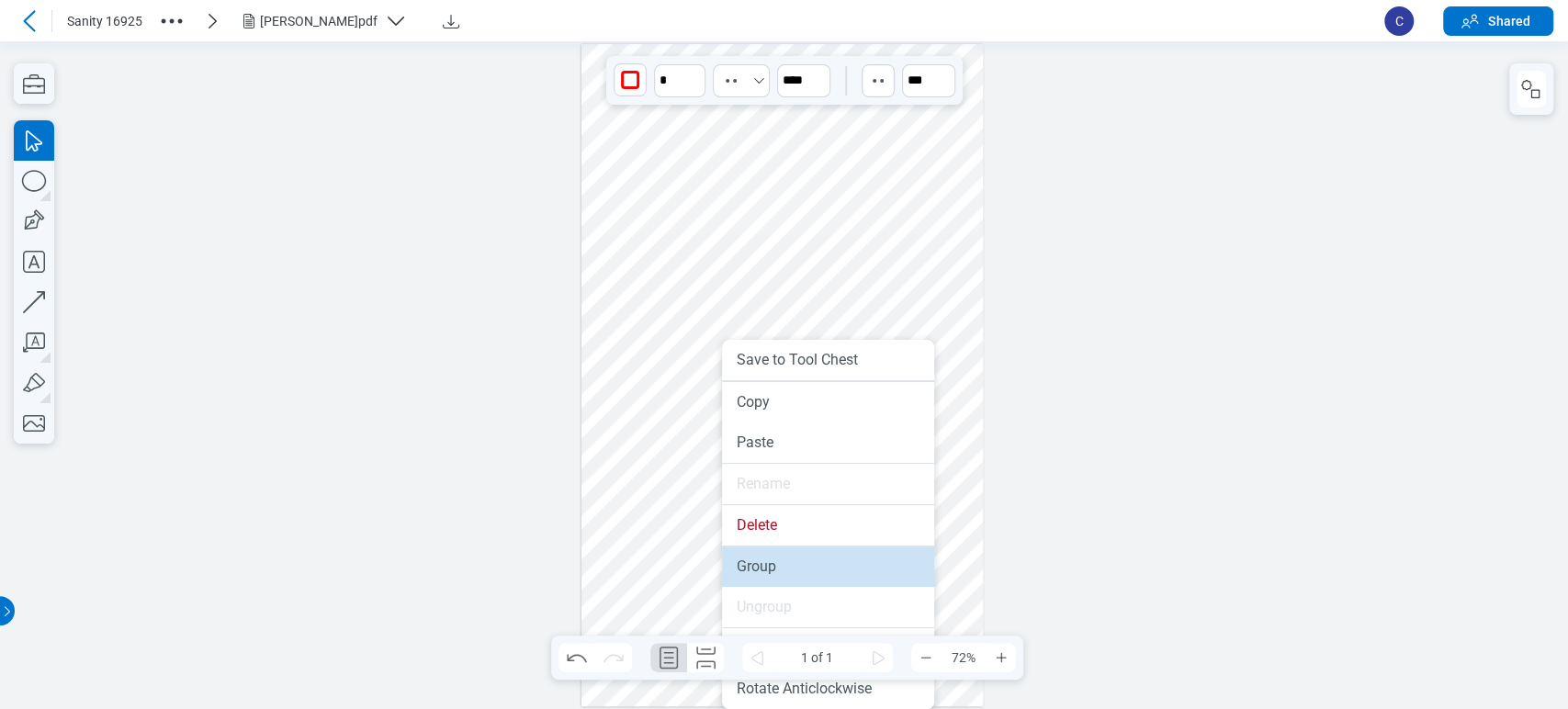
click at [751, 557] on li "Group" at bounding box center [828, 567] width 212 height 41
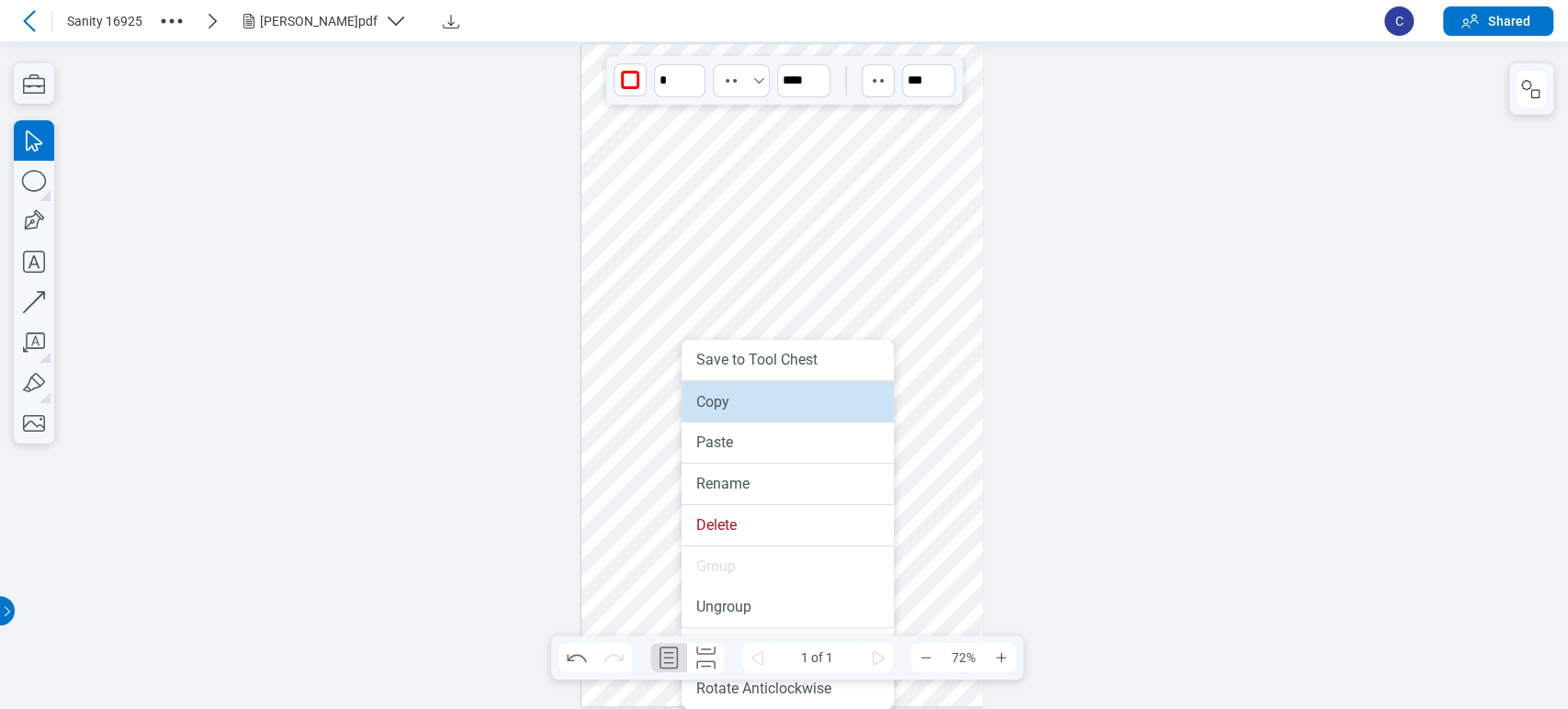
click at [727, 402] on li "Copy" at bounding box center [788, 403] width 212 height 41
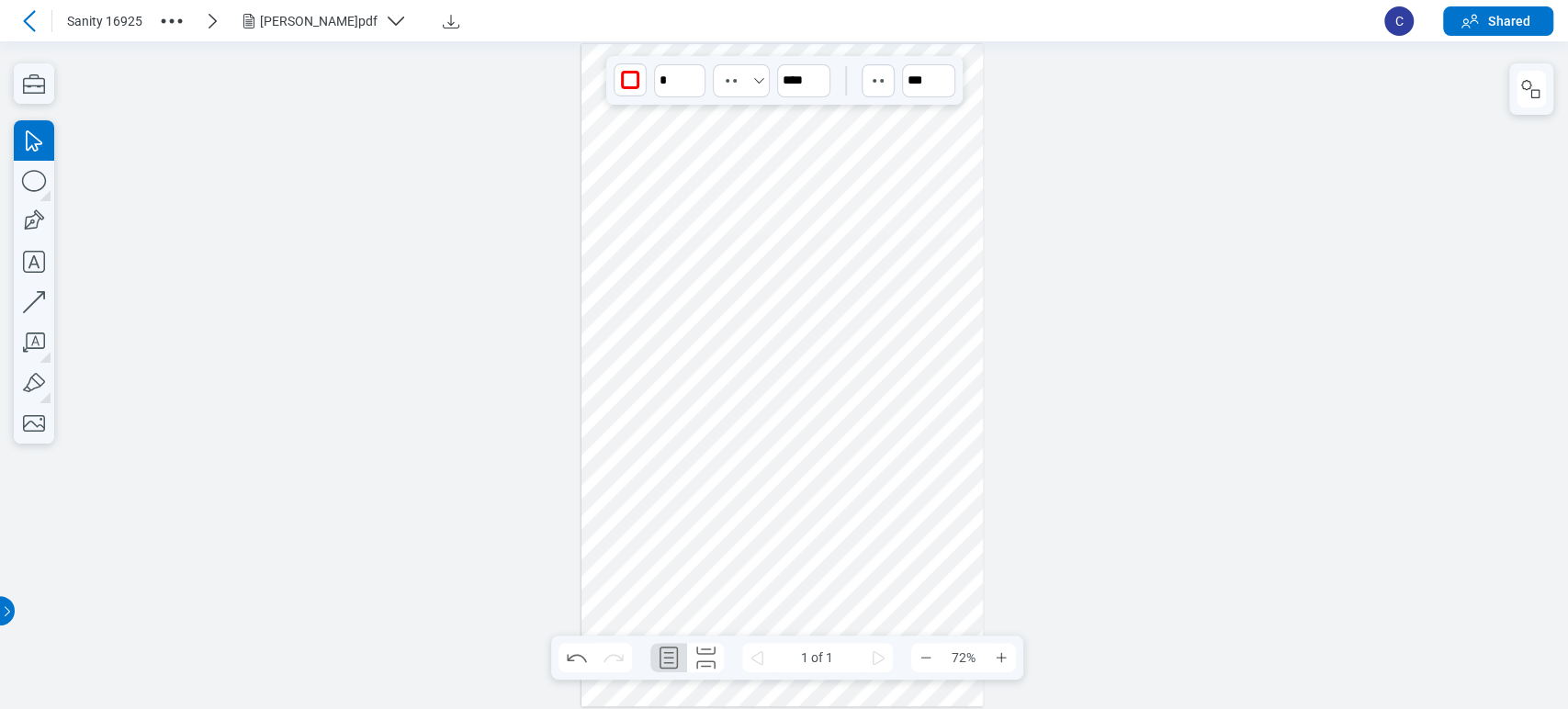
click at [872, 504] on div at bounding box center [783, 376] width 403 height 663
drag, startPoint x: 863, startPoint y: 497, endPoint x: 824, endPoint y: 519, distance: 44.8
click at [824, 519] on div at bounding box center [783, 376] width 403 height 663
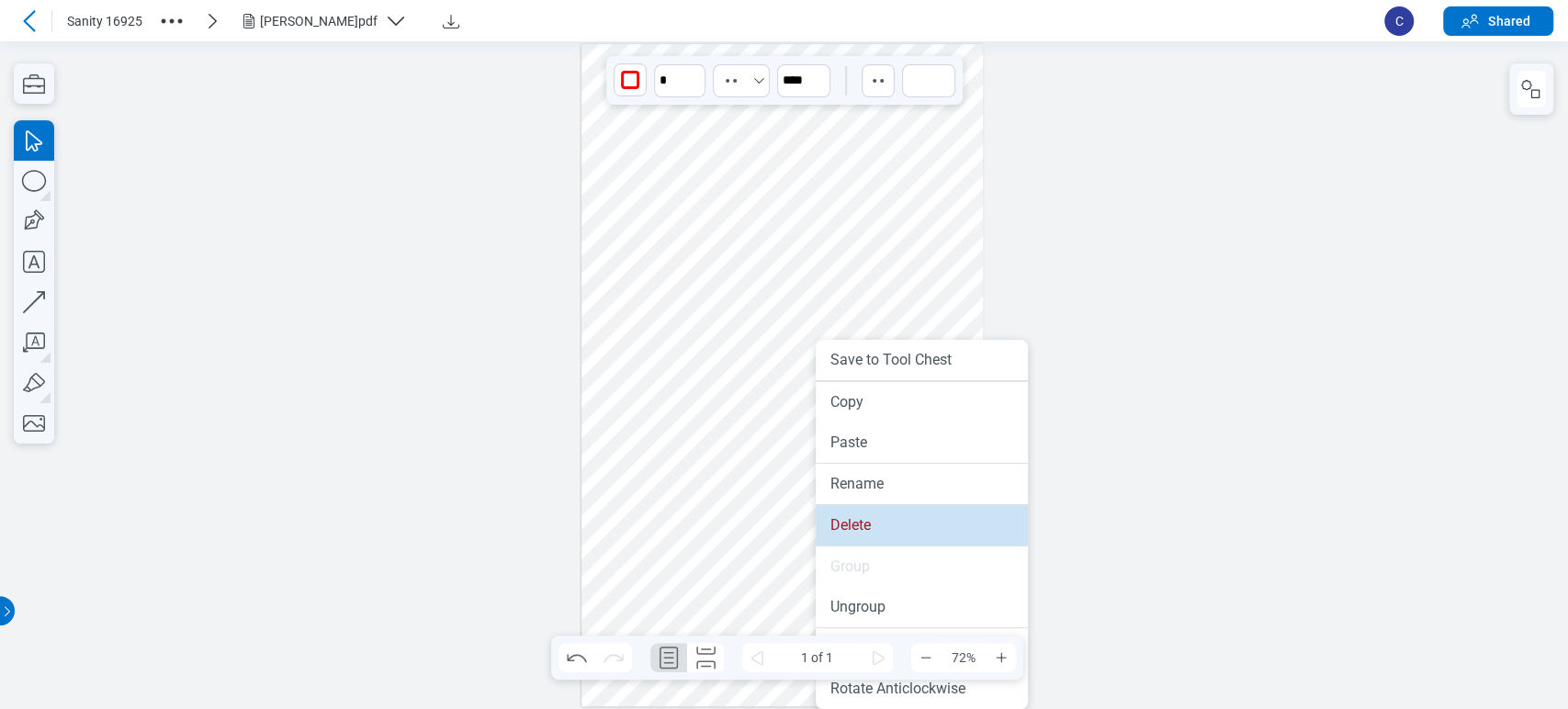
click at [828, 513] on li "Delete" at bounding box center [921, 526] width 212 height 41
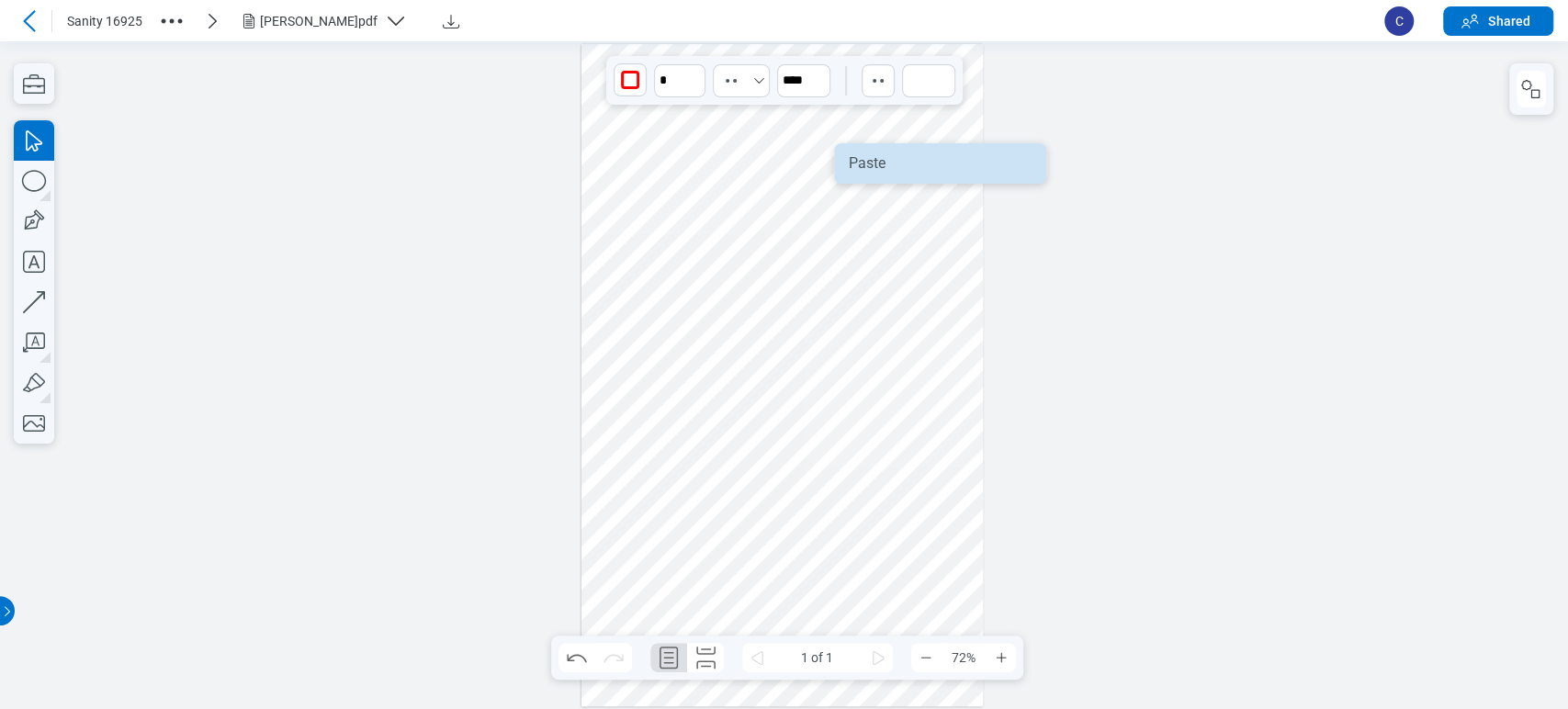
click at [878, 156] on li "Paste" at bounding box center [940, 163] width 212 height 41
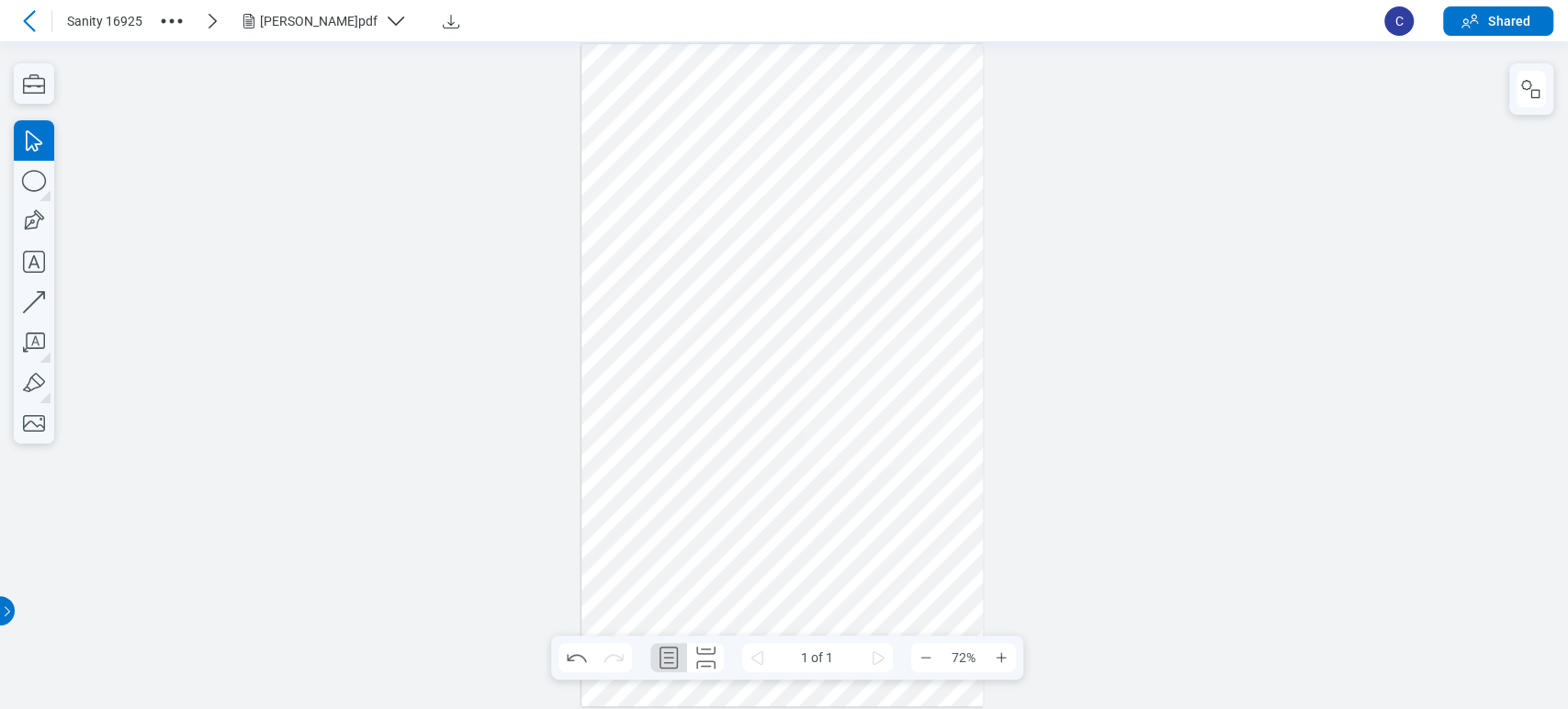
click at [896, 195] on div at bounding box center [783, 376] width 403 height 663
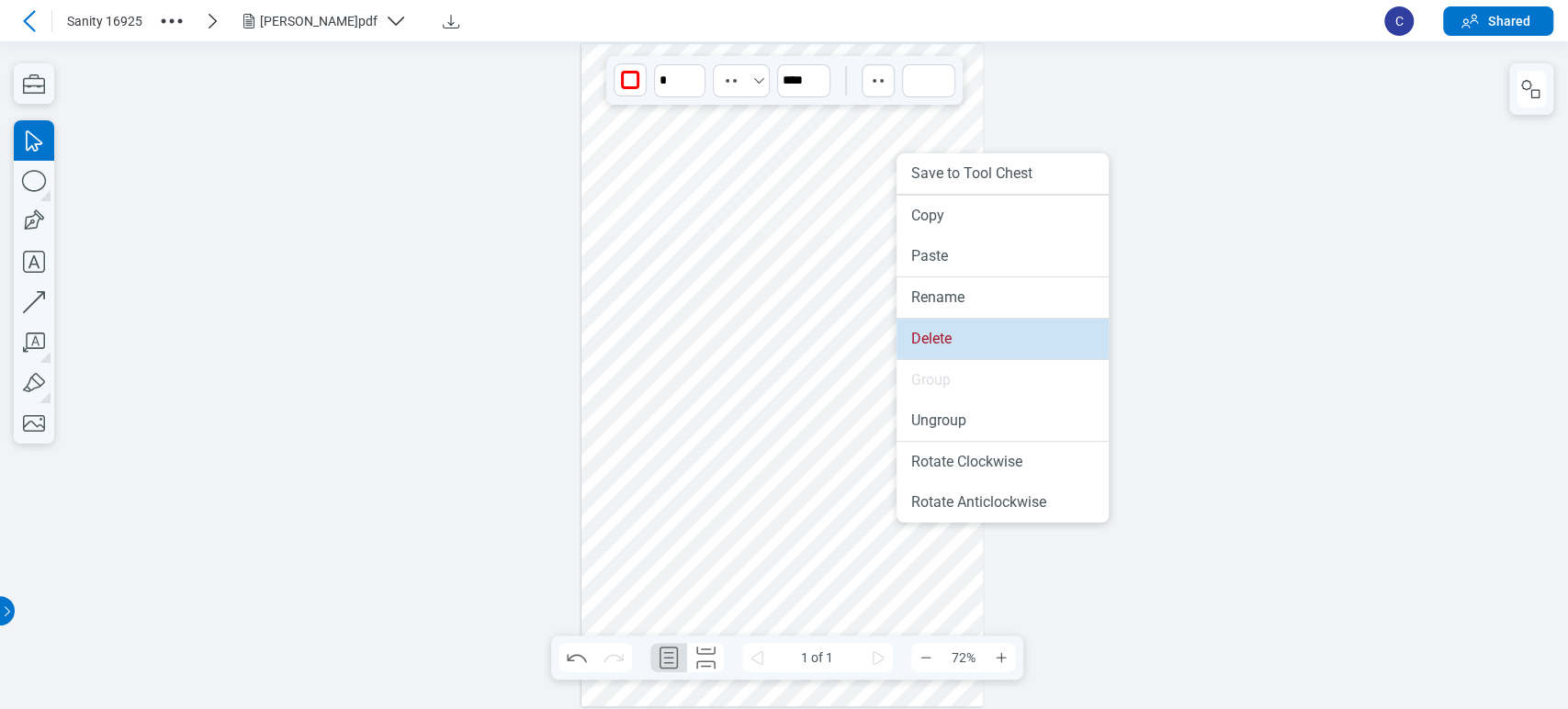
click at [946, 326] on li "Delete" at bounding box center [1002, 340] width 212 height 41
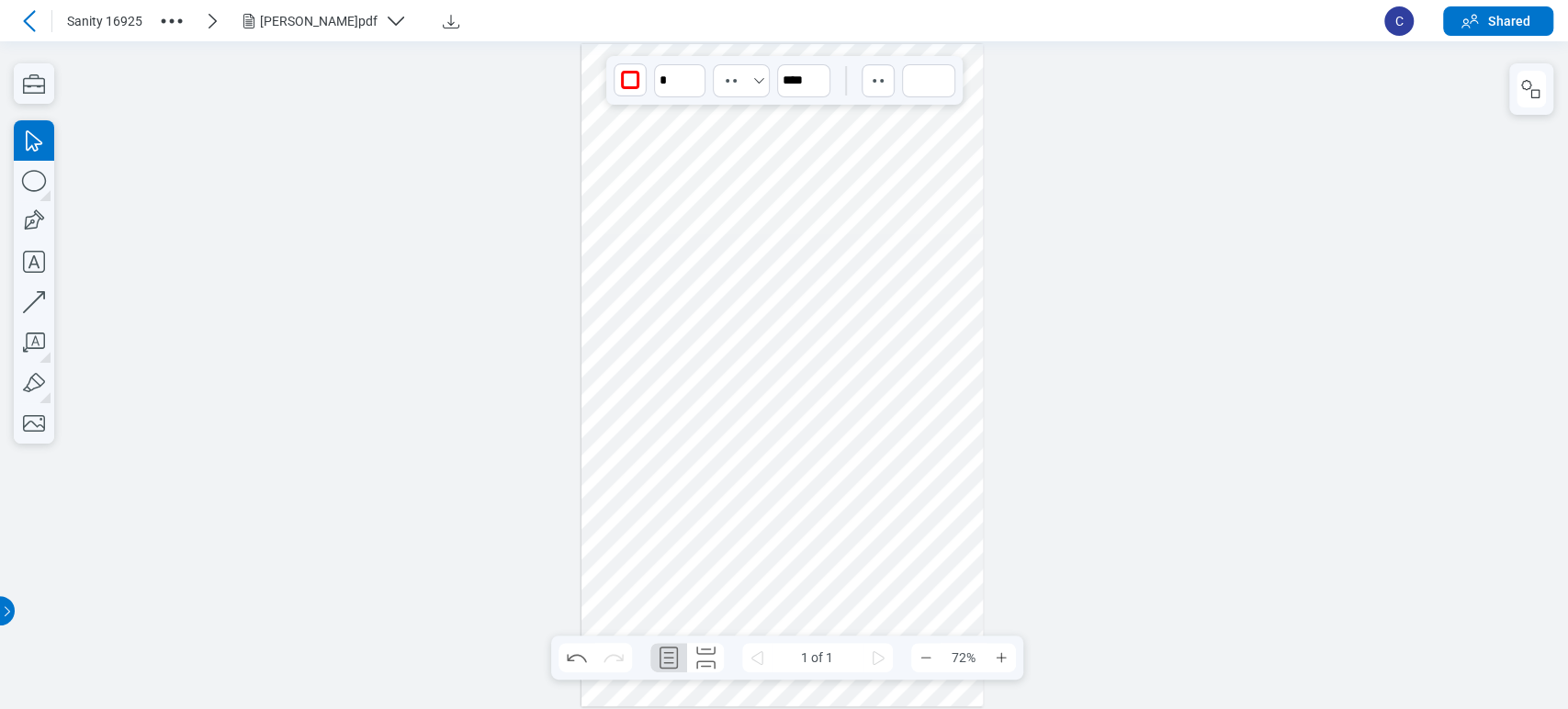
click at [647, 400] on div at bounding box center [783, 376] width 403 height 663
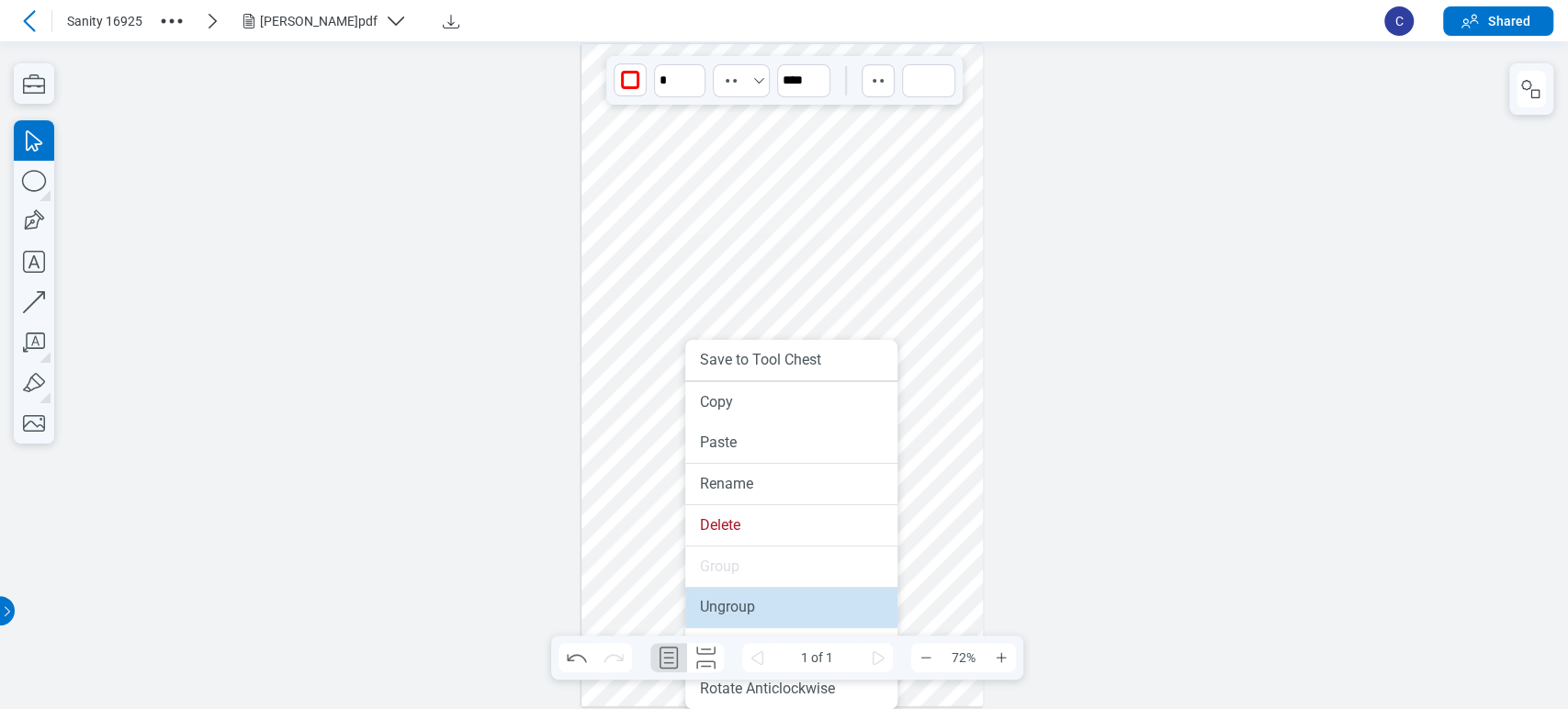
click at [752, 606] on li "Ungroup" at bounding box center [791, 608] width 212 height 41
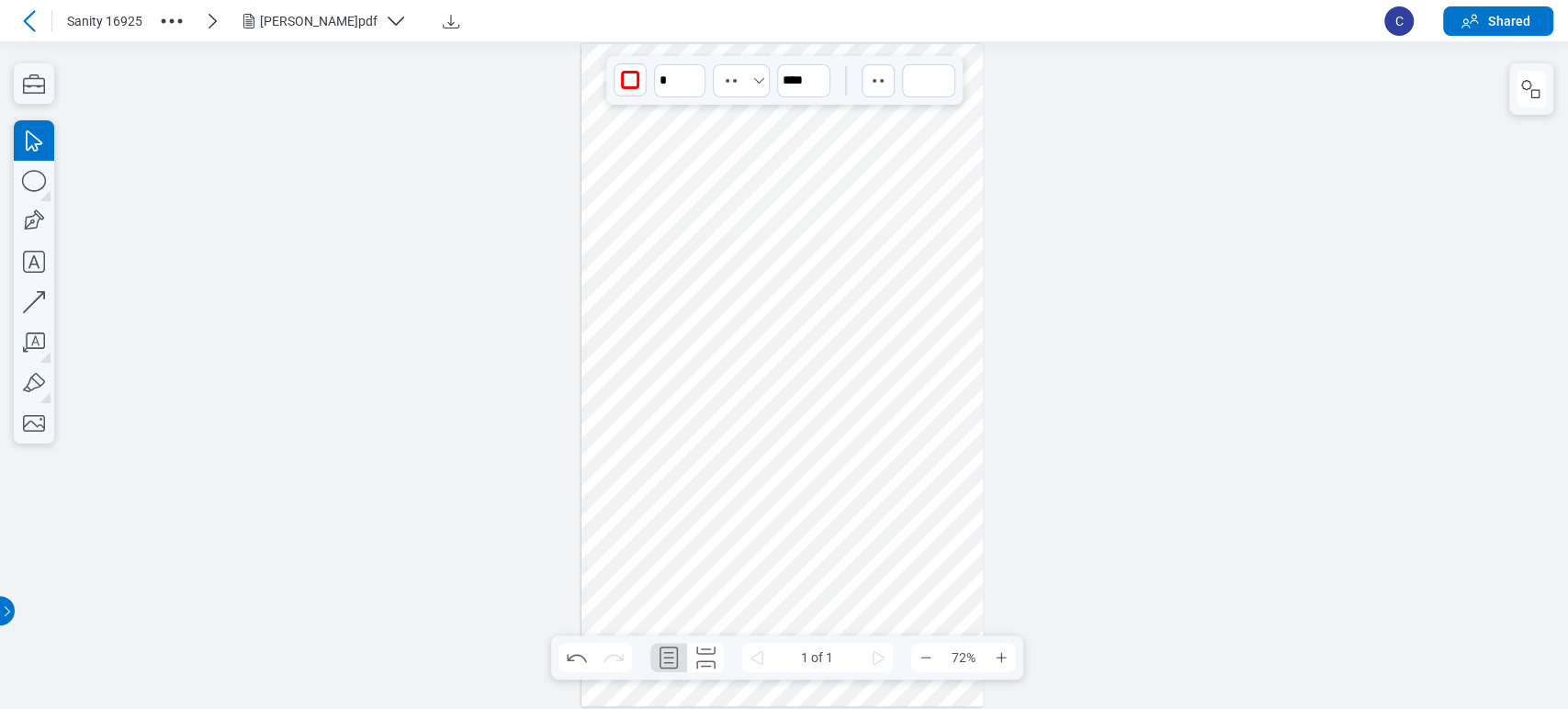
click at [874, 285] on div at bounding box center [783, 376] width 403 height 663
click at [857, 289] on div at bounding box center [783, 376] width 403 height 663
click at [905, 210] on div at bounding box center [783, 376] width 403 height 663
click at [844, 322] on div at bounding box center [783, 376] width 403 height 663
click at [855, 318] on div at bounding box center [783, 376] width 403 height 663
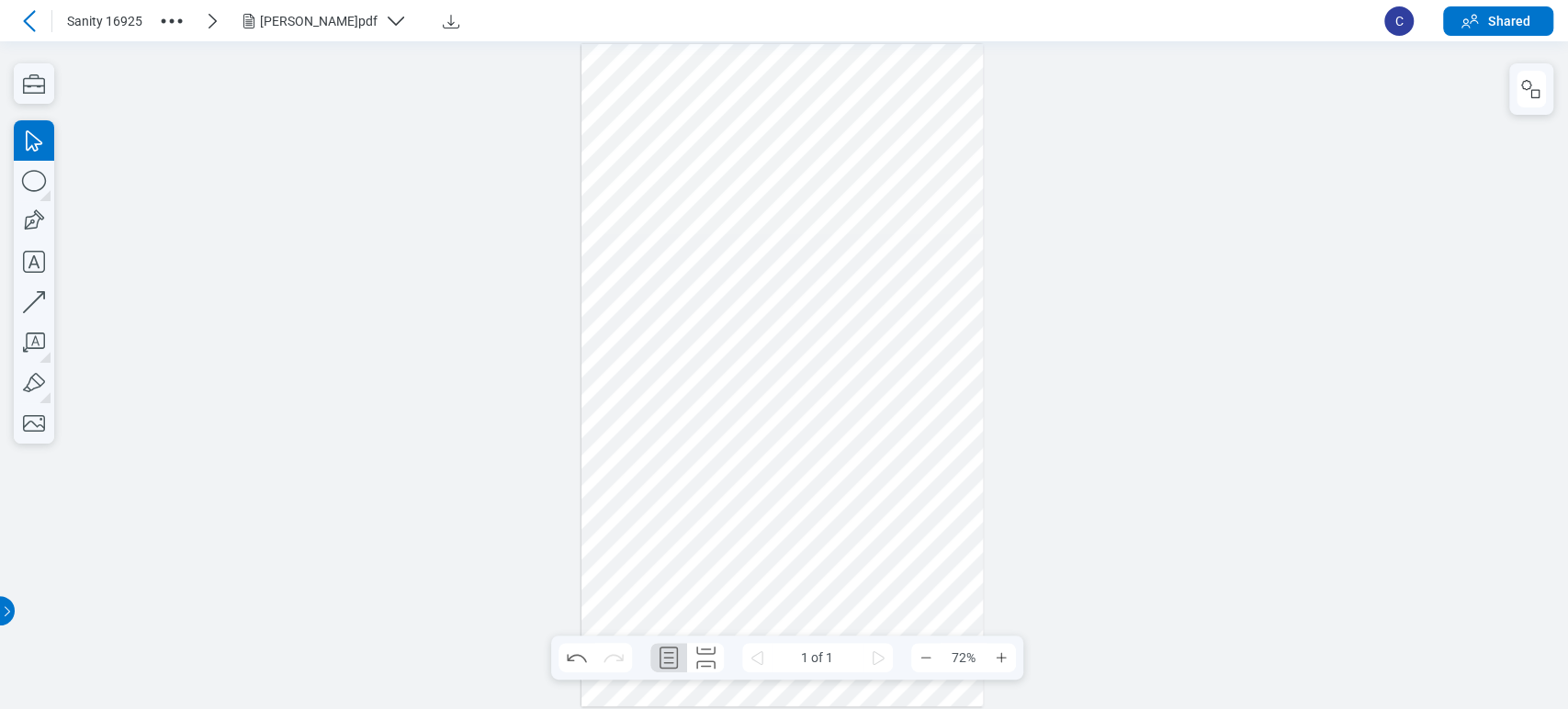
click at [780, 323] on div at bounding box center [783, 376] width 403 height 663
drag, startPoint x: 887, startPoint y: 595, endPoint x: 600, endPoint y: 246, distance: 451.9
click at [600, 246] on div at bounding box center [783, 376] width 403 height 663
drag, startPoint x: 855, startPoint y: 235, endPoint x: 830, endPoint y: 212, distance: 34.0
click at [853, 236] on div at bounding box center [783, 376] width 403 height 663
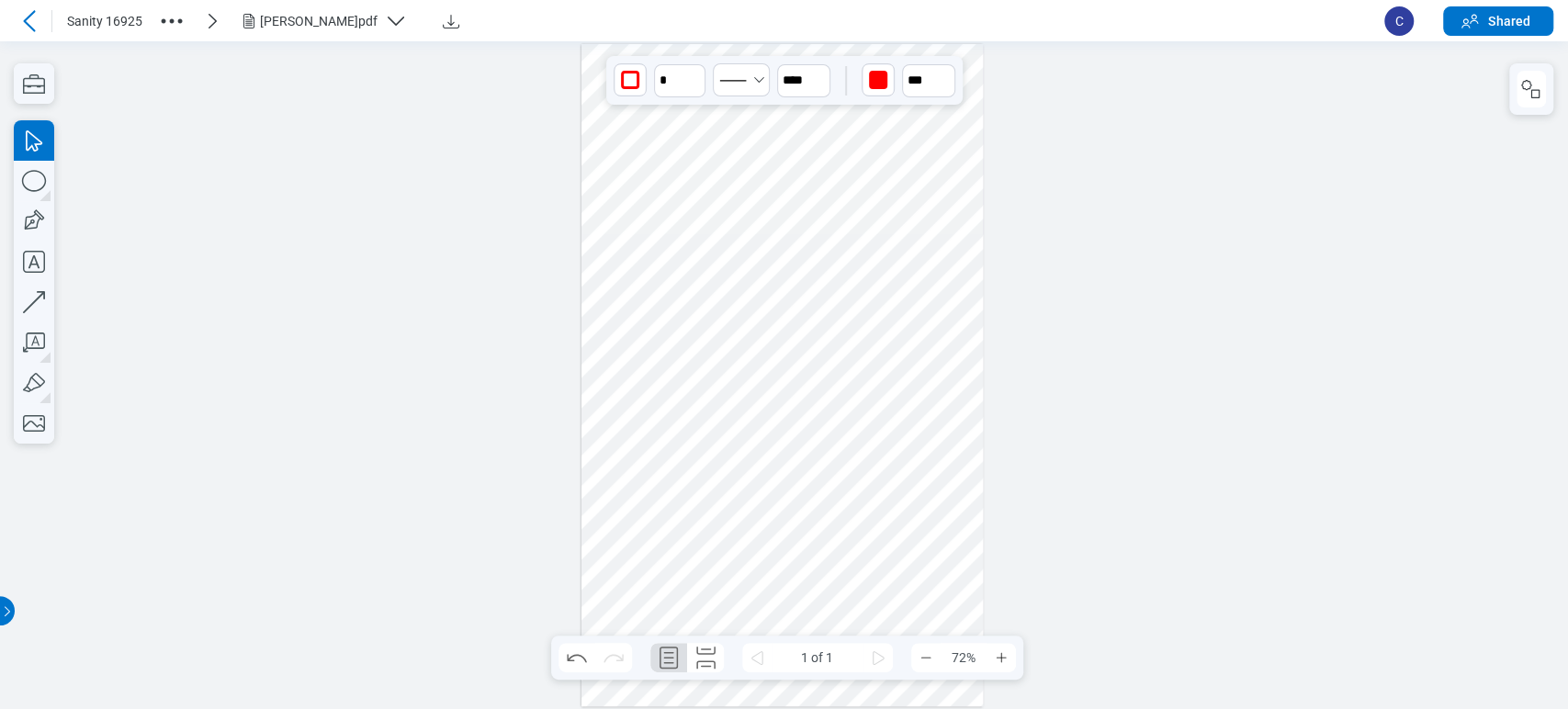
click at [641, 268] on div at bounding box center [783, 376] width 403 height 663
drag, startPoint x: 674, startPoint y: 256, endPoint x: 680, endPoint y: 299, distance: 43.4
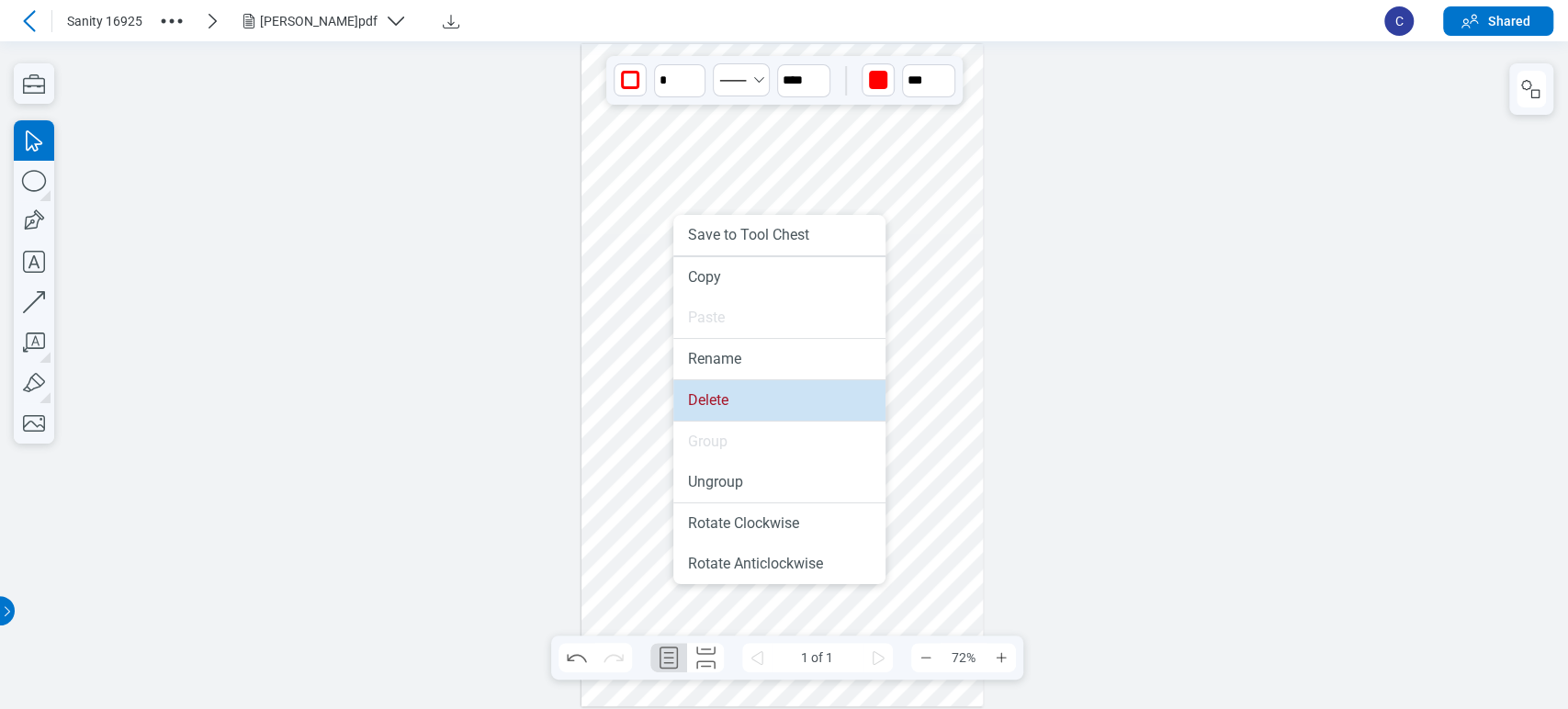
click at [725, 412] on li "Delete" at bounding box center [779, 401] width 212 height 41
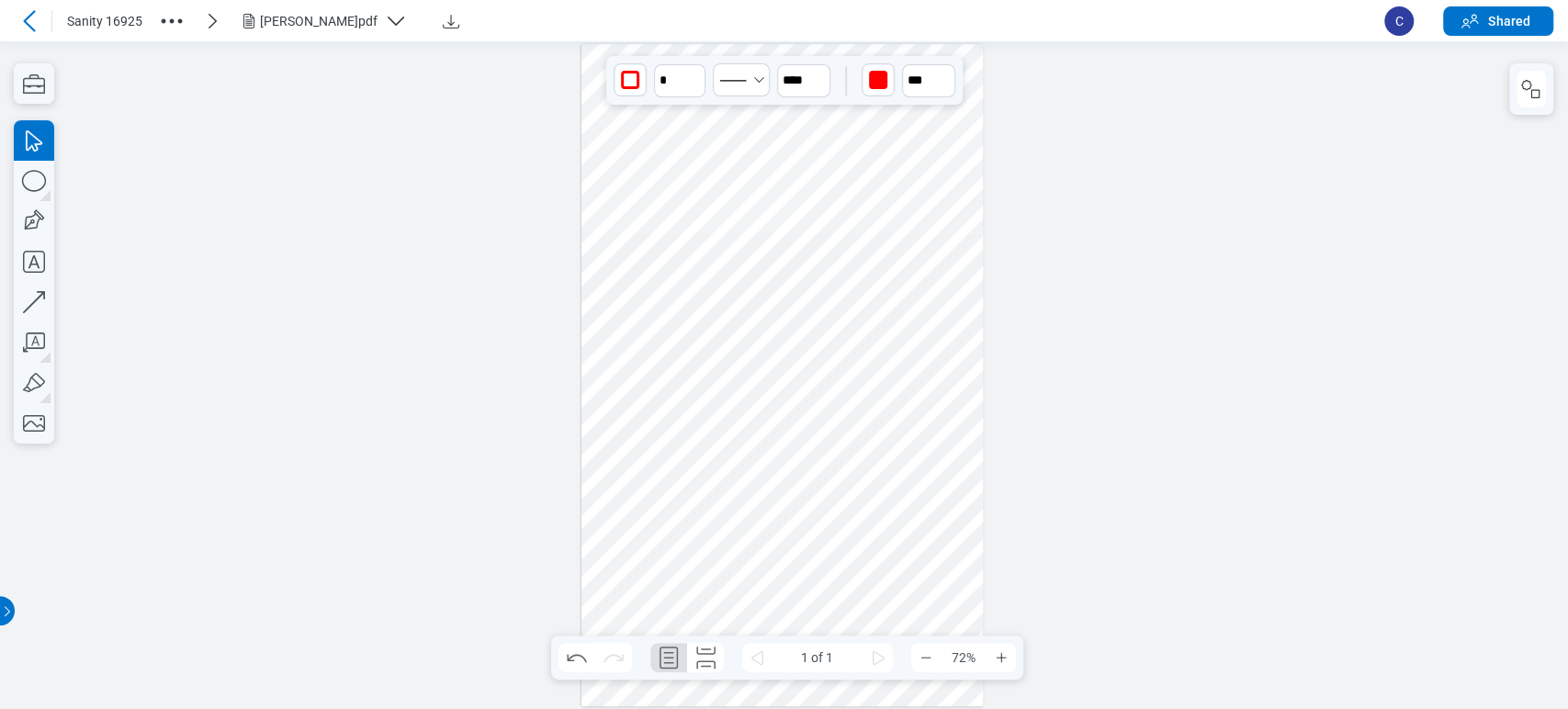
click at [671, 389] on div at bounding box center [783, 376] width 403 height 663
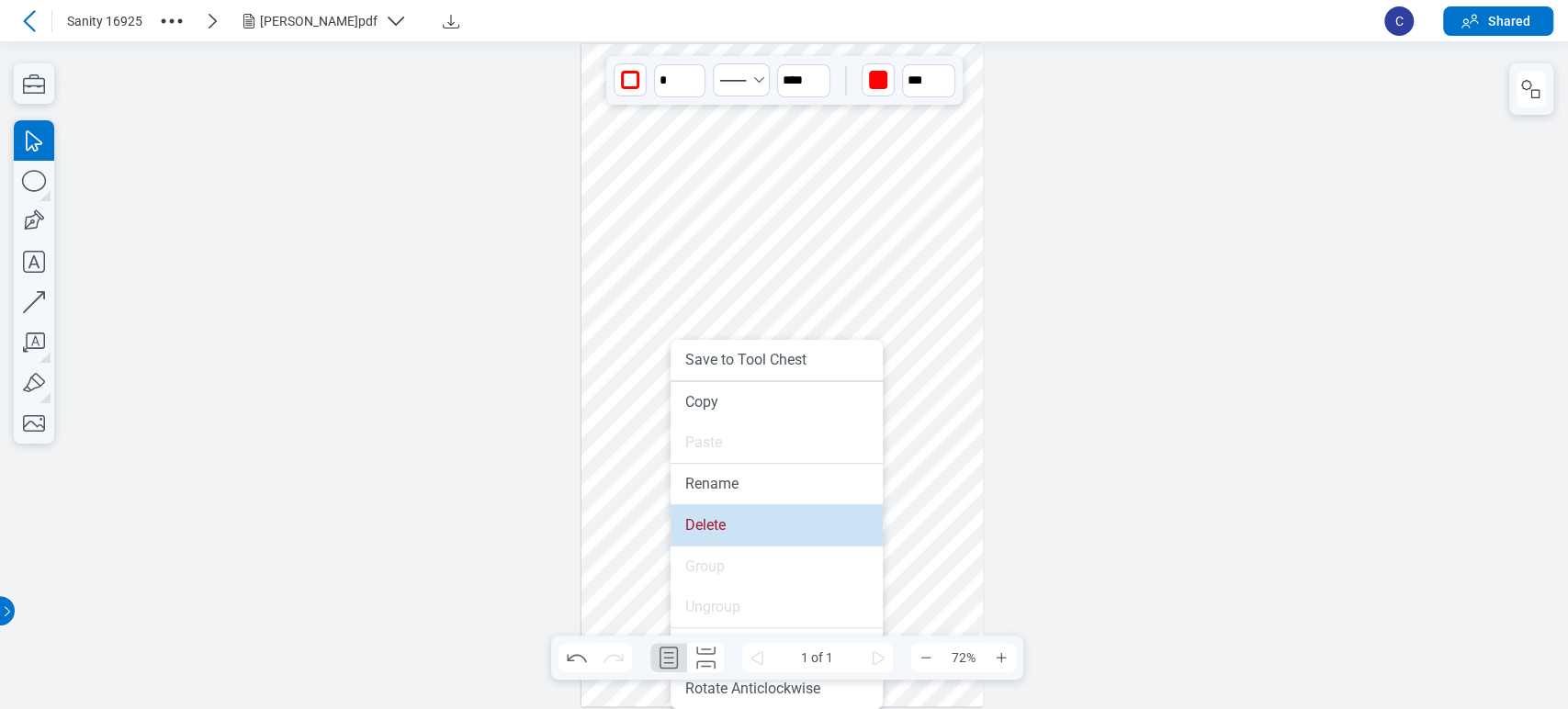
click at [709, 520] on li "Delete" at bounding box center [777, 526] width 212 height 41
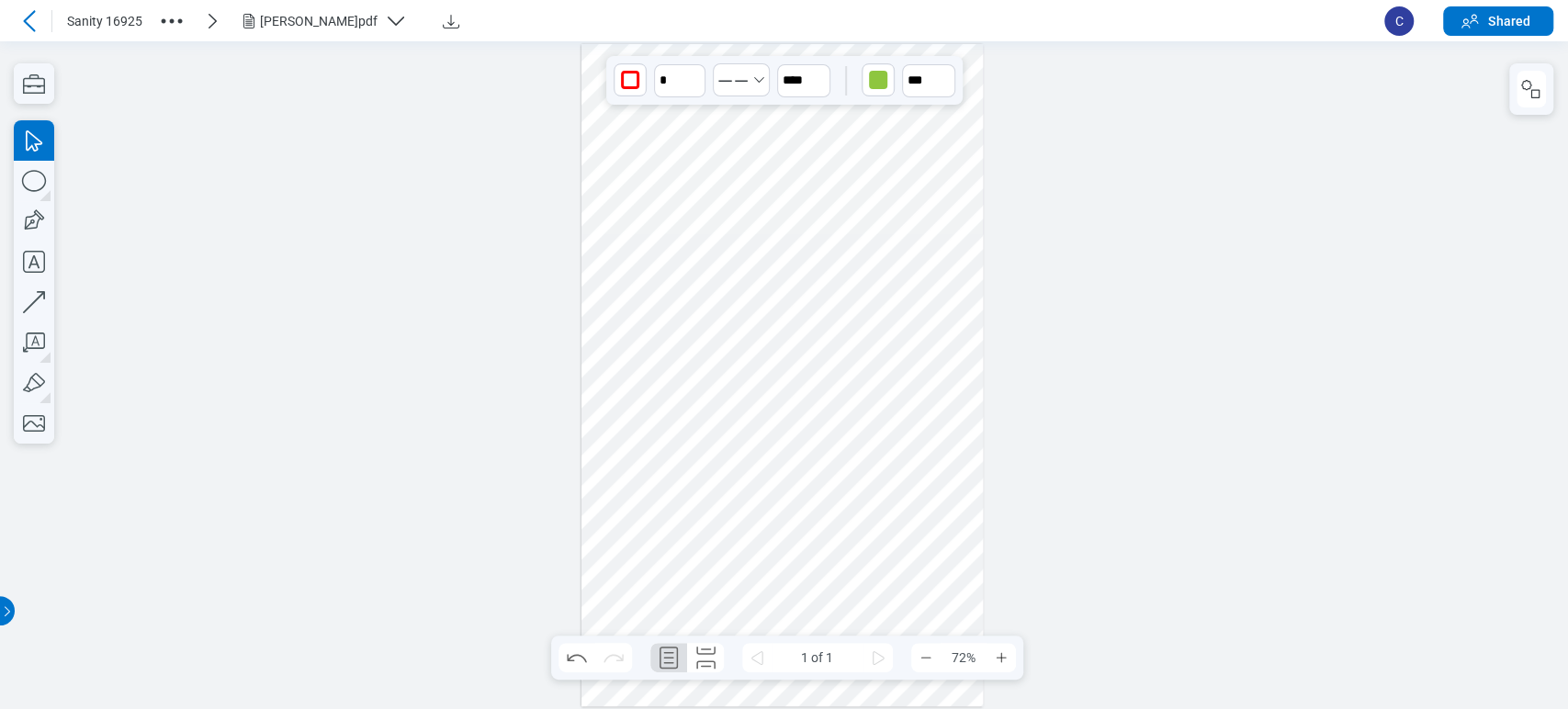
click at [752, 410] on div at bounding box center [783, 376] width 403 height 663
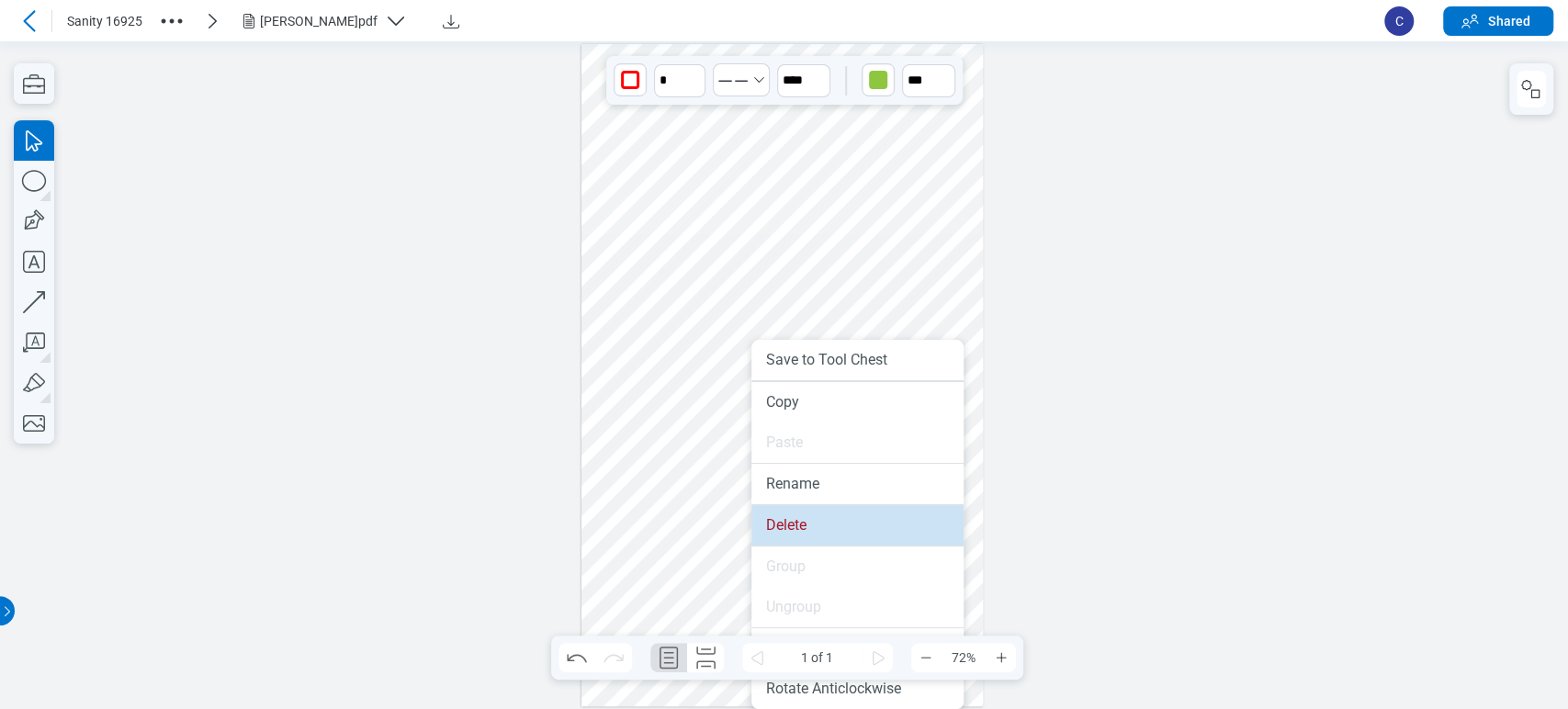
click at [765, 520] on li "Delete" at bounding box center [857, 526] width 212 height 41
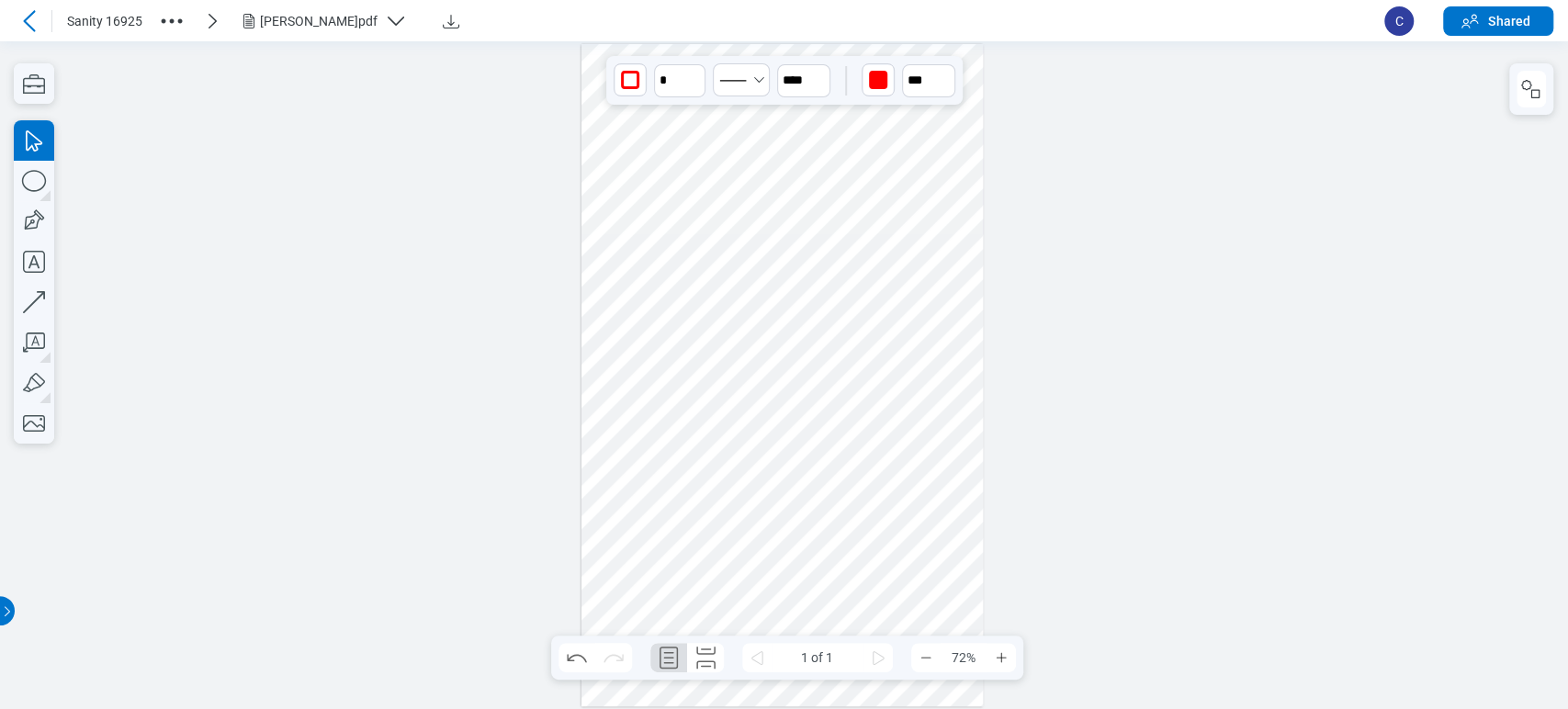
click at [619, 540] on div at bounding box center [783, 376] width 403 height 663
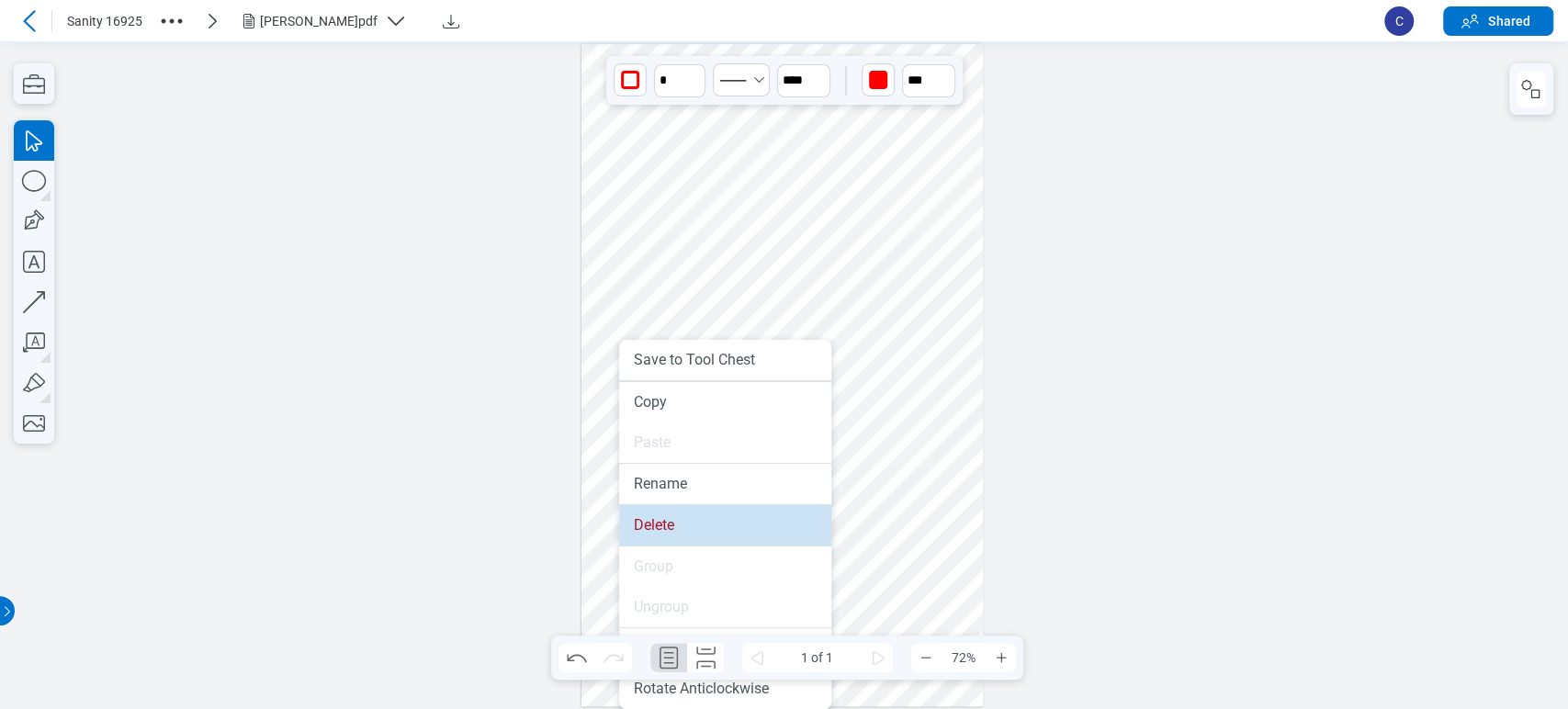
click at [650, 535] on li "Delete" at bounding box center [725, 526] width 212 height 41
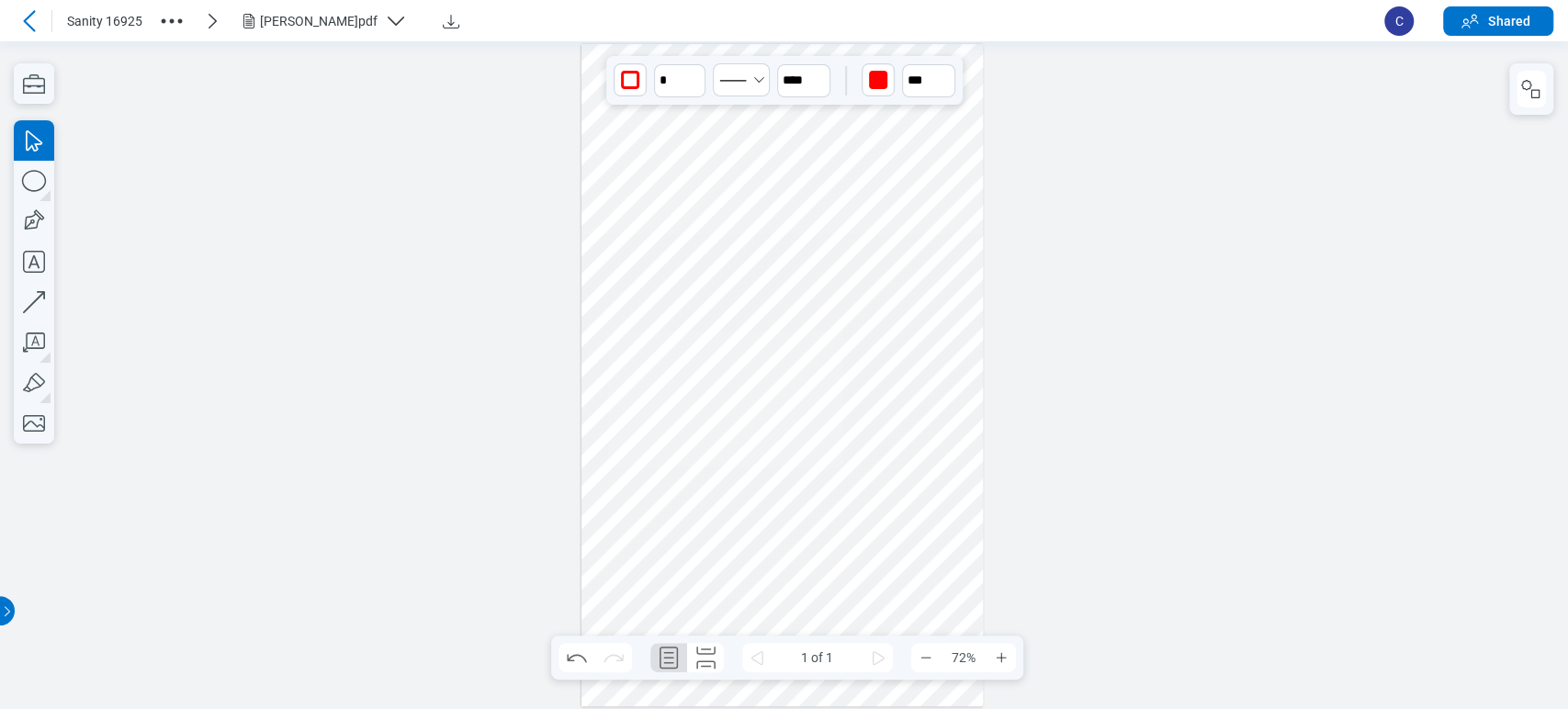
click at [783, 431] on div at bounding box center [783, 376] width 403 height 663
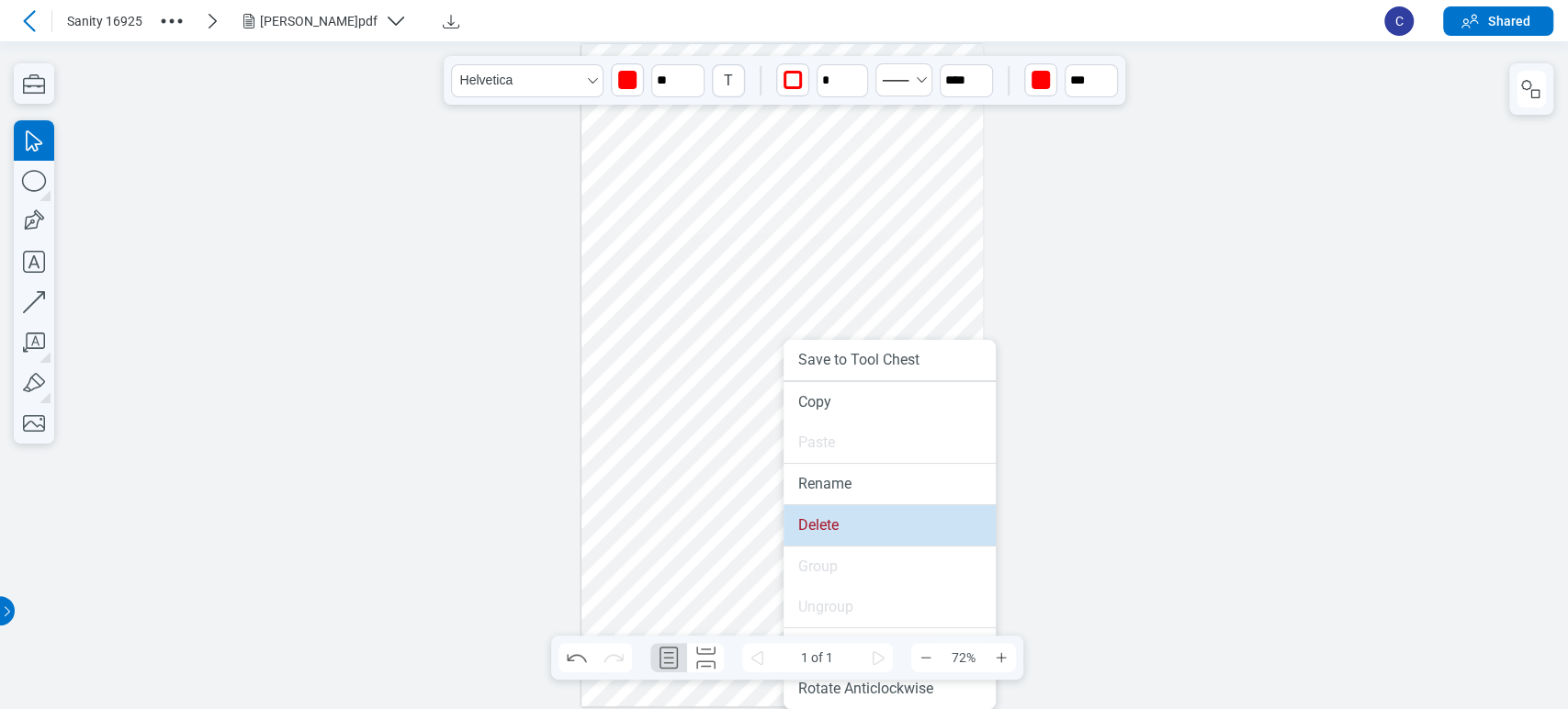
click at [788, 528] on li "Delete" at bounding box center [889, 526] width 212 height 41
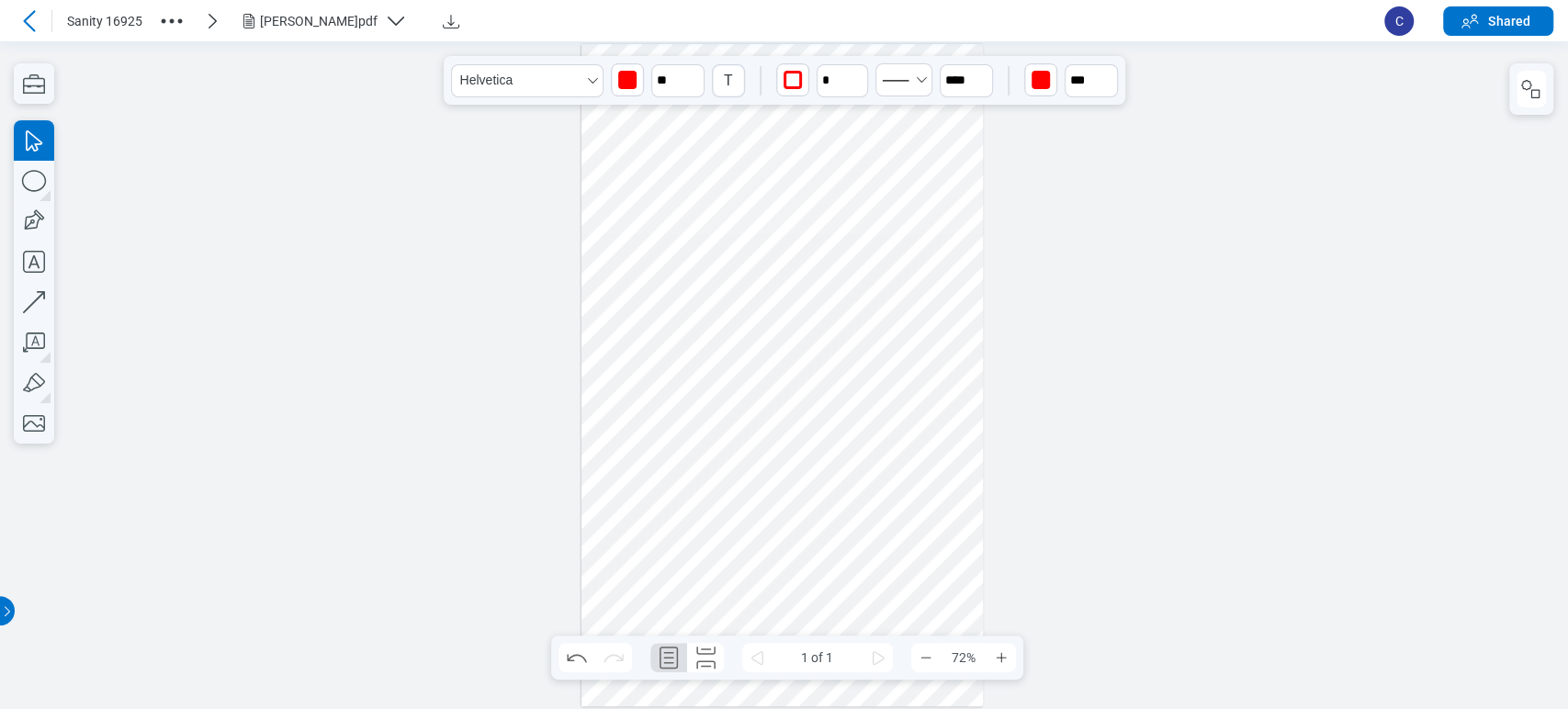
click at [809, 587] on div at bounding box center [783, 376] width 403 height 663
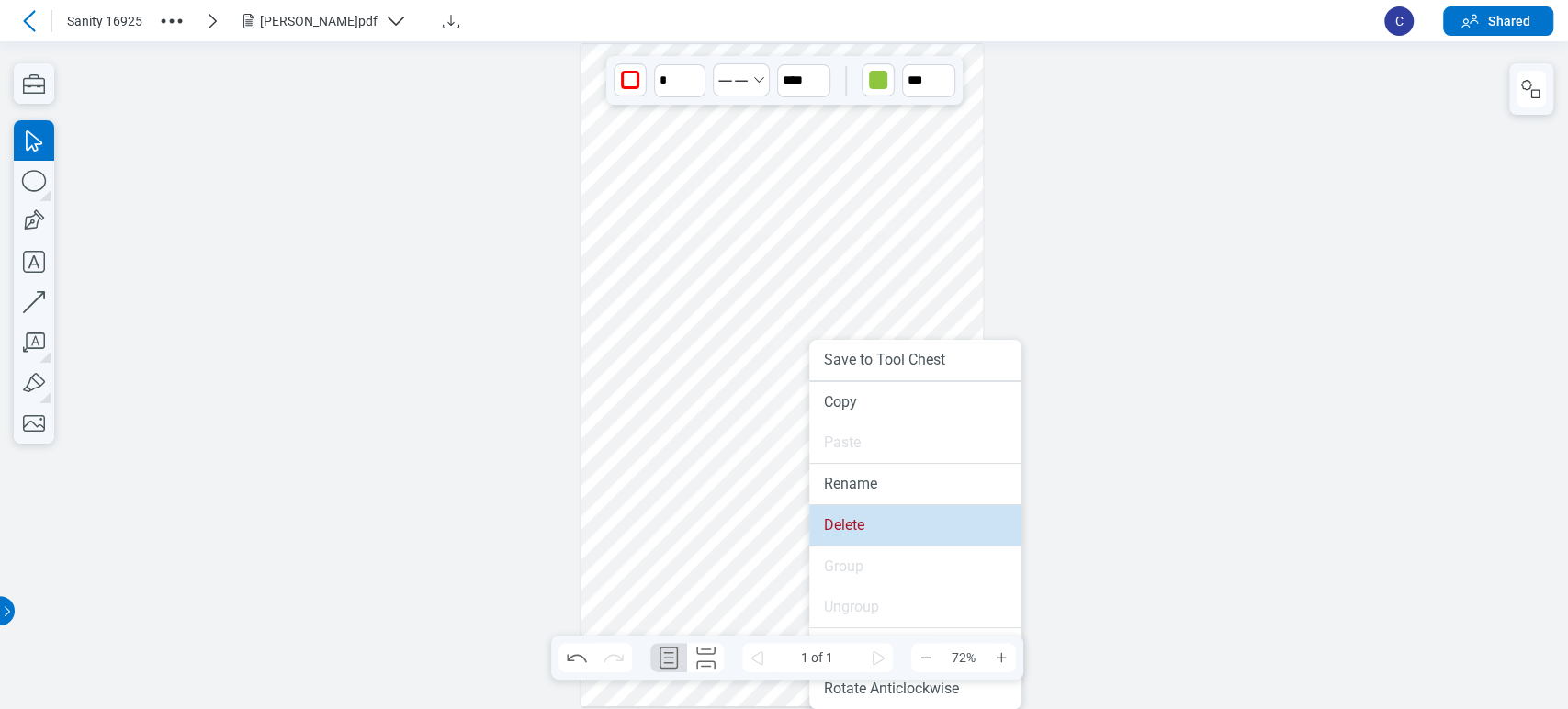
click at [853, 524] on li "Delete" at bounding box center [915, 526] width 212 height 41
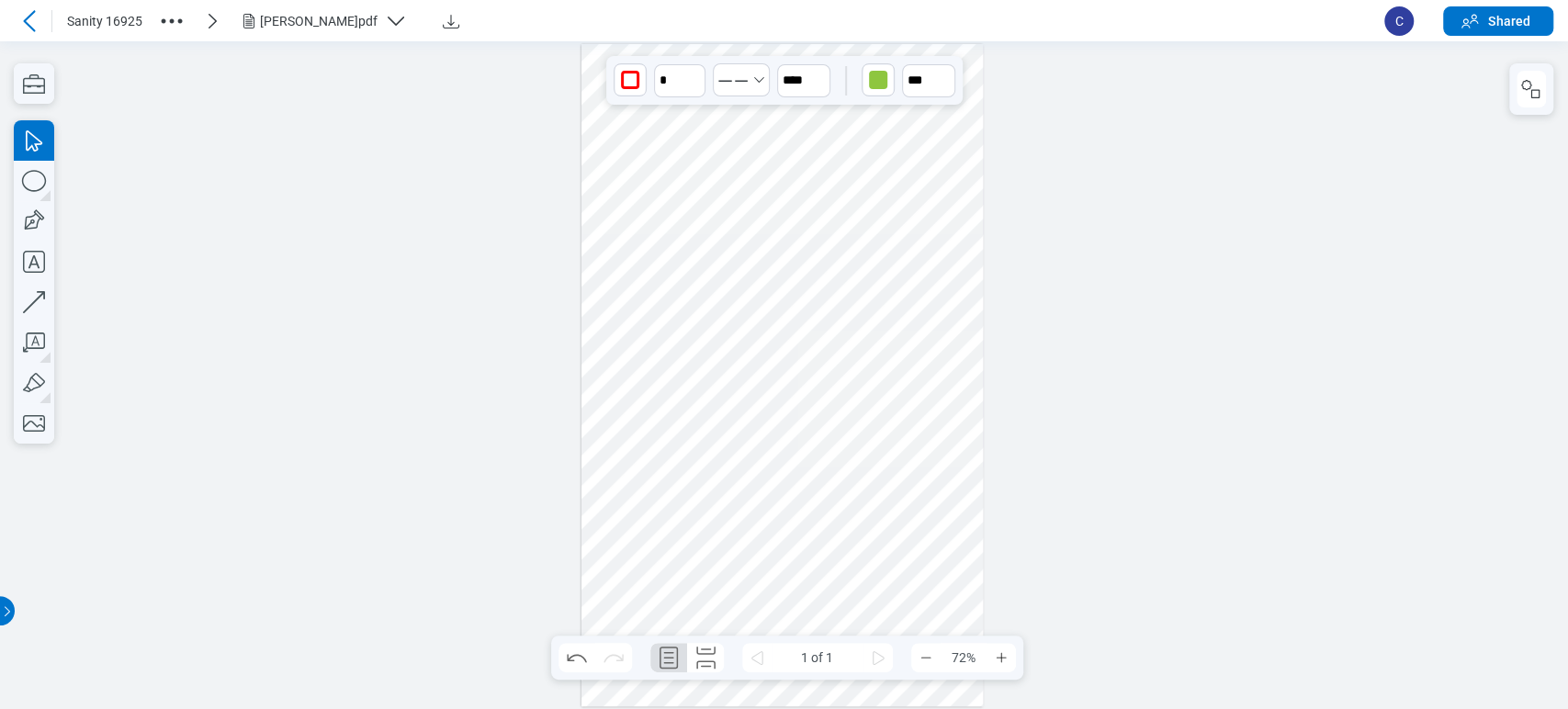
click at [874, 382] on div at bounding box center [783, 376] width 403 height 663
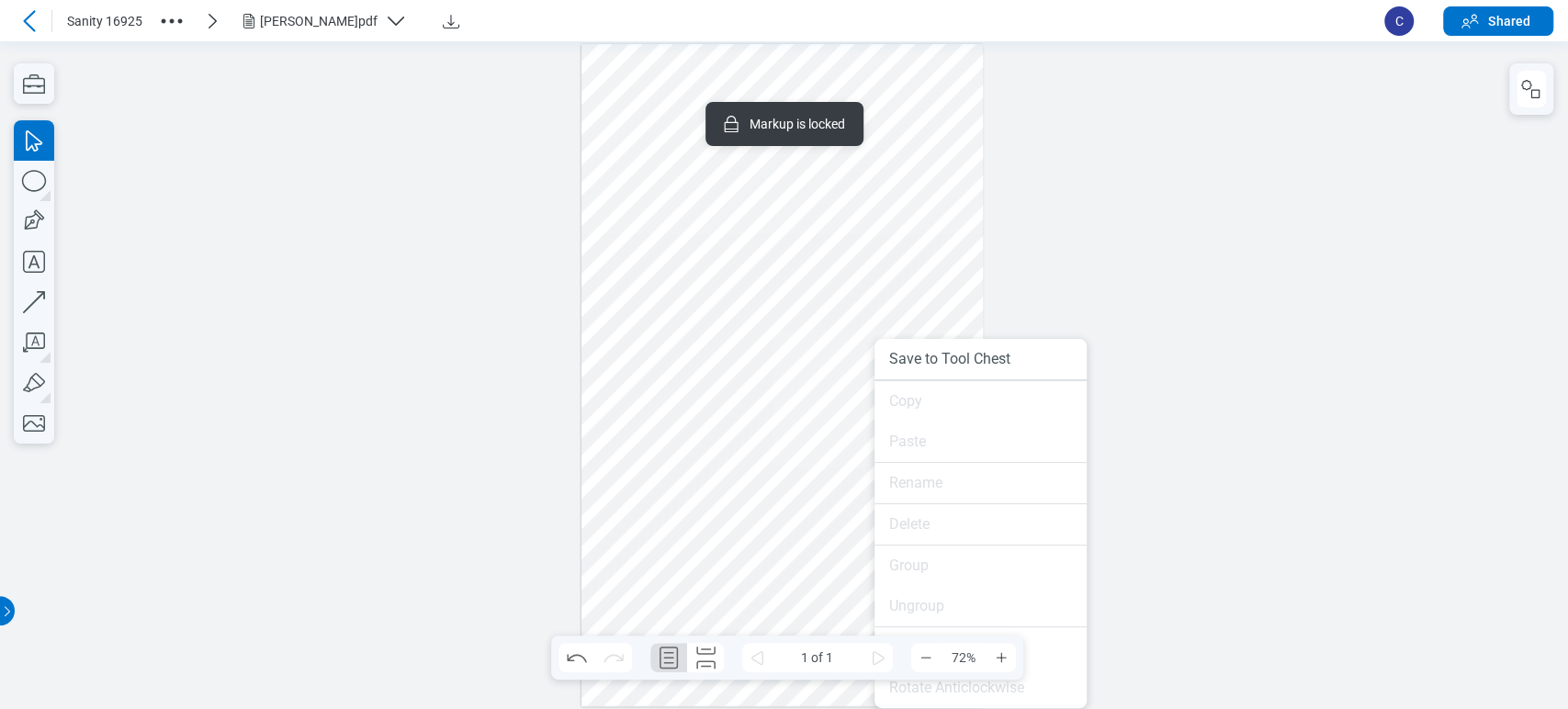
drag, startPoint x: 703, startPoint y: 334, endPoint x: 169, endPoint y: 74, distance: 593.9
click at [700, 332] on div at bounding box center [783, 376] width 403 height 663
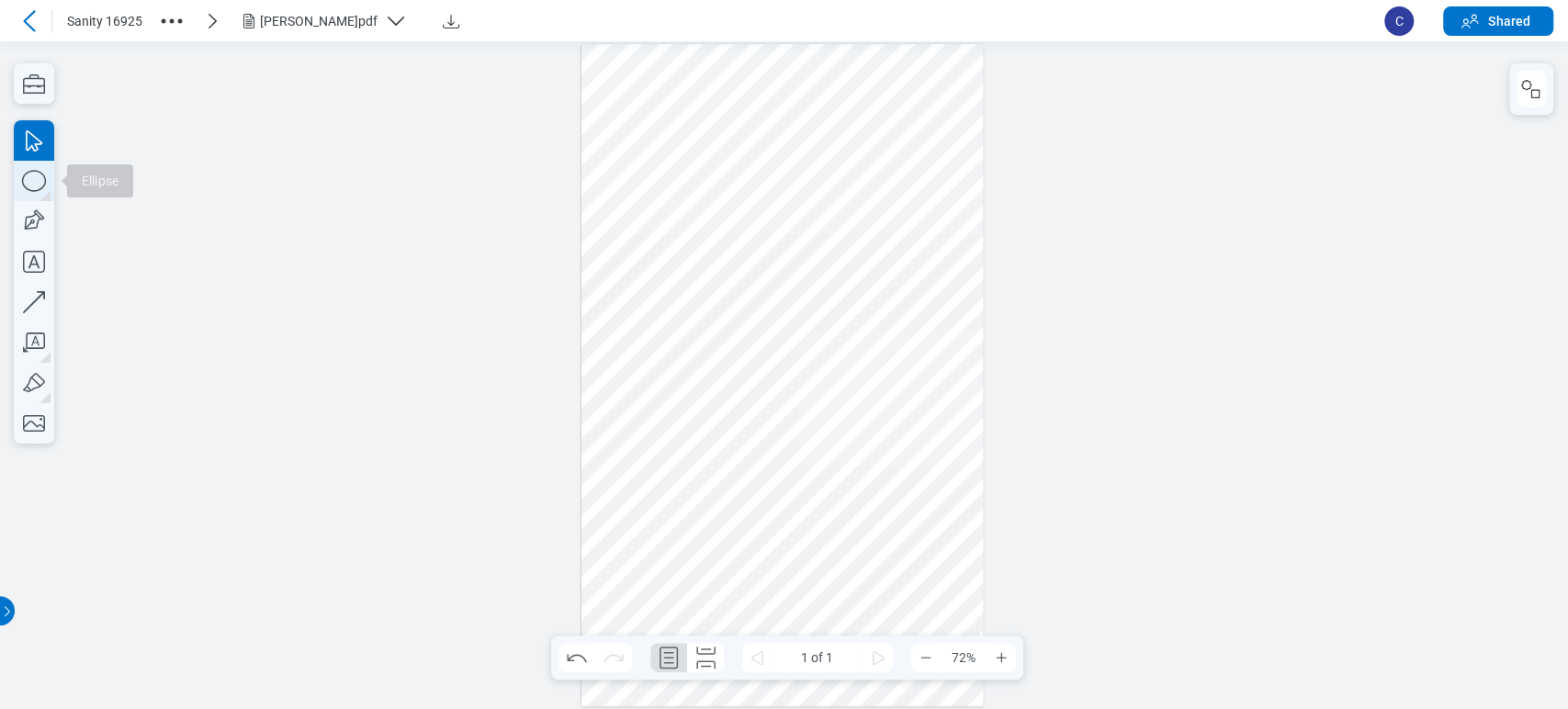
click at [46, 174] on icon "button" at bounding box center [34, 181] width 41 height 41
drag, startPoint x: 602, startPoint y: 182, endPoint x: 645, endPoint y: 241, distance: 73.0
click at [645, 241] on div at bounding box center [783, 376] width 403 height 663
click at [35, 232] on icon "button" at bounding box center [34, 222] width 41 height 41
drag, startPoint x: 642, startPoint y: 170, endPoint x: 710, endPoint y: 210, distance: 78.9
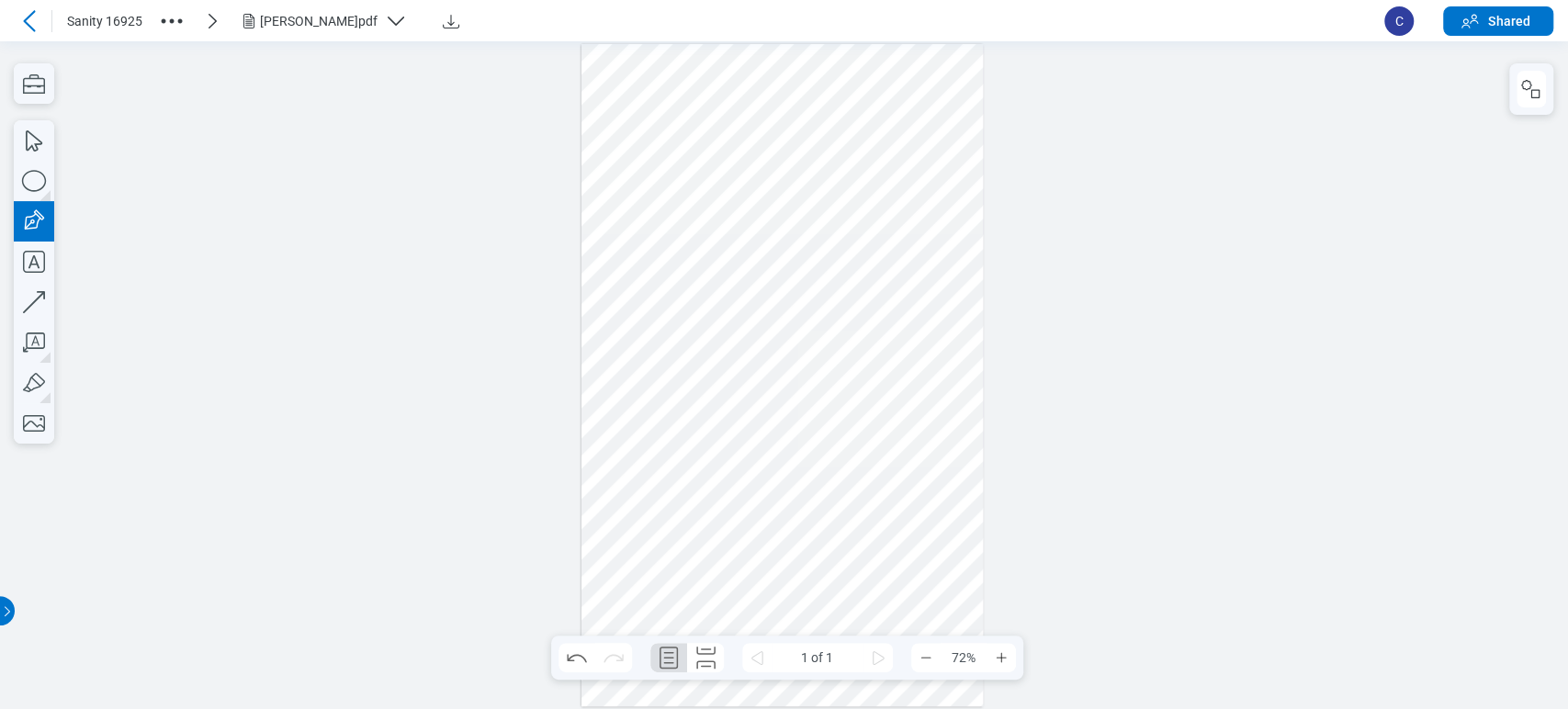
click at [710, 210] on div at bounding box center [783, 376] width 403 height 663
drag, startPoint x: 697, startPoint y: 197, endPoint x: 726, endPoint y: 211, distance: 32.2
click at [726, 211] on div at bounding box center [783, 376] width 403 height 663
click at [63, 187] on div at bounding box center [784, 376] width 1568 height 668
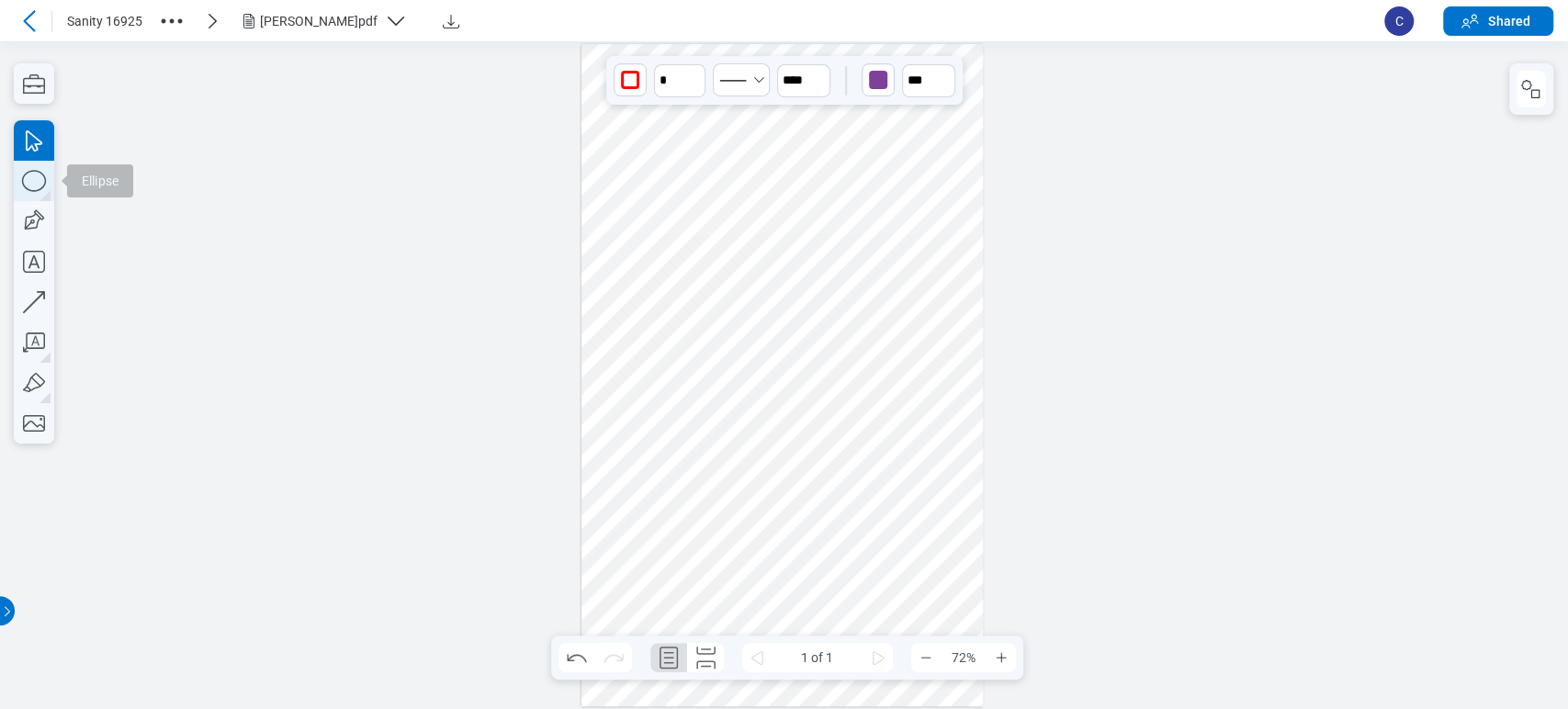
click at [45, 181] on icon "button" at bounding box center [34, 181] width 41 height 41
drag, startPoint x: 639, startPoint y: 254, endPoint x: 687, endPoint y: 298, distance: 65.1
click at [687, 298] on div at bounding box center [783, 376] width 403 height 663
click at [623, 215] on div at bounding box center [783, 376] width 403 height 663
click at [664, 282] on div at bounding box center [783, 376] width 403 height 663
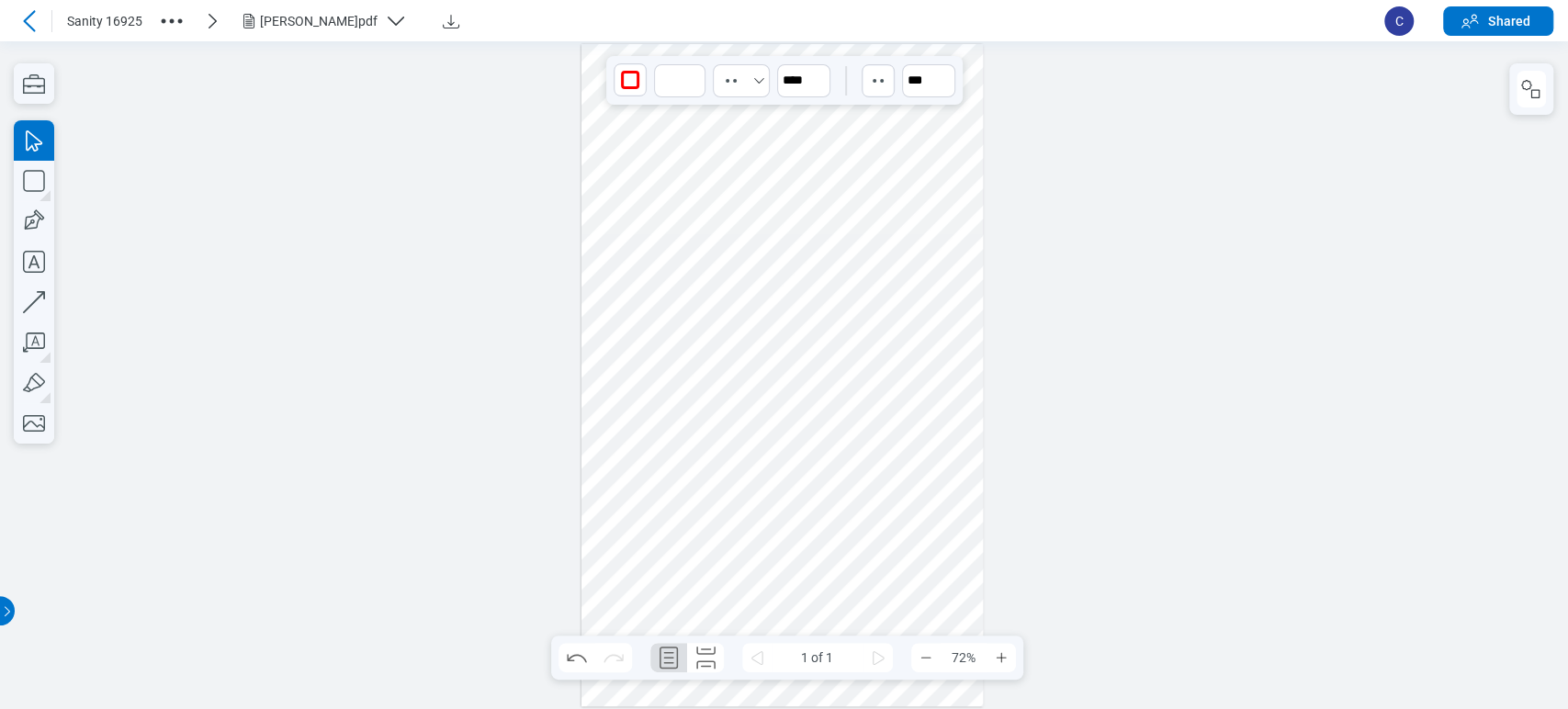
click at [710, 198] on div at bounding box center [783, 376] width 403 height 663
click at [651, 347] on div at bounding box center [783, 376] width 403 height 663
click at [666, 336] on div at bounding box center [783, 376] width 403 height 663
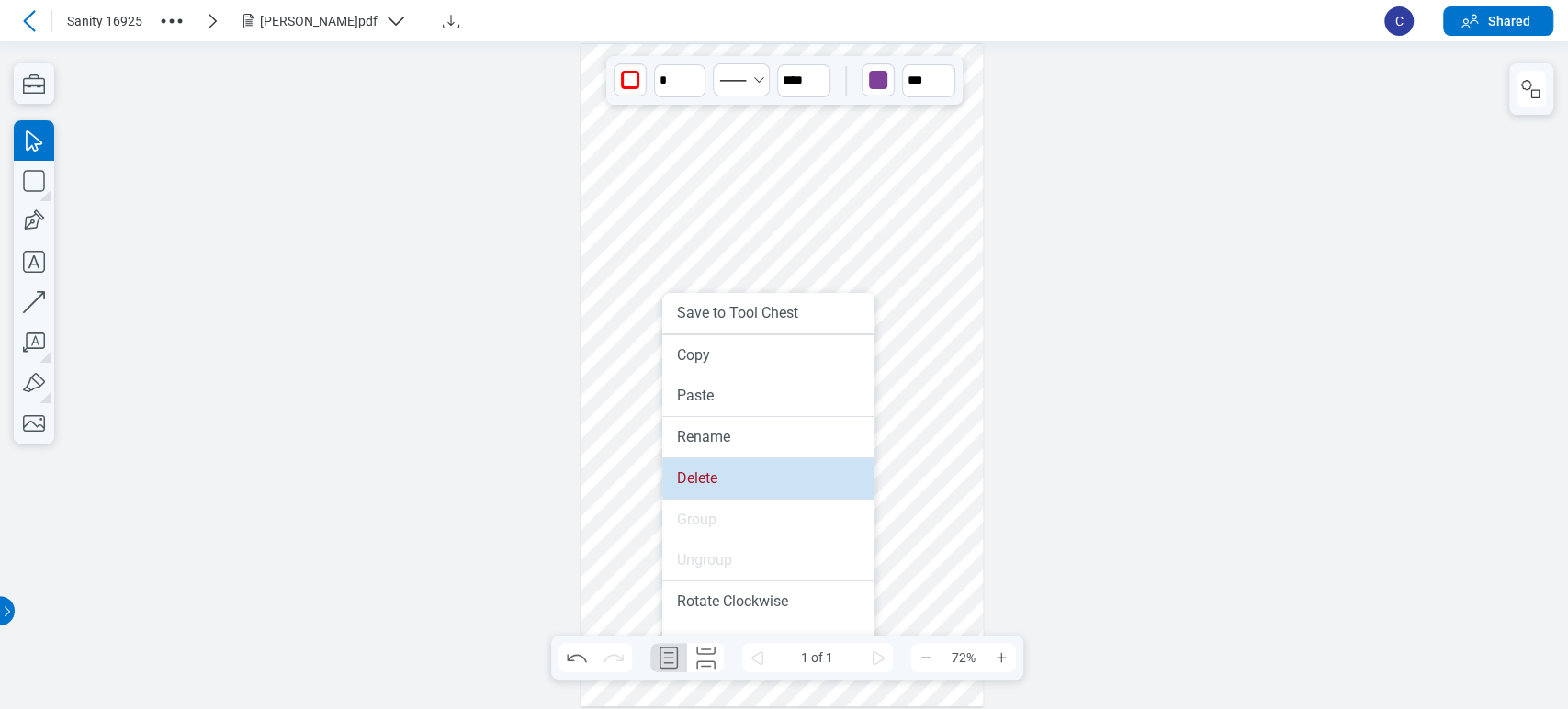
click at [697, 466] on li "Delete" at bounding box center [768, 479] width 212 height 41
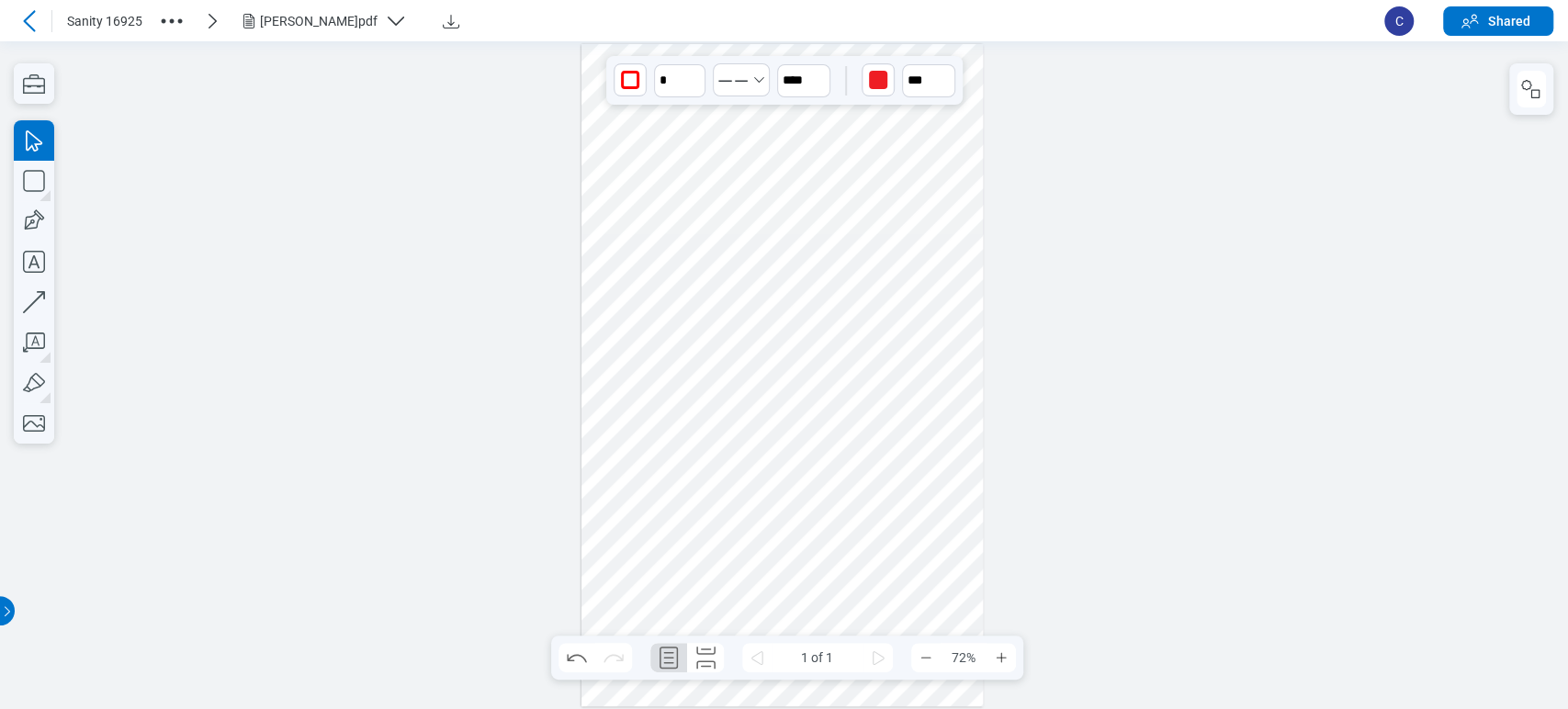
click at [610, 320] on div at bounding box center [783, 376] width 403 height 663
click at [654, 406] on div at bounding box center [783, 376] width 403 height 663
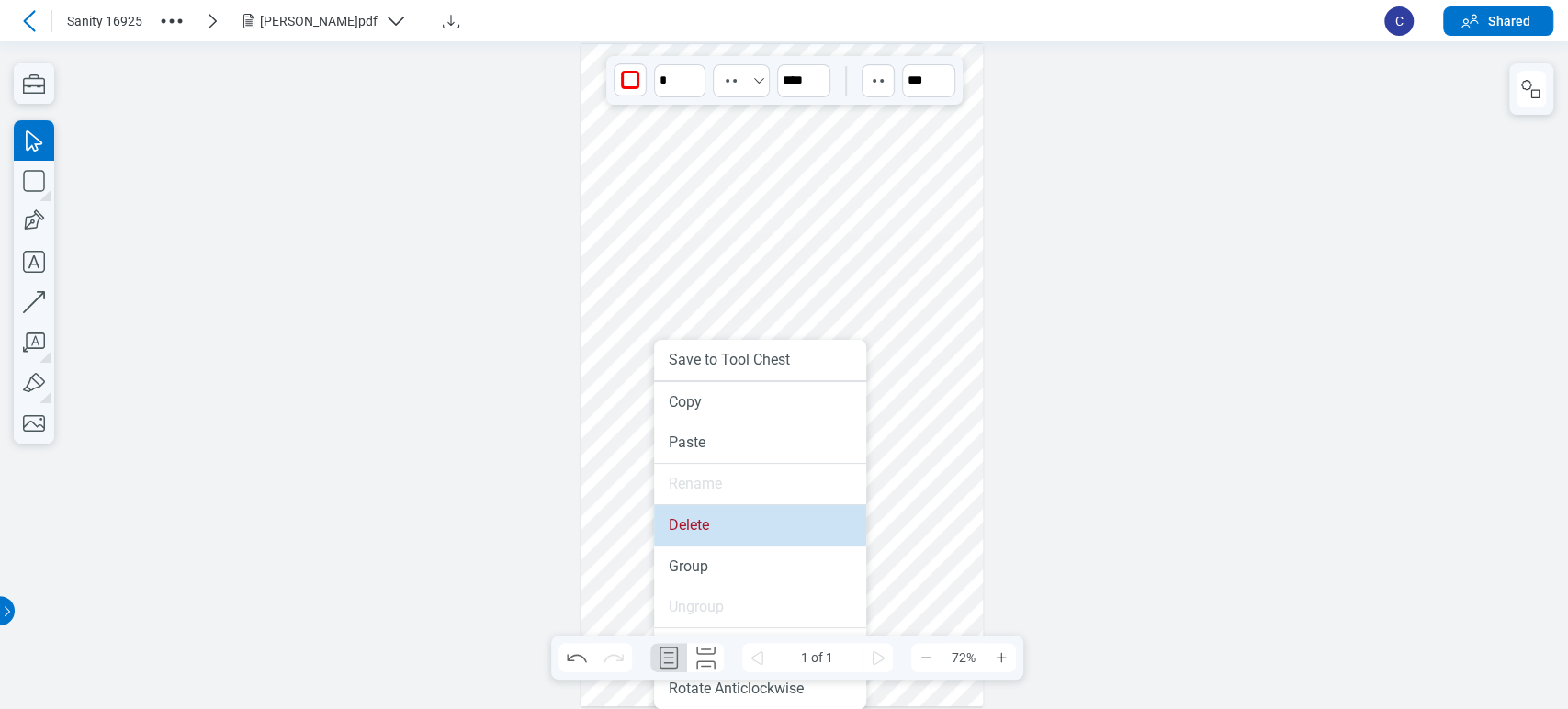
click at [694, 512] on li "Delete" at bounding box center [760, 526] width 212 height 41
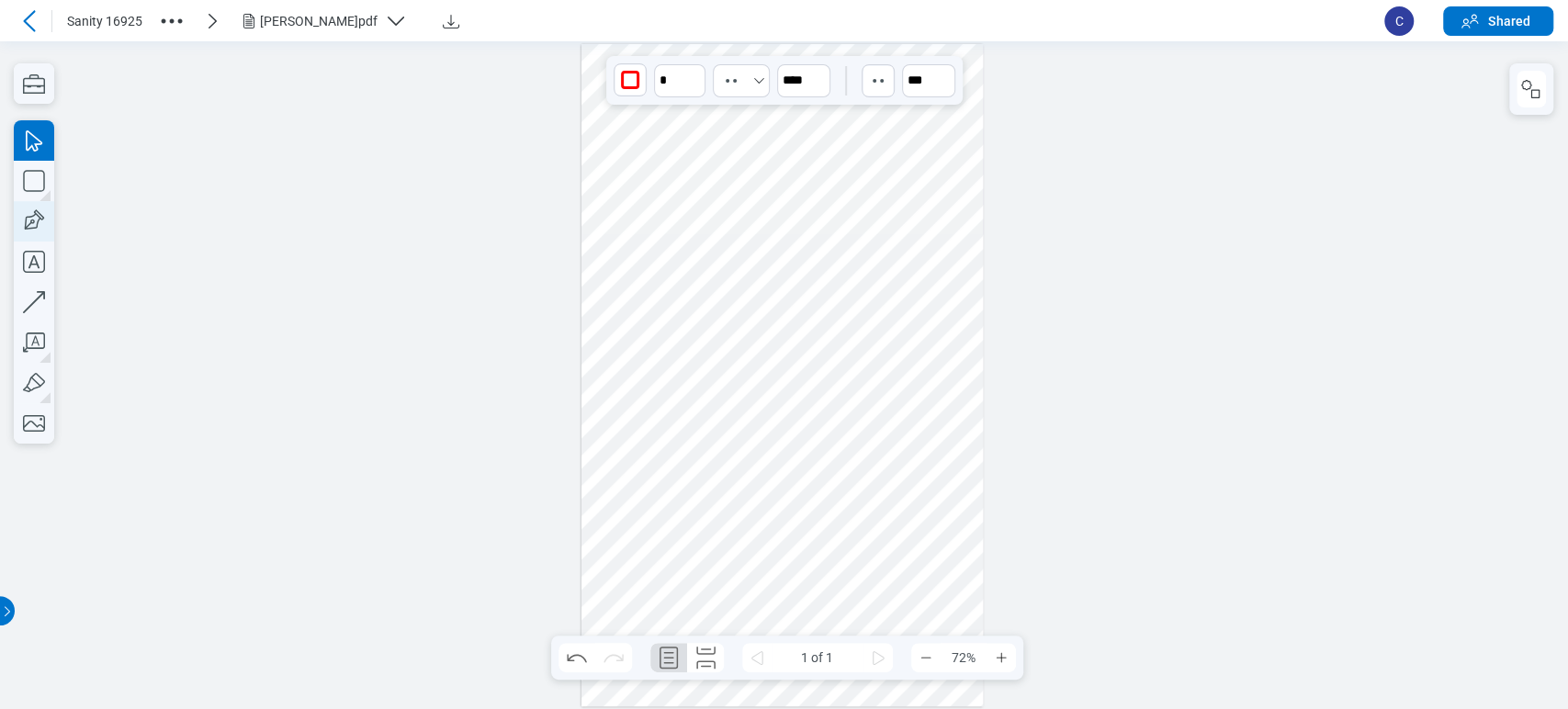
click at [29, 229] on icon "button" at bounding box center [34, 222] width 41 height 41
drag, startPoint x: 713, startPoint y: 256, endPoint x: 739, endPoint y: 279, distance: 34.7
click at [738, 278] on div at bounding box center [783, 376] width 403 height 663
click at [721, 267] on div at bounding box center [783, 376] width 403 height 663
click at [650, 265] on div at bounding box center [783, 376] width 403 height 663
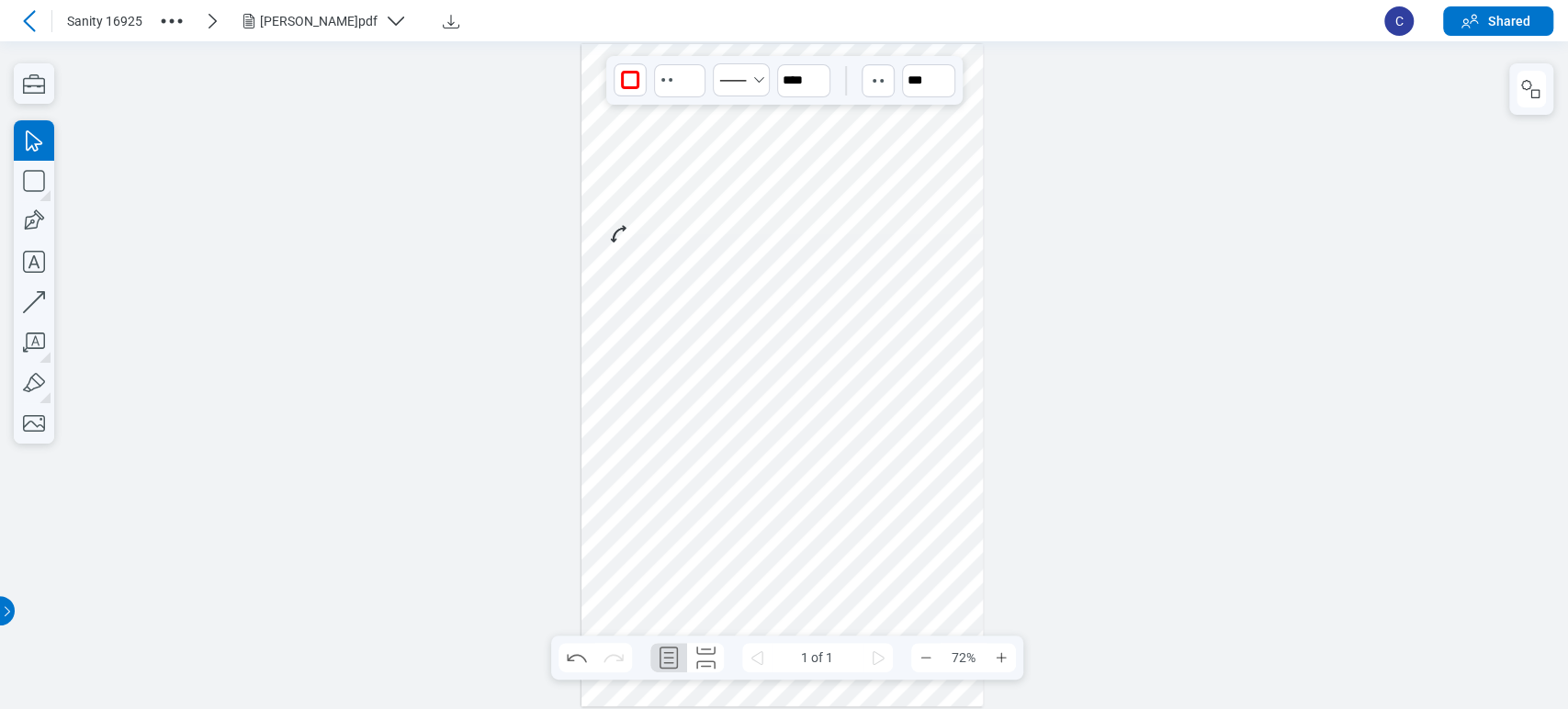
click at [600, 225] on div at bounding box center [783, 376] width 403 height 663
click at [710, 203] on div at bounding box center [783, 376] width 403 height 663
click at [632, 203] on div at bounding box center [783, 376] width 403 height 663
click at [632, 380] on div at bounding box center [783, 376] width 403 height 663
click at [654, 360] on div at bounding box center [783, 376] width 403 height 663
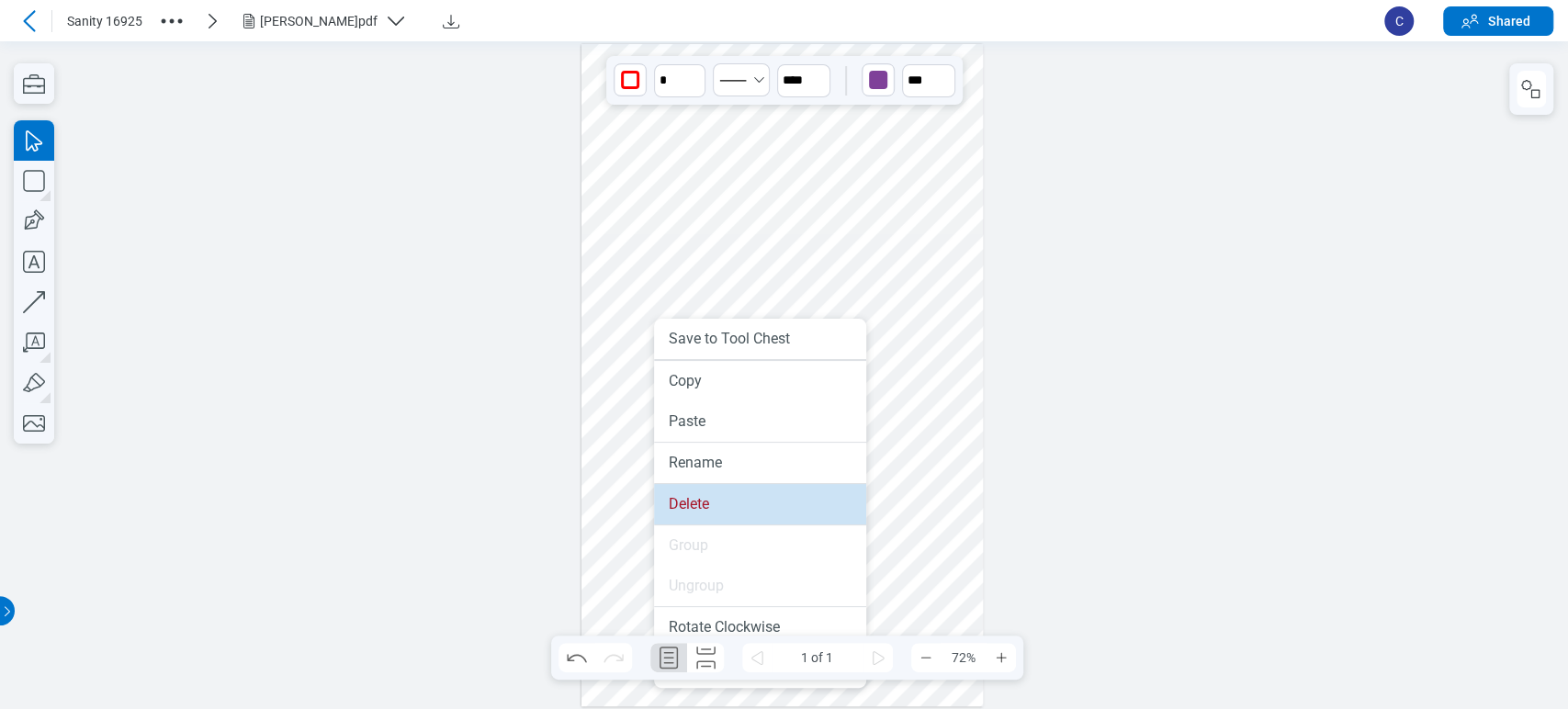
click at [692, 501] on li "Delete" at bounding box center [760, 505] width 212 height 41
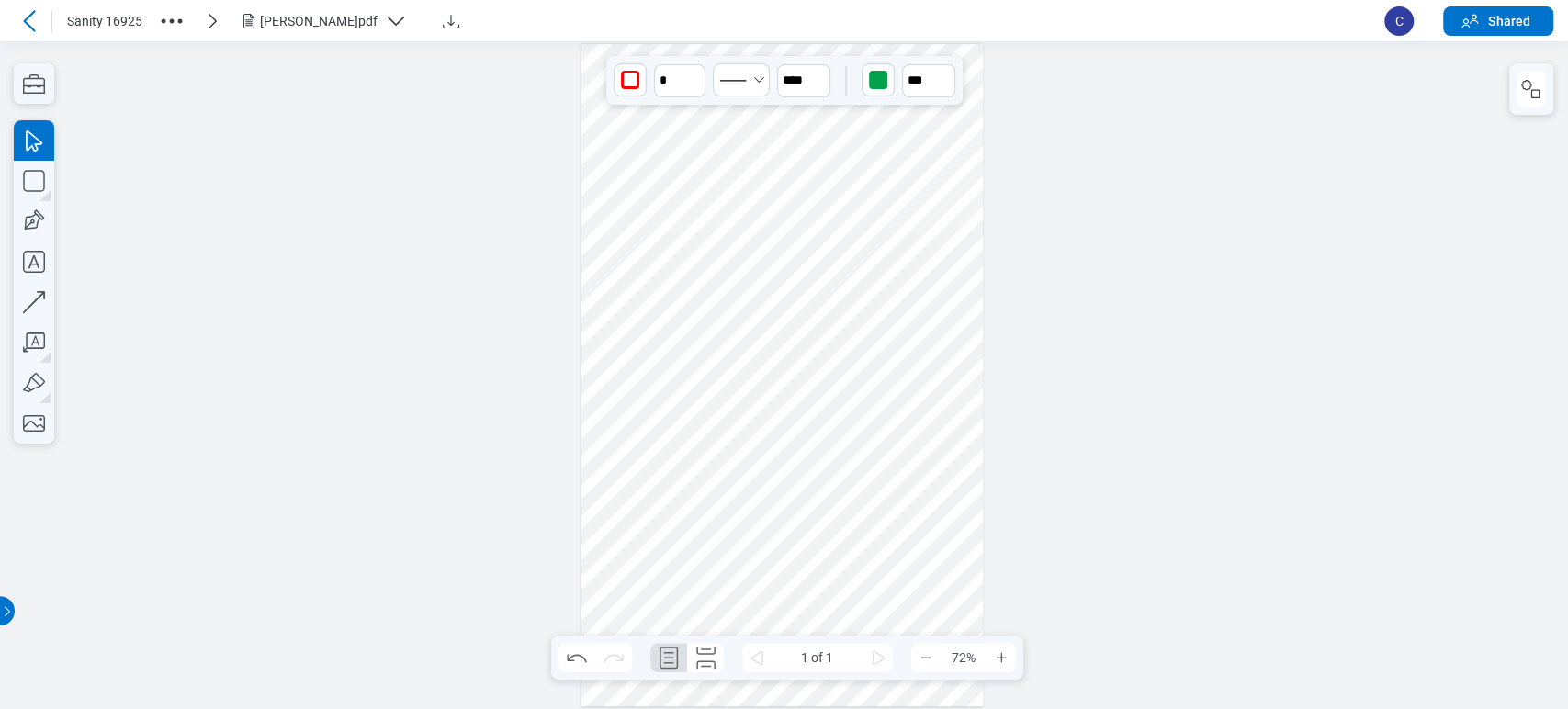
click at [632, 415] on div at bounding box center [783, 376] width 403 height 663
click at [588, 366] on div at bounding box center [783, 376] width 403 height 663
drag, startPoint x: 689, startPoint y: 407, endPoint x: 679, endPoint y: 384, distance: 25.1
click at [689, 408] on div at bounding box center [783, 376] width 403 height 663
click at [659, 255] on div at bounding box center [783, 376] width 403 height 663
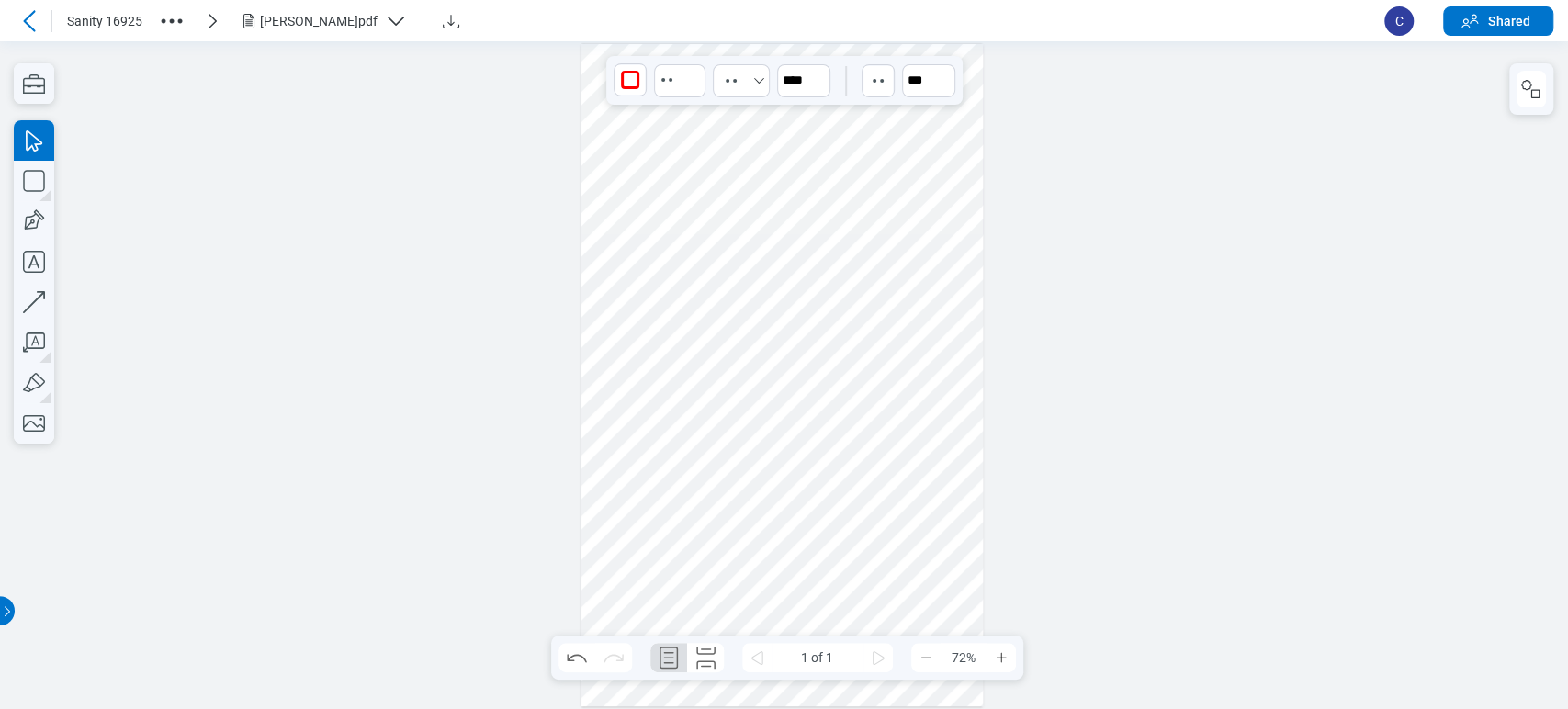
click at [623, 204] on div at bounding box center [783, 376] width 403 height 663
click at [715, 201] on div at bounding box center [783, 376] width 403 height 663
click at [726, 259] on div at bounding box center [783, 376] width 403 height 663
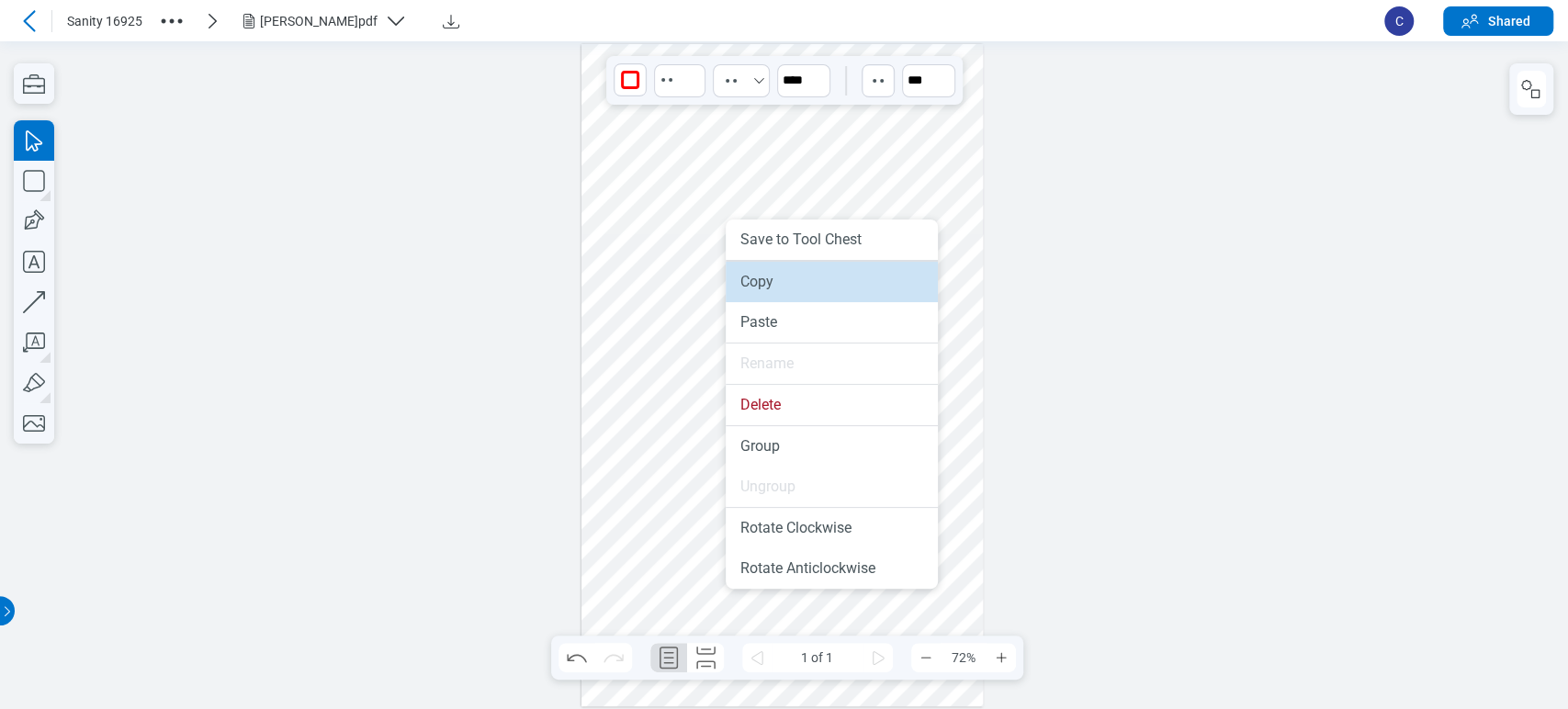
click at [748, 280] on li "Copy" at bounding box center [831, 282] width 212 height 41
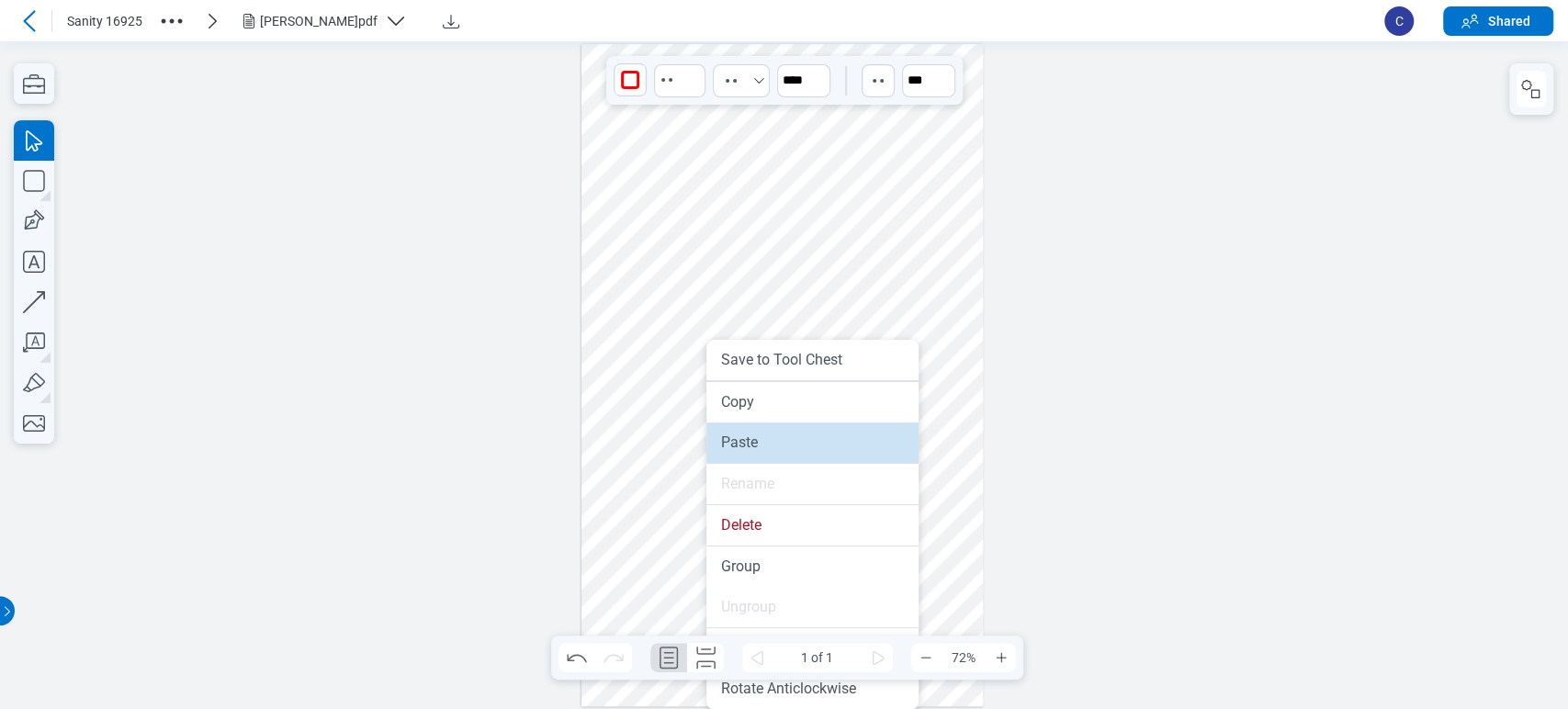
click at [760, 430] on li "Paste" at bounding box center [812, 443] width 212 height 41
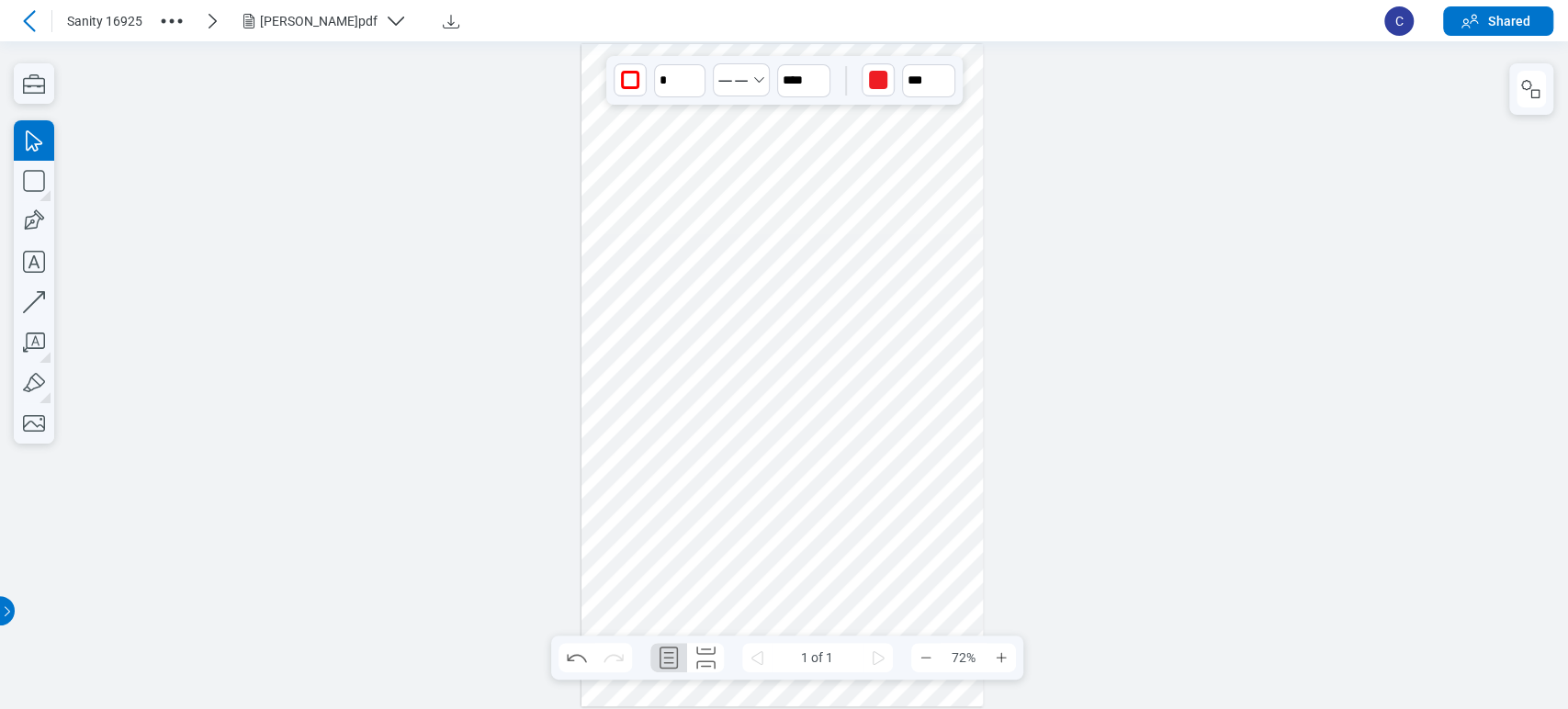
drag, startPoint x: 675, startPoint y: 419, endPoint x: 707, endPoint y: 370, distance: 58.5
click at [707, 370] on div at bounding box center [783, 376] width 403 height 663
click at [585, 652] on icon "Undo" at bounding box center [577, 658] width 30 height 30
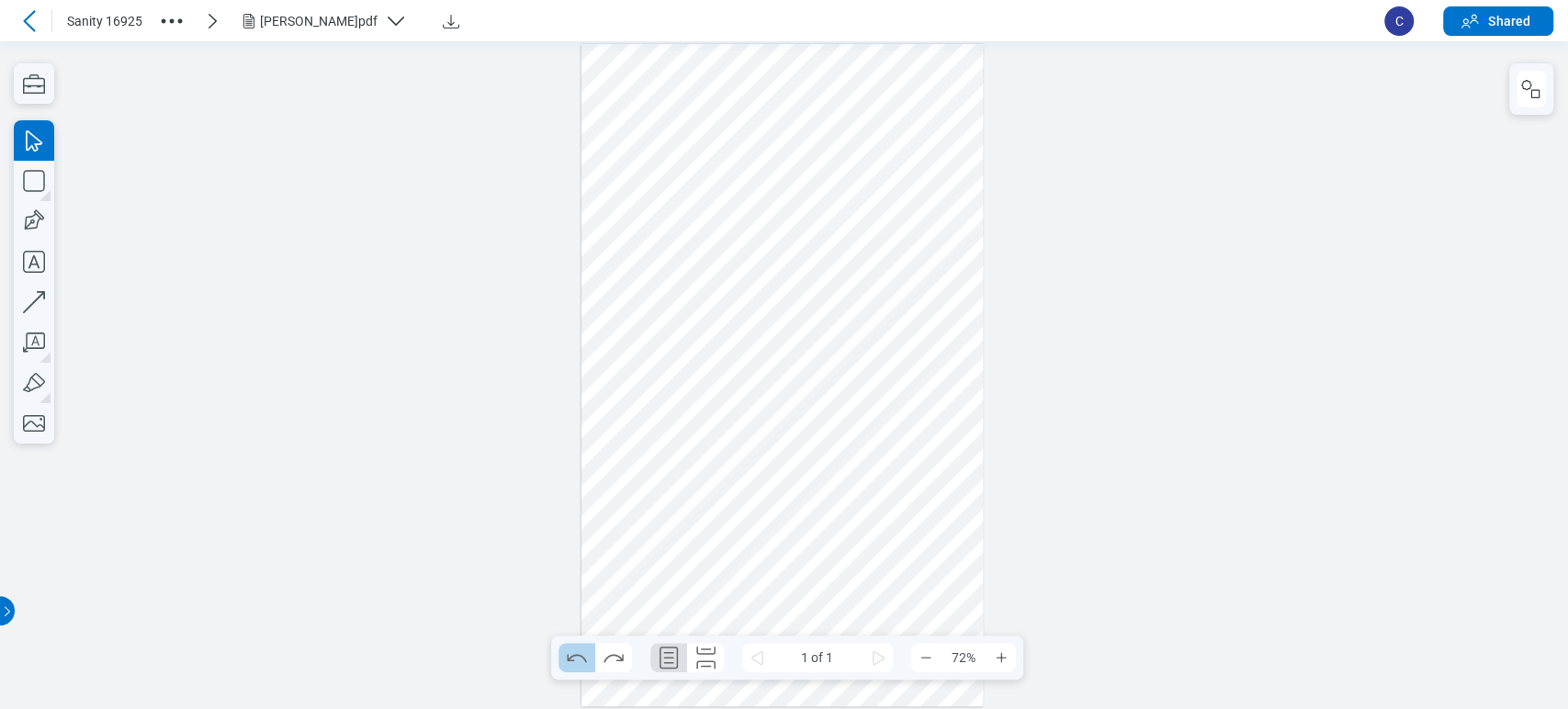
click at [585, 653] on icon "Undo" at bounding box center [577, 658] width 30 height 30
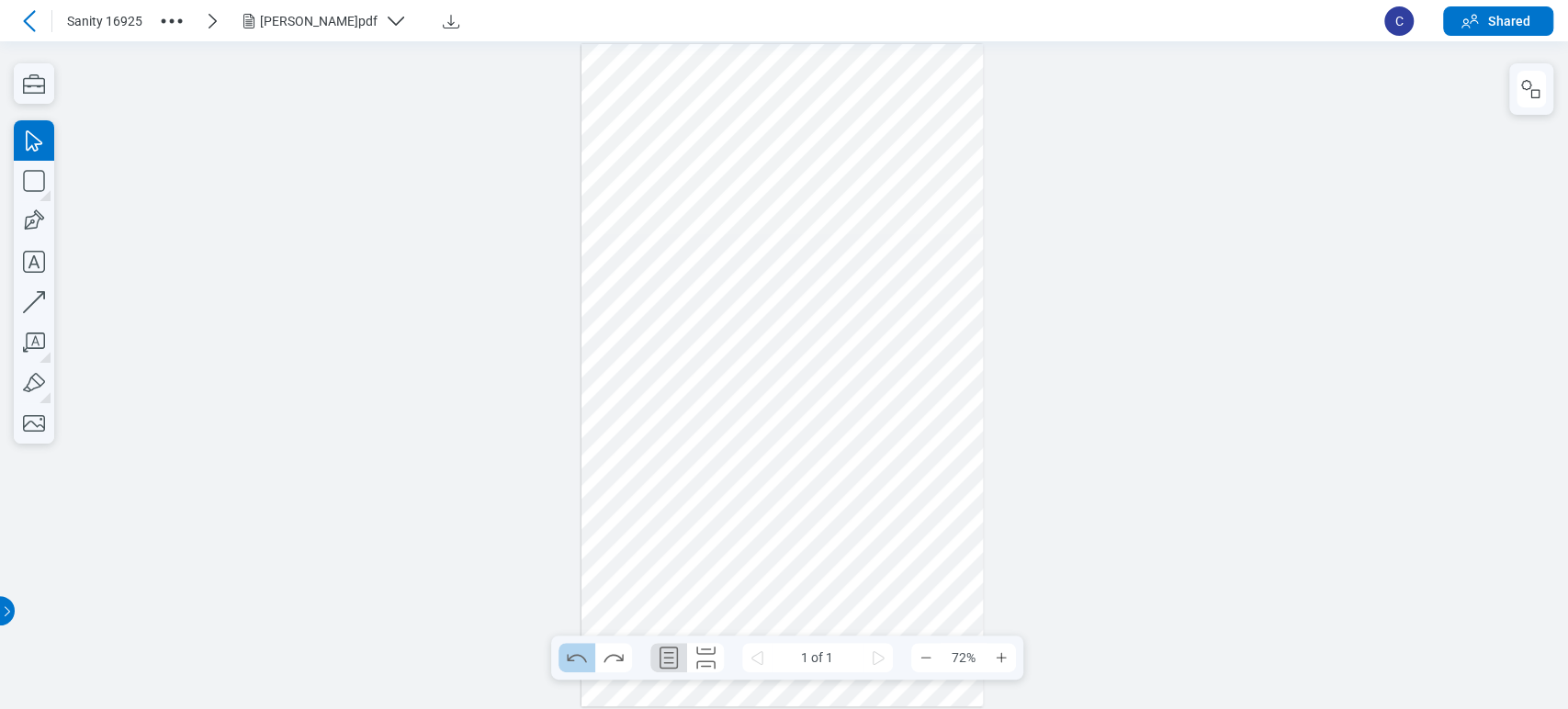
click at [585, 653] on icon "Undo" at bounding box center [577, 658] width 30 height 30
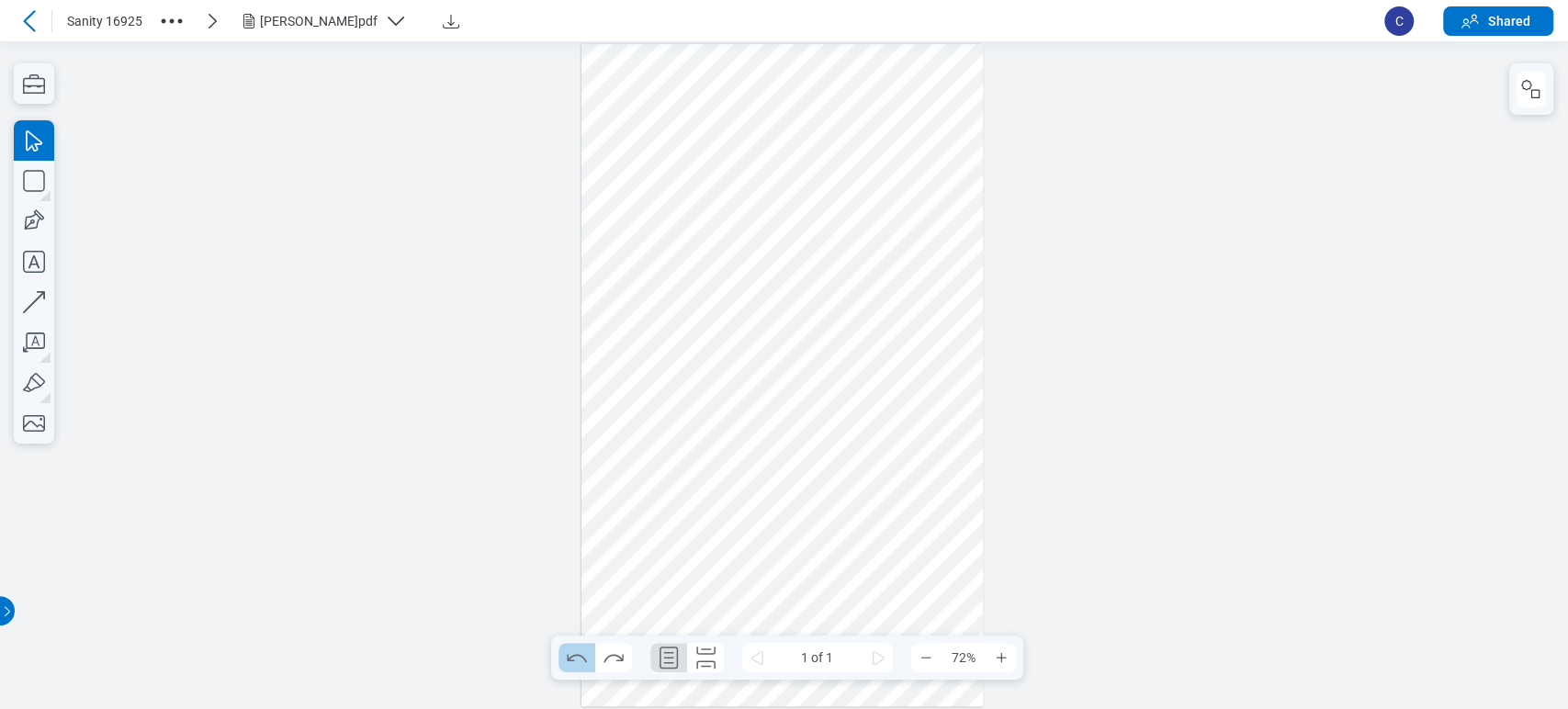
click at [585, 653] on icon "Undo" at bounding box center [577, 658] width 30 height 30
click at [694, 407] on div at bounding box center [783, 376] width 403 height 663
click at [21, 24] on icon at bounding box center [30, 21] width 22 height 22
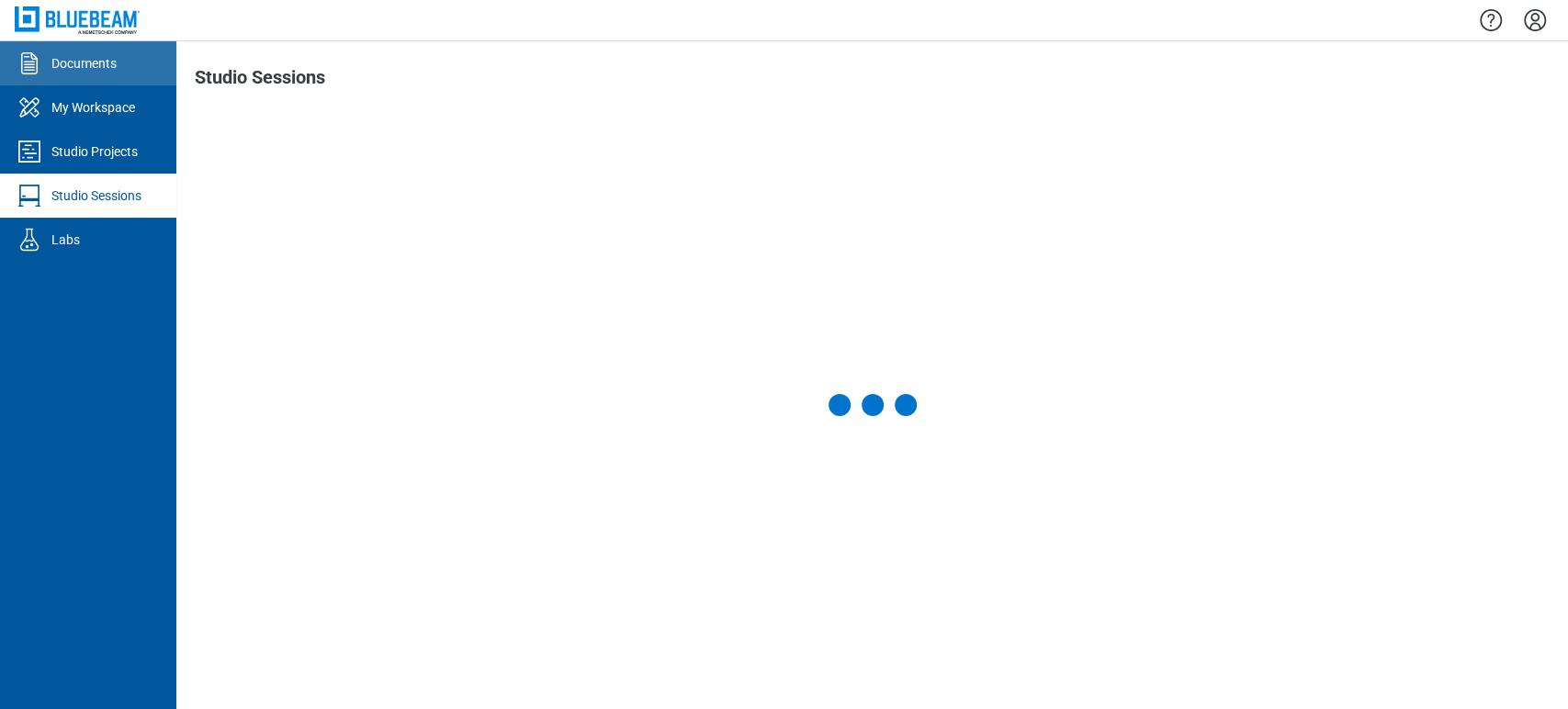
click at [96, 69] on div "Documents" at bounding box center [84, 63] width 65 height 19
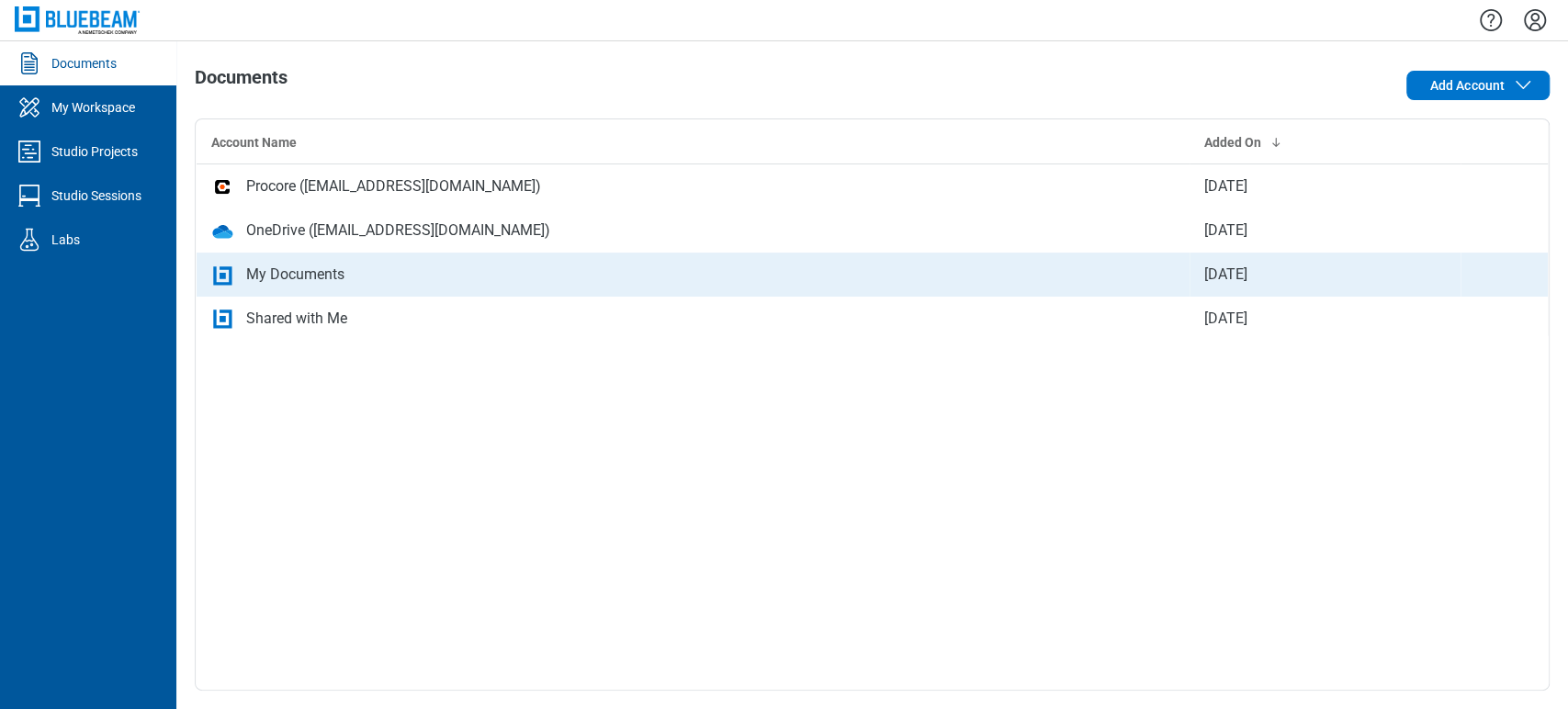
click at [451, 270] on div "My Documents" at bounding box center [693, 275] width 964 height 22
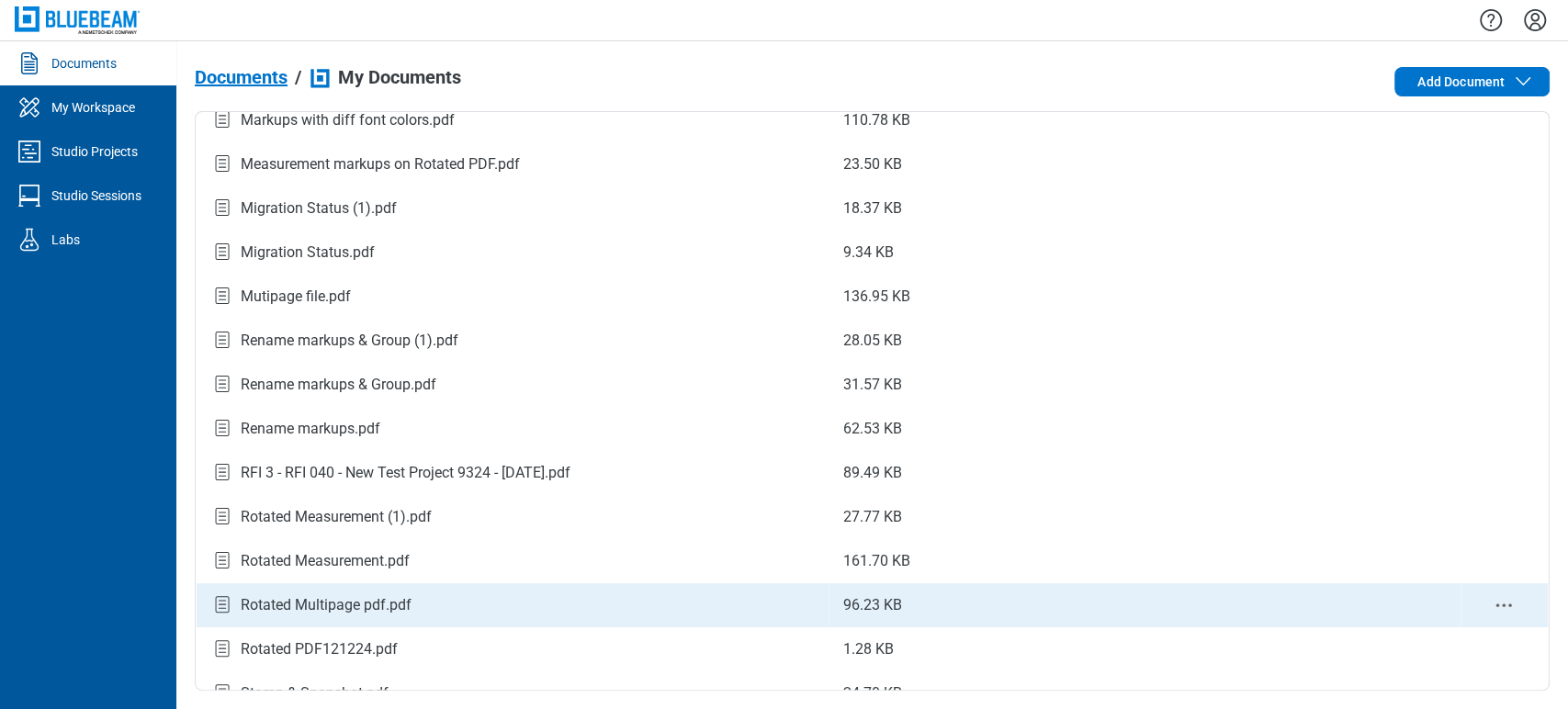
scroll to position [421, 0]
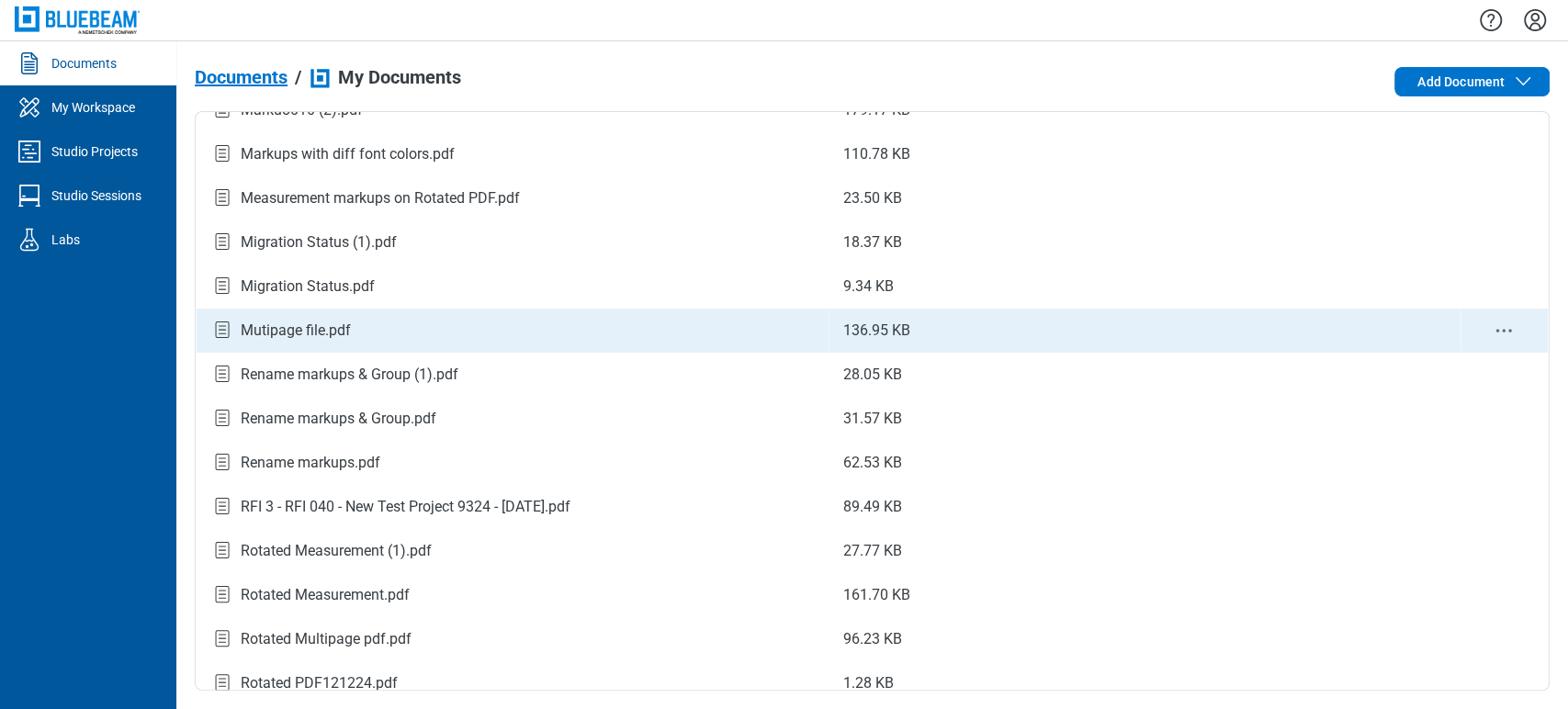
click at [315, 337] on div "Mutipage file.pdf" at bounding box center [295, 331] width 110 height 22
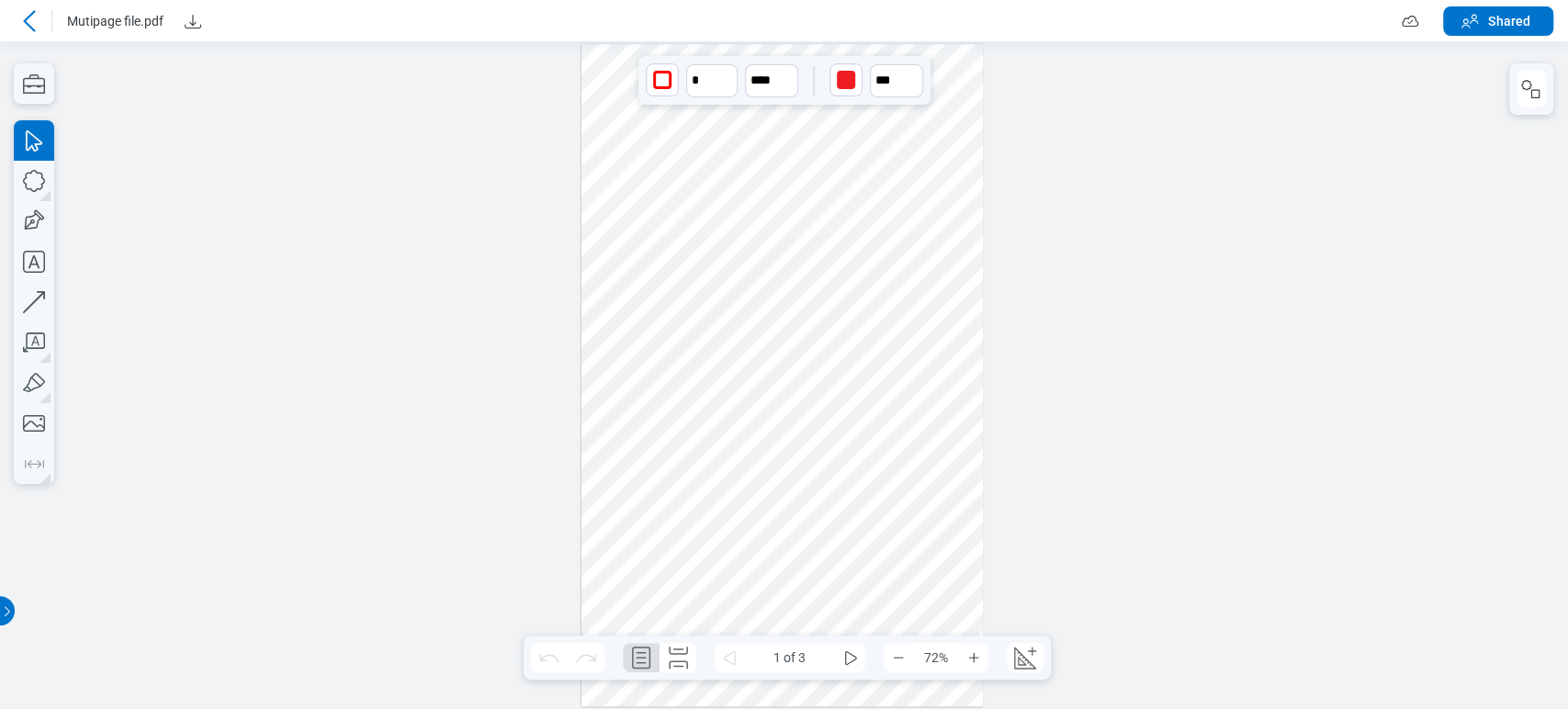
click at [812, 277] on div at bounding box center [783, 376] width 403 height 663
drag, startPoint x: 853, startPoint y: 74, endPoint x: 861, endPoint y: 92, distance: 19.7
click at [853, 75] on div "button" at bounding box center [846, 80] width 19 height 19
click at [911, 180] on div at bounding box center [876, 147] width 96 height 84
click at [913, 161] on div at bounding box center [876, 147] width 96 height 84
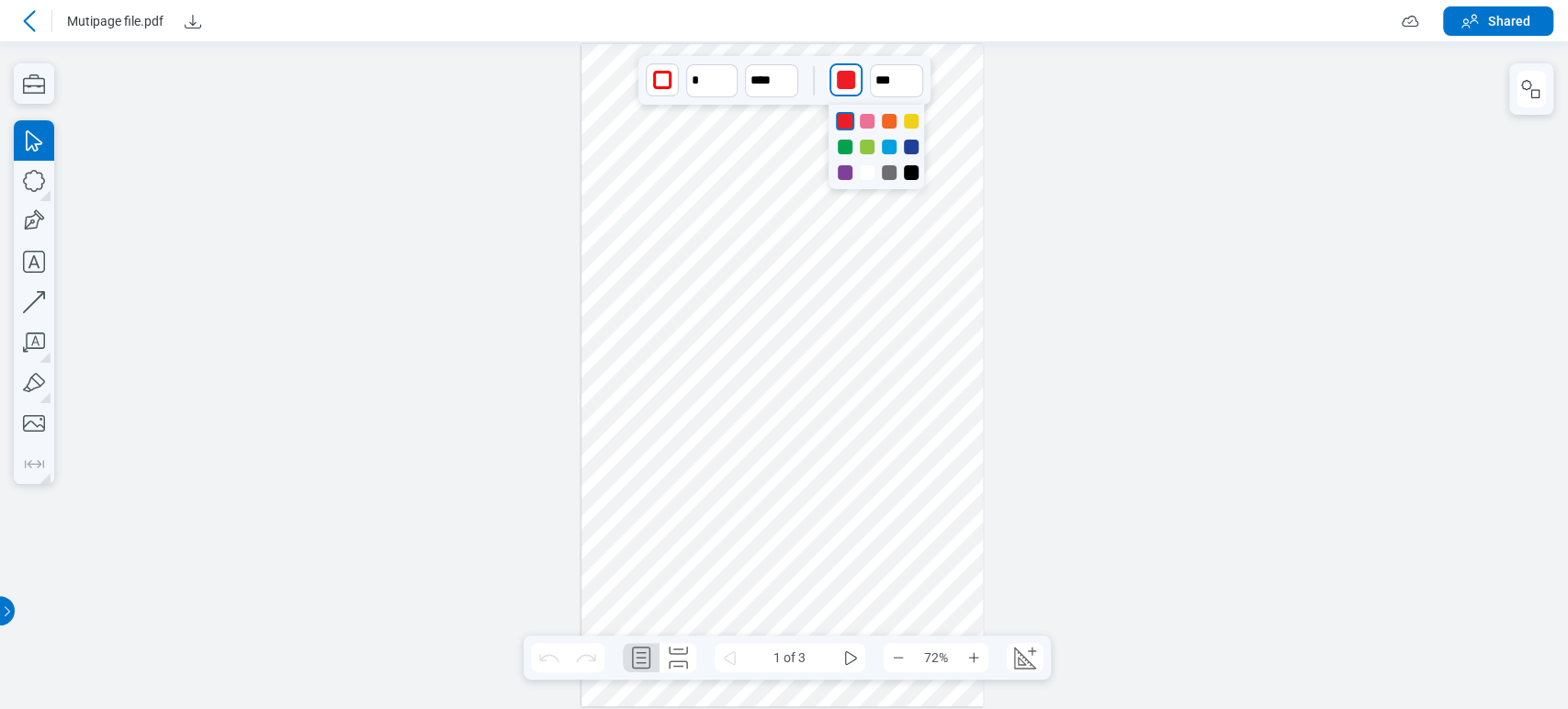
drag, startPoint x: 910, startPoint y: 173, endPoint x: 904, endPoint y: 156, distance: 18.0
click at [909, 173] on div at bounding box center [911, 173] width 15 height 15
click at [882, 86] on input "**" at bounding box center [896, 81] width 53 height 33
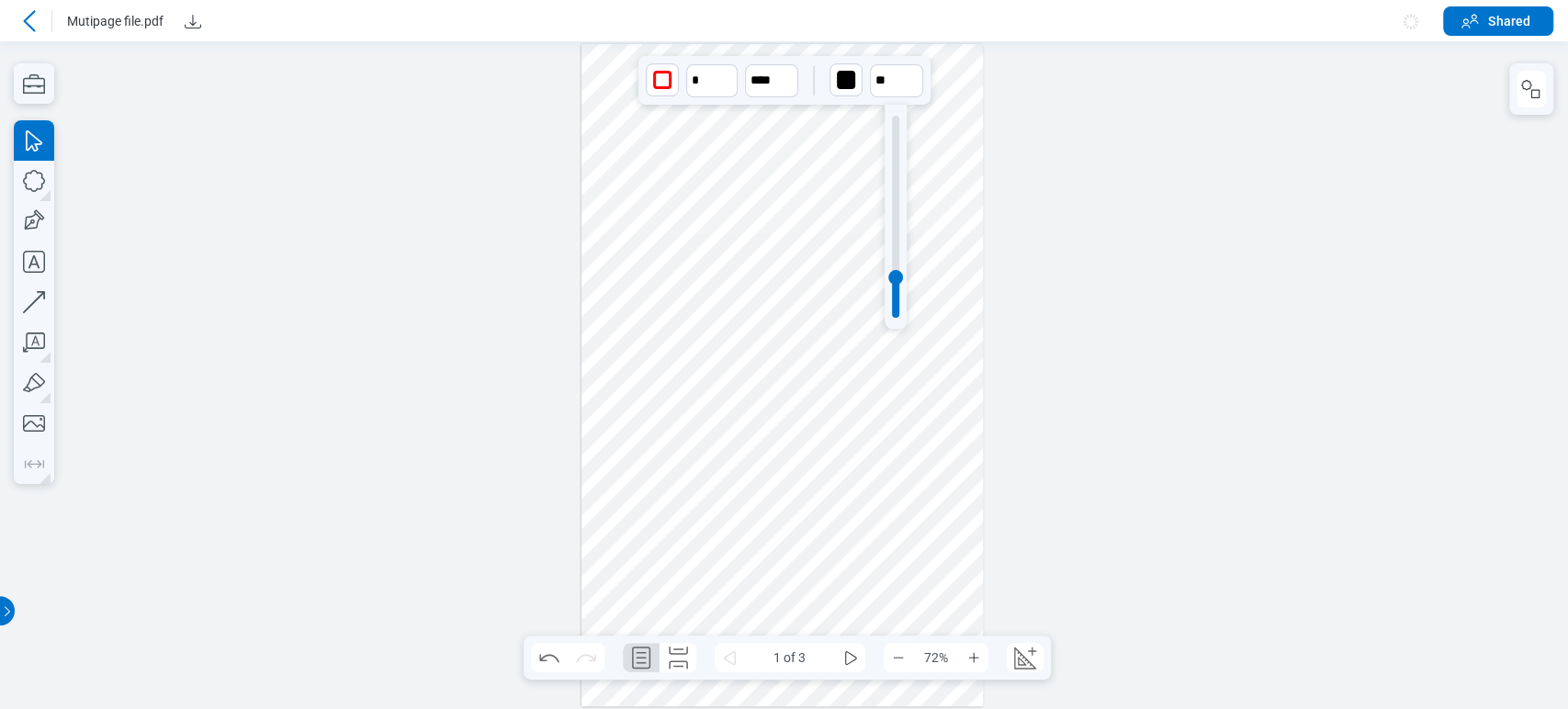
type input "**"
click at [895, 148] on div at bounding box center [895, 217] width 7 height 202
drag, startPoint x: 862, startPoint y: 376, endPoint x: 818, endPoint y: 294, distance: 93.1
click at [861, 378] on div at bounding box center [783, 376] width 403 height 663
click at [816, 292] on div at bounding box center [783, 376] width 403 height 663
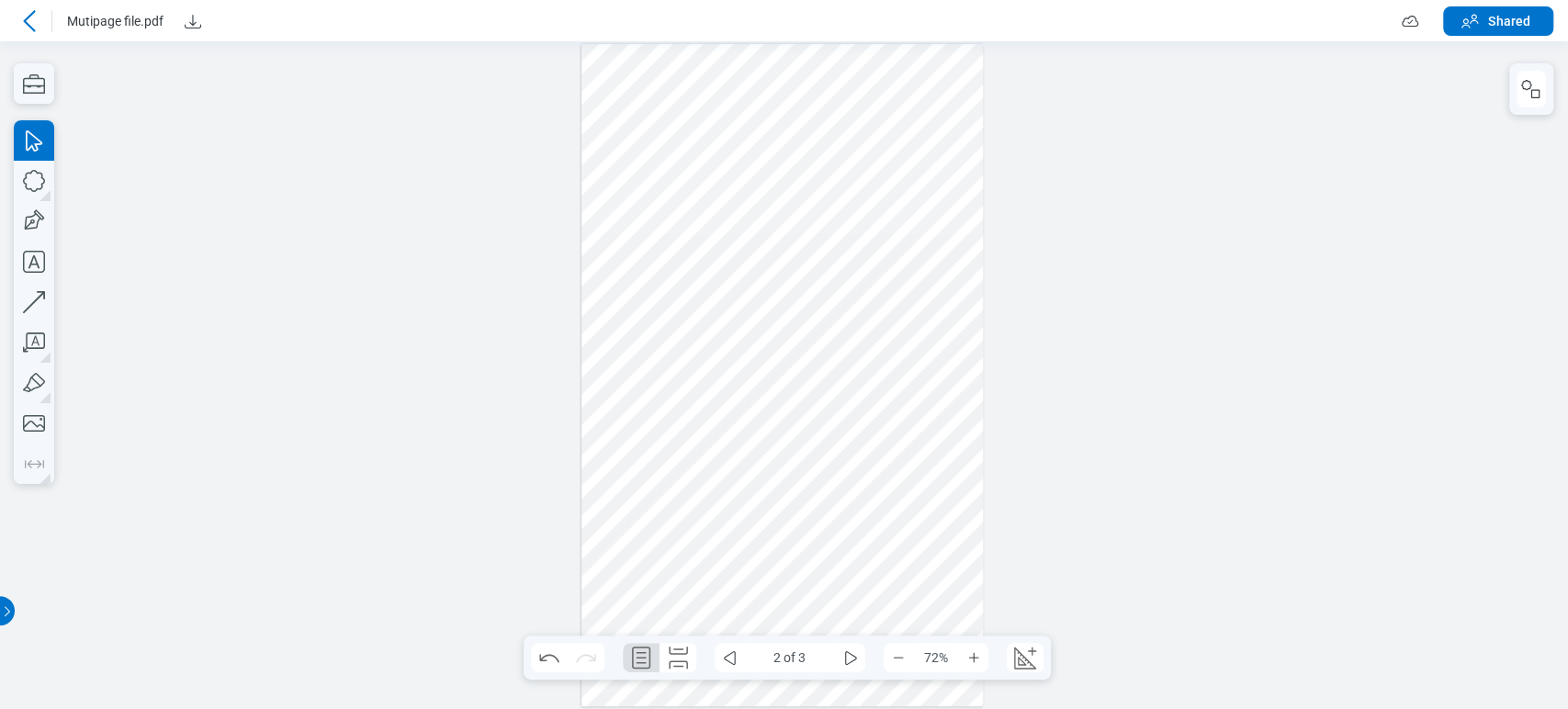
click at [822, 414] on div at bounding box center [783, 376] width 403 height 663
click at [824, 419] on div at bounding box center [783, 376] width 403 height 663
drag, startPoint x: 823, startPoint y: 422, endPoint x: 871, endPoint y: 527, distance: 115.5
click at [871, 527] on div at bounding box center [783, 376] width 403 height 663
click at [809, 398] on div at bounding box center [783, 376] width 403 height 663
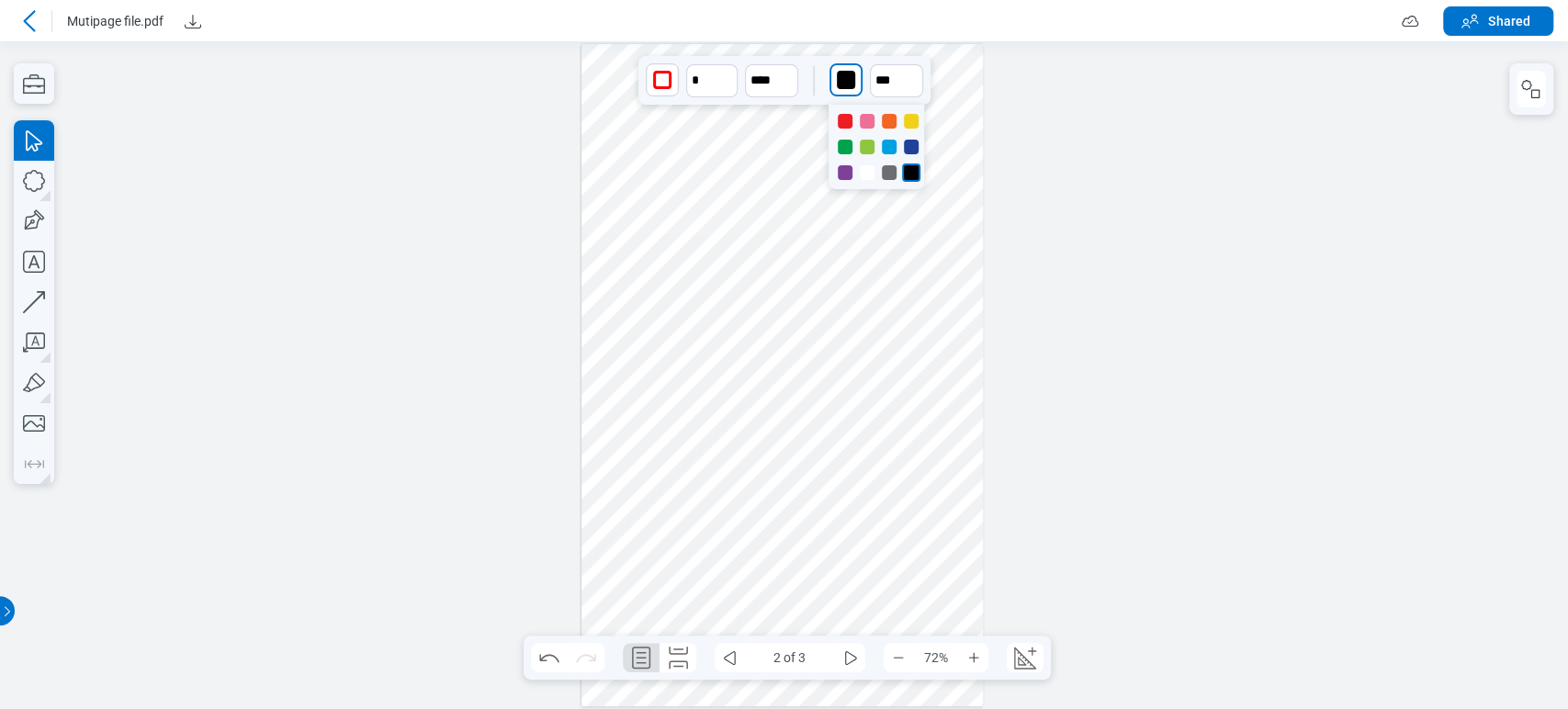
click at [848, 83] on div "button" at bounding box center [846, 80] width 19 height 19
click at [868, 115] on div at bounding box center [868, 122] width 15 height 15
drag, startPoint x: 866, startPoint y: 396, endPoint x: 918, endPoint y: 389, distance: 52.5
click at [923, 393] on div at bounding box center [783, 376] width 403 height 663
drag, startPoint x: 826, startPoint y: 467, endPoint x: 715, endPoint y: 550, distance: 138.6
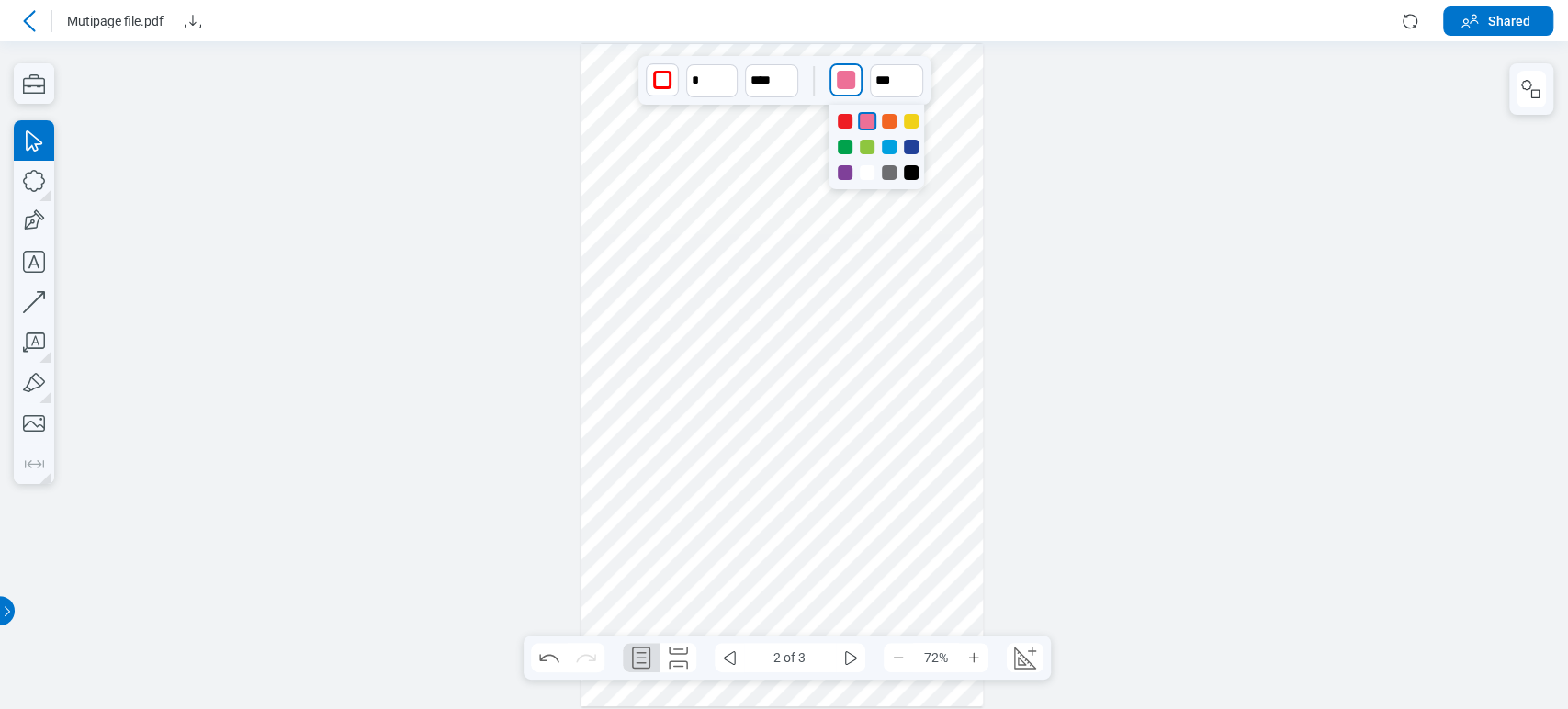
click at [715, 550] on div at bounding box center [783, 376] width 403 height 663
drag, startPoint x: 831, startPoint y: 472, endPoint x: 861, endPoint y: 507, distance: 46.1
click at [864, 509] on div at bounding box center [783, 376] width 403 height 663
drag, startPoint x: 772, startPoint y: 407, endPoint x: 875, endPoint y: 249, distance: 188.6
click at [875, 249] on div at bounding box center [783, 376] width 403 height 663
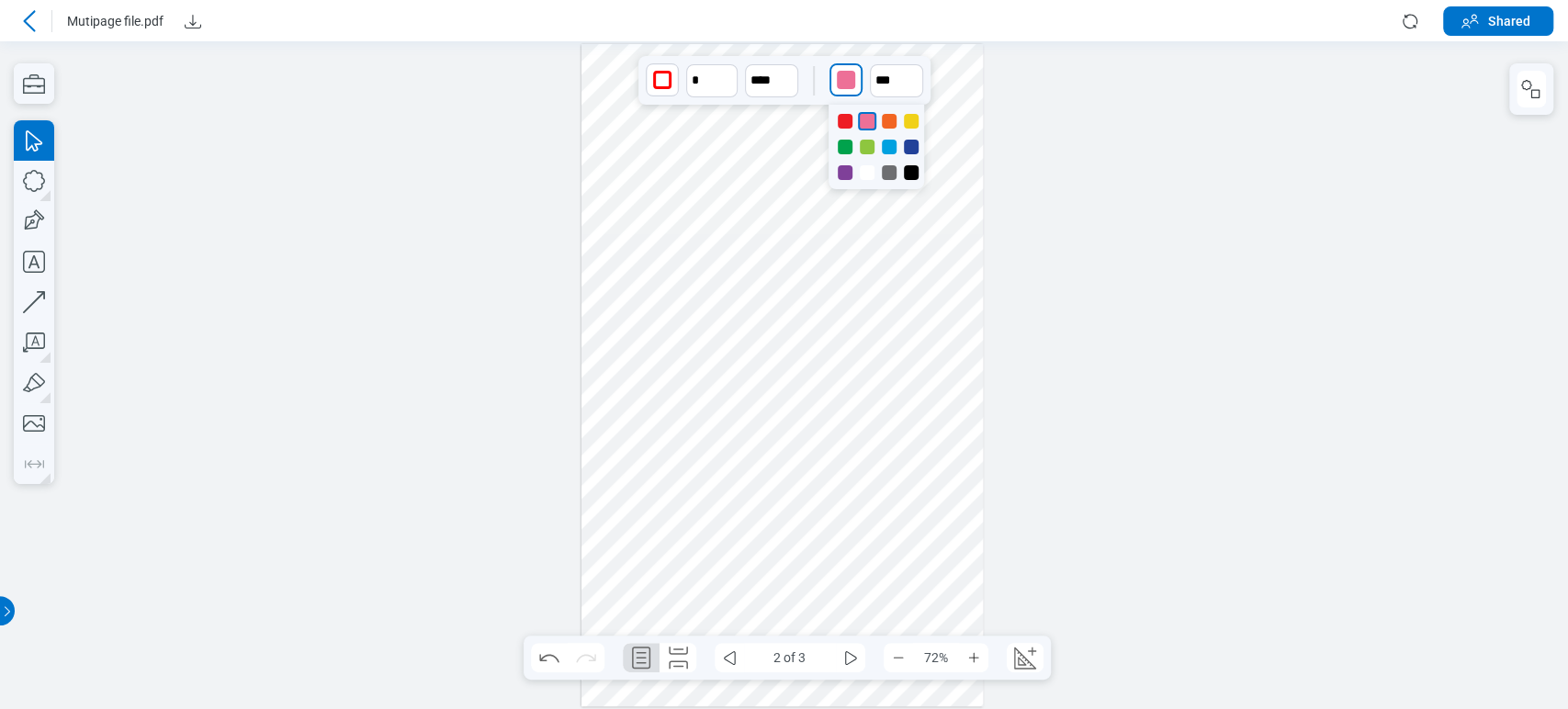
drag, startPoint x: 954, startPoint y: 406, endPoint x: 975, endPoint y: 545, distance: 140.6
click at [975, 545] on div at bounding box center [783, 376] width 403 height 663
click at [946, 570] on div at bounding box center [783, 376] width 403 height 663
drag, startPoint x: 948, startPoint y: 579, endPoint x: 870, endPoint y: 628, distance: 92.1
click at [870, 628] on div at bounding box center [783, 376] width 403 height 663
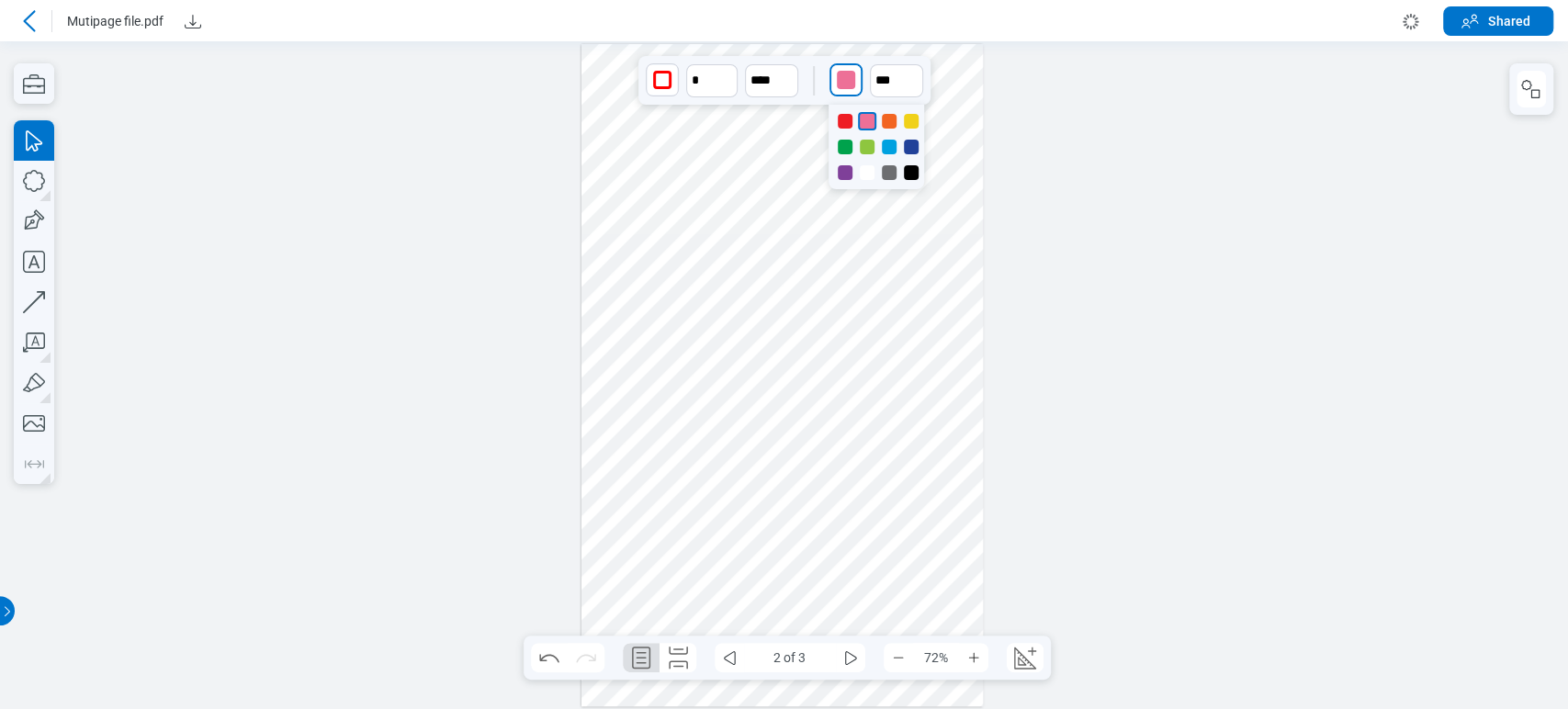
click at [868, 484] on div at bounding box center [783, 376] width 403 height 663
click at [26, 25] on icon at bounding box center [30, 21] width 22 height 22
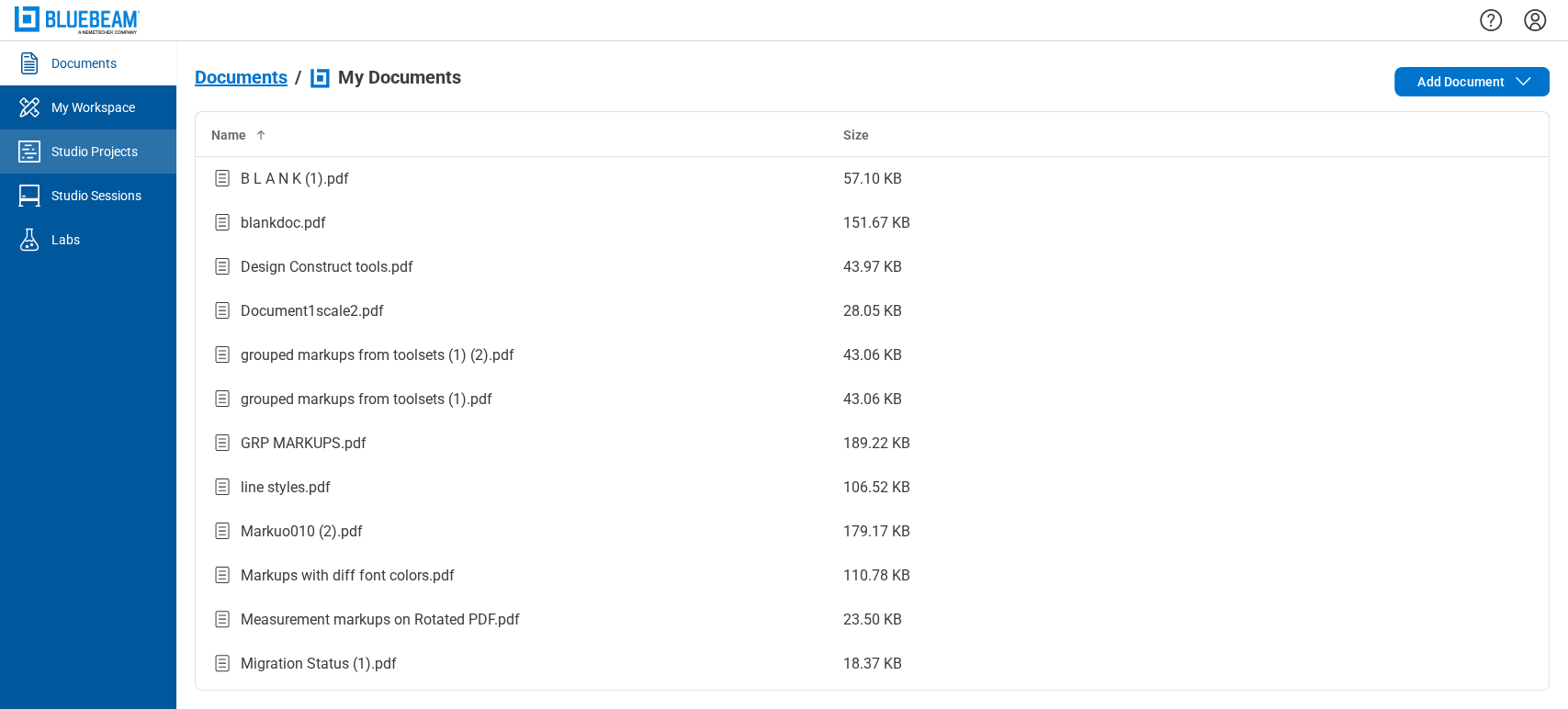
click at [108, 135] on link "Studio Projects" at bounding box center [88, 152] width 176 height 45
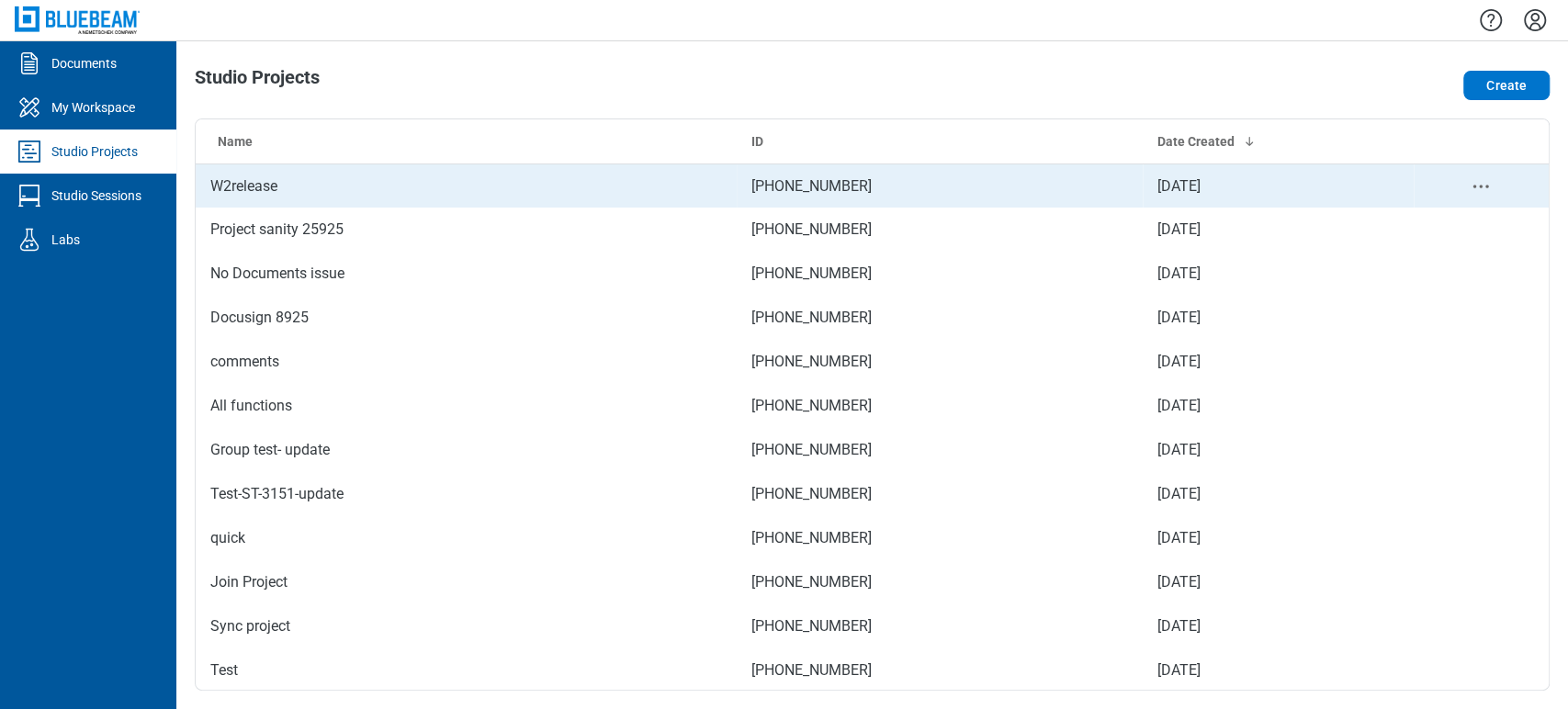
click at [246, 200] on td "W2release" at bounding box center [466, 186] width 541 height 45
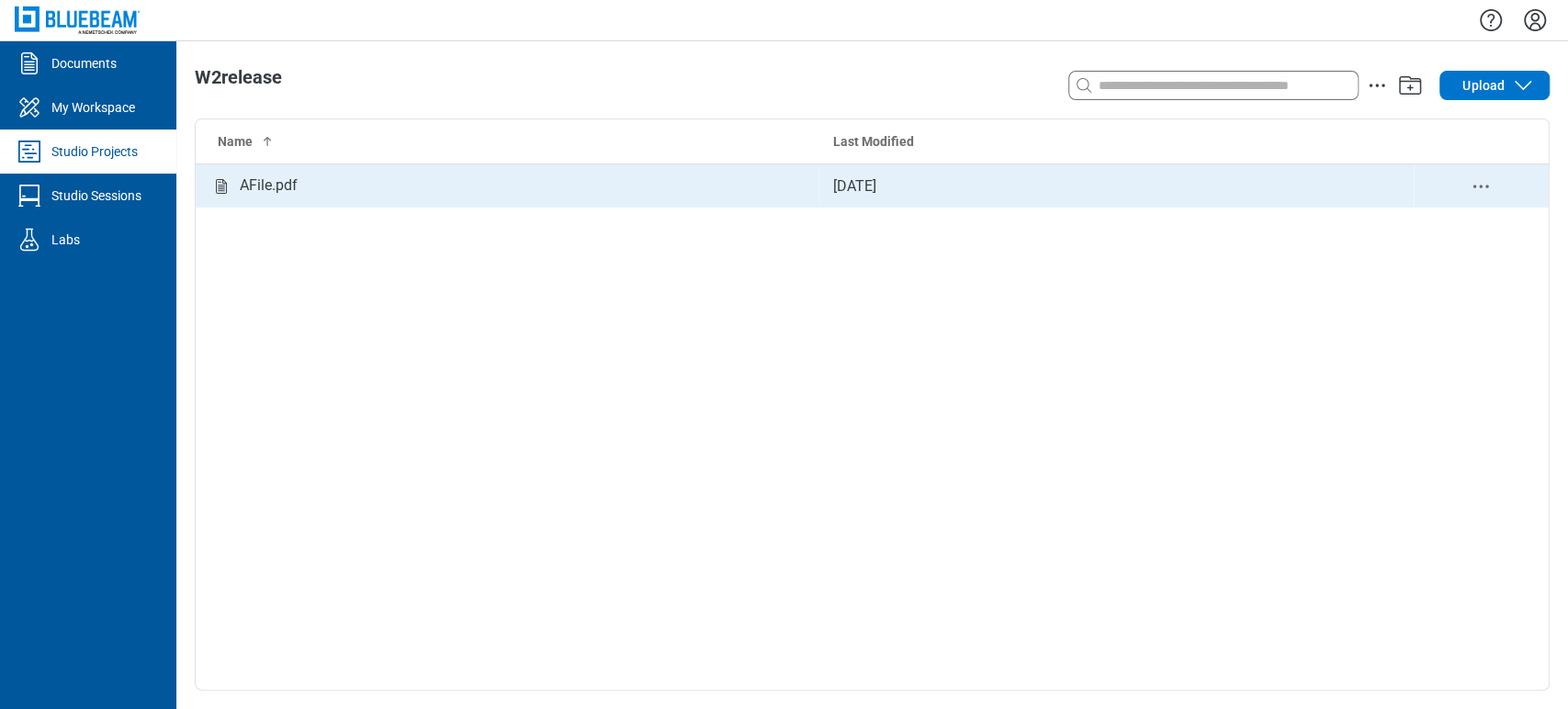
click at [501, 192] on div "AFile.pdf" at bounding box center [508, 186] width 594 height 23
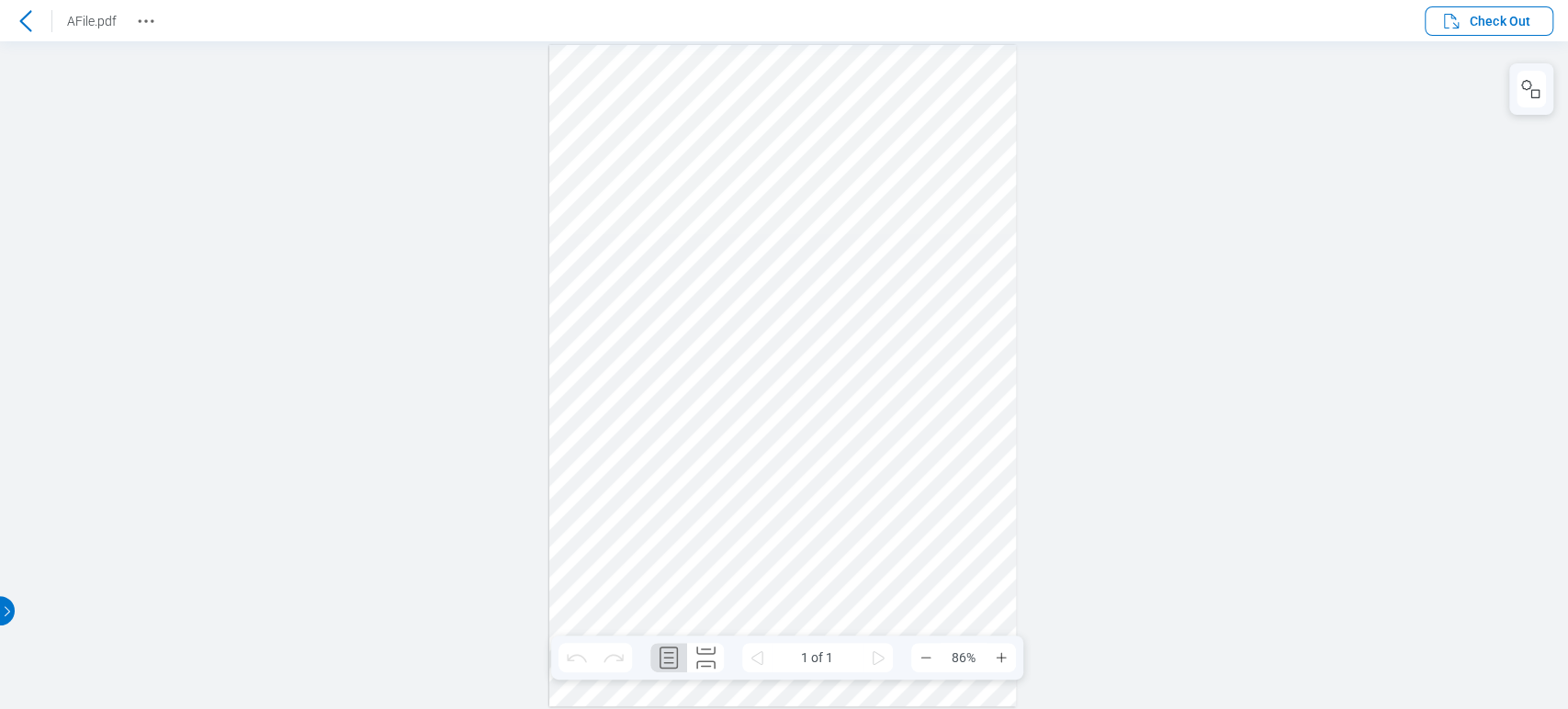
click at [672, 290] on div at bounding box center [783, 376] width 468 height 662
click at [1484, 35] on header "AFile.pdf Check Out" at bounding box center [784, 20] width 1568 height 42
click at [1475, 18] on span "Check Out" at bounding box center [1499, 21] width 60 height 19
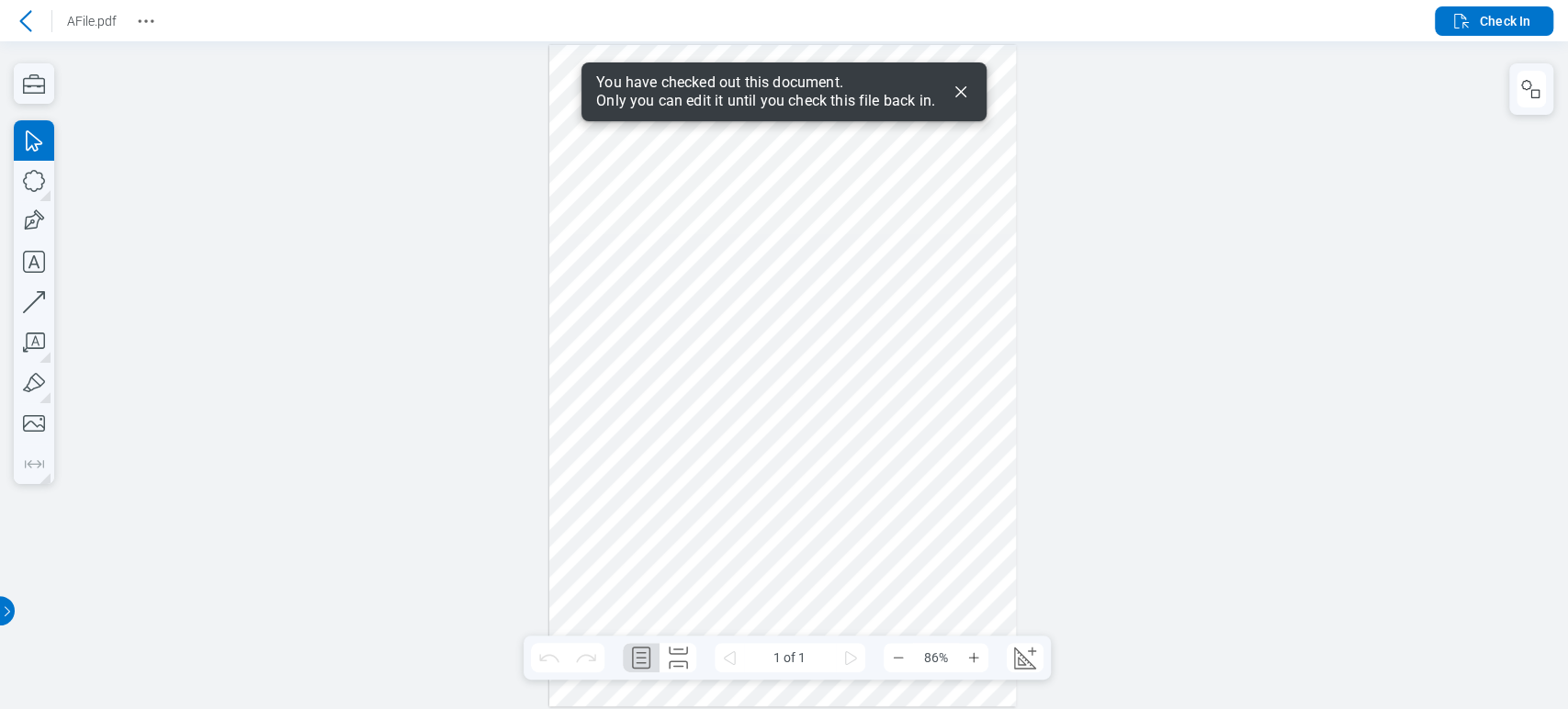
click at [953, 97] on icon "Dismiss" at bounding box center [961, 92] width 22 height 22
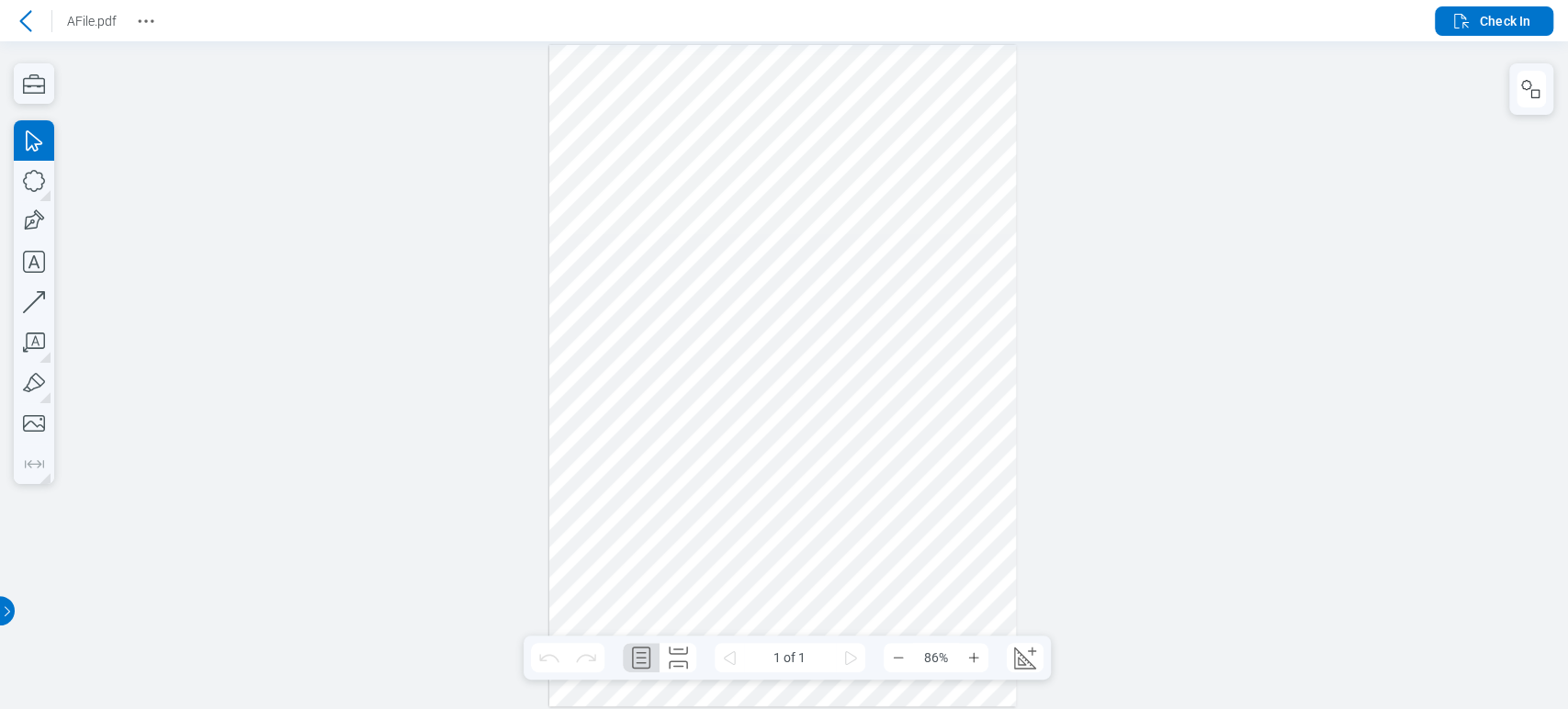
click at [844, 170] on div at bounding box center [783, 376] width 468 height 662
drag, startPoint x: 848, startPoint y: 282, endPoint x: 860, endPoint y: 401, distance: 119.6
click at [860, 401] on div at bounding box center [783, 376] width 468 height 662
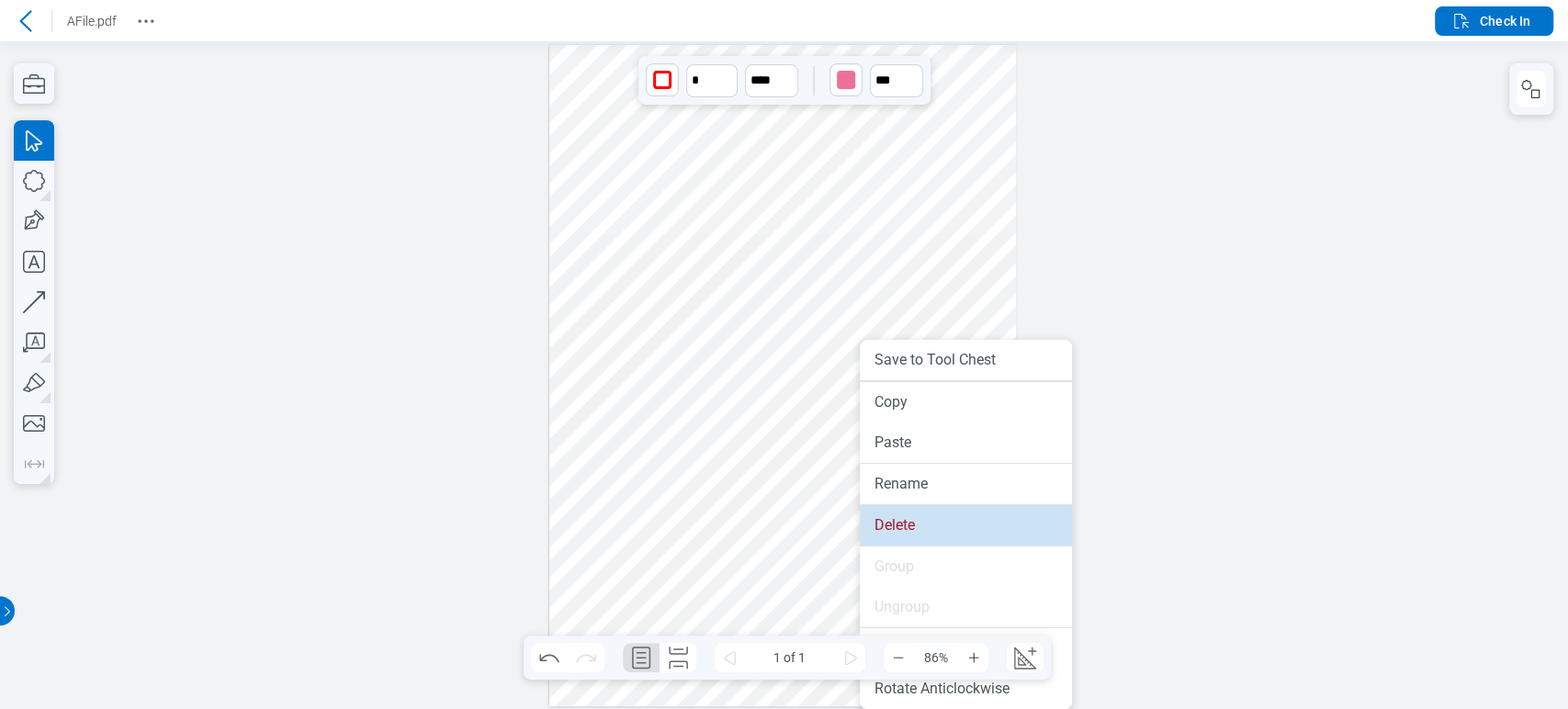
click at [892, 531] on li "Delete" at bounding box center [966, 526] width 212 height 41
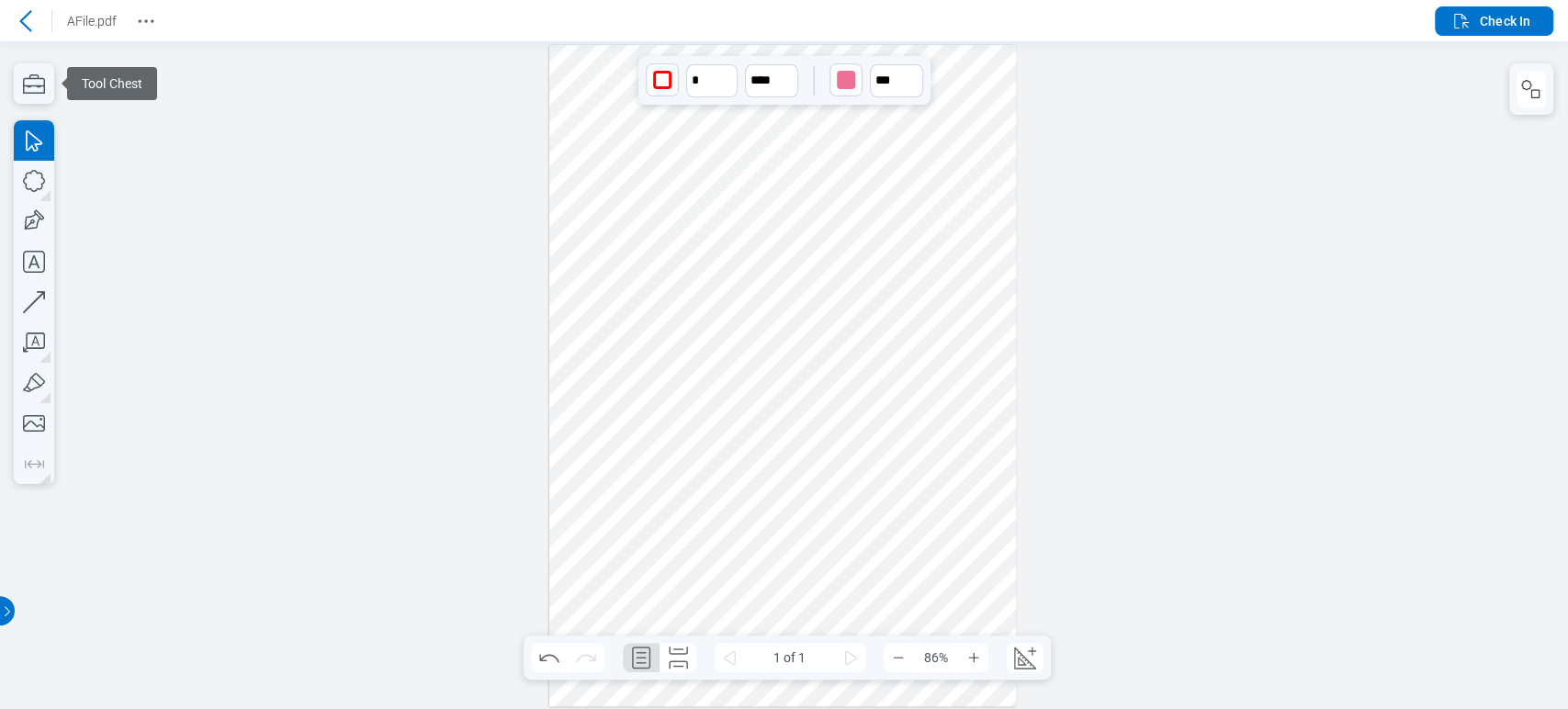
click at [29, 34] on div at bounding box center [26, 21] width 30 height 30
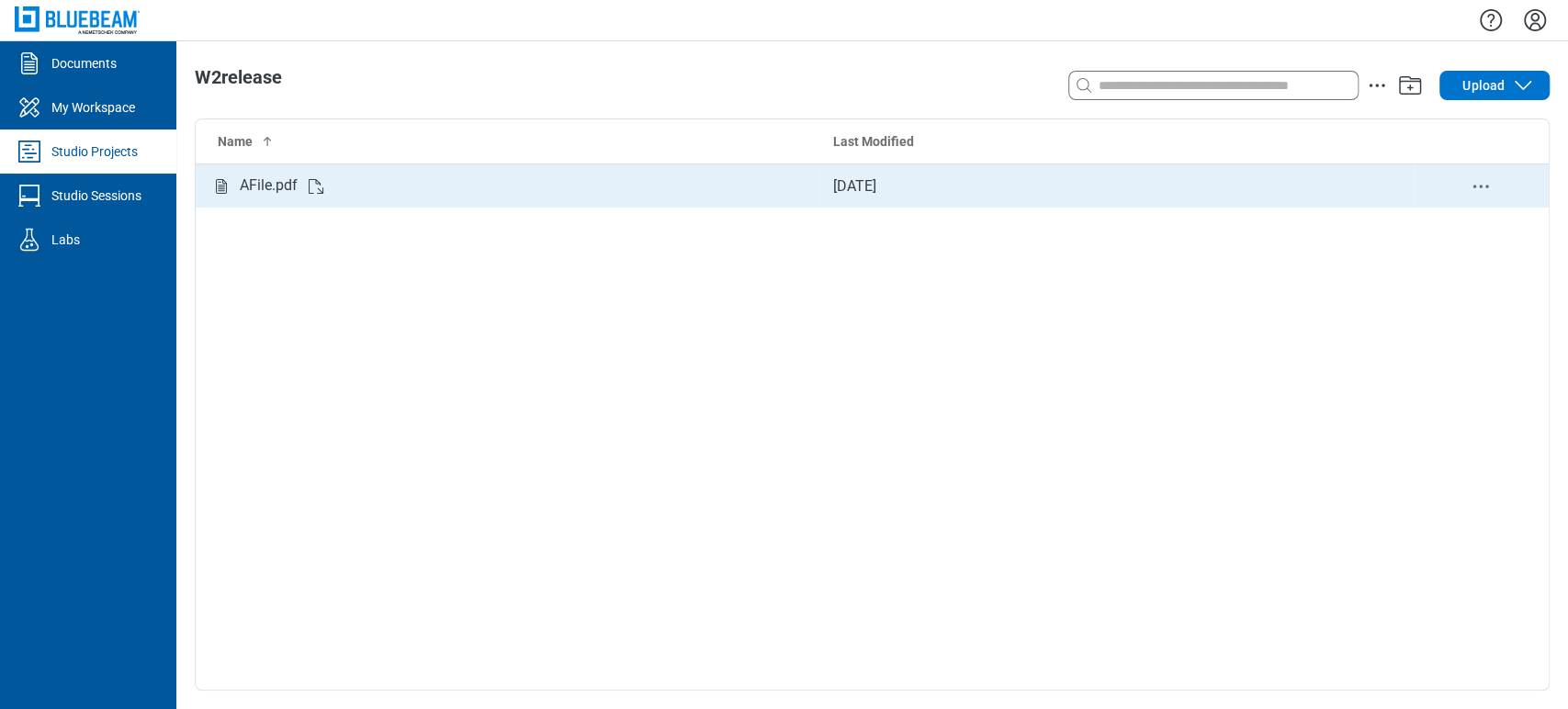
click at [335, 186] on div "AFile.pdf" at bounding box center [508, 186] width 594 height 23
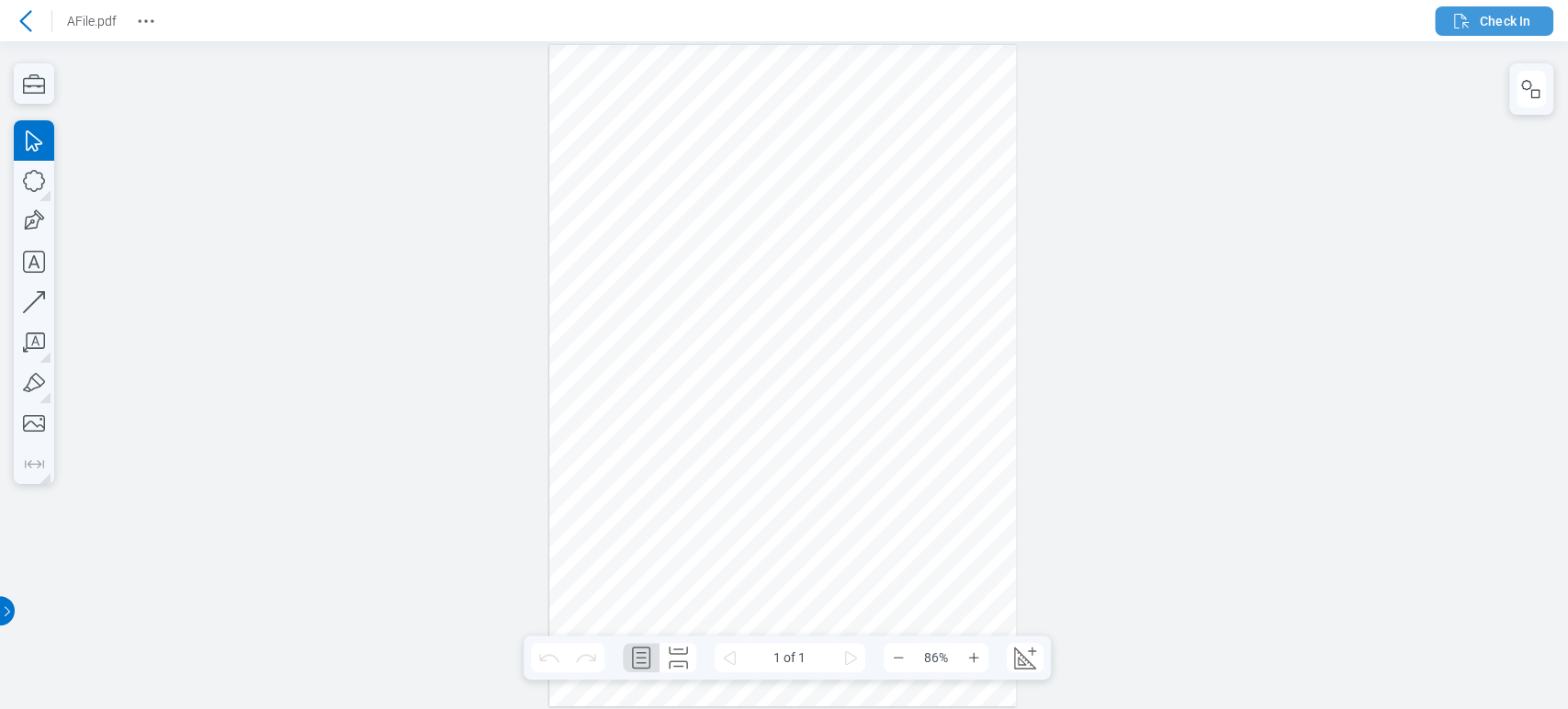
click at [1490, 13] on span "Check In" at bounding box center [1505, 21] width 50 height 19
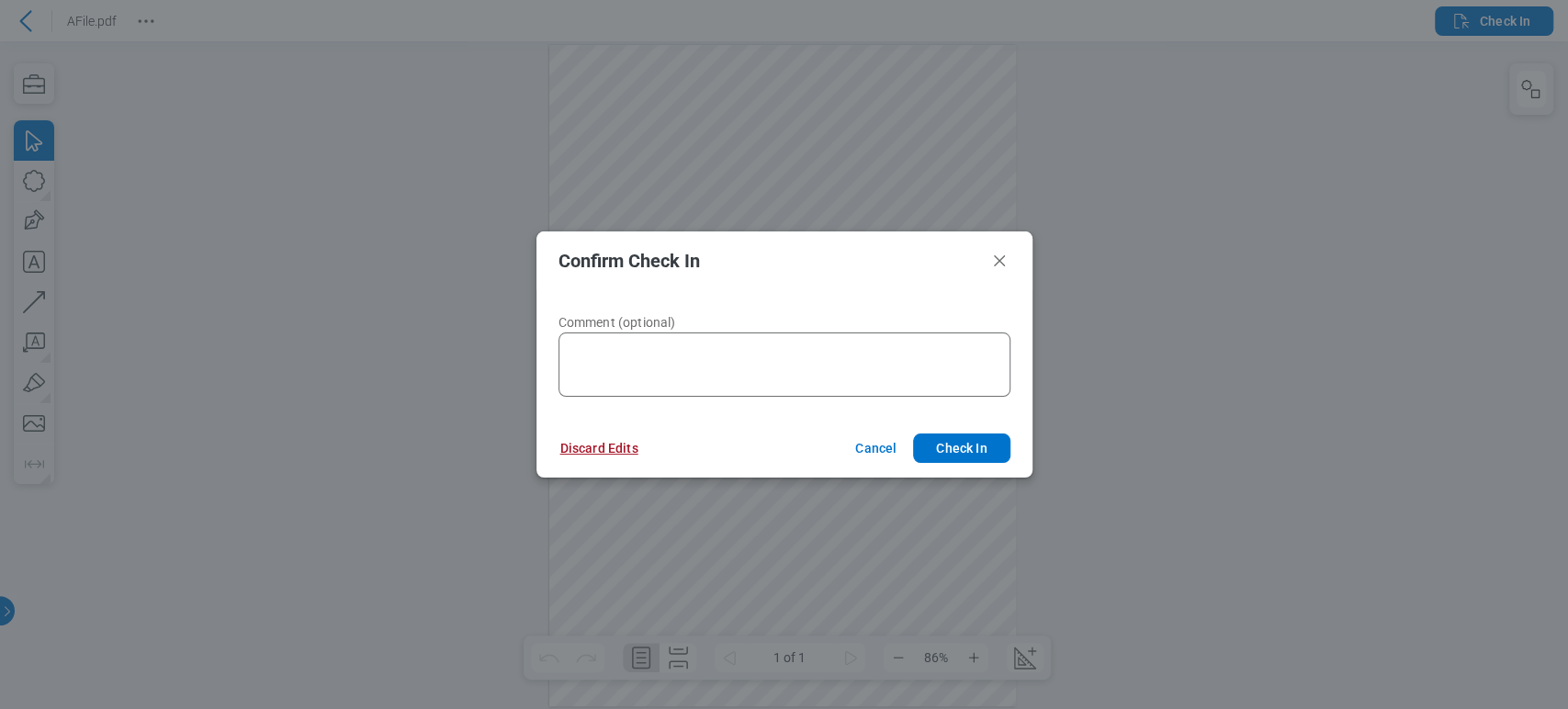
click at [612, 449] on button "Discard Edits" at bounding box center [599, 448] width 122 height 30
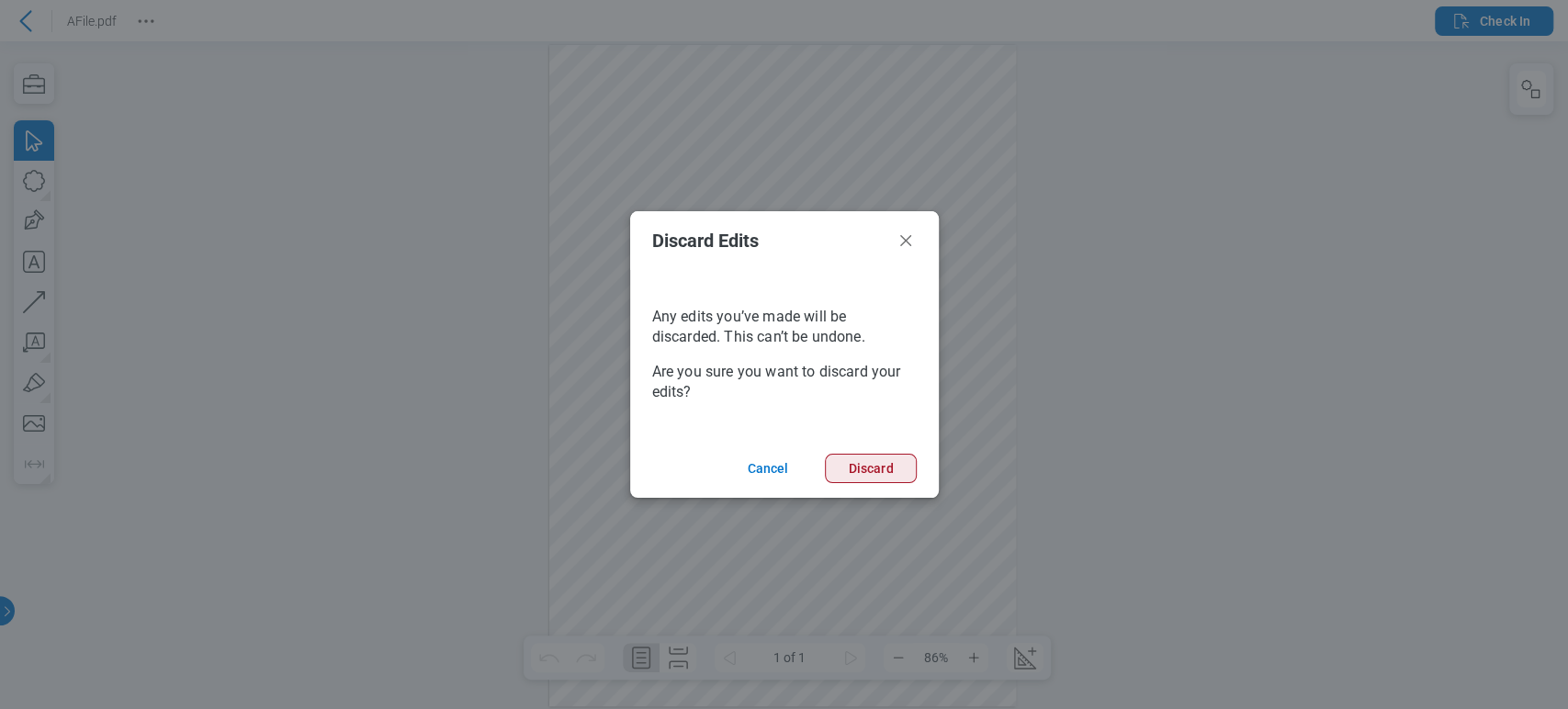
click at [880, 476] on button "Discard" at bounding box center [870, 469] width 91 height 30
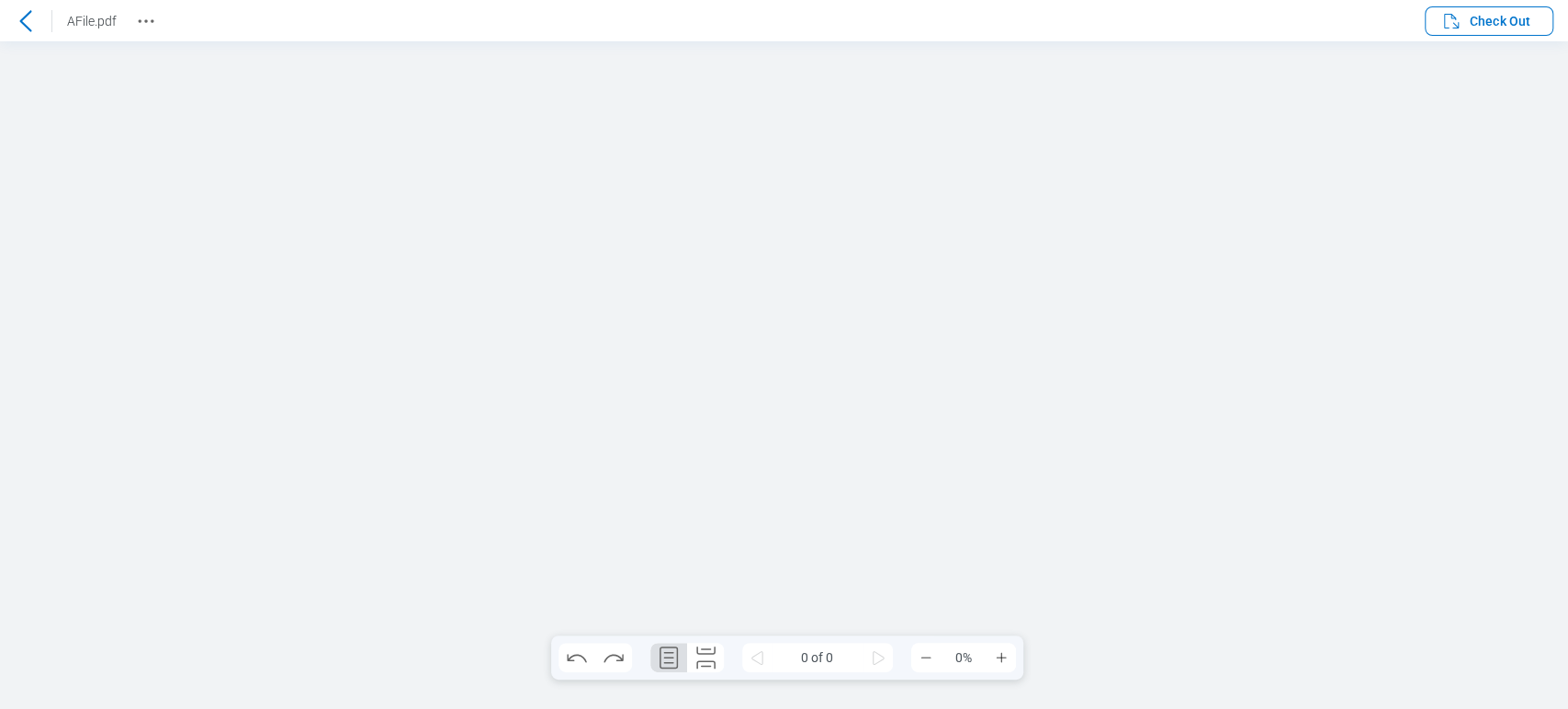
click at [30, 31] on icon at bounding box center [26, 21] width 22 height 22
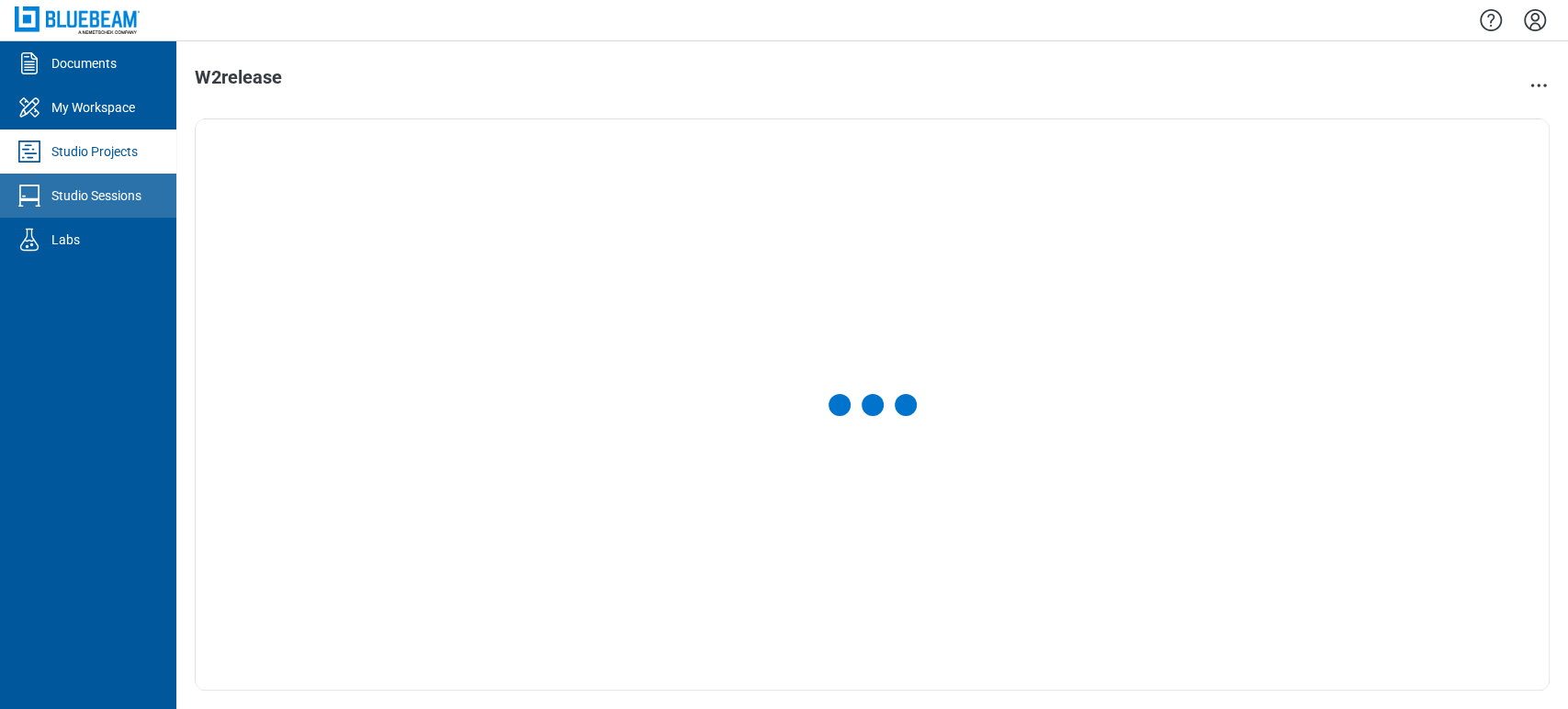
click at [107, 190] on div "Studio Sessions" at bounding box center [96, 196] width 90 height 19
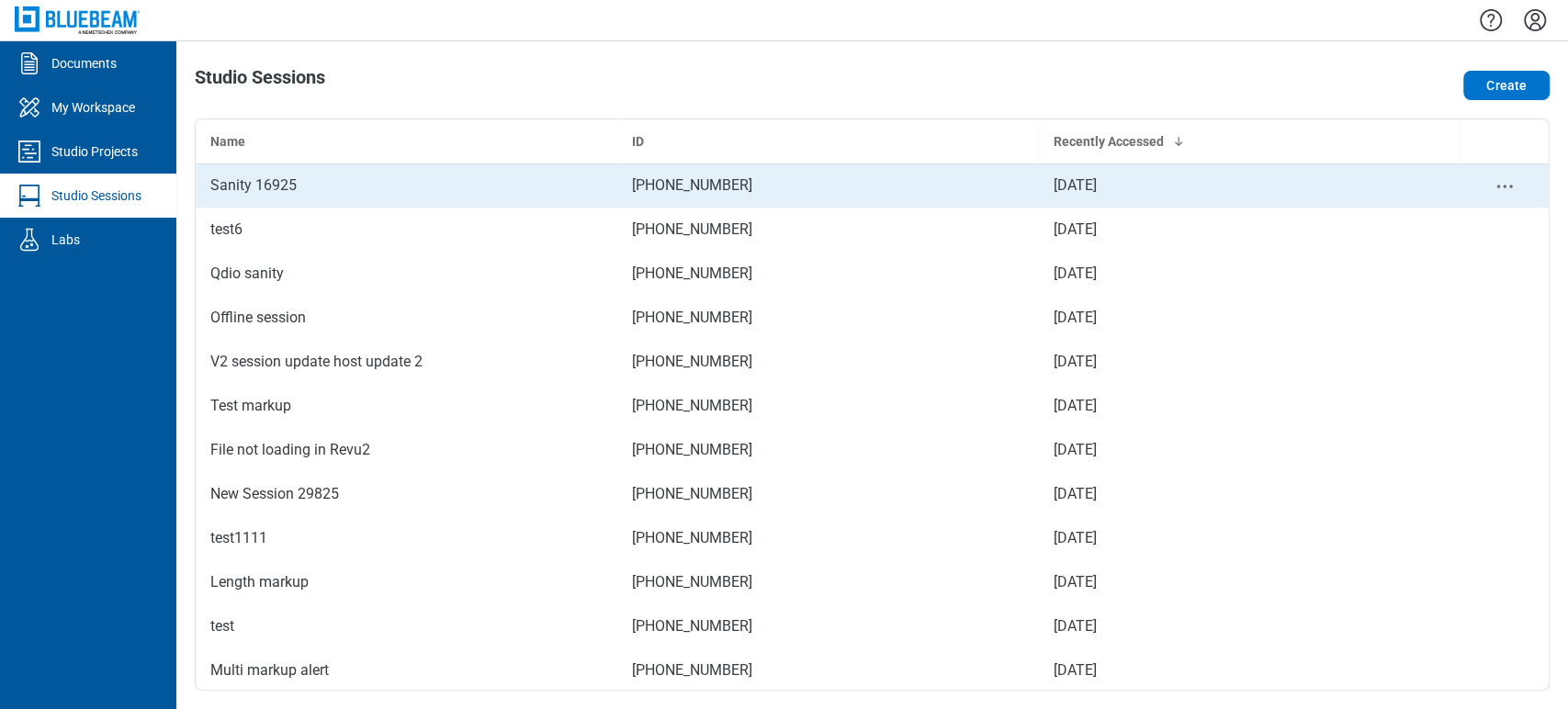
click at [390, 182] on div "Sanity 16925" at bounding box center [406, 186] width 392 height 22
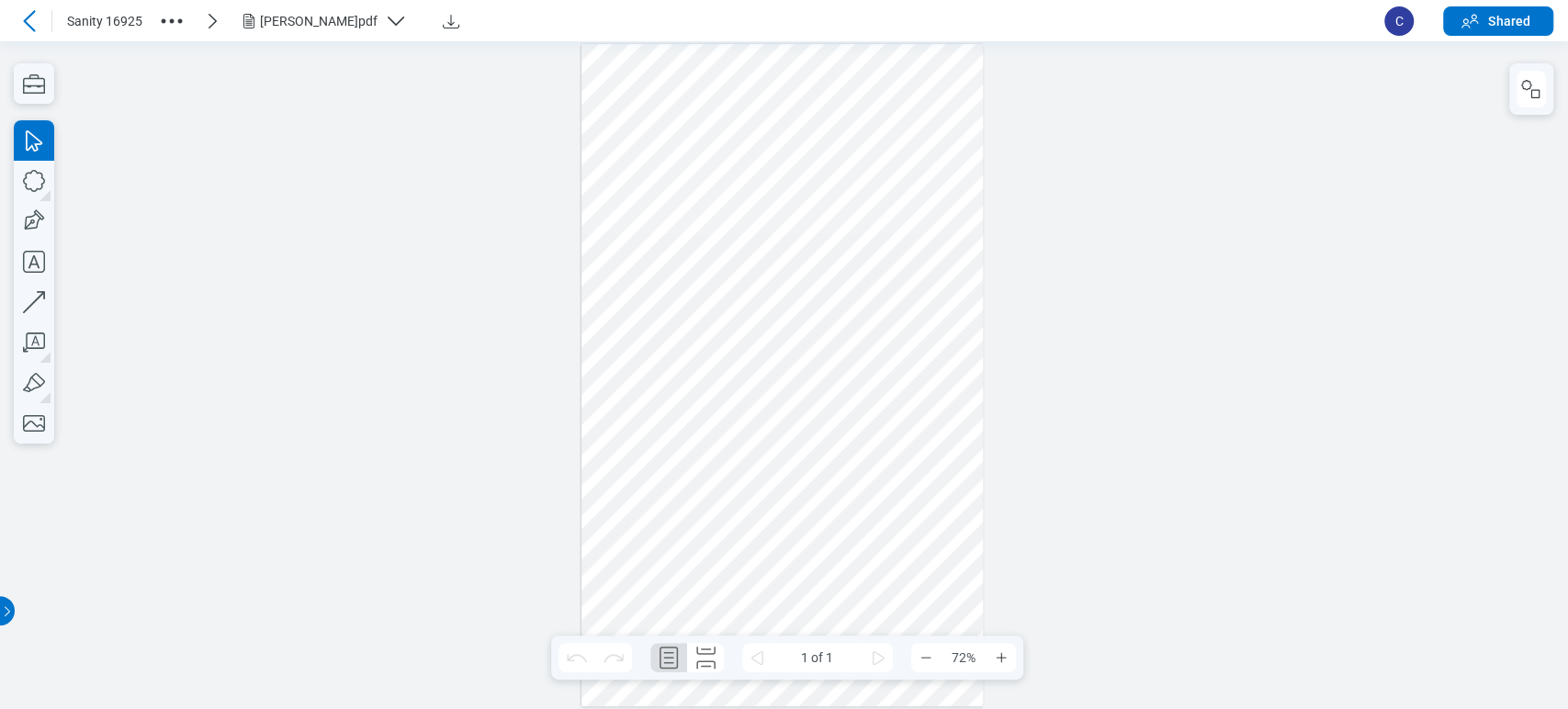
click at [793, 274] on div at bounding box center [783, 376] width 403 height 663
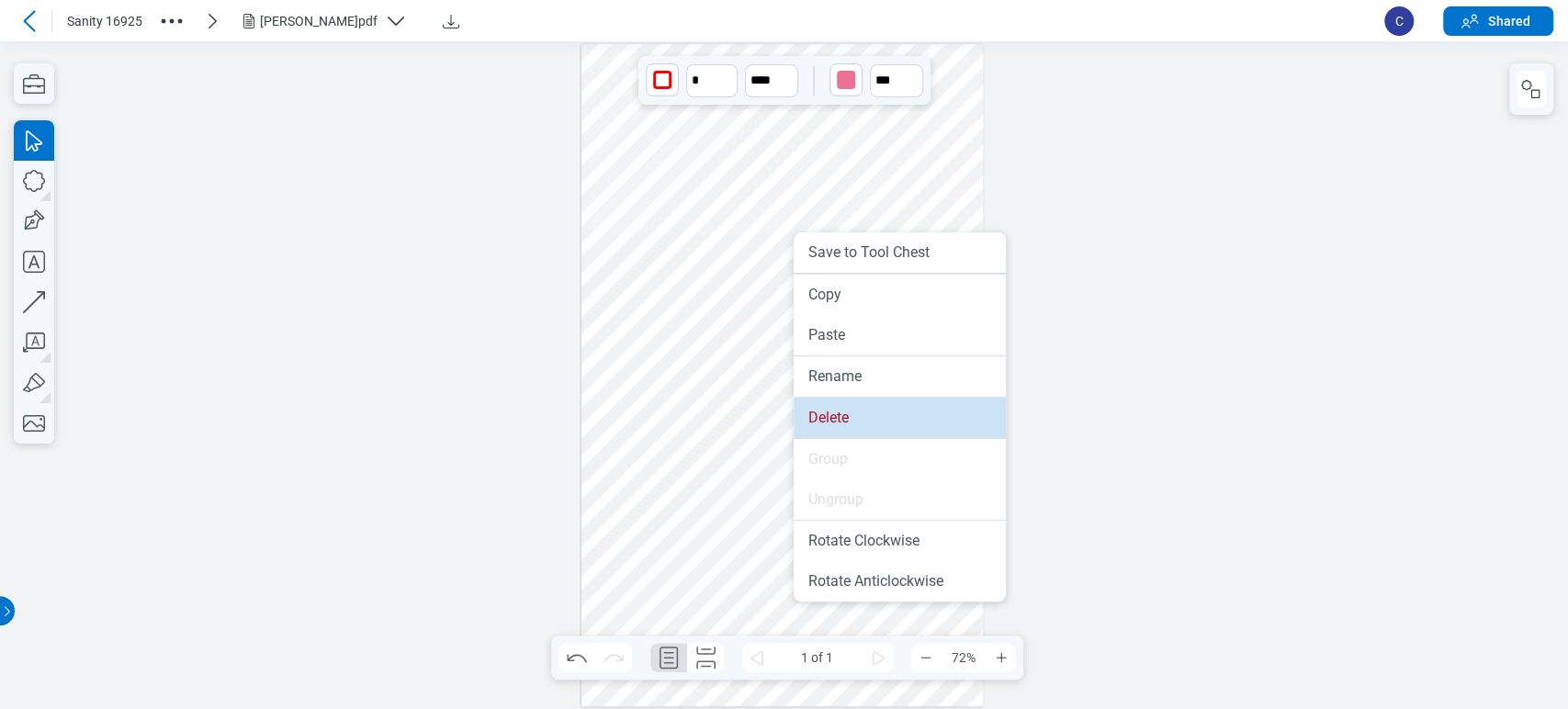
click at [838, 417] on li "Delete" at bounding box center [899, 419] width 212 height 41
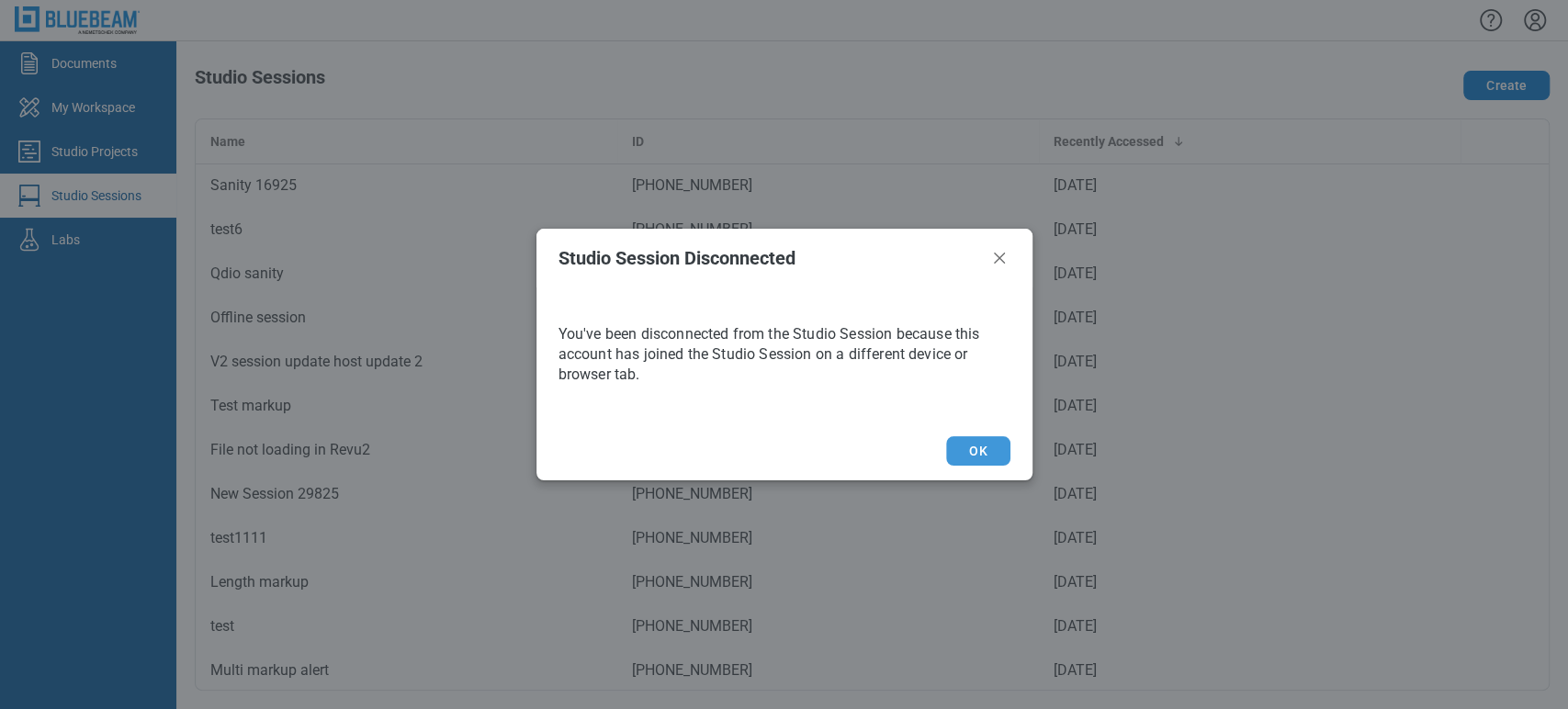
drag, startPoint x: 971, startPoint y: 458, endPoint x: 963, endPoint y: 460, distance: 8.2
click at [963, 460] on button "OK" at bounding box center [978, 451] width 63 height 30
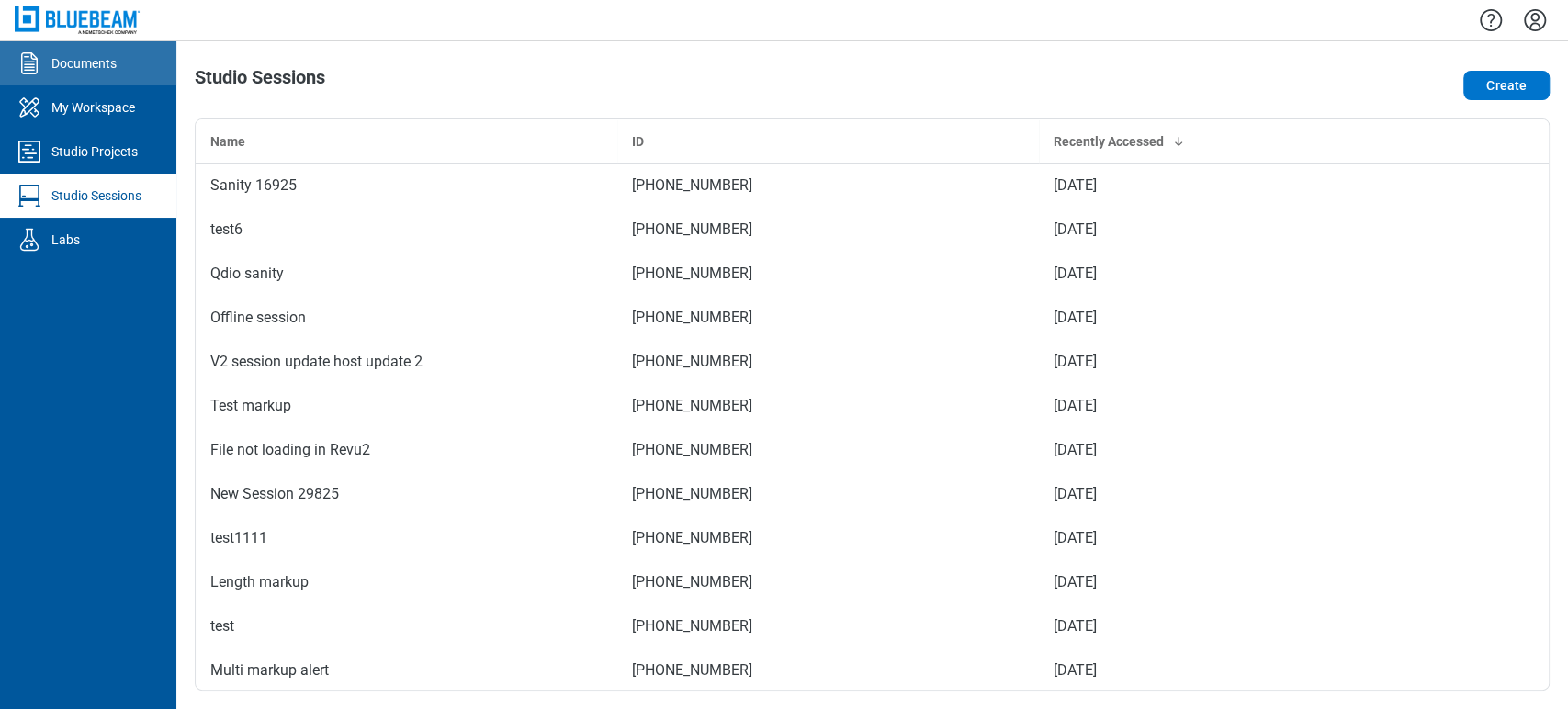
click at [58, 59] on div "Documents" at bounding box center [84, 63] width 65 height 19
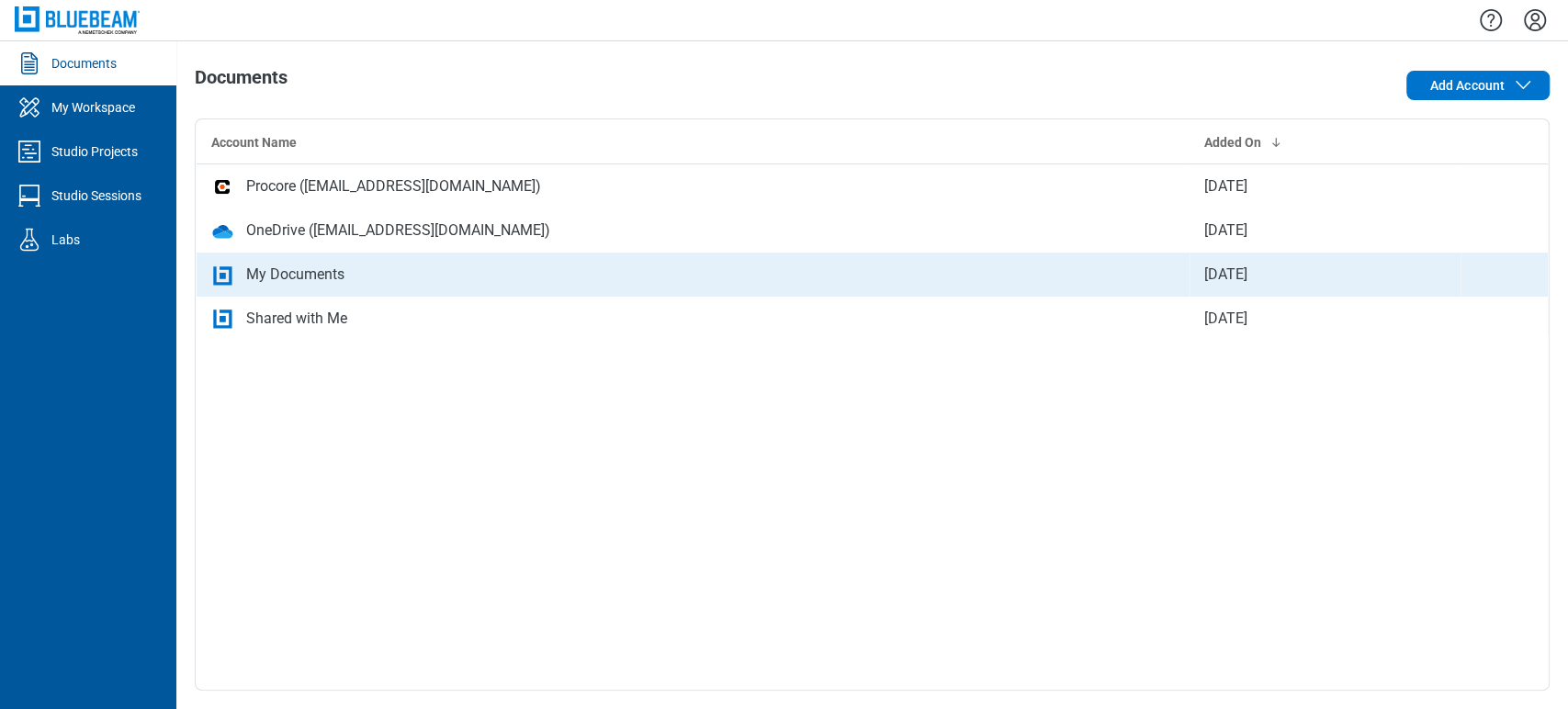
click at [338, 277] on div "My Documents" at bounding box center [295, 275] width 98 height 22
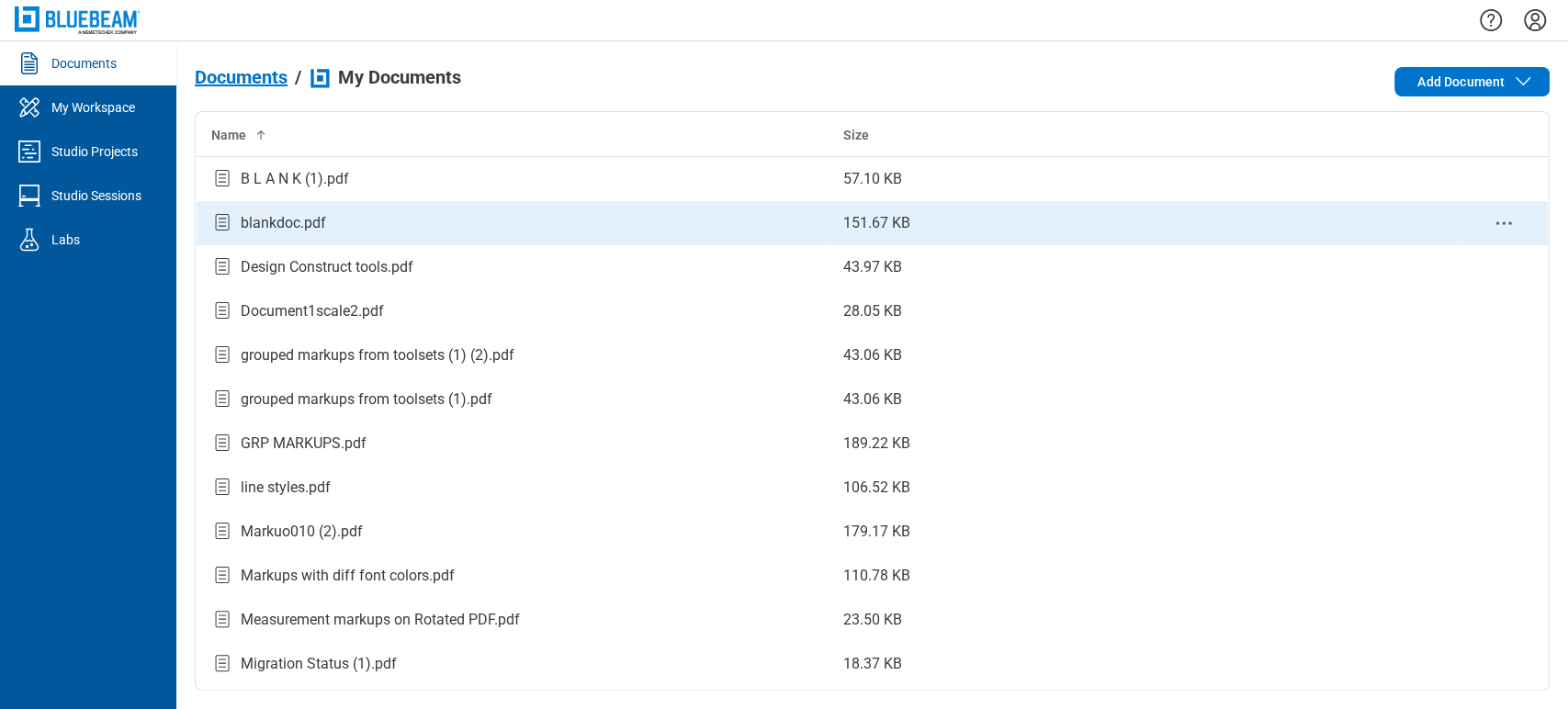
click at [393, 222] on div "blankdoc.pdf" at bounding box center [512, 223] width 602 height 25
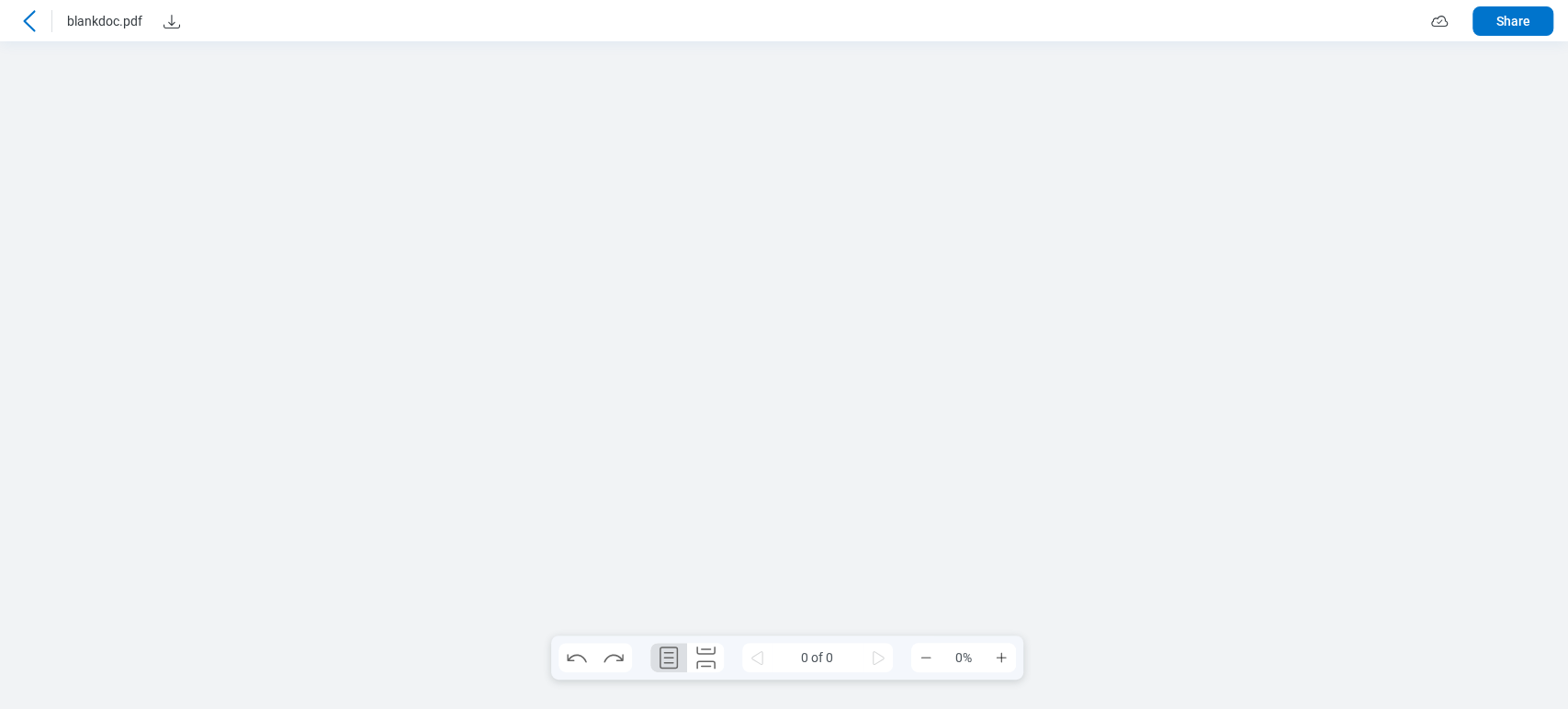
click at [1327, 65] on div at bounding box center [784, 376] width 1568 height 668
drag, startPoint x: 552, startPoint y: 599, endPoint x: 1093, endPoint y: 660, distance: 544.4
click at [1093, 660] on div at bounding box center [784, 376] width 1568 height 668
click at [1440, 19] on icon at bounding box center [1439, 21] width 22 height 22
drag, startPoint x: 1440, startPoint y: 60, endPoint x: 1465, endPoint y: 71, distance: 27.3
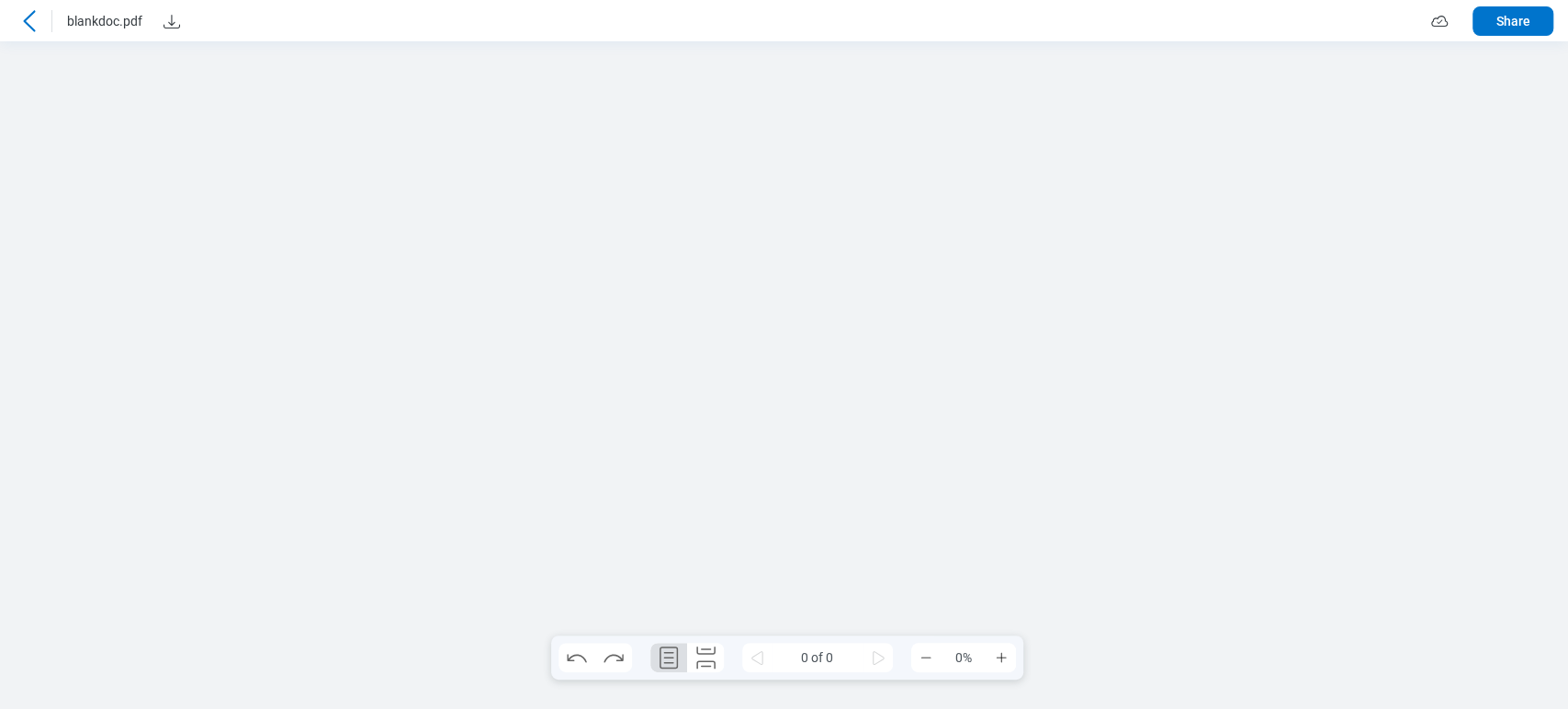
click at [1465, 71] on div at bounding box center [784, 376] width 1568 height 668
click at [20, 15] on icon at bounding box center [30, 21] width 22 height 22
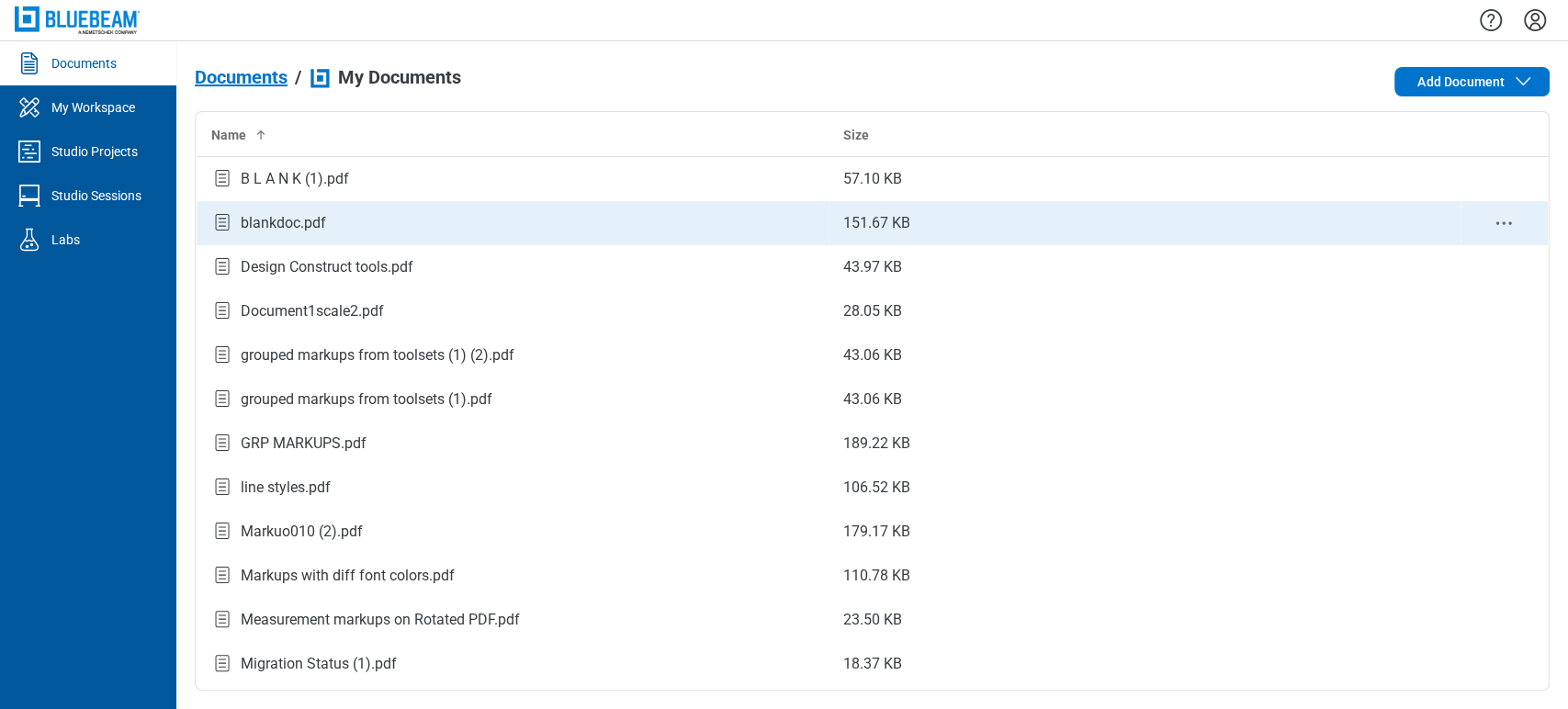
click at [263, 230] on div "blankdoc.pdf" at bounding box center [283, 224] width 85 height 22
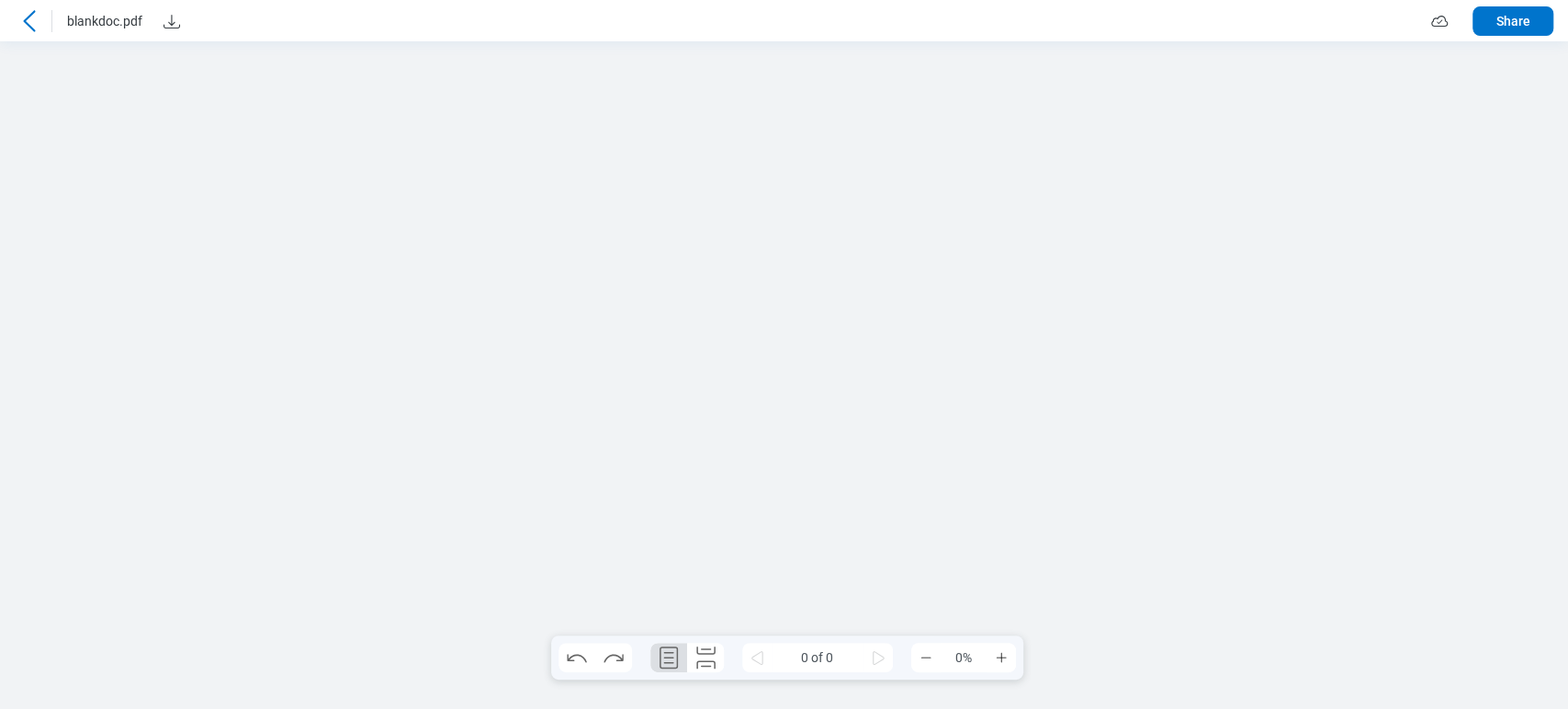
click at [32, 11] on icon at bounding box center [30, 21] width 22 height 22
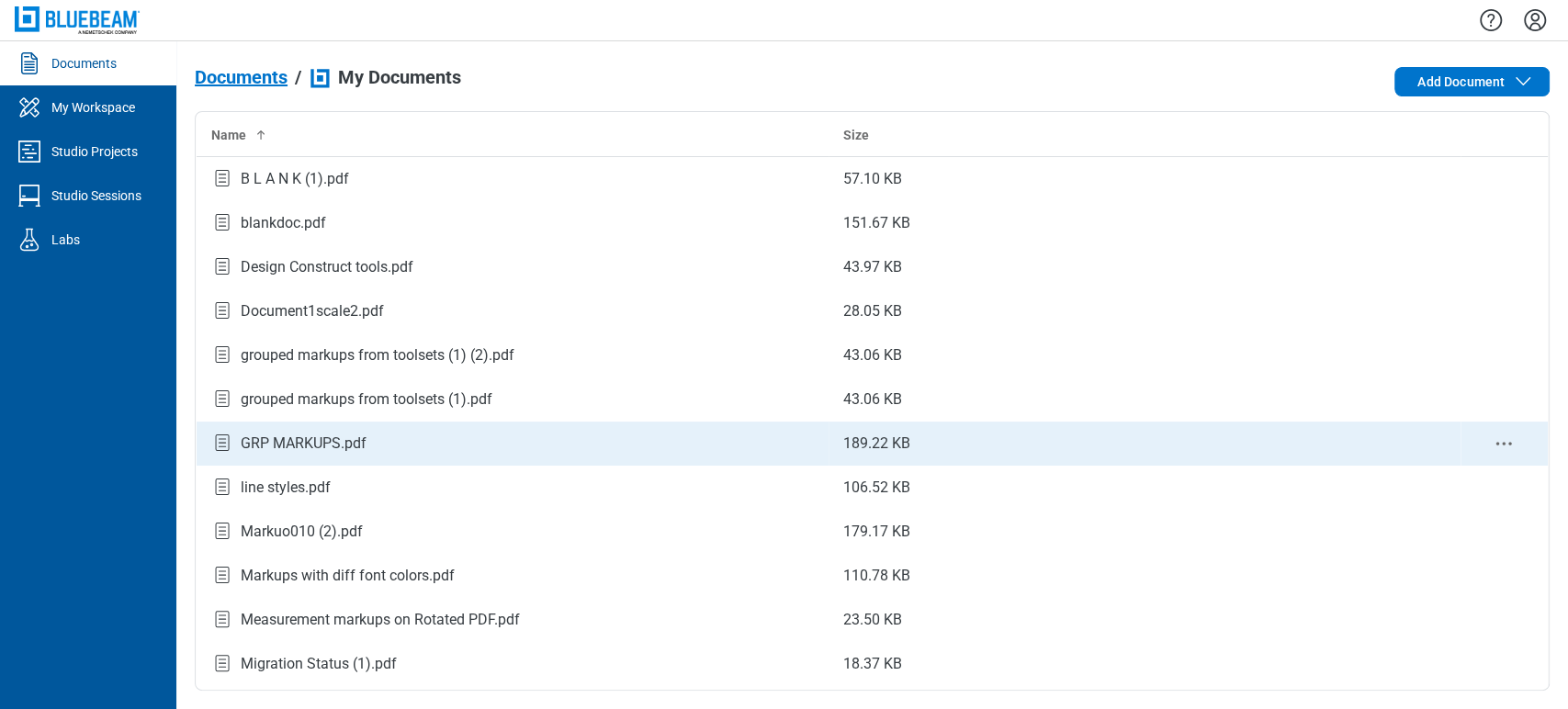
click at [360, 441] on div "GRP MARKUPS.pdf" at bounding box center [303, 444] width 126 height 22
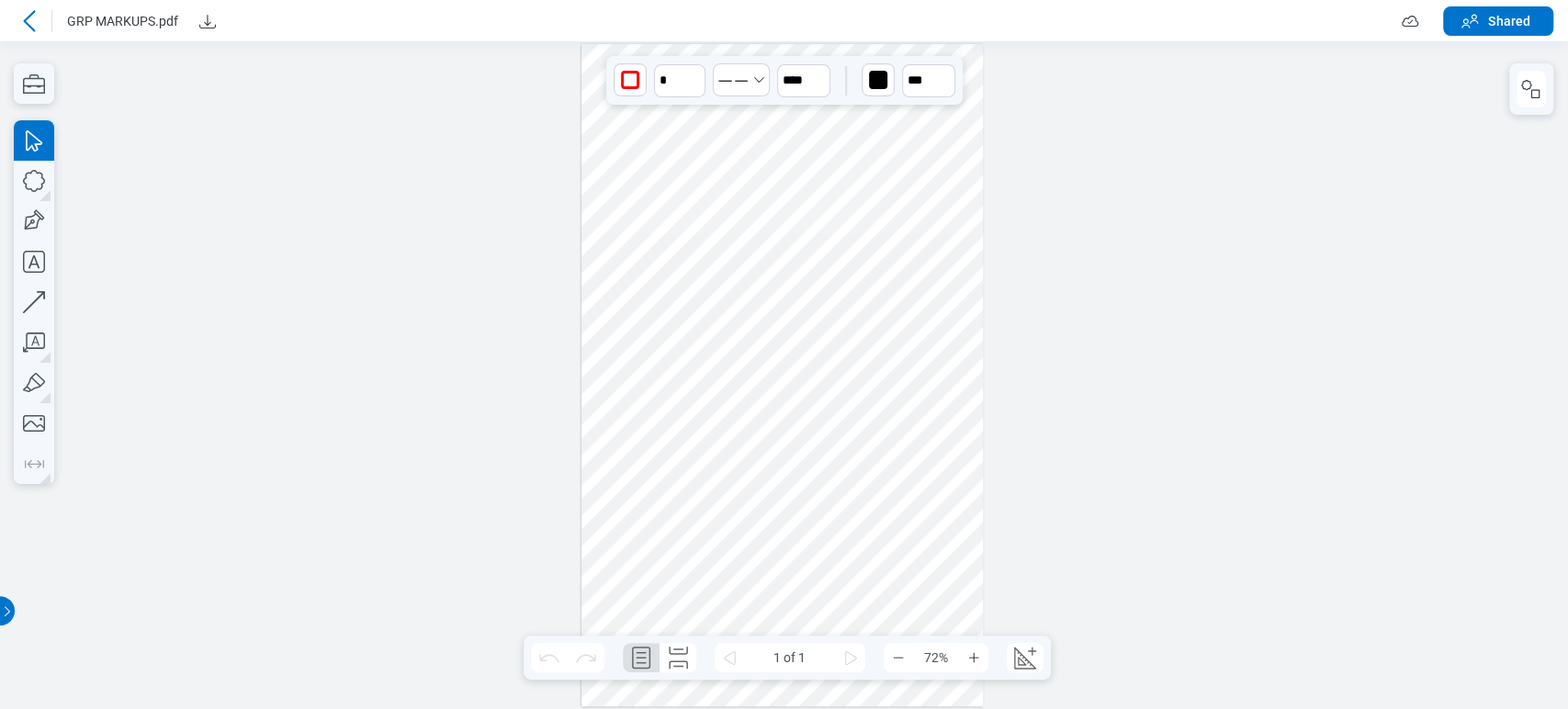
click at [830, 221] on div at bounding box center [783, 376] width 403 height 663
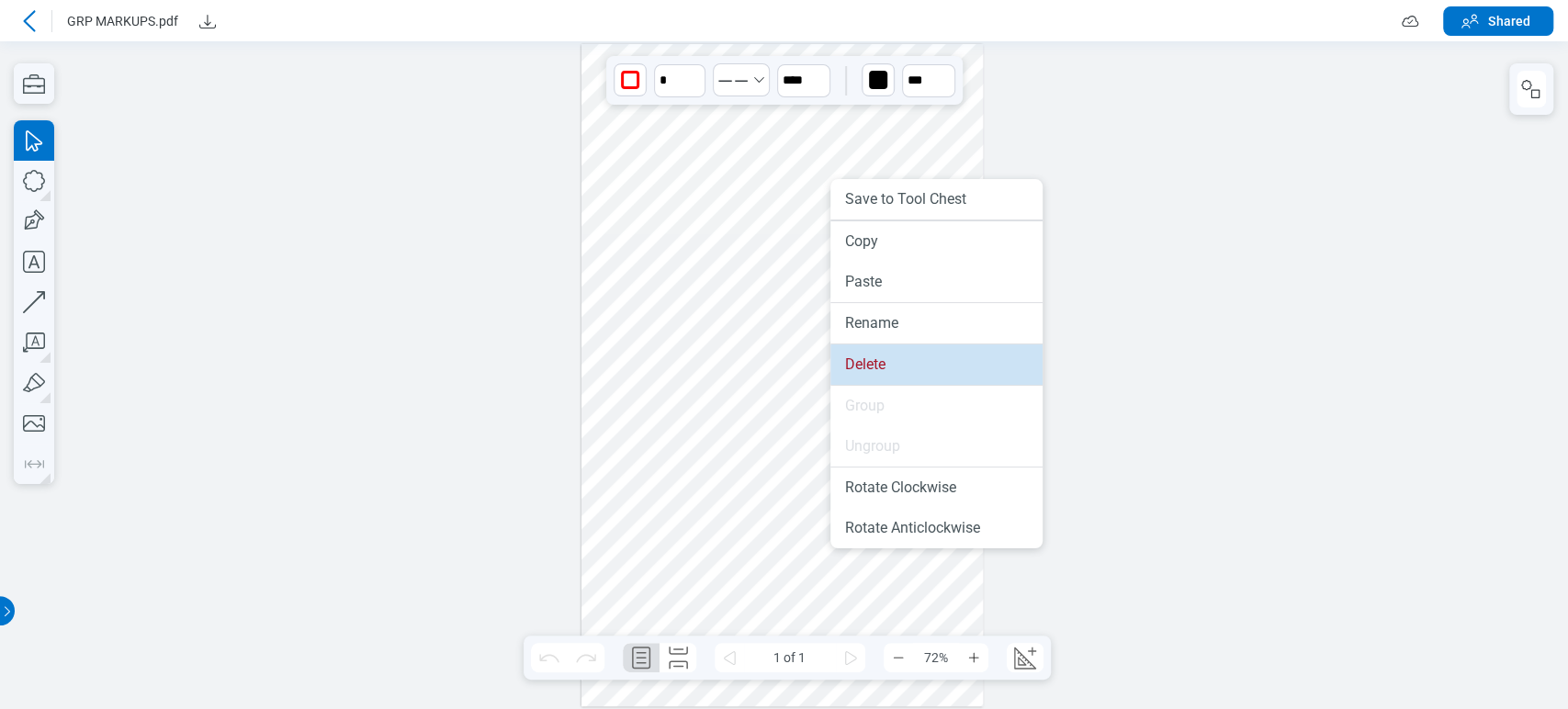
click at [841, 349] on li "Delete" at bounding box center [936, 365] width 212 height 41
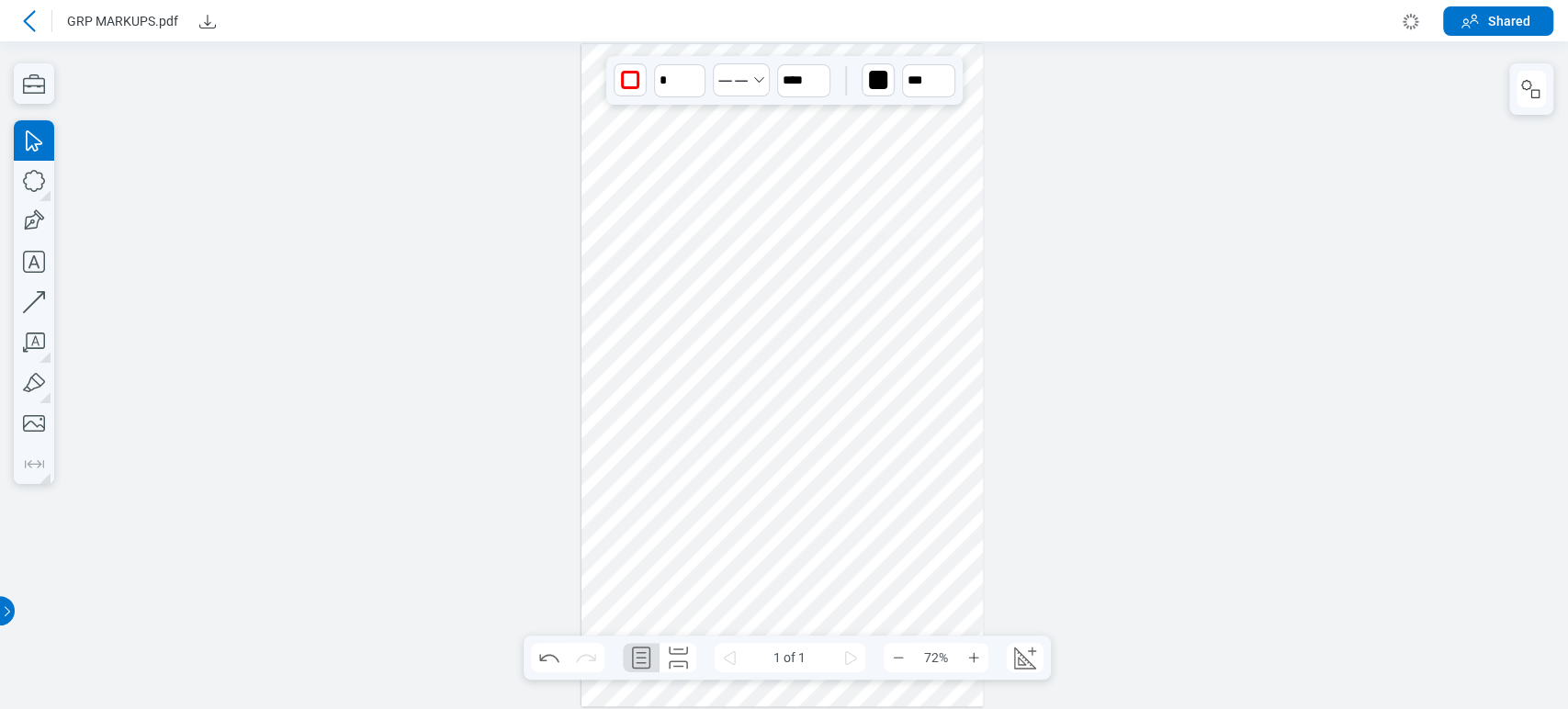
drag, startPoint x: 709, startPoint y: 172, endPoint x: 675, endPoint y: 118, distance: 63.8
click at [705, 171] on div at bounding box center [783, 376] width 403 height 663
click at [29, 177] on icon "button" at bounding box center [34, 181] width 41 height 41
drag, startPoint x: 644, startPoint y: 195, endPoint x: 750, endPoint y: 271, distance: 130.4
click at [750, 271] on div at bounding box center [783, 376] width 403 height 663
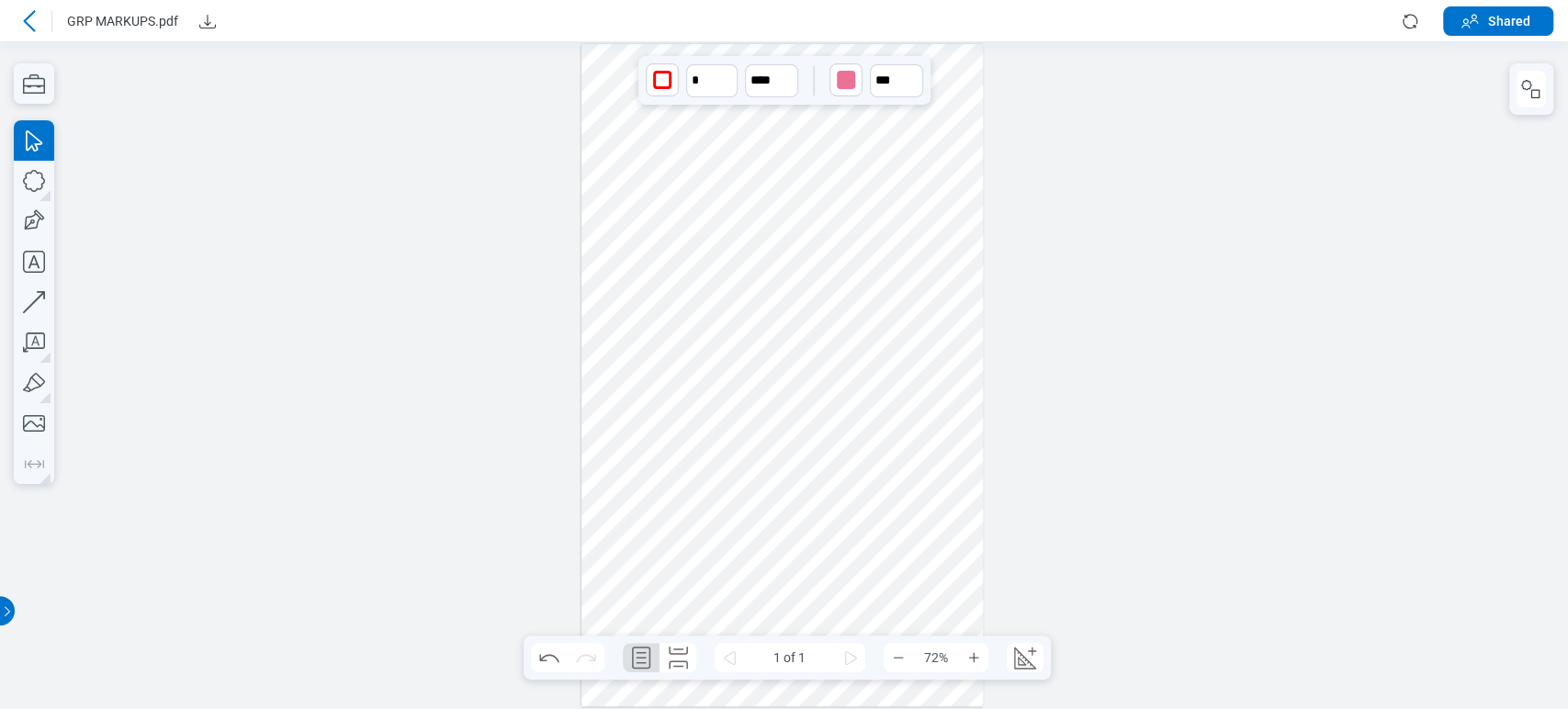
click at [678, 244] on div at bounding box center [783, 376] width 403 height 663
click at [853, 71] on div "button" at bounding box center [846, 80] width 30 height 30
click at [910, 168] on div at bounding box center [911, 173] width 15 height 15
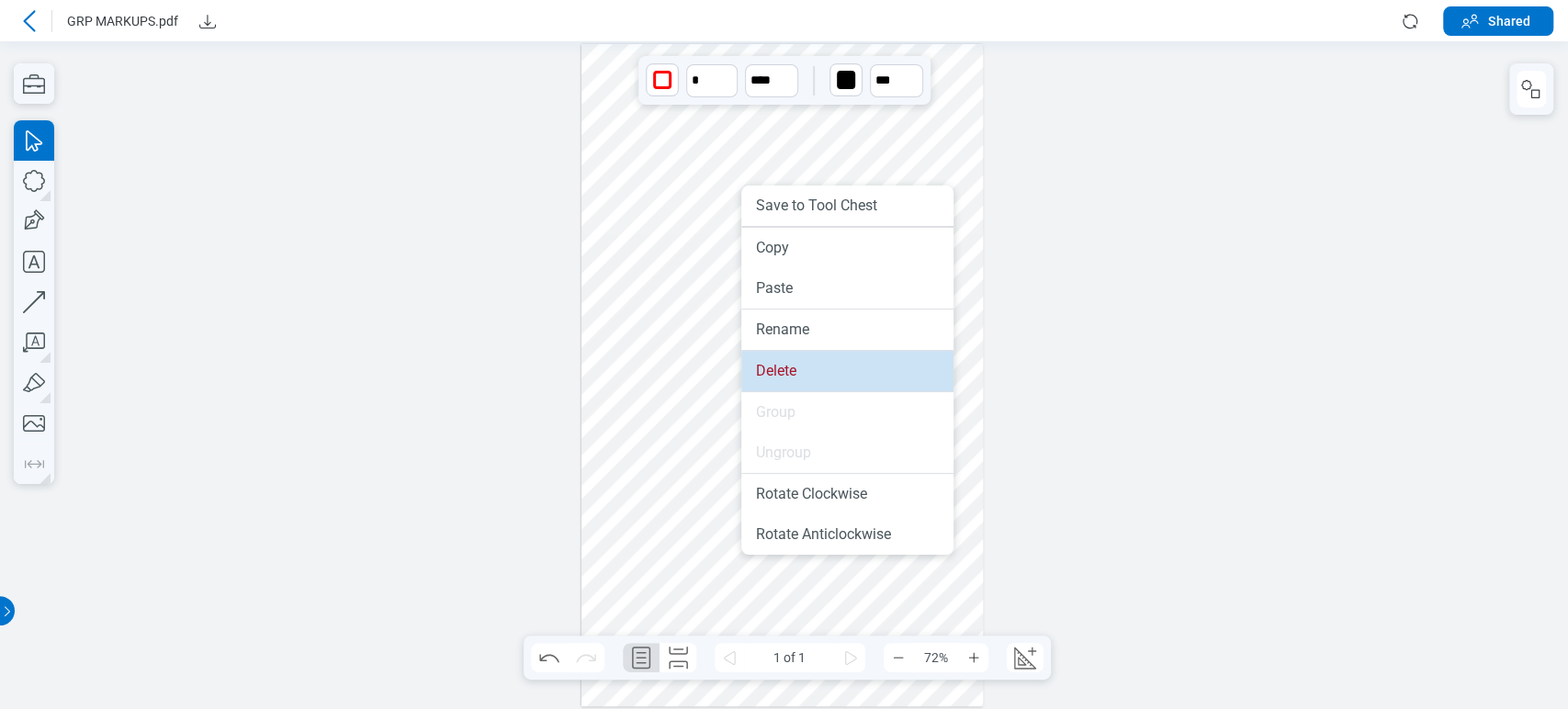
click at [775, 373] on li "Delete" at bounding box center [847, 371] width 212 height 41
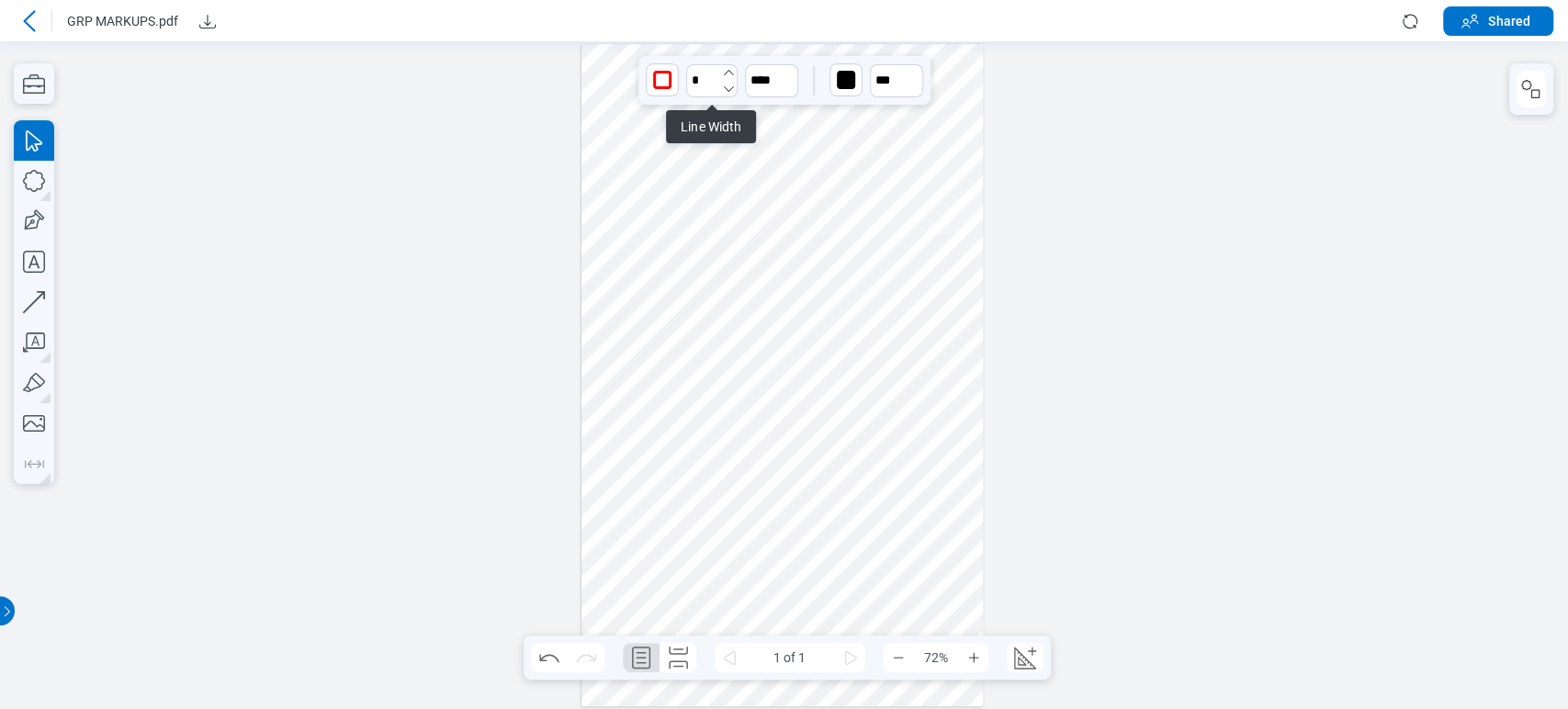
click at [723, 71] on icon "undefined_increment" at bounding box center [728, 72] width 15 height 15
click at [727, 70] on icon "undefined_increment" at bounding box center [728, 72] width 15 height 15
click at [770, 80] on input "***" at bounding box center [771, 81] width 53 height 33
drag, startPoint x: 768, startPoint y: 157, endPoint x: 801, endPoint y: 228, distance: 78.3
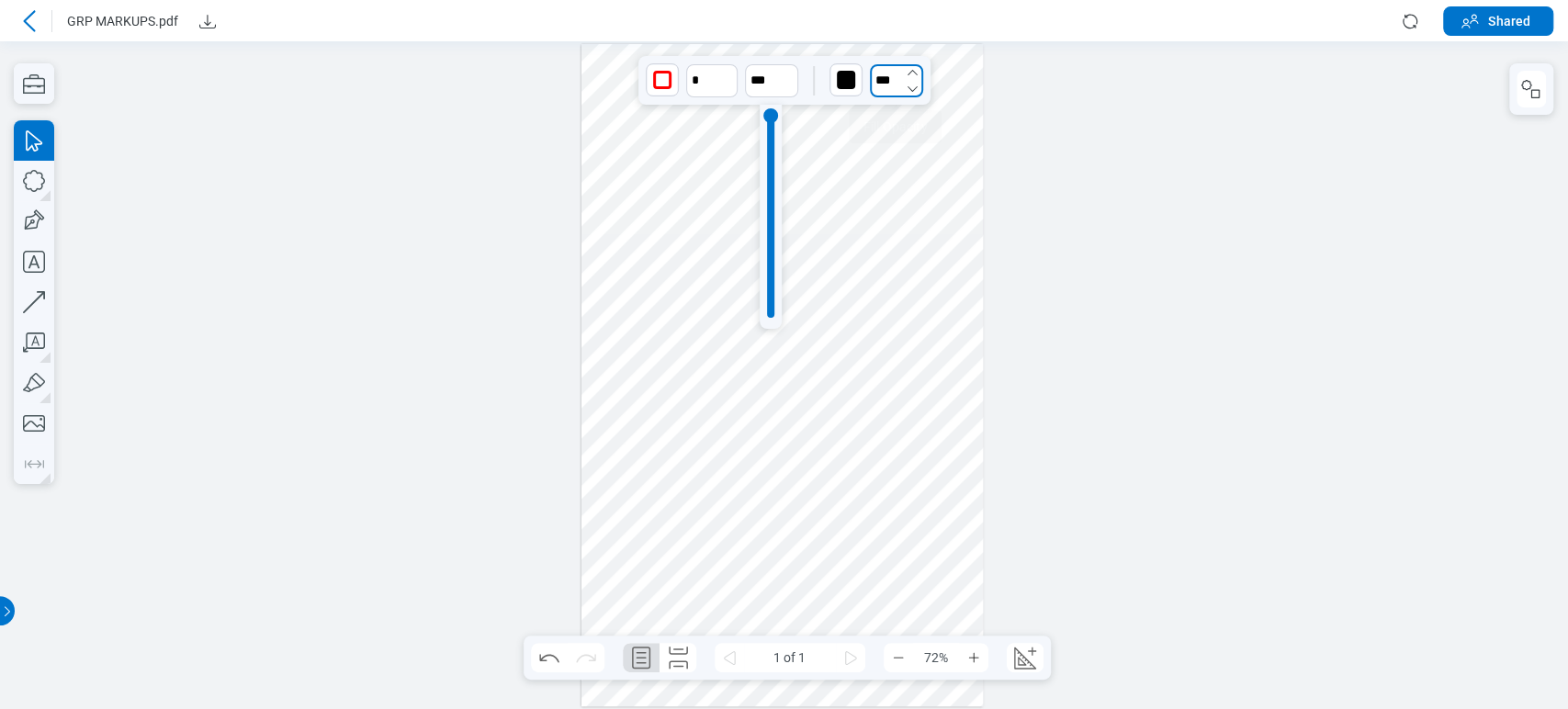
type input "****"
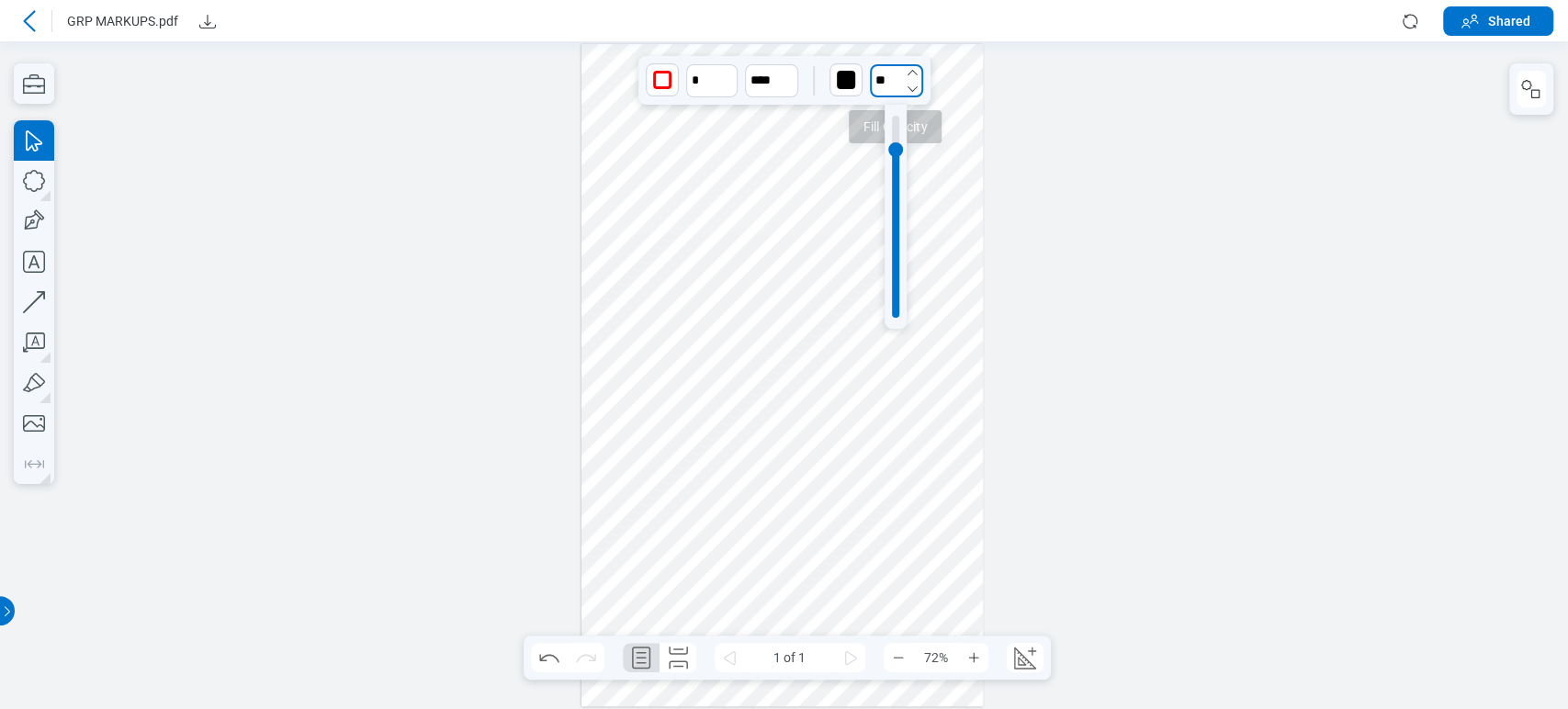
click at [882, 79] on input "**" at bounding box center [896, 81] width 53 height 33
type input "**"
drag, startPoint x: 890, startPoint y: 187, endPoint x: 868, endPoint y: 322, distance: 136.8
click at [805, 309] on div at bounding box center [783, 376] width 403 height 663
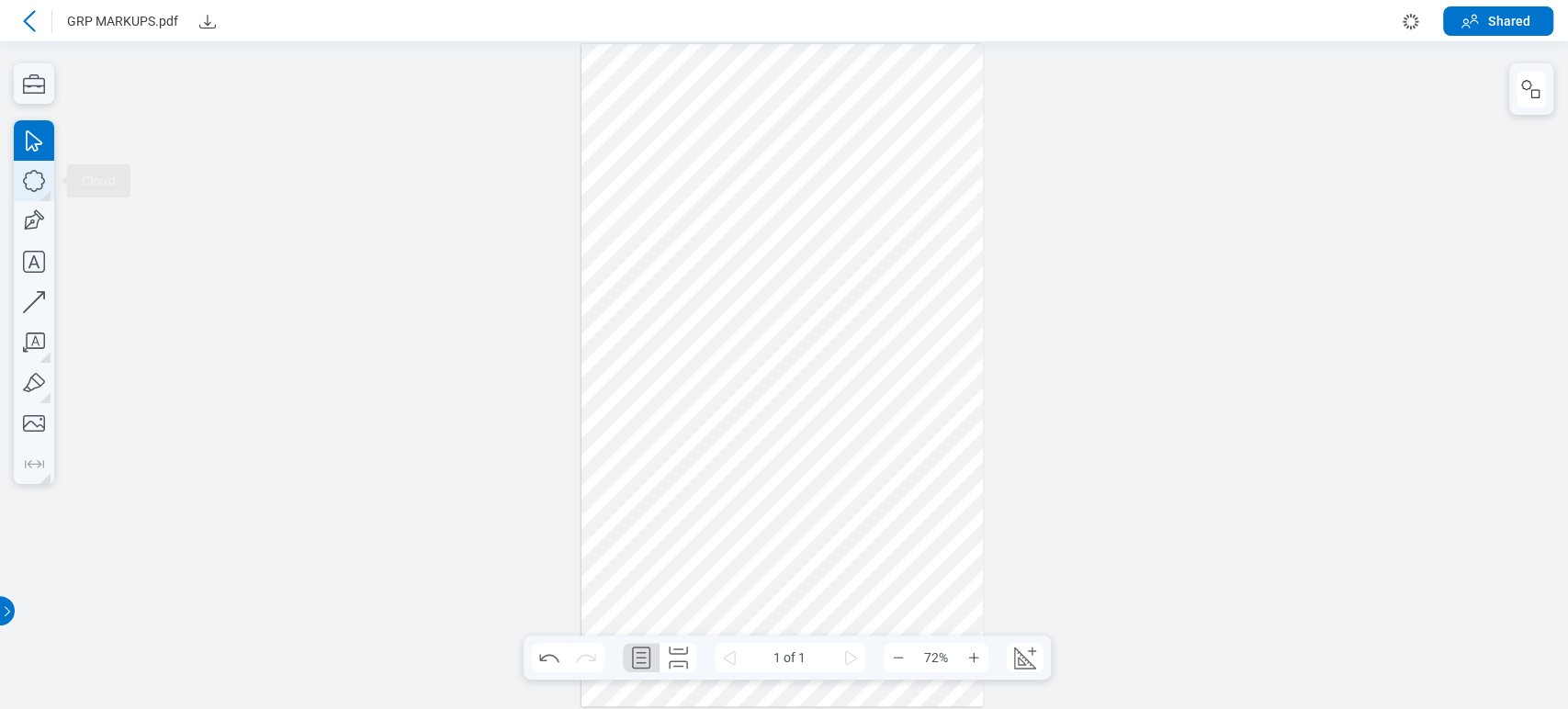
click at [43, 183] on icon "button" at bounding box center [34, 181] width 22 height 22
drag, startPoint x: 623, startPoint y: 166, endPoint x: 672, endPoint y: 200, distance: 59.6
click at [672, 200] on div at bounding box center [783, 376] width 403 height 663
click at [674, 200] on div at bounding box center [783, 376] width 403 height 663
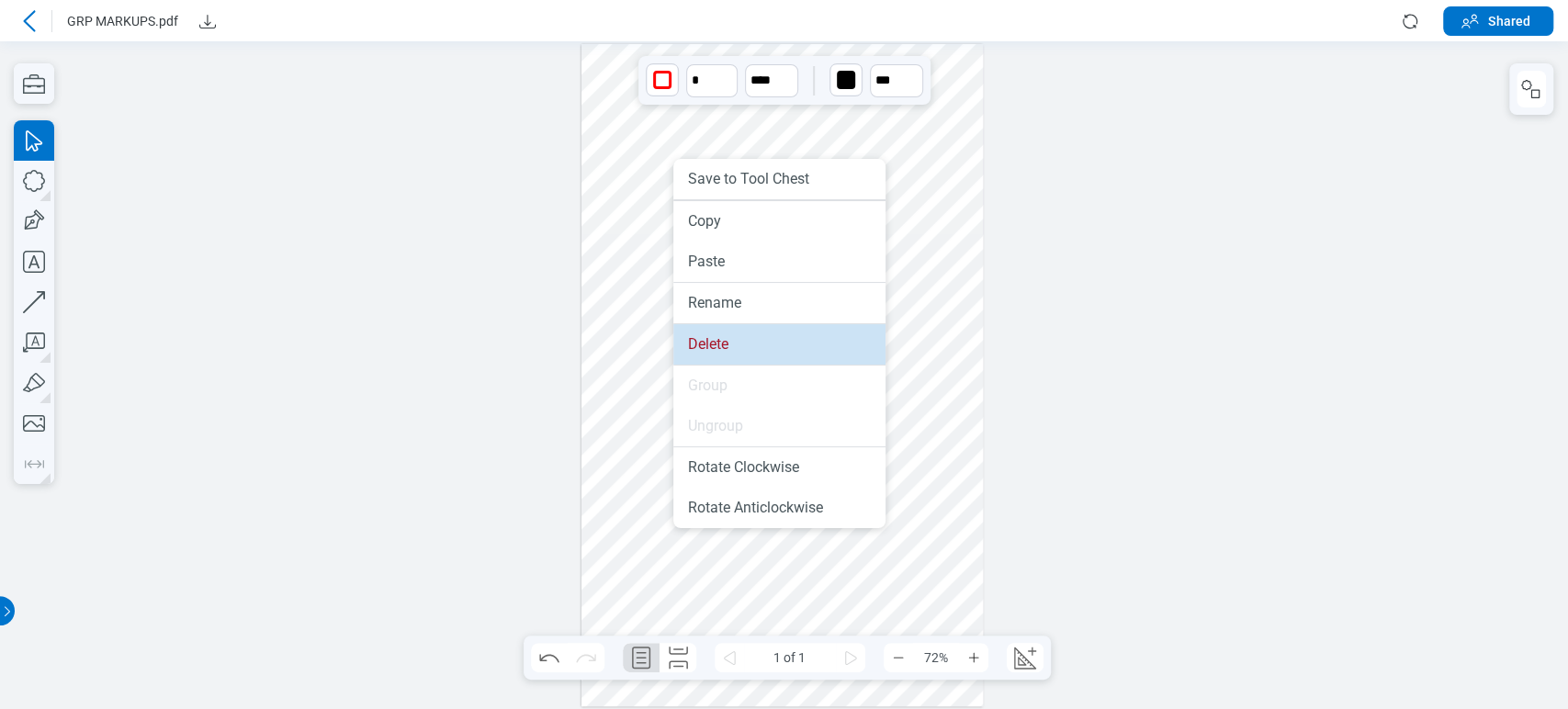
click at [801, 329] on li "Delete" at bounding box center [779, 344] width 212 height 41
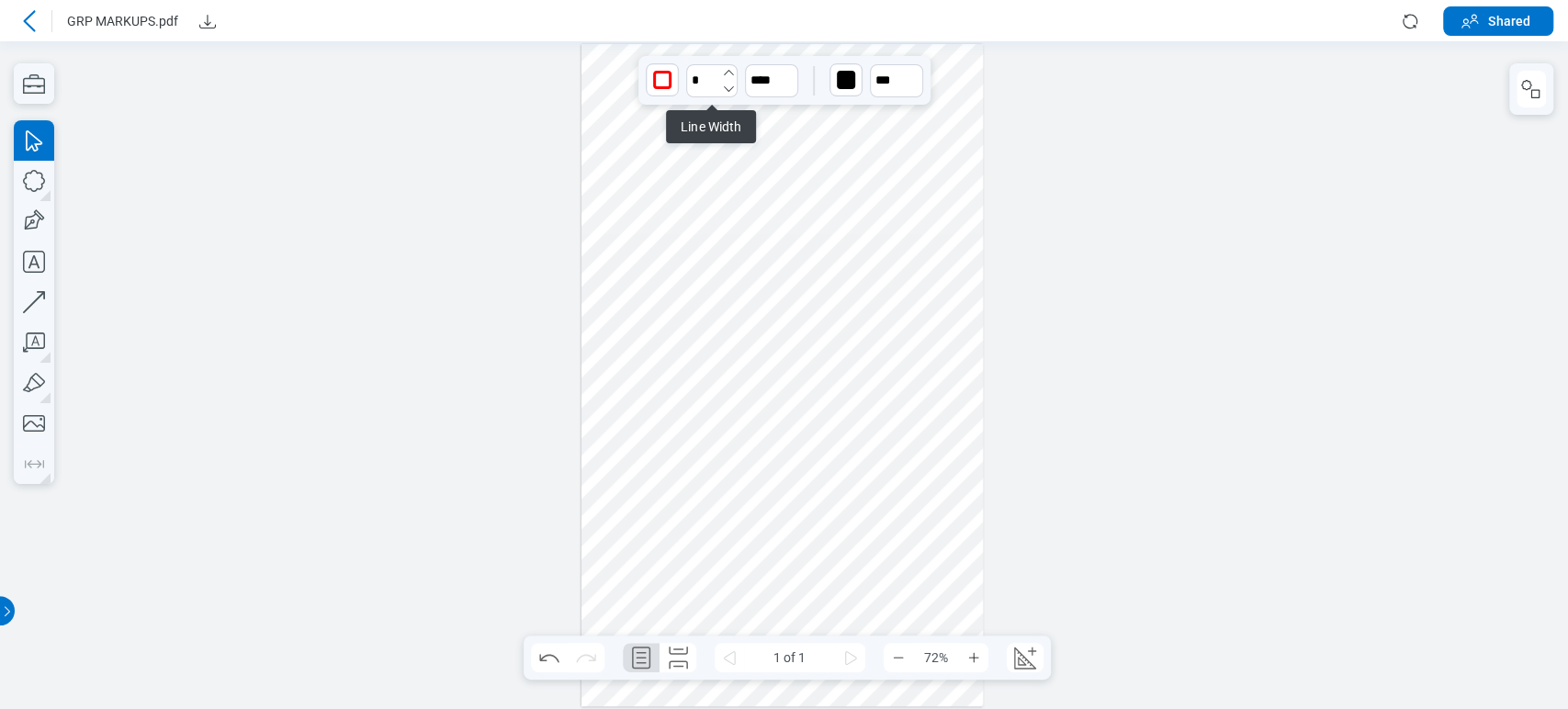
click at [733, 70] on icon "undefined_increment" at bounding box center [728, 72] width 15 height 15
click at [728, 69] on icon "undefined_increment" at bounding box center [728, 72] width 15 height 15
click at [722, 72] on icon "undefined_increment" at bounding box center [728, 72] width 15 height 15
drag, startPoint x: 705, startPoint y: 80, endPoint x: 694, endPoint y: 81, distance: 11.0
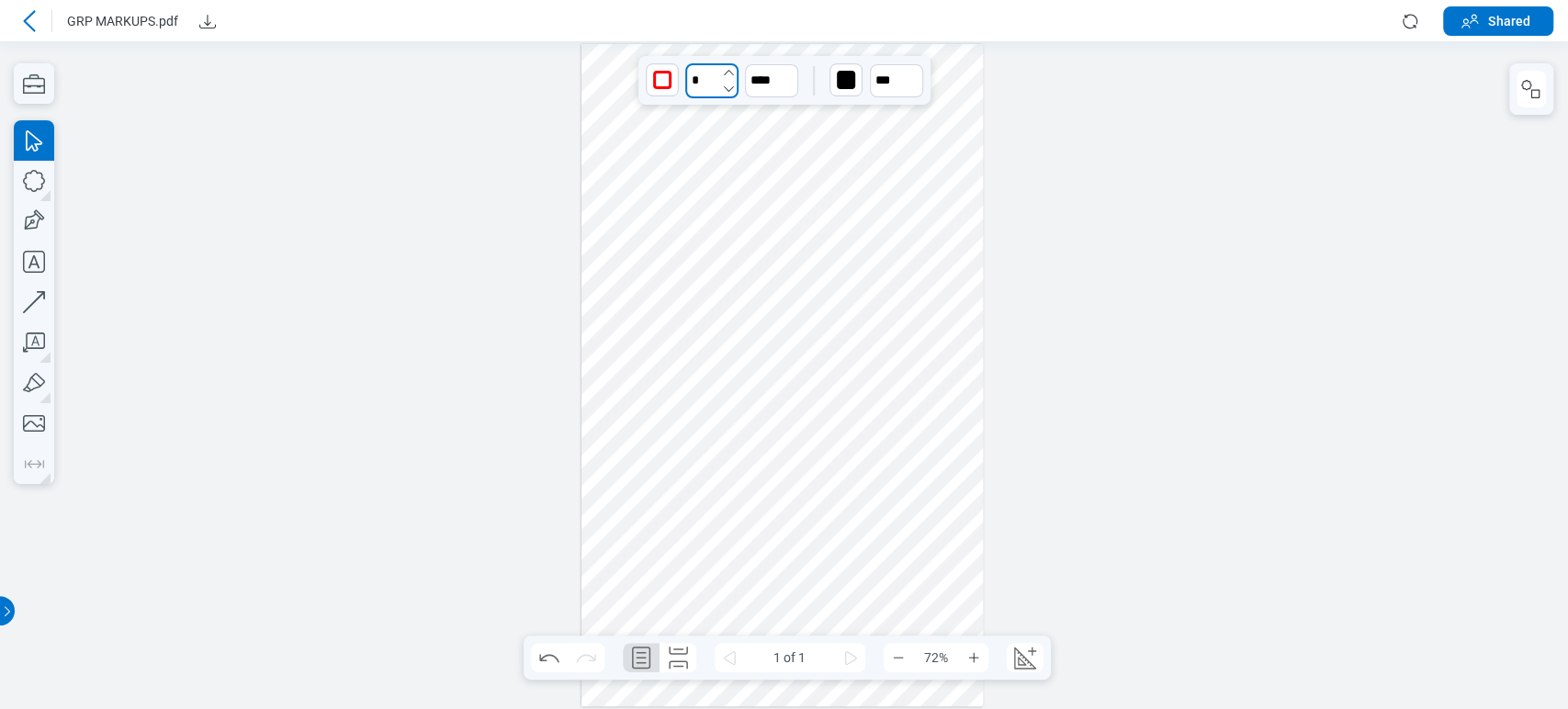
click at [694, 81] on input "*" at bounding box center [712, 81] width 53 height 35
type input "*"
click at [785, 74] on icon "button" at bounding box center [788, 72] width 15 height 15
click at [787, 72] on icon "button" at bounding box center [788, 72] width 15 height 15
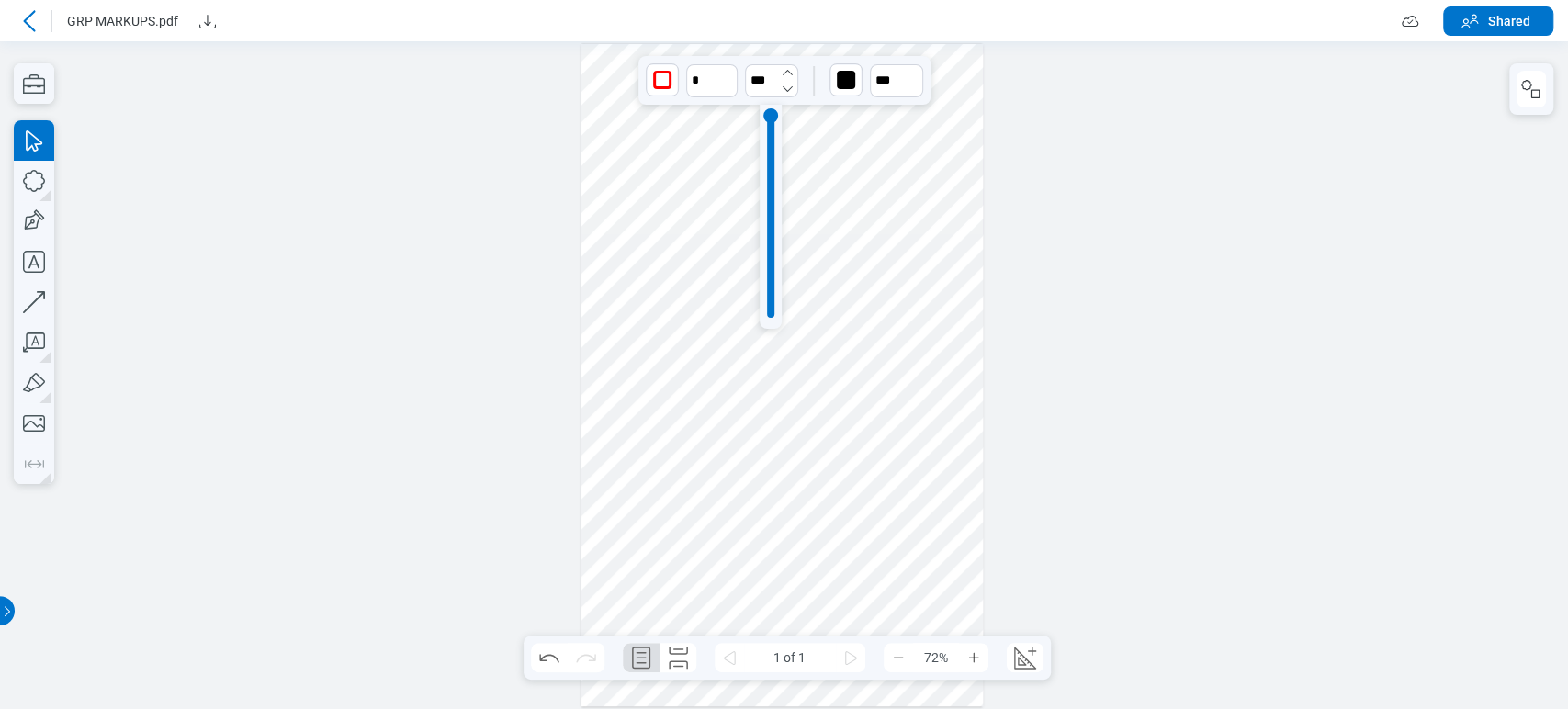
click at [787, 72] on icon "button" at bounding box center [788, 72] width 15 height 15
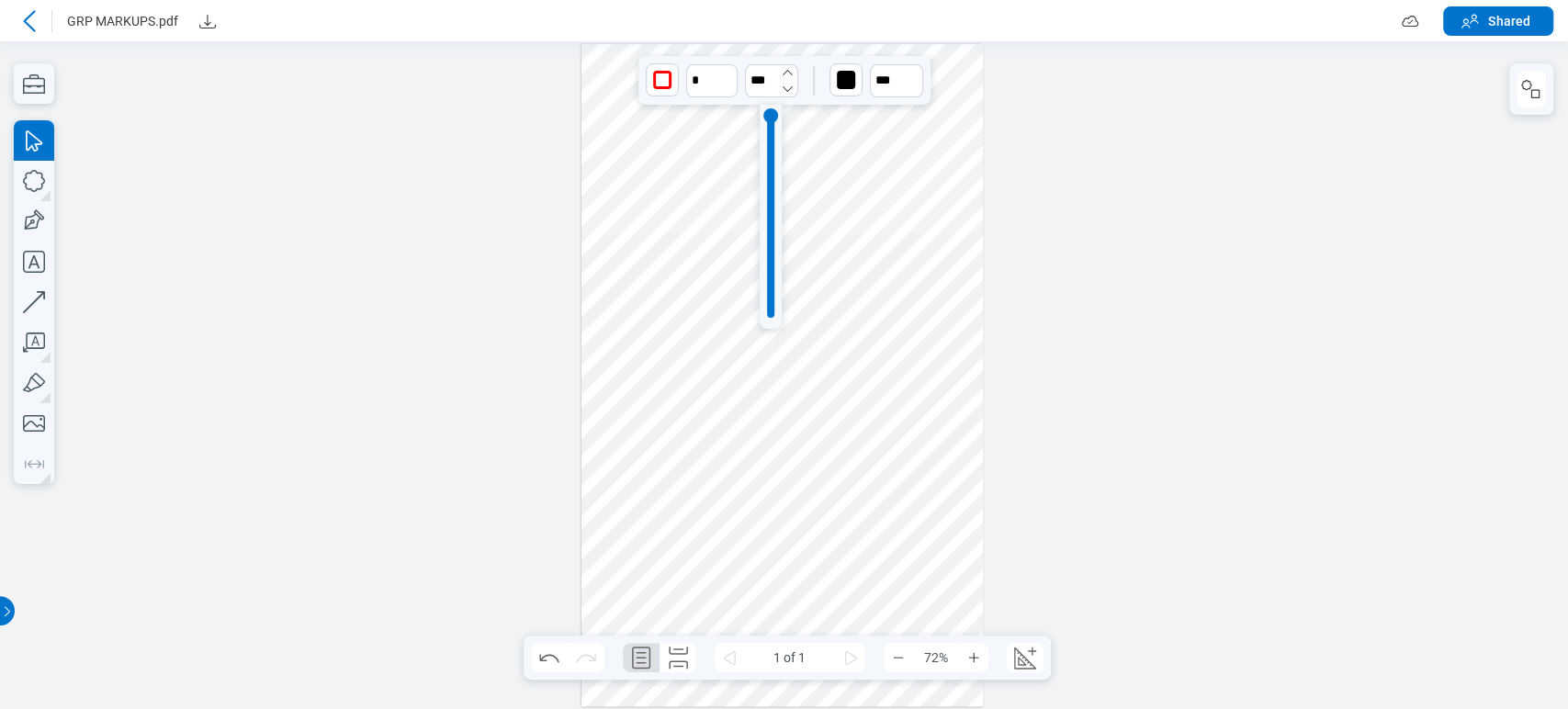
click at [787, 72] on icon "button" at bounding box center [788, 72] width 15 height 15
type input "***"
click at [816, 120] on div at bounding box center [783, 376] width 403 height 663
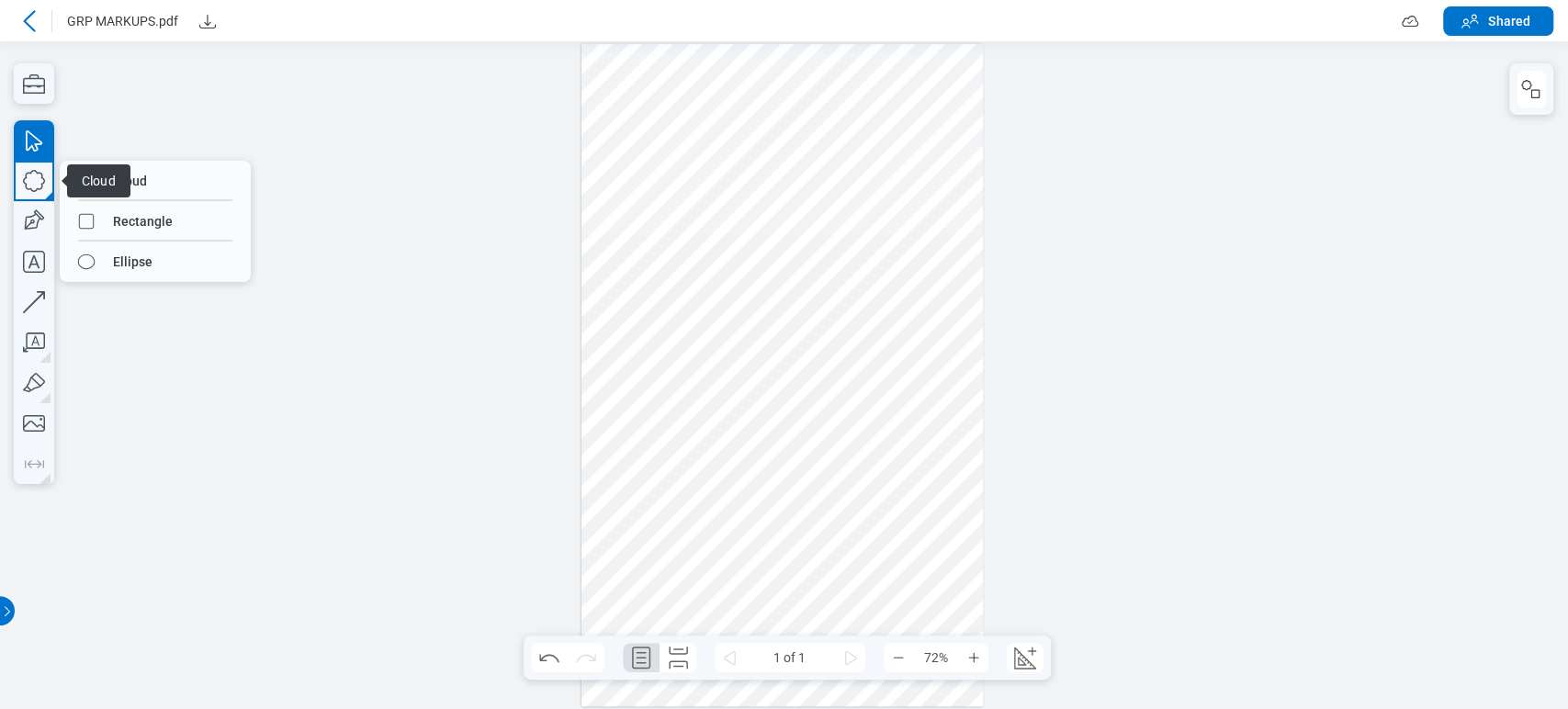
click at [287, 139] on div at bounding box center [784, 376] width 1568 height 668
click at [41, 189] on icon "button" at bounding box center [34, 181] width 41 height 41
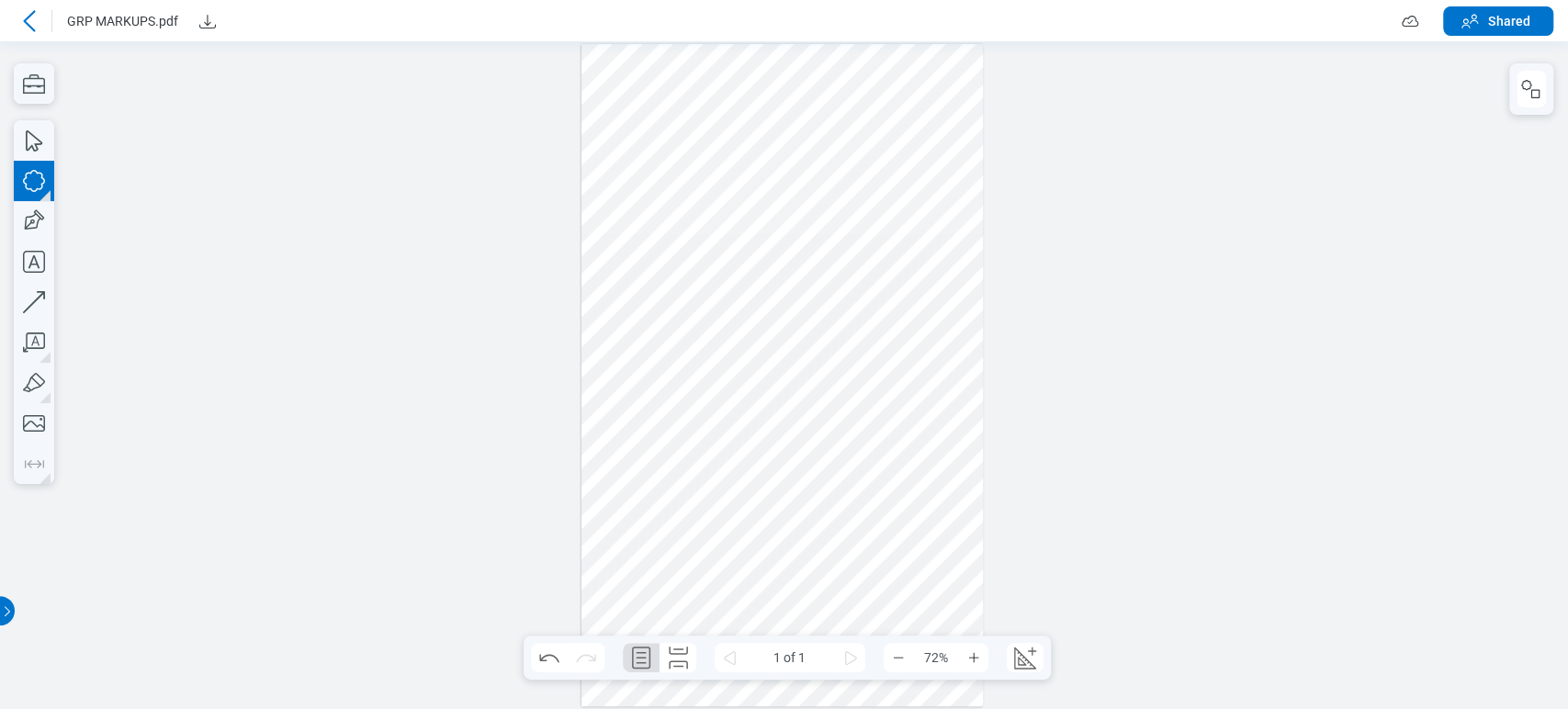
drag, startPoint x: 636, startPoint y: 206, endPoint x: 803, endPoint y: 321, distance: 202.8
click at [803, 321] on div at bounding box center [783, 376] width 403 height 663
click at [749, 276] on div at bounding box center [783, 376] width 403 height 663
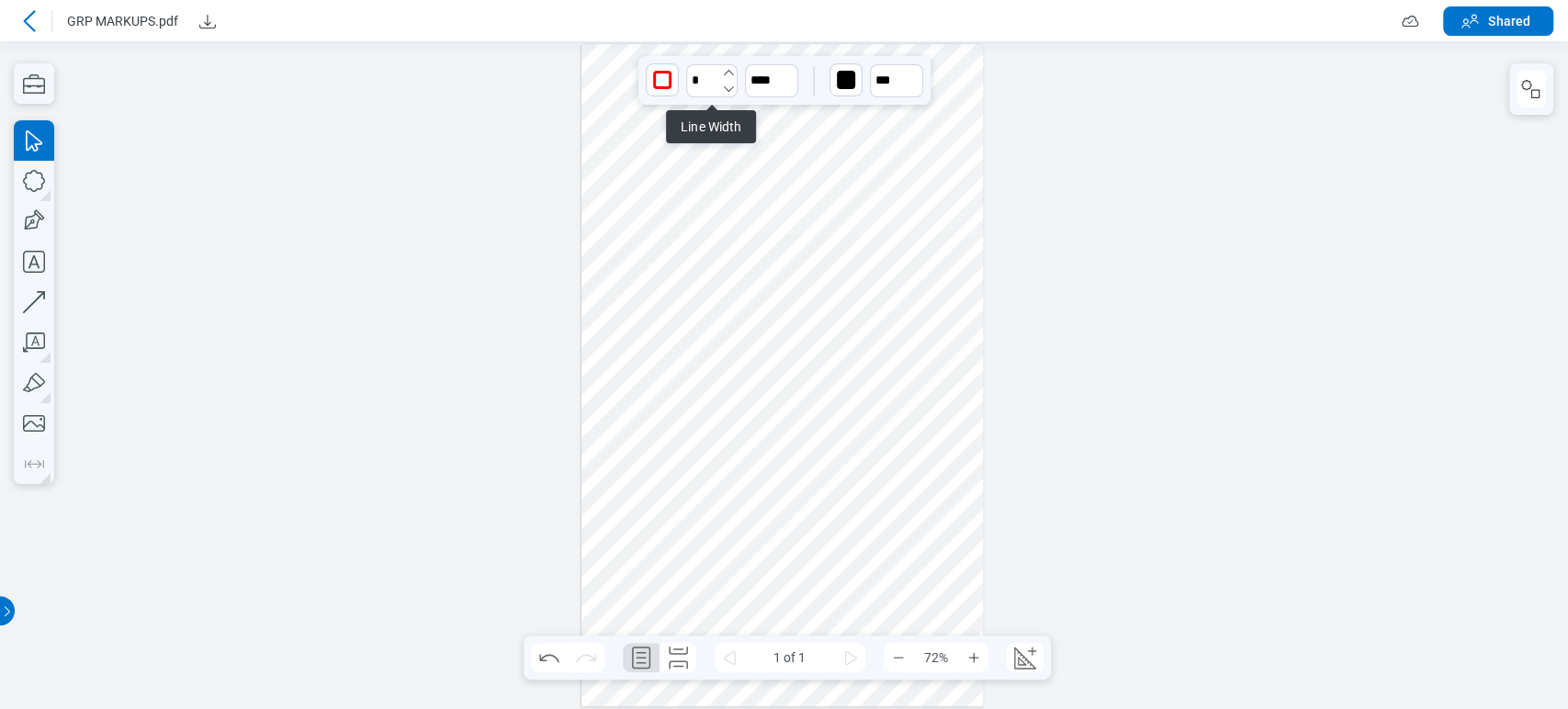
click at [722, 70] on icon "undefined_increment" at bounding box center [728, 72] width 15 height 15
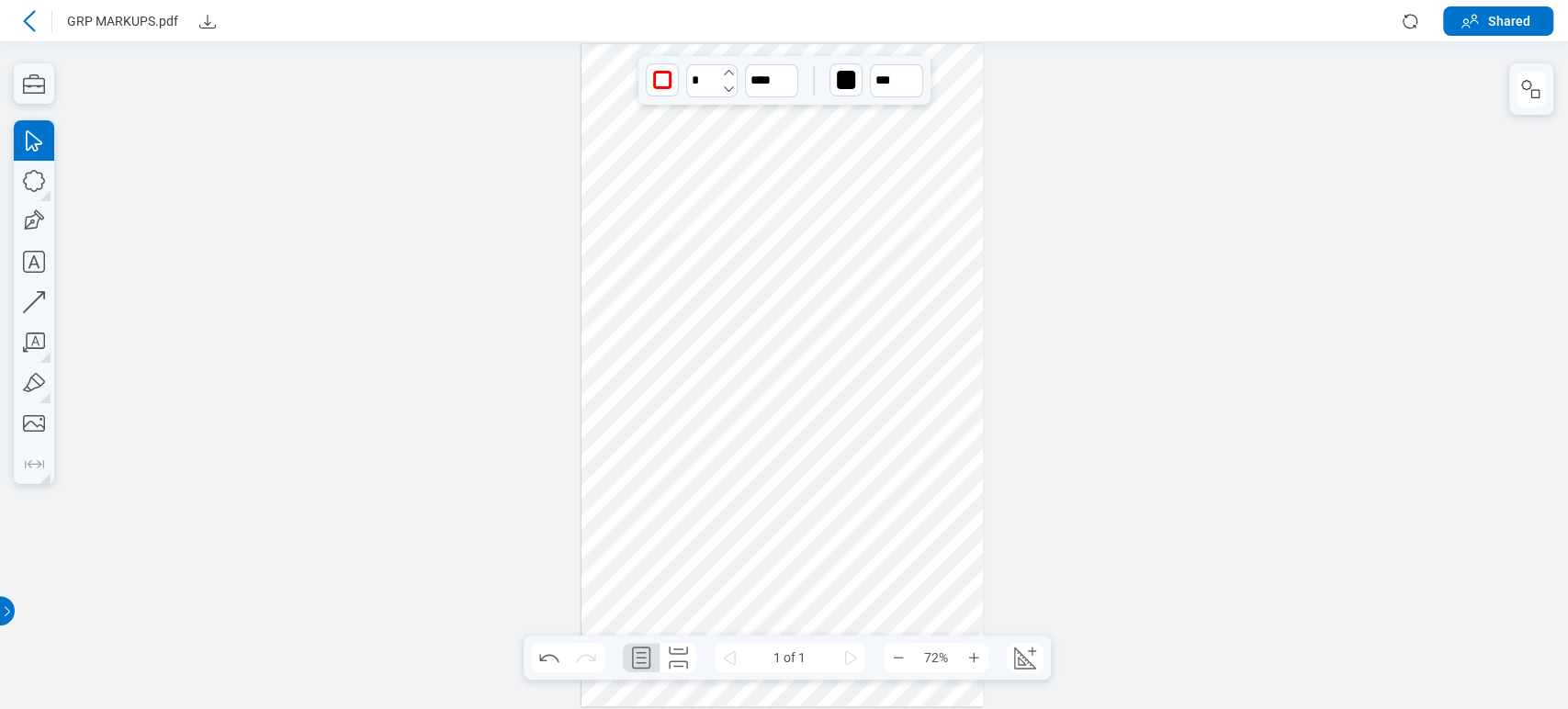
type input "*"
click at [850, 76] on div "button" at bounding box center [846, 80] width 19 height 19
click at [842, 120] on div at bounding box center [845, 122] width 15 height 15
click at [912, 71] on icon "button" at bounding box center [912, 72] width 15 height 15
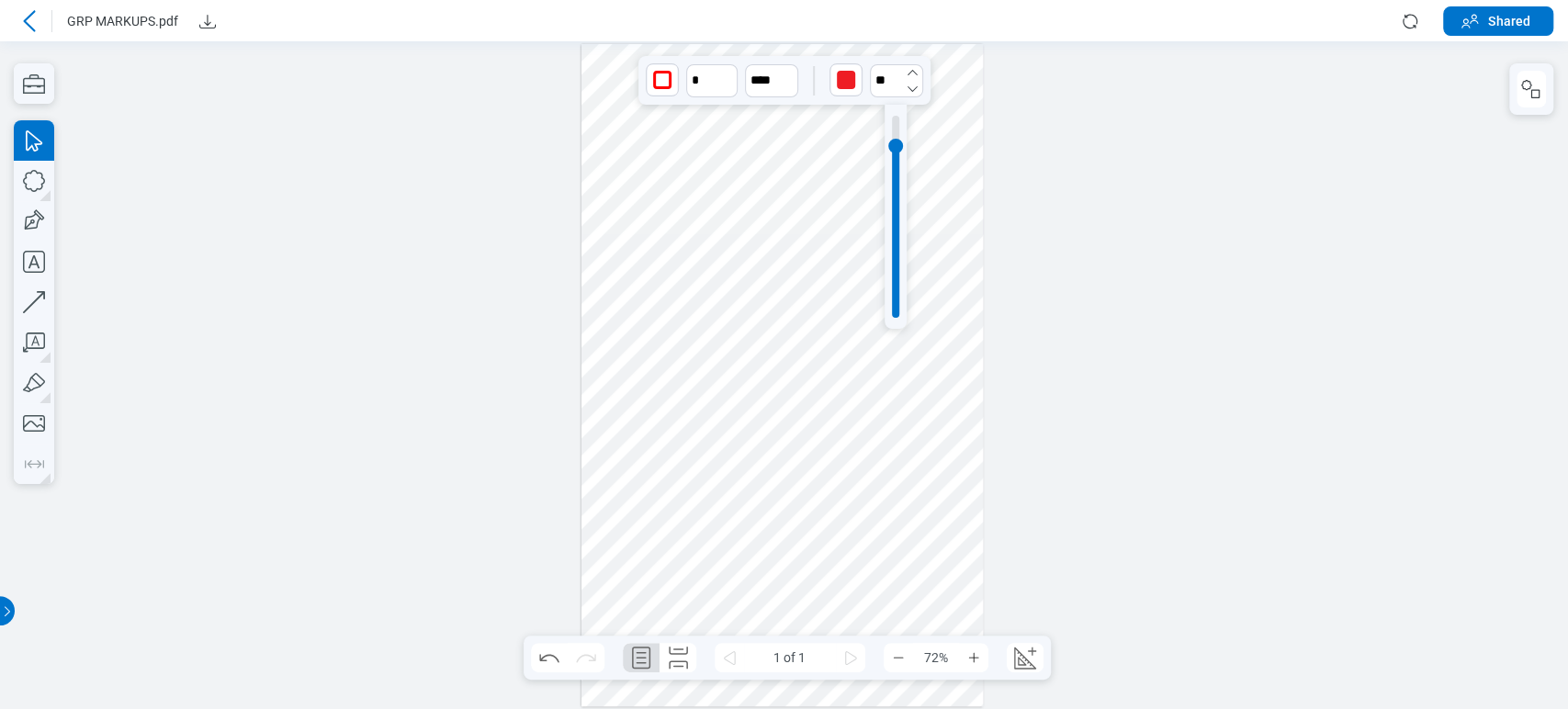
click at [912, 71] on icon "button" at bounding box center [912, 72] width 15 height 15
type input "**"
click at [736, 232] on div at bounding box center [783, 376] width 403 height 663
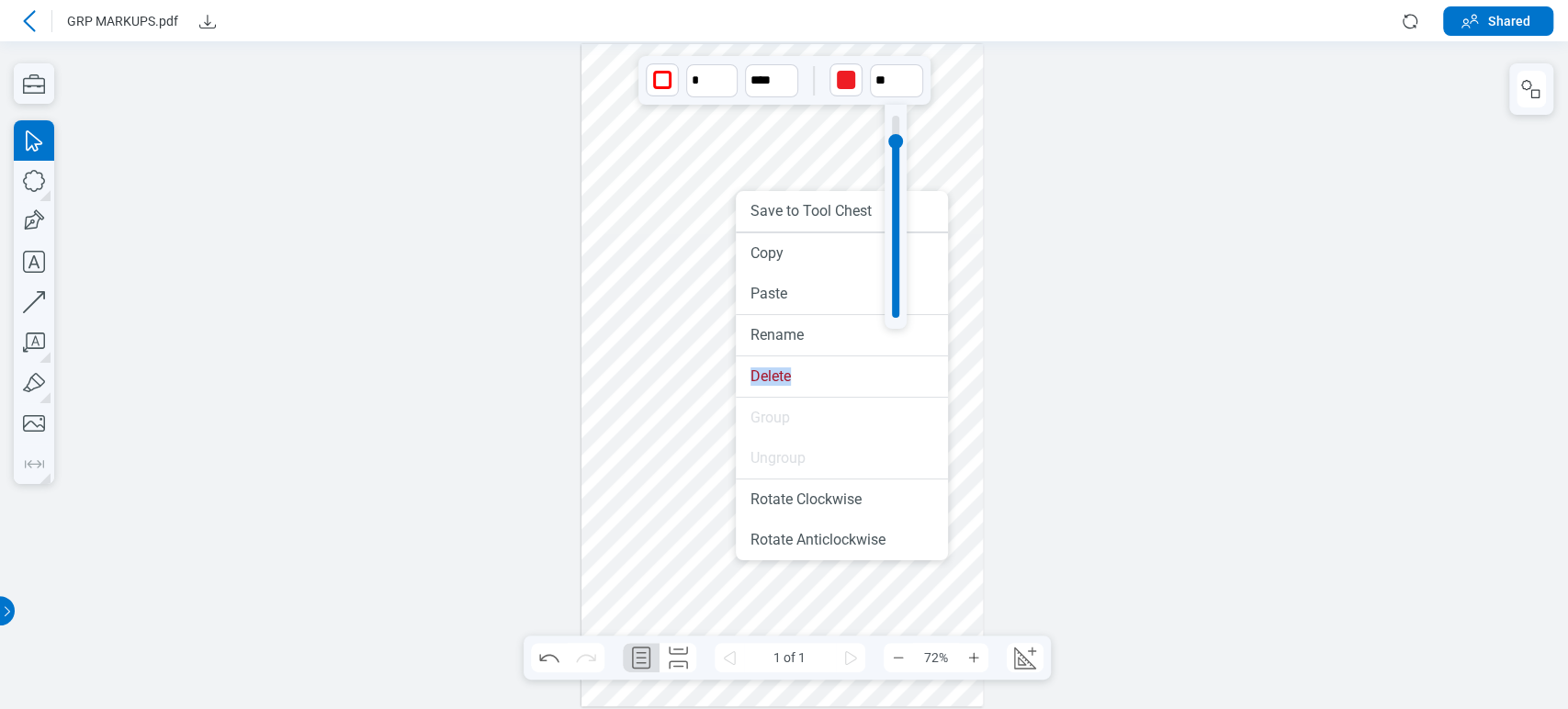
drag, startPoint x: 799, startPoint y: 429, endPoint x: 674, endPoint y: 313, distance: 170.5
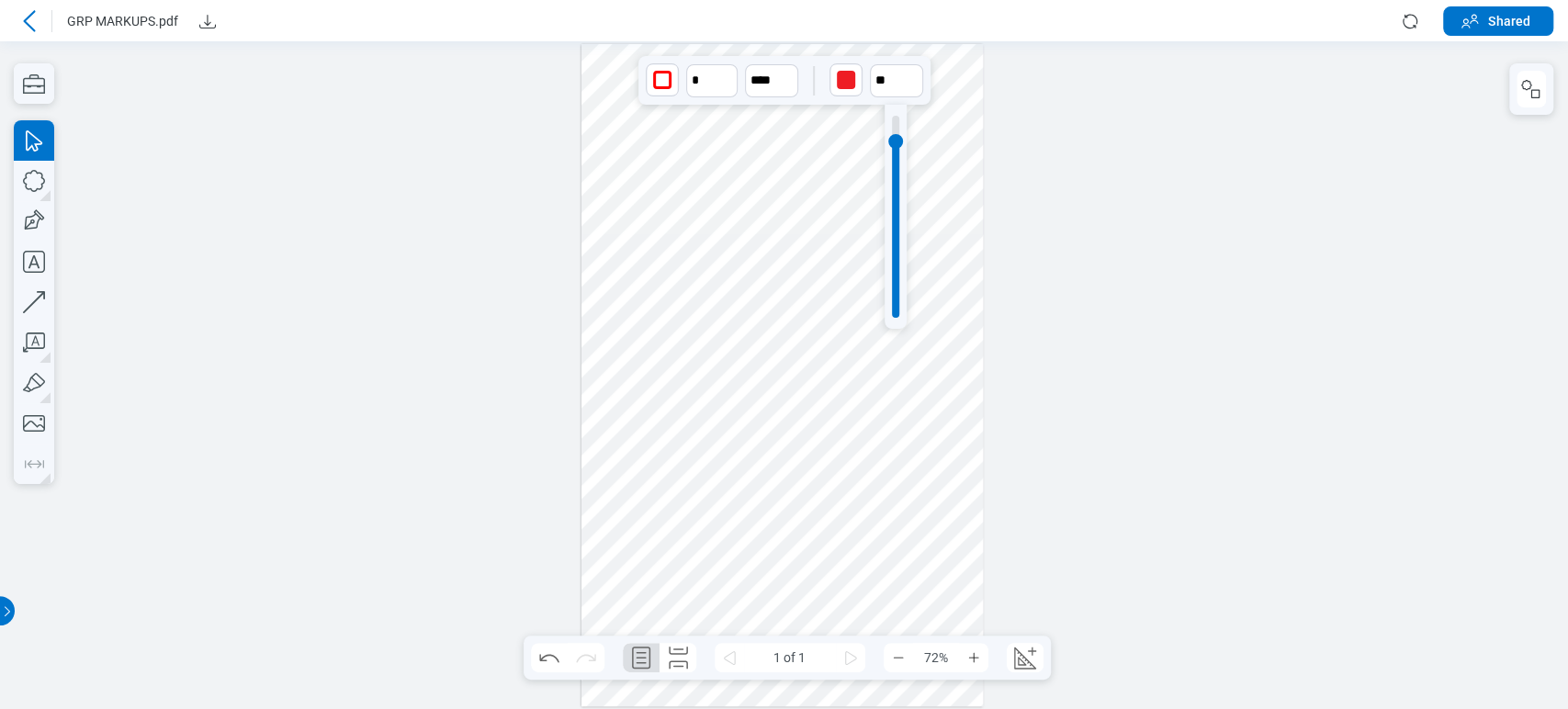
click at [672, 282] on div at bounding box center [783, 376] width 403 height 663
click at [970, 203] on div at bounding box center [783, 376] width 403 height 663
click at [729, 212] on div at bounding box center [783, 376] width 403 height 663
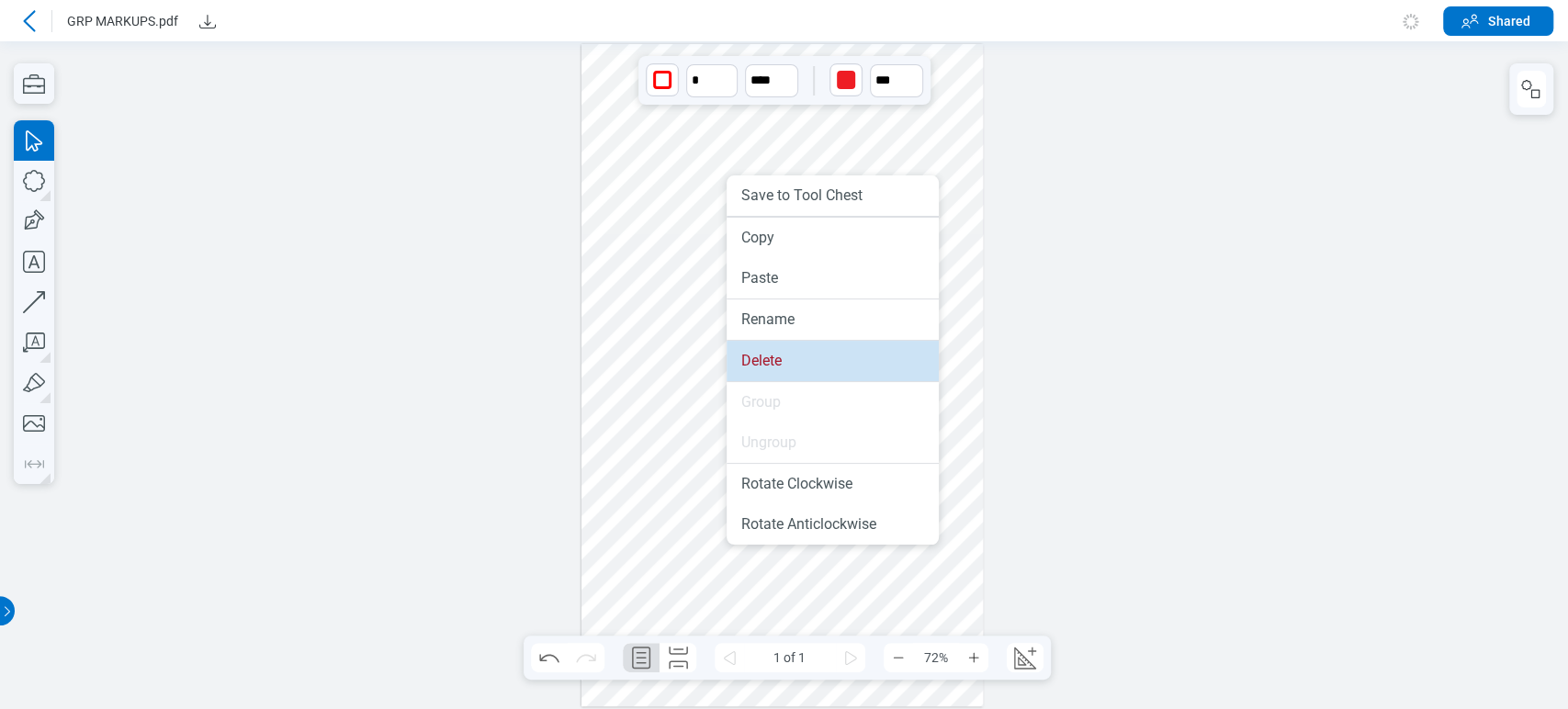
click at [779, 358] on li "Delete" at bounding box center [832, 361] width 212 height 41
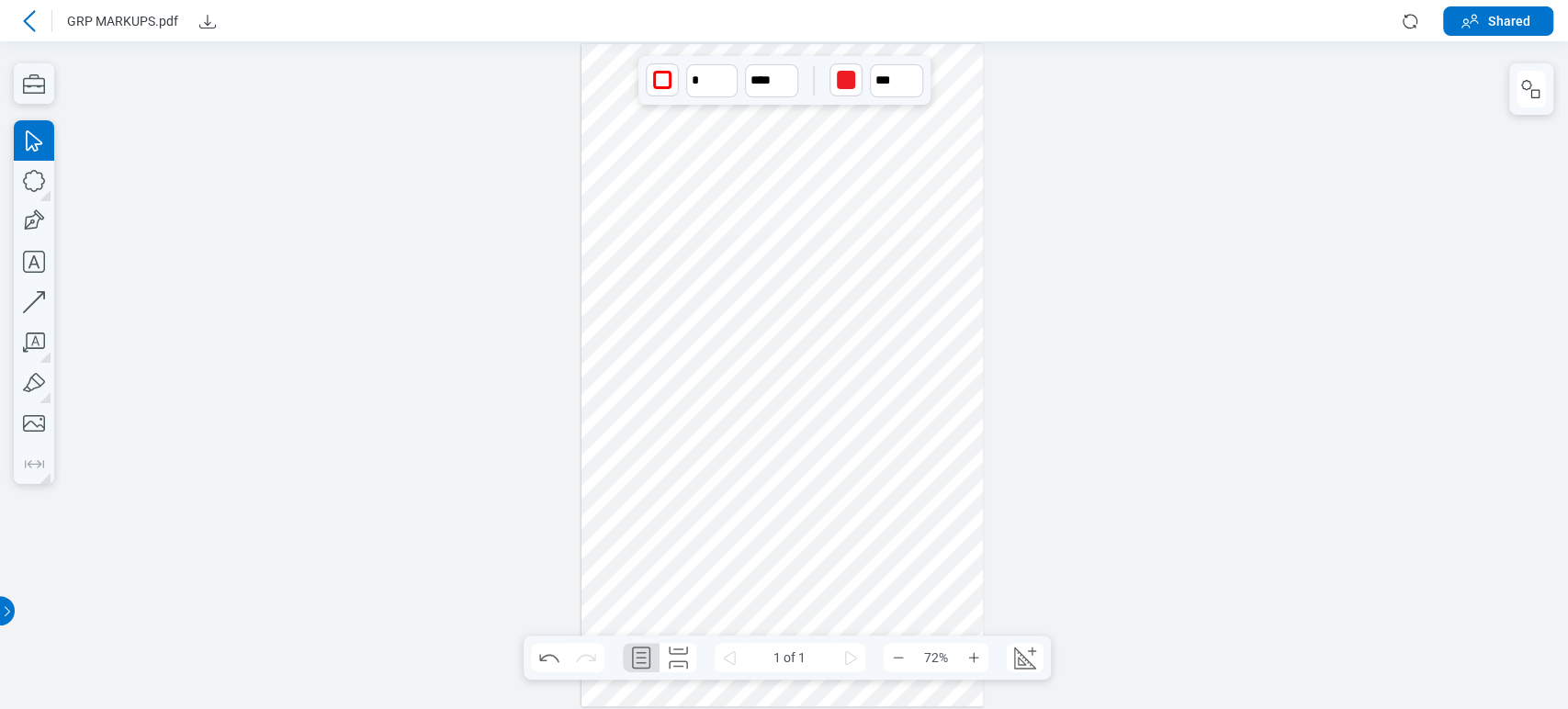
drag, startPoint x: 805, startPoint y: 114, endPoint x: 822, endPoint y: 107, distance: 18.4
drag, startPoint x: 720, startPoint y: 3, endPoint x: 679, endPoint y: 20, distance: 44.4
click at [699, 12] on header "GRP MARKUPS.pdf Shared" at bounding box center [784, 20] width 1568 height 42
drag, startPoint x: 655, startPoint y: 55, endPoint x: 661, endPoint y: 89, distance: 34.5
click at [661, 89] on div at bounding box center [783, 376] width 403 height 663
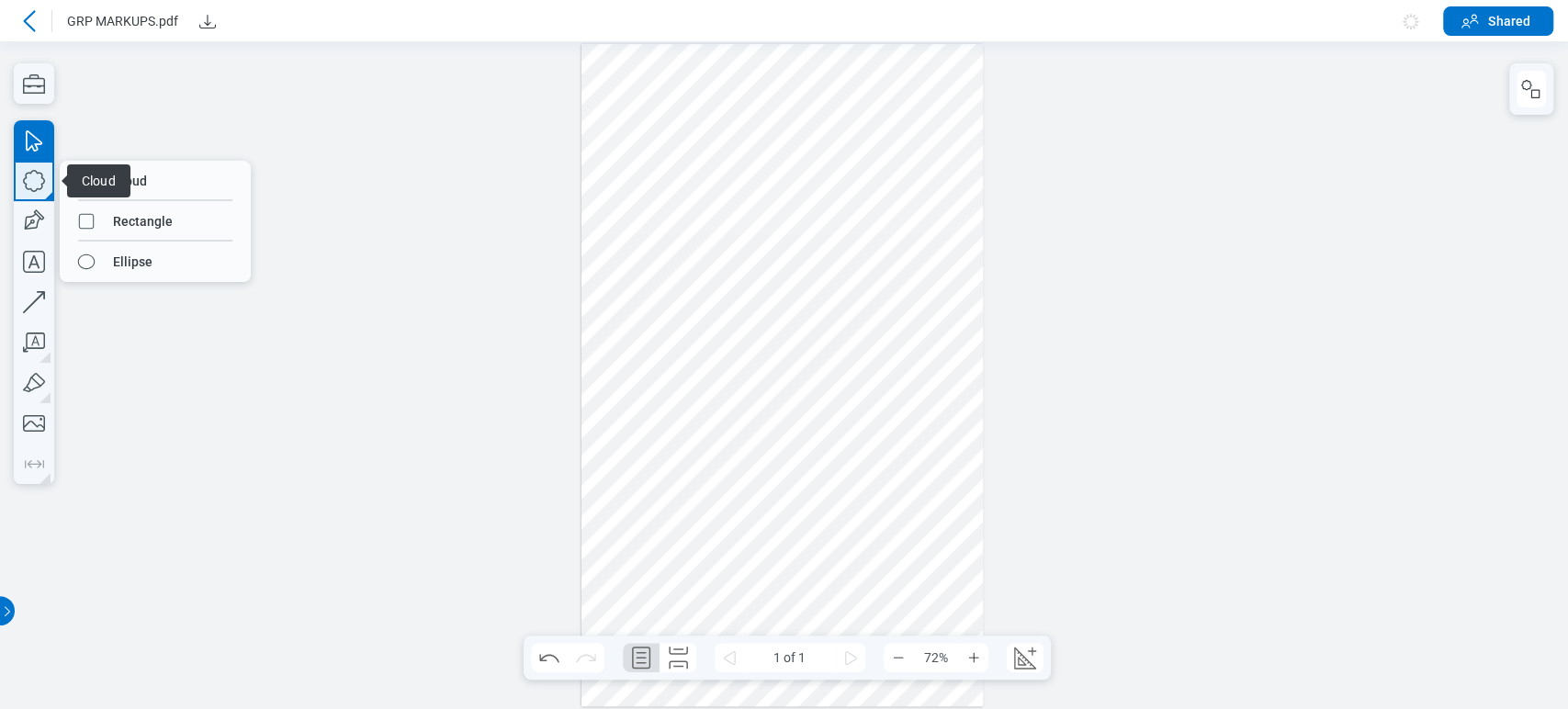
click at [32, 175] on icon "button" at bounding box center [34, 181] width 41 height 41
click at [34, 175] on icon "button" at bounding box center [34, 181] width 41 height 41
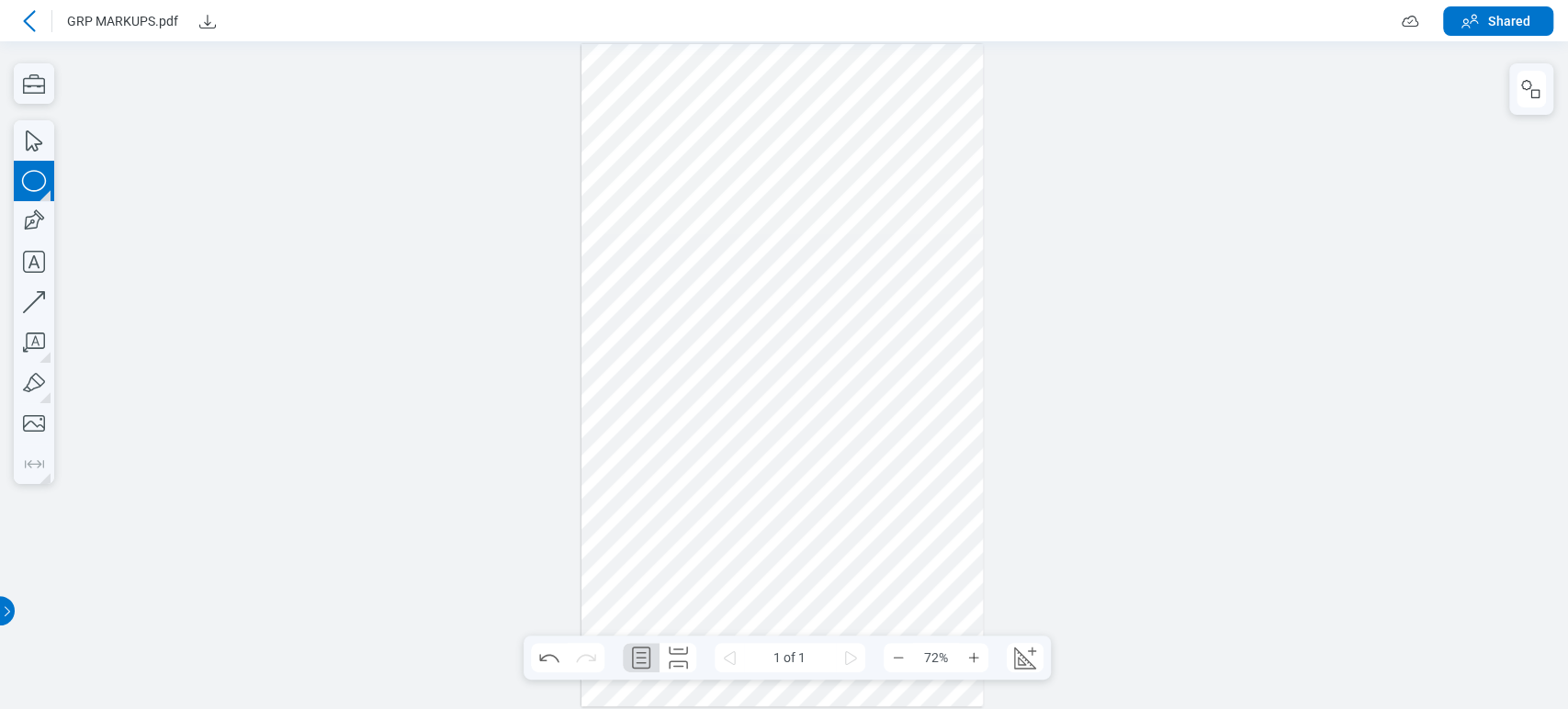
drag, startPoint x: 630, startPoint y: 150, endPoint x: 752, endPoint y: 287, distance: 183.4
click at [752, 287] on div at bounding box center [783, 376] width 403 height 663
click at [722, 213] on div at bounding box center [783, 376] width 403 height 663
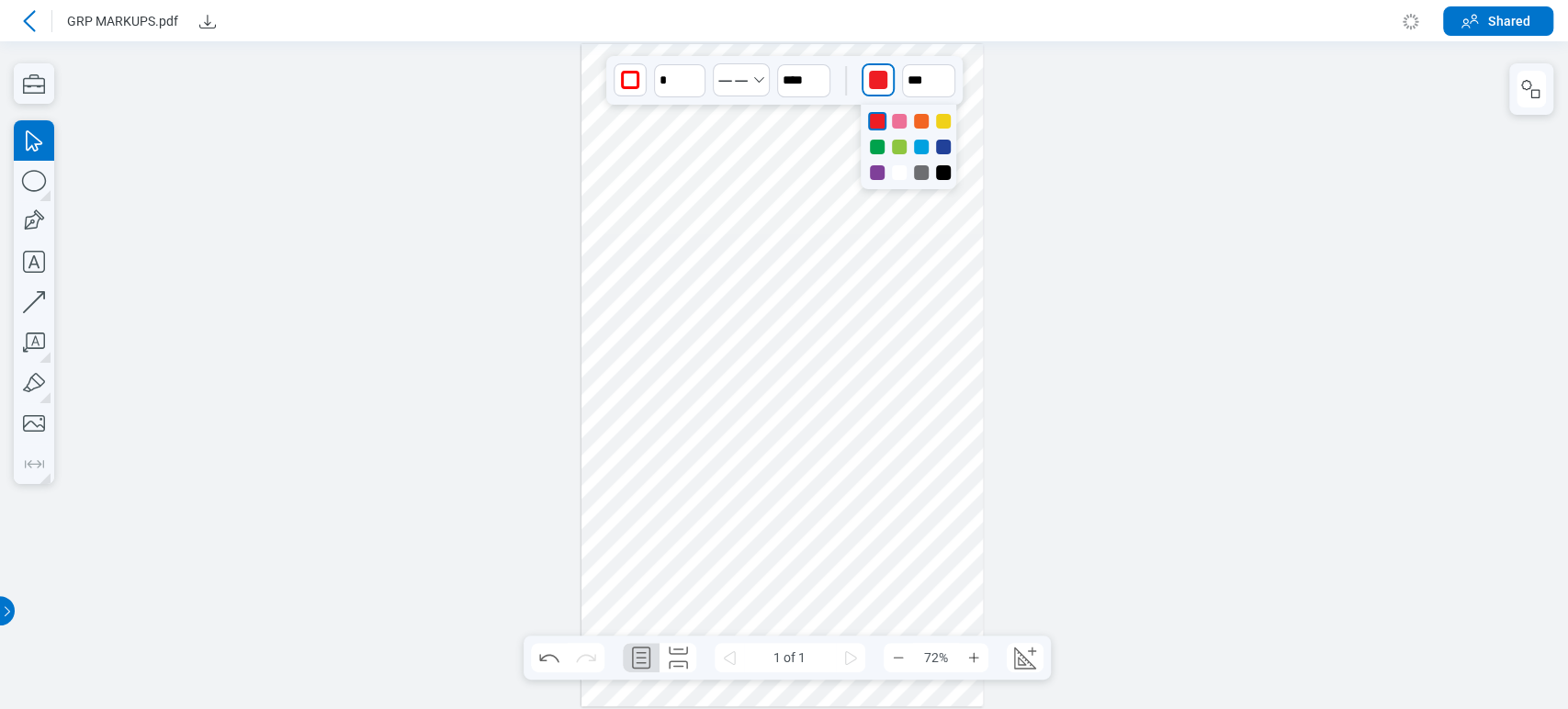
click at [874, 71] on div "button" at bounding box center [879, 80] width 19 height 19
click at [941, 165] on div at bounding box center [944, 173] width 15 height 15
click at [687, 174] on div at bounding box center [783, 376] width 403 height 663
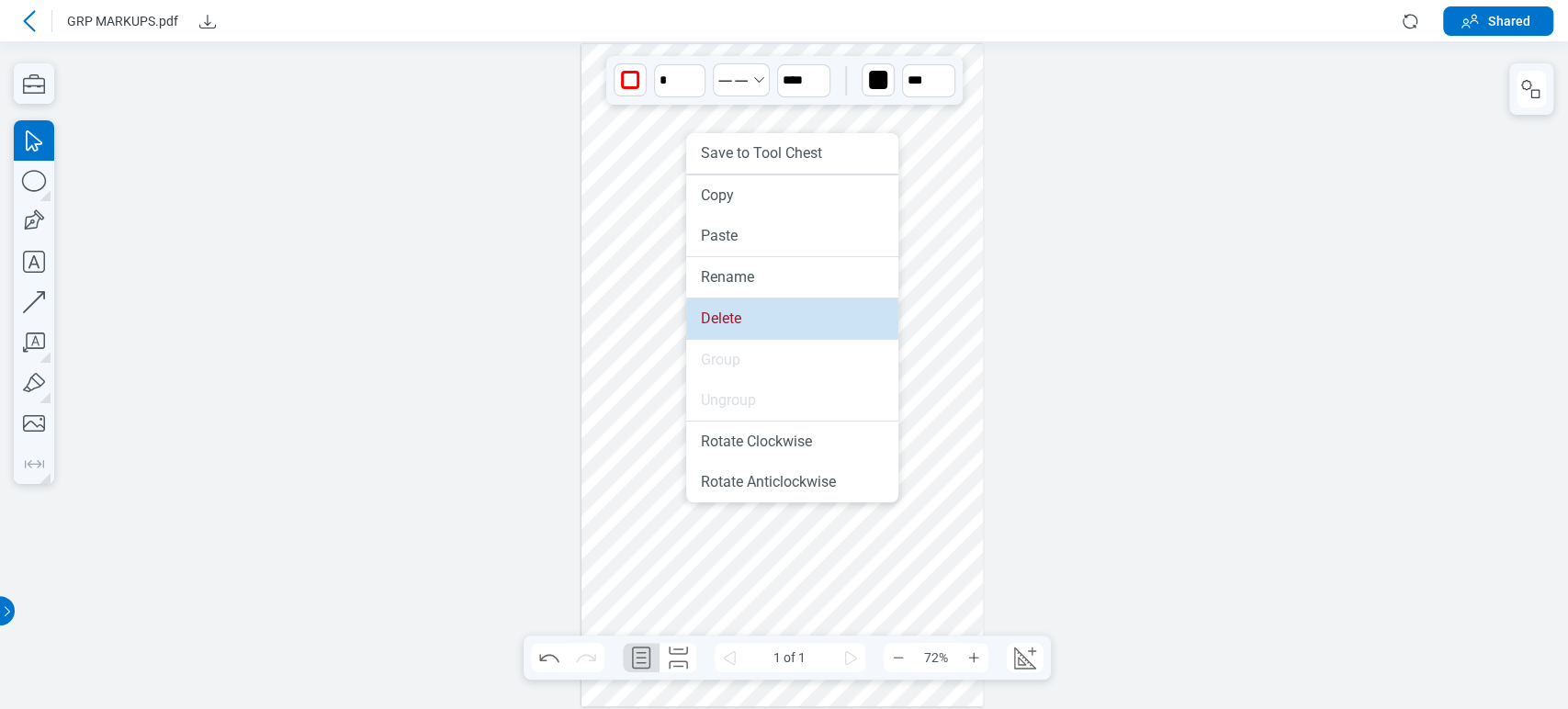
click at [707, 303] on li "Delete" at bounding box center [792, 319] width 212 height 41
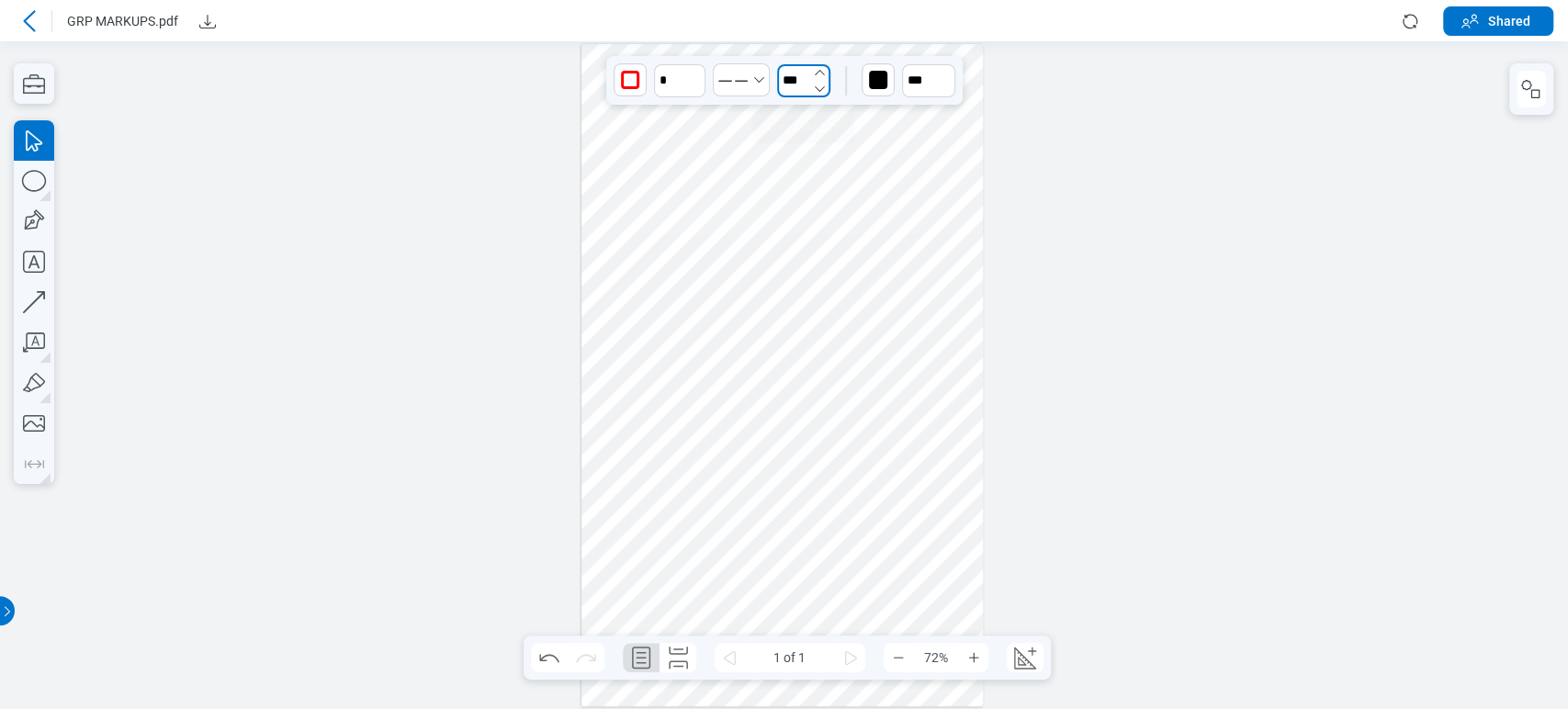
click at [807, 83] on input "***" at bounding box center [803, 81] width 53 height 33
drag, startPoint x: 798, startPoint y: 151, endPoint x: 924, endPoint y: 132, distance: 127.4
type input "****"
click at [875, 77] on div "button" at bounding box center [879, 80] width 19 height 19
click at [894, 121] on div at bounding box center [899, 122] width 15 height 15
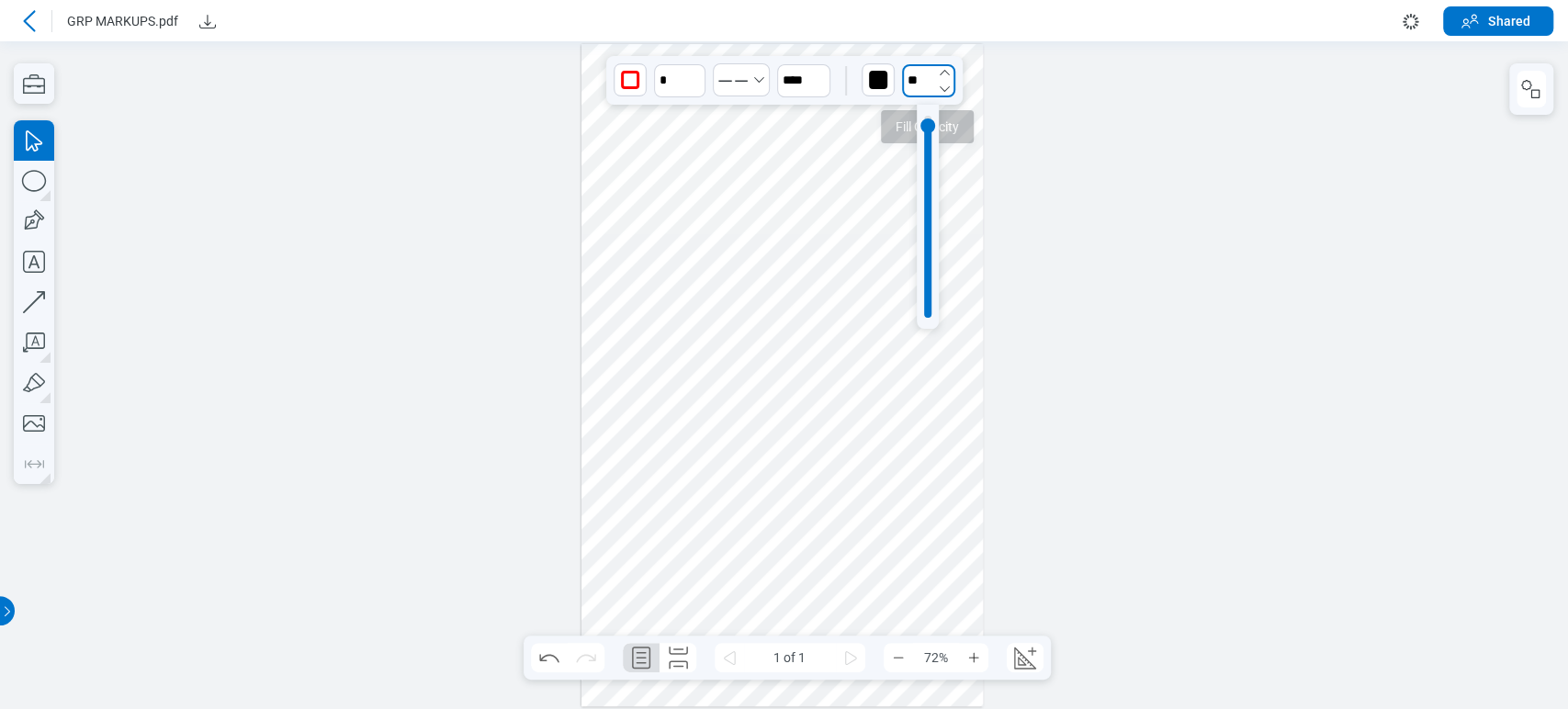
click at [932, 77] on input "**" at bounding box center [928, 81] width 53 height 33
click at [945, 79] on icon "button" at bounding box center [945, 72] width 15 height 15
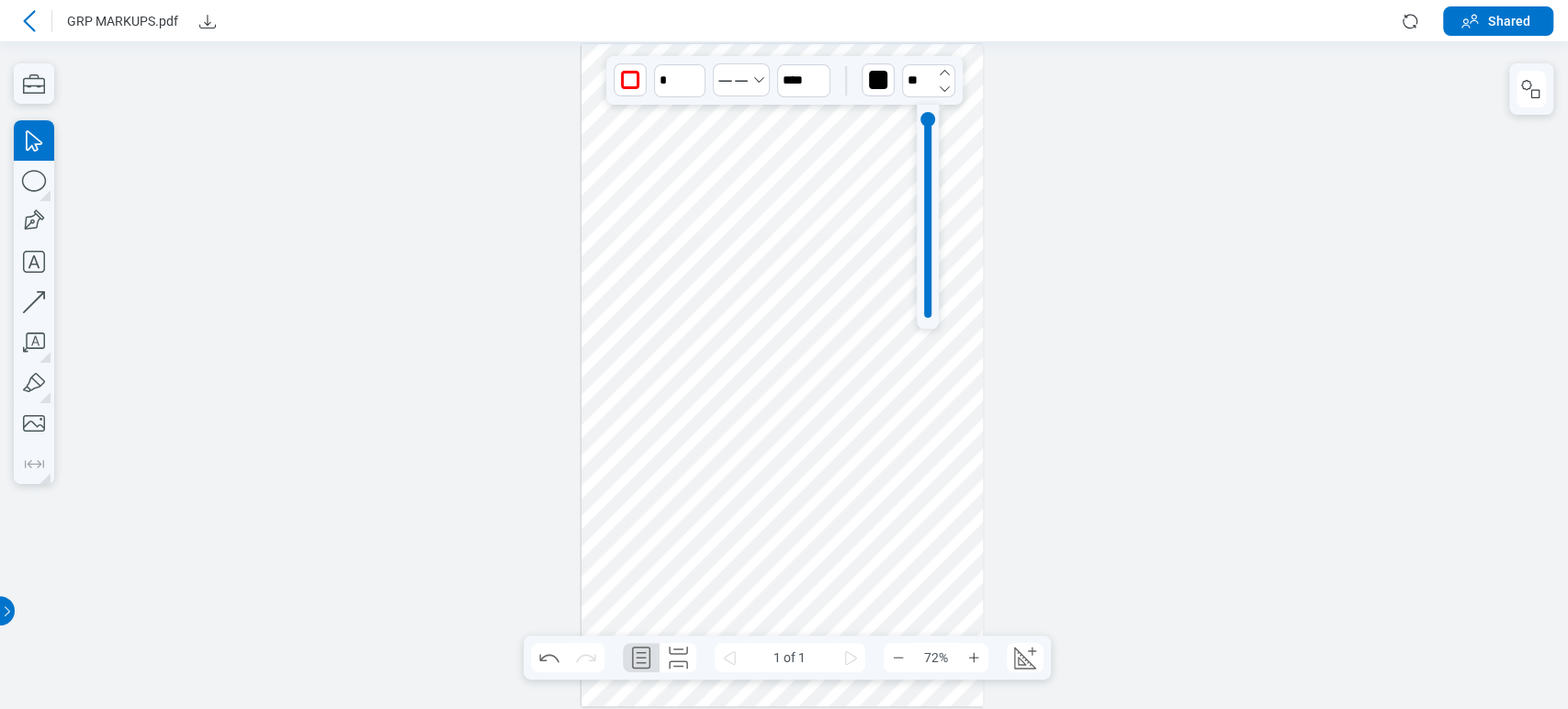
type input "**"
click at [867, 170] on div at bounding box center [783, 376] width 403 height 663
click at [30, 19] on icon at bounding box center [30, 21] width 22 height 22
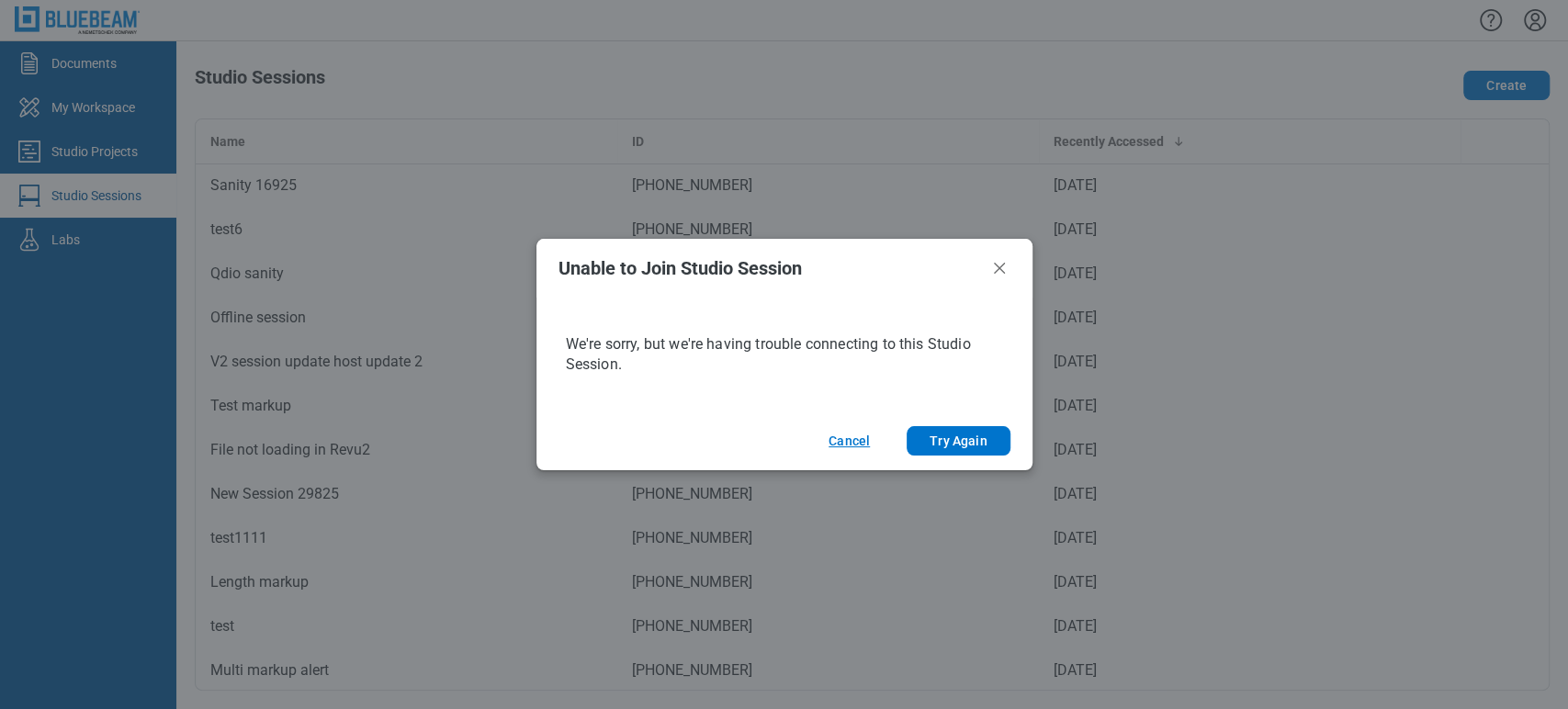
click at [838, 442] on button "Cancel" at bounding box center [849, 441] width 85 height 30
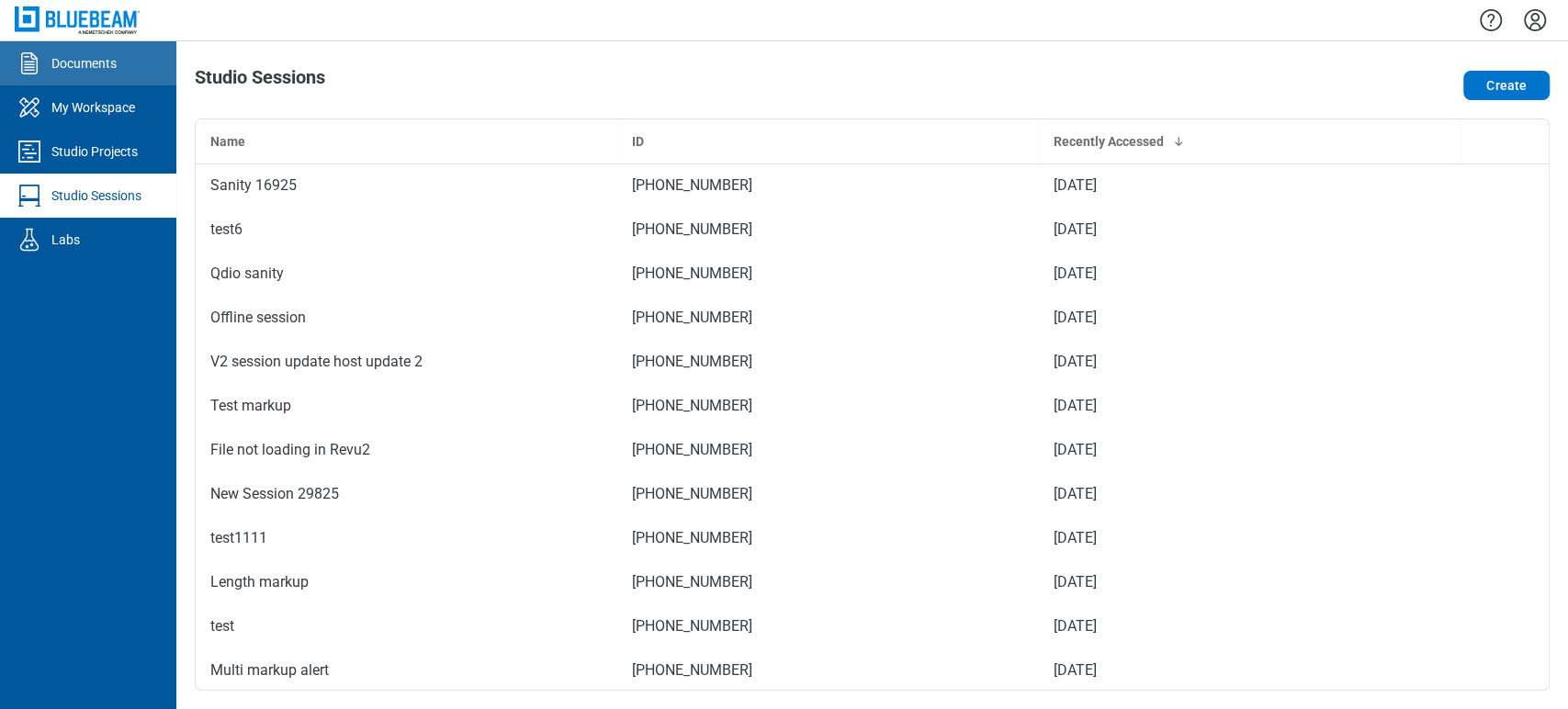
click at [125, 65] on link "Documents" at bounding box center [88, 64] width 176 height 45
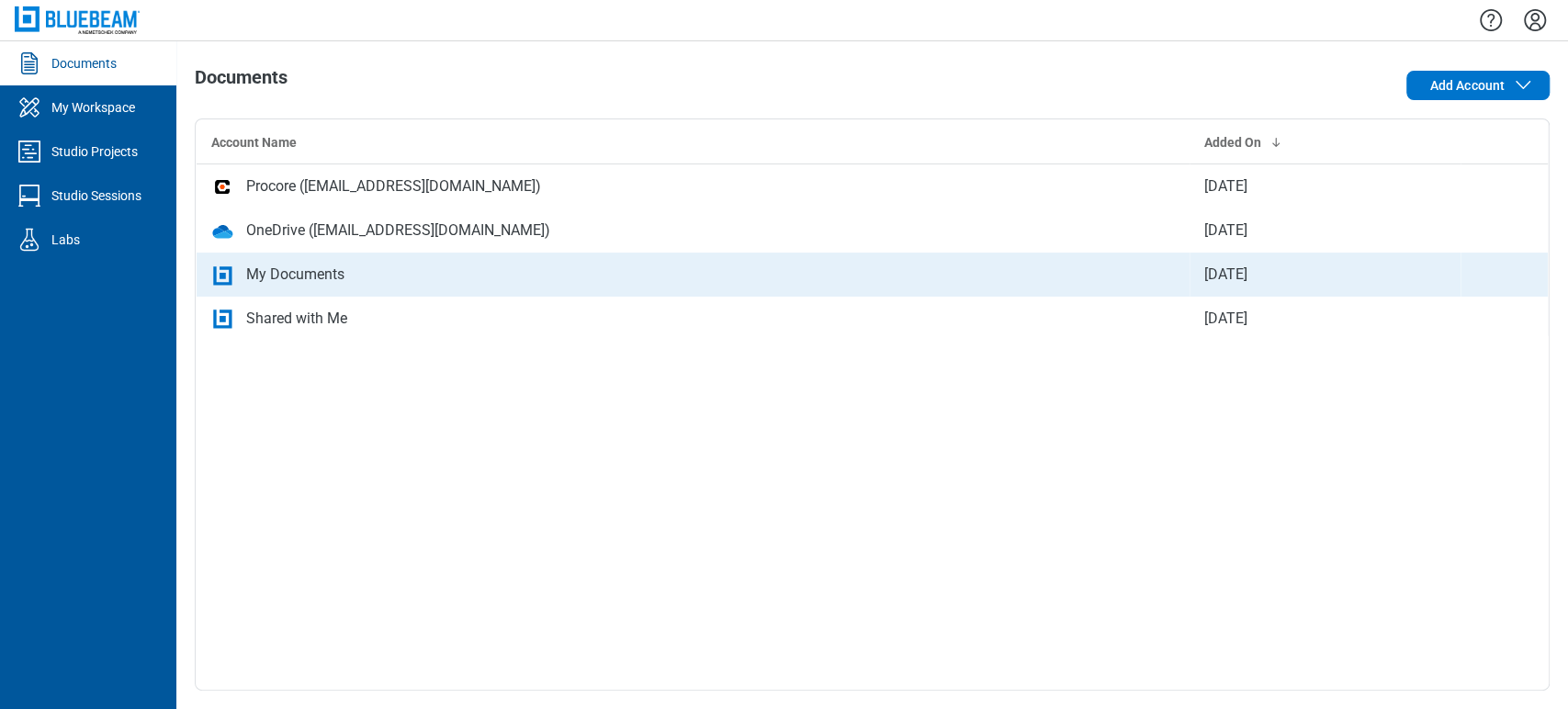
click at [307, 281] on div "My Documents" at bounding box center [295, 275] width 98 height 22
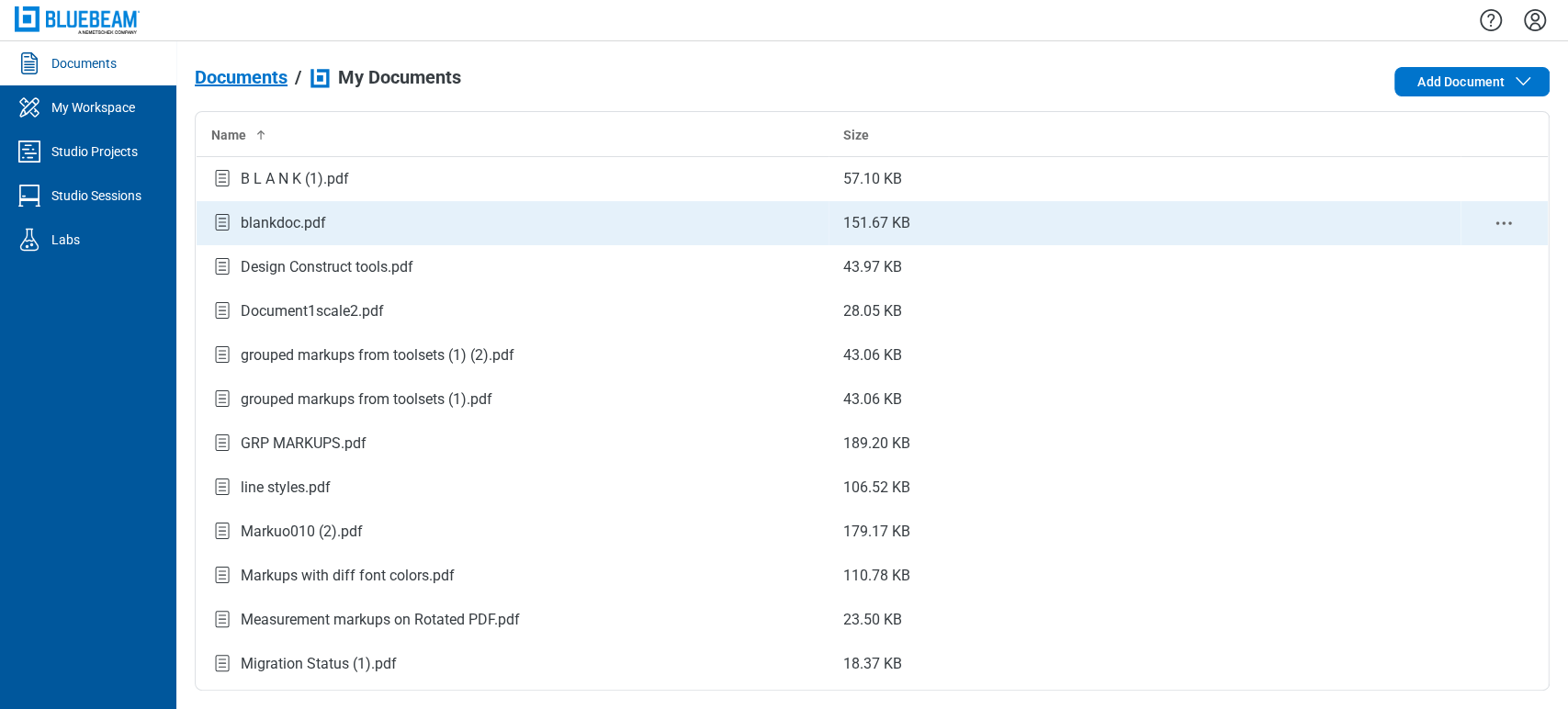
click at [375, 233] on div "blankdoc.pdf" at bounding box center [512, 223] width 602 height 25
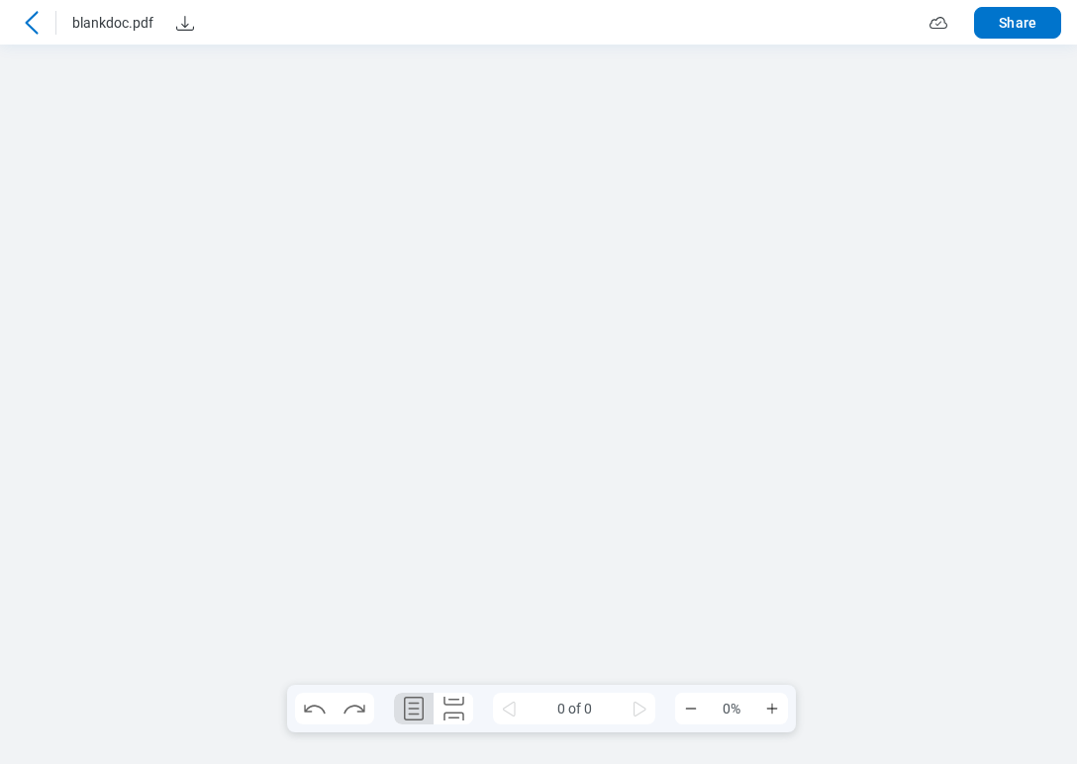
click at [31, 22] on icon at bounding box center [32, 23] width 24 height 24
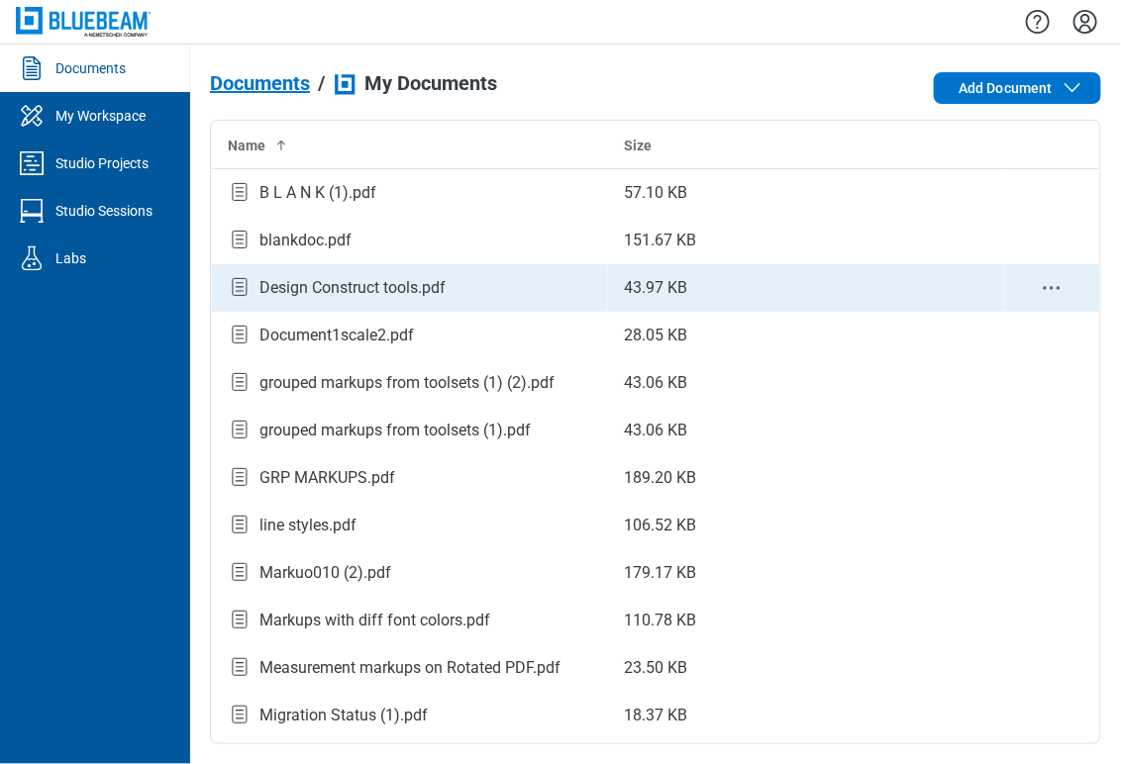
click at [510, 293] on div "Design Construct tools.pdf" at bounding box center [410, 287] width 364 height 27
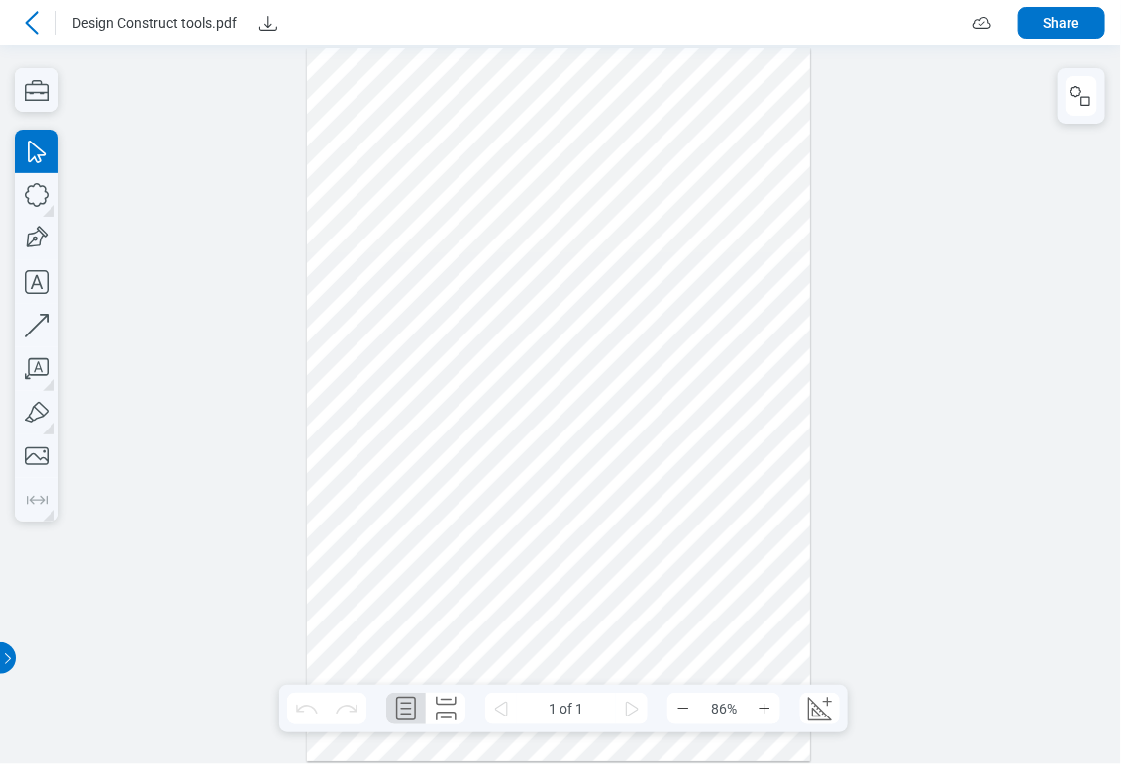
drag, startPoint x: 398, startPoint y: 155, endPoint x: 832, endPoint y: 639, distance: 649.2
click at [832, 639] on div at bounding box center [560, 405] width 1121 height 720
click at [428, 205] on div at bounding box center [559, 405] width 504 height 713
drag, startPoint x: 573, startPoint y: 155, endPoint x: 811, endPoint y: 667, distance: 564.3
click at [811, 667] on div at bounding box center [559, 405] width 510 height 719
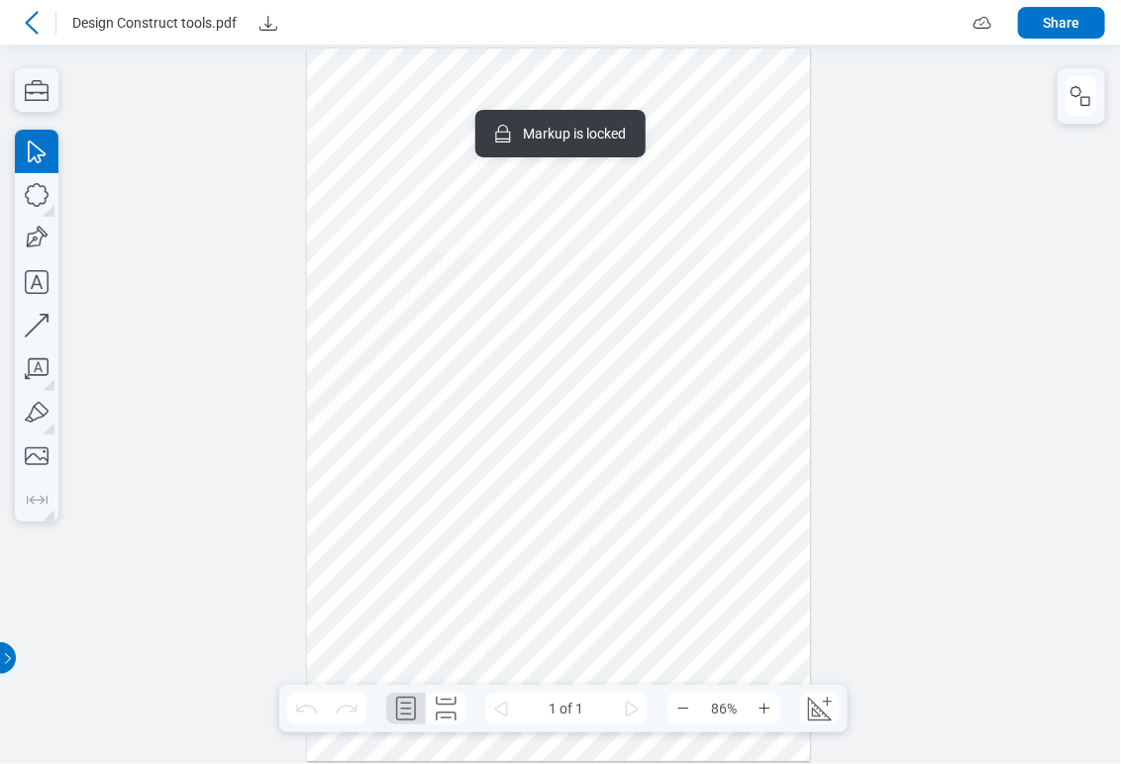
click at [30, 21] on icon at bounding box center [32, 23] width 24 height 24
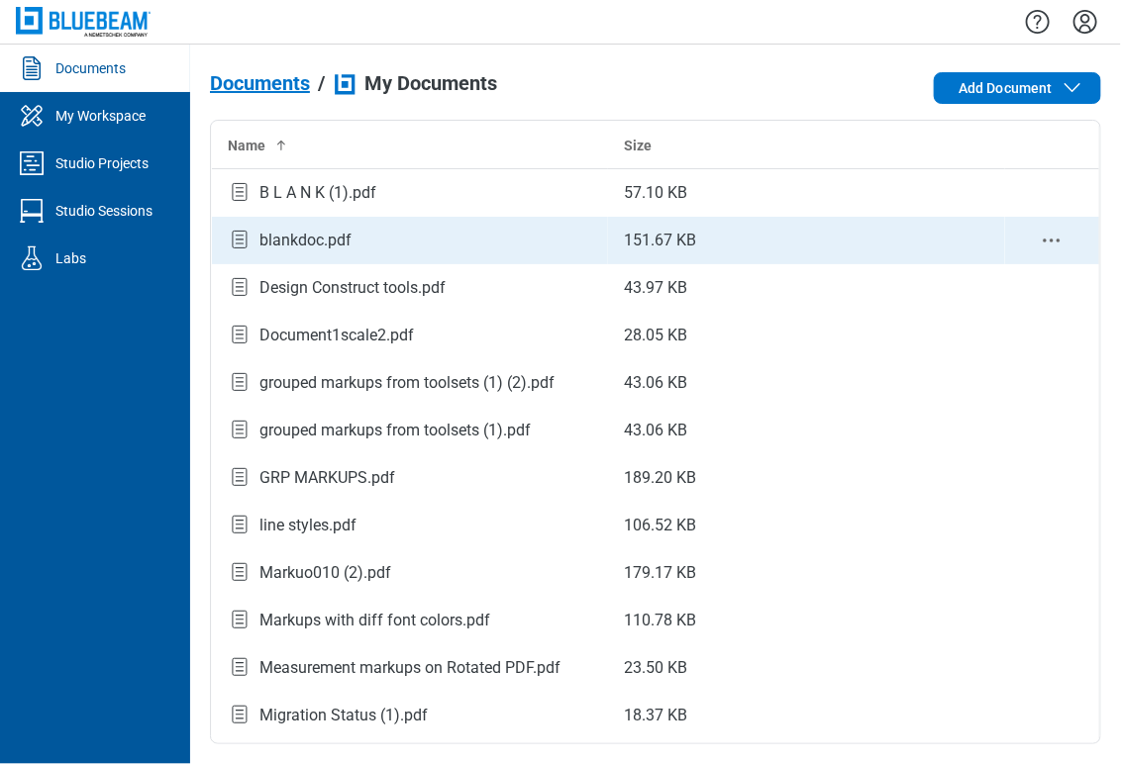
click at [334, 237] on div "blankdoc.pdf" at bounding box center [305, 241] width 92 height 24
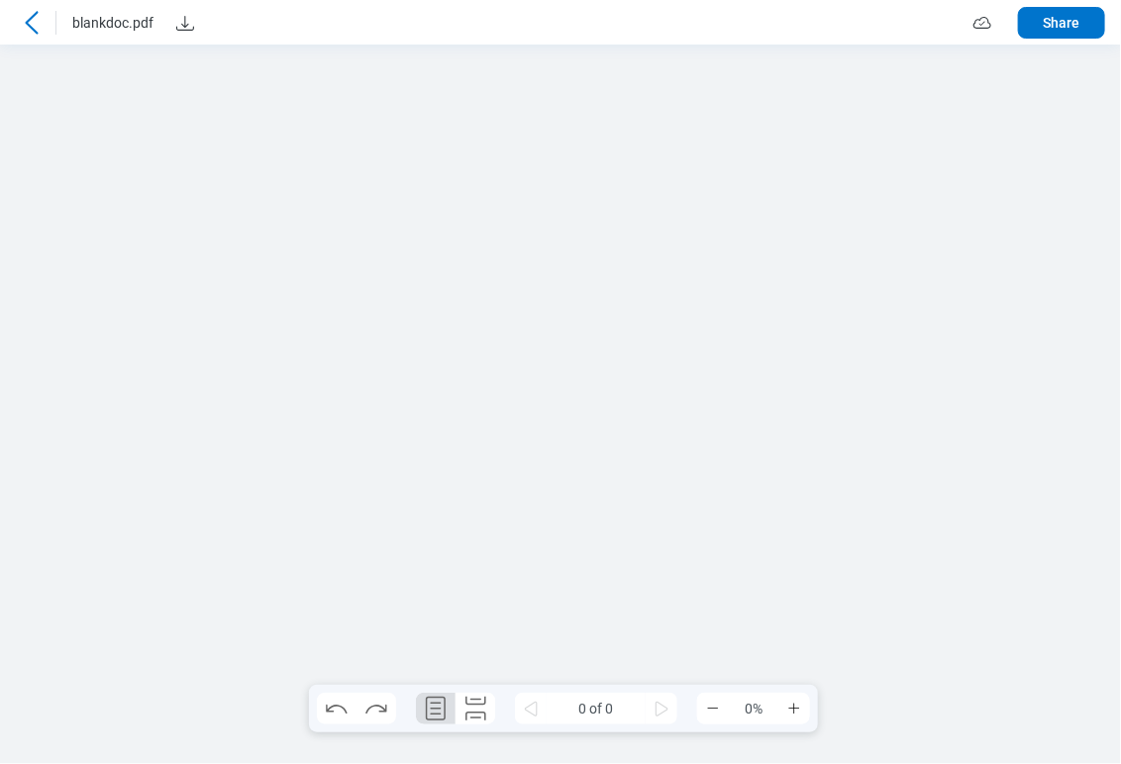
click at [31, 22] on icon at bounding box center [32, 23] width 24 height 24
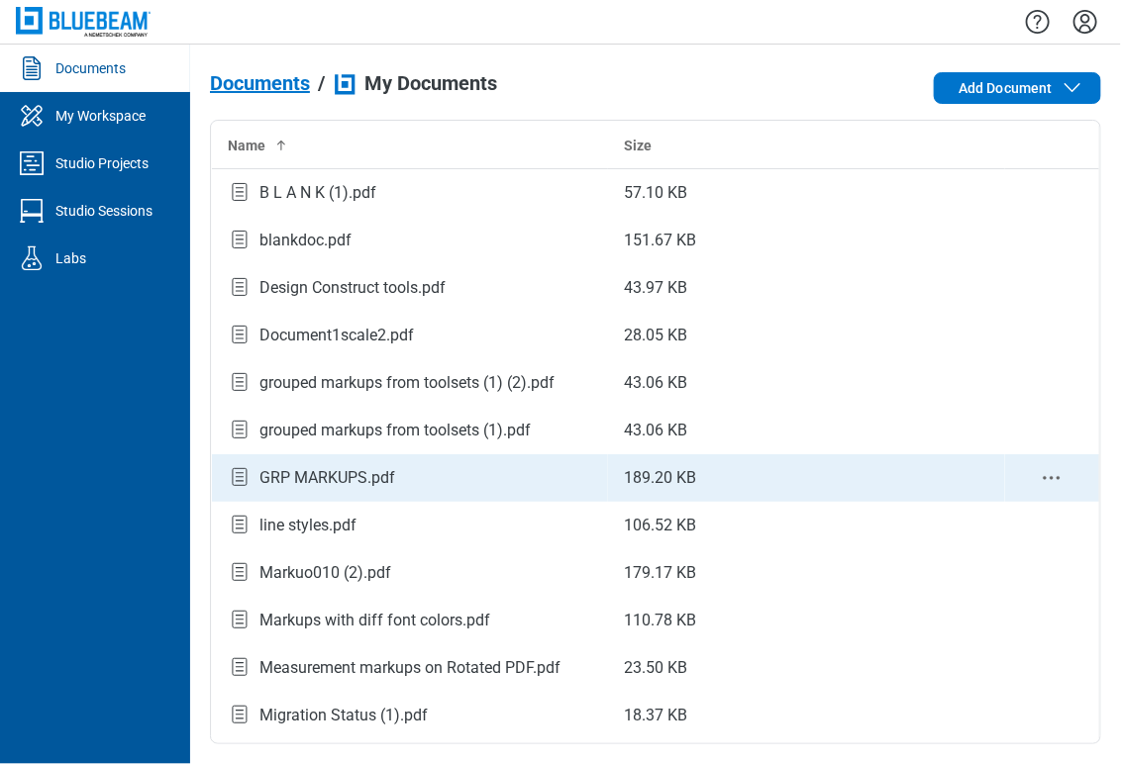
click at [325, 490] on div "GRP MARKUPS.pdf" at bounding box center [410, 477] width 364 height 27
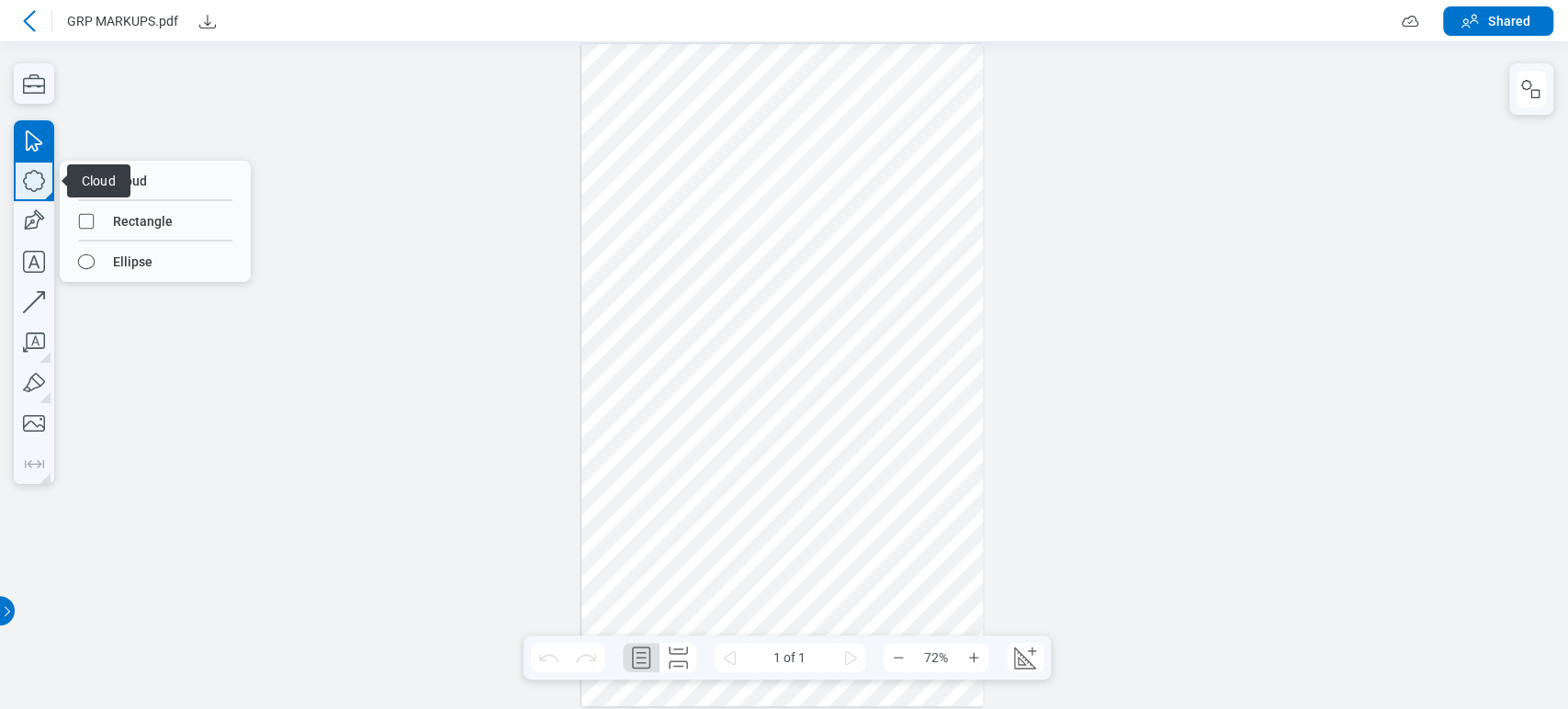
click at [44, 184] on icon "button" at bounding box center [34, 181] width 41 height 41
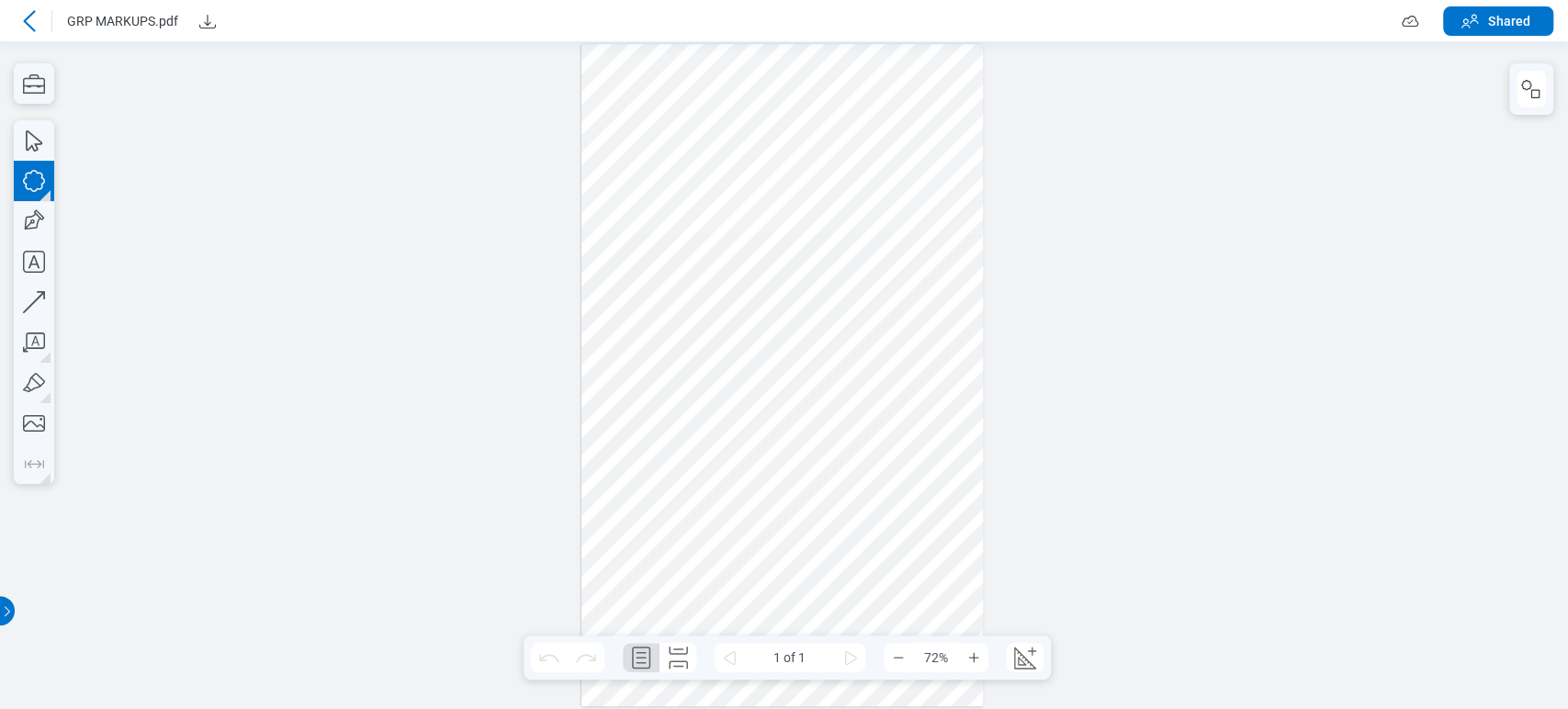
drag, startPoint x: 624, startPoint y: 187, endPoint x: 765, endPoint y: 316, distance: 191.1
click at [765, 316] on div at bounding box center [783, 376] width 403 height 663
click at [728, 242] on div at bounding box center [783, 376] width 403 height 663
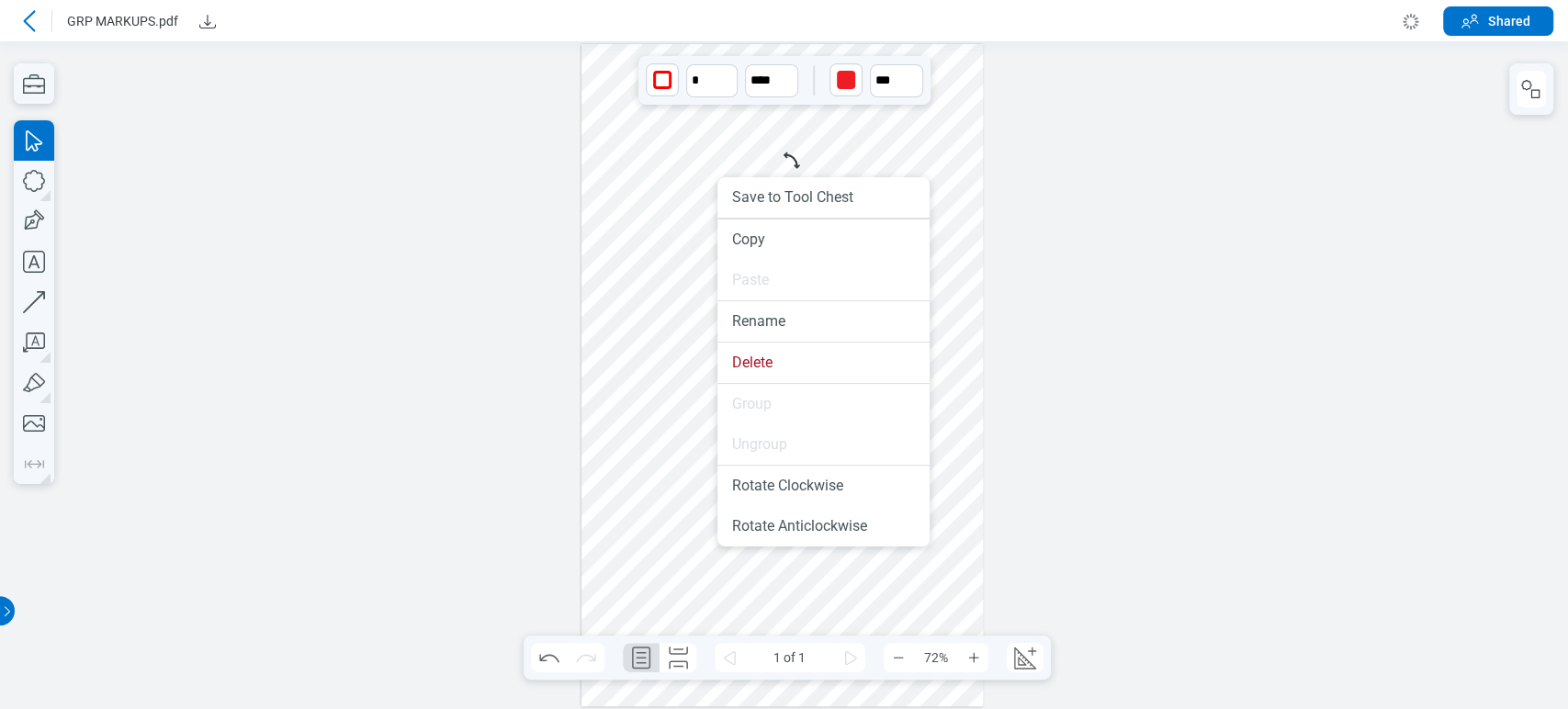
drag, startPoint x: 717, startPoint y: 219, endPoint x: 730, endPoint y: 284, distance: 66.3
click at [781, 358] on li "Delete" at bounding box center [823, 363] width 212 height 41
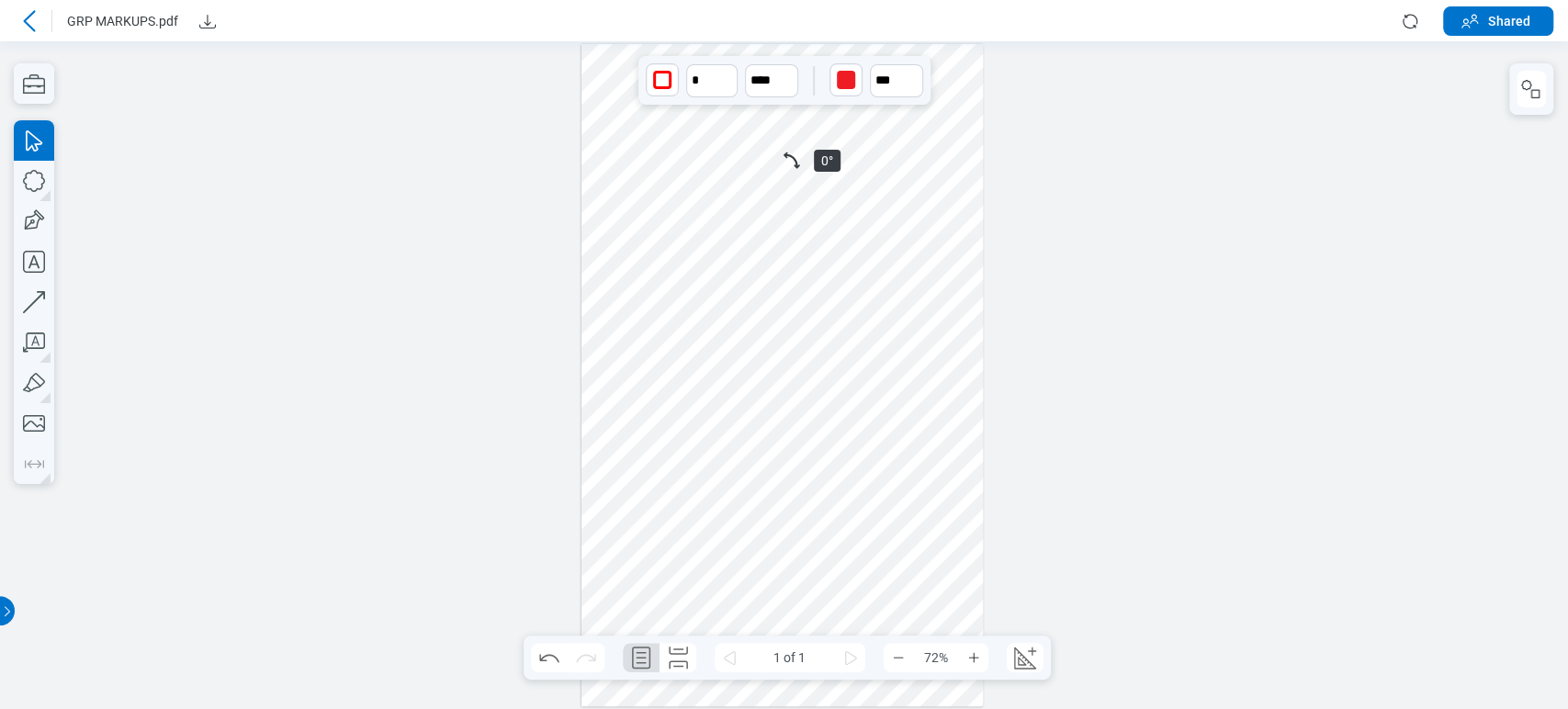
drag, startPoint x: 786, startPoint y: 153, endPoint x: 794, endPoint y: 192, distance: 39.8
click at [794, 192] on div at bounding box center [783, 376] width 403 height 663
click at [727, 72] on icon "undefined_increment" at bounding box center [728, 72] width 15 height 15
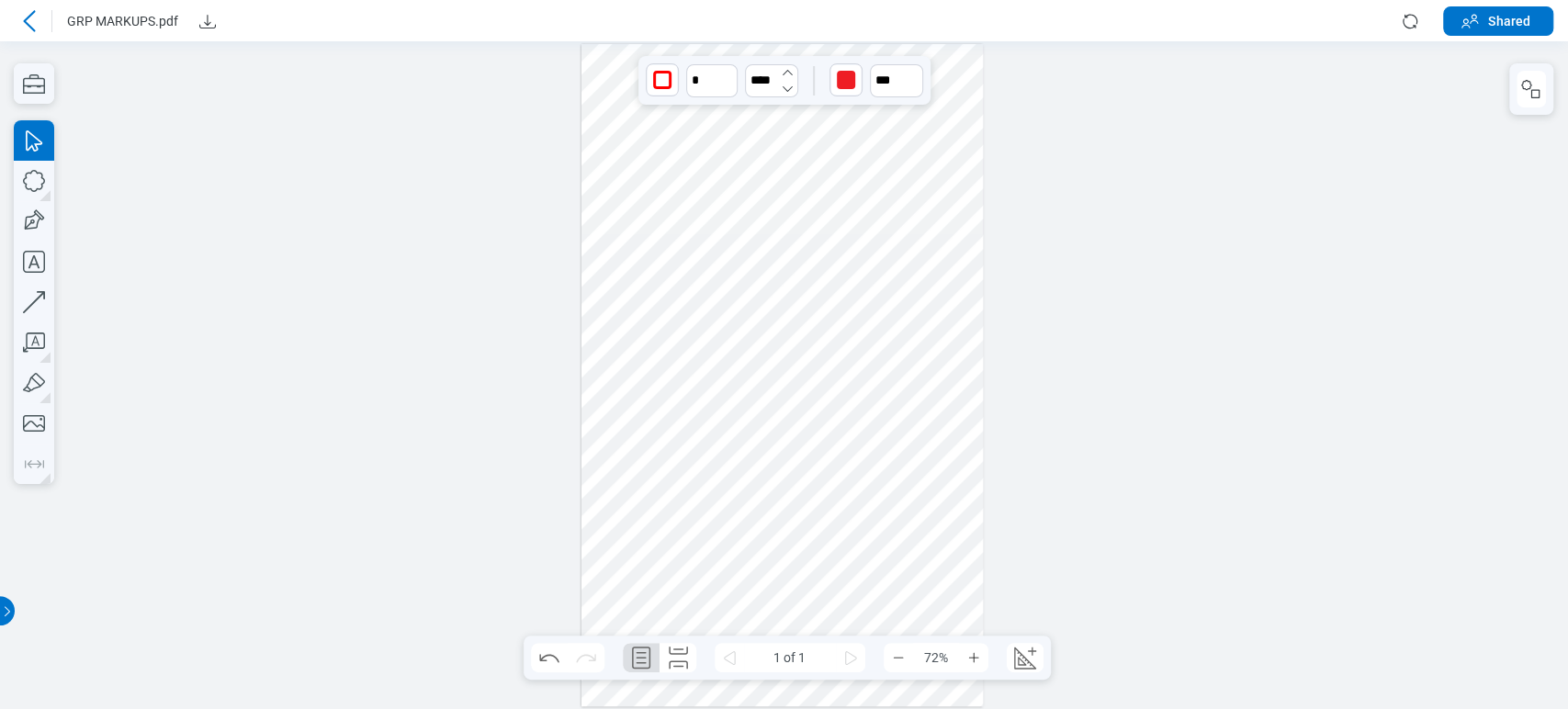
click at [780, 77] on icon "button" at bounding box center [788, 72] width 15 height 15
drag, startPoint x: 772, startPoint y: 157, endPoint x: 781, endPoint y: 337, distance: 180.2
type input "****"
drag, startPoint x: 841, startPoint y: 78, endPoint x: 856, endPoint y: 109, distance: 34.4
click at [842, 78] on div "button" at bounding box center [846, 80] width 19 height 19
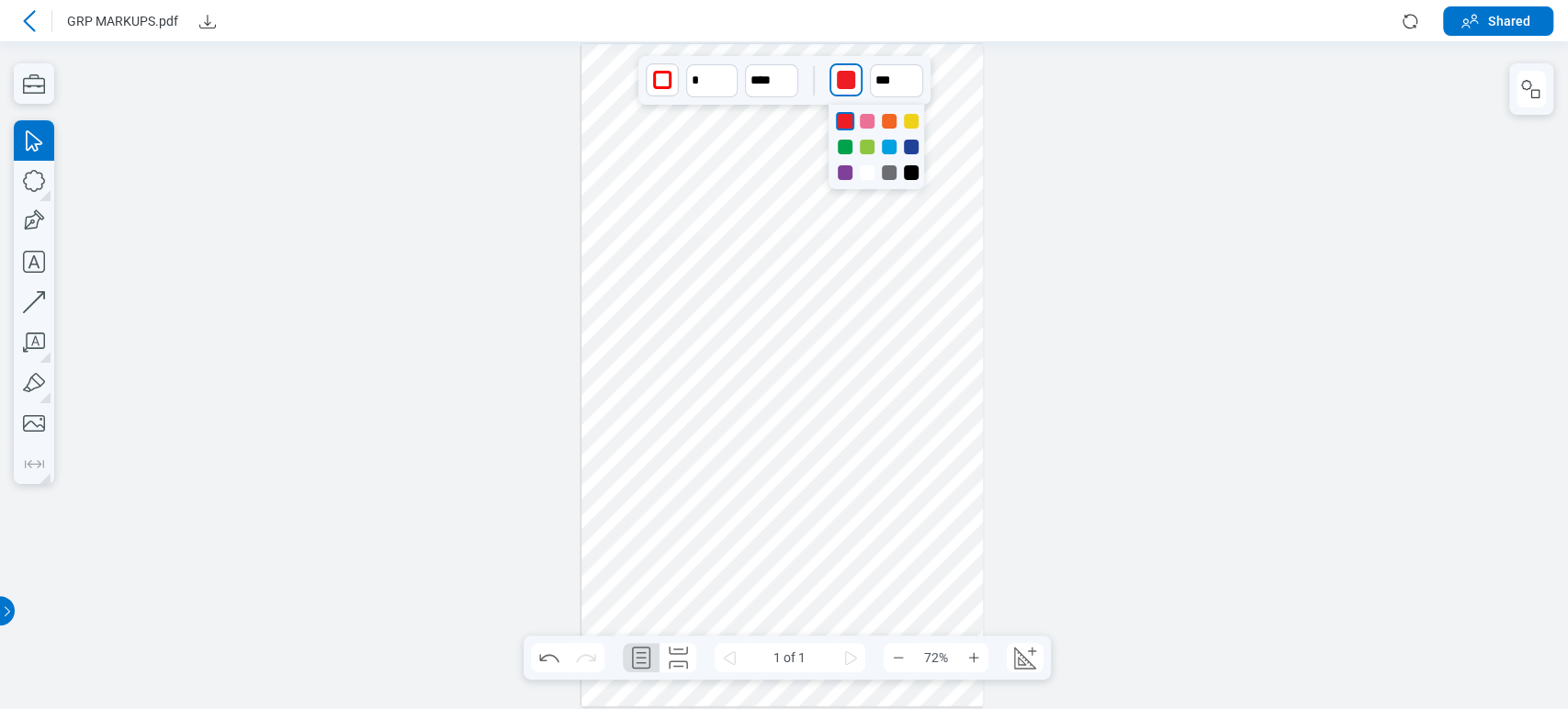
click at [868, 123] on div at bounding box center [868, 122] width 15 height 15
click at [866, 118] on div at bounding box center [868, 122] width 15 height 15
click at [889, 119] on div at bounding box center [889, 122] width 15 height 15
drag, startPoint x: 909, startPoint y: 122, endPoint x: 911, endPoint y: 148, distance: 26.1
click at [911, 125] on div at bounding box center [911, 122] width 15 height 15
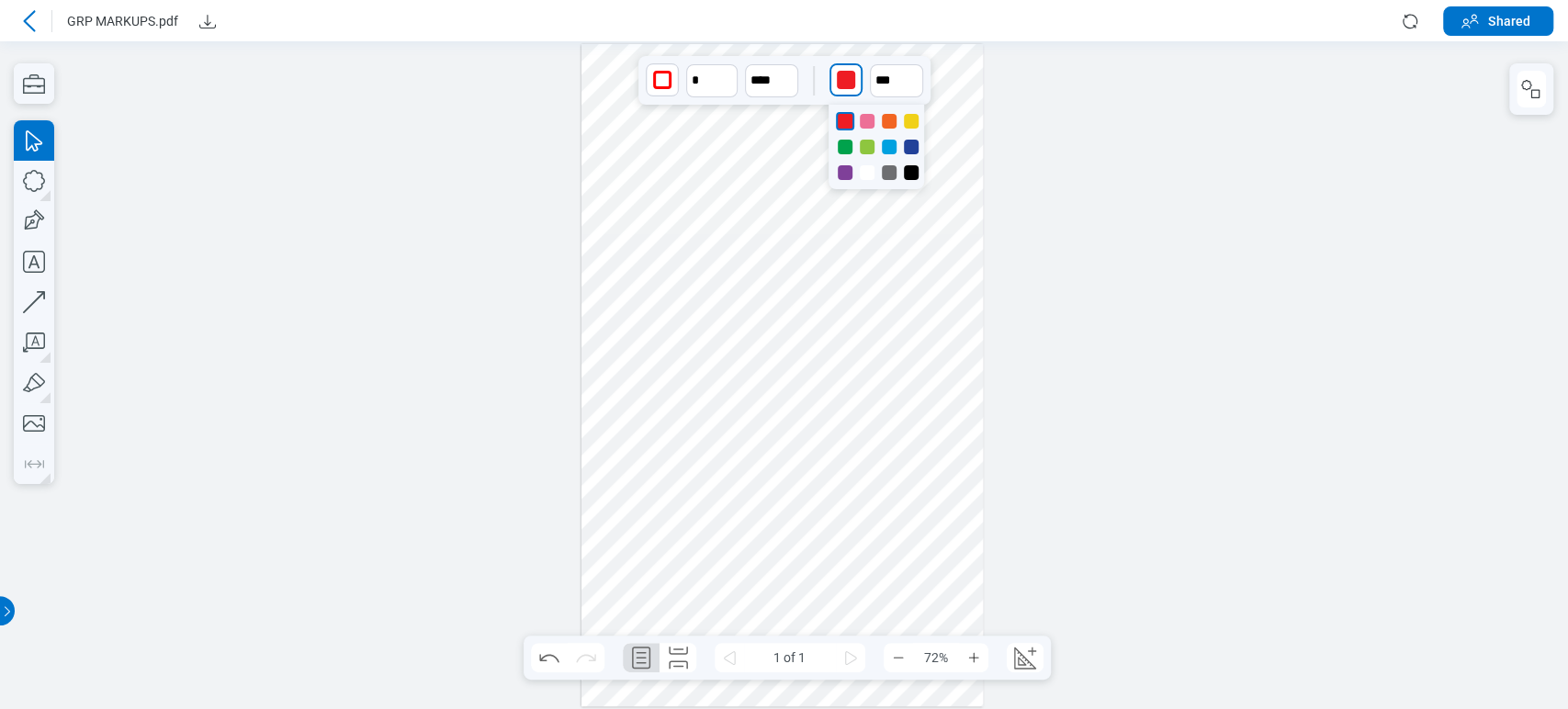
click at [911, 149] on div at bounding box center [911, 147] width 15 height 15
click at [890, 62] on div "* **** ***" at bounding box center [784, 80] width 292 height 48
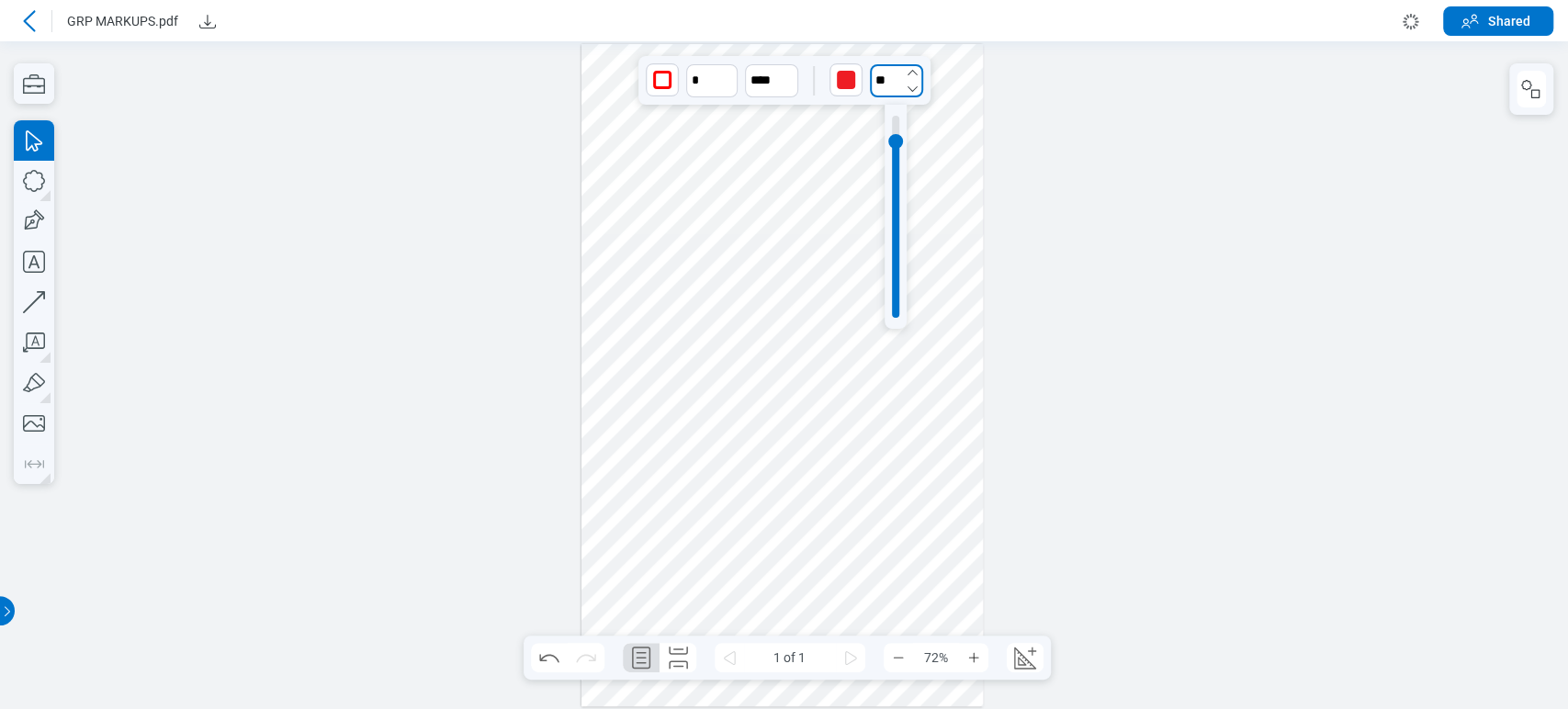
click at [889, 67] on input "**" at bounding box center [896, 81] width 53 height 33
click at [908, 90] on icon "button" at bounding box center [912, 89] width 15 height 15
drag, startPoint x: 894, startPoint y: 189, endPoint x: 920, endPoint y: 320, distance: 133.6
type input "**"
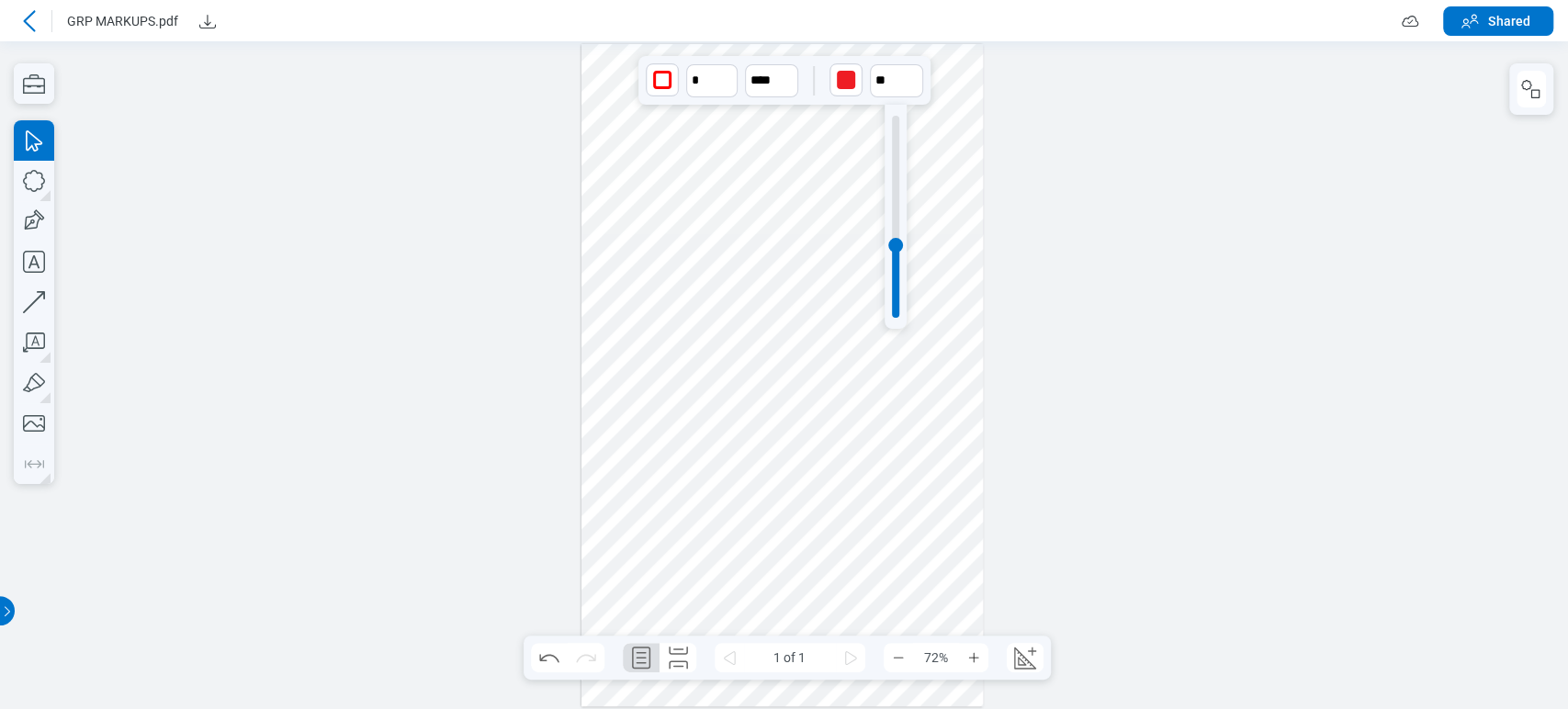
click at [849, 218] on div at bounding box center [783, 376] width 403 height 663
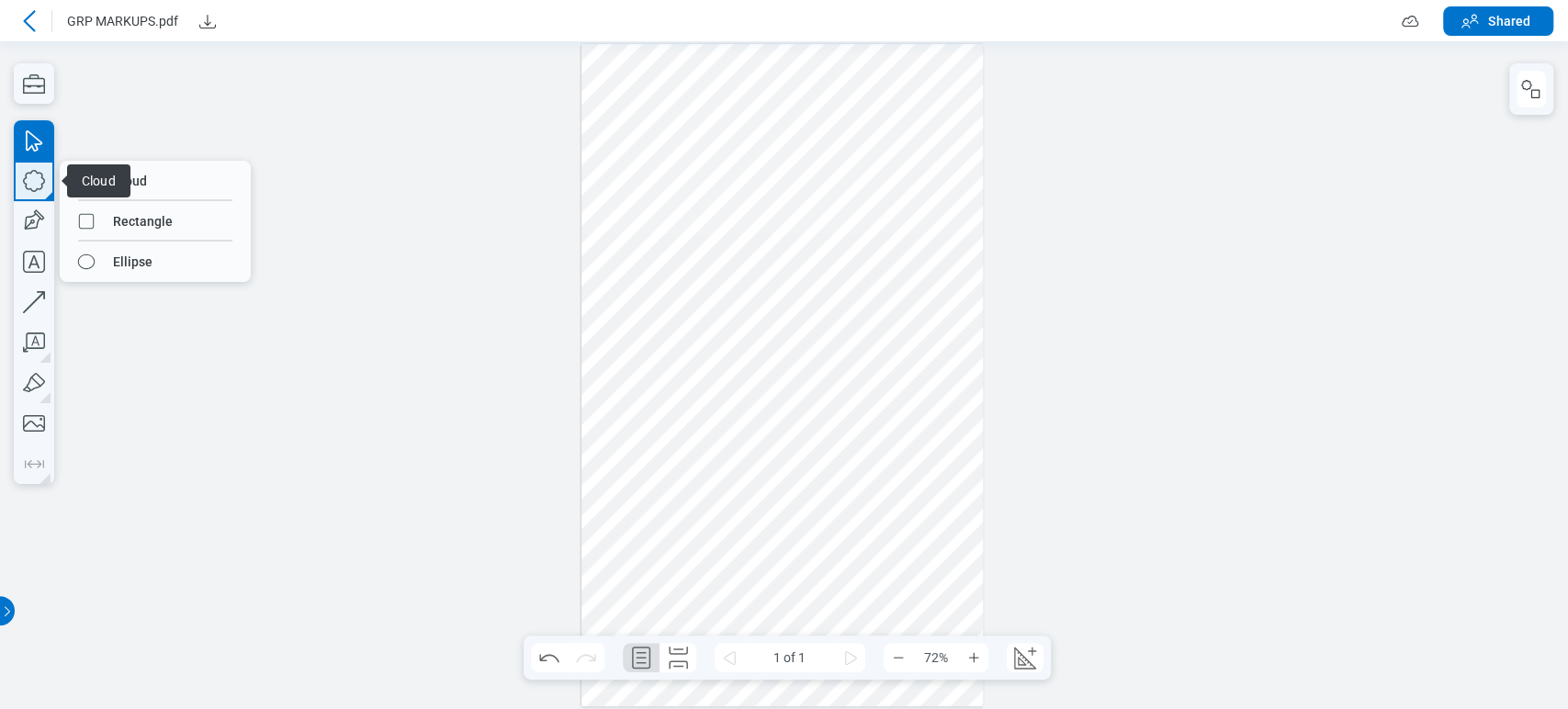
click at [32, 187] on icon "button" at bounding box center [34, 181] width 41 height 41
click at [129, 183] on span "Cloud" at bounding box center [98, 181] width 63 height 33
click at [39, 175] on icon "button" at bounding box center [34, 181] width 41 height 41
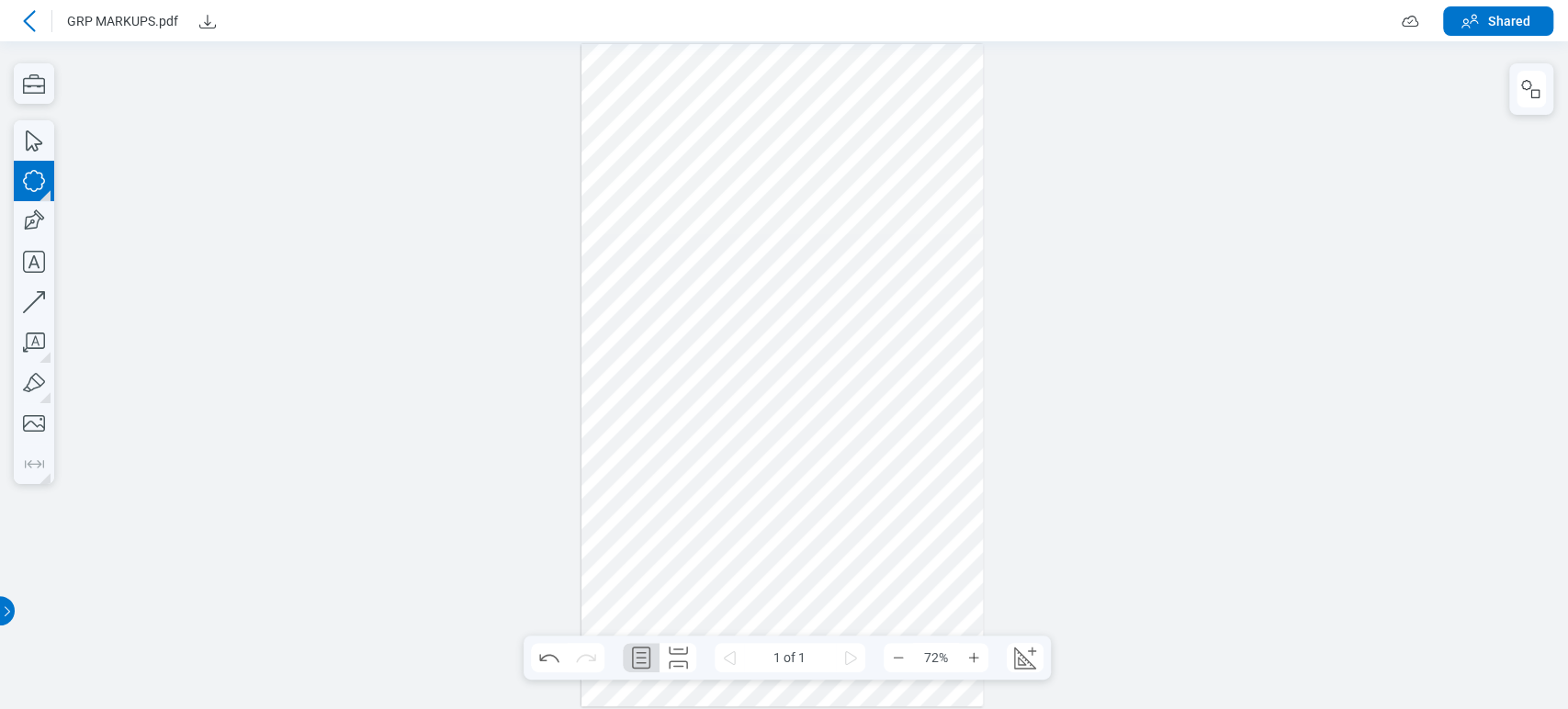
drag, startPoint x: 785, startPoint y: 230, endPoint x: 805, endPoint y: 242, distance: 23.3
click at [805, 242] on div at bounding box center [783, 376] width 403 height 663
click at [760, 214] on div at bounding box center [783, 376] width 403 height 663
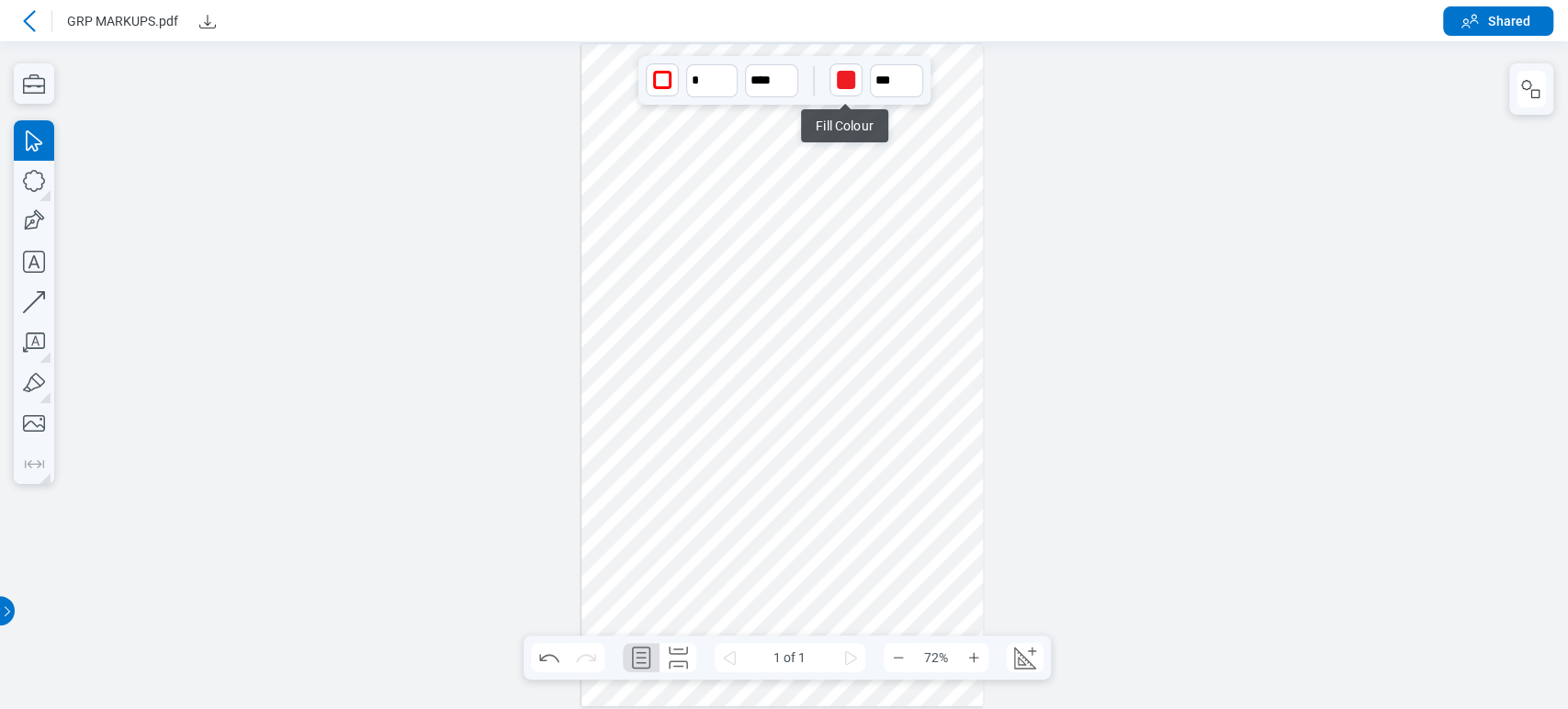
click at [848, 72] on div "button" at bounding box center [846, 80] width 19 height 19
click at [915, 120] on div at bounding box center [911, 122] width 15 height 15
click at [750, 199] on div at bounding box center [783, 376] width 403 height 663
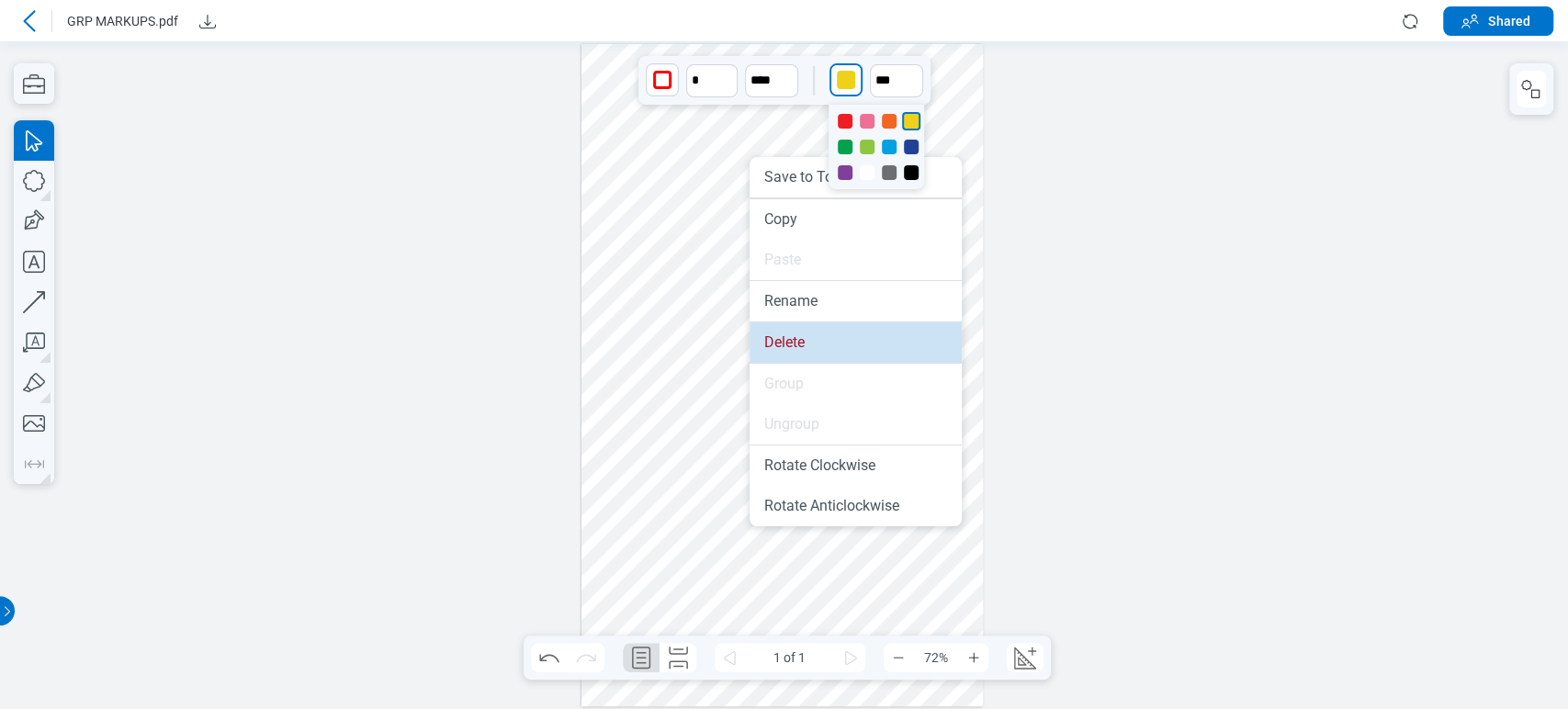
click at [813, 354] on li "Delete" at bounding box center [855, 342] width 212 height 41
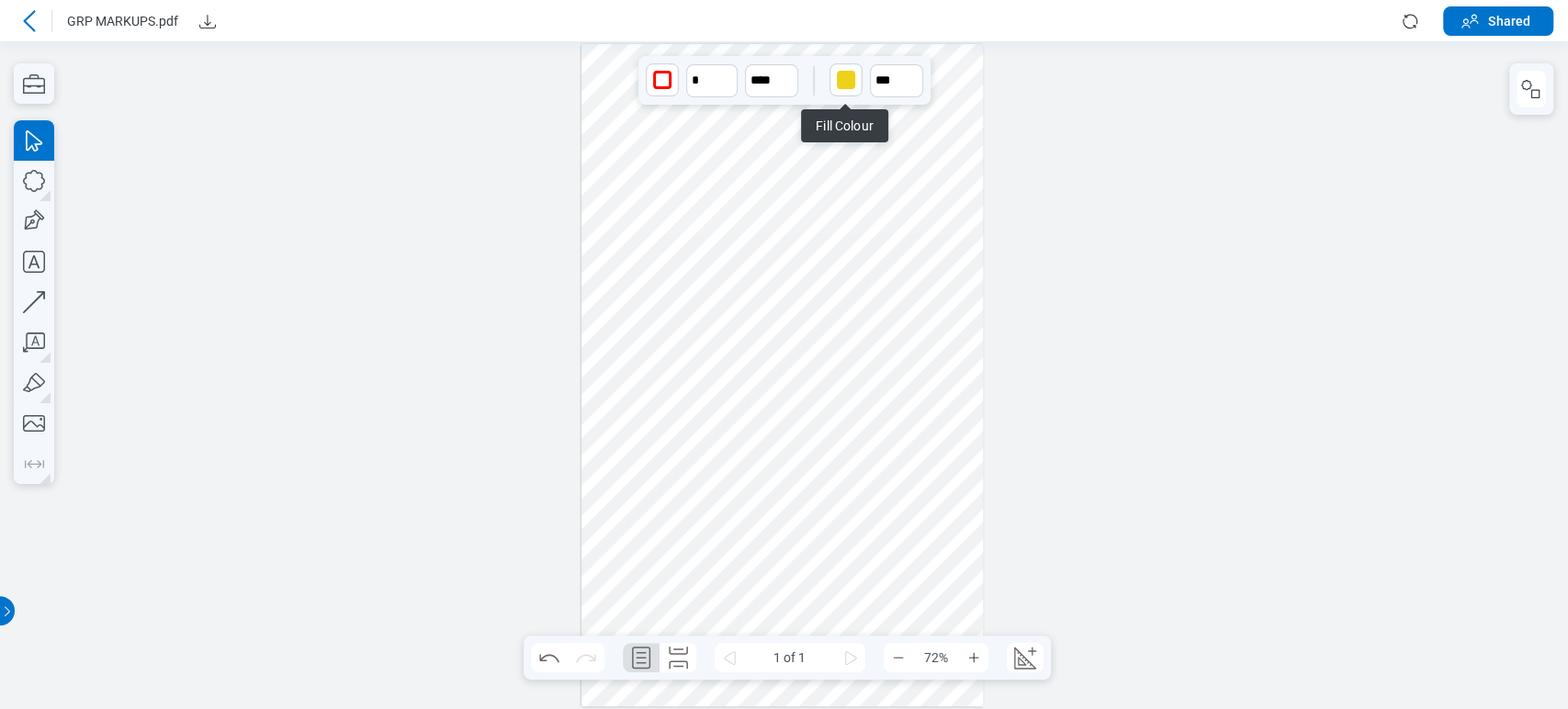
click at [843, 77] on div "button" at bounding box center [846, 80] width 19 height 19
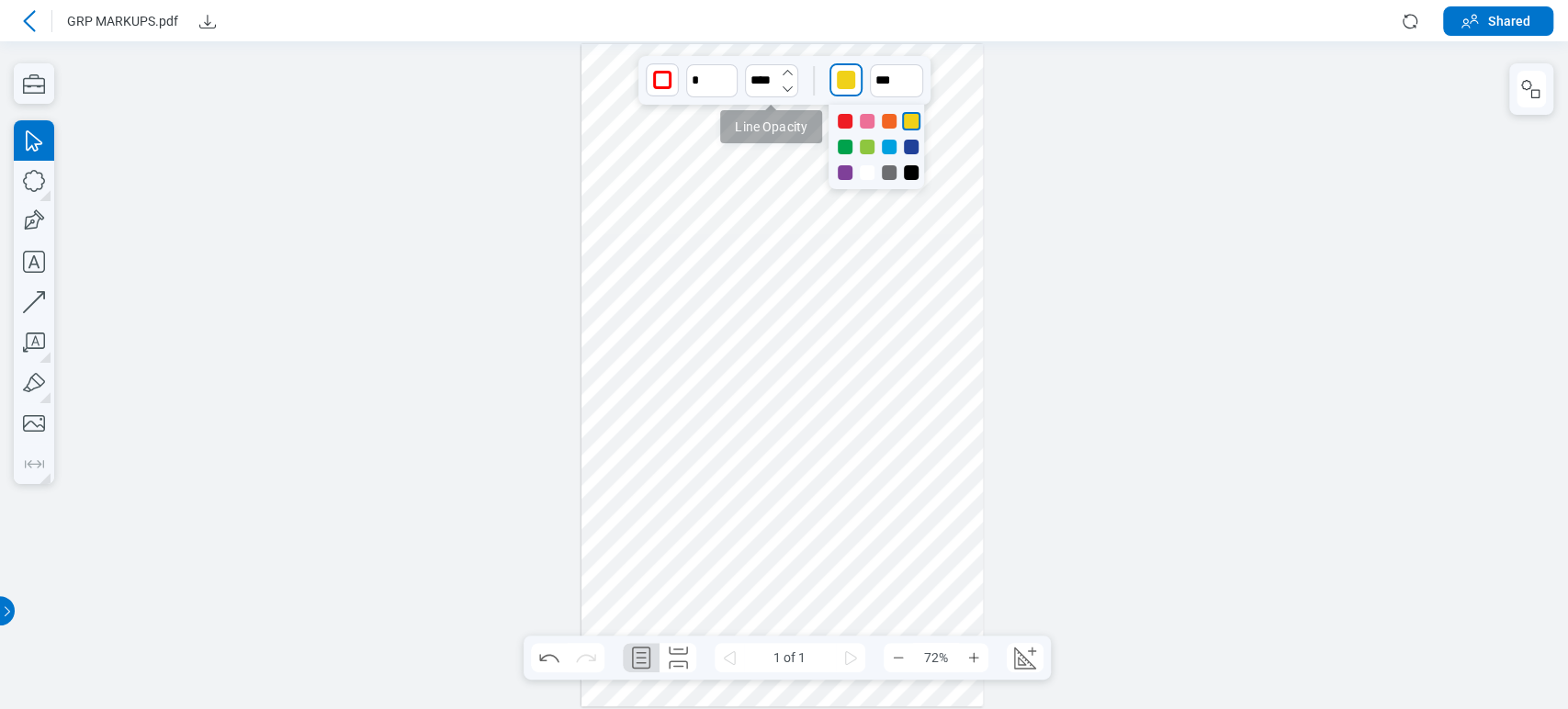
click at [781, 71] on icon "button" at bounding box center [788, 72] width 15 height 15
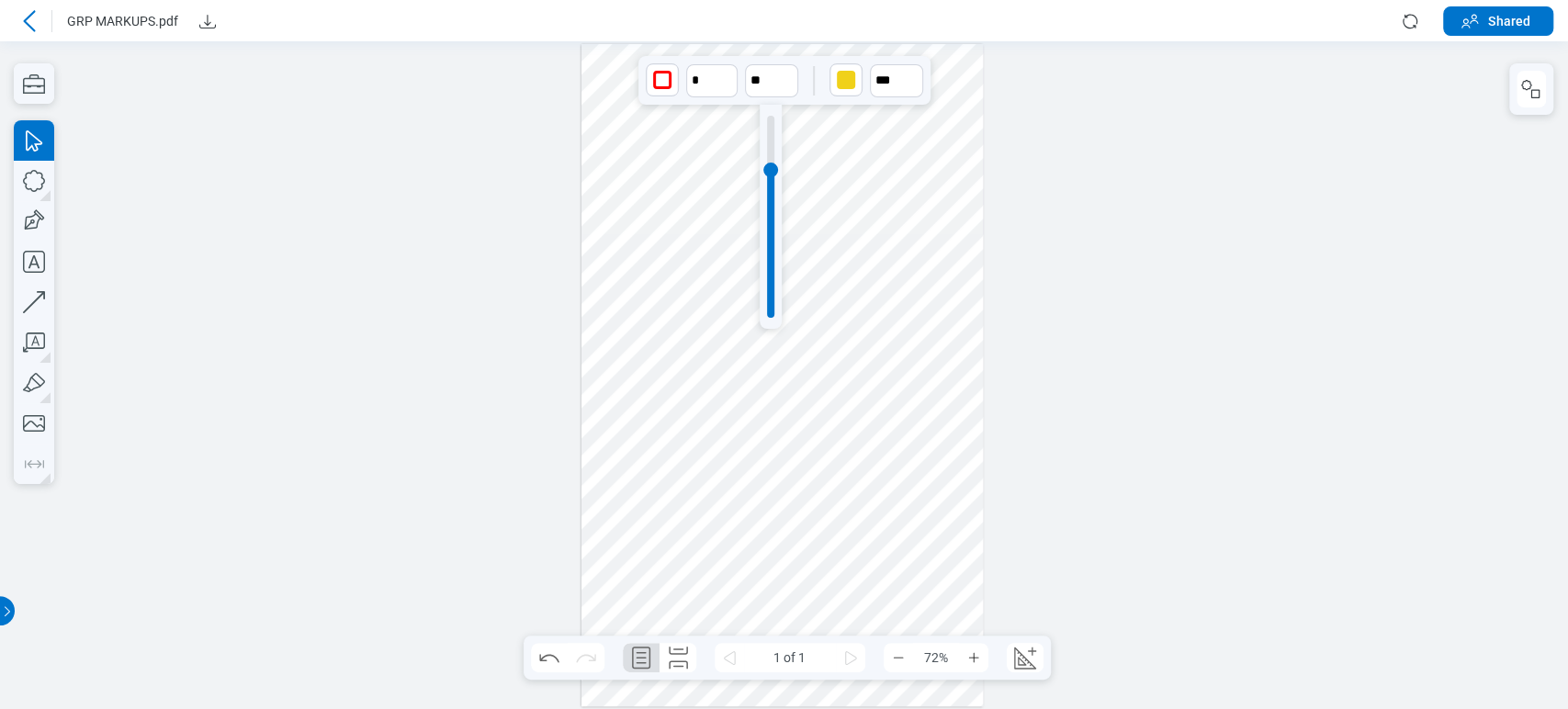
drag, startPoint x: 773, startPoint y: 152, endPoint x: 853, endPoint y: 131, distance: 82.7
type input "****"
click at [893, 70] on input "**" at bounding box center [896, 81] width 53 height 33
drag, startPoint x: 899, startPoint y: 182, endPoint x: 908, endPoint y: 308, distance: 126.3
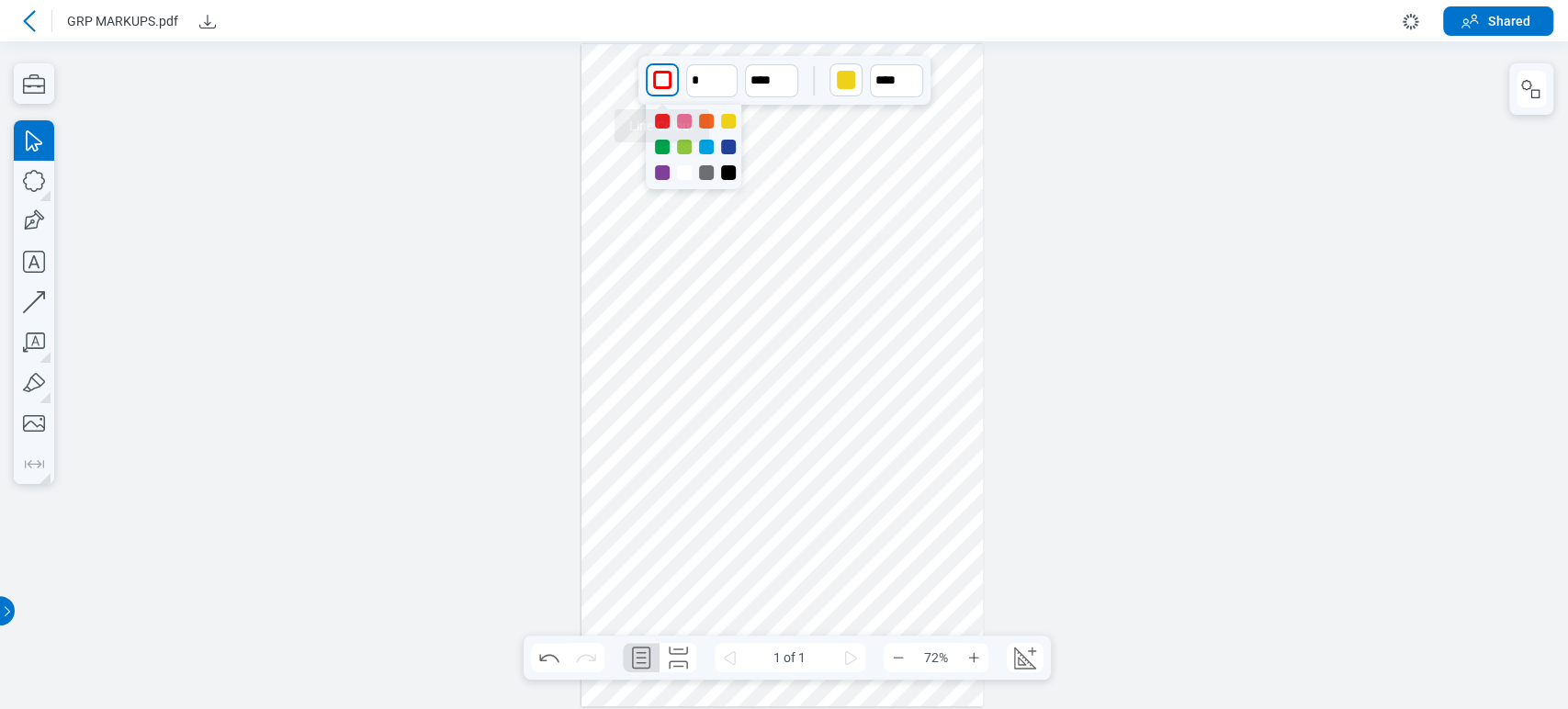
click at [657, 74] on div "button" at bounding box center [662, 80] width 19 height 19
type input "***"
drag, startPoint x: 726, startPoint y: 128, endPoint x: 733, endPoint y: 112, distance: 17.5
click at [728, 127] on div at bounding box center [728, 122] width 15 height 15
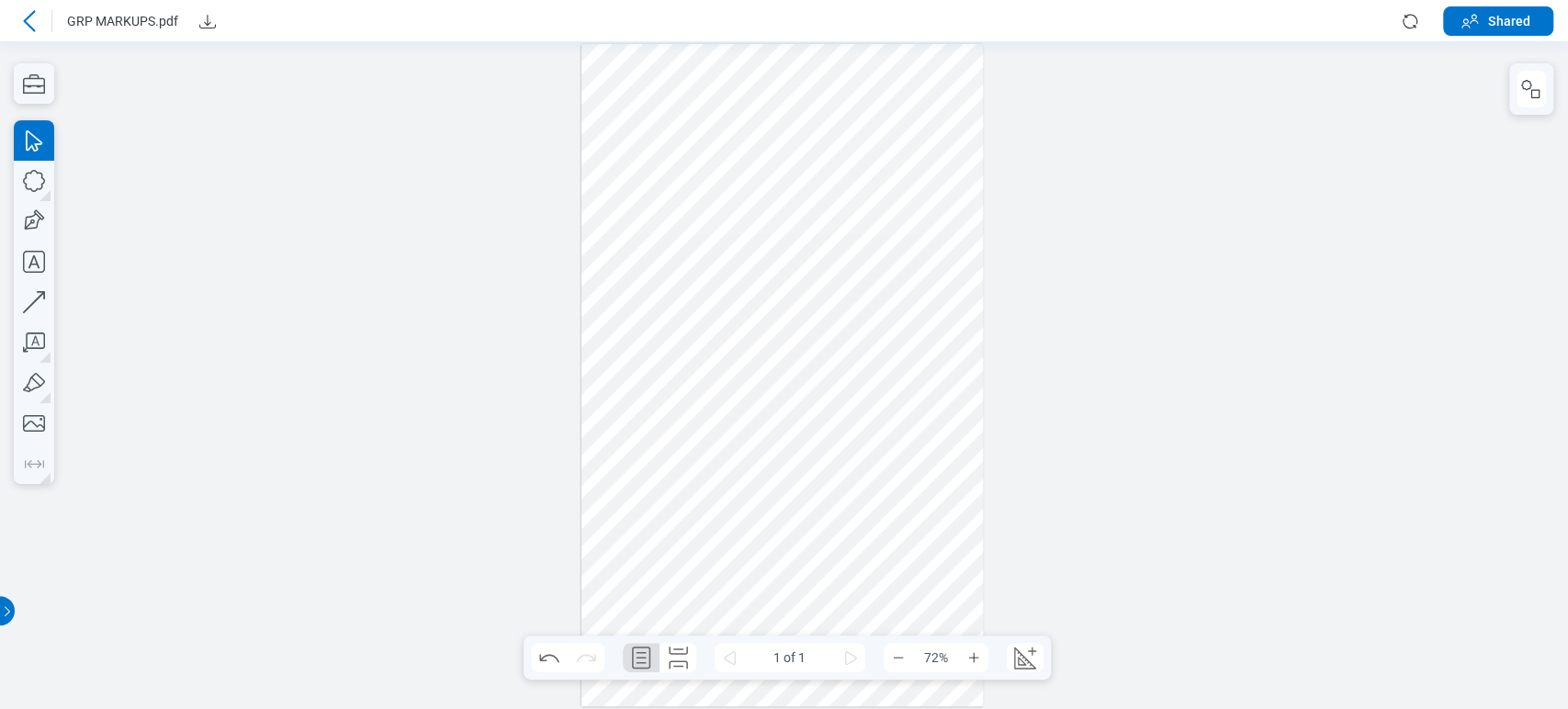
click at [919, 238] on div at bounding box center [783, 376] width 403 height 663
click at [43, 177] on icon "button" at bounding box center [34, 181] width 22 height 22
drag, startPoint x: 656, startPoint y: 168, endPoint x: 742, endPoint y: 303, distance: 160.1
click at [743, 304] on div at bounding box center [783, 376] width 403 height 663
click at [718, 255] on div at bounding box center [783, 376] width 403 height 663
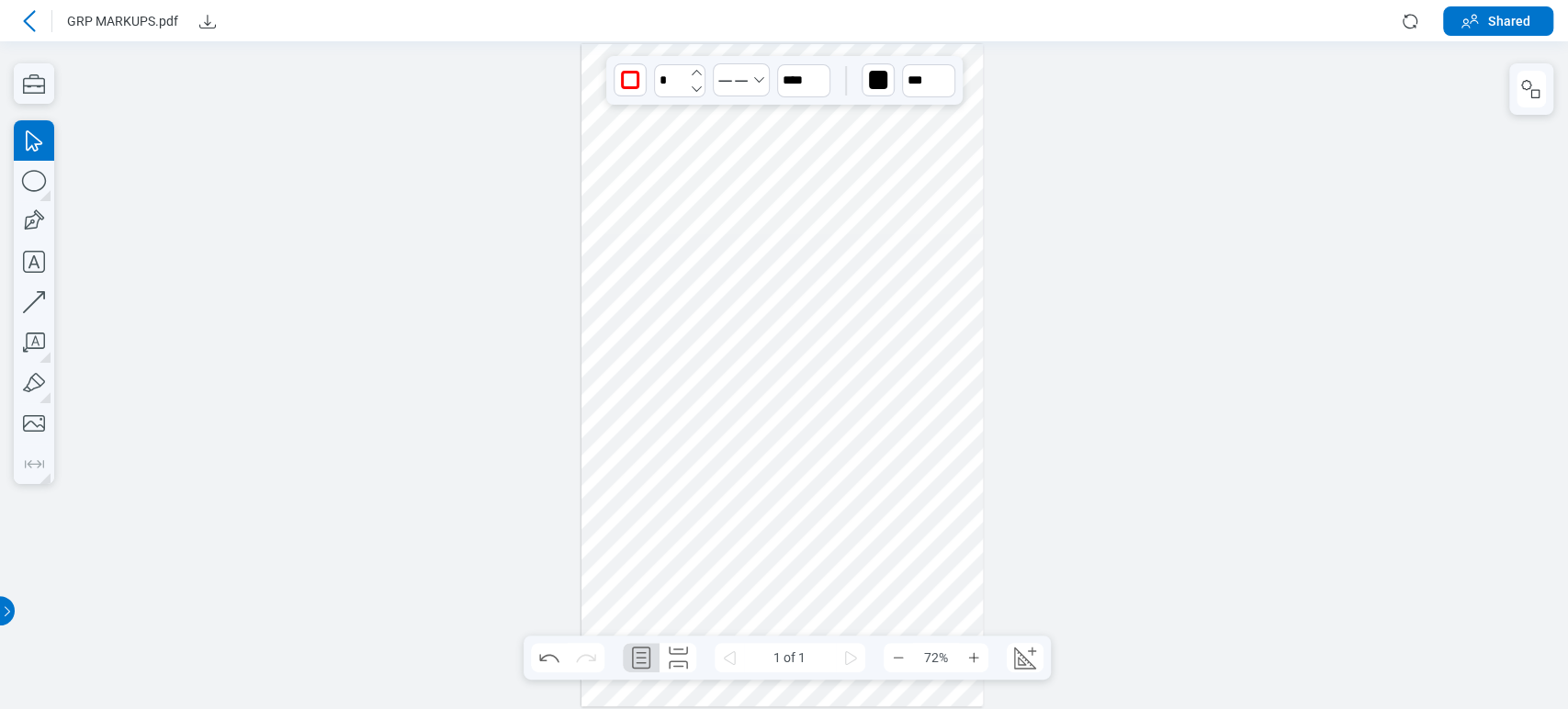
click at [700, 71] on icon "undefined_increment" at bounding box center [697, 72] width 15 height 15
click at [698, 71] on icon "undefined_increment" at bounding box center [697, 72] width 15 height 15
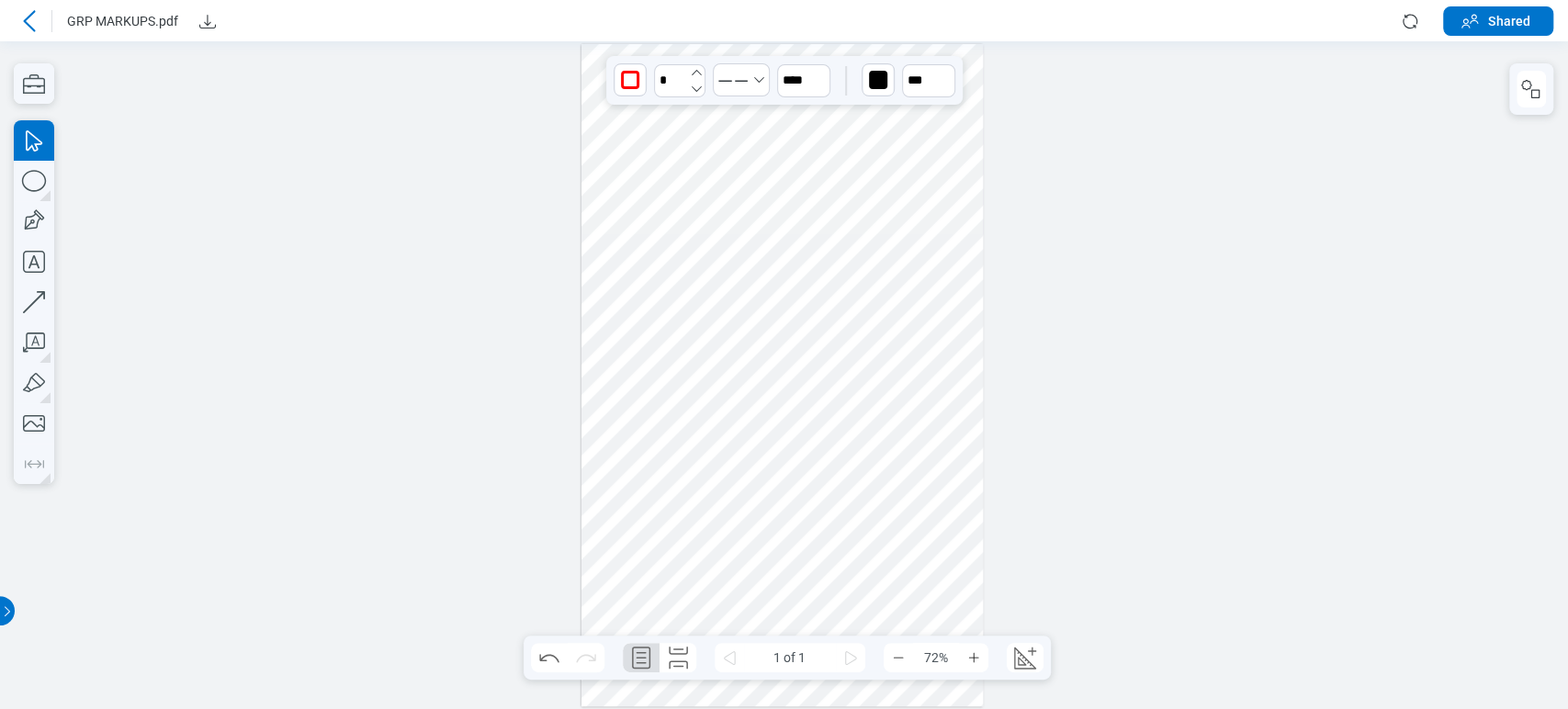
type input "*"
click at [686, 238] on div at bounding box center [783, 376] width 403 height 663
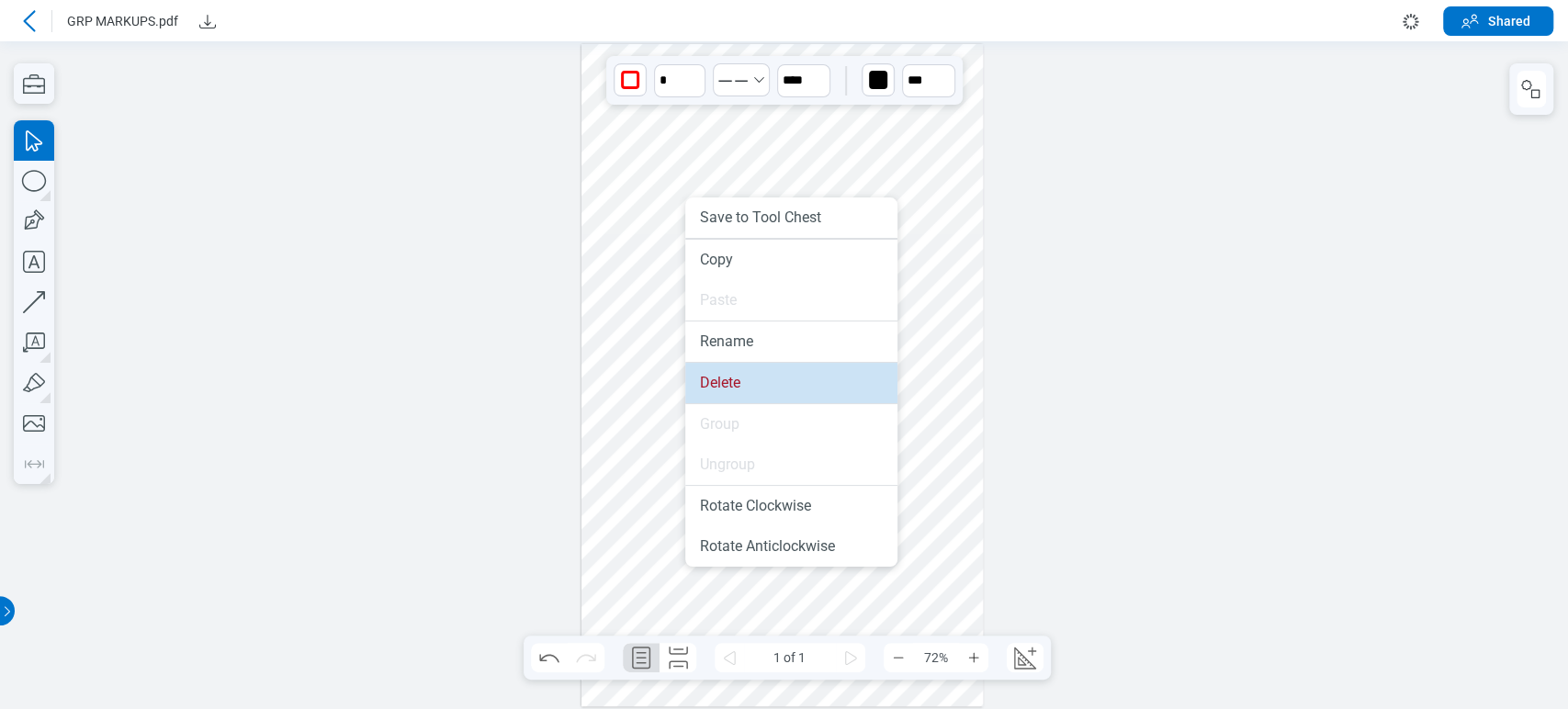
click at [724, 372] on li "Delete" at bounding box center [791, 383] width 212 height 41
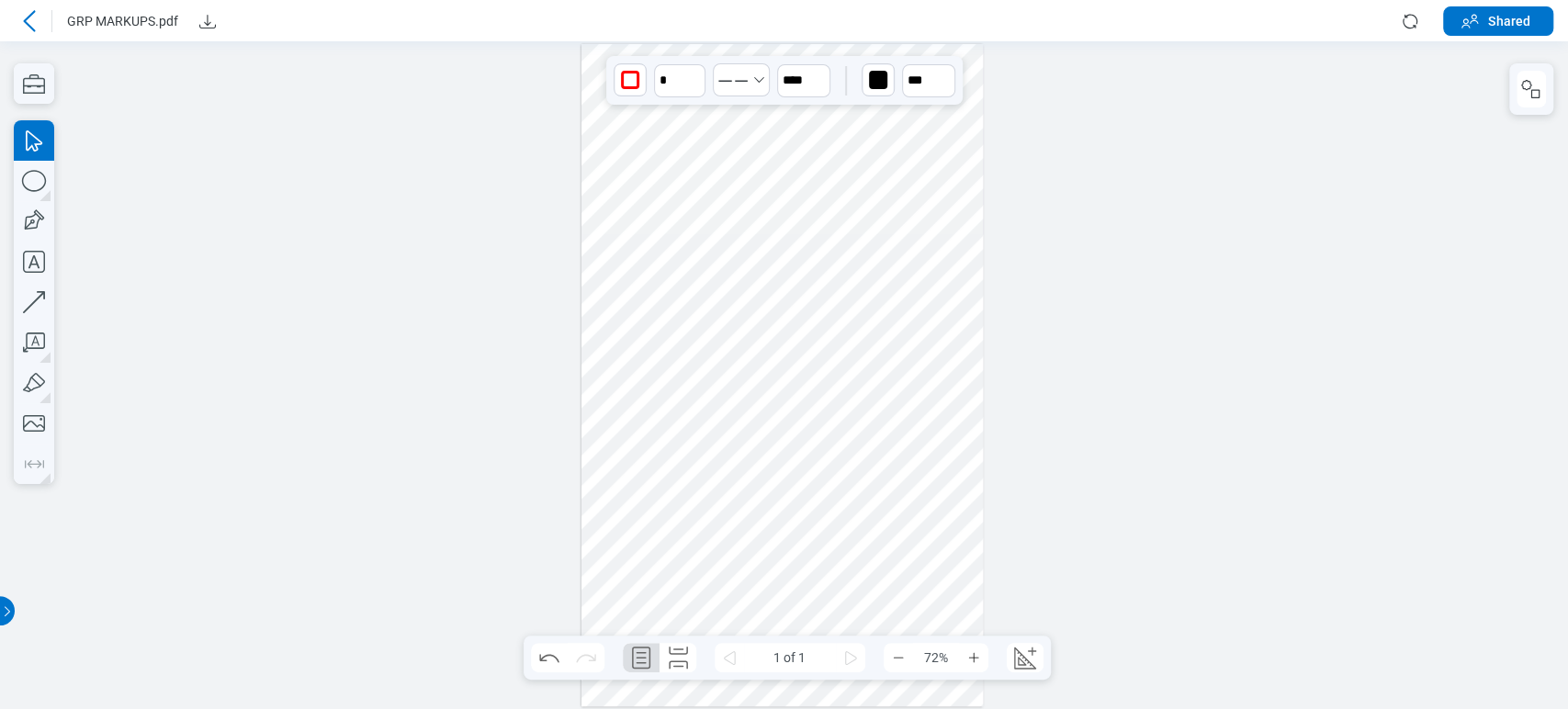
click at [883, 81] on div "button" at bounding box center [879, 80] width 19 height 19
drag, startPoint x: 35, startPoint y: 59, endPoint x: 79, endPoint y: 59, distance: 44.0
click at [29, 14] on icon at bounding box center [30, 21] width 22 height 22
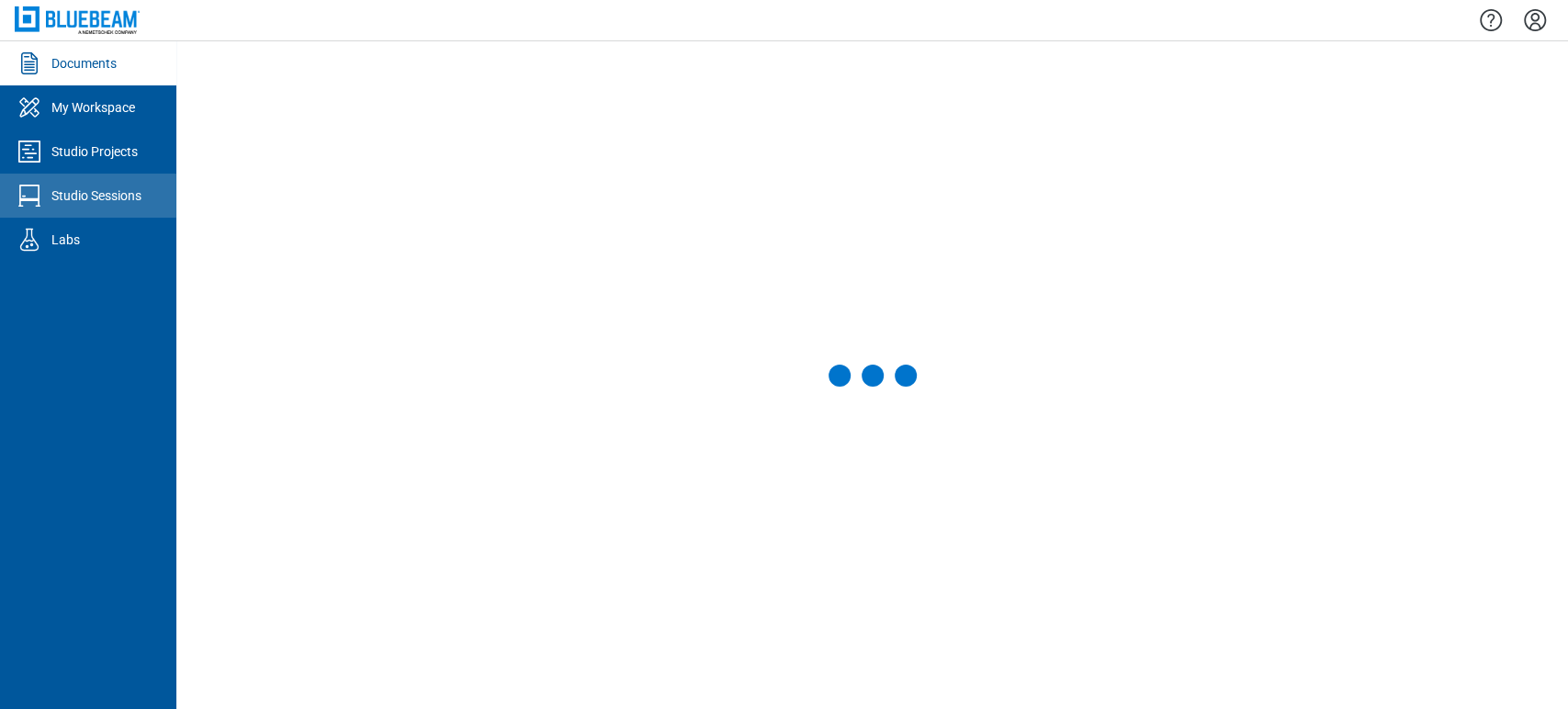
click at [77, 189] on div "Studio Sessions" at bounding box center [96, 196] width 90 height 19
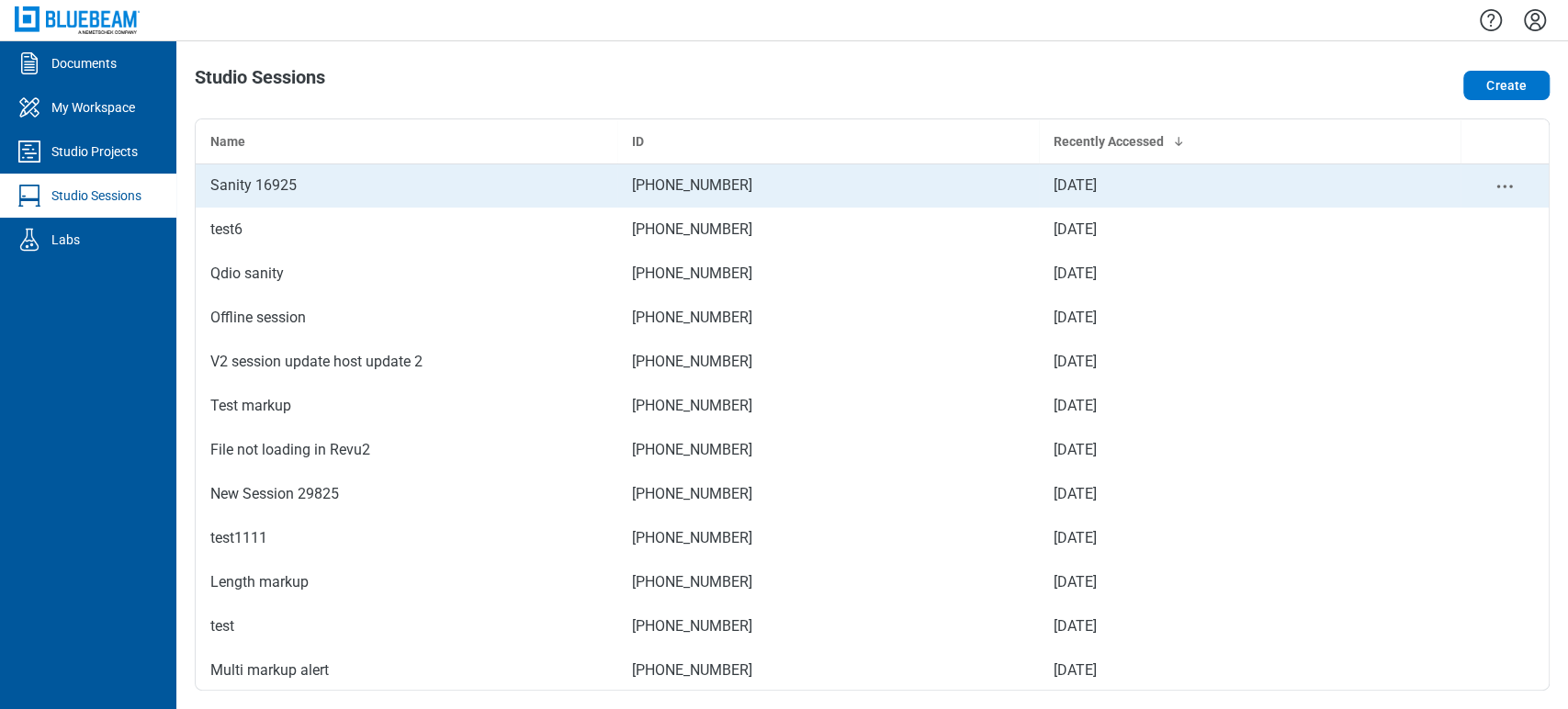
click at [251, 200] on td "Sanity 16925" at bounding box center [406, 186] width 421 height 45
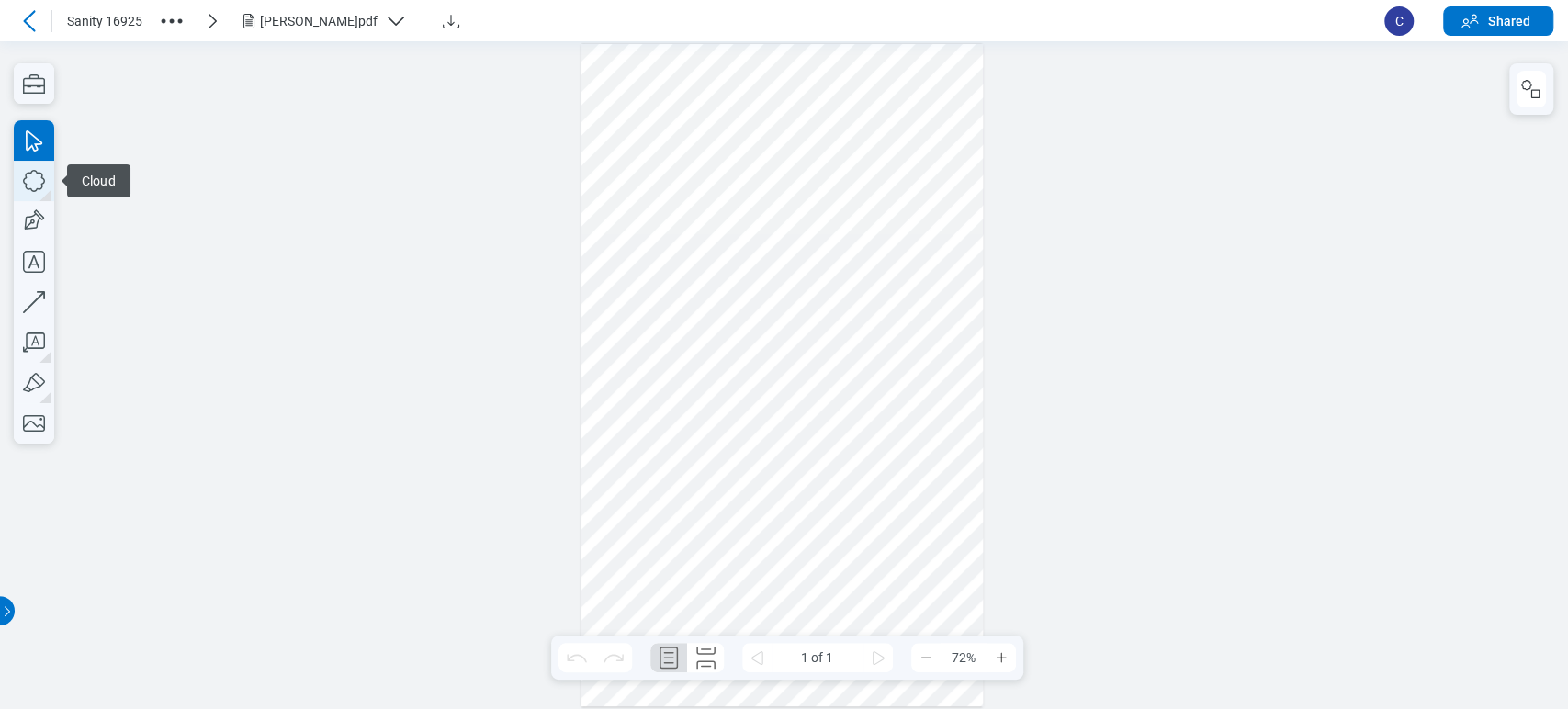
click at [25, 182] on icon "button" at bounding box center [34, 181] width 41 height 41
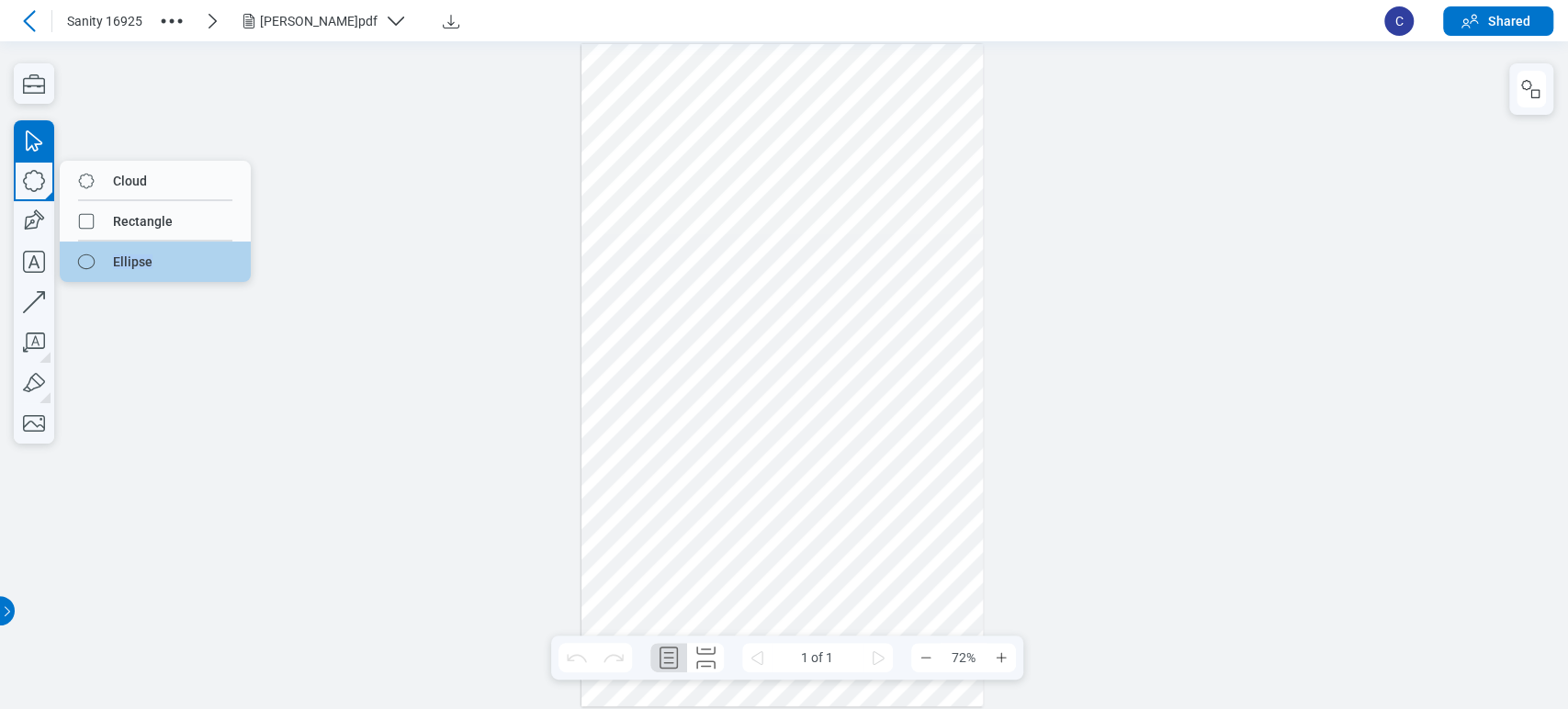
drag, startPoint x: 250, startPoint y: 208, endPoint x: 221, endPoint y: 268, distance: 66.6
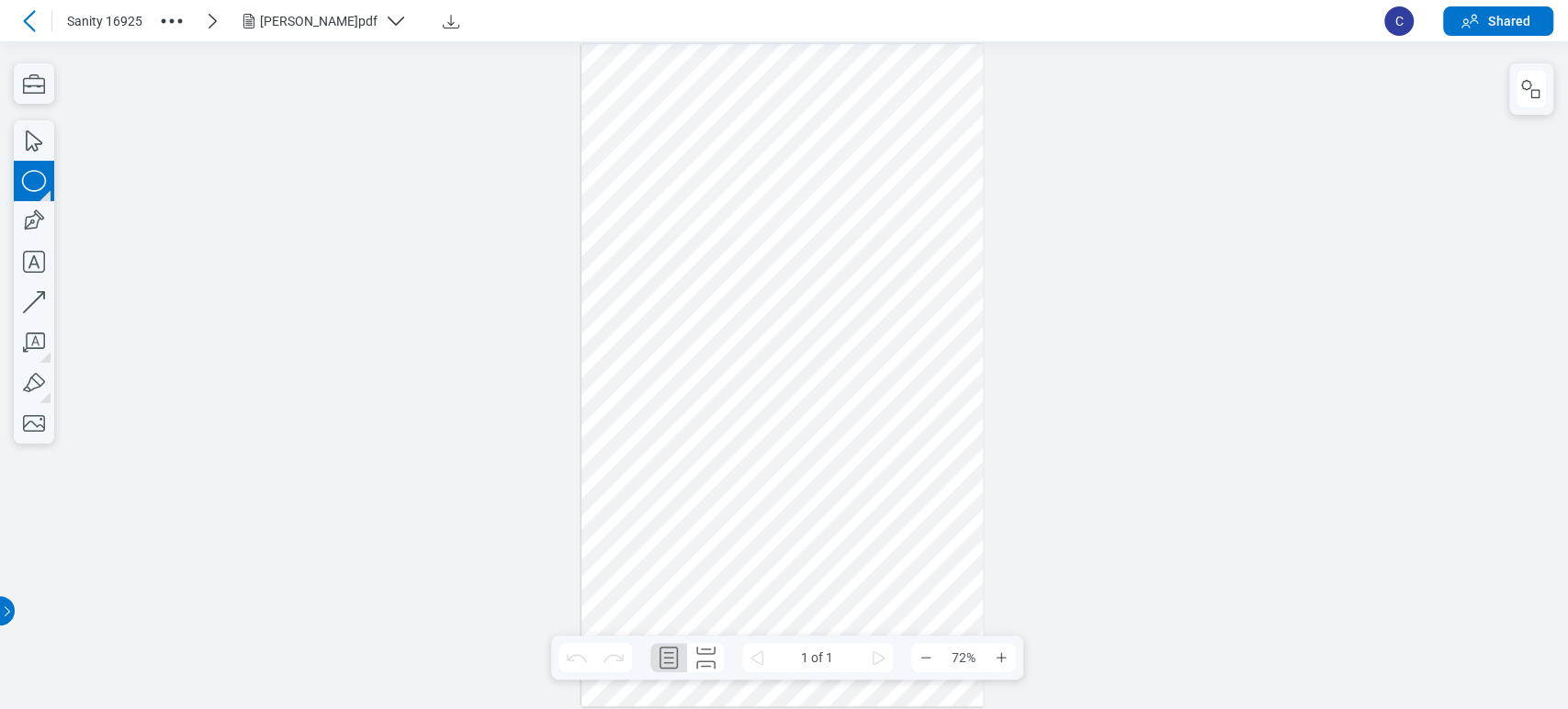
click at [221, 268] on div at bounding box center [784, 376] width 1568 height 668
drag, startPoint x: 736, startPoint y: 217, endPoint x: 762, endPoint y: 249, distance: 41.2
click at [762, 249] on div at bounding box center [783, 376] width 403 height 663
click at [720, 211] on div at bounding box center [783, 376] width 403 height 663
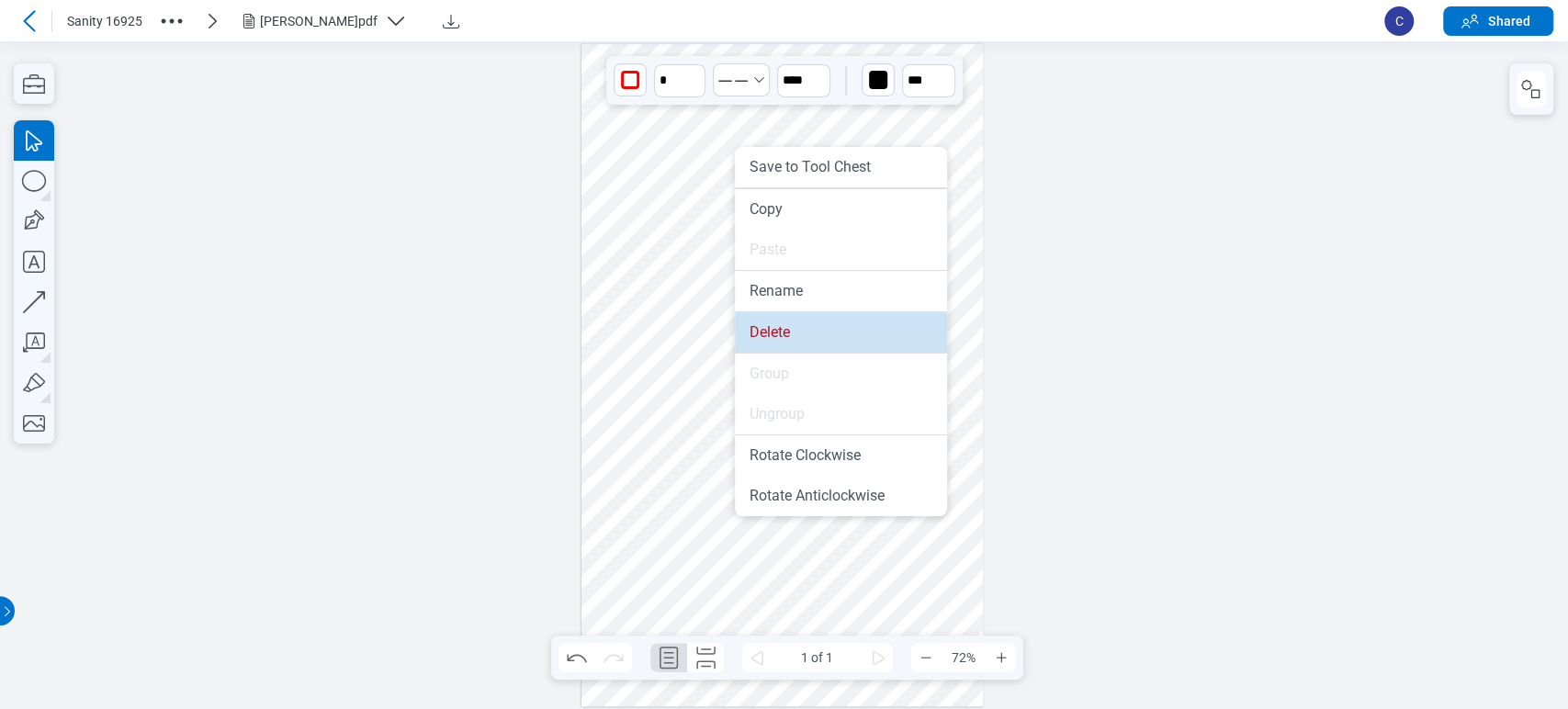
click at [792, 326] on li "Delete" at bounding box center [841, 333] width 212 height 41
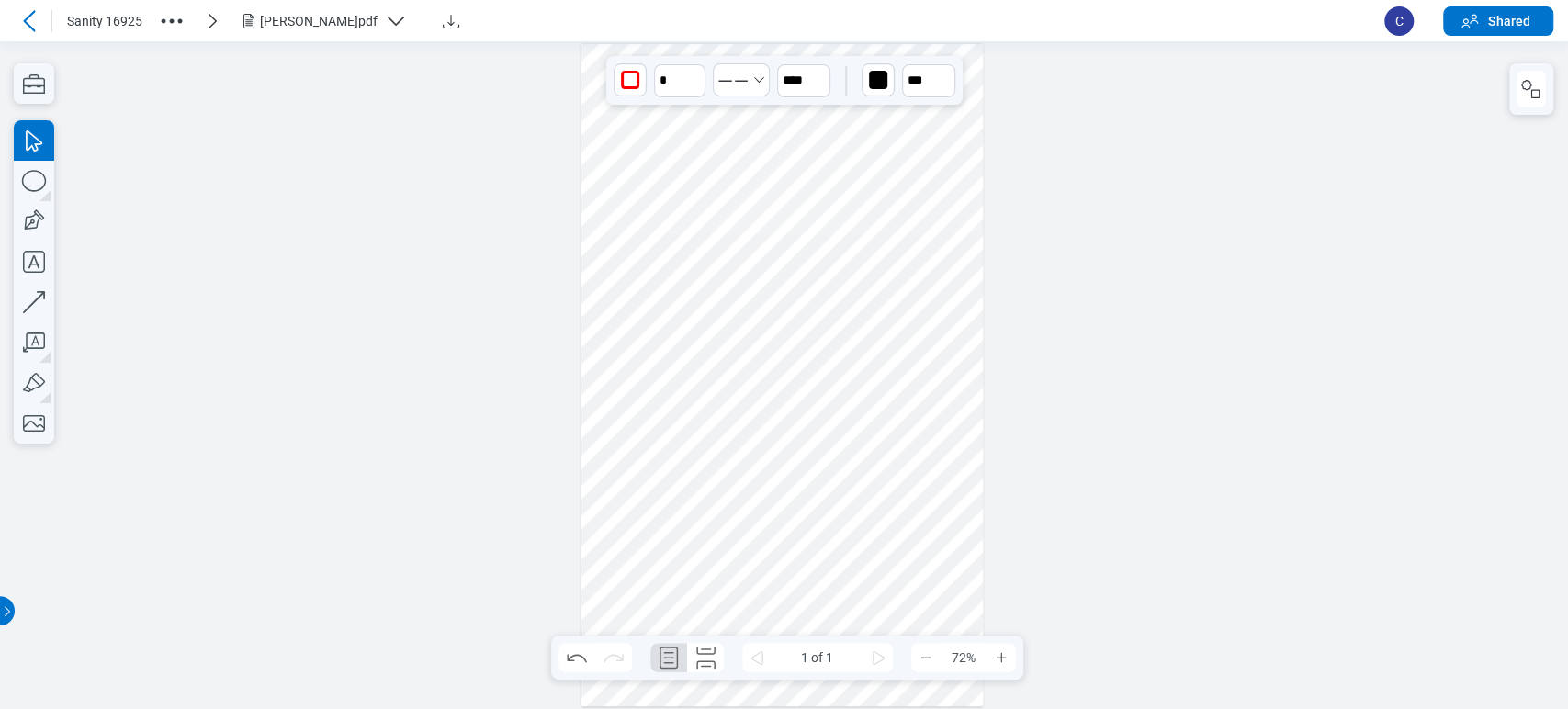
click at [15, 16] on header "Sanity 16925 [PERSON_NAME]pdf C Shared" at bounding box center [784, 20] width 1568 height 42
click at [31, 35] on div "Sanity 16925 [PERSON_NAME]pdf" at bounding box center [700, 21] width 1369 height 32
click at [26, 20] on icon at bounding box center [30, 21] width 22 height 22
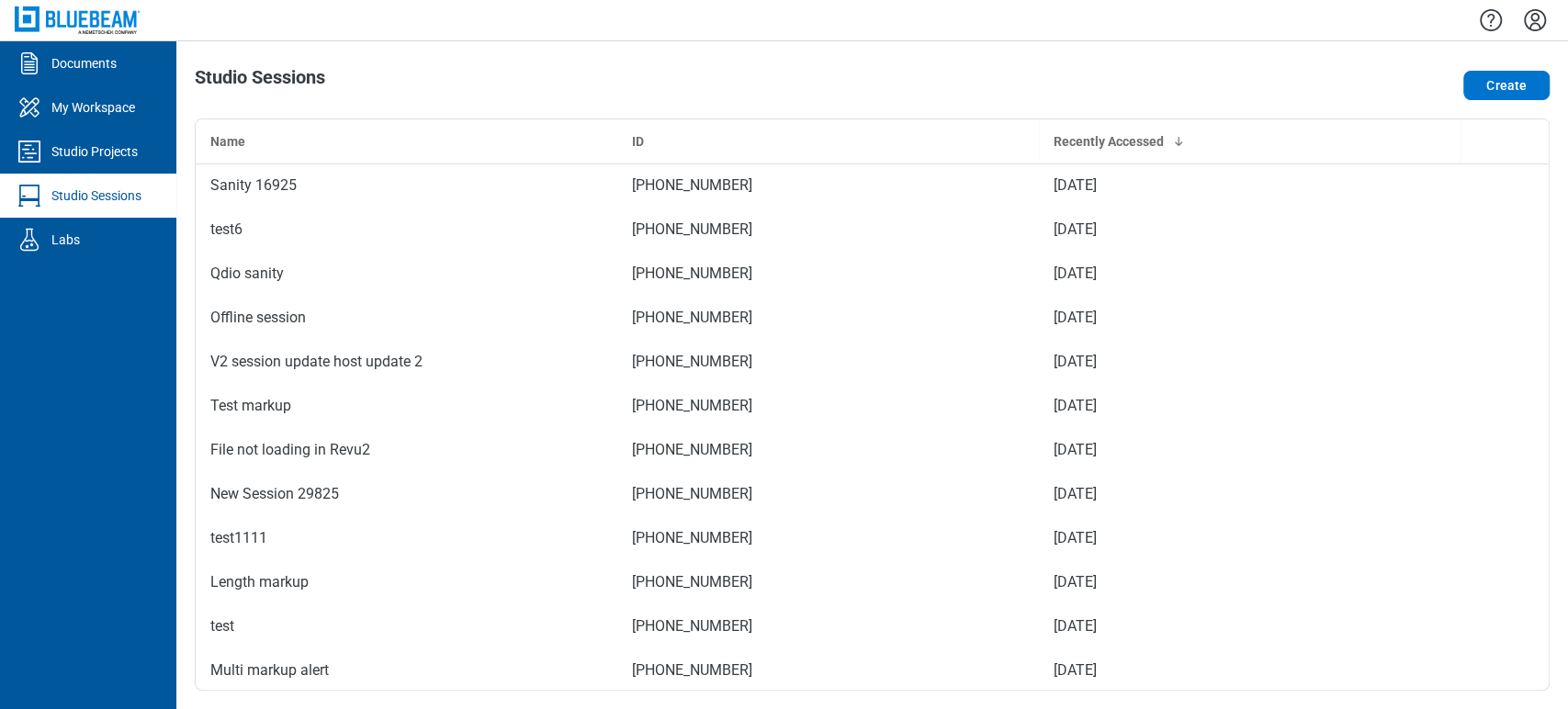
click at [998, 13] on icon "Settings" at bounding box center [1535, 20] width 22 height 22
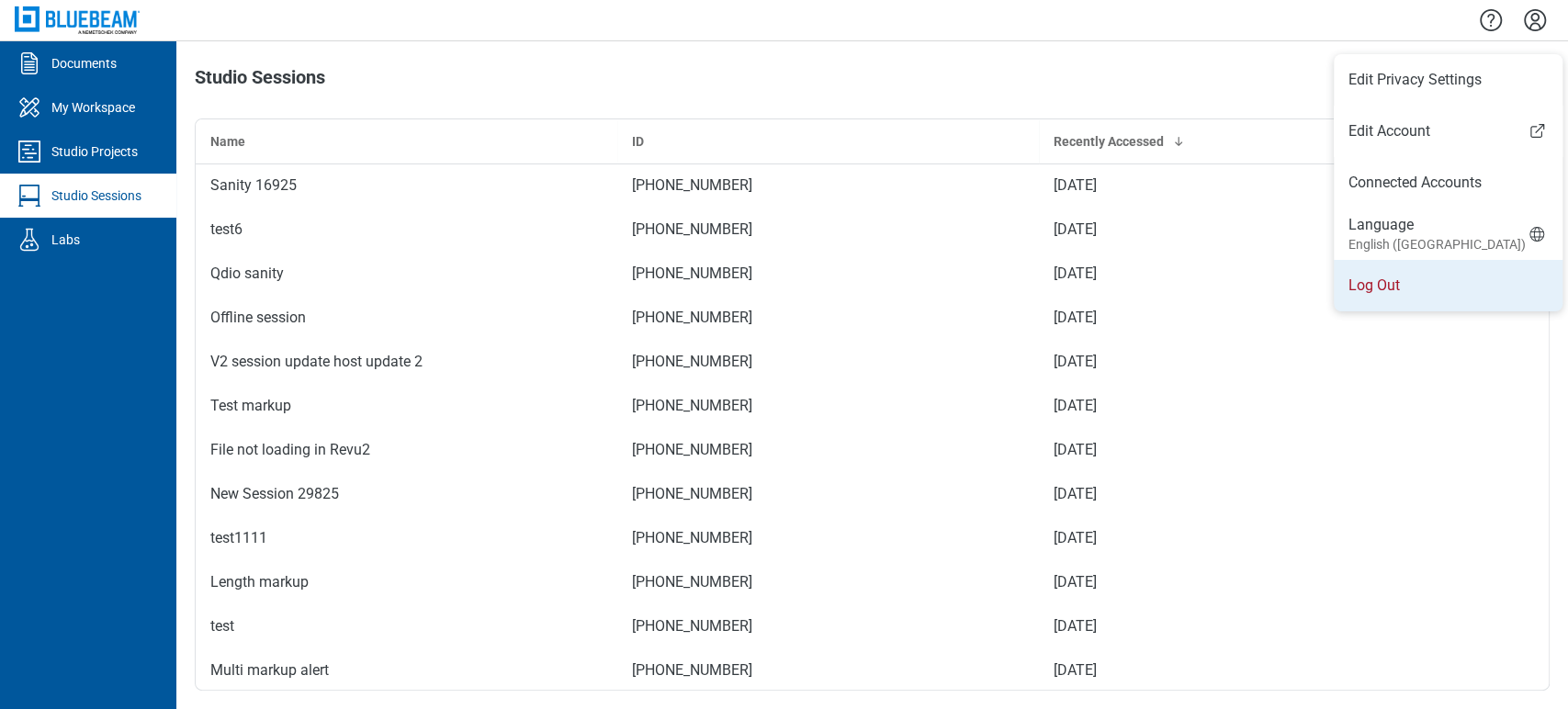
click at [998, 278] on li "Log Out" at bounding box center [1447, 285] width 229 height 51
